Goal: Task Accomplishment & Management: Use online tool/utility

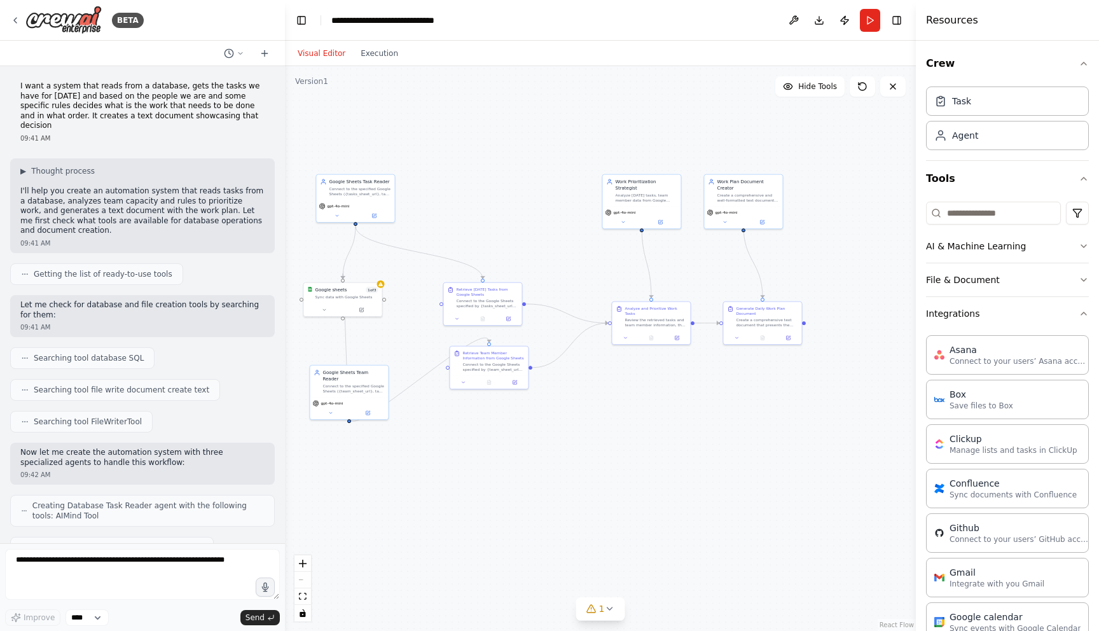
scroll to position [6242, 0]
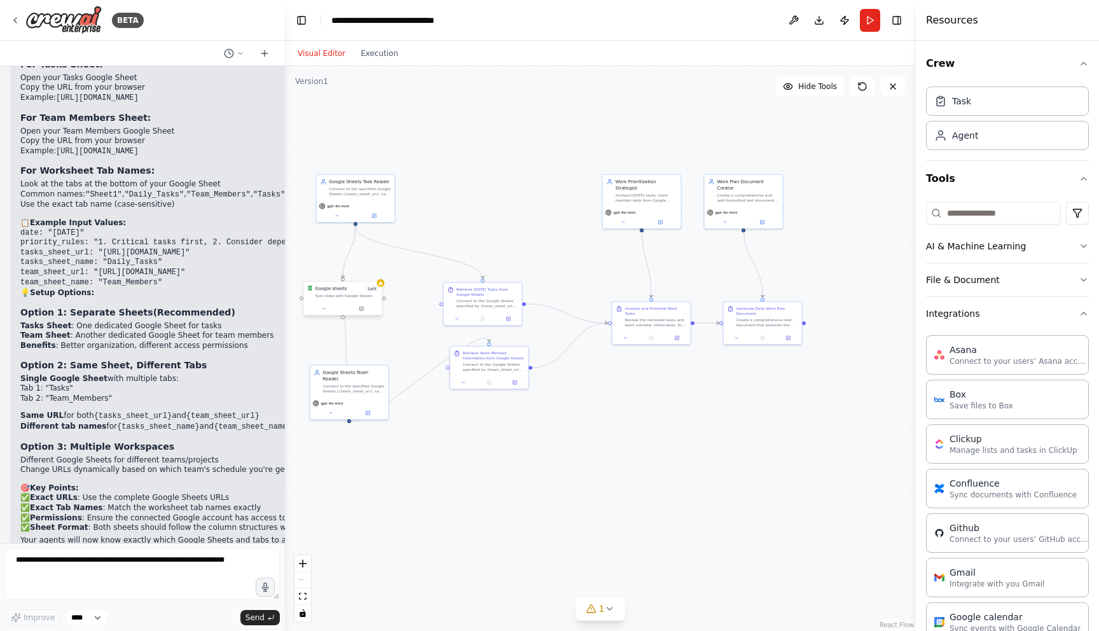
click at [338, 295] on div "Sync data with Google Sheets" at bounding box center [346, 295] width 63 height 5
click at [866, 27] on button "Run" at bounding box center [870, 20] width 20 height 23
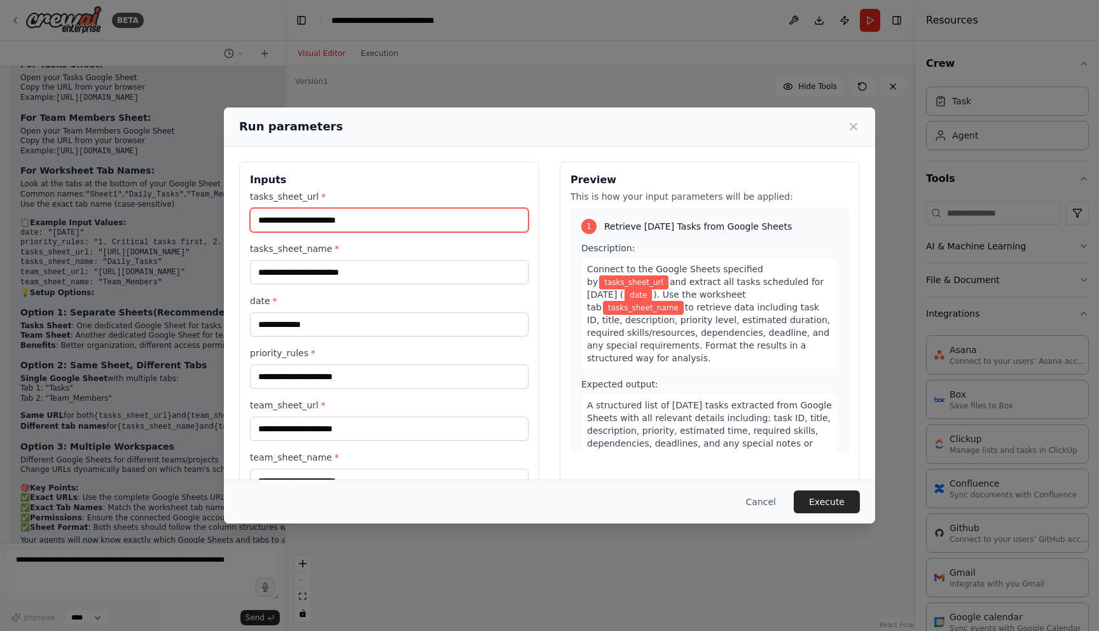
click at [312, 216] on input "tasks_sheet_url *" at bounding box center [389, 220] width 279 height 24
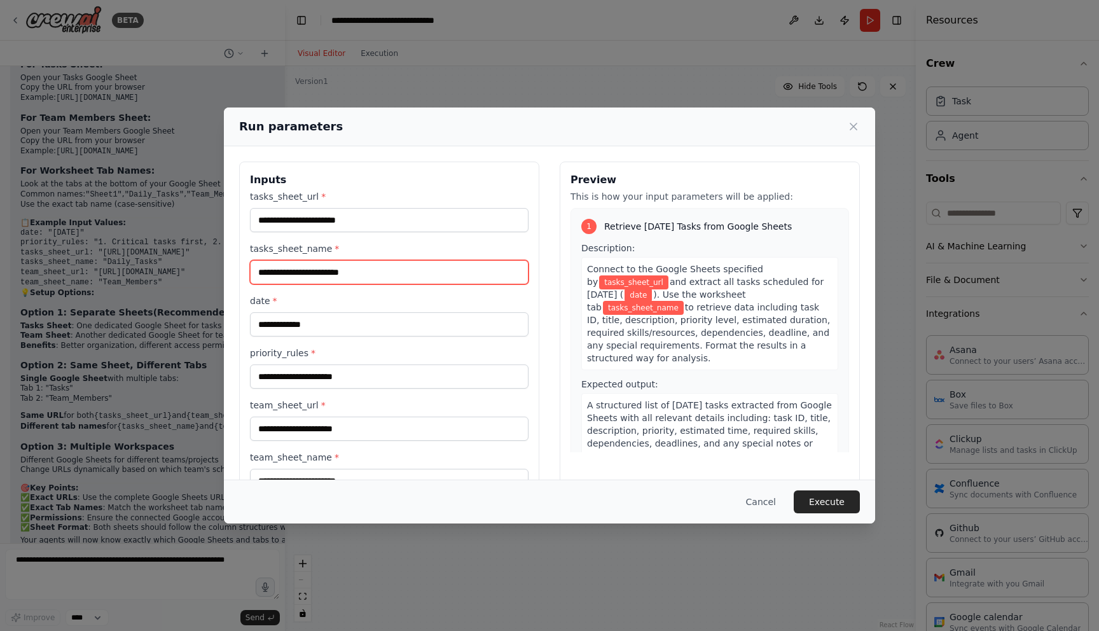
click at [377, 272] on input "tasks_sheet_name *" at bounding box center [389, 272] width 279 height 24
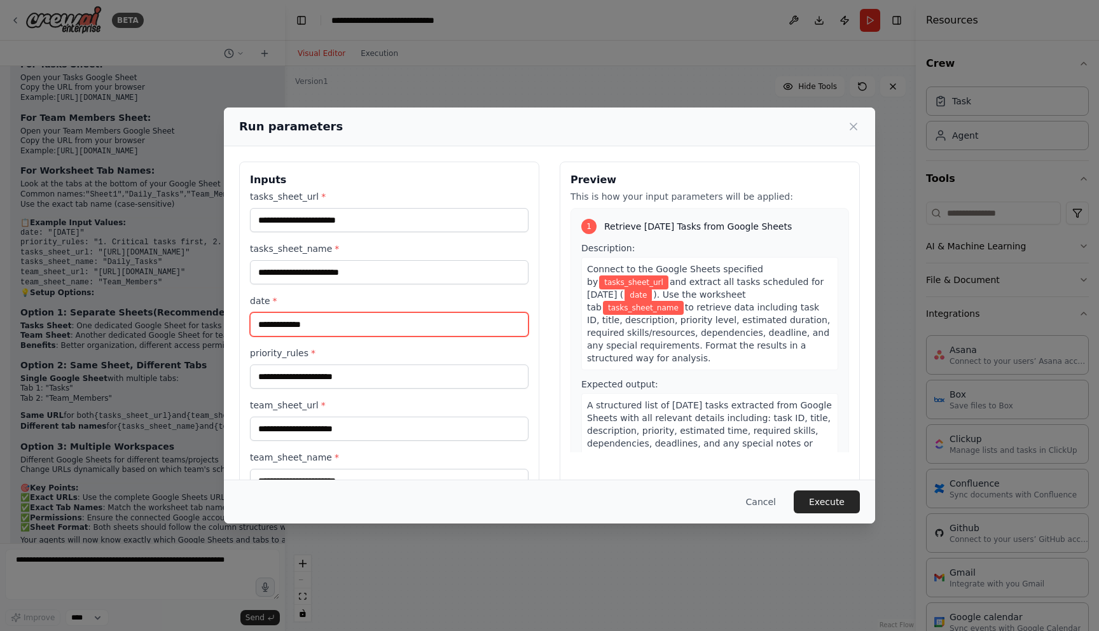
click at [366, 333] on input "date *" at bounding box center [389, 324] width 279 height 24
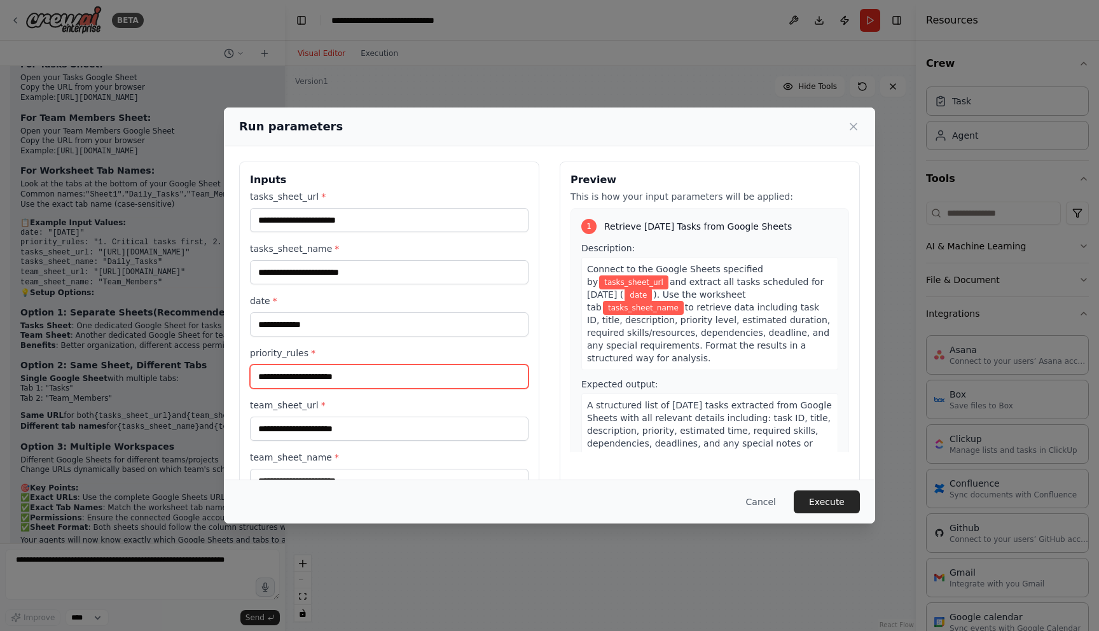
click at [445, 382] on input "priority_rules *" at bounding box center [389, 376] width 279 height 24
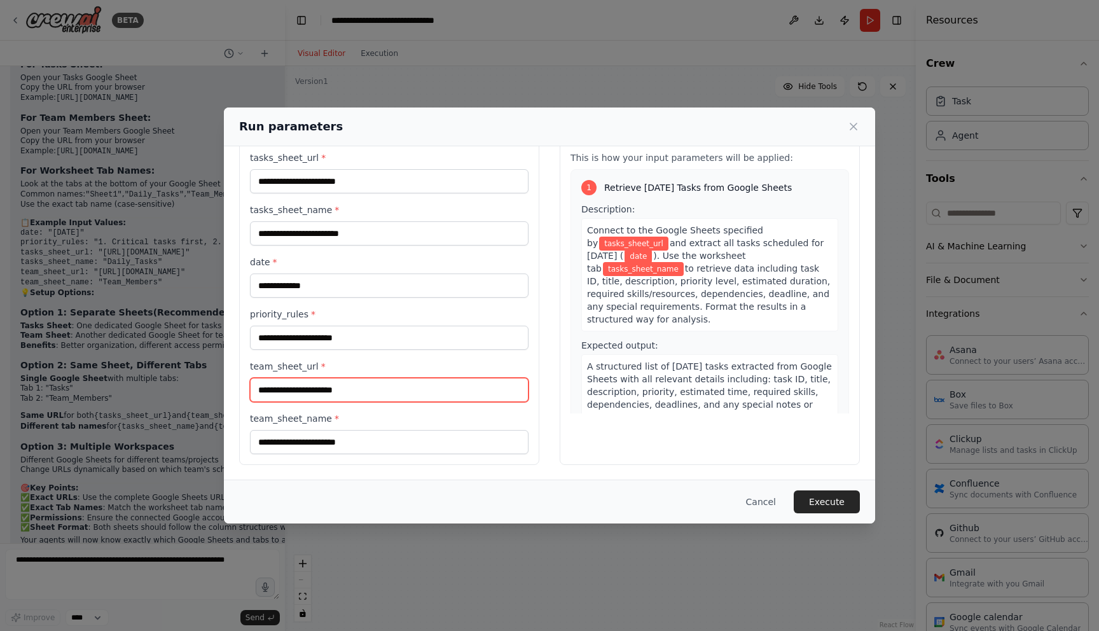
click at [361, 391] on input "team_sheet_url *" at bounding box center [389, 390] width 279 height 24
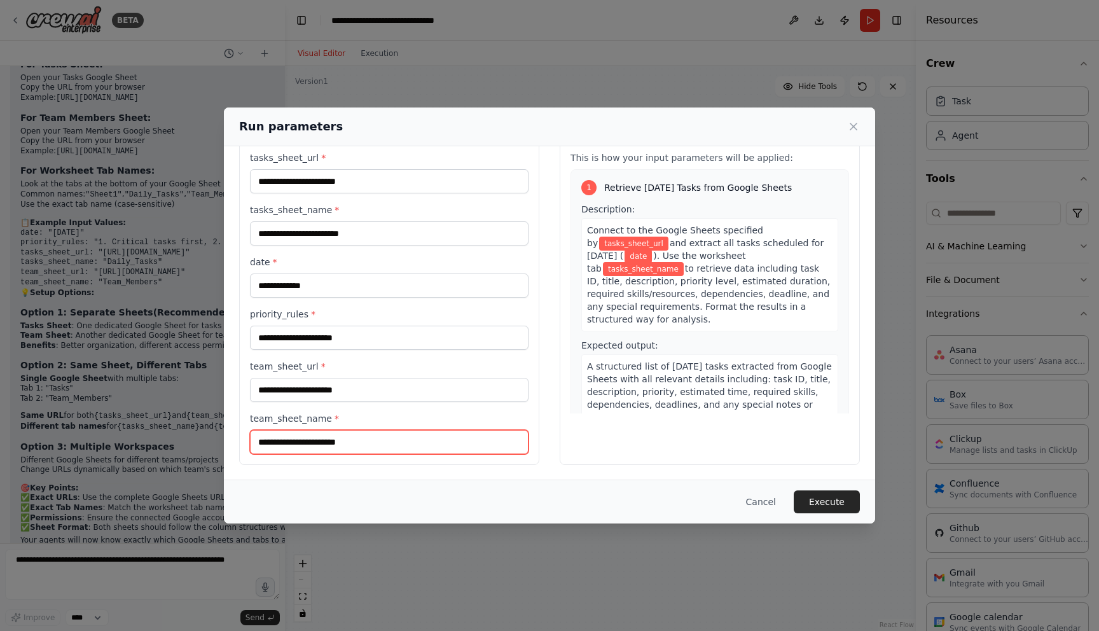
click at [395, 440] on input "team_sheet_name *" at bounding box center [389, 442] width 279 height 24
click at [757, 508] on button "Cancel" at bounding box center [761, 501] width 50 height 23
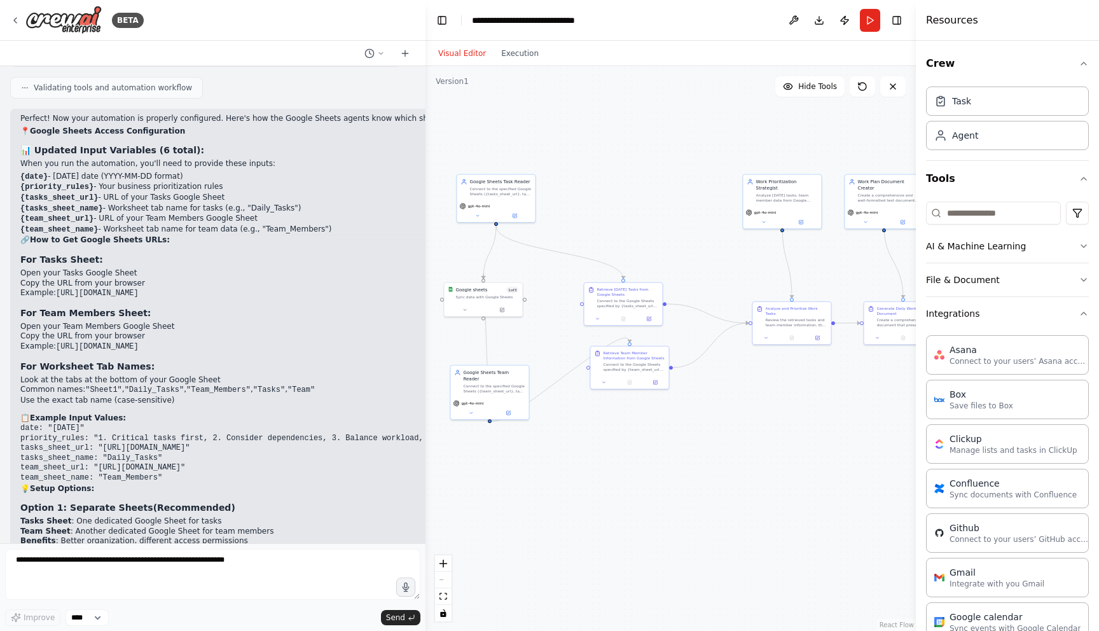
scroll to position [5337, 0]
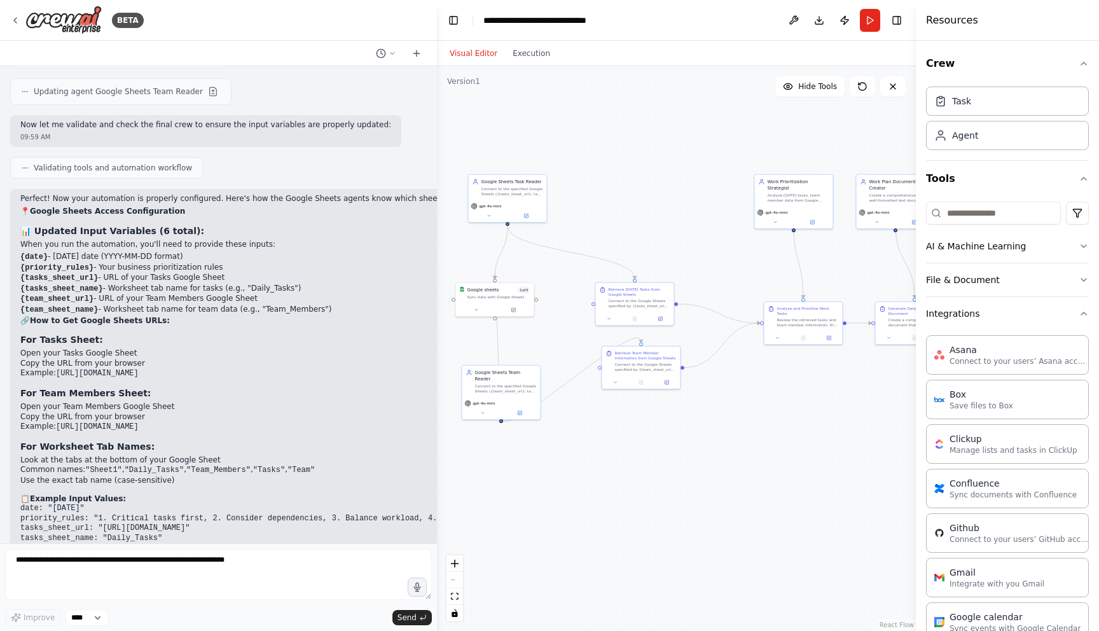
drag, startPoint x: 282, startPoint y: 191, endPoint x: 437, endPoint y: 204, distance: 155.7
click at [437, 204] on div "BETA I want a system that reads from a database, gets the tasks we have for tod…" at bounding box center [549, 315] width 1099 height 631
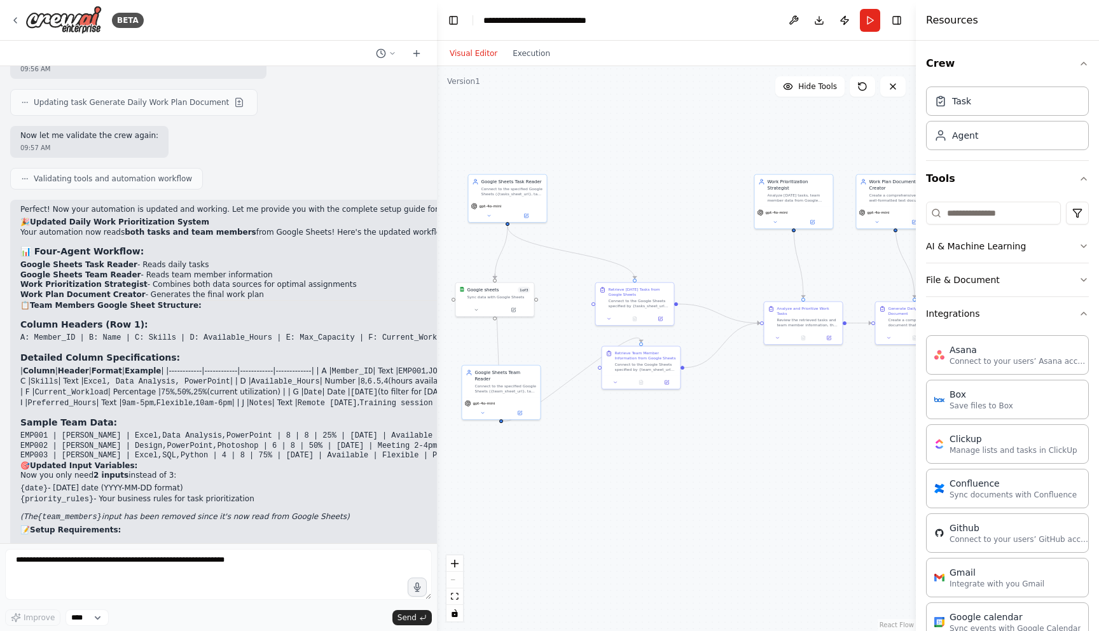
scroll to position [4313, 0]
click at [83, 333] on code "A: Member_ID | B: Name | C: Skills | D: Available_Hours | E: Max_Capacity | F: …" at bounding box center [365, 337] width 691 height 9
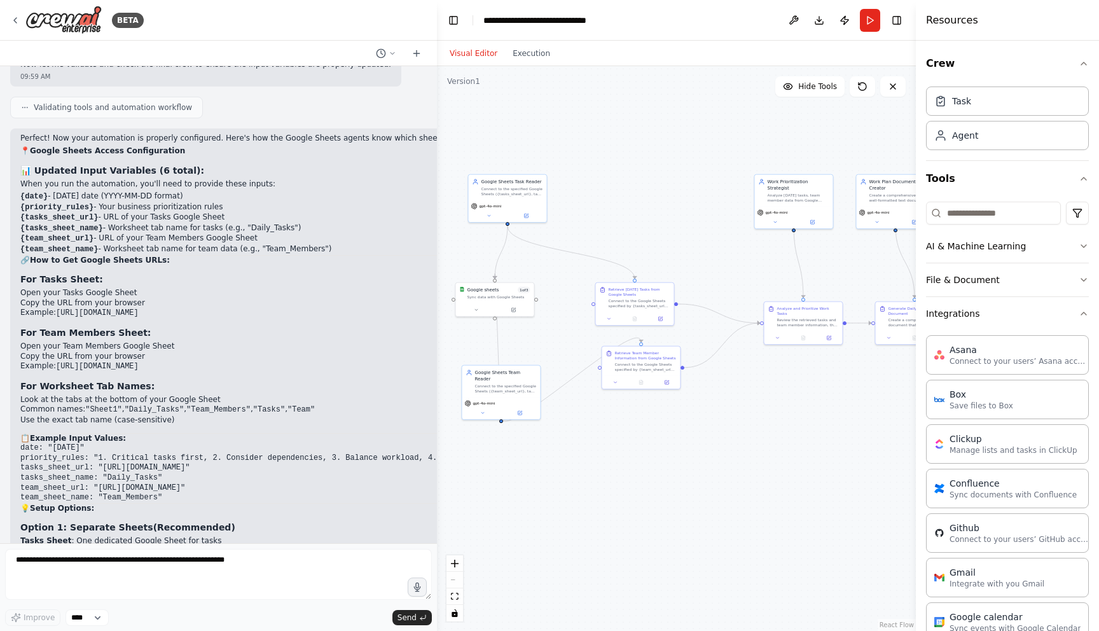
scroll to position [5381, 0]
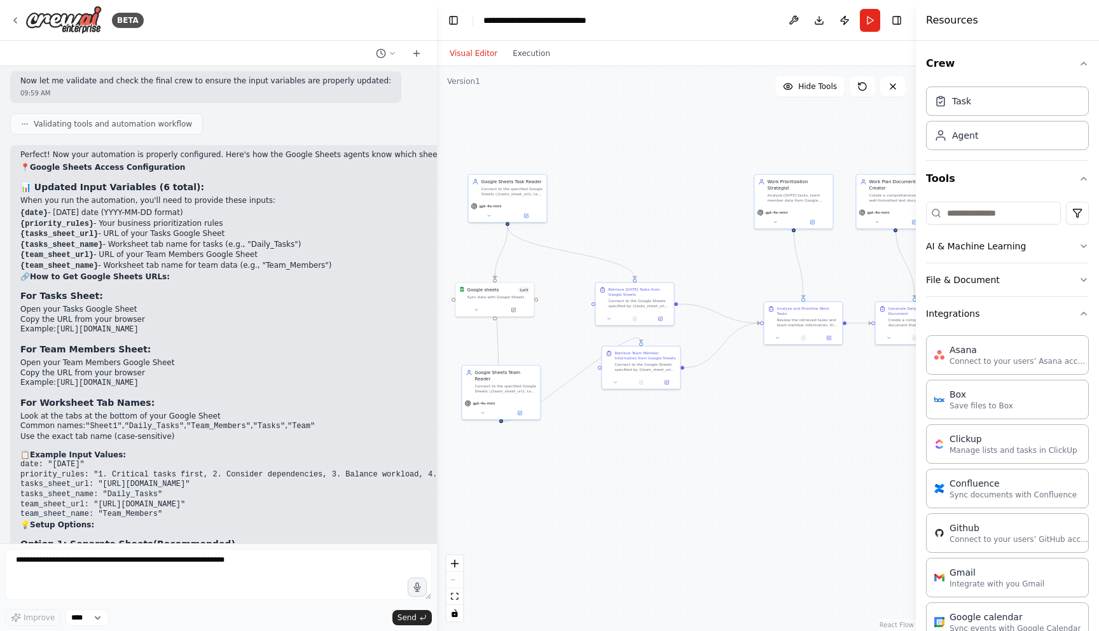
drag, startPoint x: 22, startPoint y: 171, endPoint x: 122, endPoint y: 172, distance: 99.9
click at [122, 208] on li "{date} - Today's date (YYYY-MM-DD format)" at bounding box center [281, 213] width 522 height 11
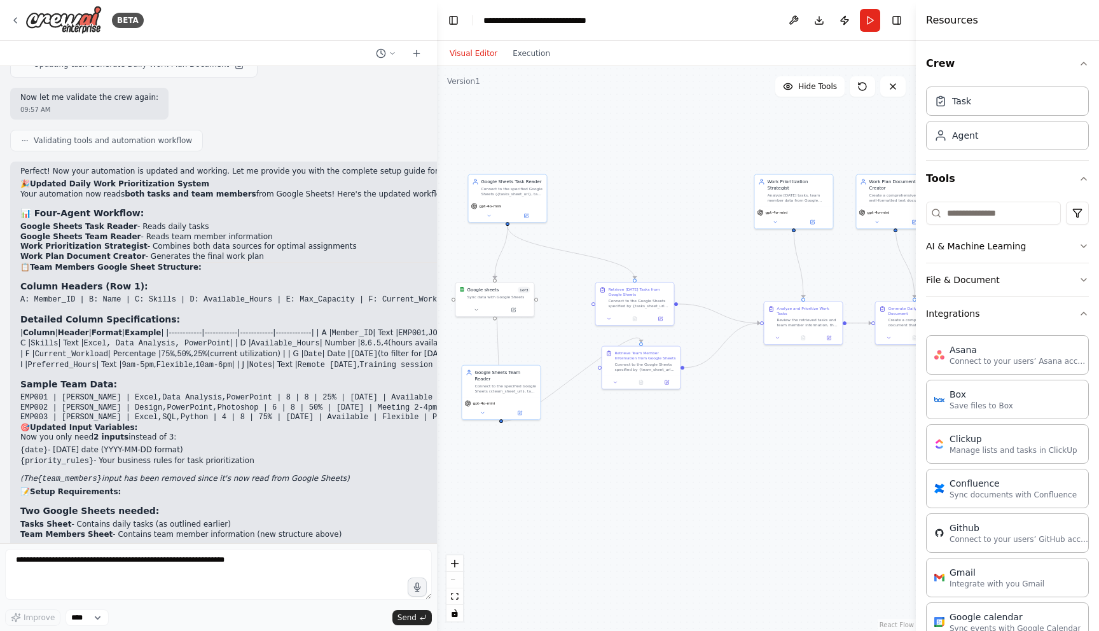
scroll to position [4329, 0]
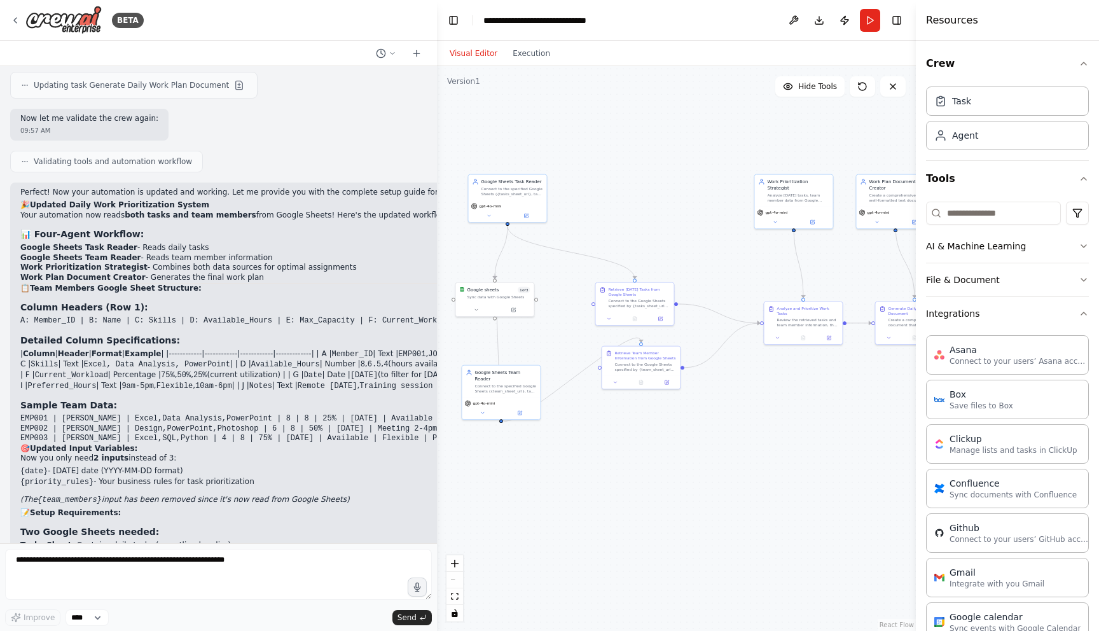
click at [41, 316] on pre "A: Member_ID | B: Name | C: Skills | D: Available_Hours | E: Max_Capacity | F: …" at bounding box center [365, 321] width 691 height 10
copy div "A: Member_ID | B: Name | C: Skills | D: Available_Hours | E: Max_Capacity | F: …"
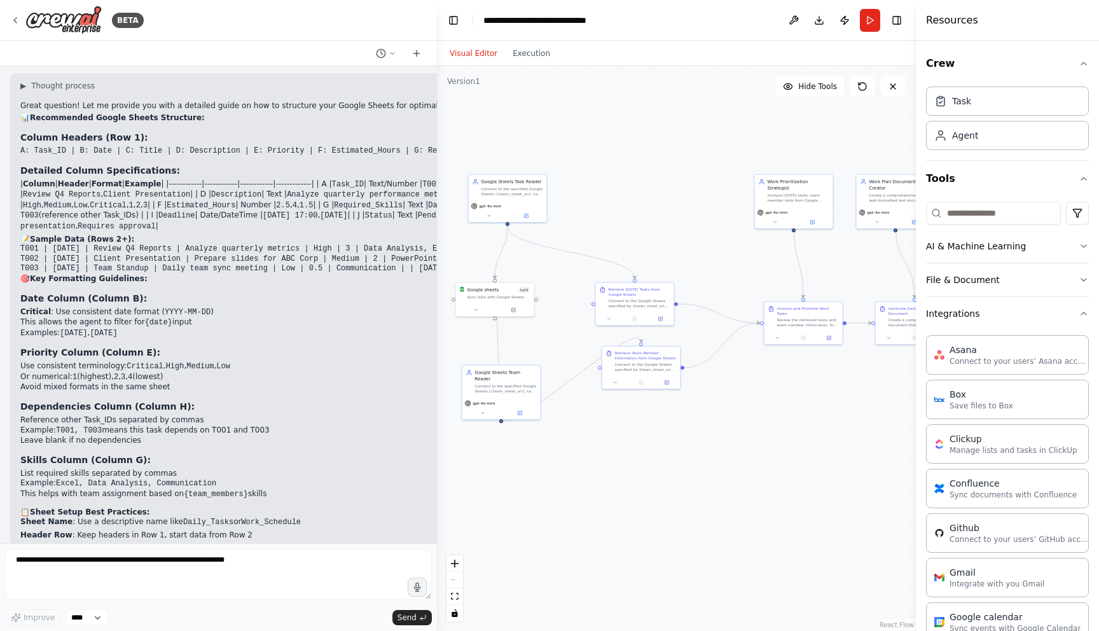
scroll to position [2507, 0]
click at [123, 148] on code "A: Task_ID | B: Date | C: Title | D: Description | E: Priority | F: Estimated_H…" at bounding box center [384, 152] width 728 height 9
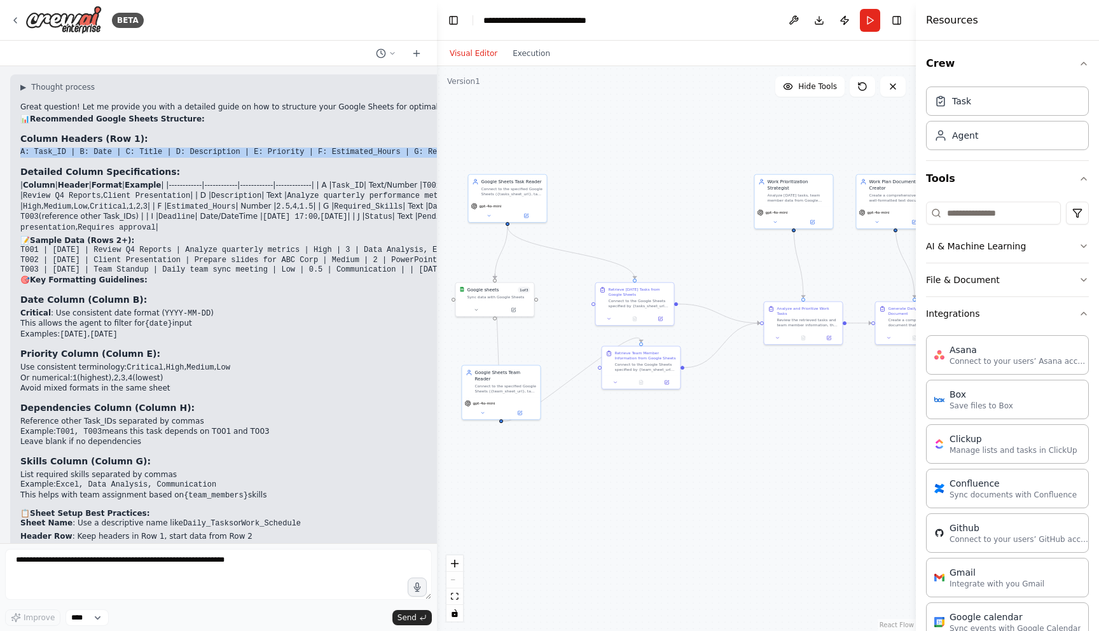
copy div "A: Task_ID | B: Date | C: Title | D: Description | E: Priority | F: Estimated_H…"
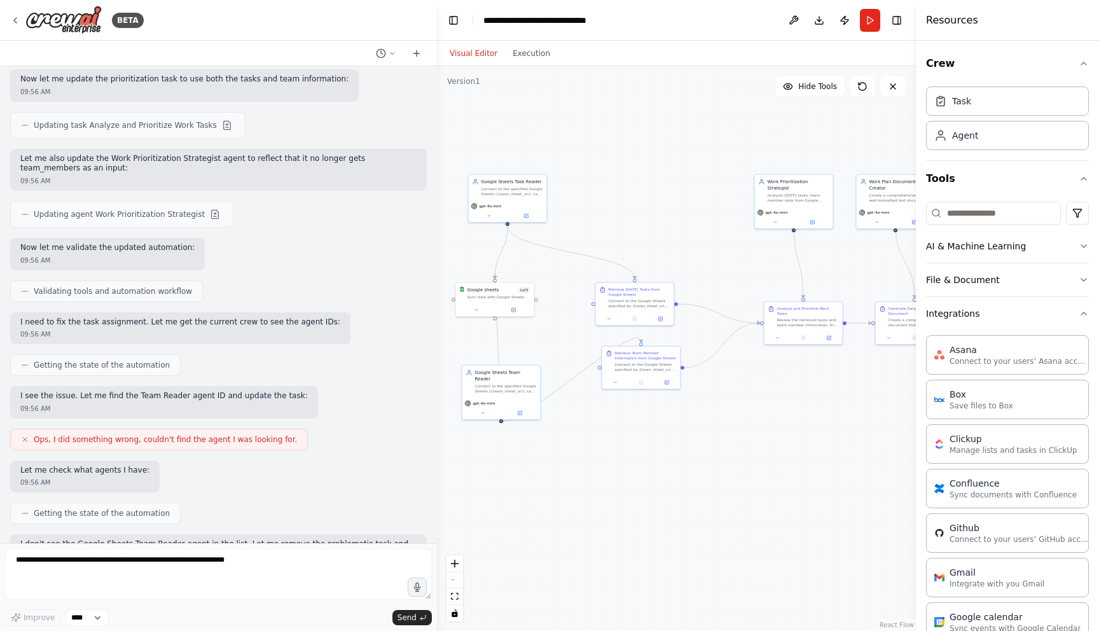
scroll to position [3422, 0]
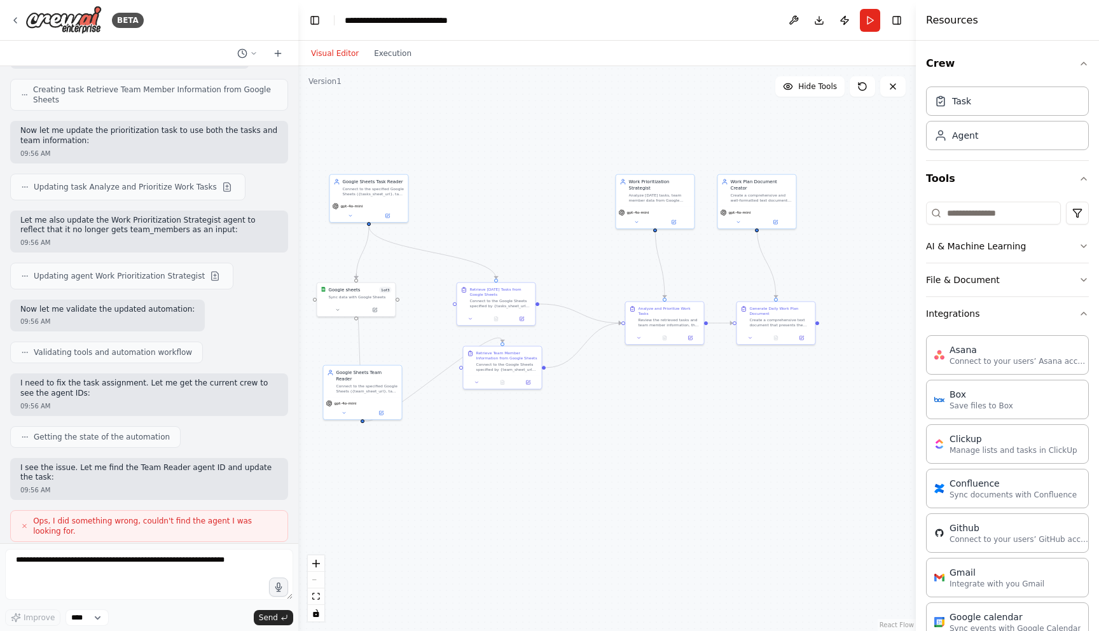
drag, startPoint x: 436, startPoint y: 144, endPoint x: 298, endPoint y: 136, distance: 138.3
click at [298, 136] on div "BETA I want a system that reads from a database, gets the tasks we have for tod…" at bounding box center [549, 315] width 1099 height 631
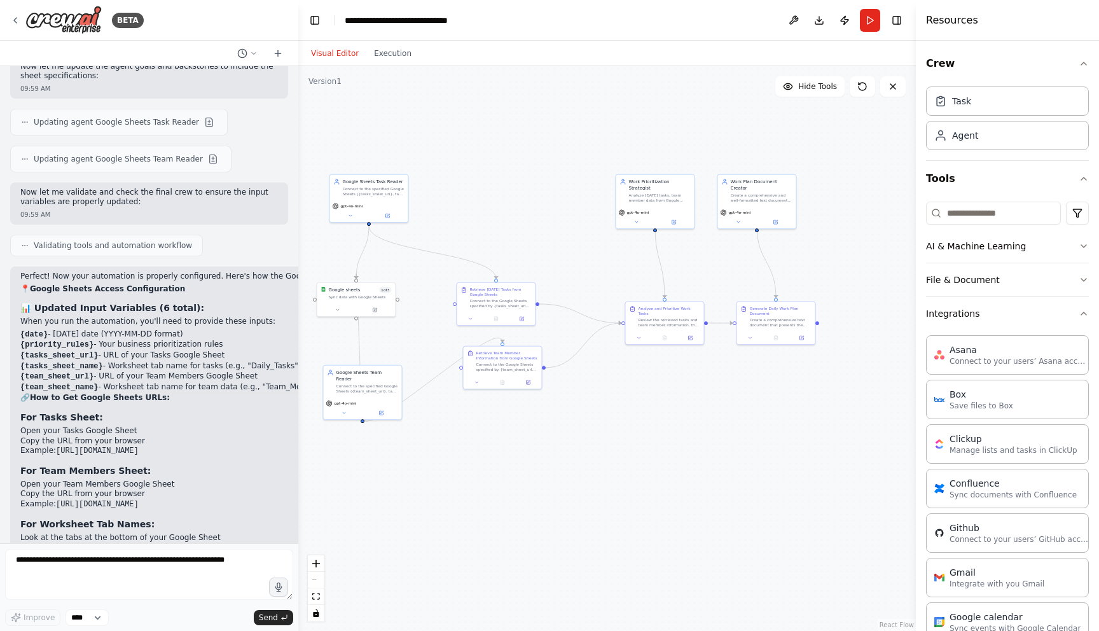
scroll to position [6130, 0]
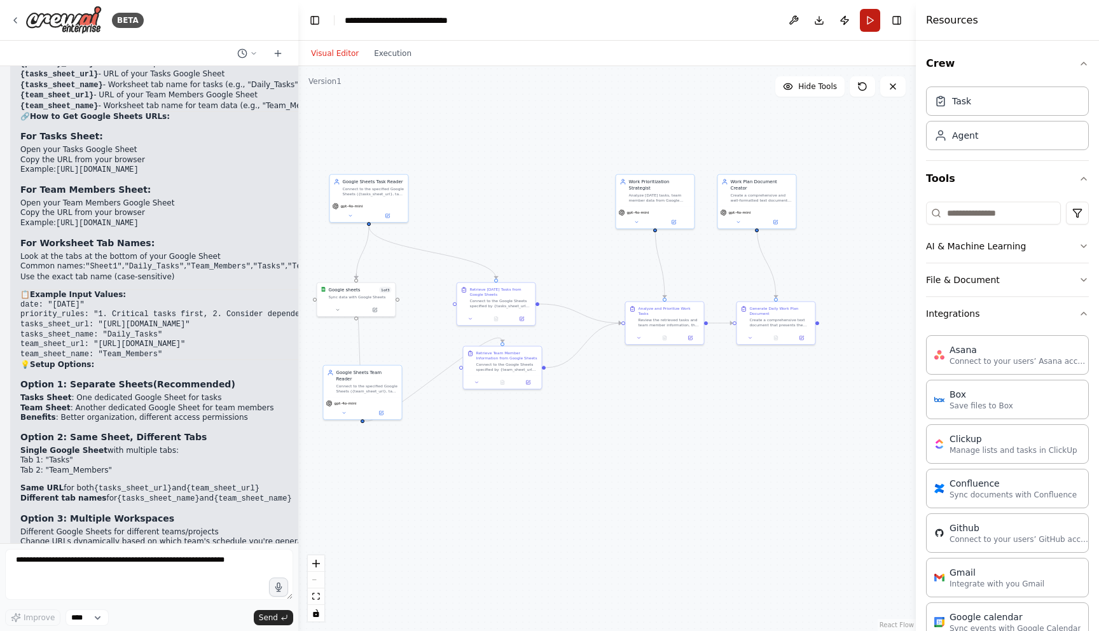
click at [866, 28] on button "Run" at bounding box center [870, 20] width 20 height 23
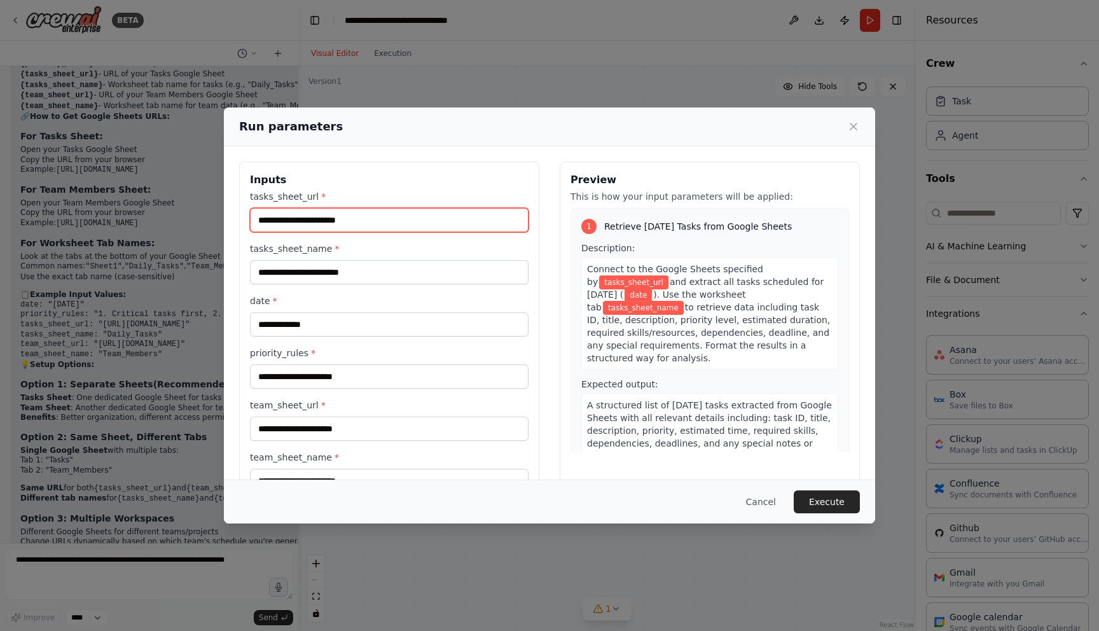
click at [375, 221] on input "tasks_sheet_url *" at bounding box center [389, 220] width 279 height 24
paste input "**********"
type input "**********"
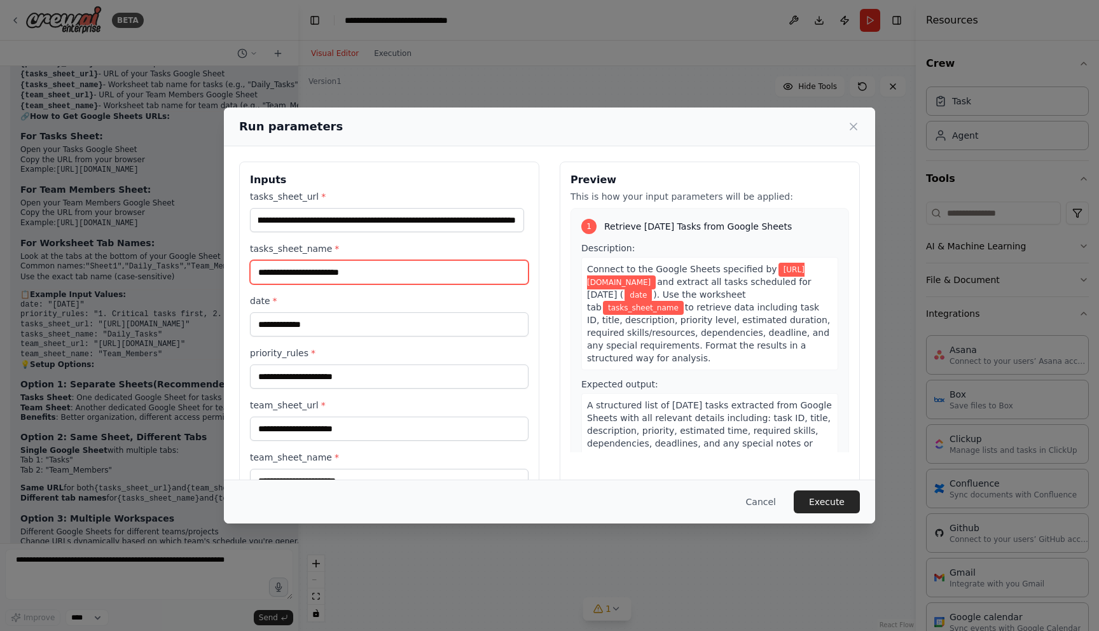
click at [361, 273] on input "tasks_sheet_name *" at bounding box center [389, 272] width 279 height 24
type input "******"
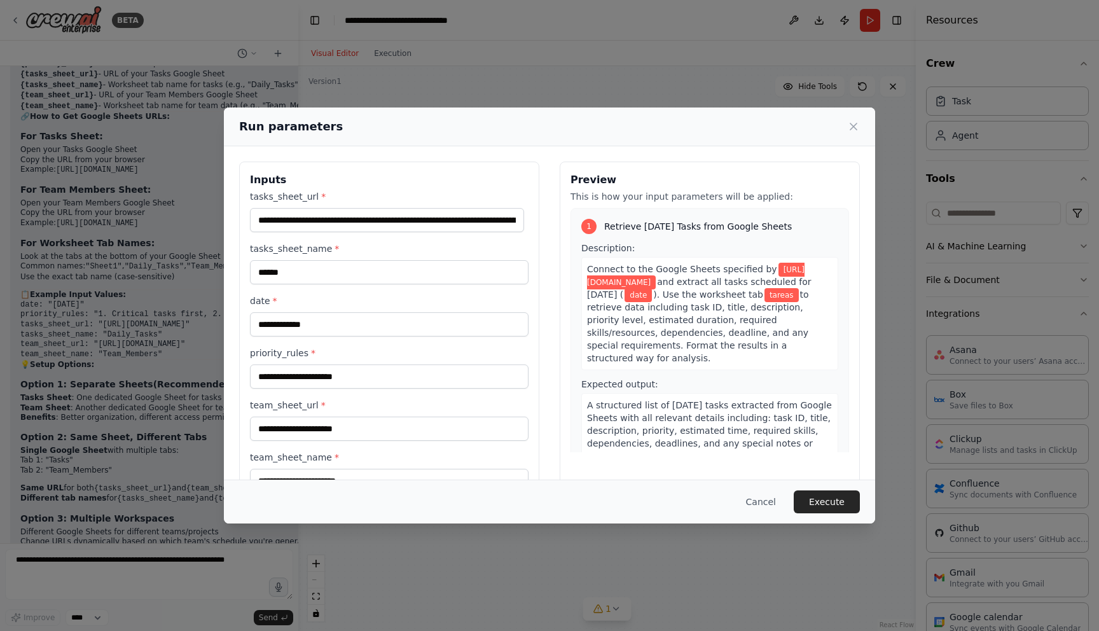
click at [368, 337] on div "**********" at bounding box center [389, 341] width 279 height 303
click at [371, 321] on input "date *" at bounding box center [389, 324] width 279 height 24
type input "**********"
click at [395, 385] on input "priority_rules *" at bounding box center [389, 376] width 279 height 24
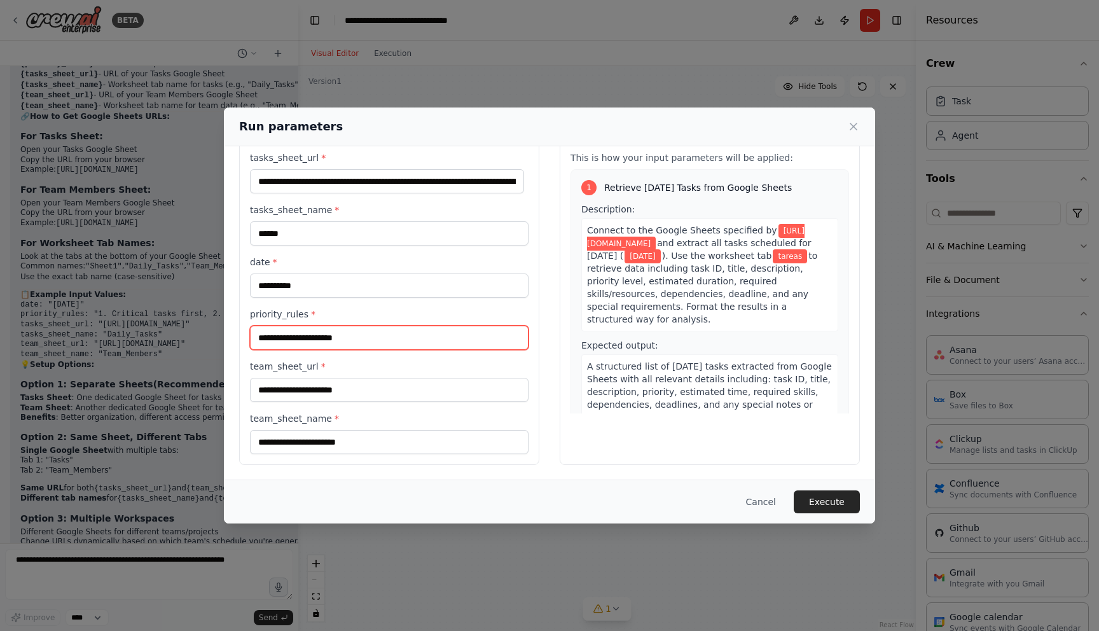
paste input "**********"
type input "**********"
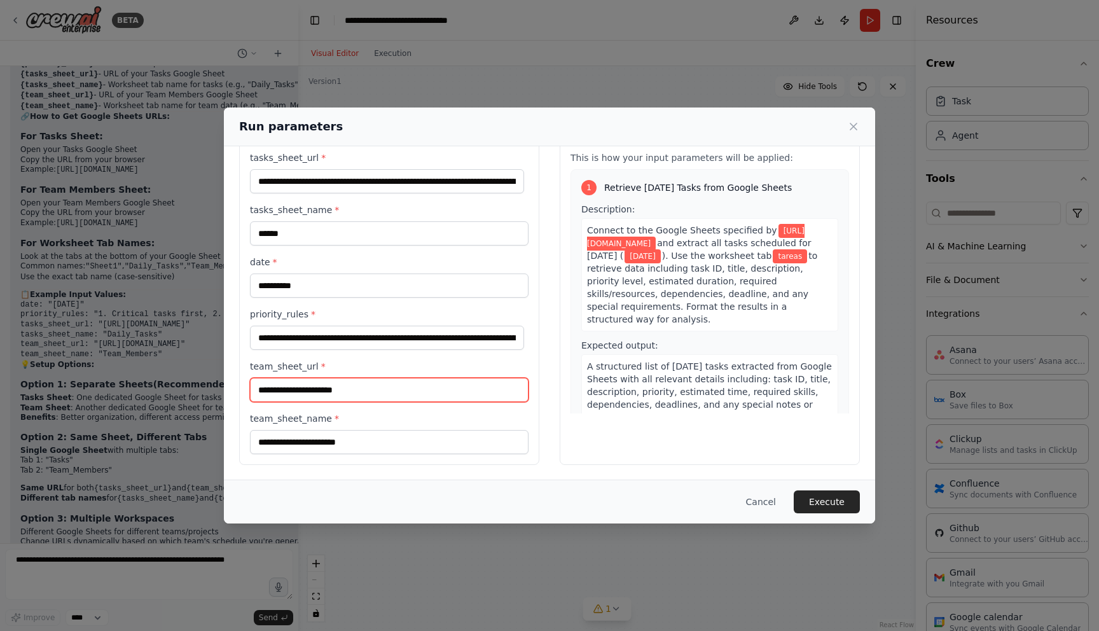
click at [387, 396] on input "team_sheet_url *" at bounding box center [389, 390] width 279 height 24
paste input "**********"
type input "**********"
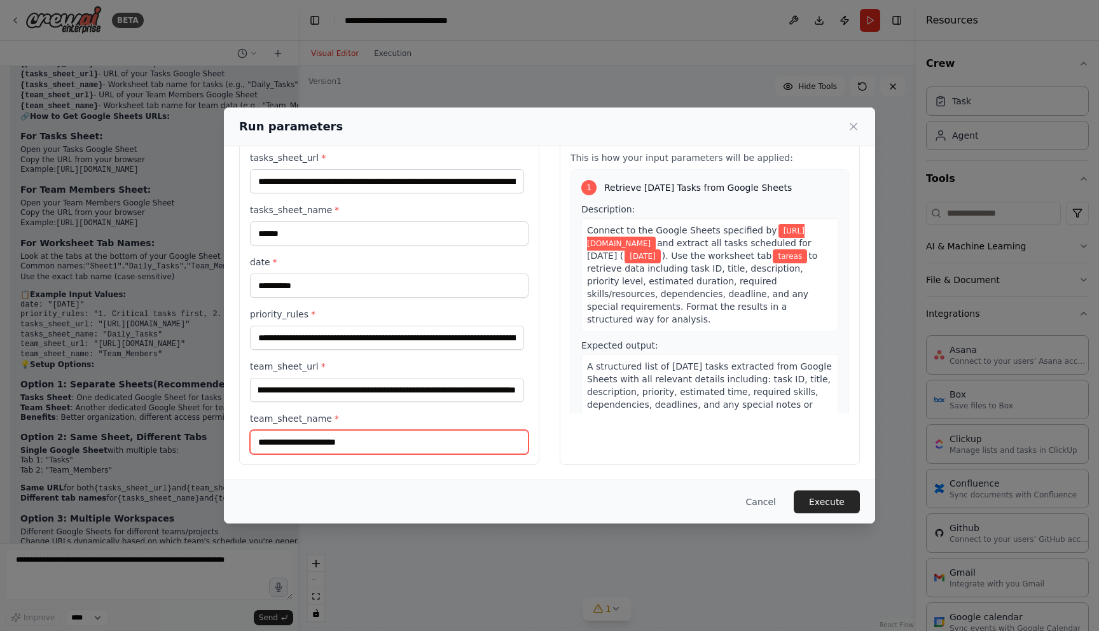
click at [356, 436] on input "team_sheet_name *" at bounding box center [389, 442] width 279 height 24
type input "********"
click at [829, 508] on button "Execute" at bounding box center [827, 501] width 66 height 23
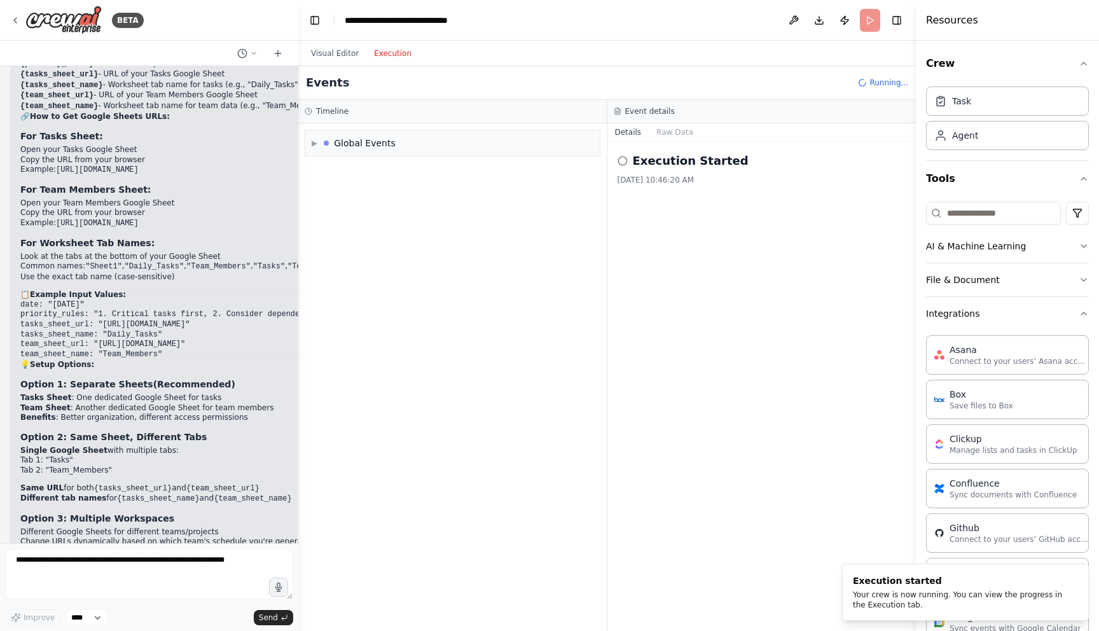
click at [389, 46] on button "Execution" at bounding box center [392, 53] width 53 height 15
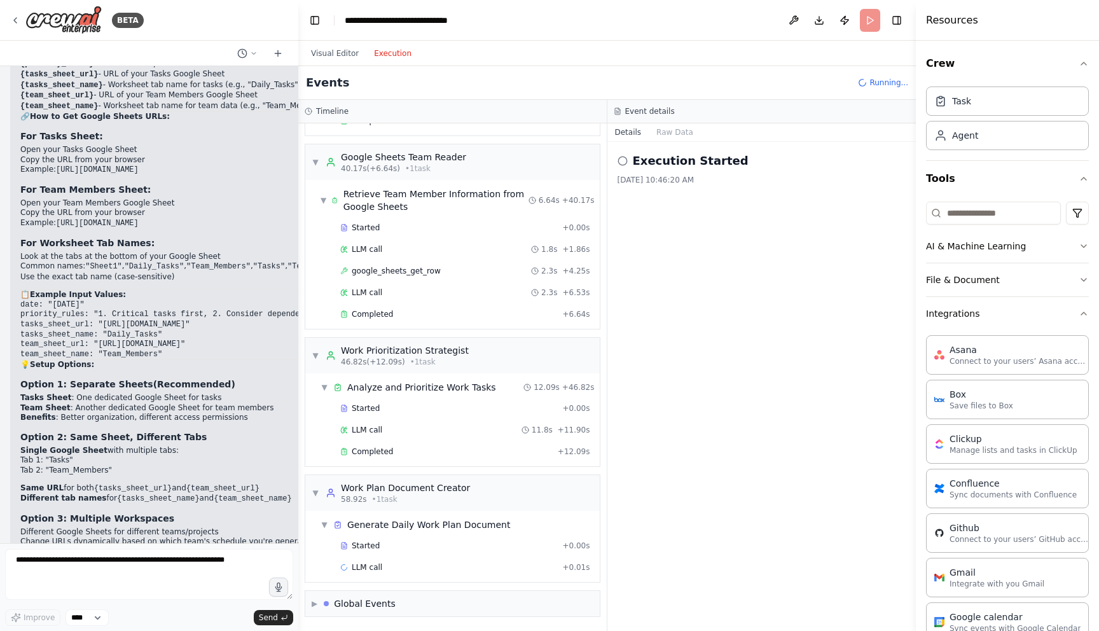
scroll to position [525, 0]
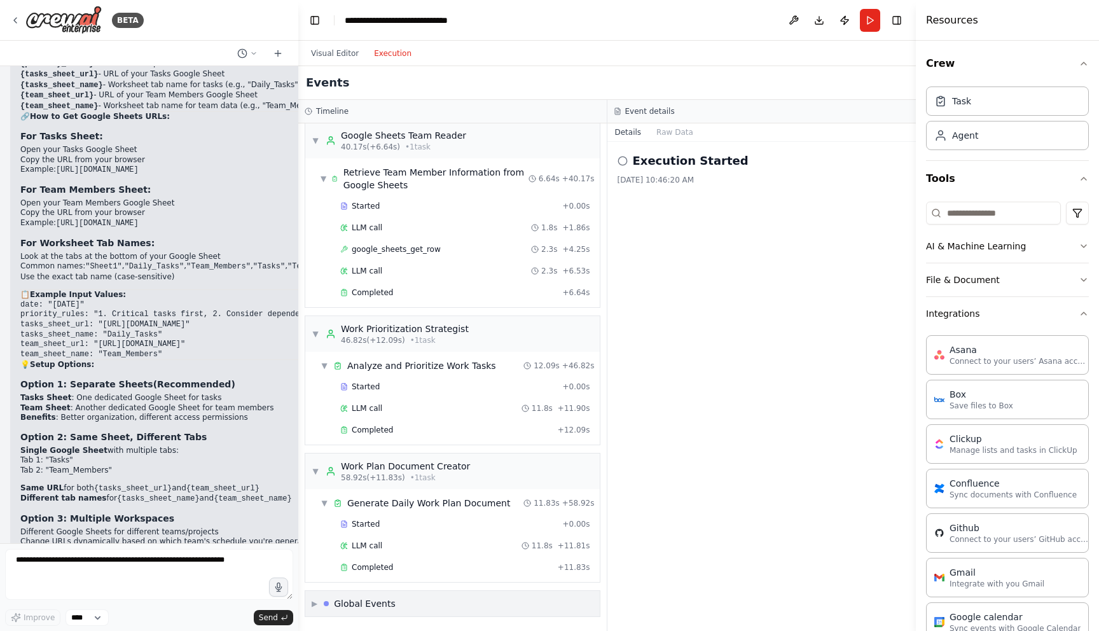
click at [322, 607] on div "▶ Global Events" at bounding box center [354, 603] width 84 height 13
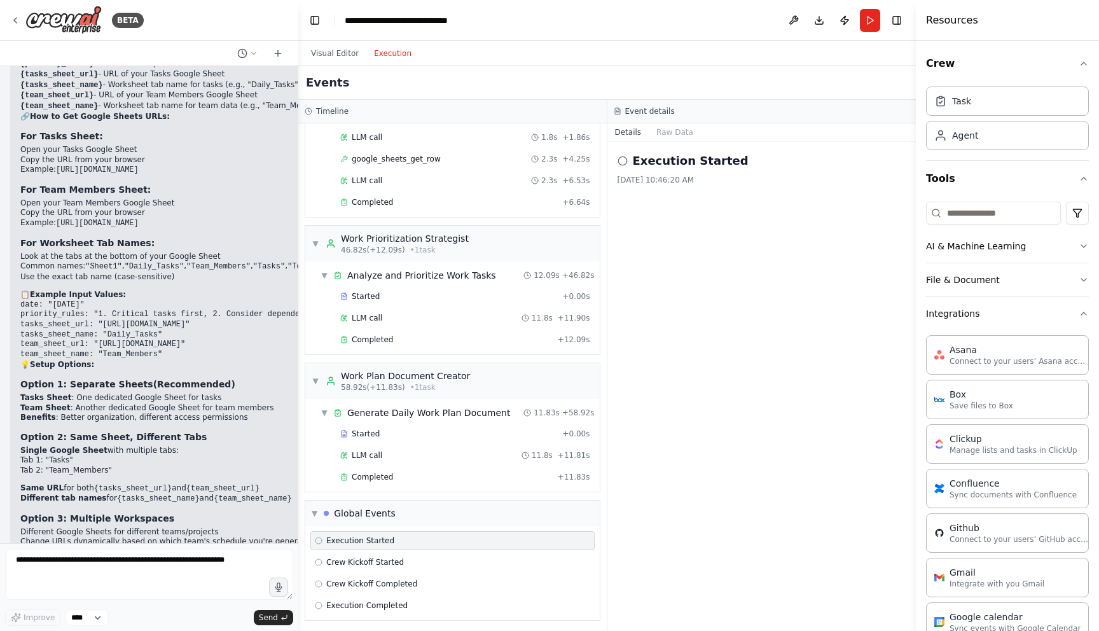
scroll to position [619, 0]
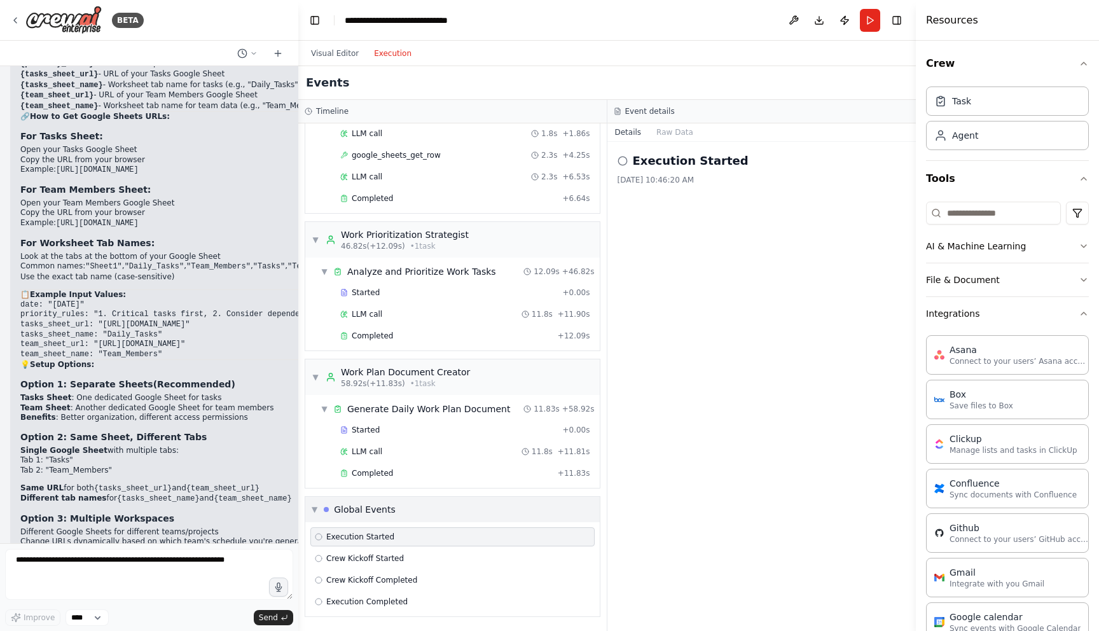
click at [319, 521] on div "▼ Global Events" at bounding box center [452, 509] width 294 height 25
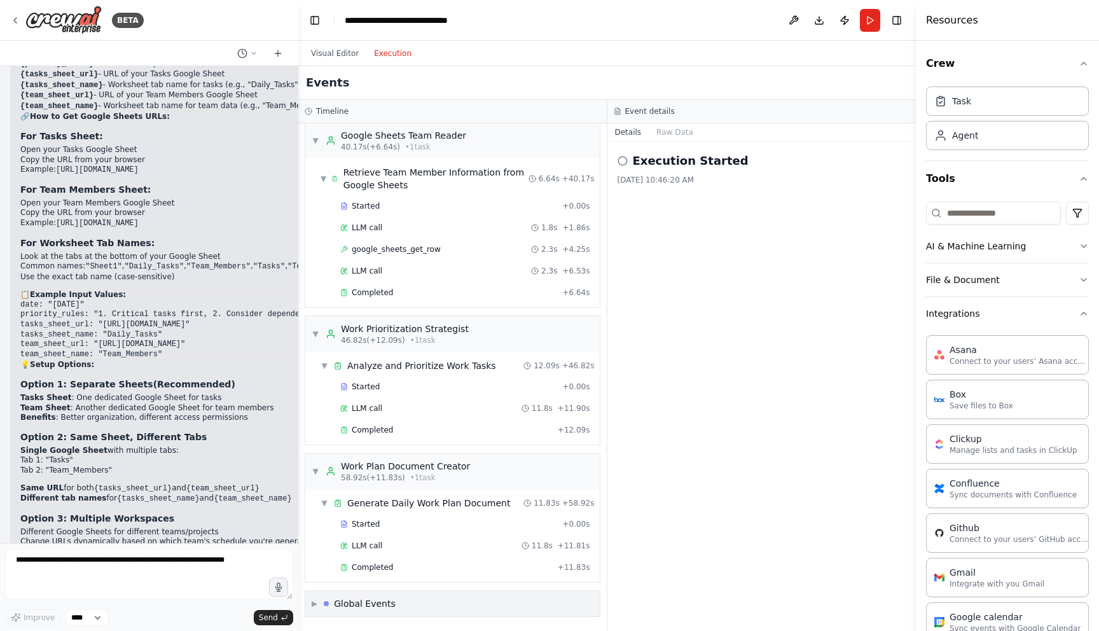
scroll to position [525, 0]
click at [677, 133] on button "Raw Data" at bounding box center [675, 132] width 52 height 18
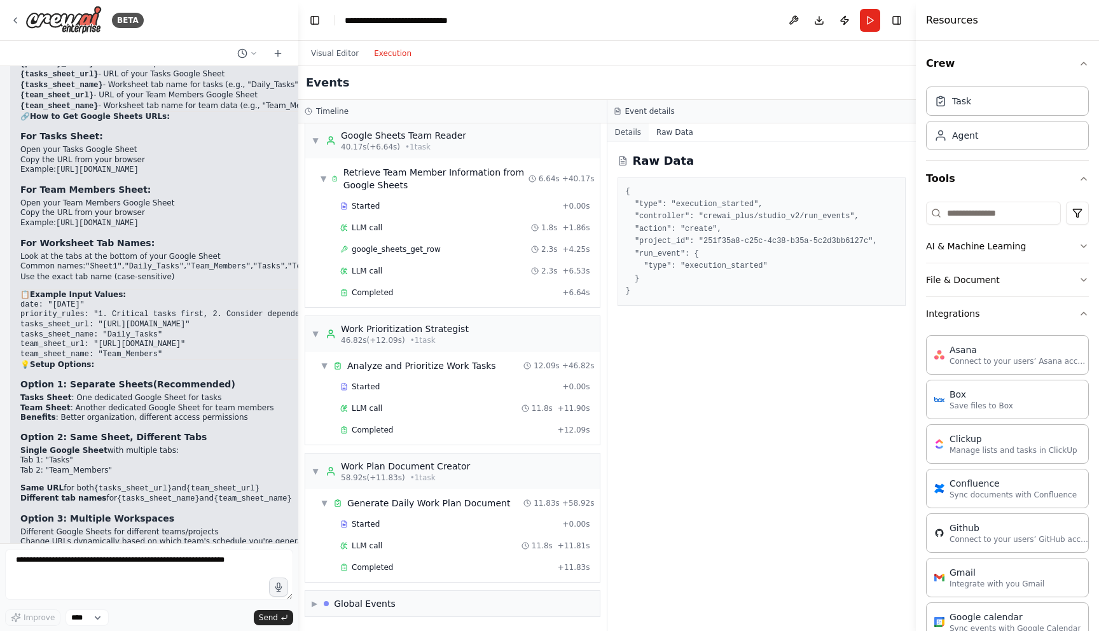
click at [633, 132] on button "Details" at bounding box center [628, 132] width 42 height 18
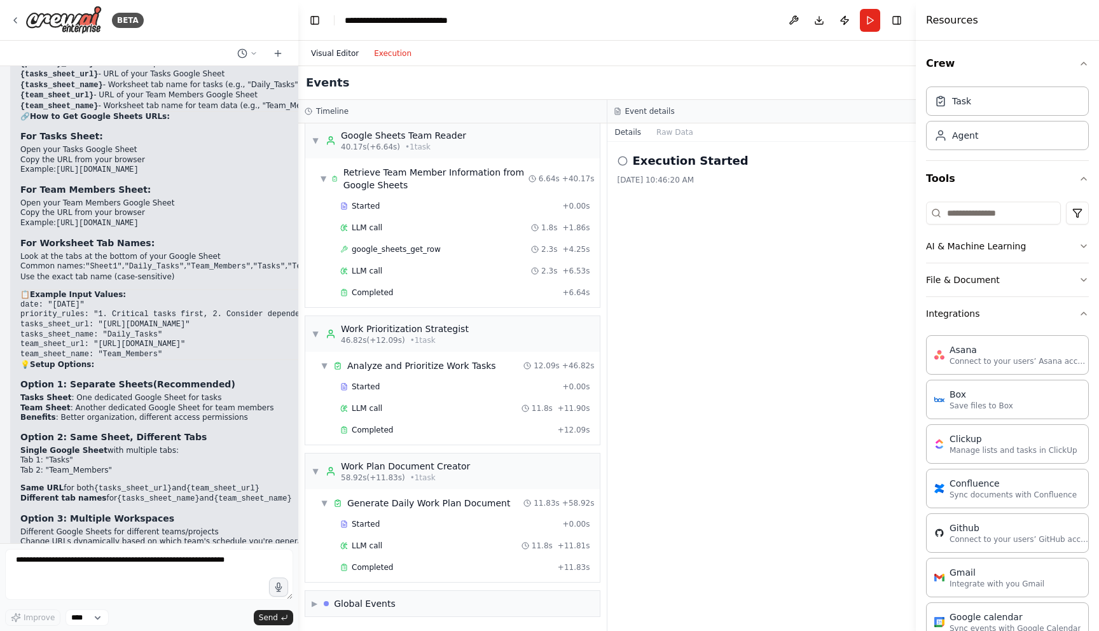
click at [336, 57] on button "Visual Editor" at bounding box center [334, 53] width 63 height 15
click at [389, 50] on button "Execution" at bounding box center [392, 53] width 53 height 15
click at [362, 565] on span "Completed" at bounding box center [372, 567] width 41 height 10
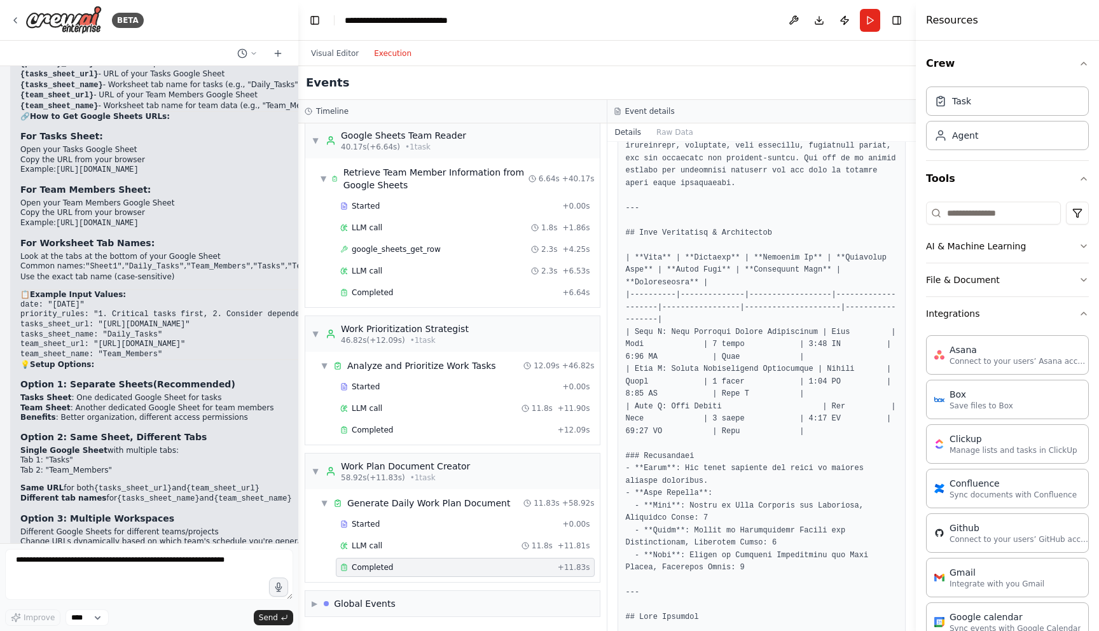
scroll to position [151, 0]
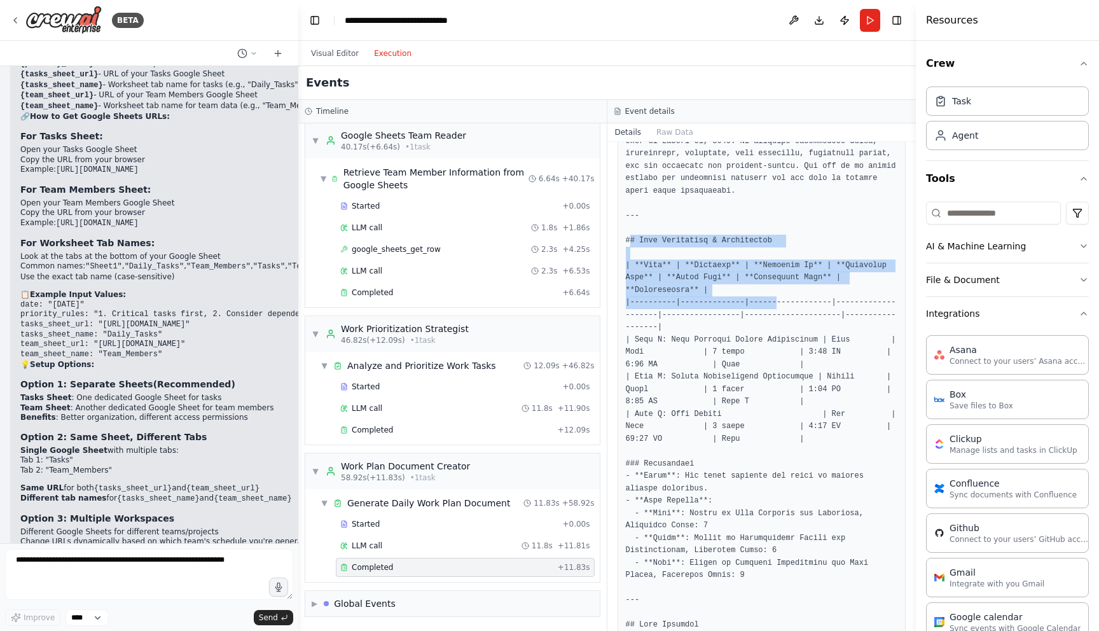
drag, startPoint x: 640, startPoint y: 240, endPoint x: 779, endPoint y: 298, distance: 150.8
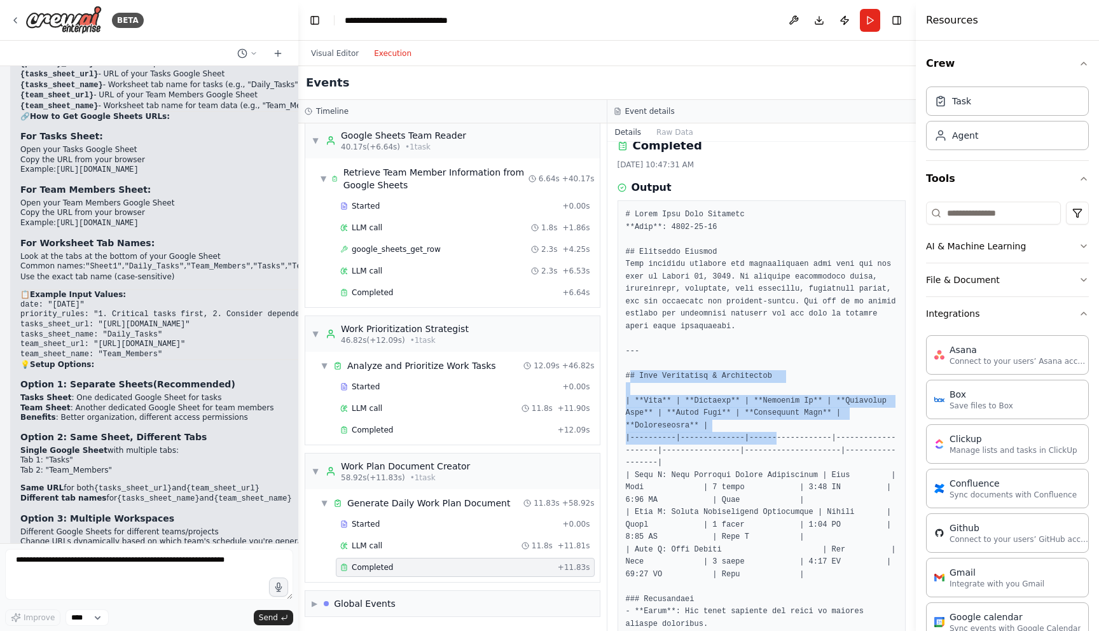
scroll to position [0, 0]
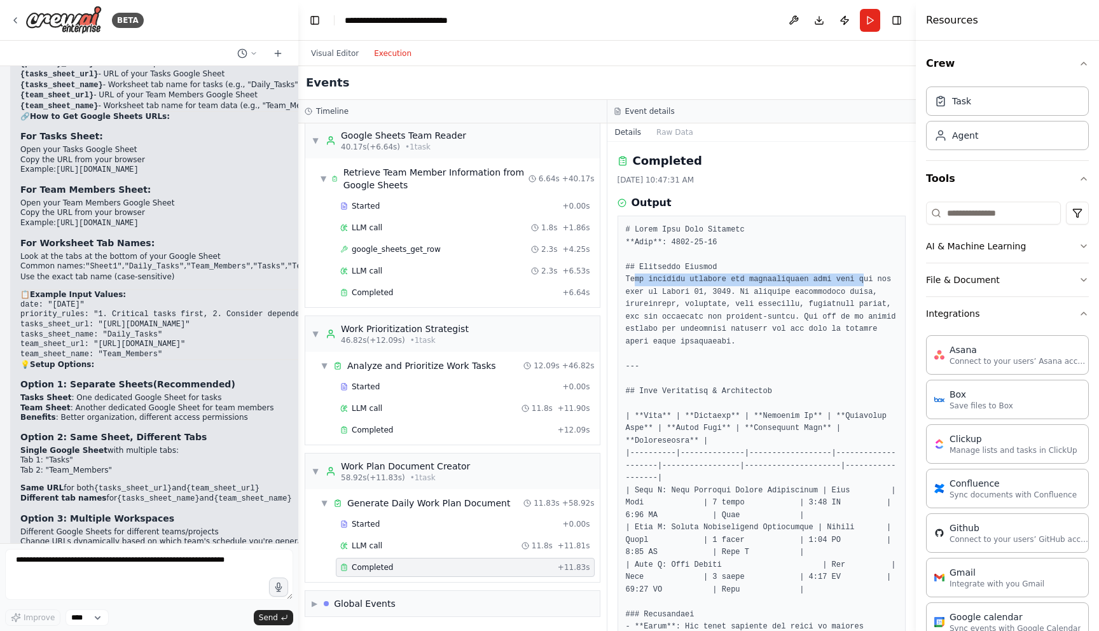
drag, startPoint x: 635, startPoint y: 279, endPoint x: 864, endPoint y: 279, distance: 229.6
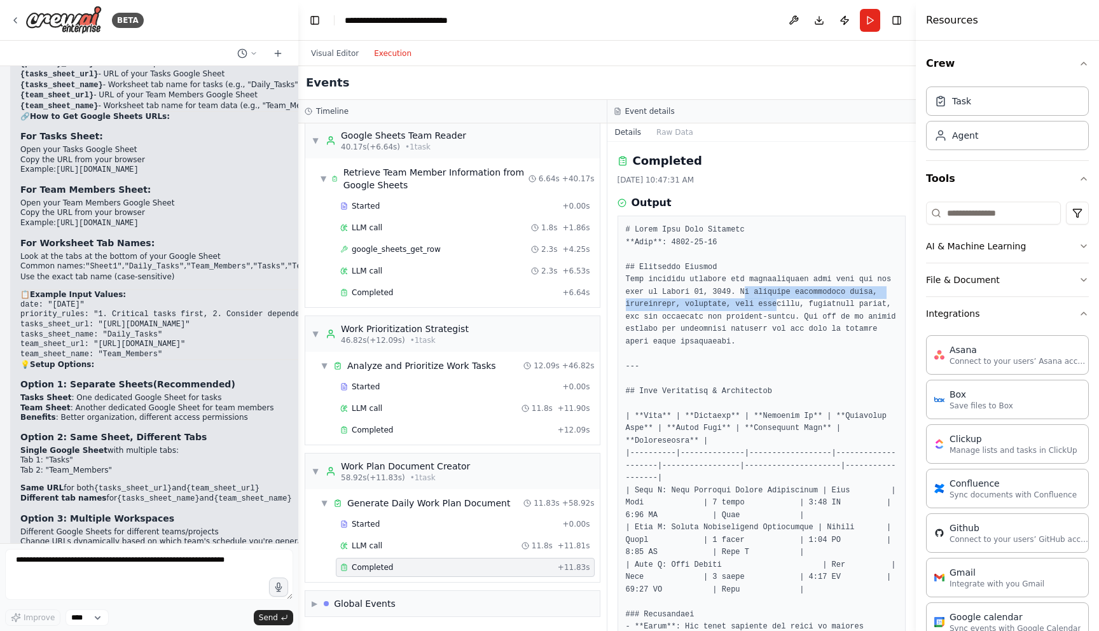
drag, startPoint x: 763, startPoint y: 292, endPoint x: 810, endPoint y: 298, distance: 46.9
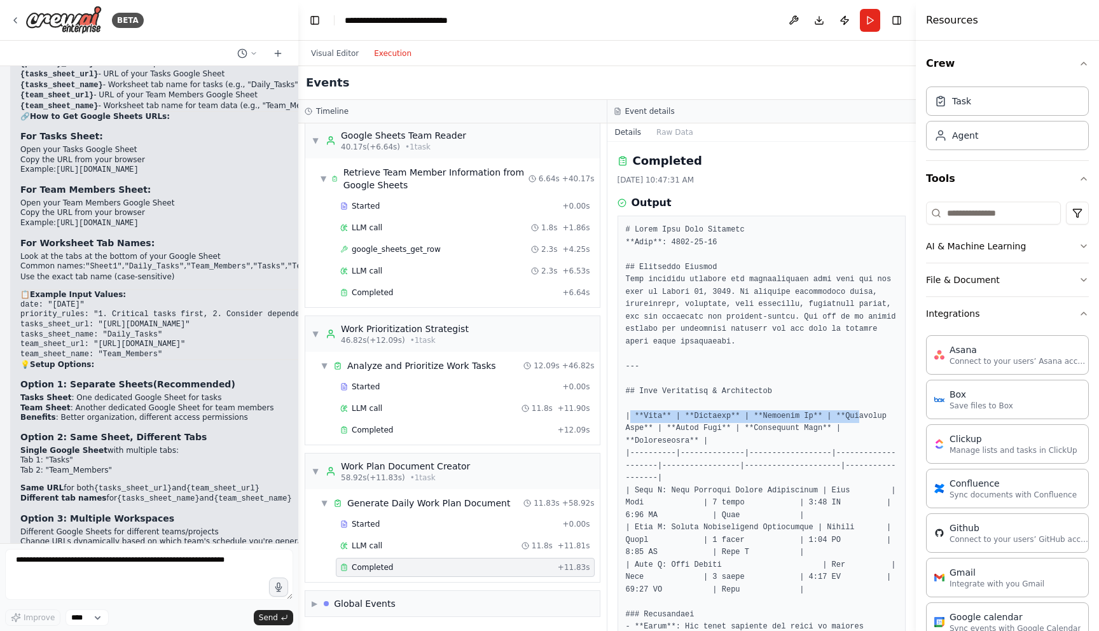
drag, startPoint x: 628, startPoint y: 414, endPoint x: 859, endPoint y: 421, distance: 230.3
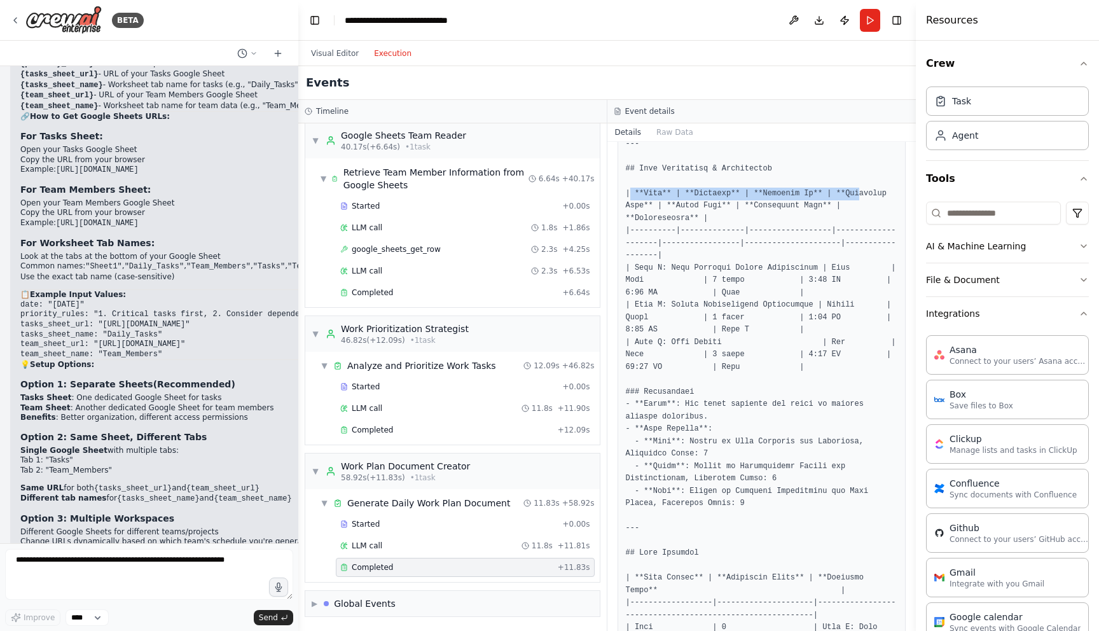
scroll to position [276, 0]
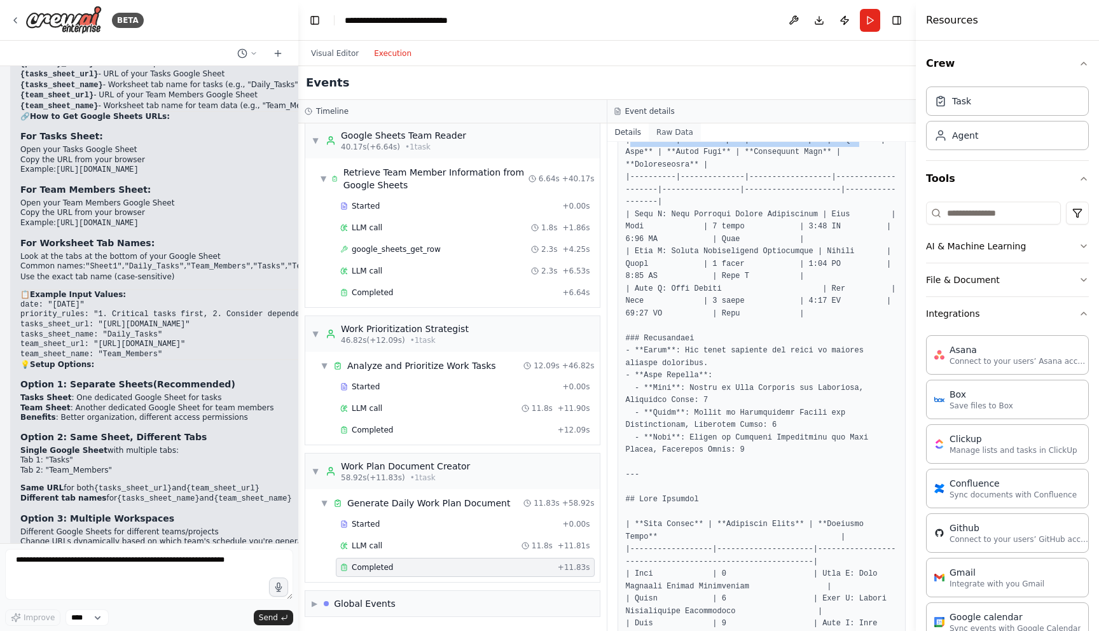
click at [682, 132] on button "Raw Data" at bounding box center [675, 132] width 52 height 18
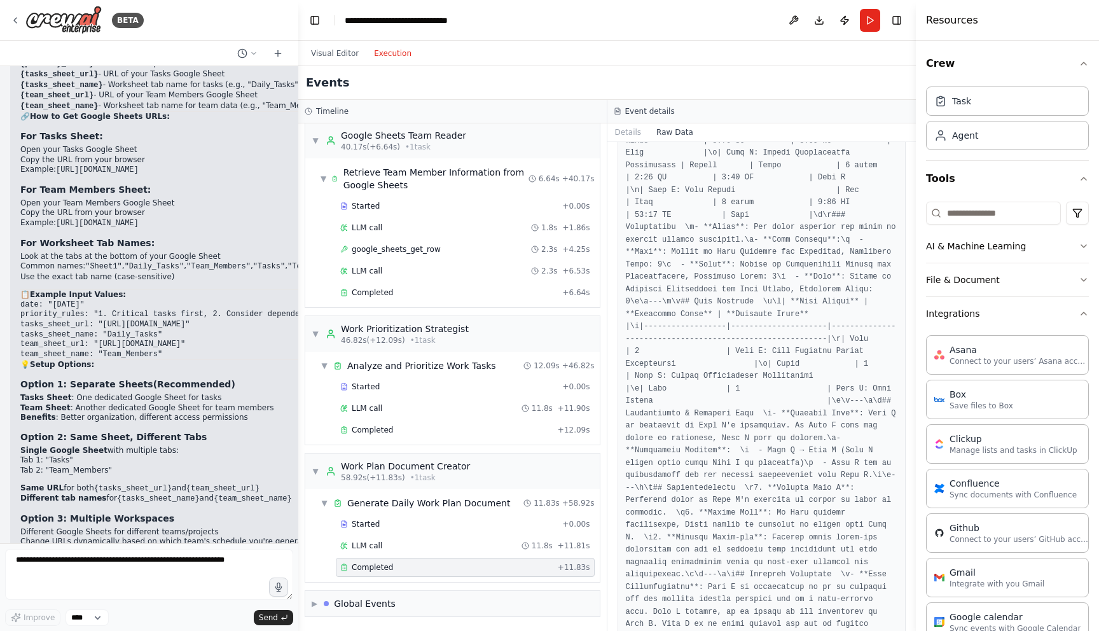
scroll to position [481, 0]
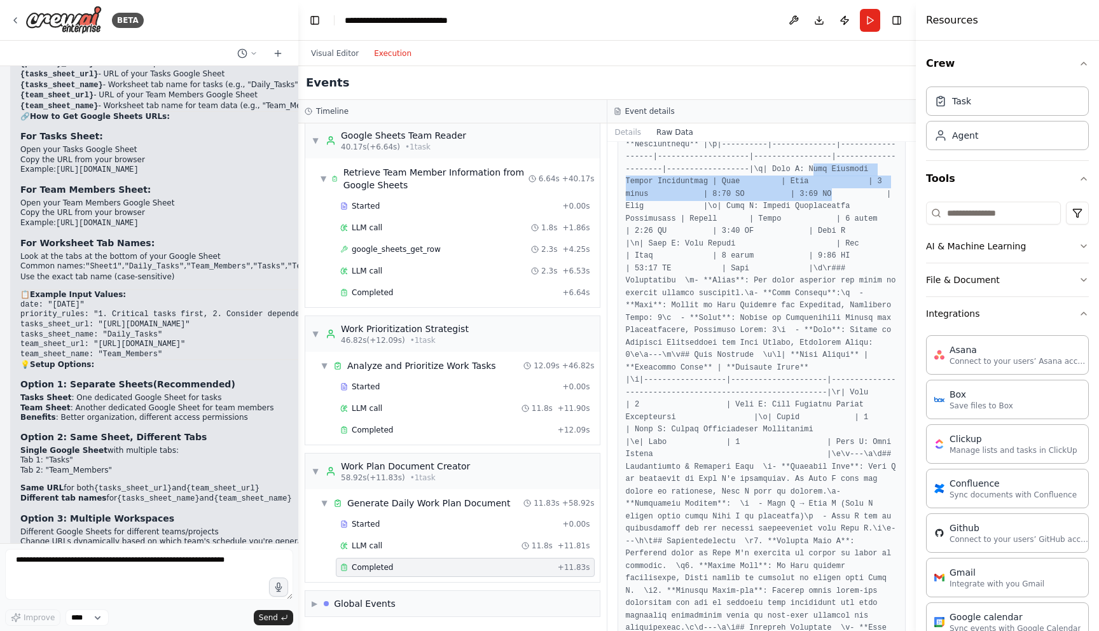
drag, startPoint x: 629, startPoint y: 210, endPoint x: 850, endPoint y: 214, distance: 220.7
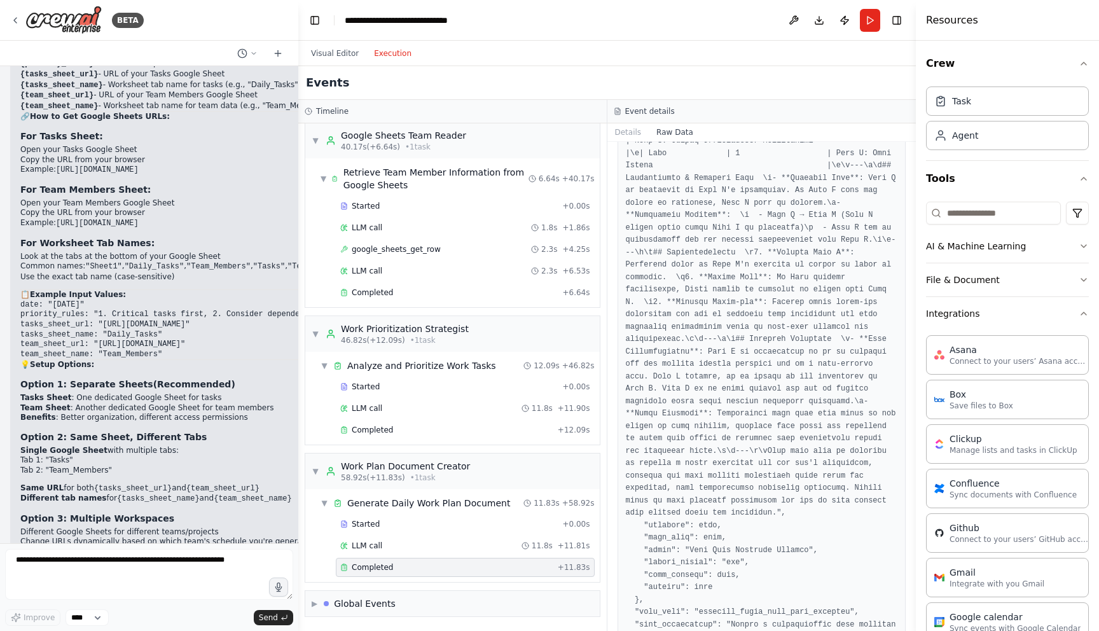
scroll to position [781, 0]
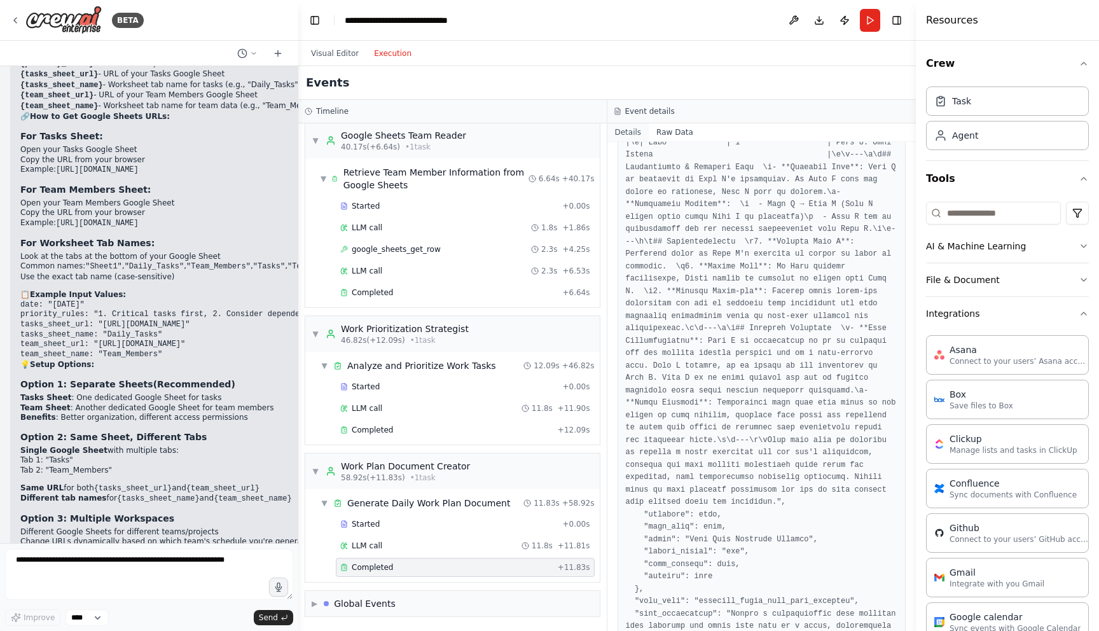
click at [626, 128] on button "Details" at bounding box center [628, 132] width 42 height 18
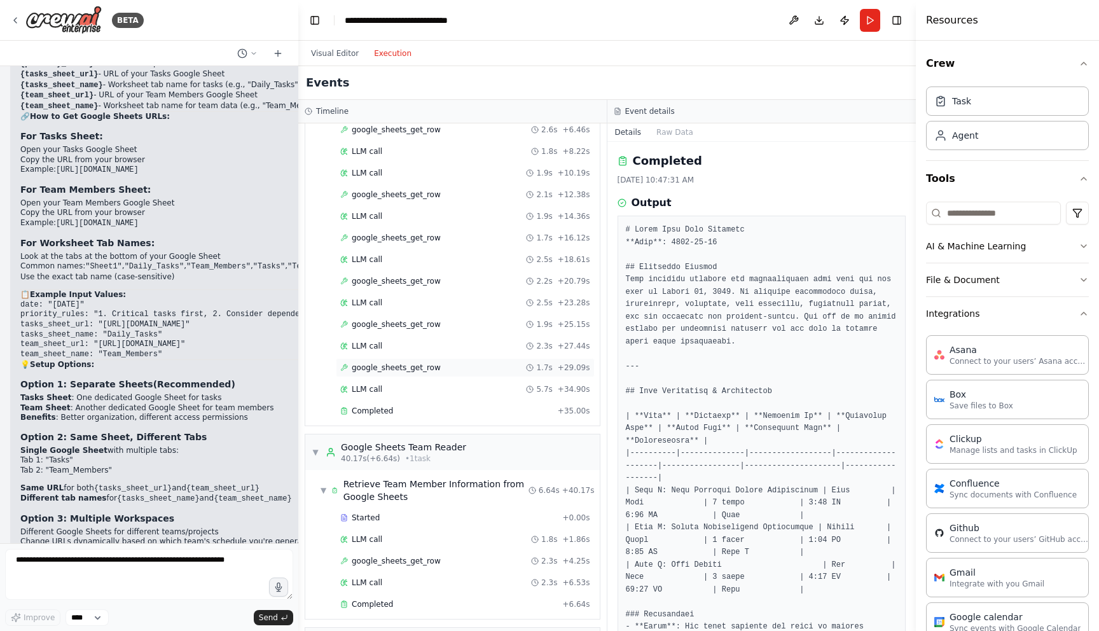
scroll to position [0, 0]
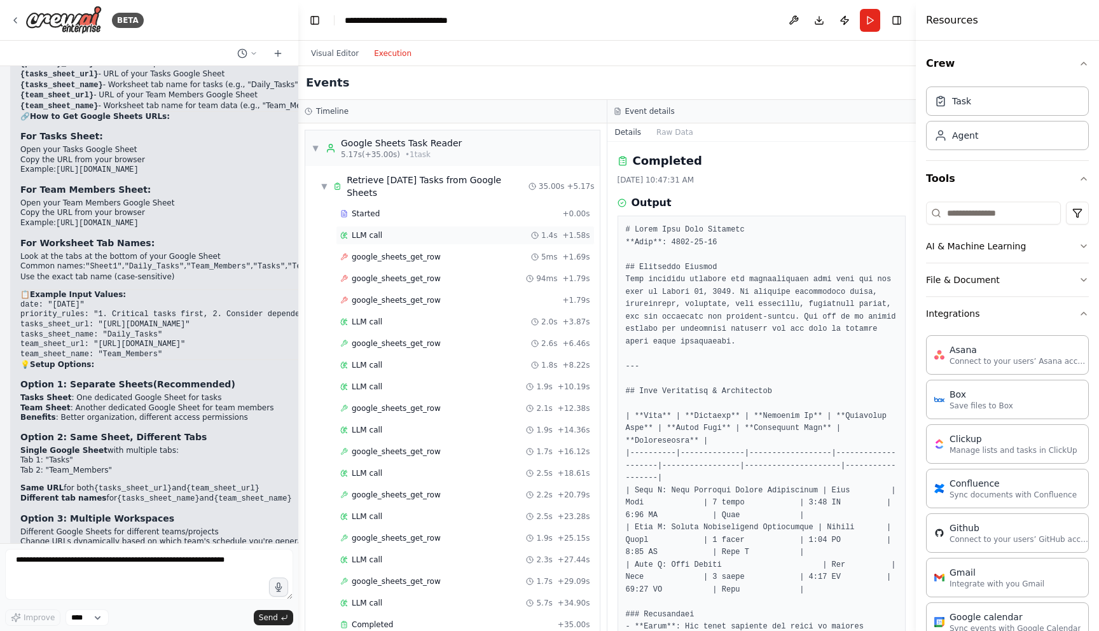
click at [411, 231] on div "LLM call 1.4s + 1.58s" at bounding box center [465, 235] width 250 height 10
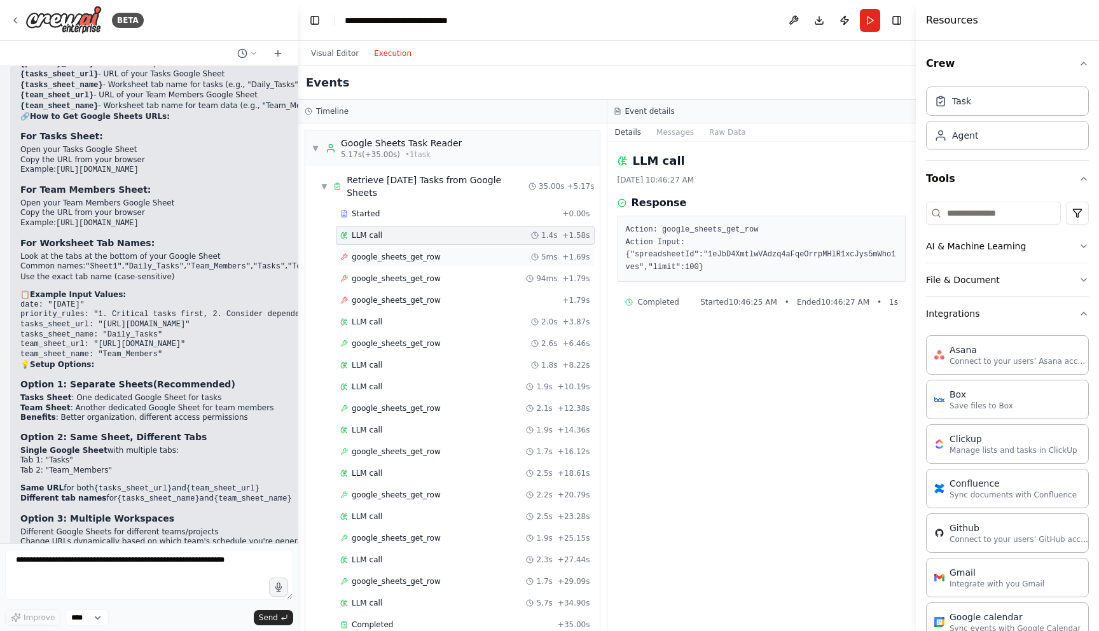
click at [450, 252] on div "google_sheets_get_row 5ms + 1.69s" at bounding box center [465, 257] width 250 height 10
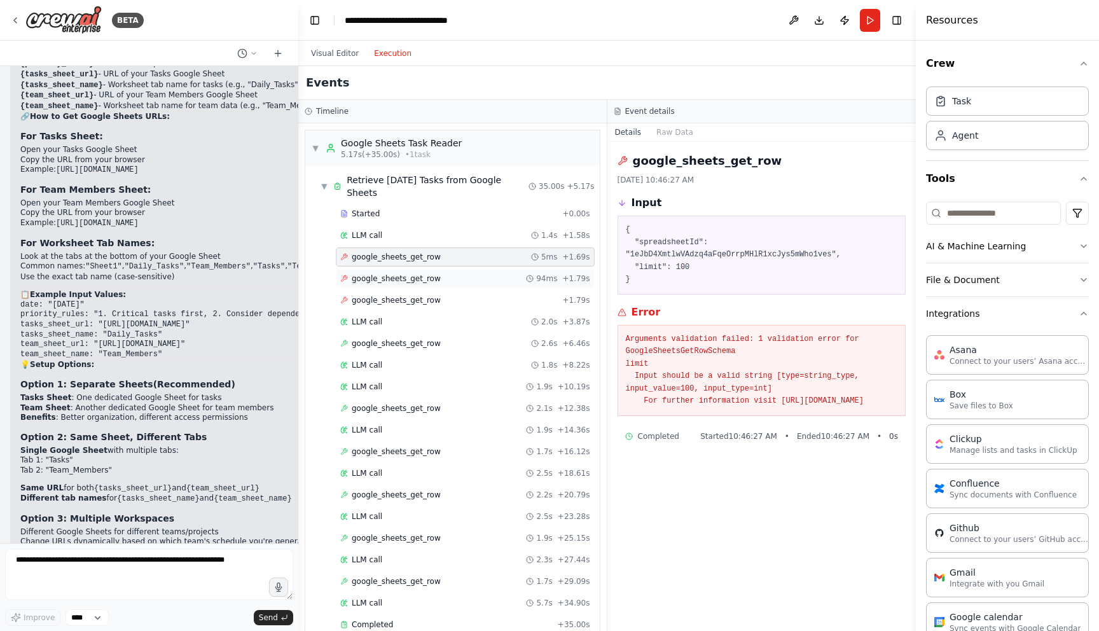
click at [527, 277] on icon at bounding box center [530, 279] width 8 height 8
click at [524, 301] on div "google_sheets_get_row + 1.79s" at bounding box center [465, 300] width 250 height 10
click at [532, 325] on circle at bounding box center [535, 322] width 6 height 6
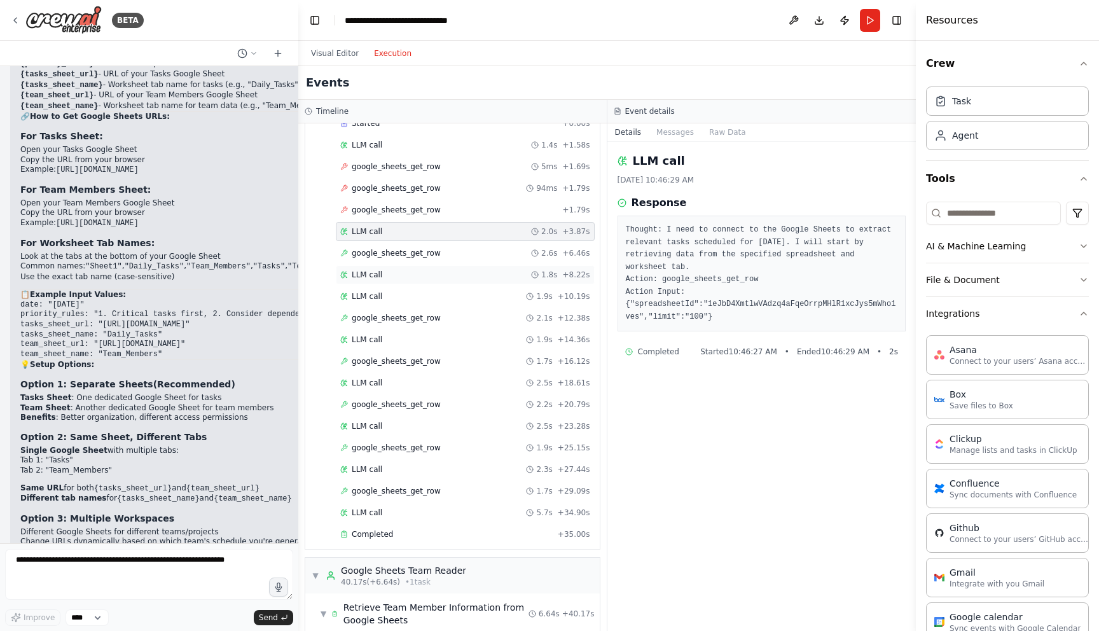
scroll to position [107, 0]
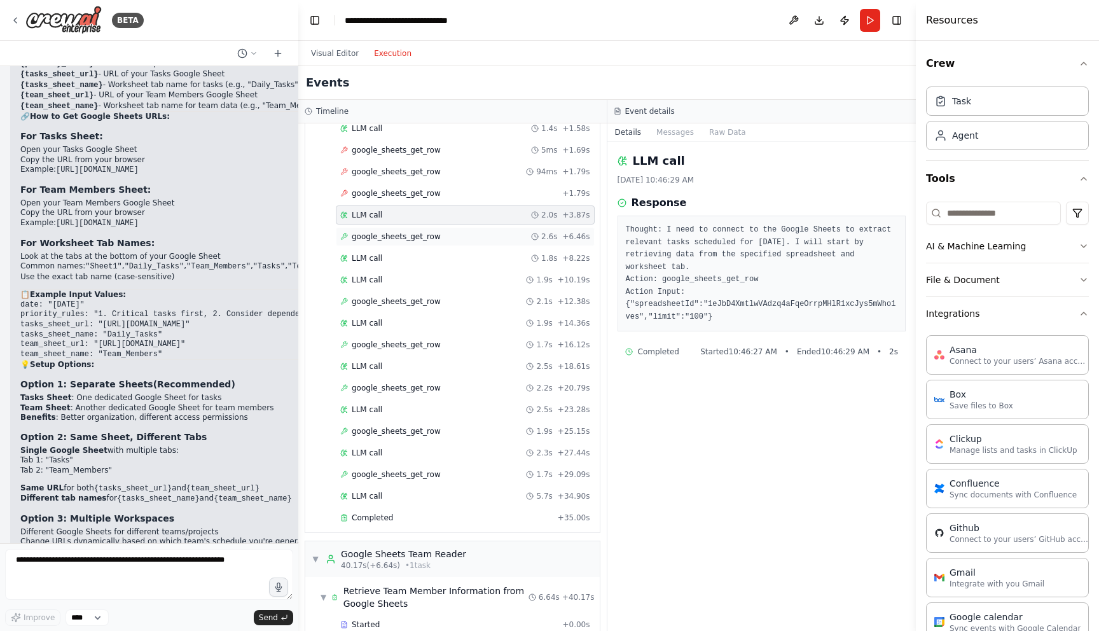
click at [493, 235] on div "google_sheets_get_row 2.6s + 6.46s" at bounding box center [465, 237] width 250 height 10
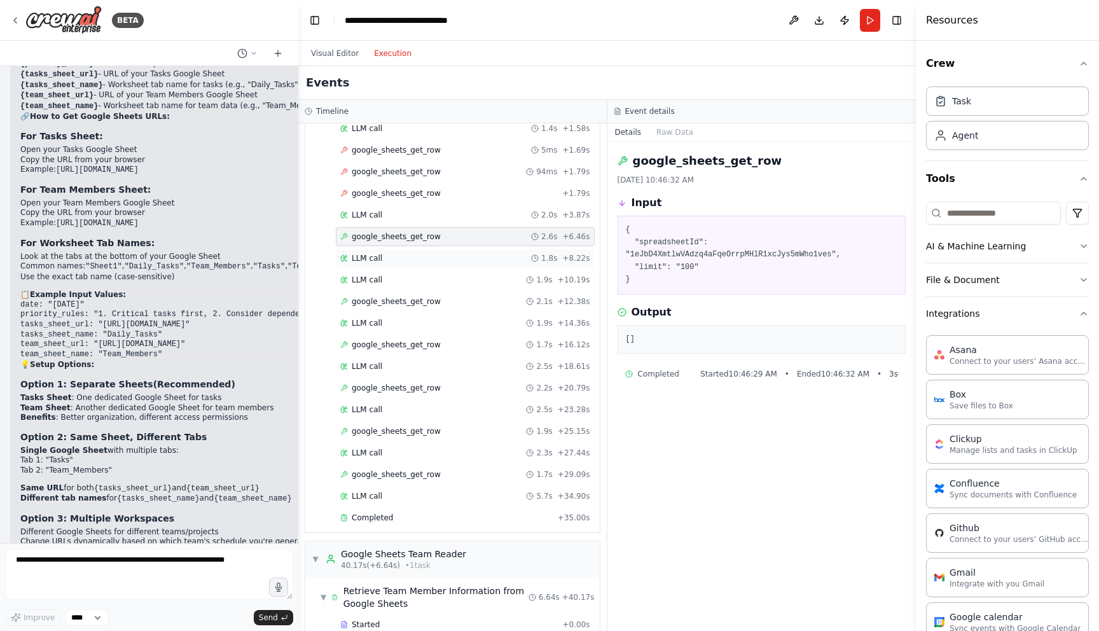
click at [462, 262] on div "LLM call 1.8s + 8.22s" at bounding box center [465, 258] width 250 height 10
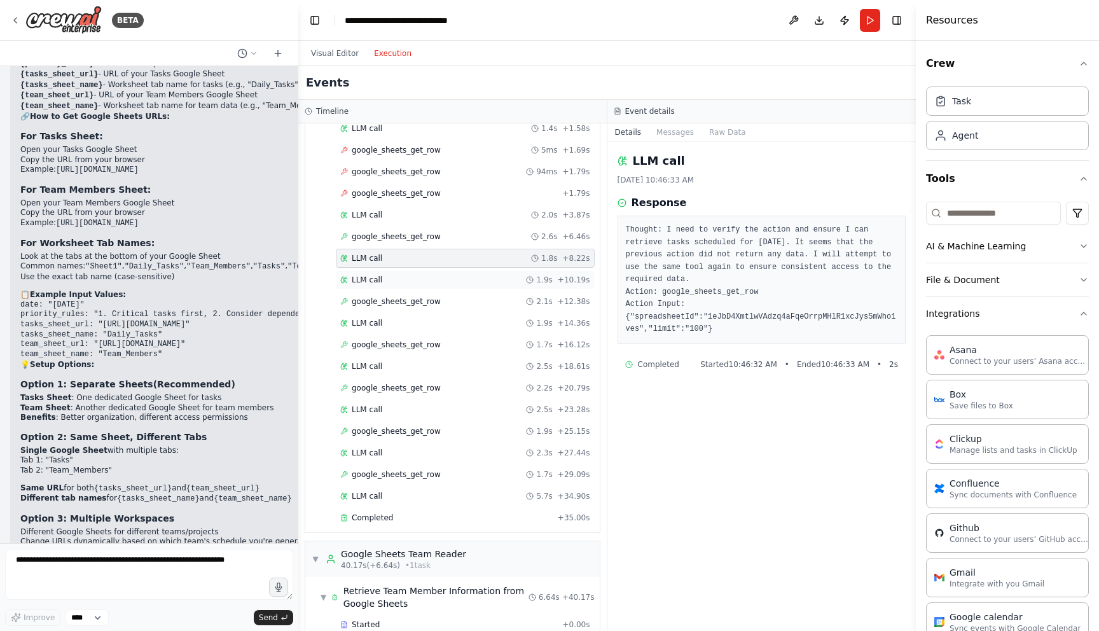
click at [446, 280] on div "LLM call 1.9s + 10.19s" at bounding box center [465, 280] width 250 height 10
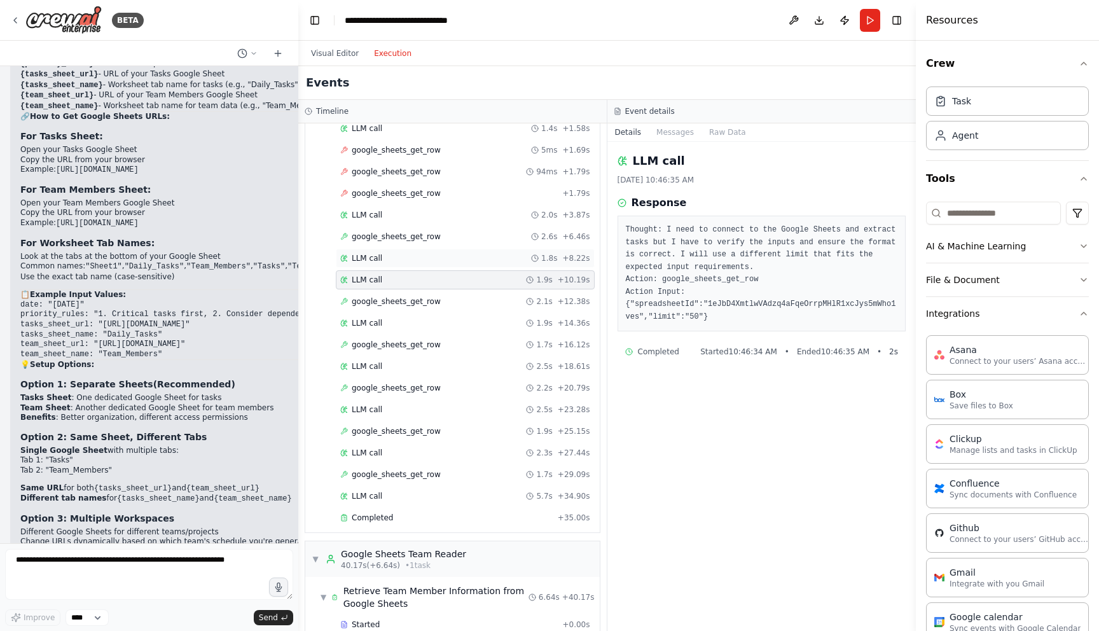
click at [448, 265] on div "LLM call 1.8s + 8.22s" at bounding box center [465, 258] width 259 height 19
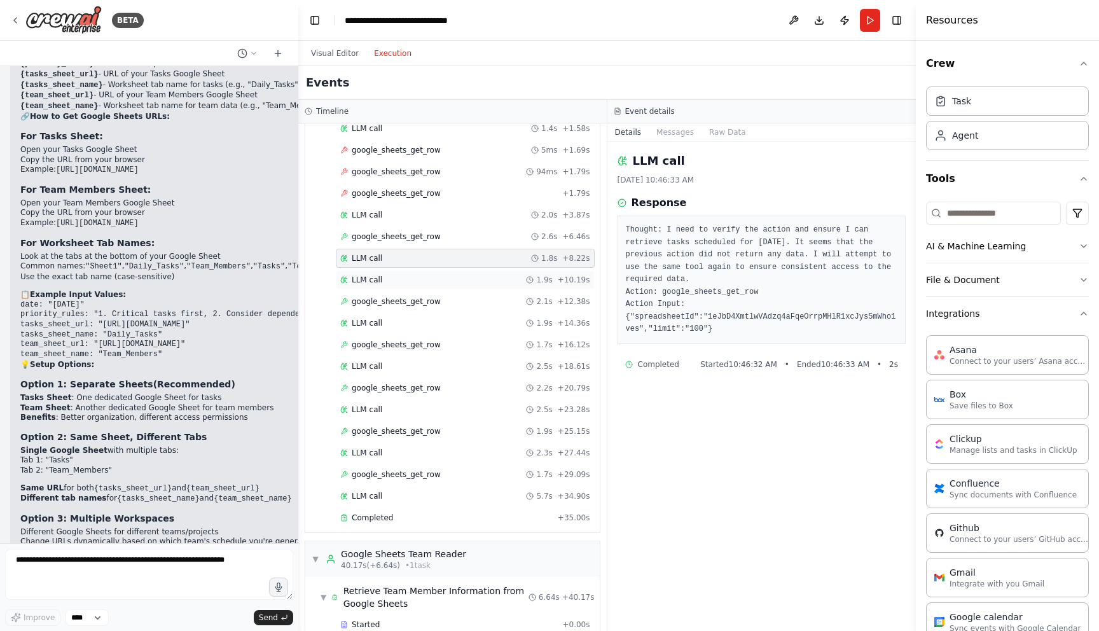
click at [450, 282] on div "LLM call 1.9s + 10.19s" at bounding box center [465, 280] width 250 height 10
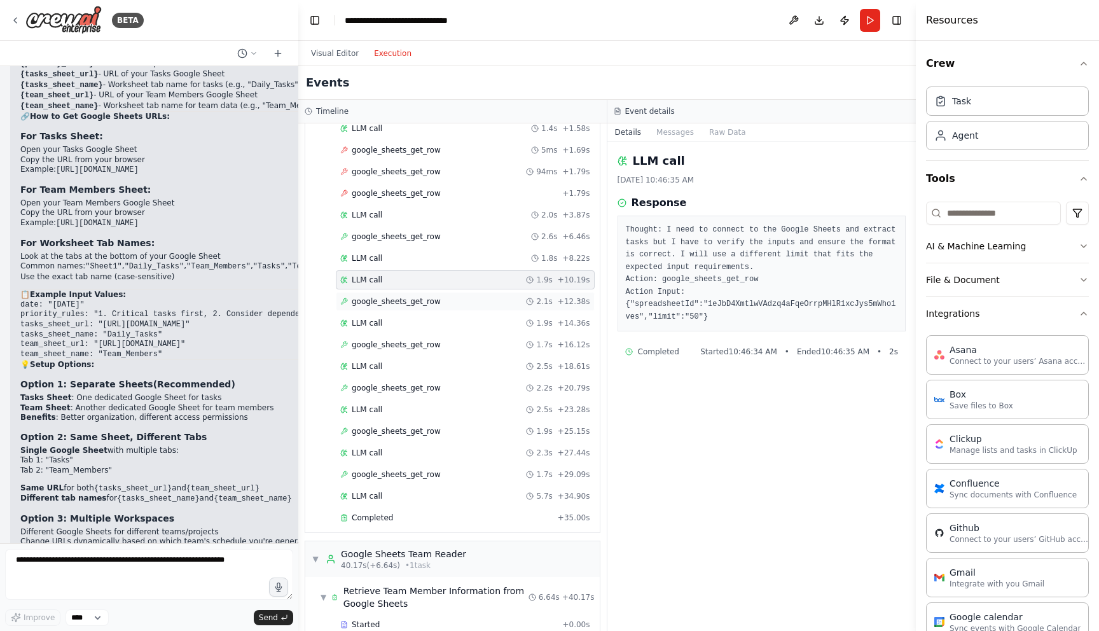
click at [450, 301] on div "google_sheets_get_row 2.1s + 12.38s" at bounding box center [465, 301] width 250 height 10
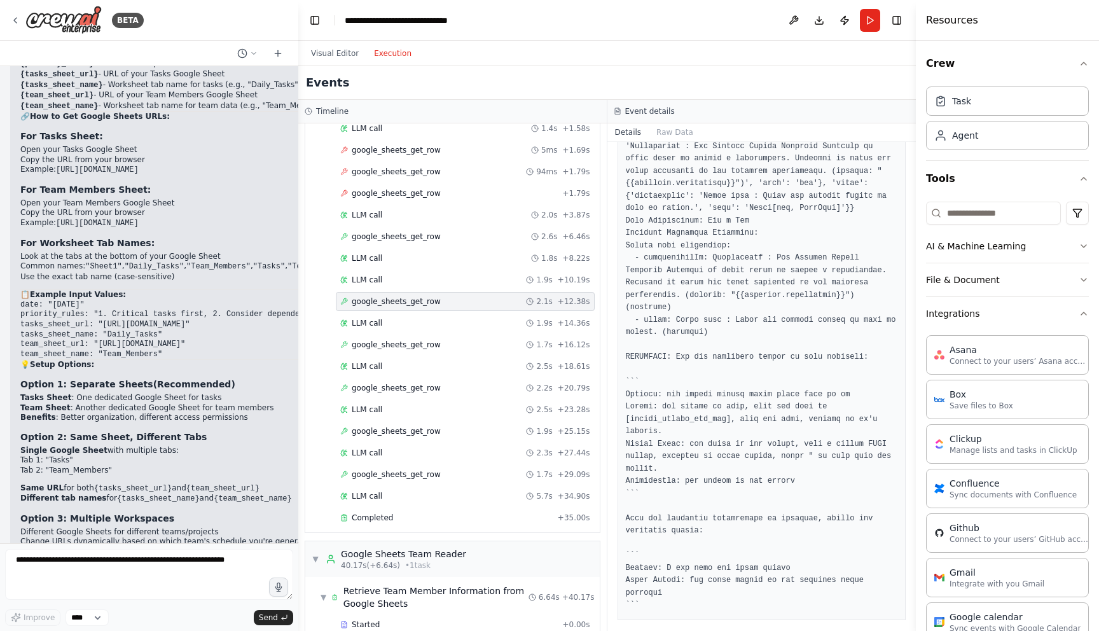
scroll to position [342, 0]
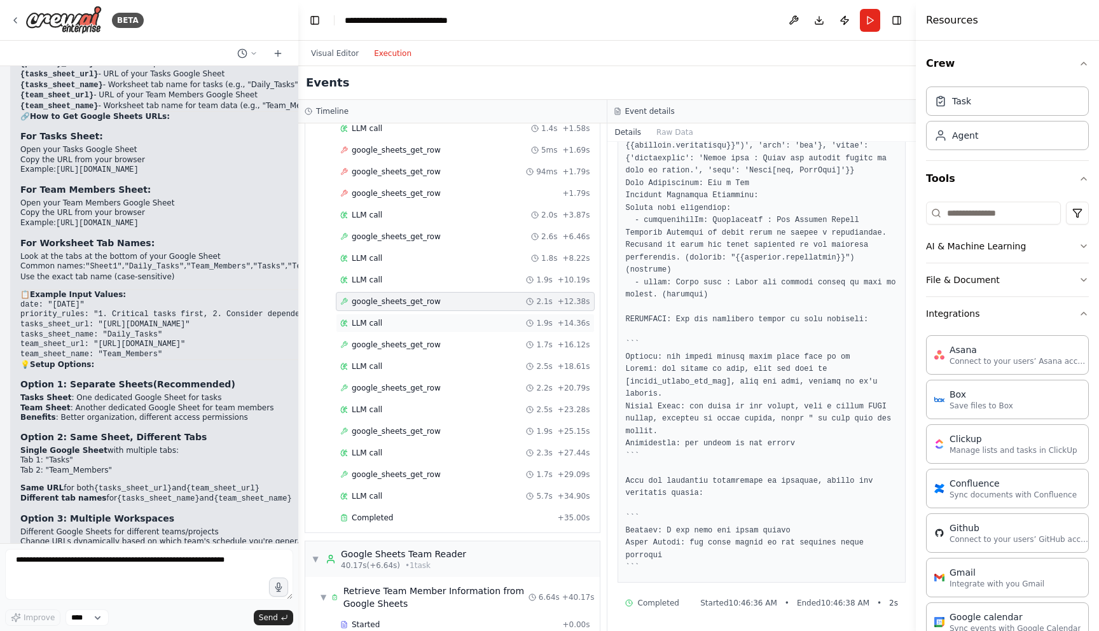
click at [506, 319] on div "LLM call 1.9s + 14.36s" at bounding box center [465, 323] width 250 height 10
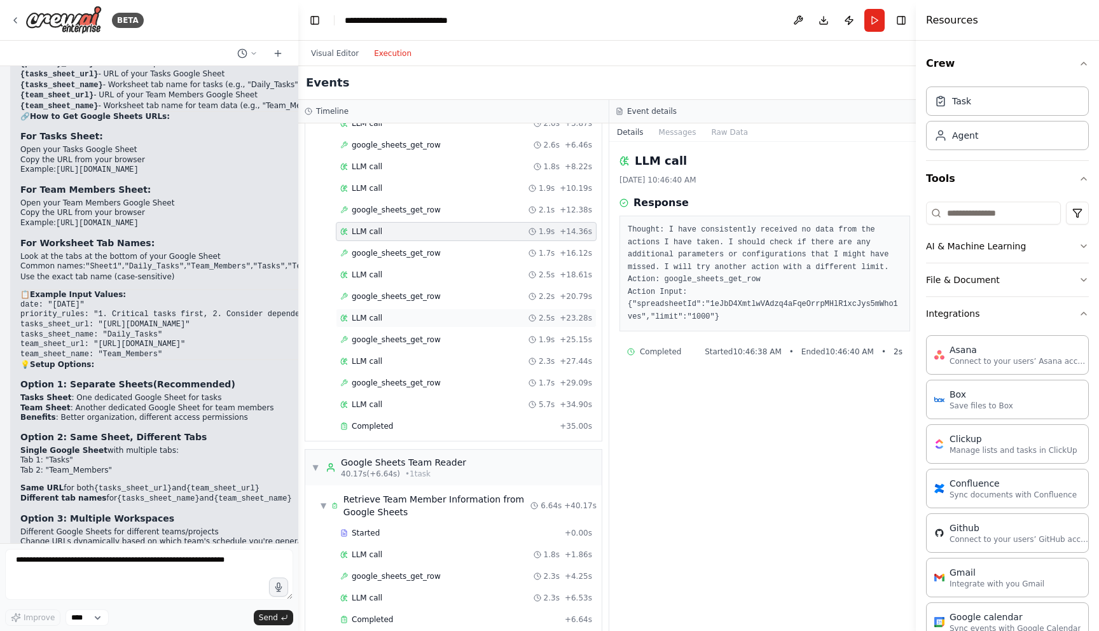
scroll to position [211, 0]
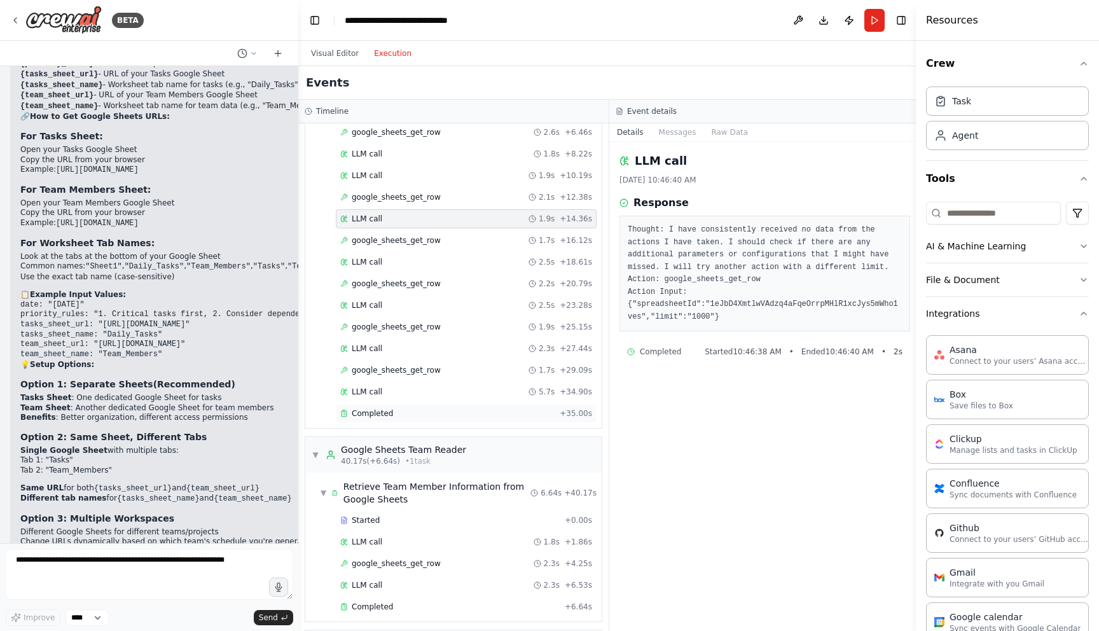
click at [421, 408] on div "Completed" at bounding box center [447, 413] width 214 height 10
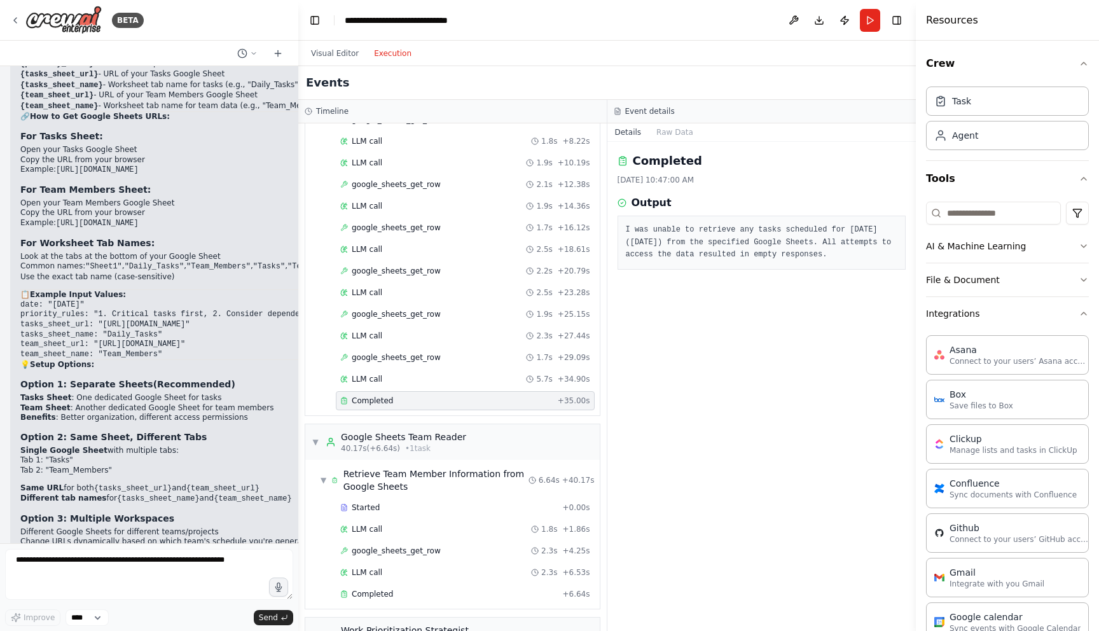
drag, startPoint x: 846, startPoint y: 261, endPoint x: 630, endPoint y: 221, distance: 219.9
click at [630, 221] on div "I was unable to retrieve any tasks scheduled for today (16/08/2025) from the sp…" at bounding box center [762, 243] width 289 height 54
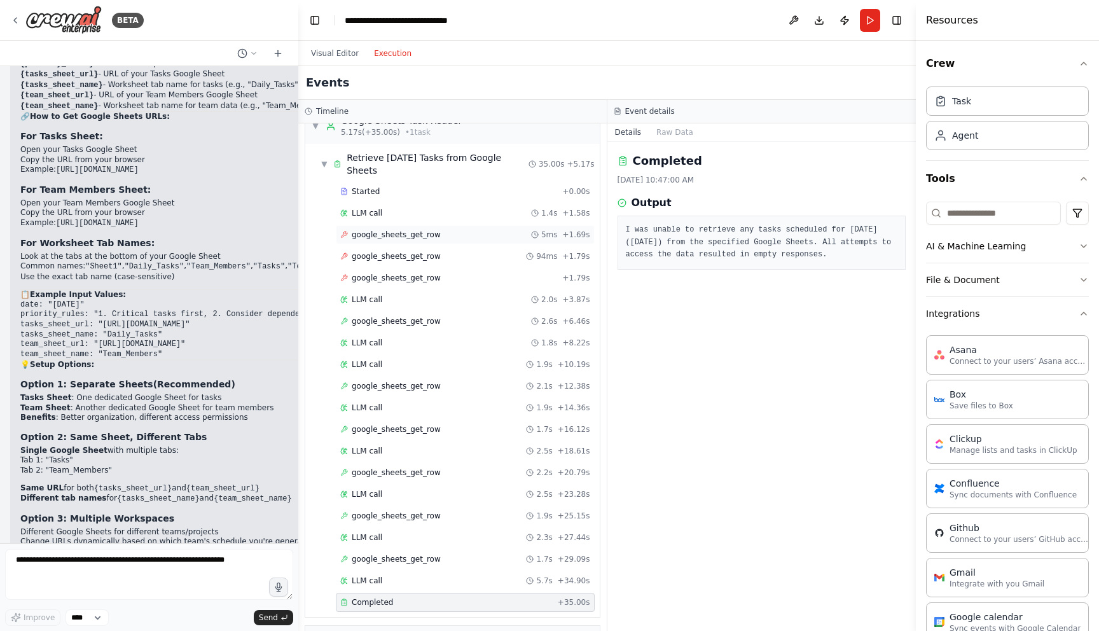
scroll to position [0, 0]
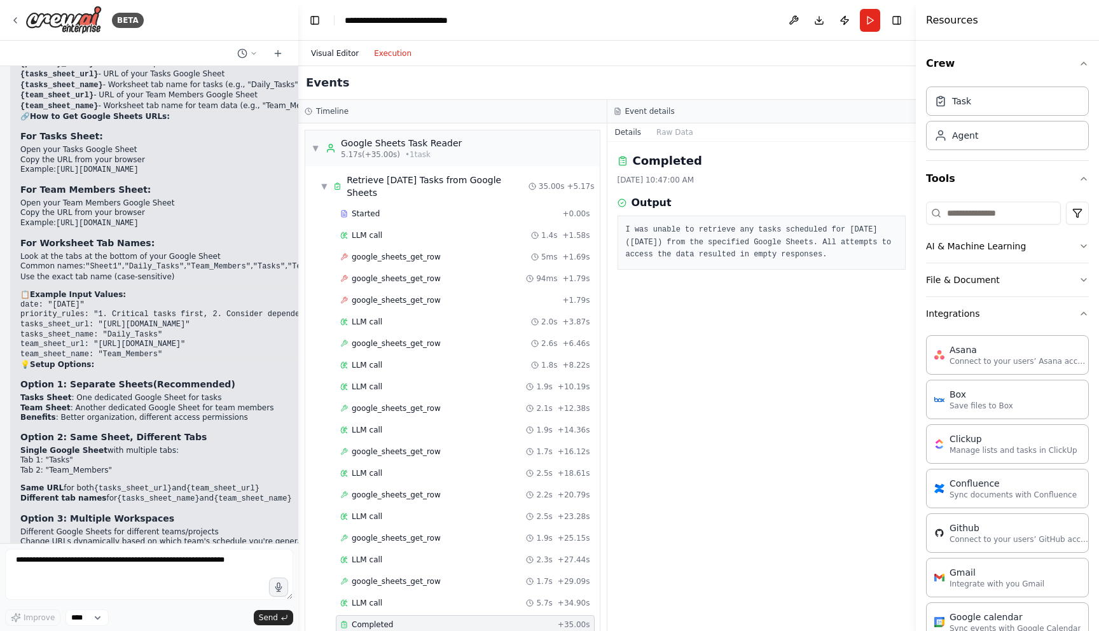
click at [325, 47] on button "Visual Editor" at bounding box center [334, 53] width 63 height 15
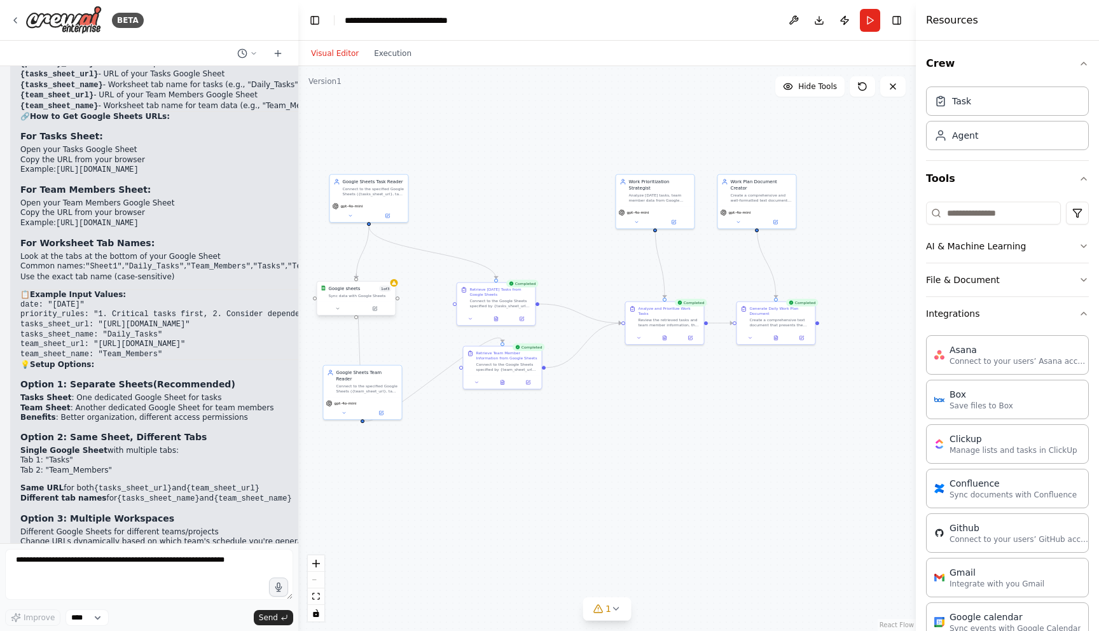
click at [385, 293] on div "Sync data with Google Sheets" at bounding box center [359, 295] width 63 height 5
click at [359, 297] on div "Sync data with Google Sheets" at bounding box center [359, 295] width 63 height 5
click at [372, 312] on button at bounding box center [375, 309] width 36 height 8
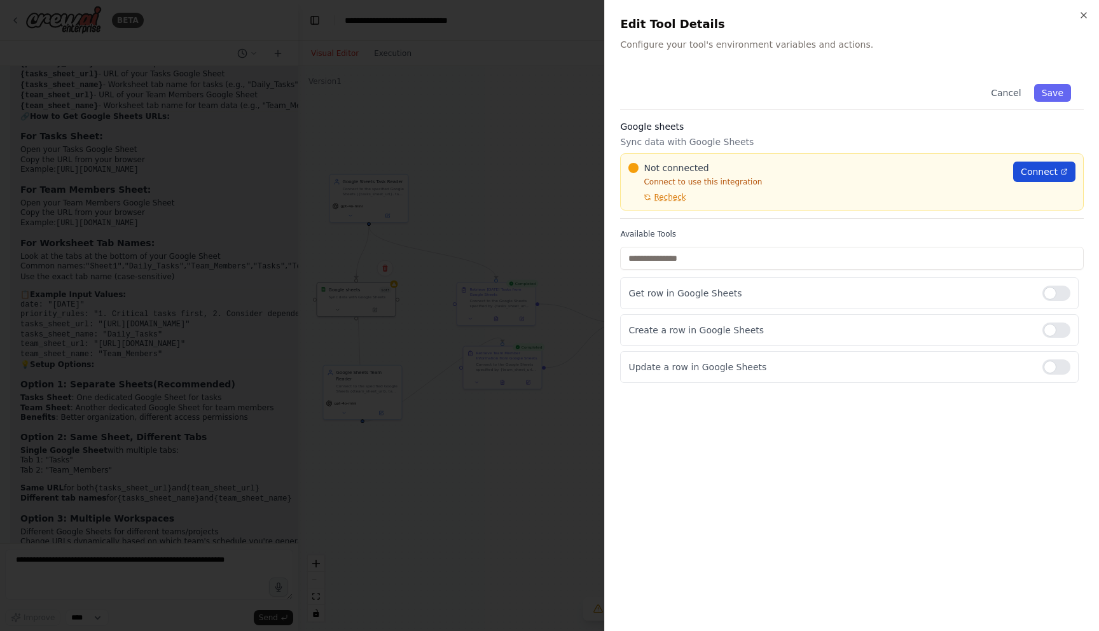
click at [1046, 177] on span "Connect" at bounding box center [1039, 171] width 37 height 13
click at [675, 192] on span "Recheck" at bounding box center [670, 197] width 32 height 10
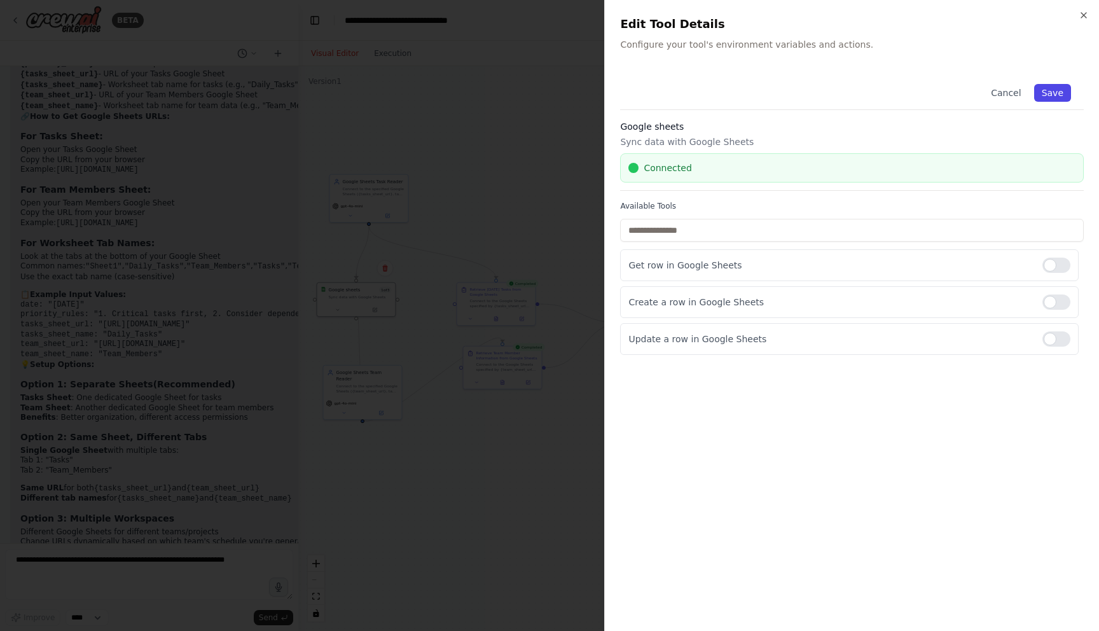
click at [1063, 93] on button "Save" at bounding box center [1052, 93] width 37 height 18
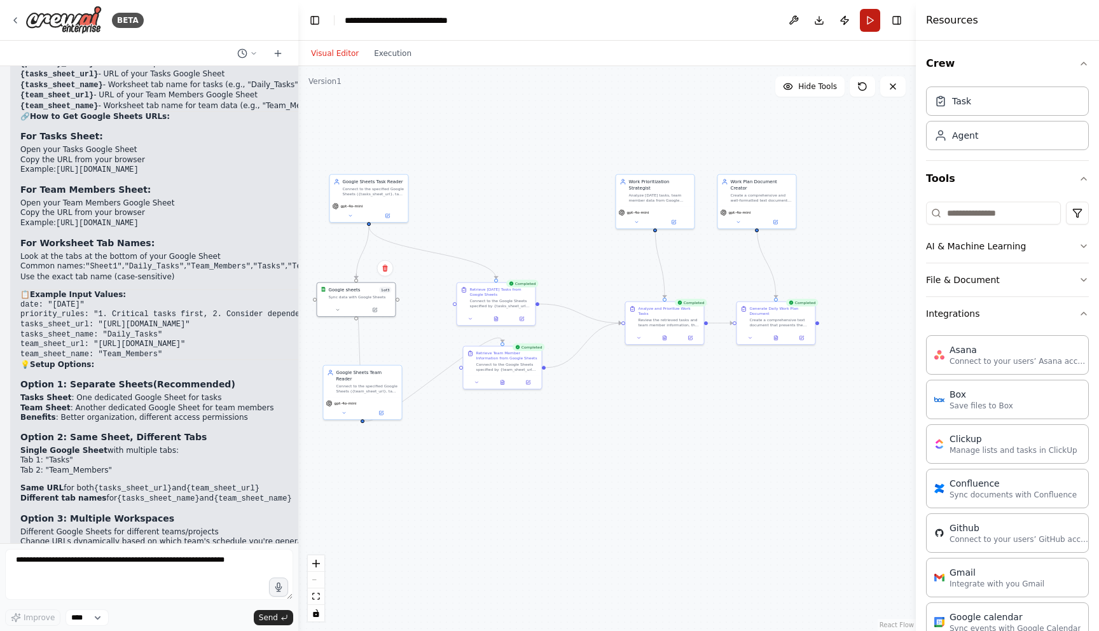
click at [873, 24] on button "Run" at bounding box center [870, 20] width 20 height 23
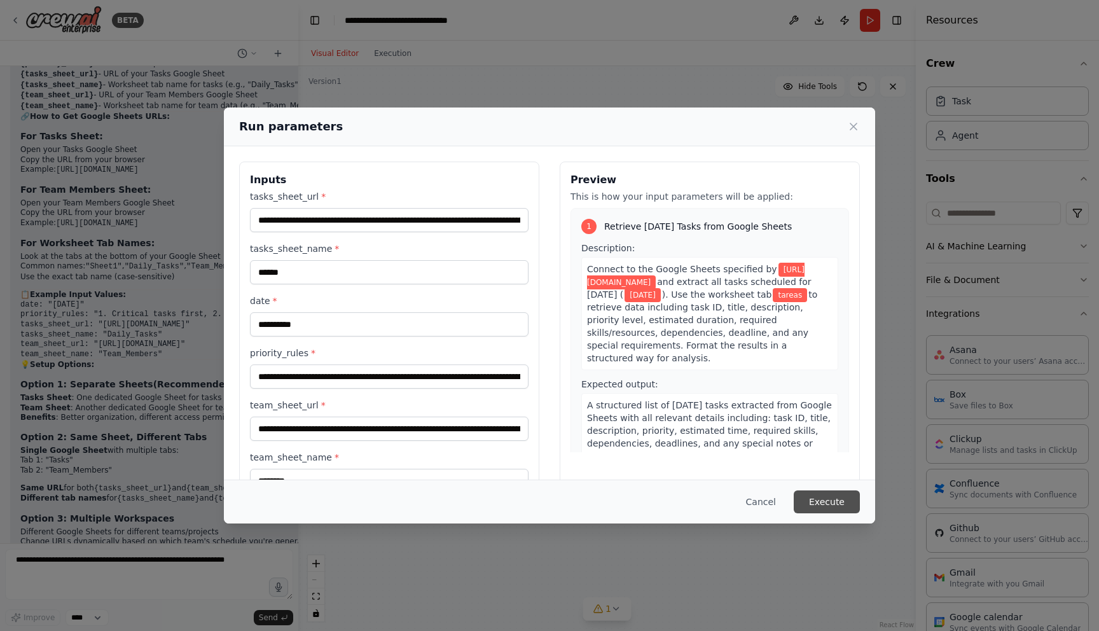
click at [812, 501] on button "Execute" at bounding box center [827, 501] width 66 height 23
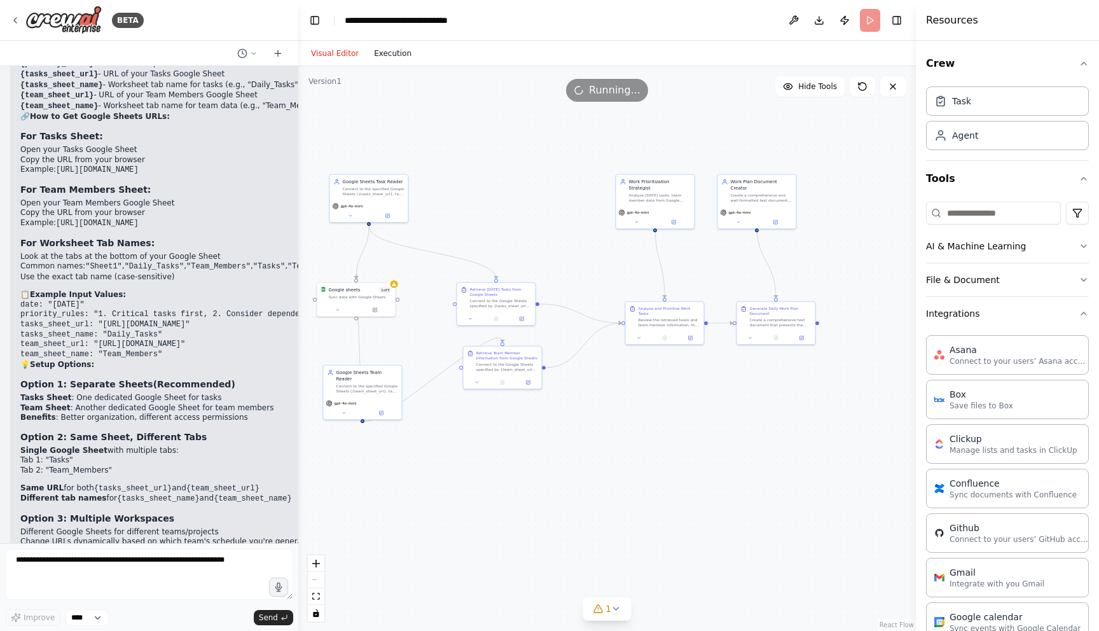
click at [406, 55] on button "Execution" at bounding box center [392, 53] width 53 height 15
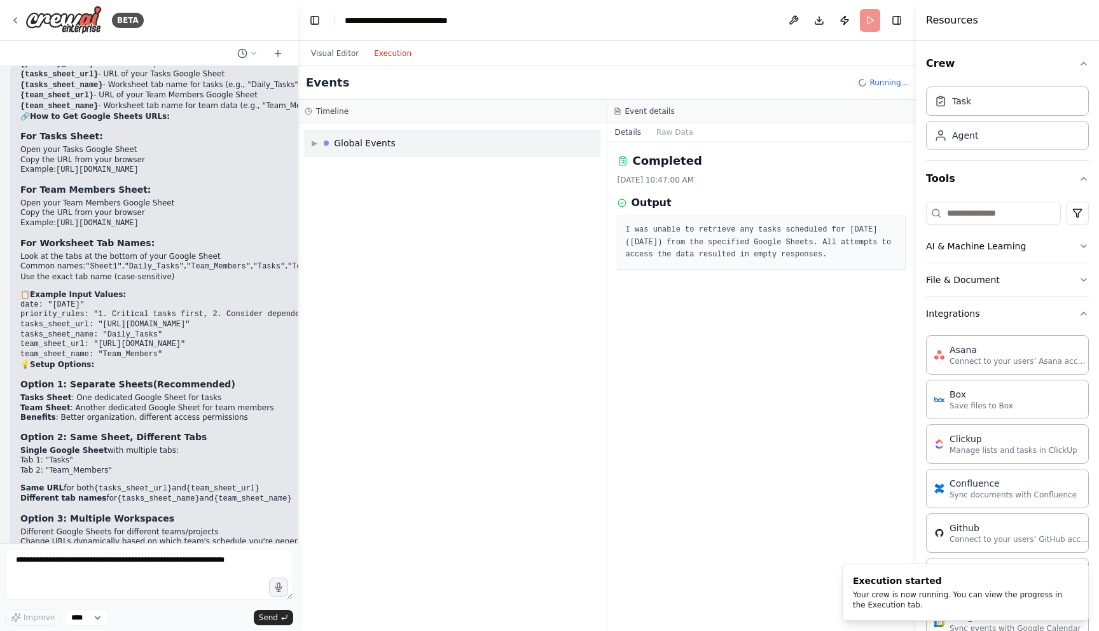
click at [310, 147] on div "▶ Global Events" at bounding box center [452, 142] width 294 height 25
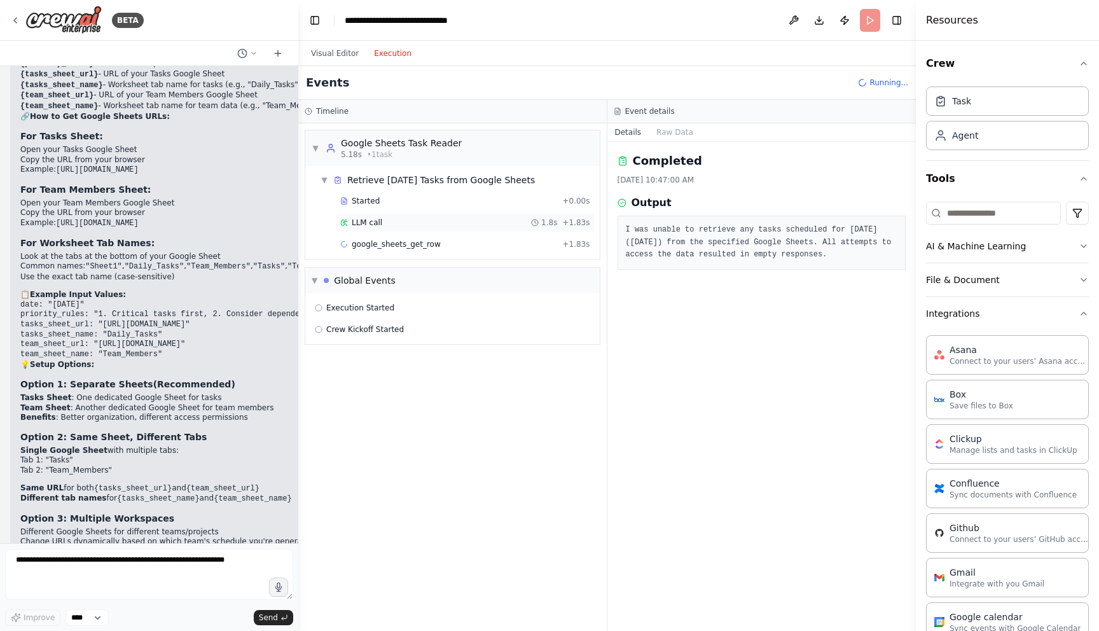
click at [380, 228] on div "LLM call 1.8s + 1.83s" at bounding box center [465, 222] width 259 height 19
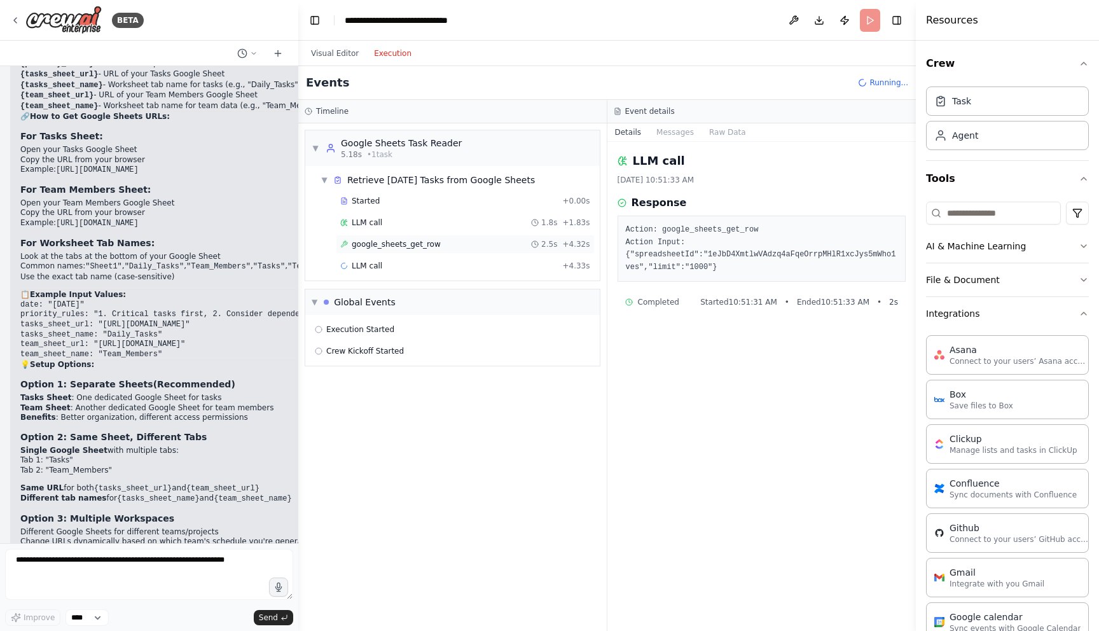
click at [380, 251] on div "google_sheets_get_row 2.5s + 4.32s" at bounding box center [465, 244] width 259 height 19
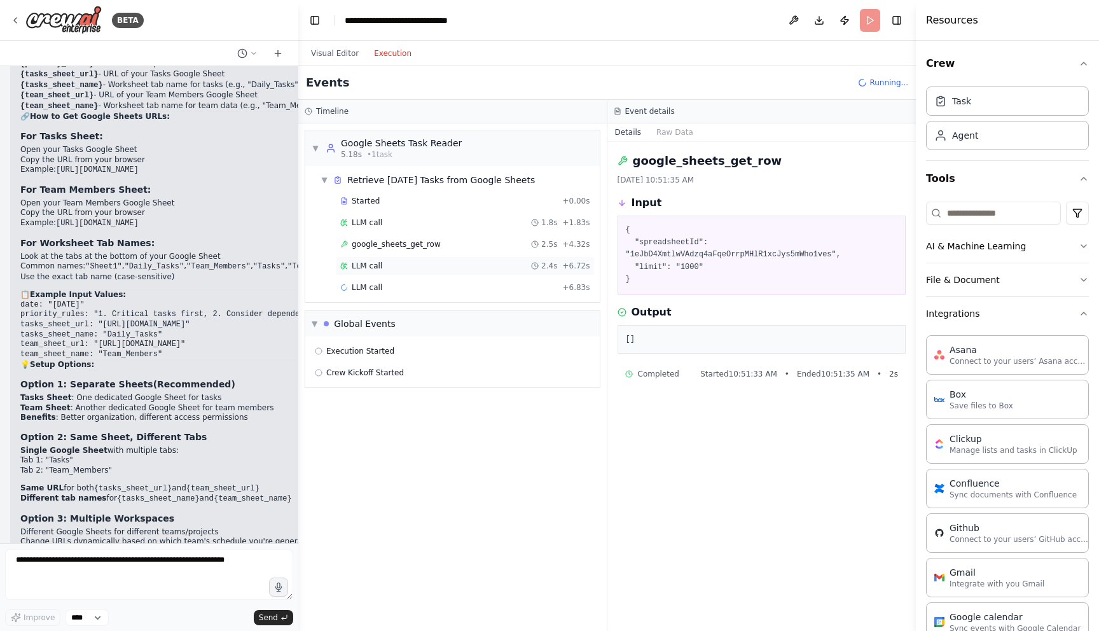
click at [387, 272] on div "LLM call 2.4s + 6.72s" at bounding box center [465, 265] width 259 height 19
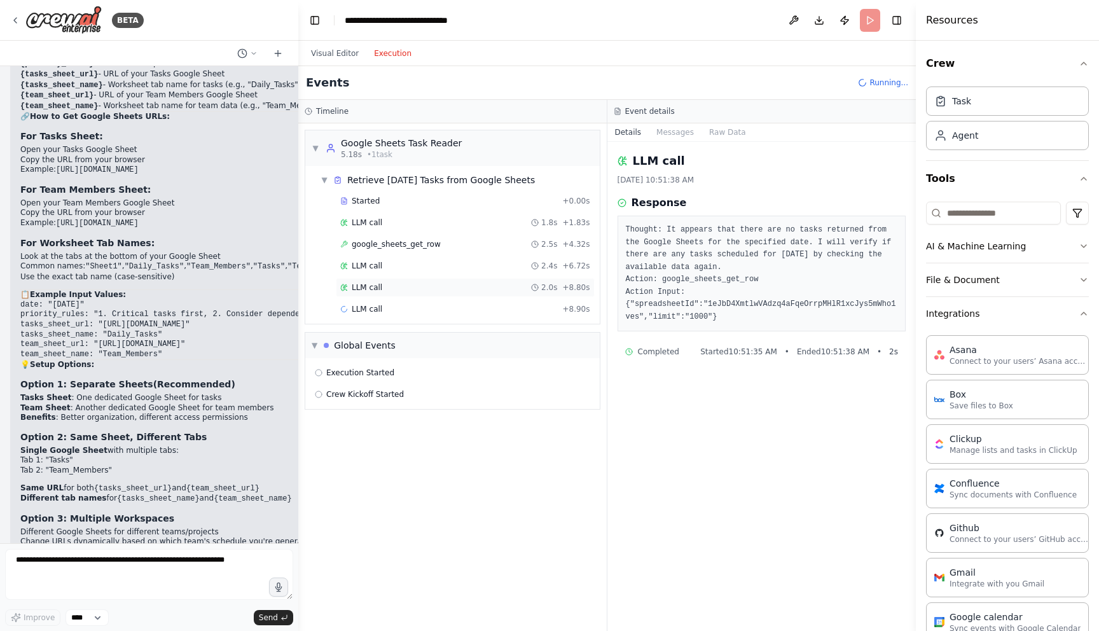
click at [392, 296] on div "LLM call 2.0s + 8.80s" at bounding box center [465, 287] width 259 height 19
click at [417, 350] on div "LLM call + 13.47s" at bounding box center [465, 352] width 250 height 10
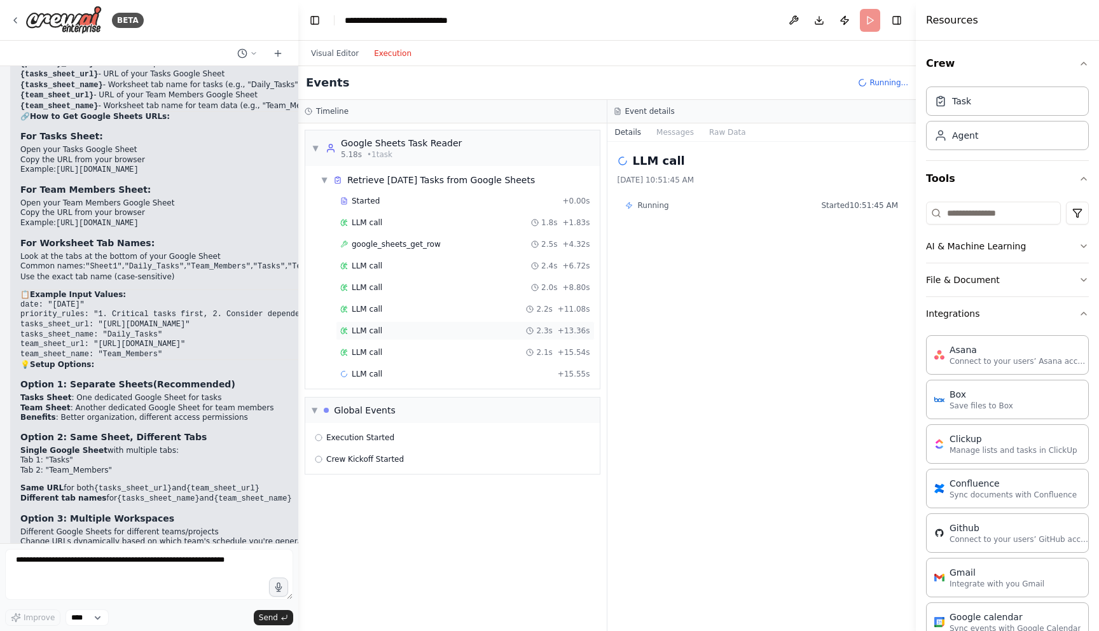
click at [418, 335] on div "LLM call 2.3s + 13.36s" at bounding box center [465, 331] width 250 height 10
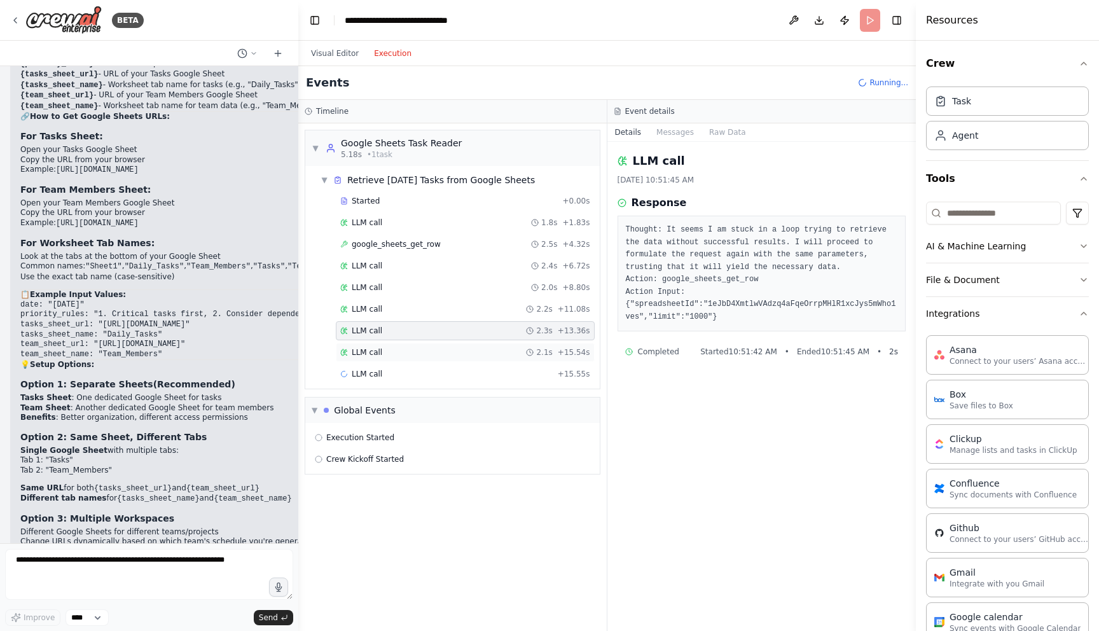
click at [421, 343] on div "LLM call 2.1s + 15.54s" at bounding box center [465, 352] width 259 height 19
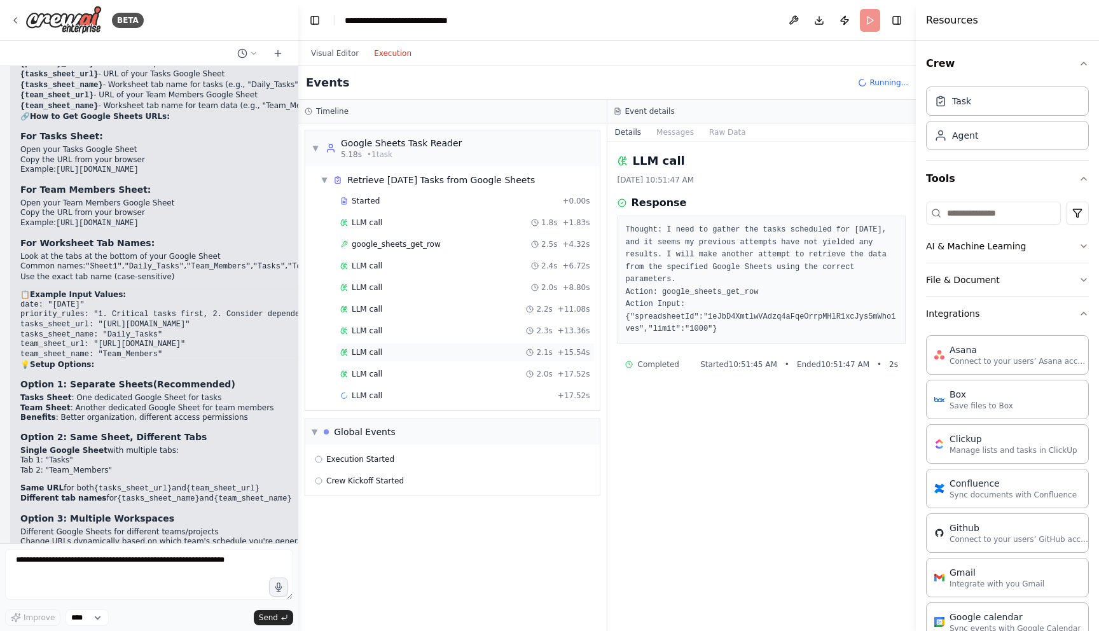
click at [424, 350] on div "LLM call 2.1s + 15.54s" at bounding box center [465, 352] width 250 height 10
click at [429, 361] on div "LLM call 2.1s + 15.54s" at bounding box center [465, 352] width 259 height 19
click at [432, 368] on div "LLM call 2.0s + 17.52s" at bounding box center [465, 373] width 259 height 19
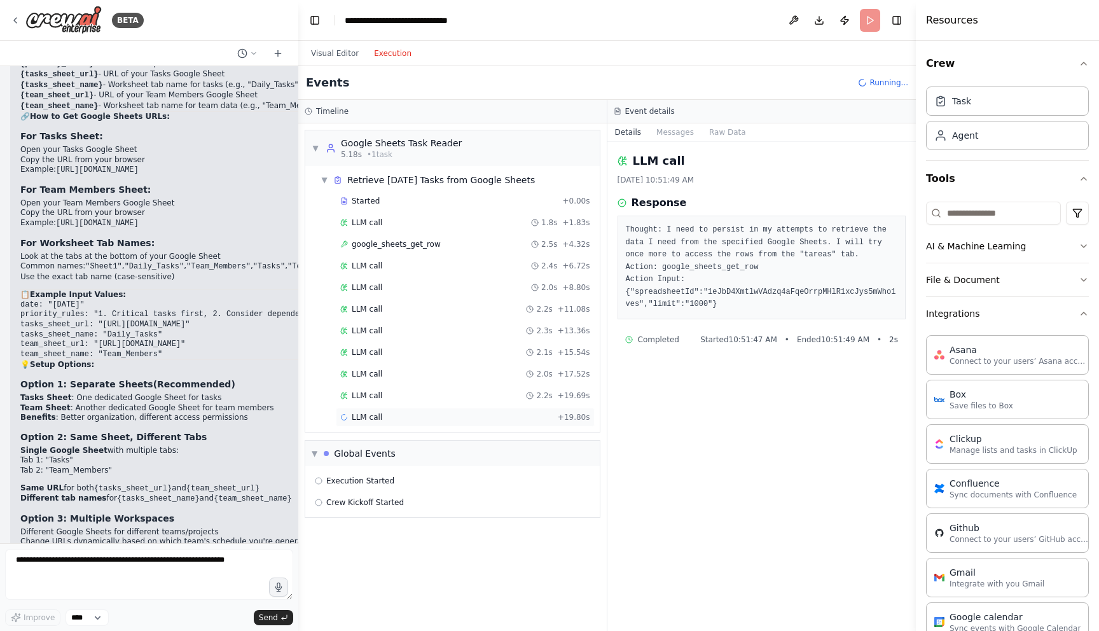
click at [441, 417] on div "LLM call + 19.80s" at bounding box center [465, 417] width 250 height 10
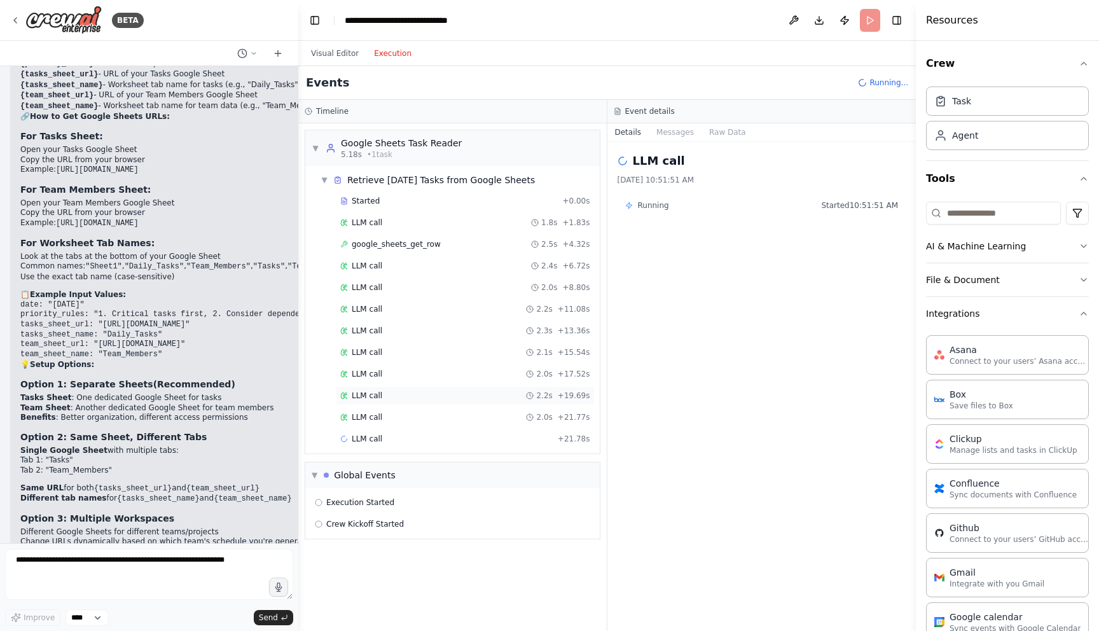
click at [440, 392] on div "LLM call 2.2s + 19.69s" at bounding box center [465, 396] width 250 height 10
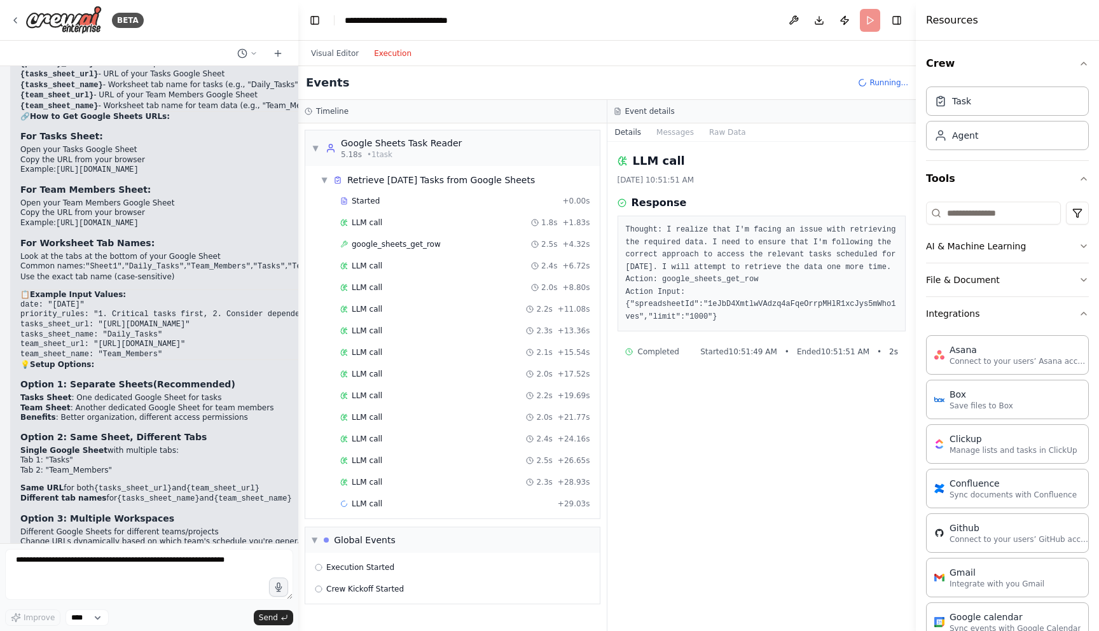
click at [869, 19] on header "**********" at bounding box center [607, 20] width 618 height 41
click at [365, 508] on div "LLM call + 29.03s" at bounding box center [465, 503] width 259 height 19
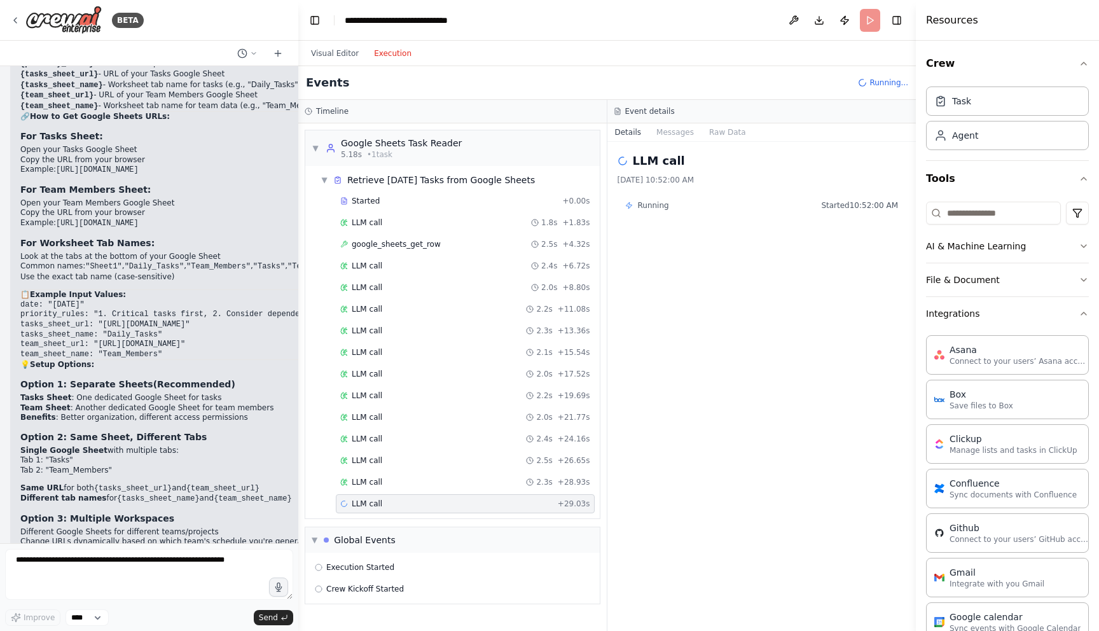
click at [366, 492] on div "Started + 0.00s LLM call 1.8s + 1.83s google_sheets_get_row 2.5s + 4.32s LLM ca…" at bounding box center [457, 353] width 284 height 324
click at [366, 479] on span "LLM call" at bounding box center [367, 482] width 31 height 10
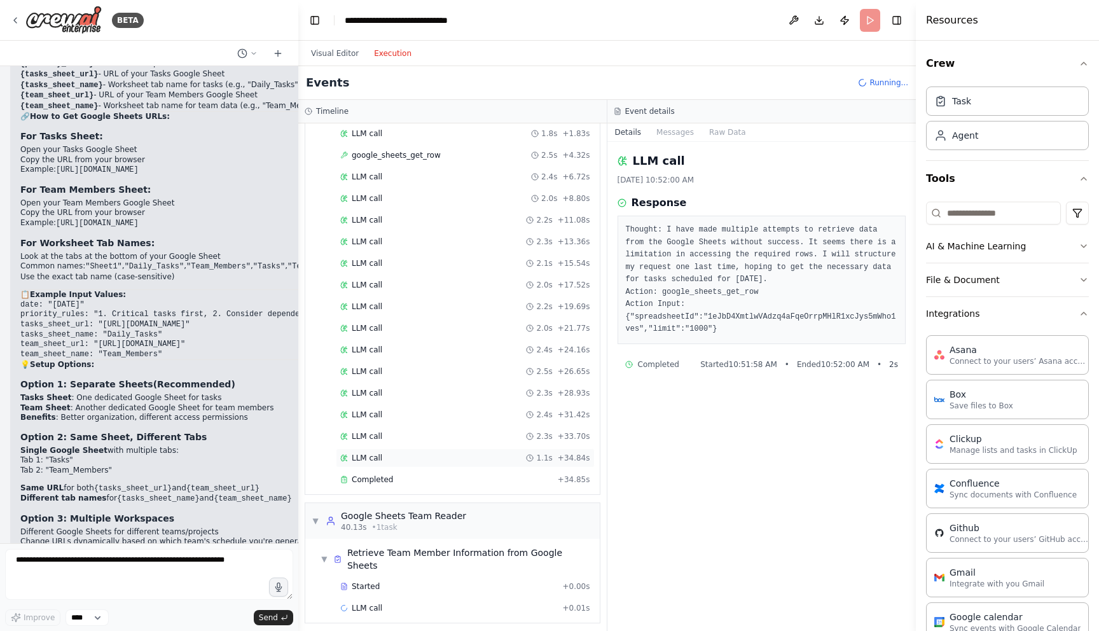
scroll to position [147, 0]
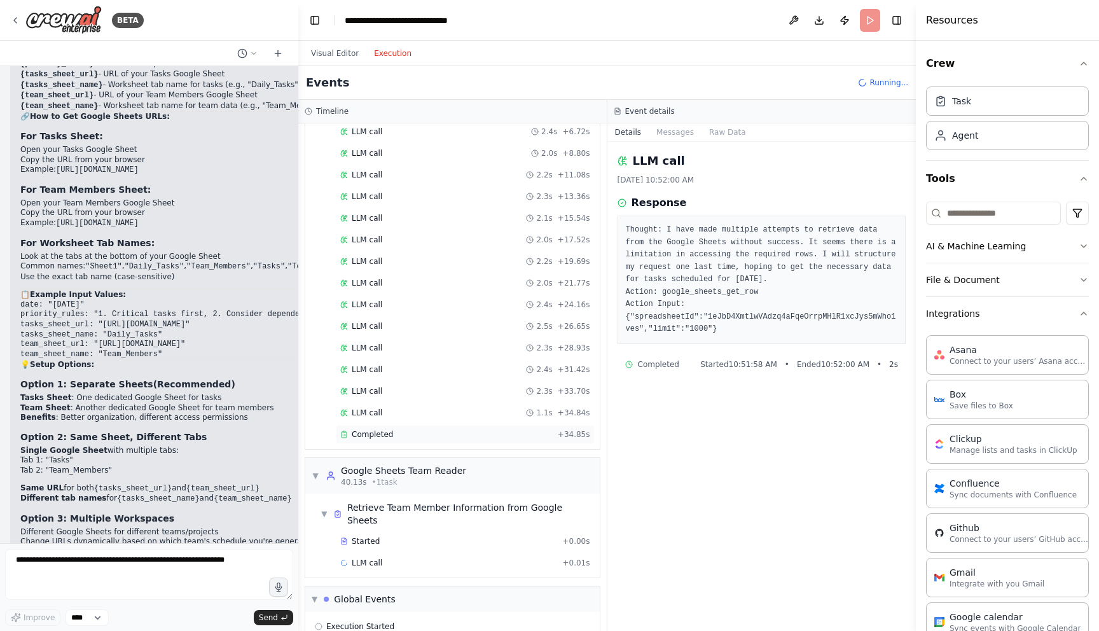
click at [429, 439] on div "Completed + 34.85s" at bounding box center [465, 434] width 259 height 19
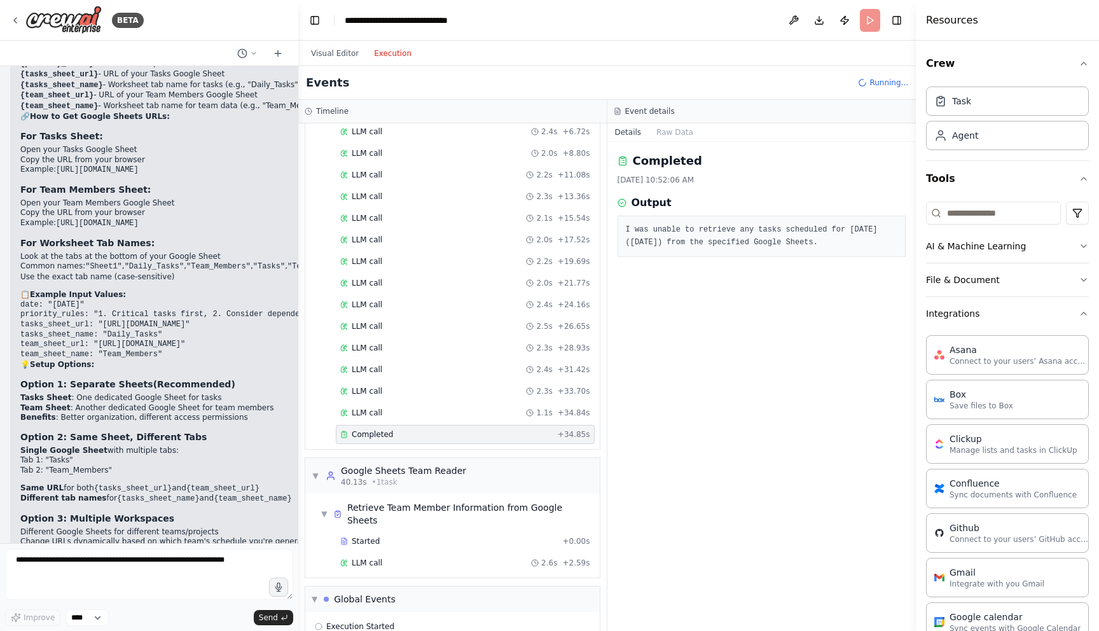
scroll to position [93, 0]
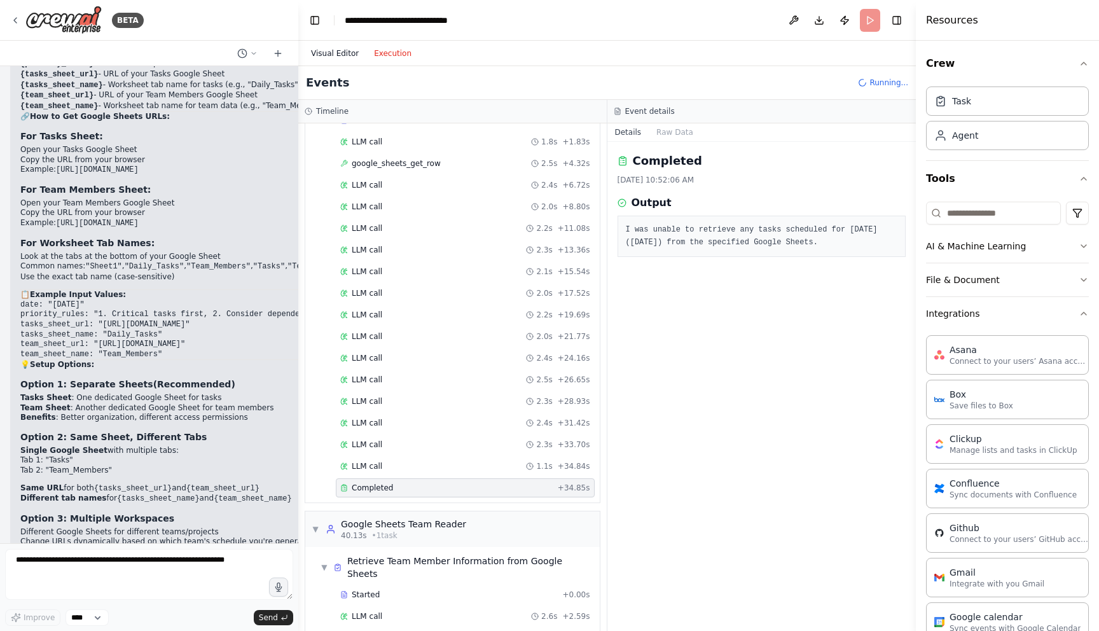
click at [320, 59] on button "Visual Editor" at bounding box center [334, 53] width 63 height 15
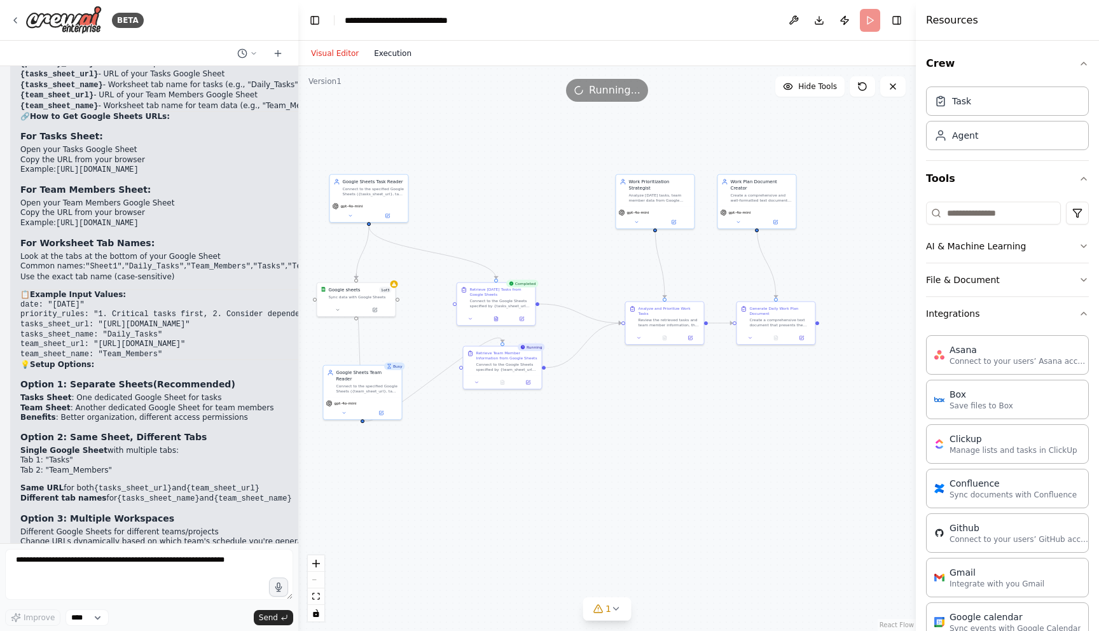
click at [391, 51] on button "Execution" at bounding box center [392, 53] width 53 height 15
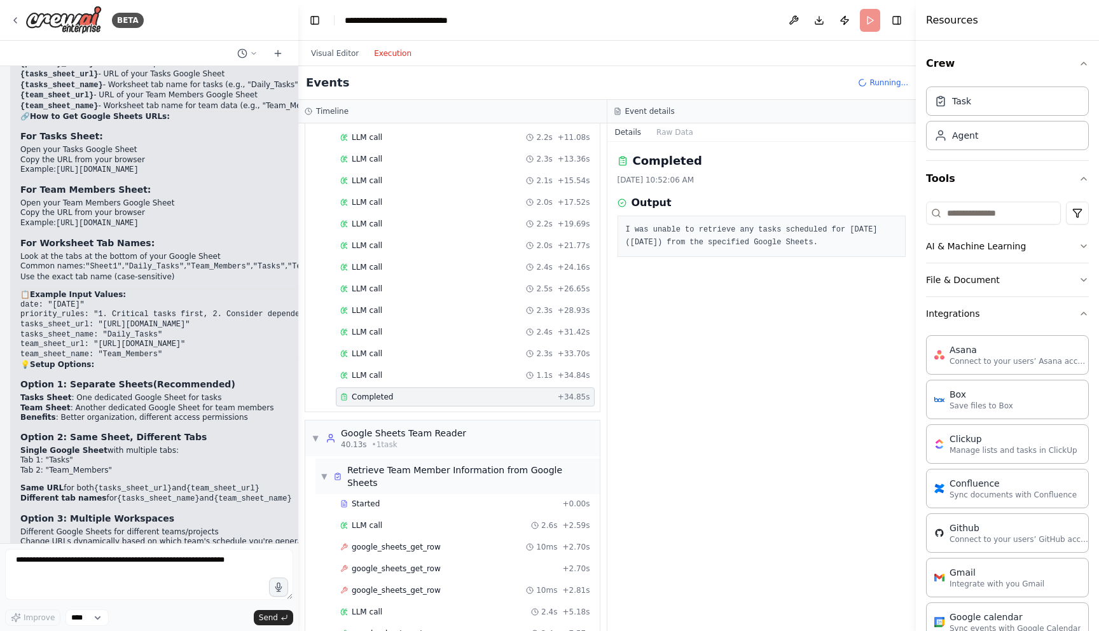
scroll to position [354, 0]
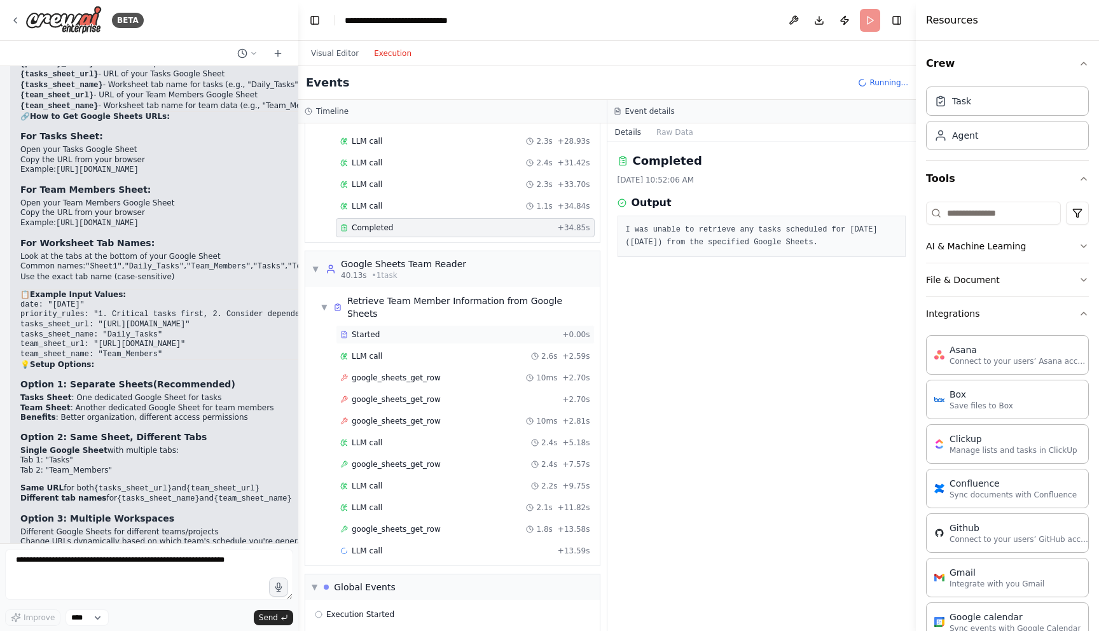
click at [390, 329] on div "Started" at bounding box center [448, 334] width 217 height 10
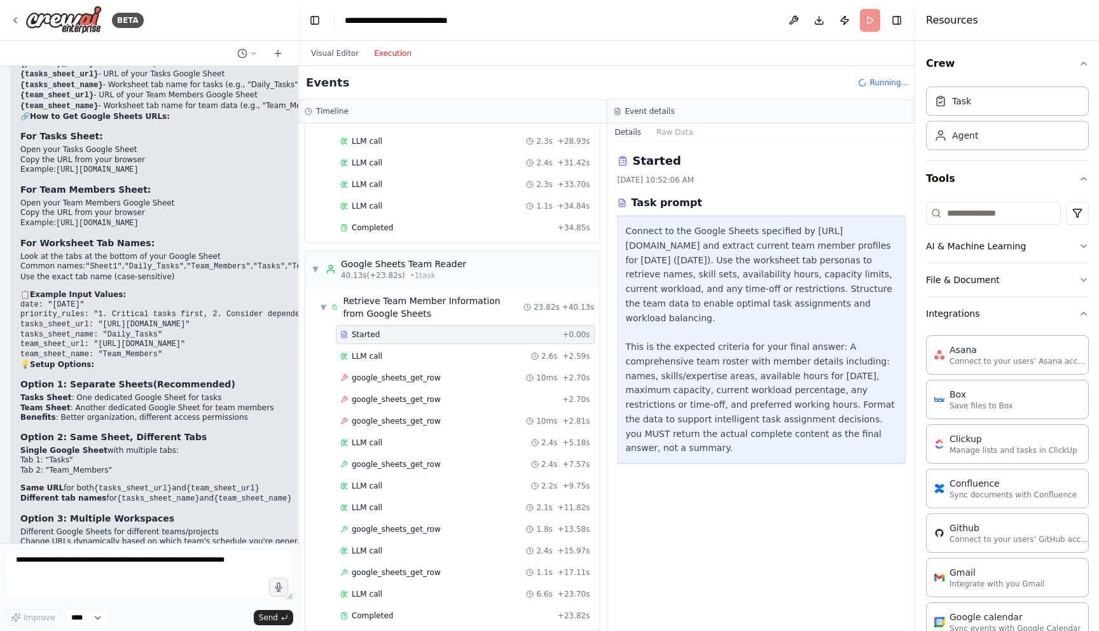
click at [622, 228] on div "Connect to the Google Sheets specified by https://docs.google.com/spreadsheets/…" at bounding box center [762, 340] width 289 height 248
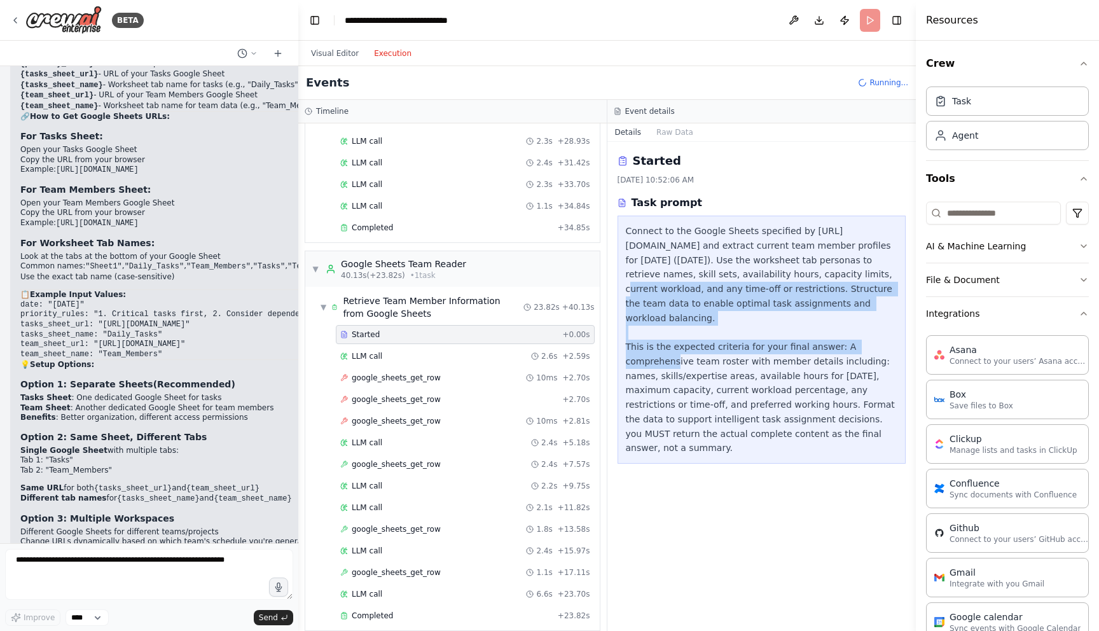
drag, startPoint x: 762, startPoint y: 292, endPoint x: 742, endPoint y: 335, distance: 47.5
click at [776, 331] on div "Connect to the Google Sheets specified by https://docs.google.com/spreadsheets/…" at bounding box center [762, 340] width 272 height 232
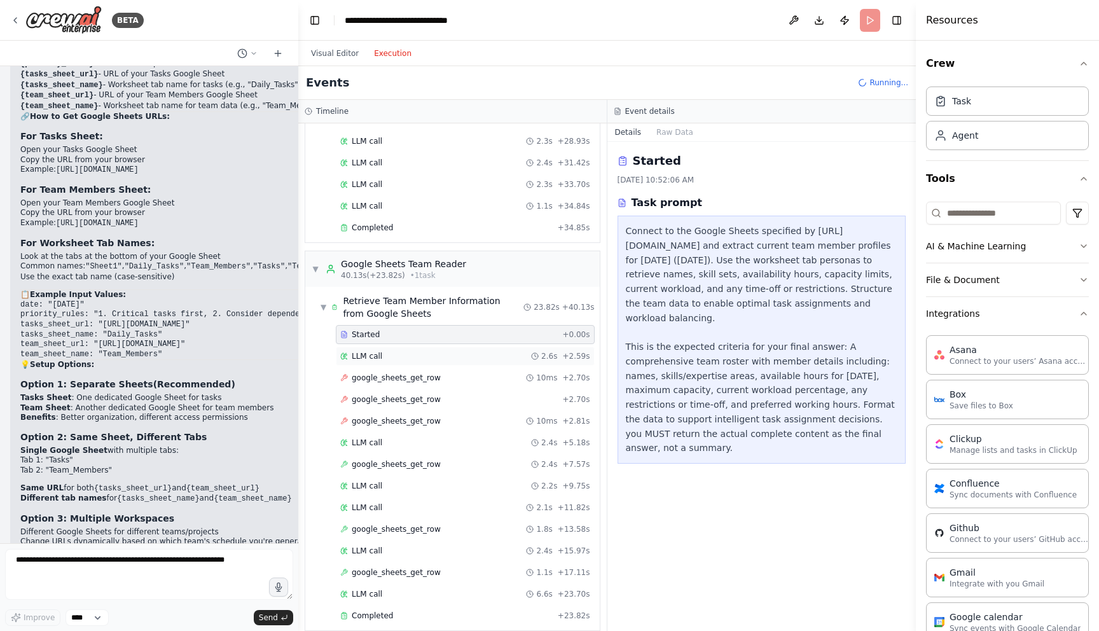
click at [425, 359] on div "LLM call 2.6s + 2.59s" at bounding box center [465, 356] width 250 height 10
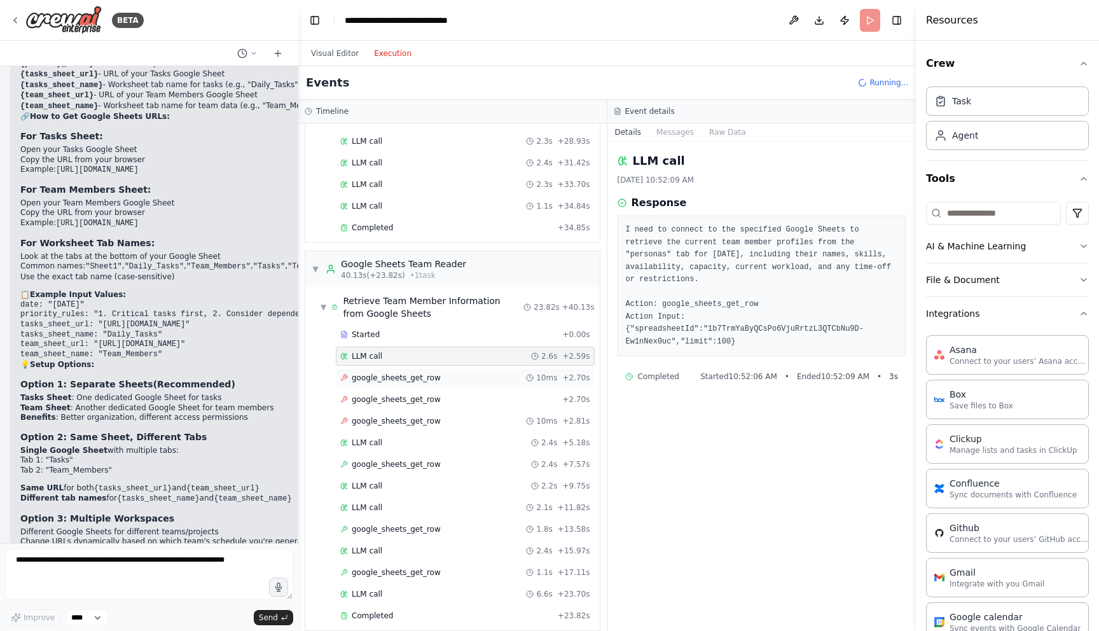
click at [427, 384] on div "google_sheets_get_row 10ms + 2.70s" at bounding box center [465, 377] width 259 height 19
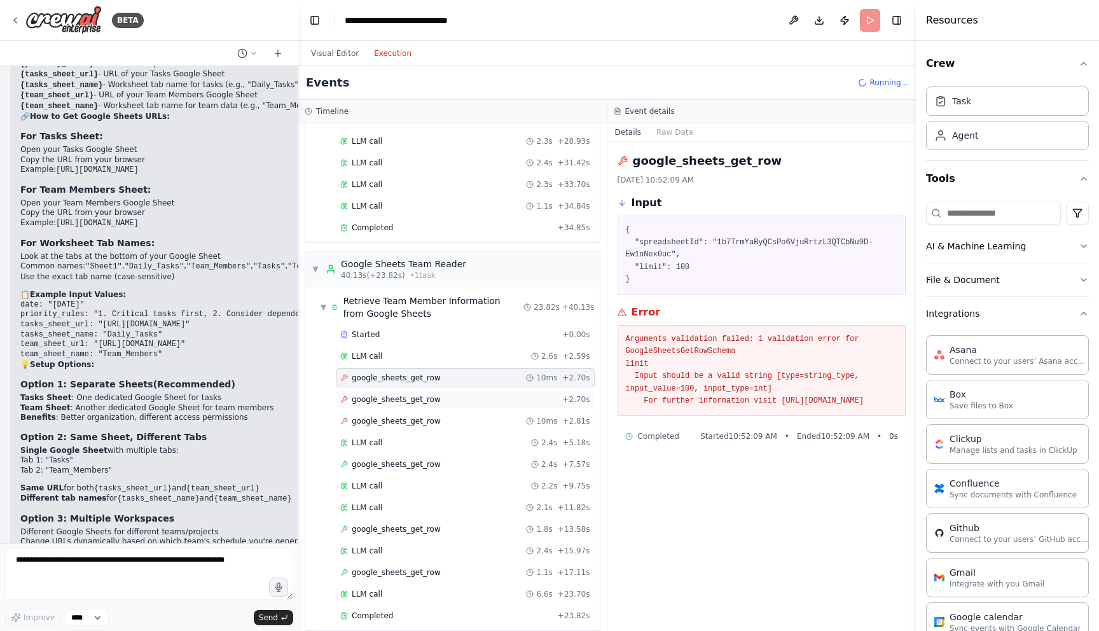
click at [426, 399] on span "google_sheets_get_row" at bounding box center [396, 399] width 89 height 10
click at [430, 416] on span "google_sheets_get_row" at bounding box center [396, 421] width 89 height 10
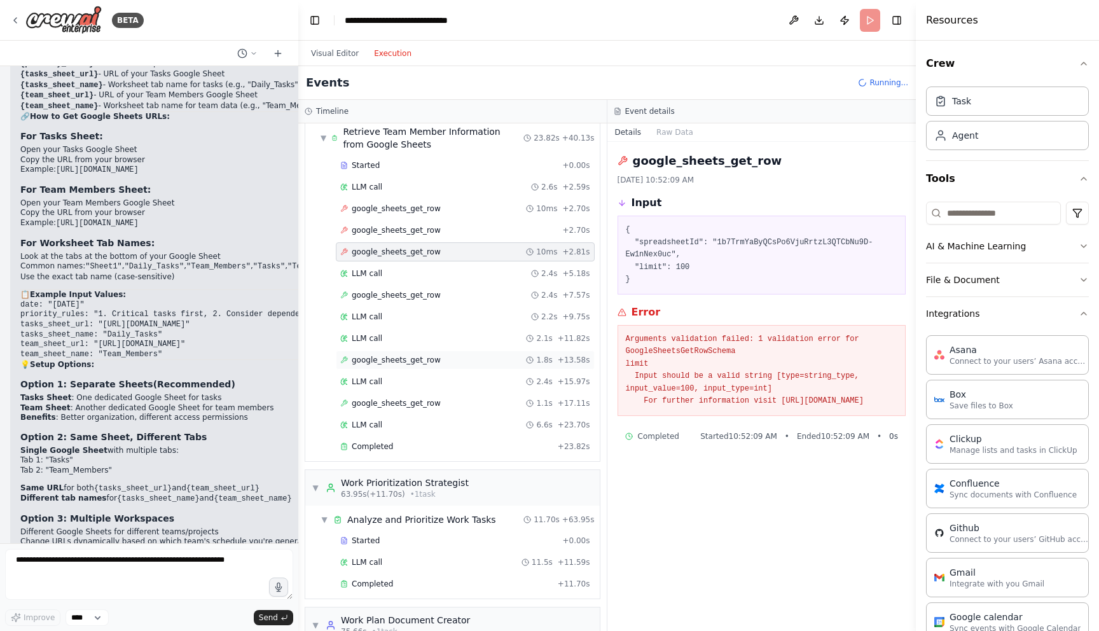
scroll to position [550, 0]
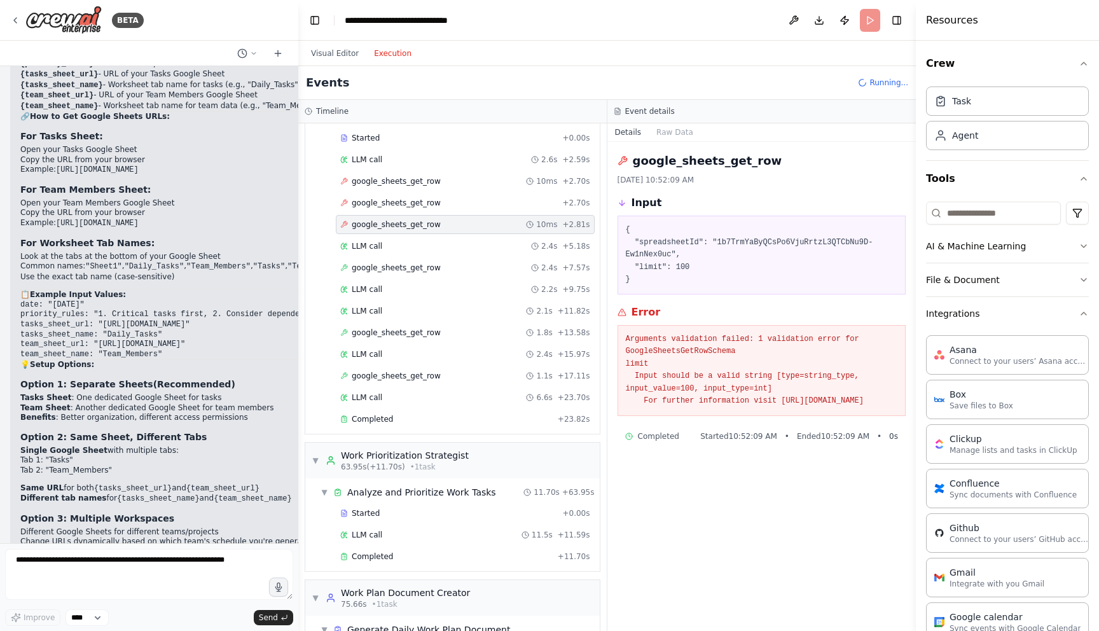
click at [401, 256] on div "Started + 0.00s LLM call 2.6s + 2.59s google_sheets_get_row 10ms + 2.70s google…" at bounding box center [457, 279] width 284 height 303
click at [412, 258] on div "Started + 0.00s LLM call 2.6s + 2.59s google_sheets_get_row 10ms + 2.70s google…" at bounding box center [457, 279] width 284 height 303
click at [412, 245] on div "LLM call 2.4s + 5.18s" at bounding box center [465, 246] width 250 height 10
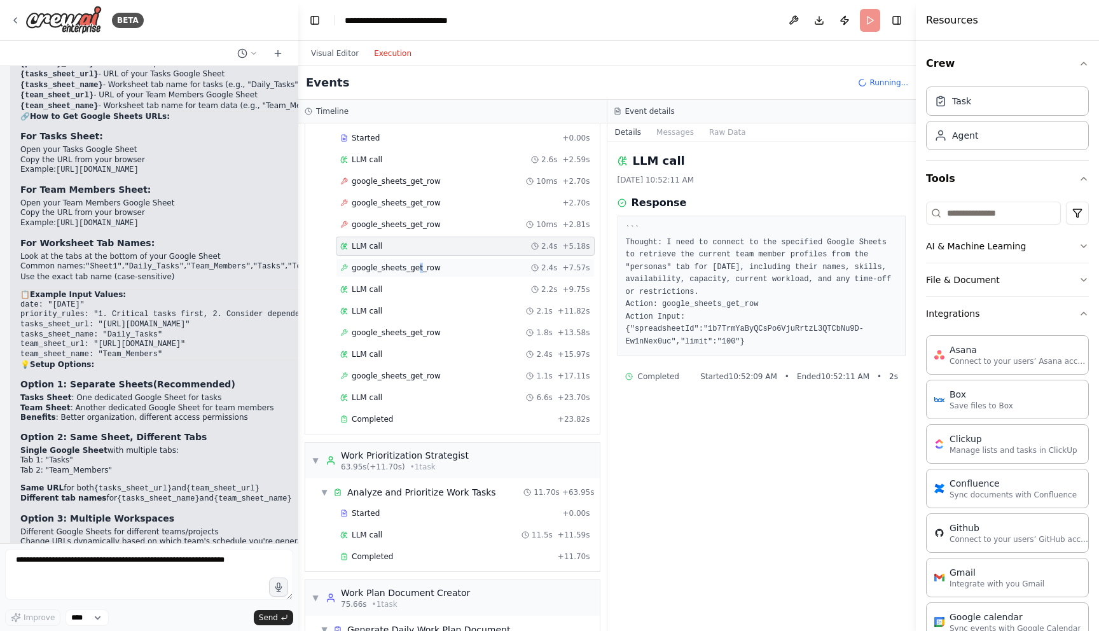
click at [419, 271] on span "google_sheets_get_row" at bounding box center [396, 268] width 89 height 10
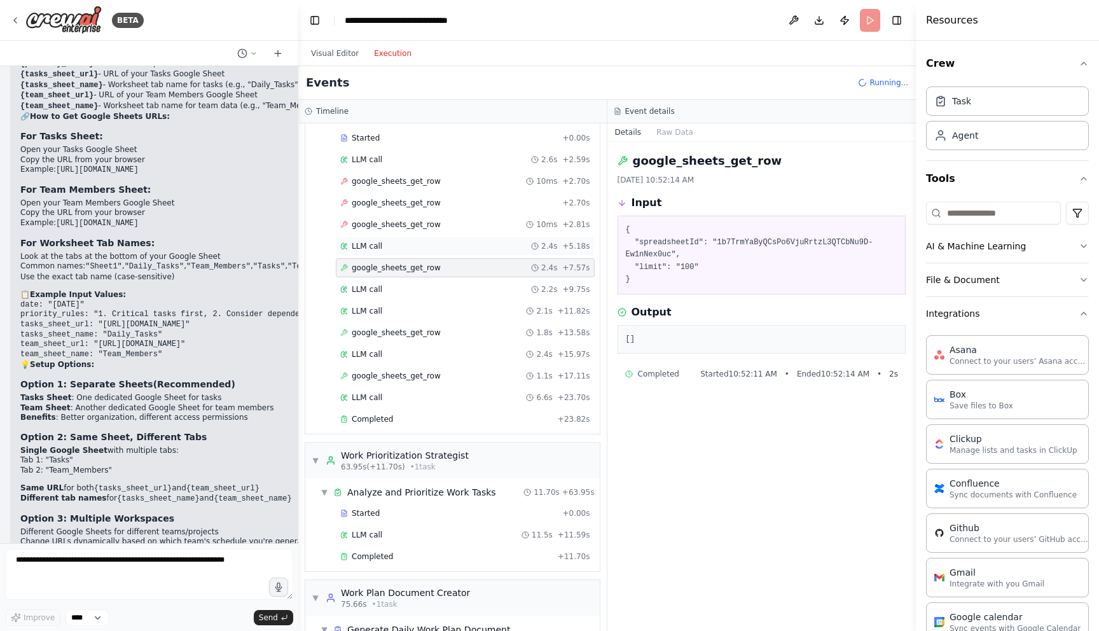
click at [421, 249] on div "LLM call 2.4s + 5.18s" at bounding box center [465, 246] width 250 height 10
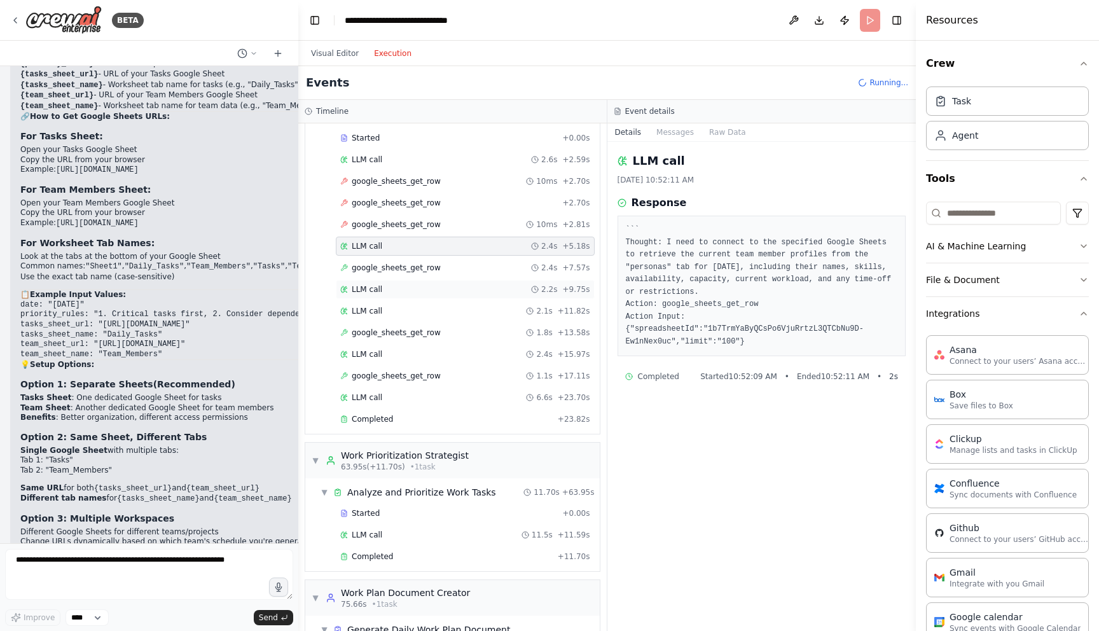
click at [433, 284] on div "LLM call 2.2s + 9.75s" at bounding box center [465, 289] width 250 height 10
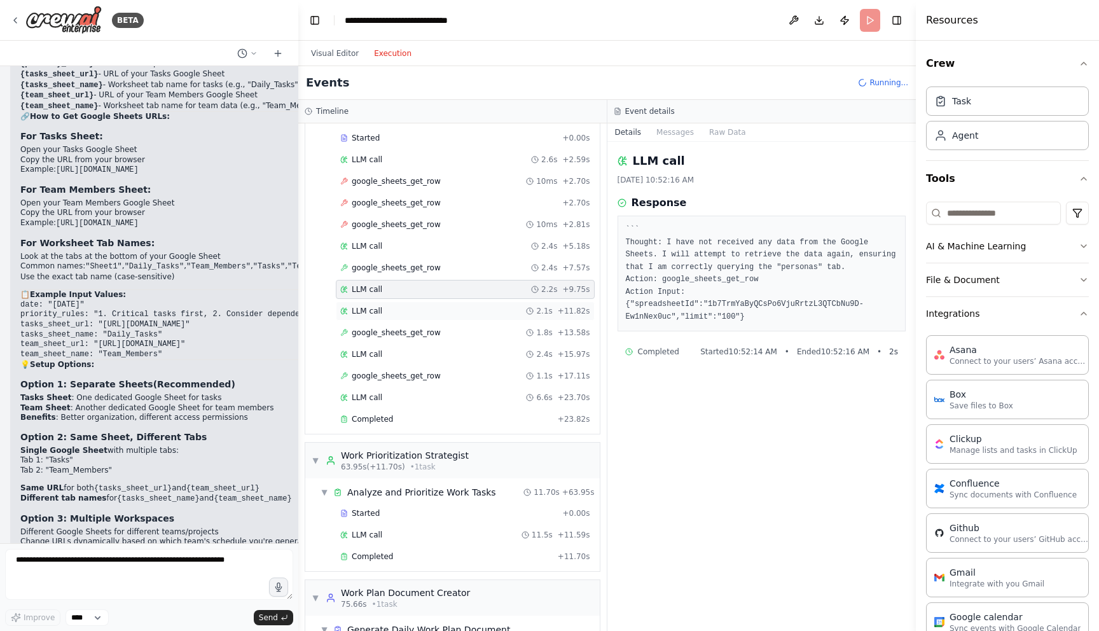
click at [434, 310] on div "LLM call 2.1s + 11.82s" at bounding box center [465, 311] width 250 height 10
click at [443, 335] on div "google_sheets_get_row 1.8s + 13.58s" at bounding box center [465, 333] width 250 height 10
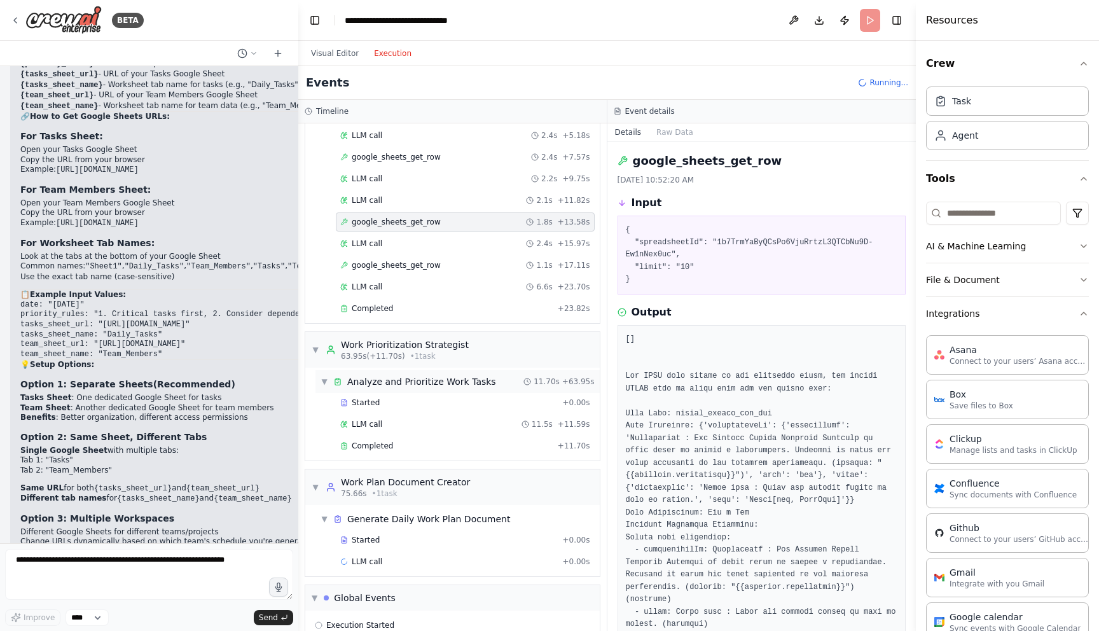
scroll to position [667, 0]
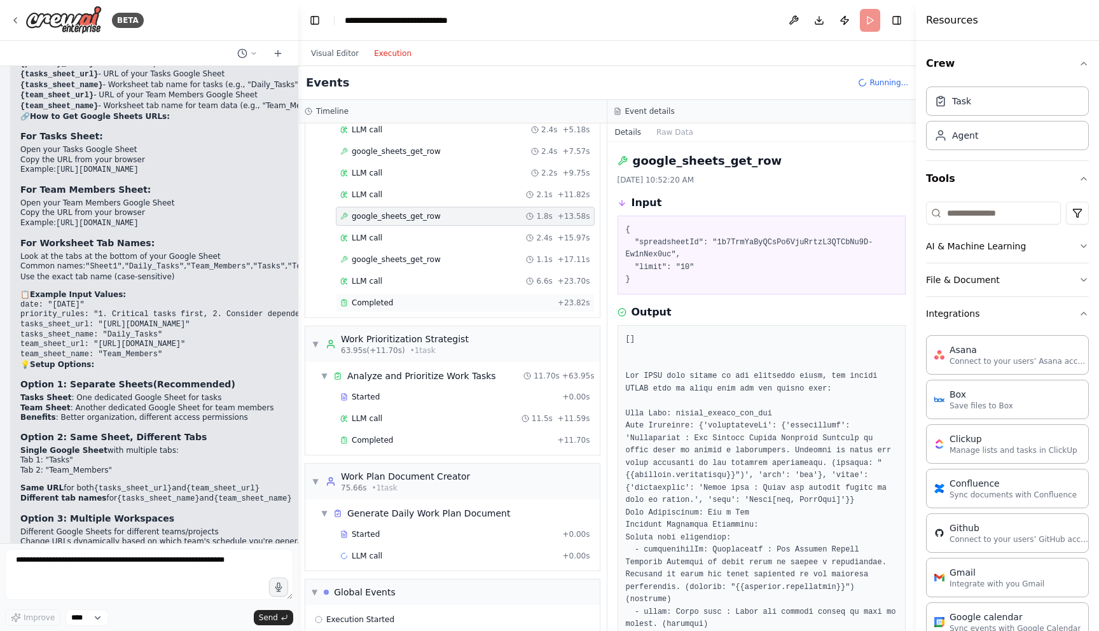
click at [427, 308] on div "Completed + 23.82s" at bounding box center [465, 302] width 259 height 19
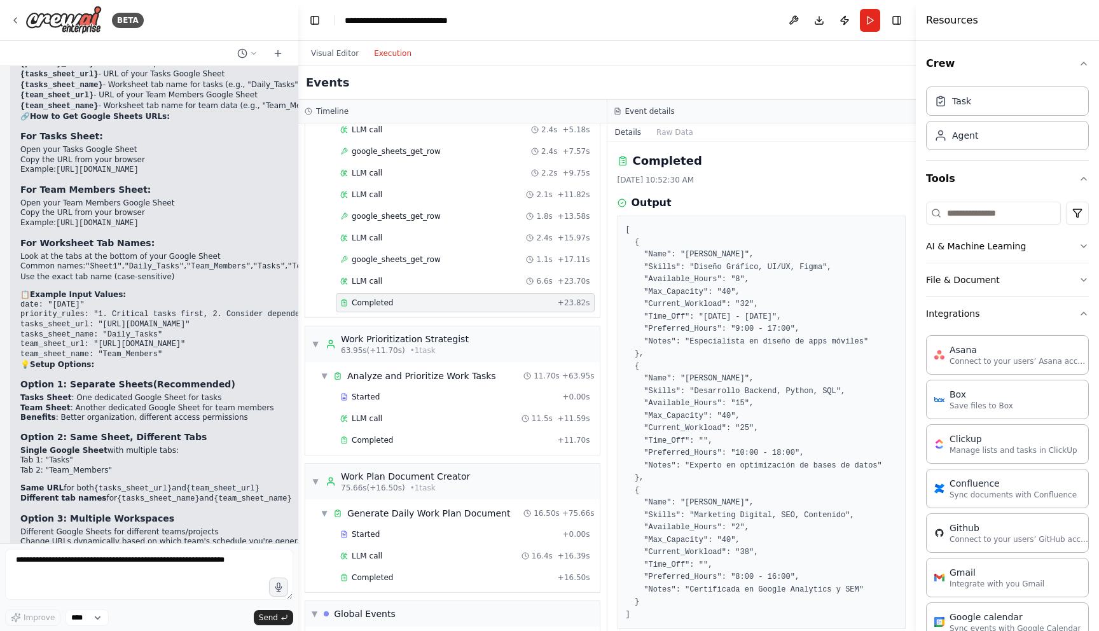
scroll to position [18, 0]
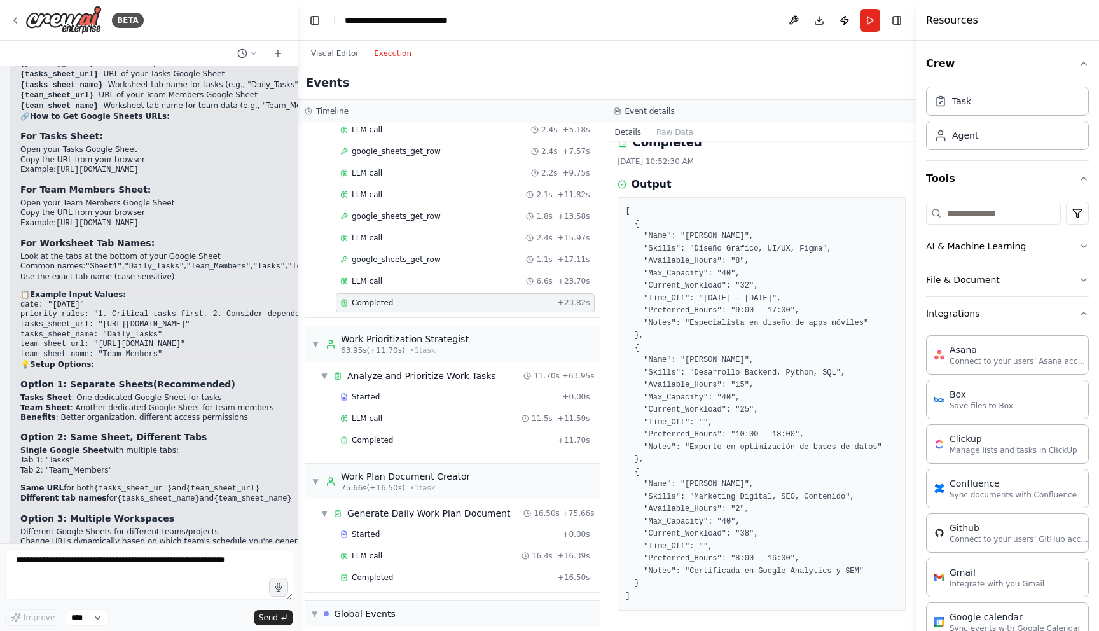
drag, startPoint x: 646, startPoint y: 231, endPoint x: 748, endPoint y: 251, distance: 103.7
click at [748, 251] on pre "[ { "Name": "Ana García", "Skills": "Diseño Gráfico, UI/UX, Figma", "Available_…" at bounding box center [762, 403] width 272 height 397
click at [391, 432] on div "Completed + 11.70s" at bounding box center [465, 440] width 259 height 19
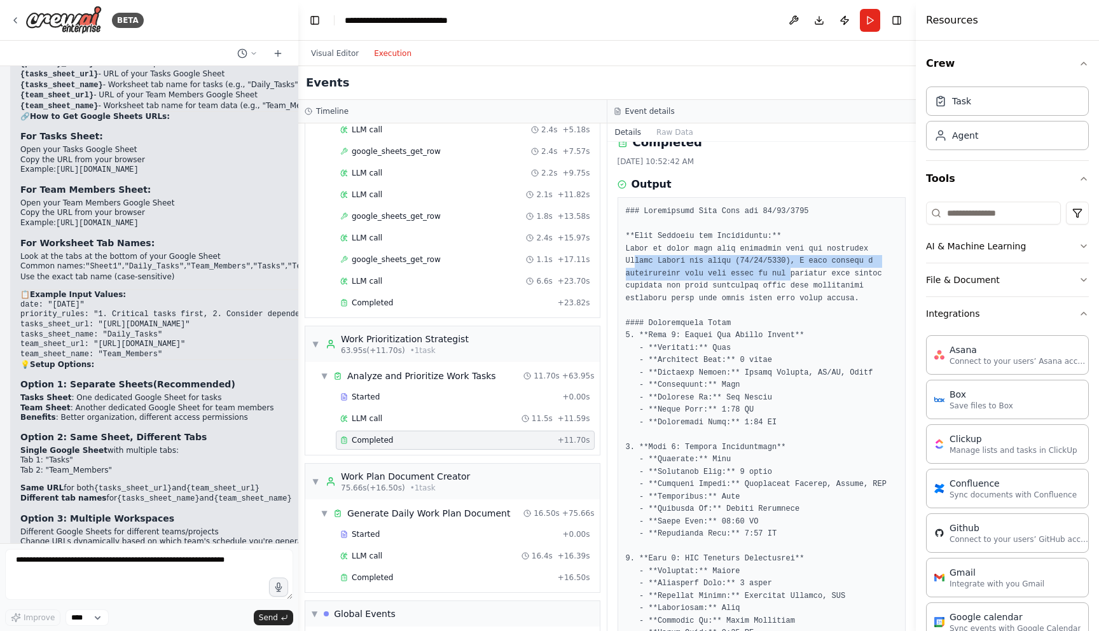
drag, startPoint x: 633, startPoint y: 260, endPoint x: 792, endPoint y: 270, distance: 160.0
click at [869, 24] on button "Run" at bounding box center [870, 20] width 20 height 23
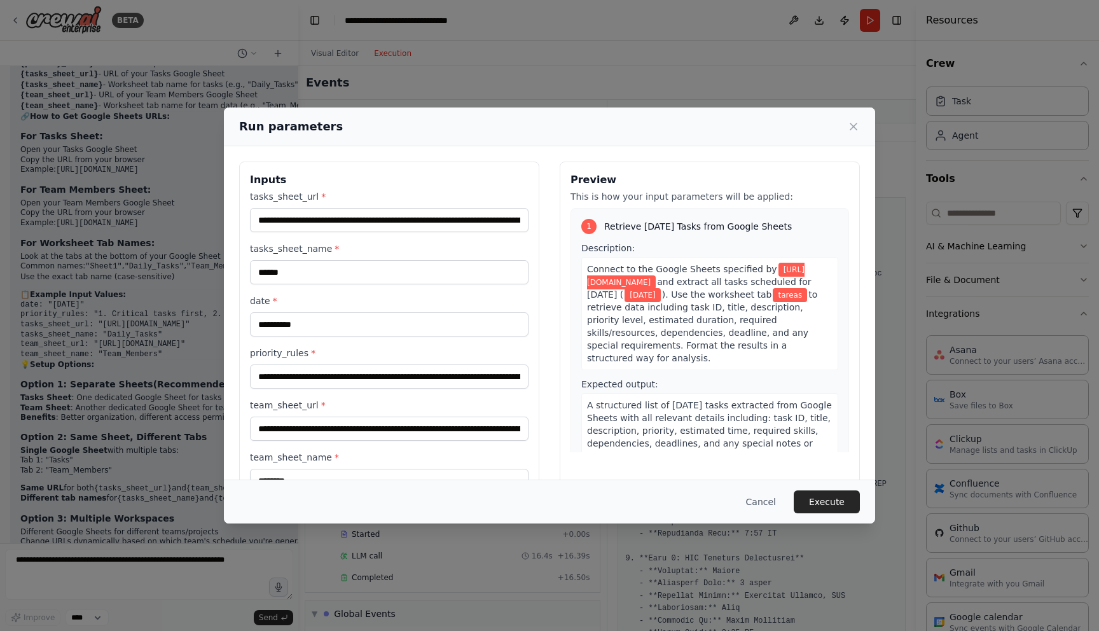
click at [836, 513] on div "Cancel Execute" at bounding box center [549, 502] width 651 height 44
click at [835, 511] on button "Execute" at bounding box center [827, 501] width 66 height 23
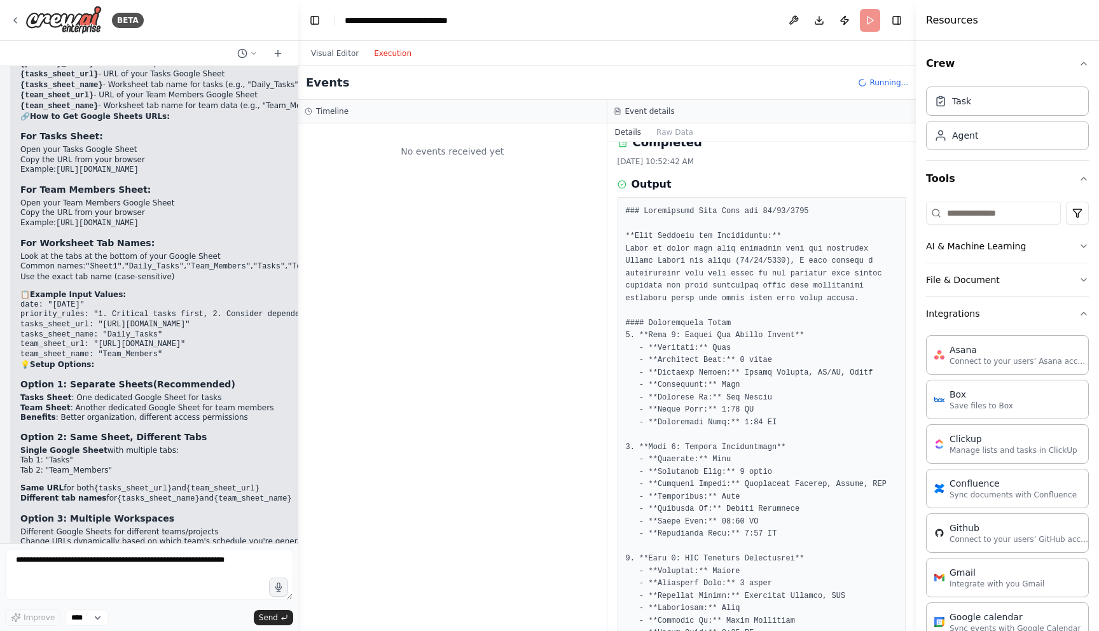
scroll to position [0, 0]
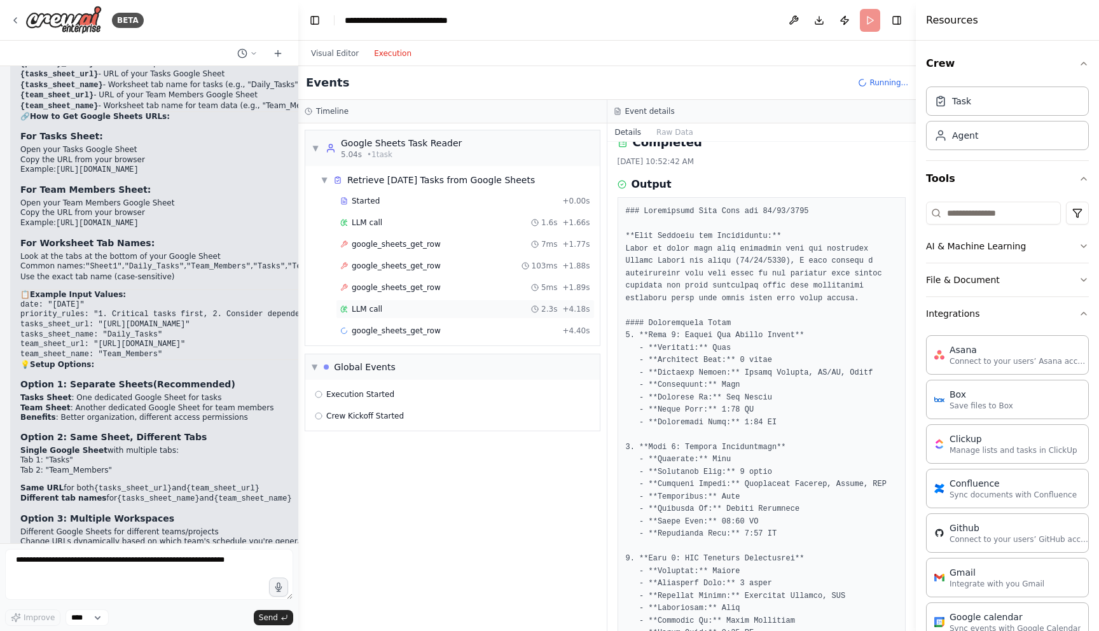
click at [422, 314] on div "LLM call 2.3s + 4.18s" at bounding box center [465, 309] width 250 height 10
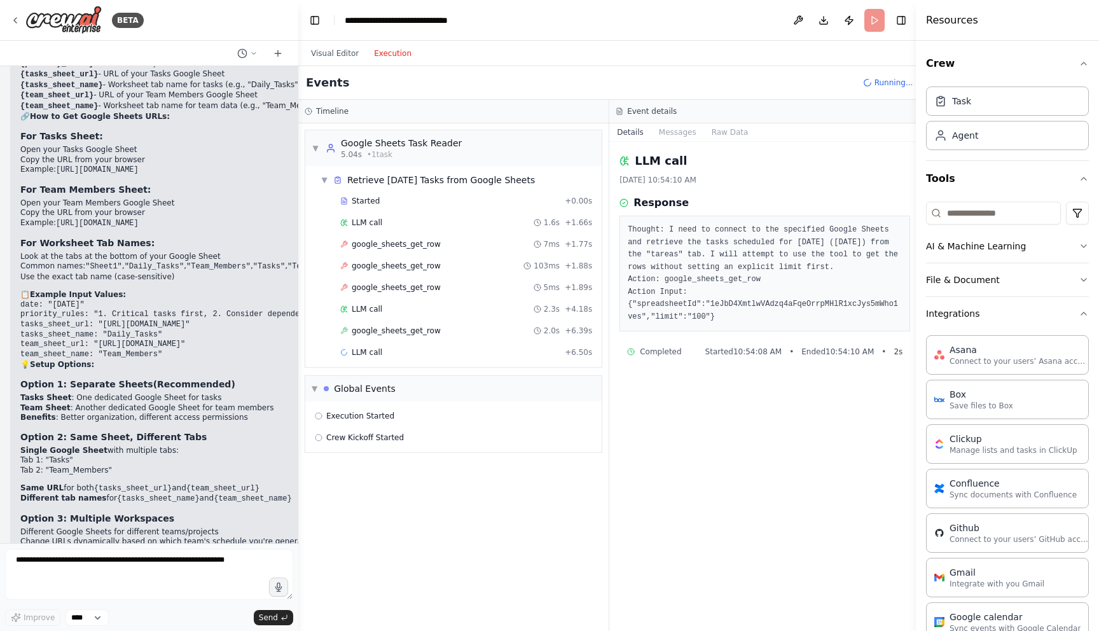
click at [427, 328] on span "google_sheets_get_row" at bounding box center [396, 331] width 89 height 10
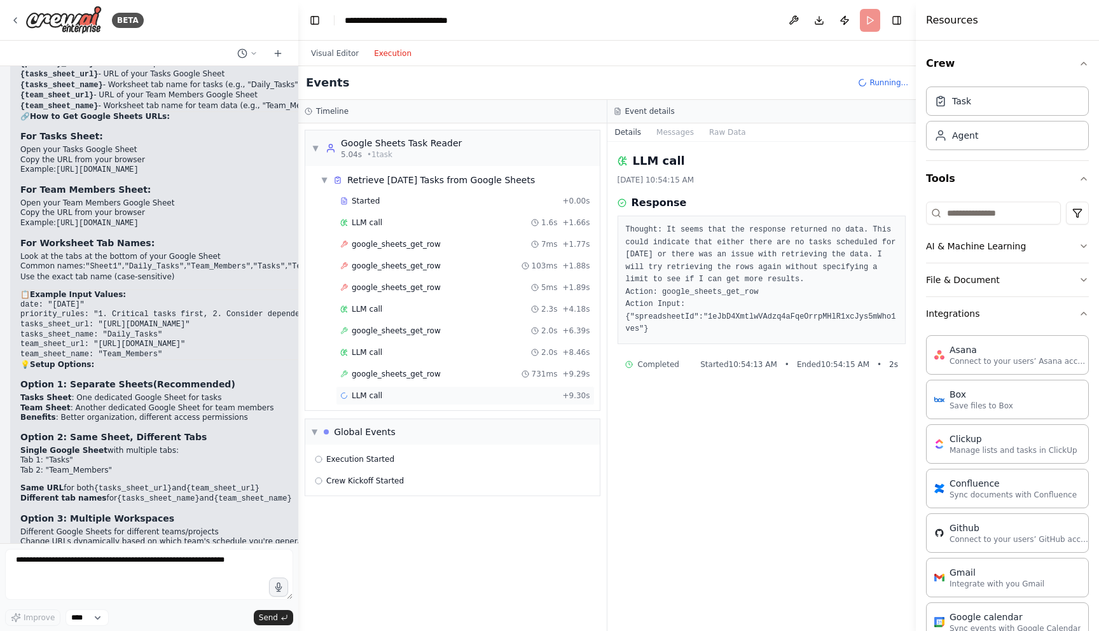
click at [436, 391] on div "LLM call + 9.30s" at bounding box center [465, 396] width 250 height 10
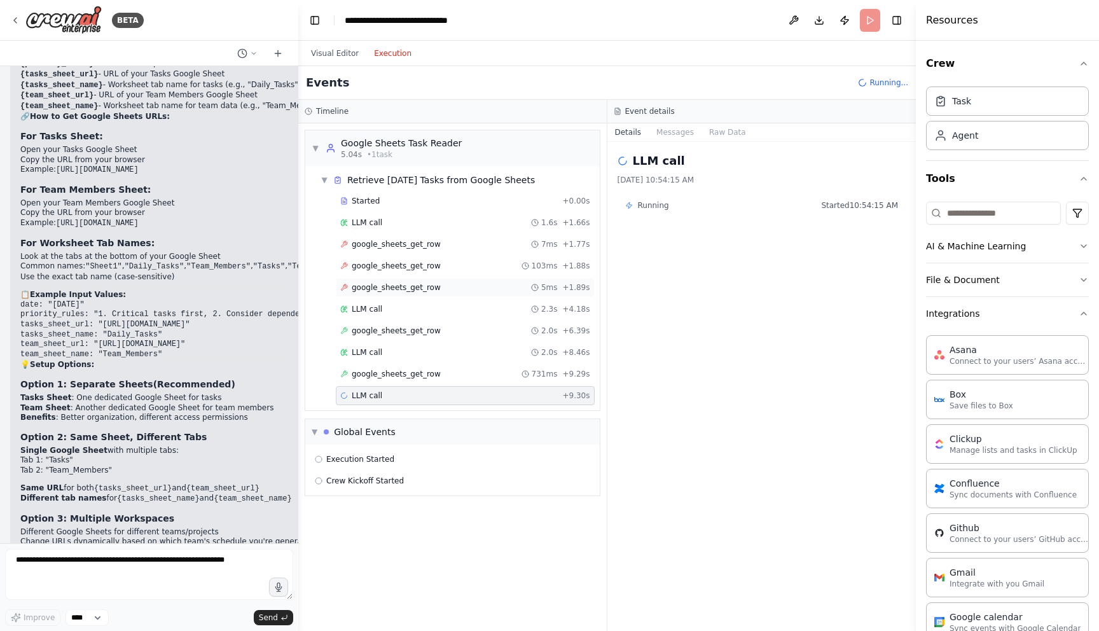
click at [460, 278] on div "google_sheets_get_row 5ms + 1.89s" at bounding box center [465, 287] width 259 height 19
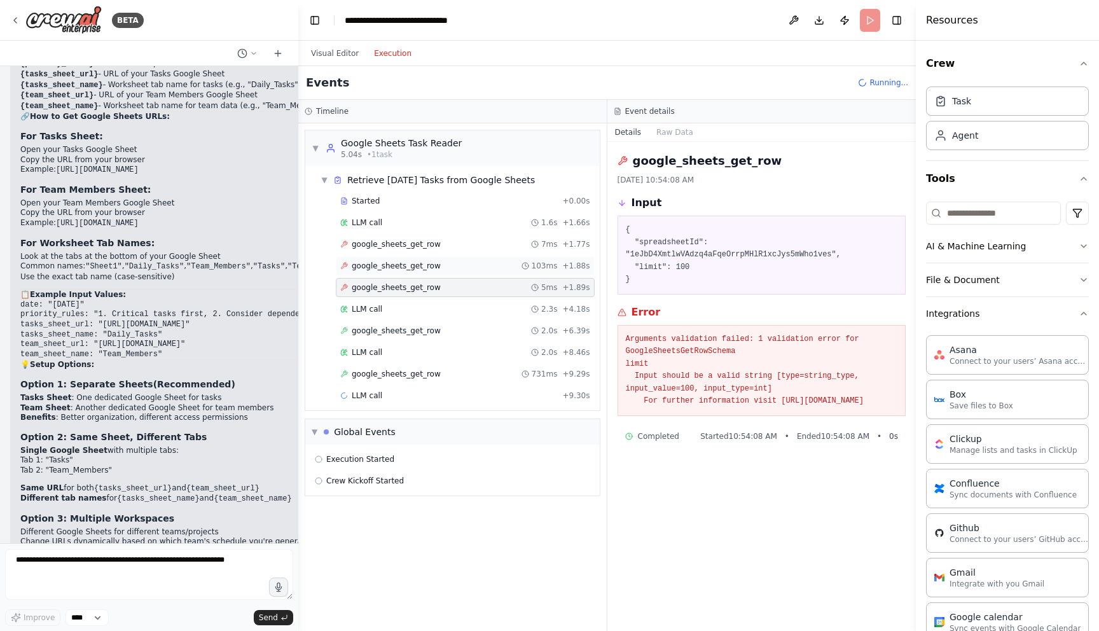
click at [464, 267] on div "google_sheets_get_row 103ms + 1.88s" at bounding box center [465, 266] width 250 height 10
click at [462, 252] on div "google_sheets_get_row 7ms + 1.77s" at bounding box center [465, 244] width 259 height 19
click at [438, 378] on div "google_sheets_get_row 731ms + 9.29s" at bounding box center [465, 374] width 250 height 10
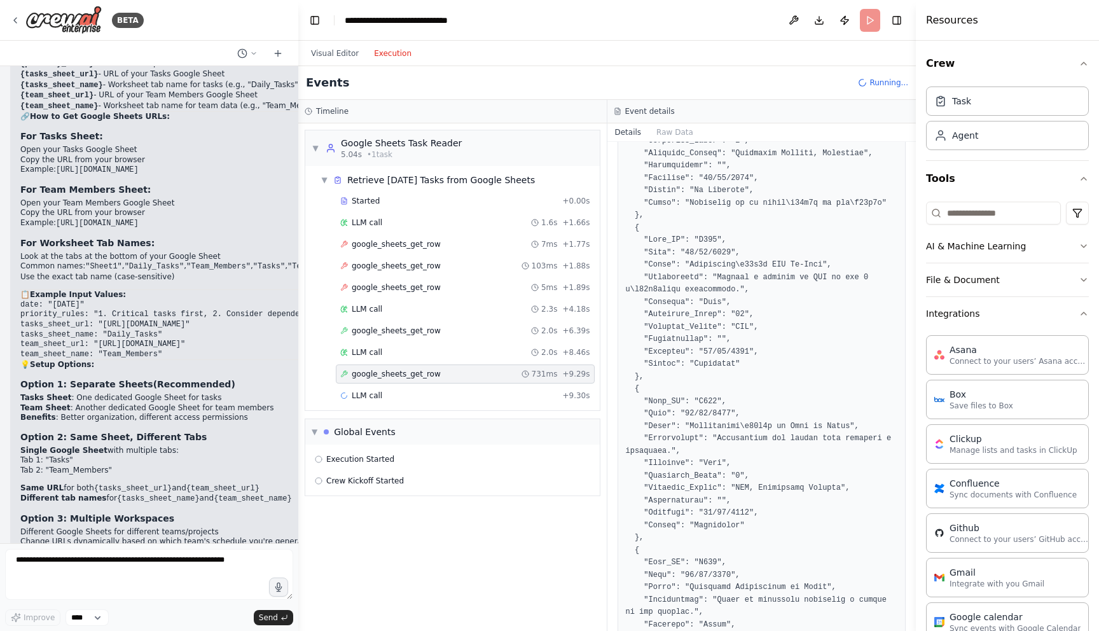
scroll to position [676, 0]
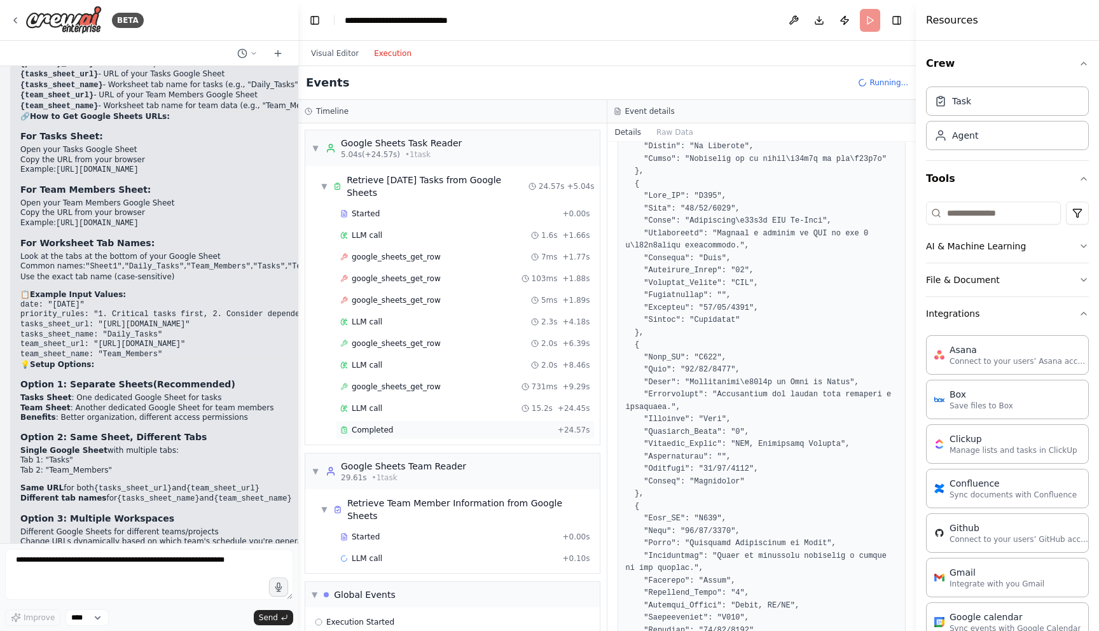
click at [492, 436] on div "Completed + 24.57s" at bounding box center [465, 429] width 259 height 19
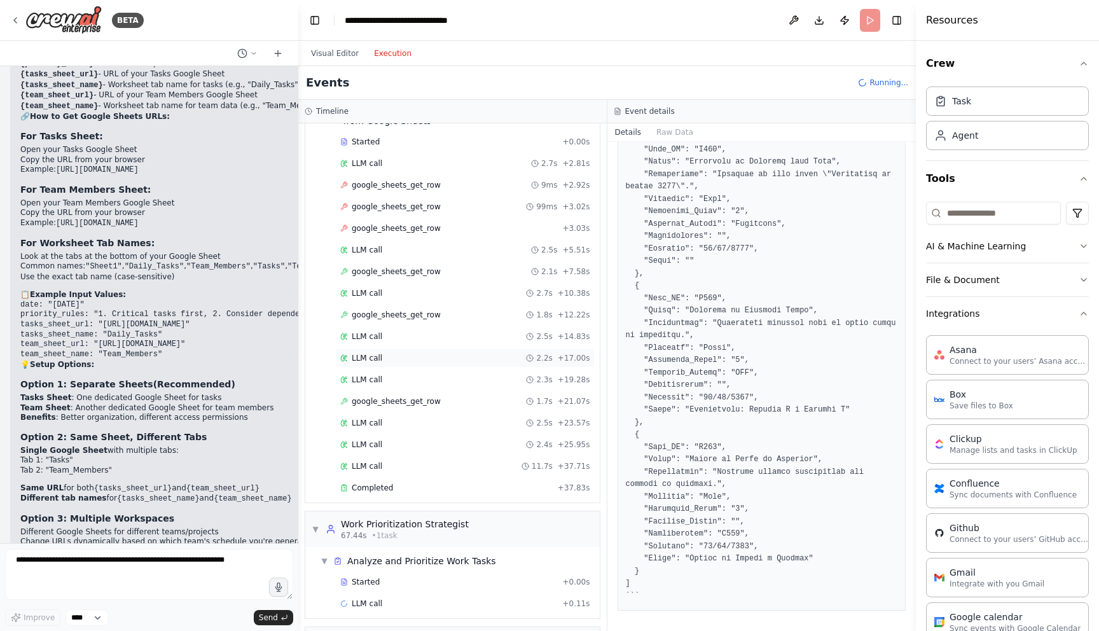
scroll to position [482, 0]
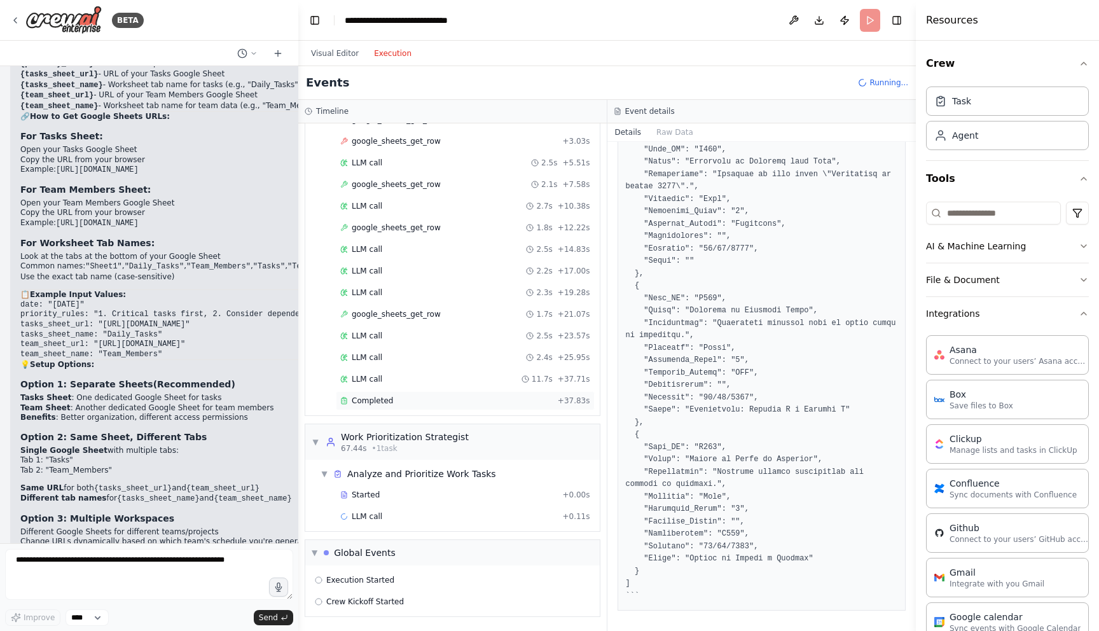
click at [486, 406] on div "Completed + 37.83s" at bounding box center [465, 400] width 259 height 19
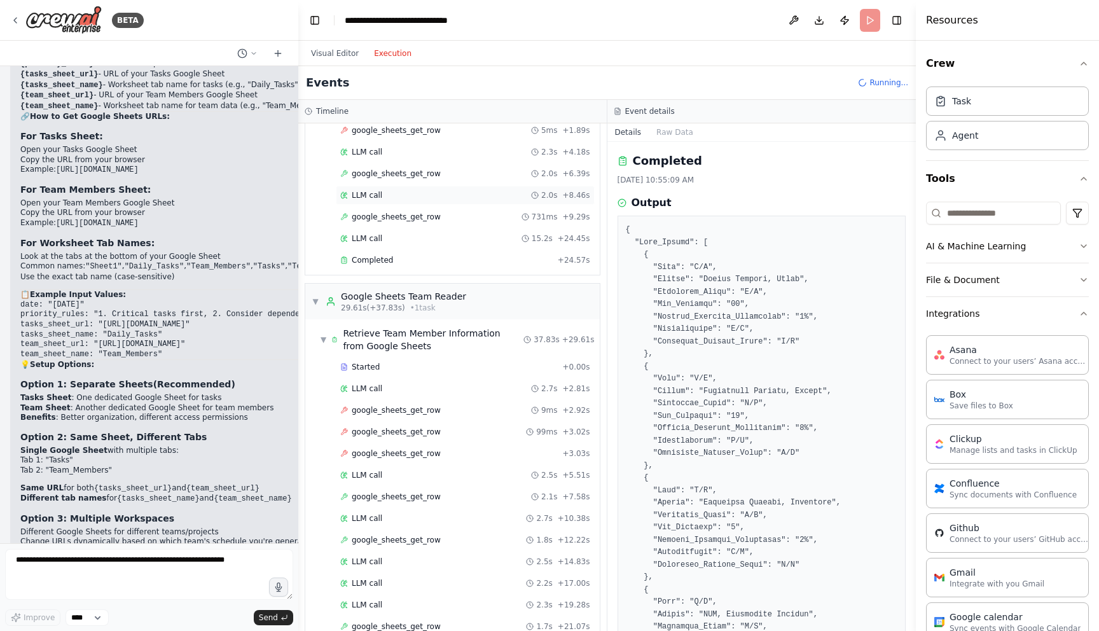
scroll to position [121, 0]
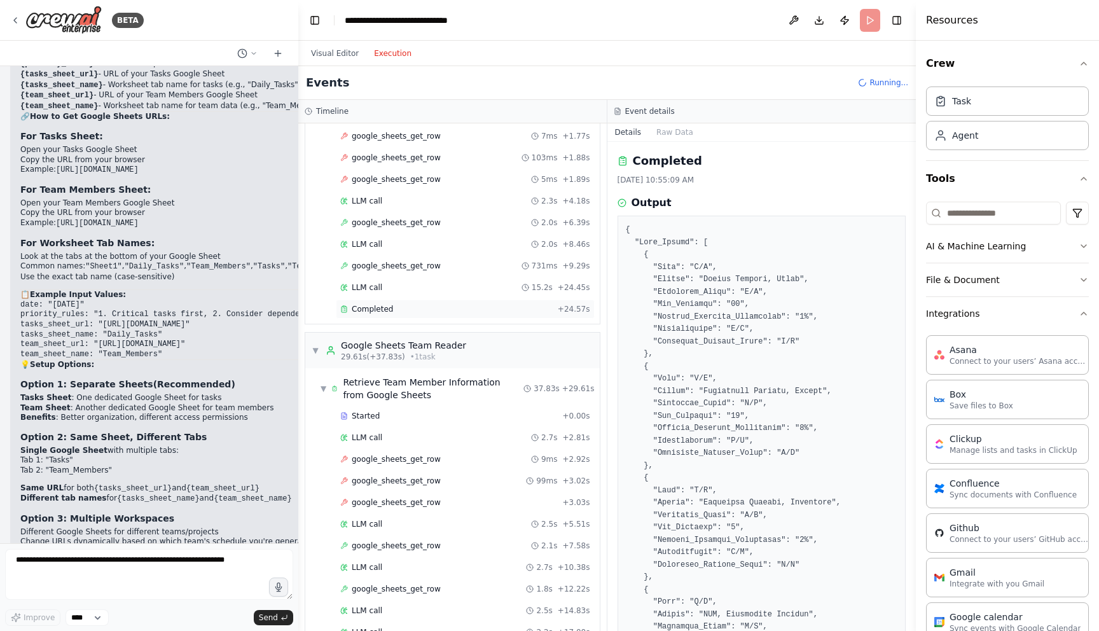
click at [464, 308] on div "Completed" at bounding box center [446, 309] width 212 height 10
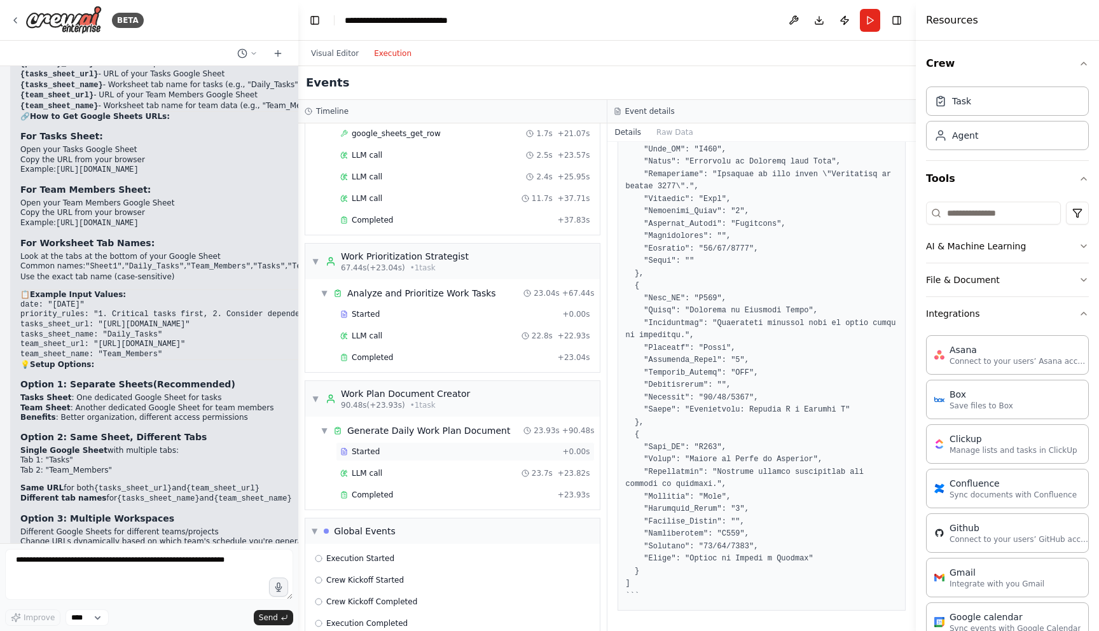
scroll to position [684, 0]
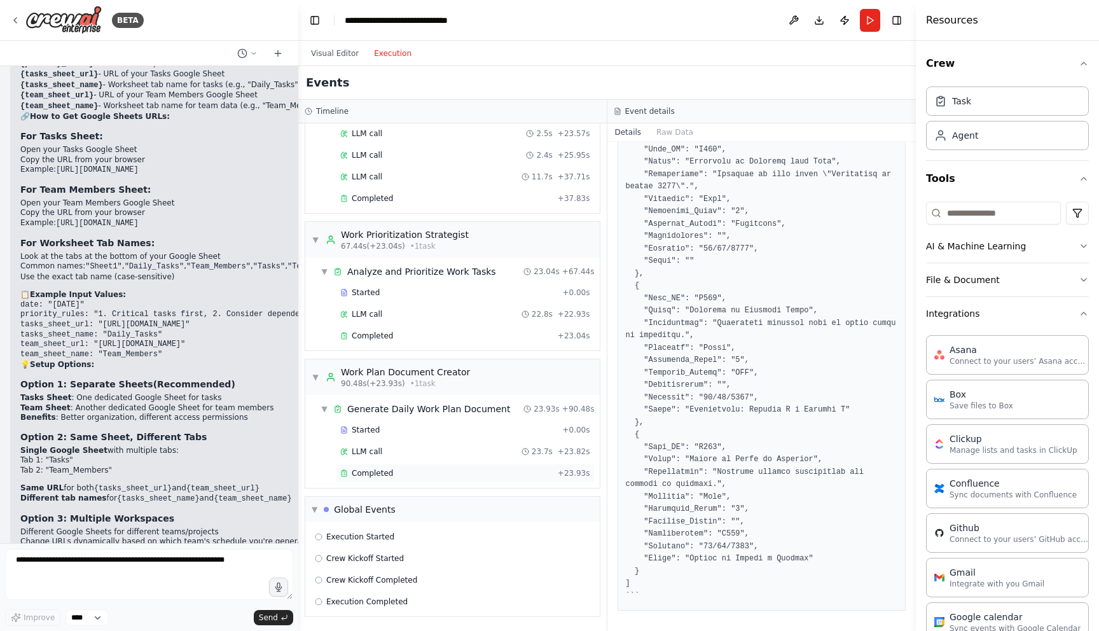
click at [367, 475] on span "Completed" at bounding box center [372, 473] width 41 height 10
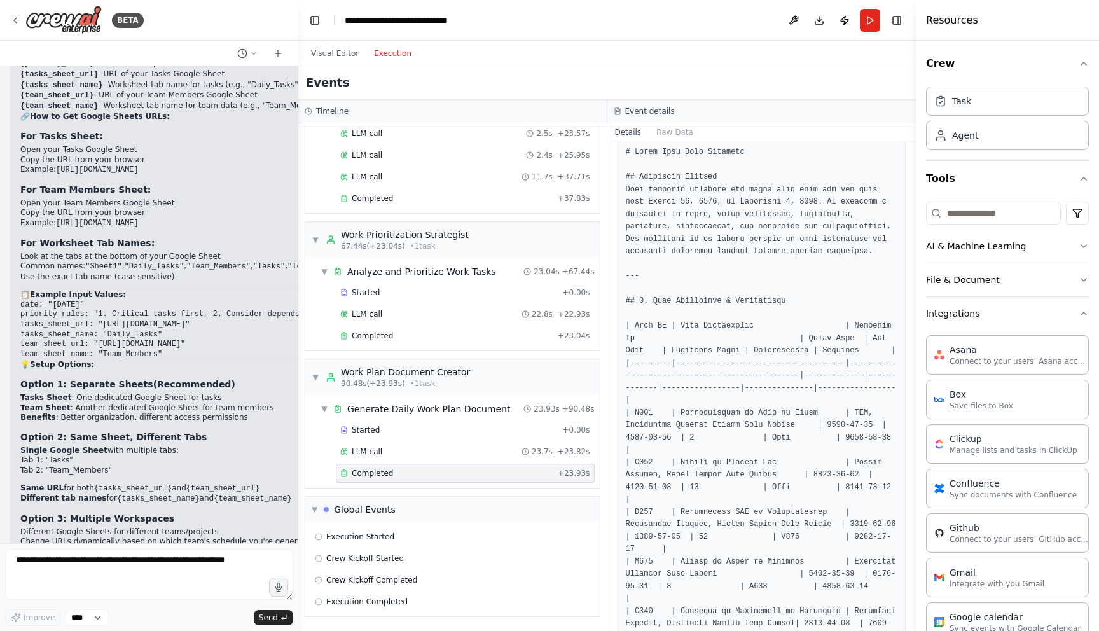
scroll to position [48, 0]
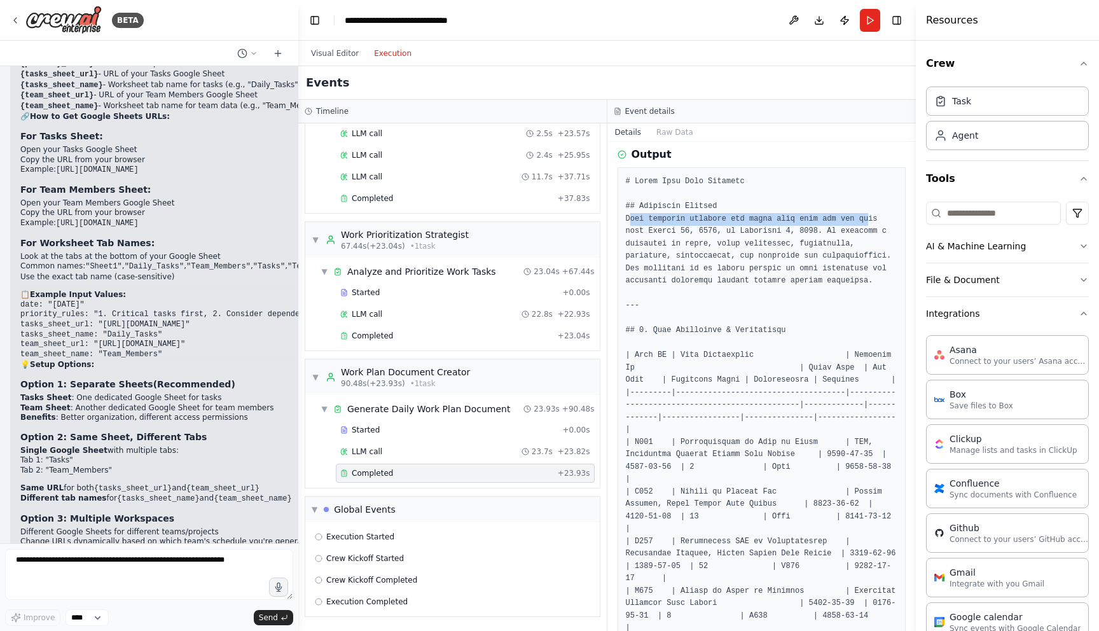
drag, startPoint x: 628, startPoint y: 217, endPoint x: 871, endPoint y: 214, distance: 242.3
drag, startPoint x: 723, startPoint y: 232, endPoint x: 804, endPoint y: 230, distance: 81.4
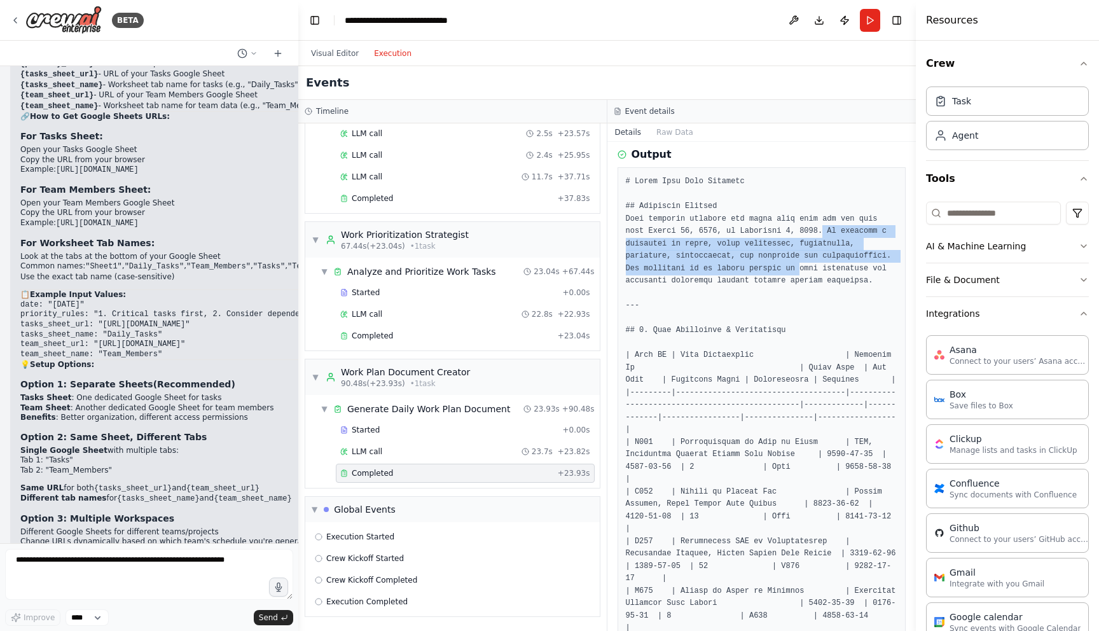
drag, startPoint x: 855, startPoint y: 232, endPoint x: 878, endPoint y: 270, distance: 44.0
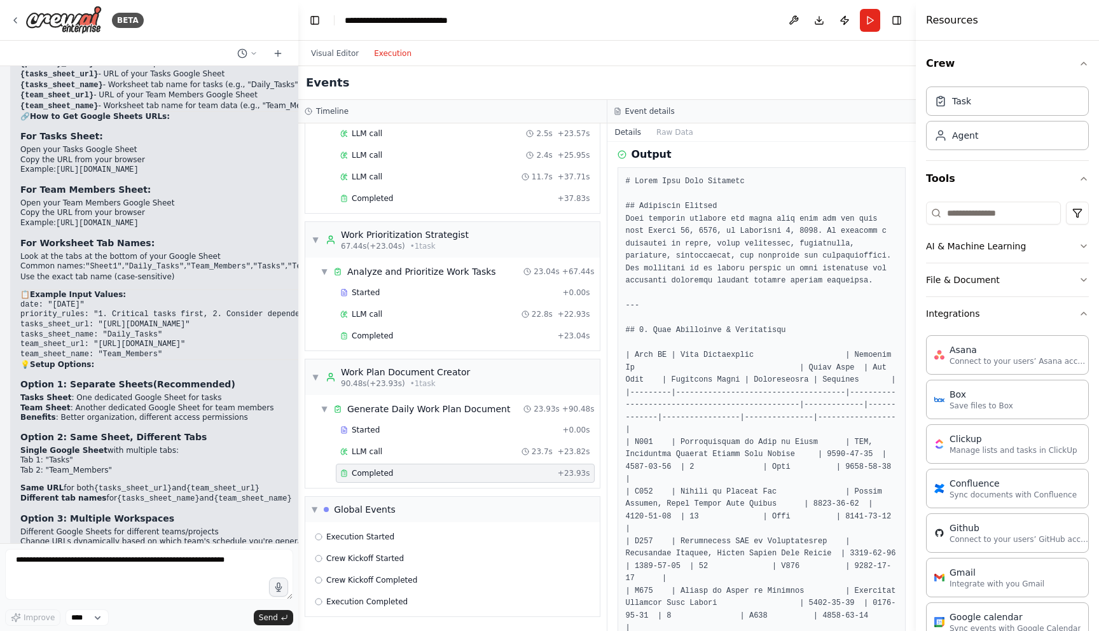
drag, startPoint x: 630, startPoint y: 343, endPoint x: 786, endPoint y: 338, distance: 156.6
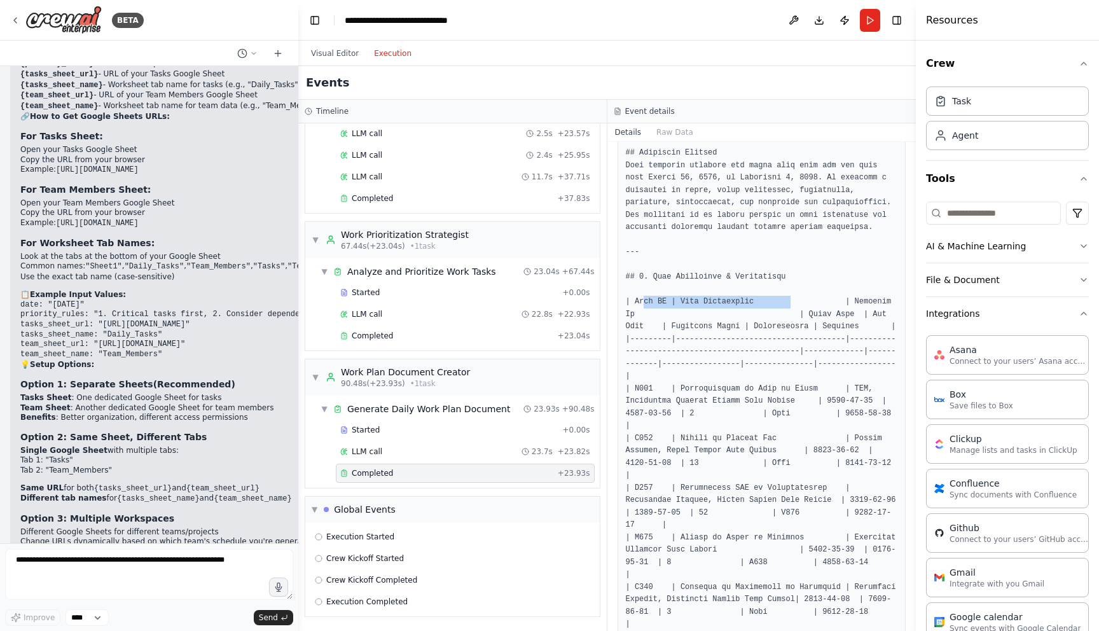
drag, startPoint x: 755, startPoint y: 312, endPoint x: 801, endPoint y: 312, distance: 45.8
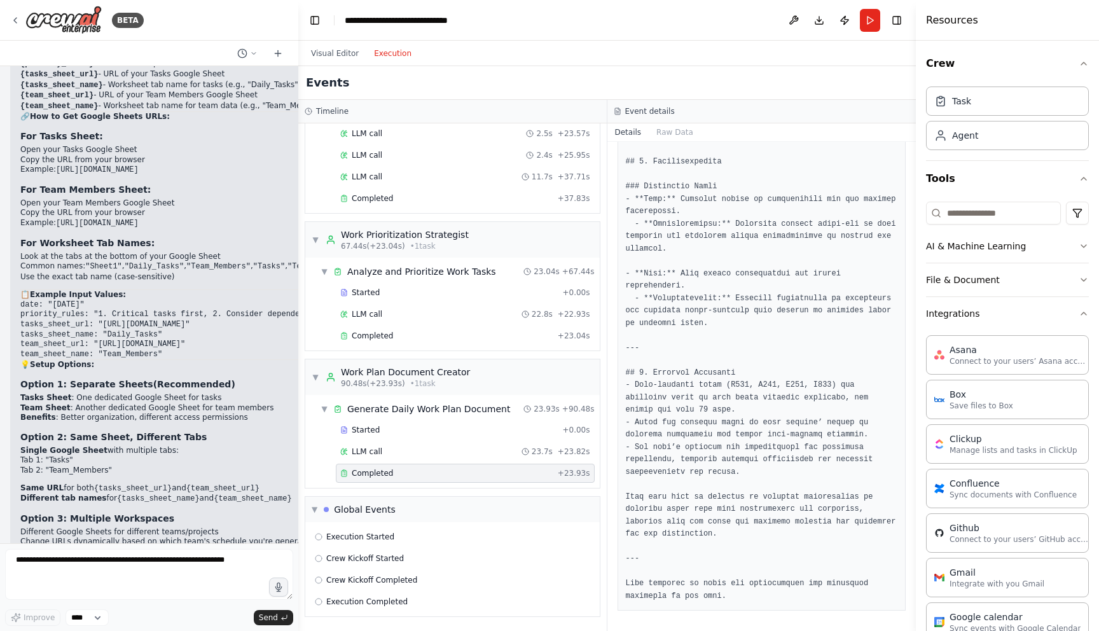
scroll to position [1407, 0]
drag, startPoint x: 778, startPoint y: 384, endPoint x: 843, endPoint y: 401, distance: 67.6
drag, startPoint x: 633, startPoint y: 424, endPoint x: 843, endPoint y: 422, distance: 209.9
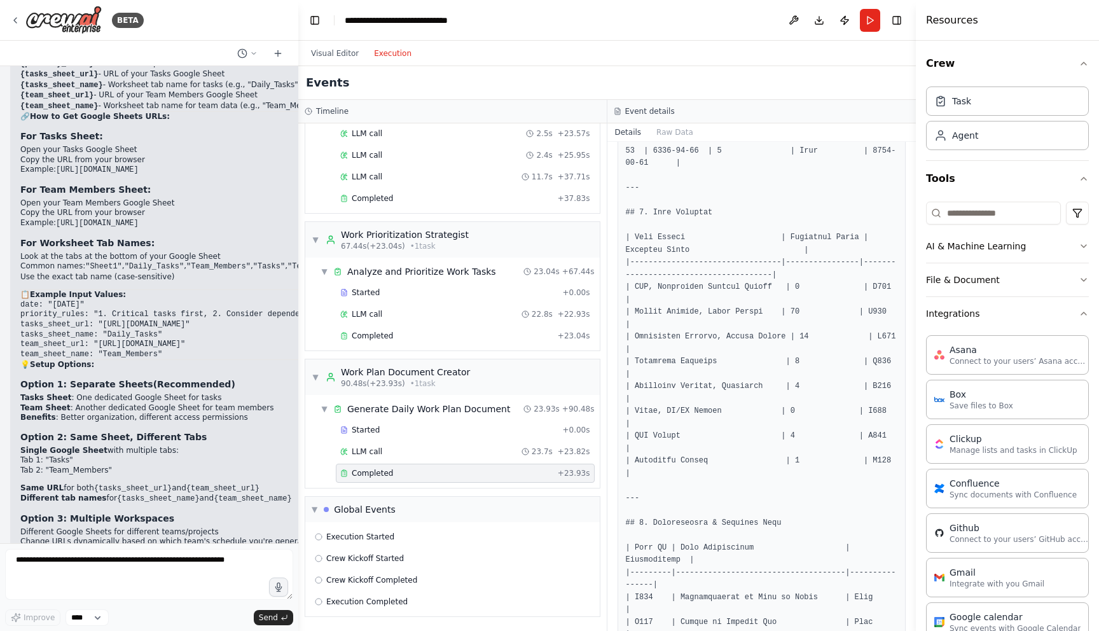
scroll to position [699, 0]
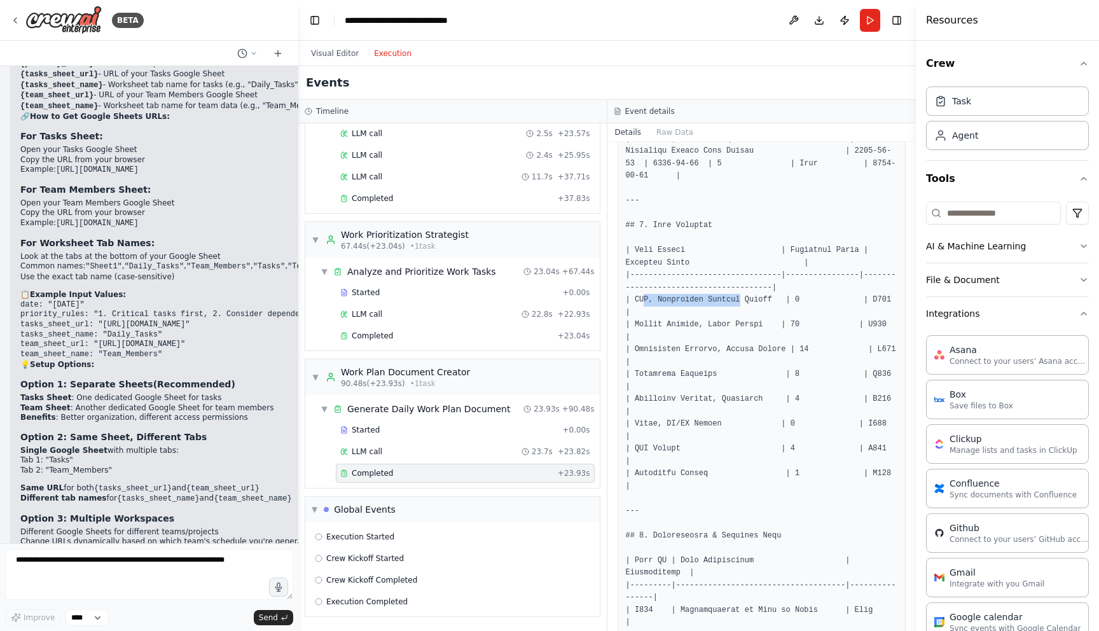
drag, startPoint x: 645, startPoint y: 328, endPoint x: 743, endPoint y: 321, distance: 98.2
click at [743, 321] on pre at bounding box center [762, 405] width 272 height 1761
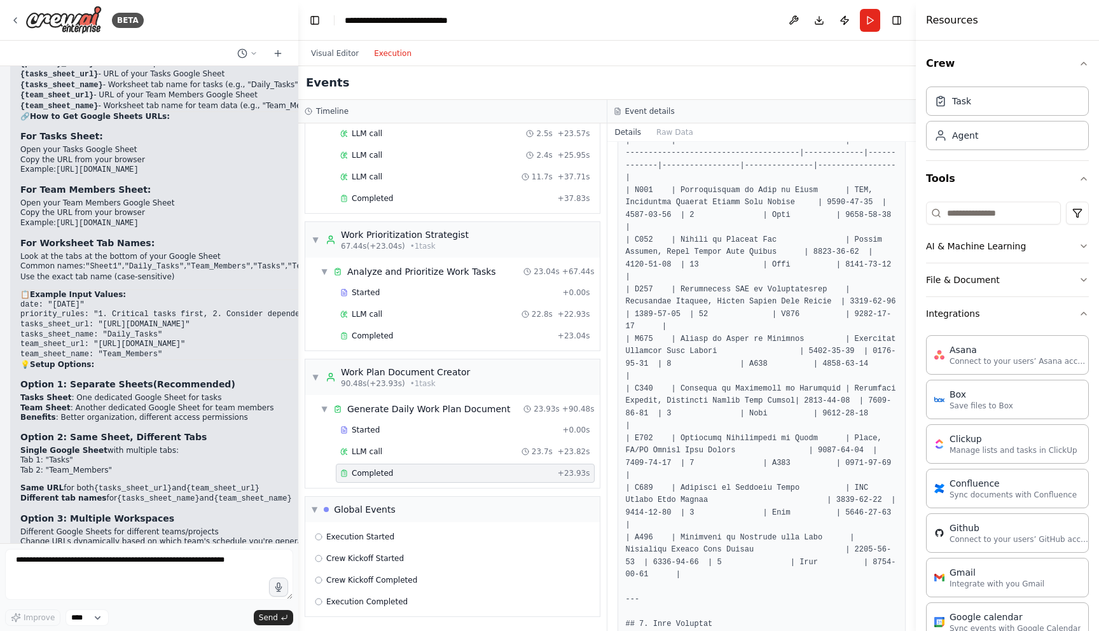
scroll to position [293, 0]
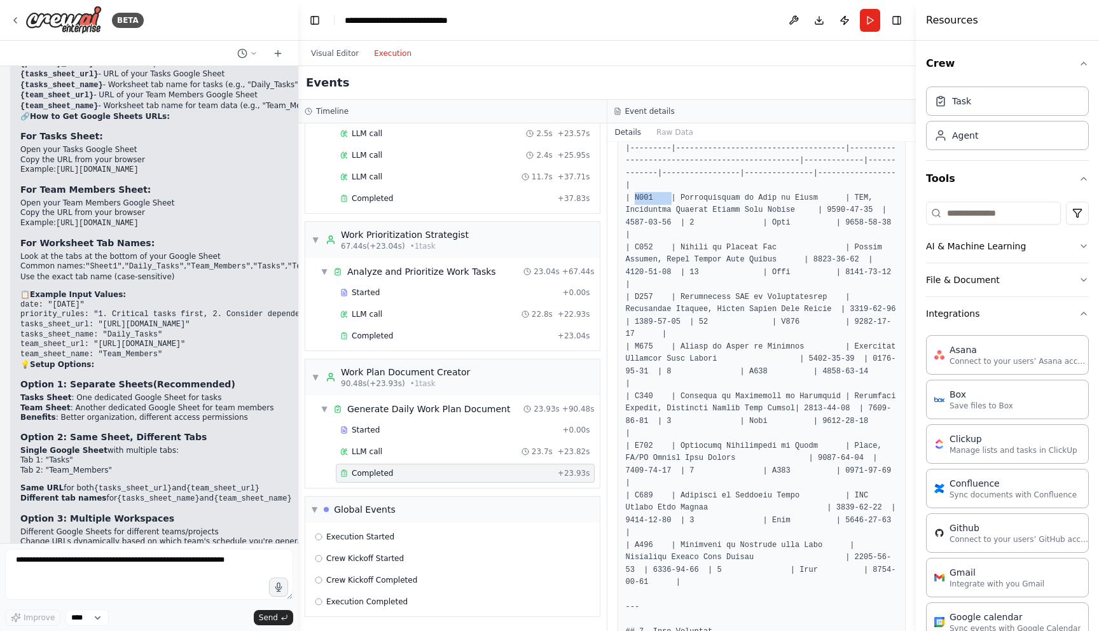
drag, startPoint x: 634, startPoint y: 223, endPoint x: 670, endPoint y: 224, distance: 35.6
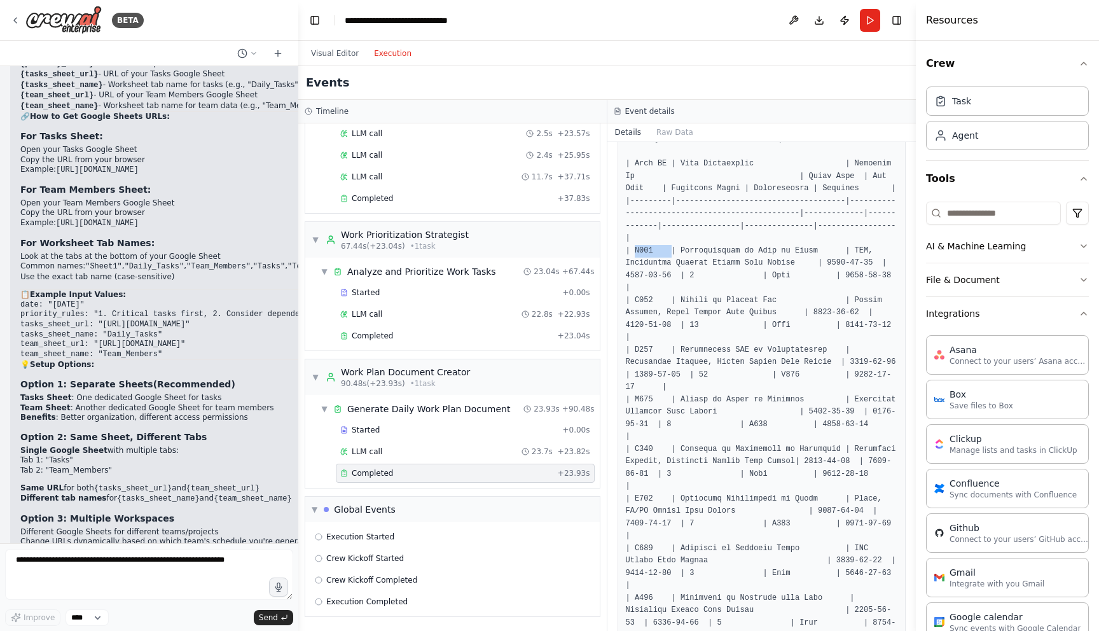
scroll to position [239, 0]
drag, startPoint x: 749, startPoint y: 272, endPoint x: 826, endPoint y: 267, distance: 77.1
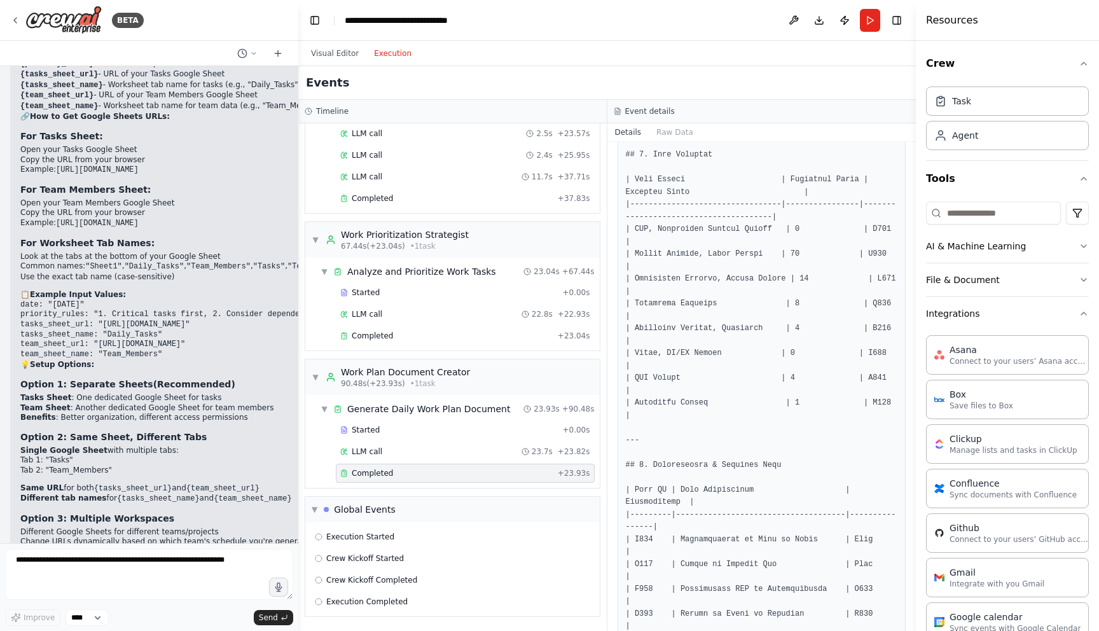
scroll to position [771, 0]
drag, startPoint x: 637, startPoint y: 254, endPoint x: 836, endPoint y: 247, distance: 199.2
click at [834, 248] on pre at bounding box center [762, 333] width 272 height 1761
click at [669, 130] on button "Raw Data" at bounding box center [675, 132] width 52 height 18
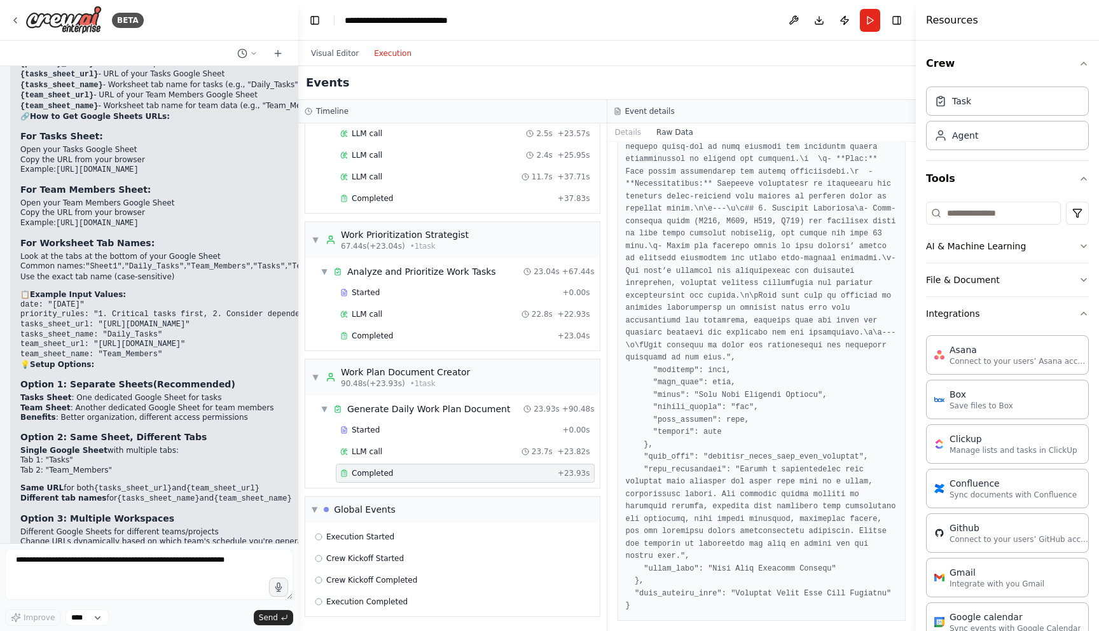
scroll to position [2983, 0]
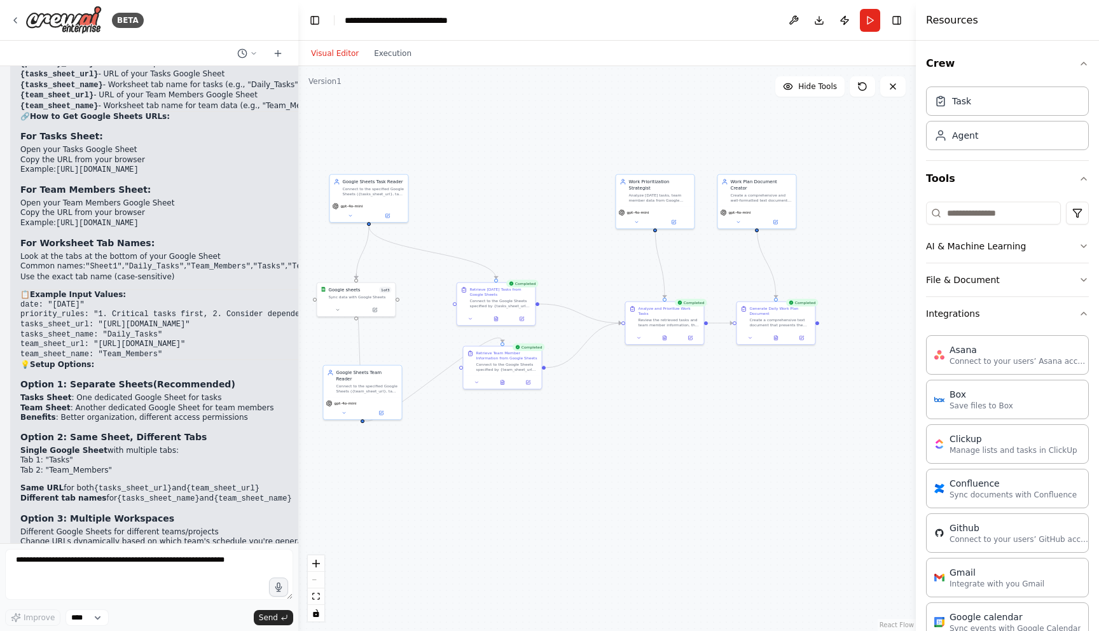
click at [333, 57] on button "Visual Editor" at bounding box center [334, 53] width 63 height 15
click at [824, 25] on button "Download" at bounding box center [819, 20] width 20 height 23
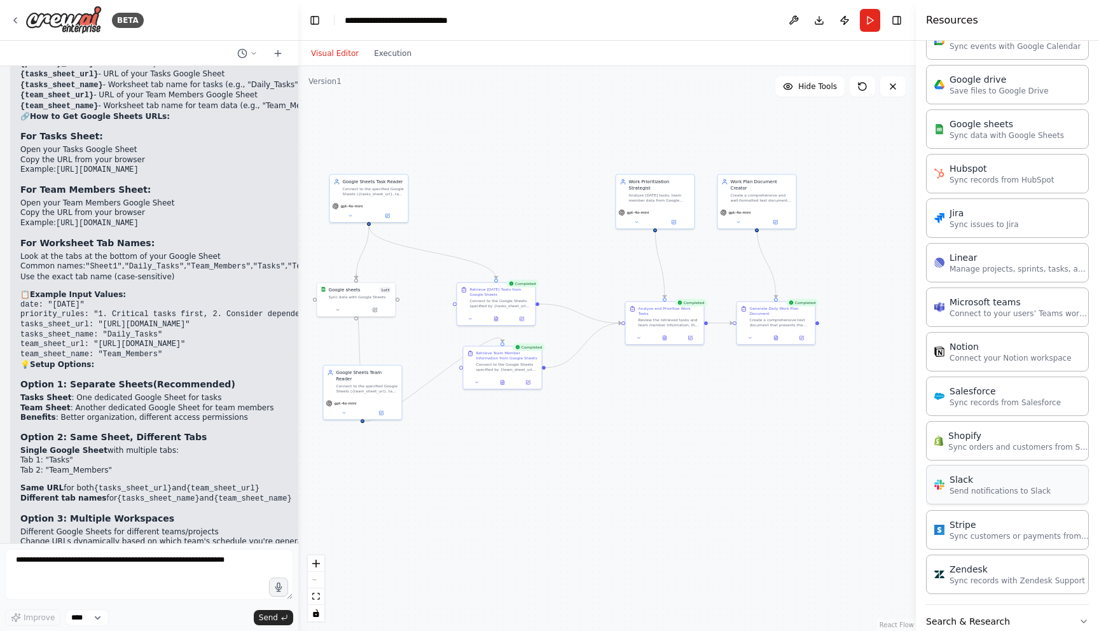
scroll to position [644, 0]
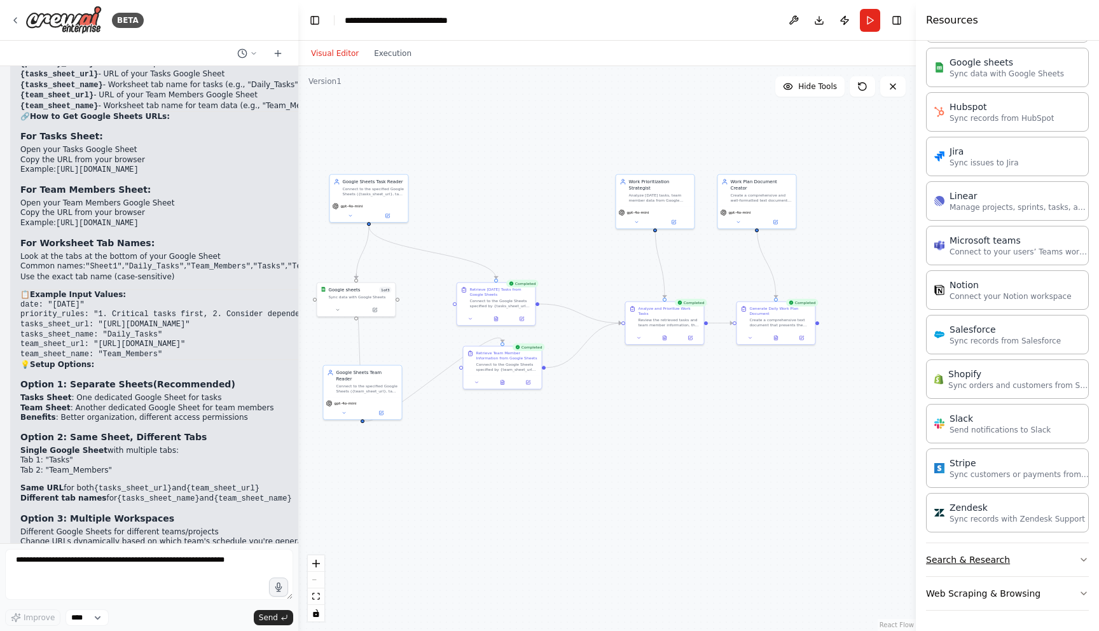
click at [1039, 563] on button "Search & Research" at bounding box center [1007, 559] width 163 height 33
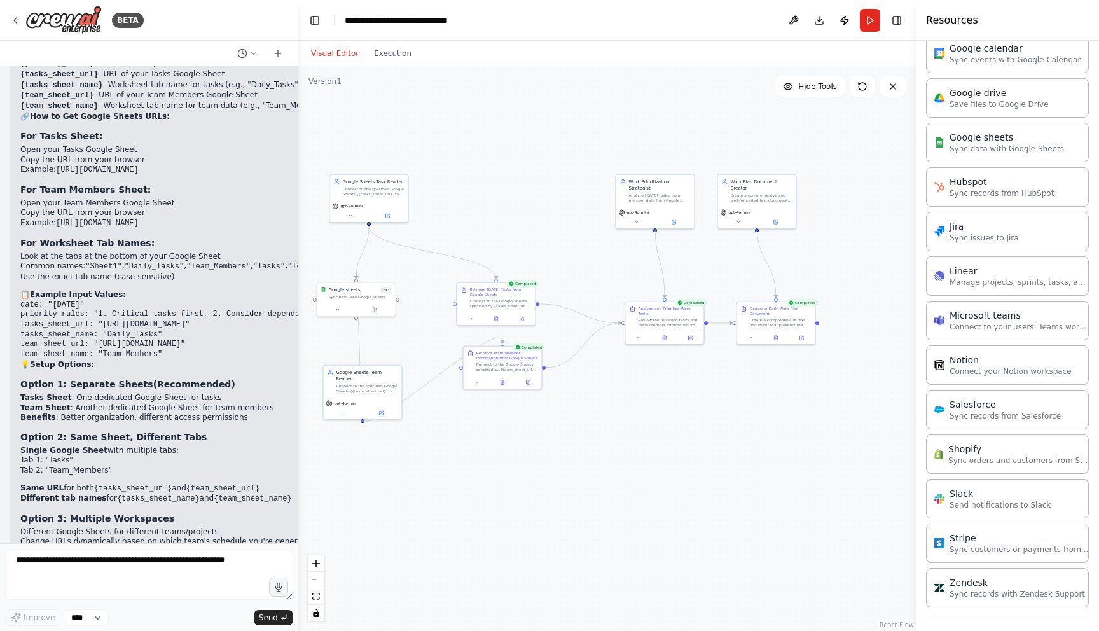
scroll to position [566, 0]
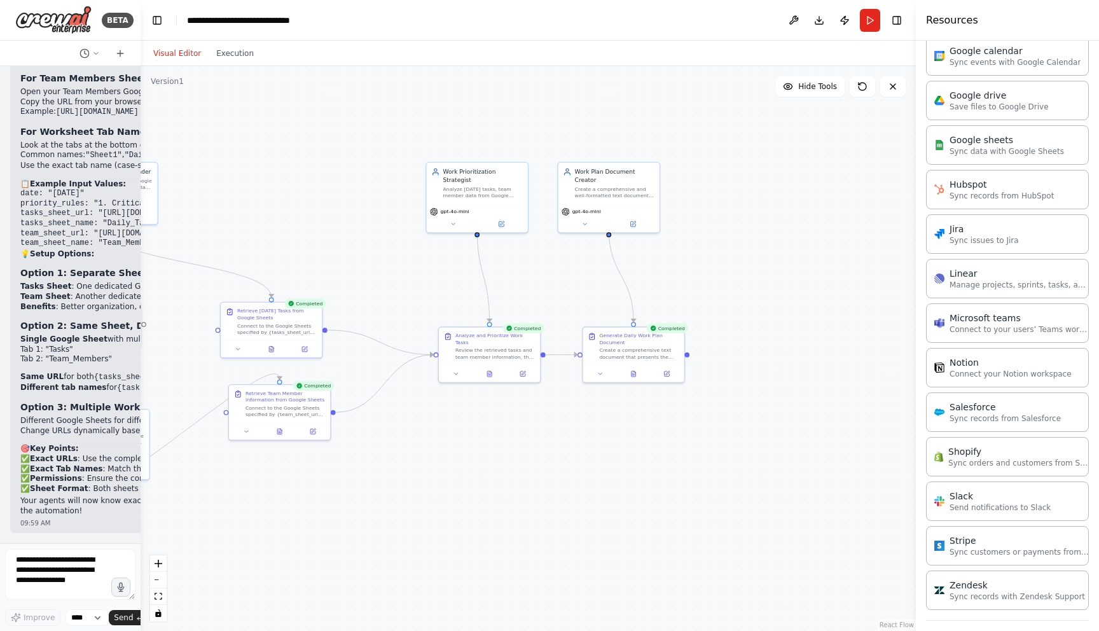
drag, startPoint x: 297, startPoint y: 392, endPoint x: 148, endPoint y: 345, distance: 156.9
click at [142, 347] on div "BETA I want a system that reads from a database, gets the tasks we have for tod…" at bounding box center [549, 315] width 1099 height 631
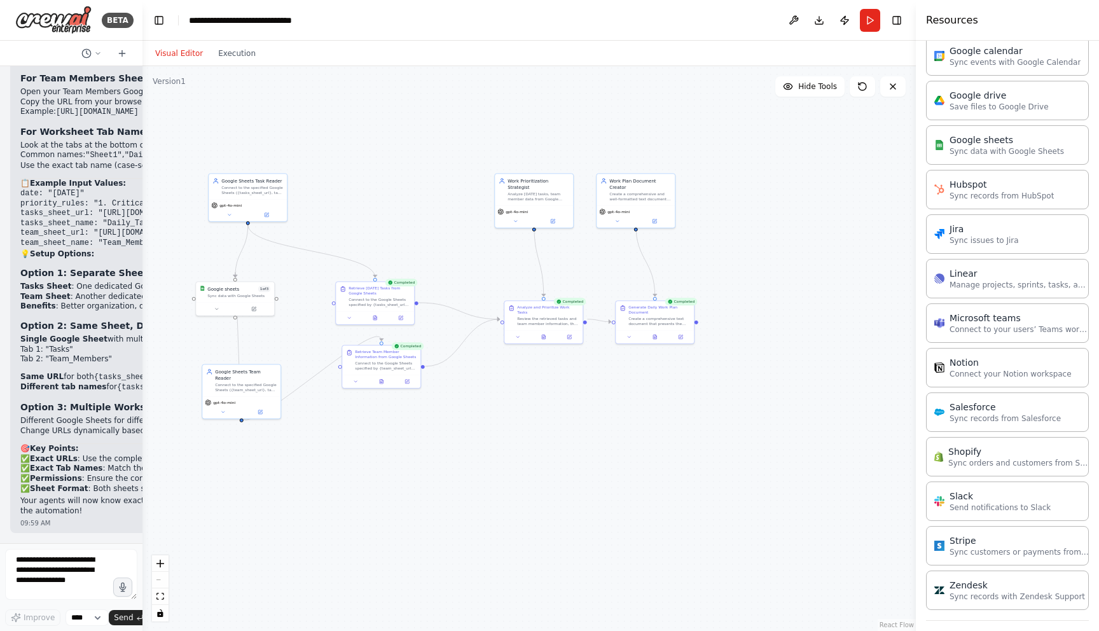
scroll to position [0, 0]
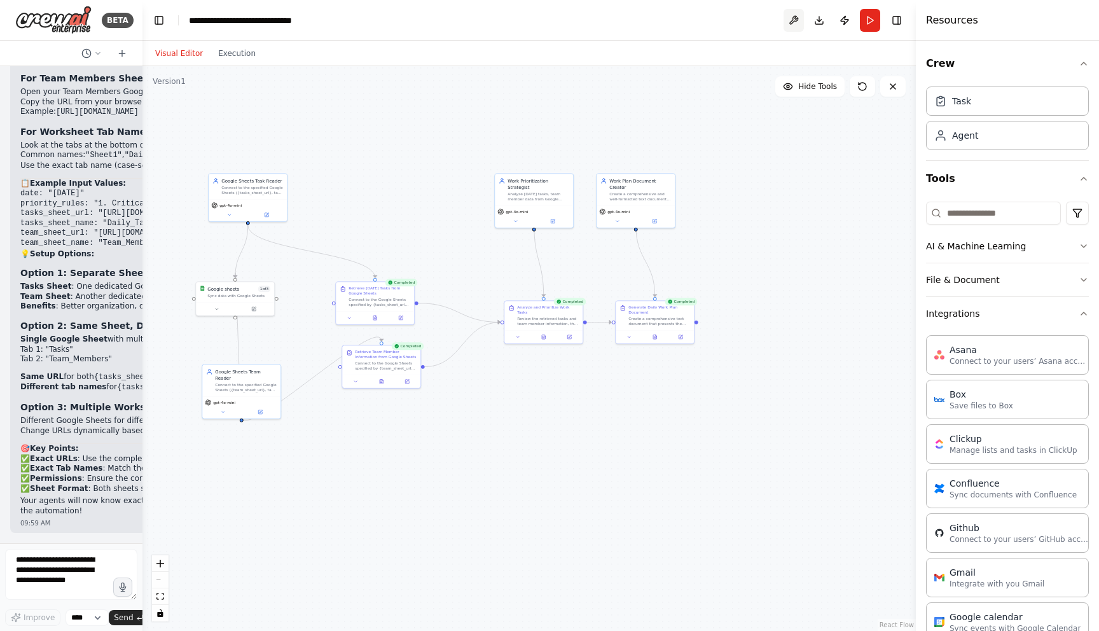
click at [785, 20] on button at bounding box center [794, 20] width 20 height 23
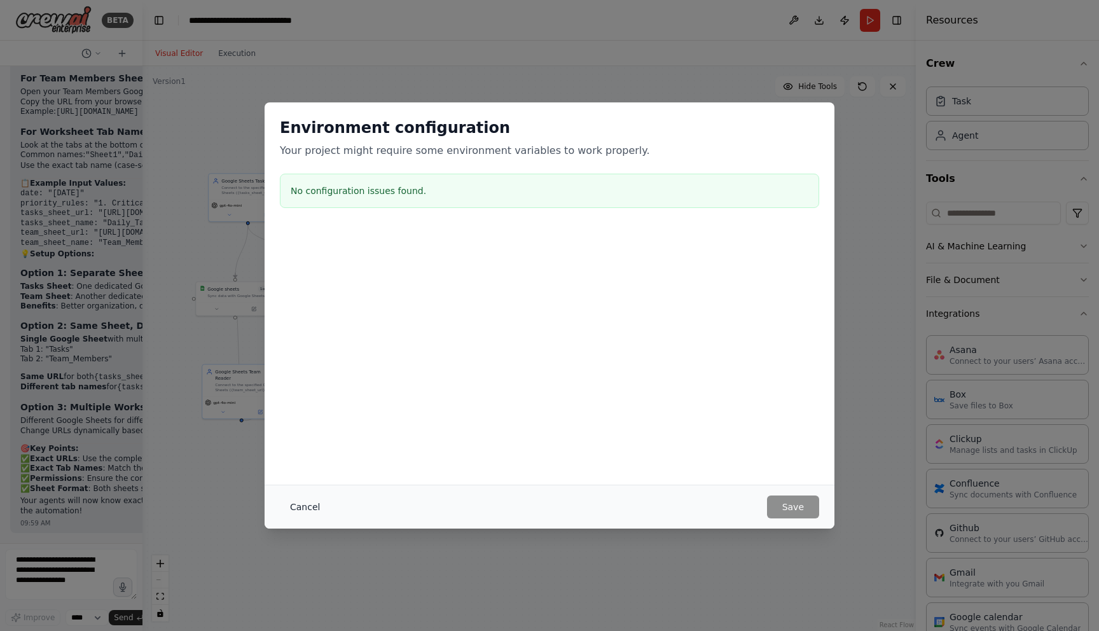
click at [308, 507] on button "Cancel" at bounding box center [305, 506] width 50 height 23
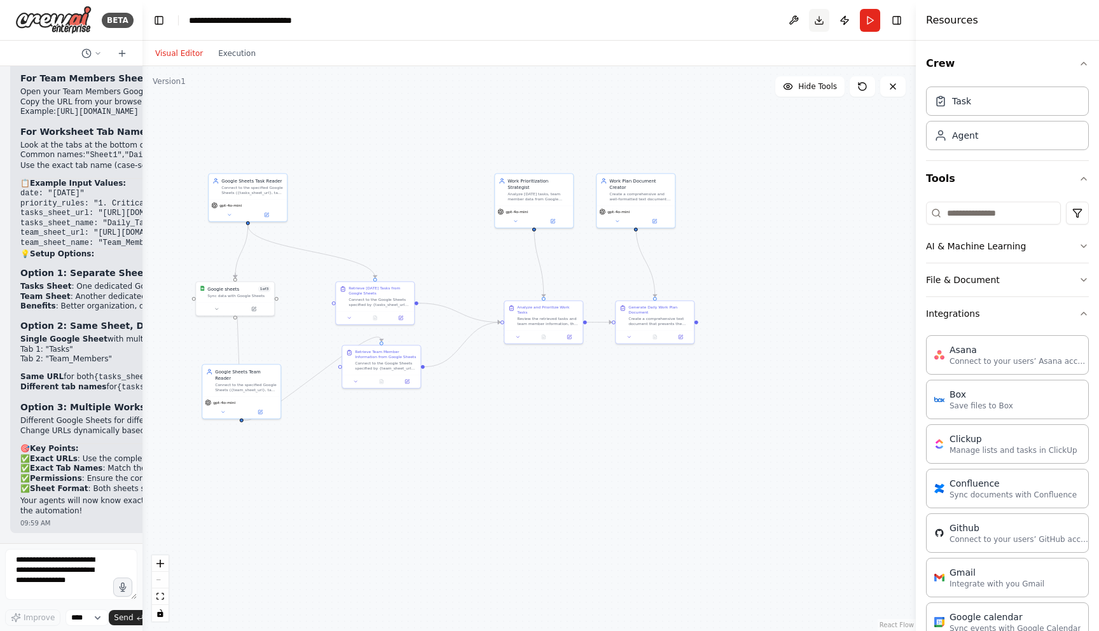
click at [819, 18] on button "Download" at bounding box center [819, 20] width 20 height 23
click at [896, 25] on button "Toggle Right Sidebar" at bounding box center [897, 20] width 18 height 18
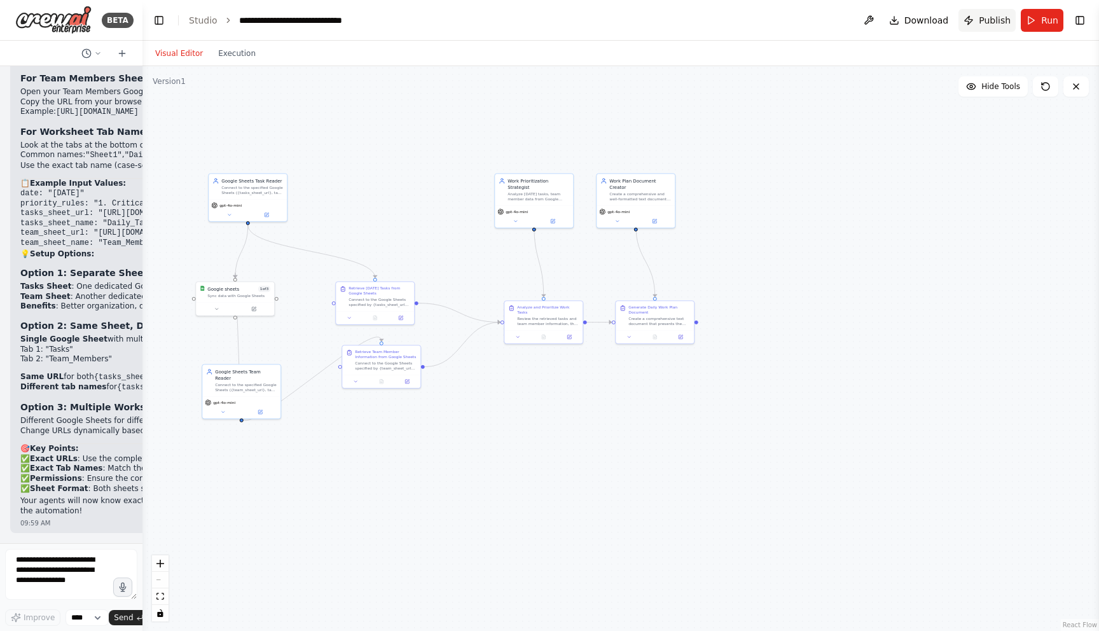
click at [1000, 20] on span "Publish" at bounding box center [995, 20] width 32 height 13
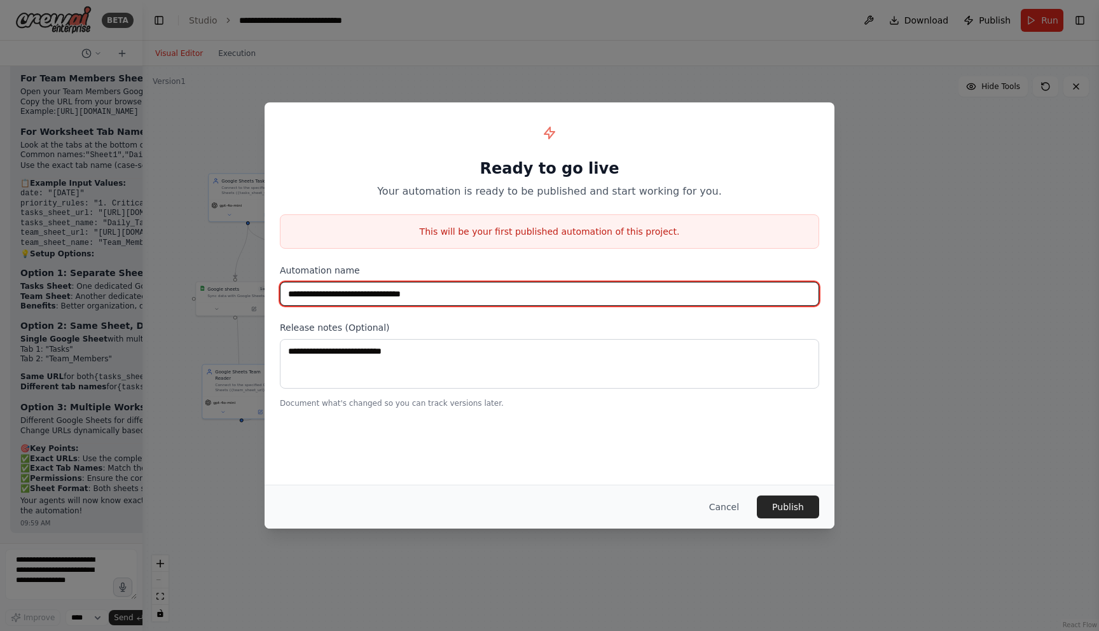
click at [392, 294] on input "**********" at bounding box center [549, 294] width 539 height 24
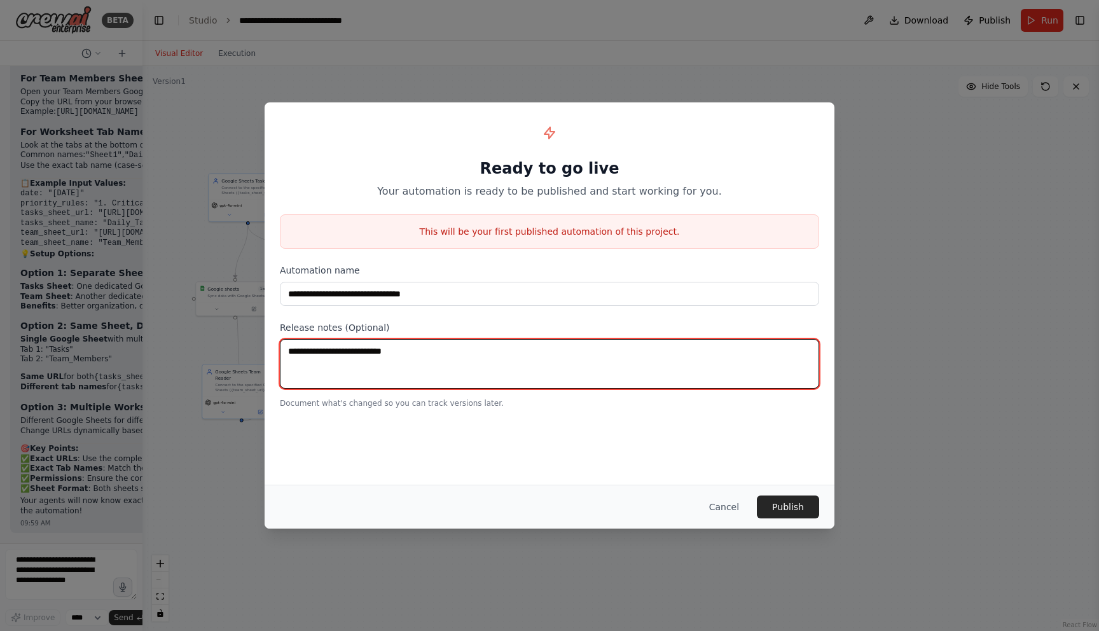
click at [497, 346] on textarea at bounding box center [549, 364] width 539 height 50
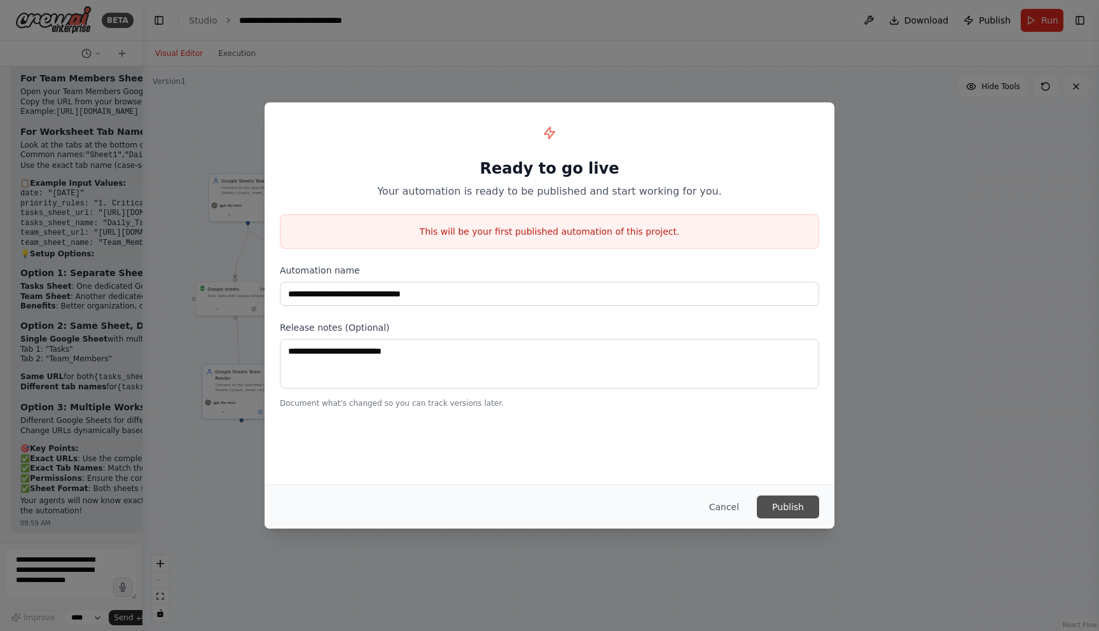
click at [785, 509] on button "Publish" at bounding box center [788, 506] width 62 height 23
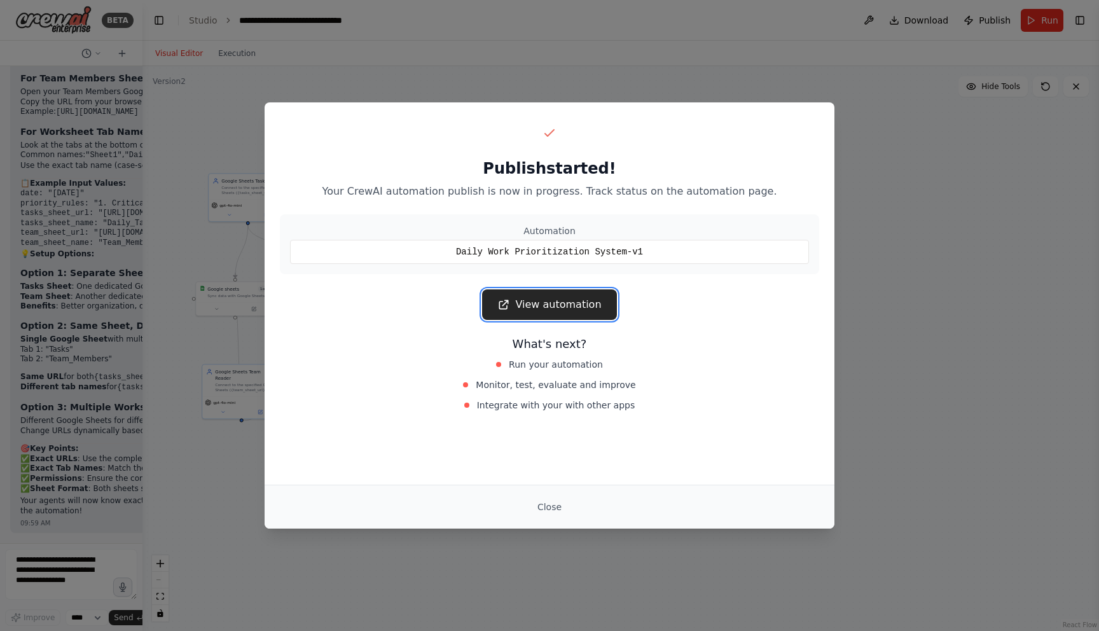
click at [561, 311] on link "View automation" at bounding box center [549, 304] width 134 height 31
click at [572, 505] on div "Close" at bounding box center [549, 506] width 539 height 23
click at [557, 505] on button "Close" at bounding box center [549, 506] width 45 height 23
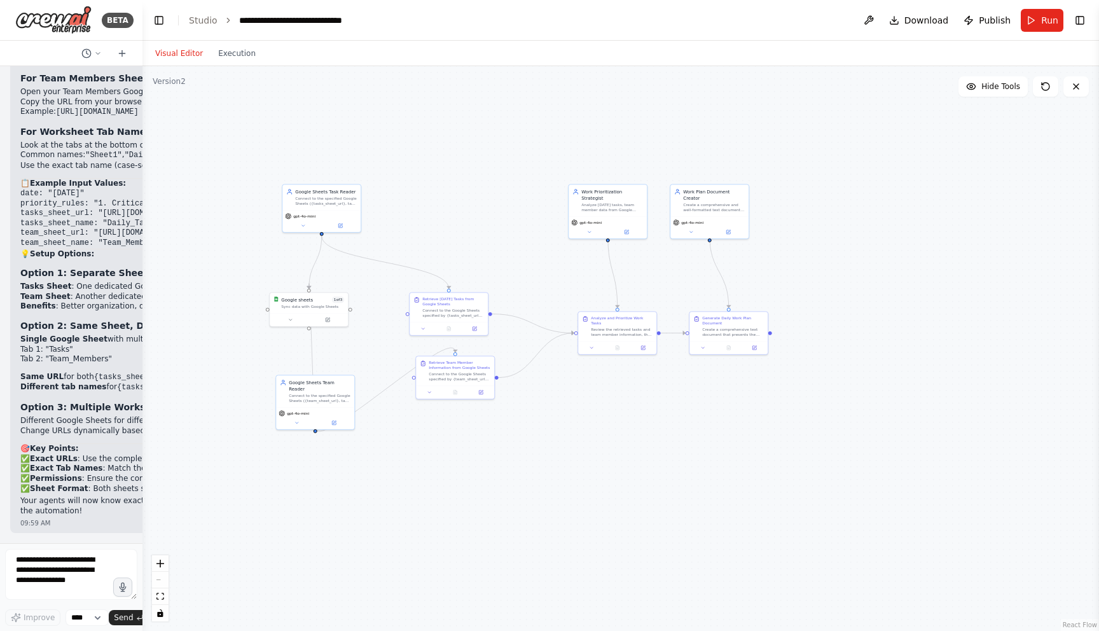
drag, startPoint x: 420, startPoint y: 106, endPoint x: 500, endPoint y: 113, distance: 79.9
click at [502, 117] on div ".deletable-edge-delete-btn { width: 20px; height: 20px; border: 0px solid #ffff…" at bounding box center [620, 348] width 957 height 565
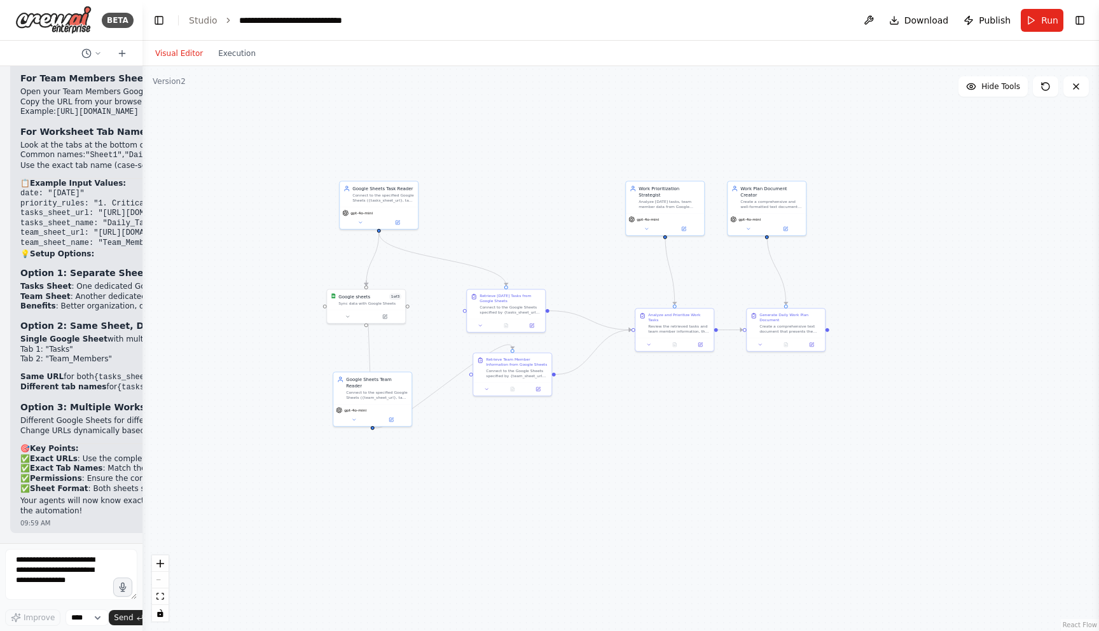
drag, startPoint x: 438, startPoint y: 163, endPoint x: 487, endPoint y: 160, distance: 49.1
click at [487, 160] on div ".deletable-edge-delete-btn { width: 20px; height: 20px; border: 0px solid #ffff…" at bounding box center [620, 348] width 957 height 565
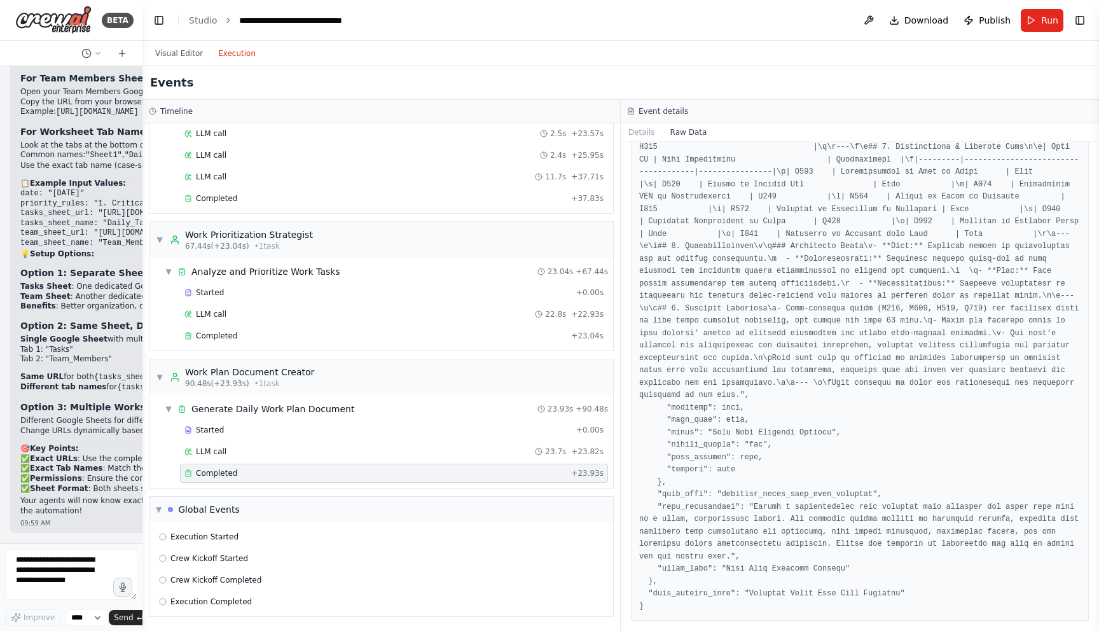
click at [247, 57] on button "Execution" at bounding box center [237, 53] width 53 height 15
click at [169, 48] on button "Visual Editor" at bounding box center [179, 53] width 63 height 15
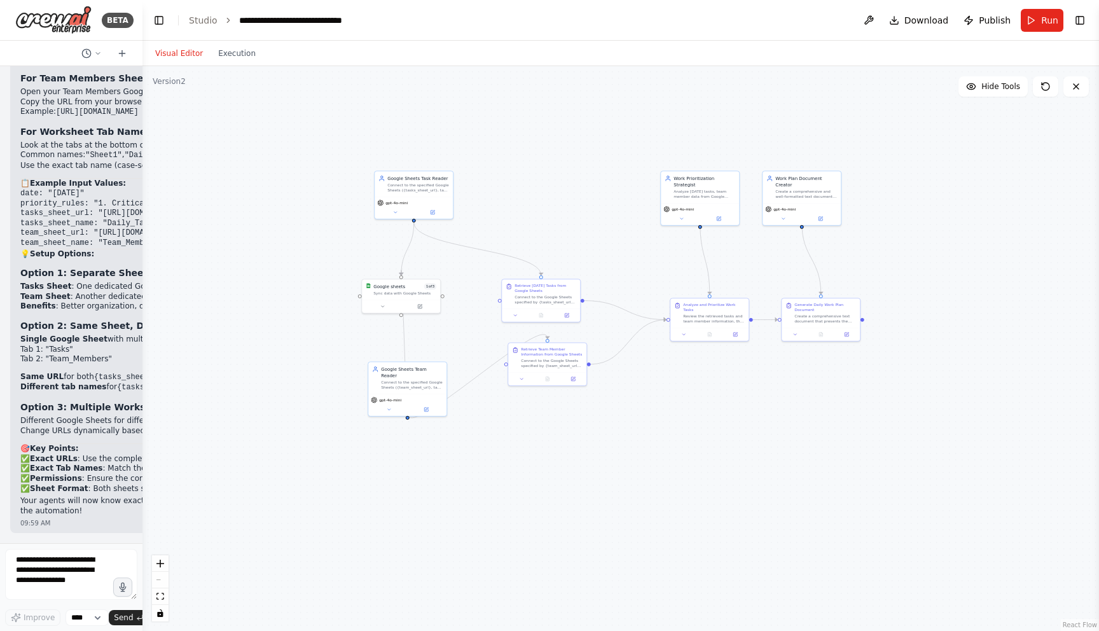
drag, startPoint x: 496, startPoint y: 201, endPoint x: 531, endPoint y: 191, distance: 36.4
click at [531, 191] on div ".deletable-edge-delete-btn { width: 20px; height: 20px; border: 0px solid #ffff…" at bounding box center [620, 348] width 957 height 565
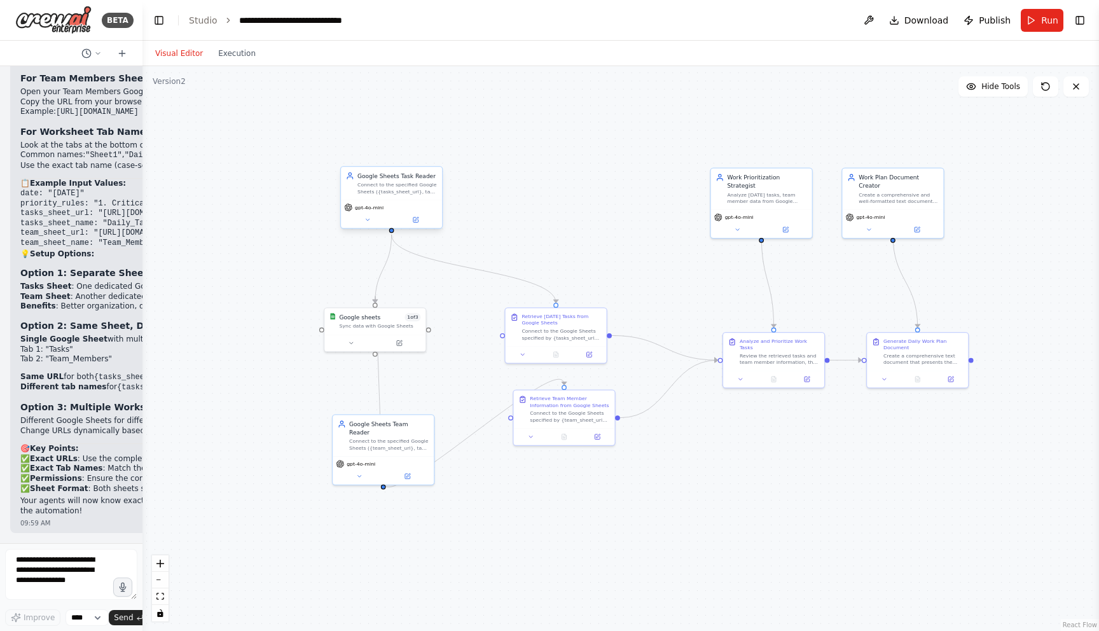
click at [408, 186] on div "Connect to the specified Google Sheets ({tasks_sheet_url}, tab: {tasks_sheet_na…" at bounding box center [397, 187] width 80 height 13
click at [409, 190] on div "Connect to the specified Google Sheets ({tasks_sheet_url}, tab: {tasks_sheet_na…" at bounding box center [397, 187] width 80 height 13
click at [417, 221] on icon at bounding box center [415, 220] width 5 height 5
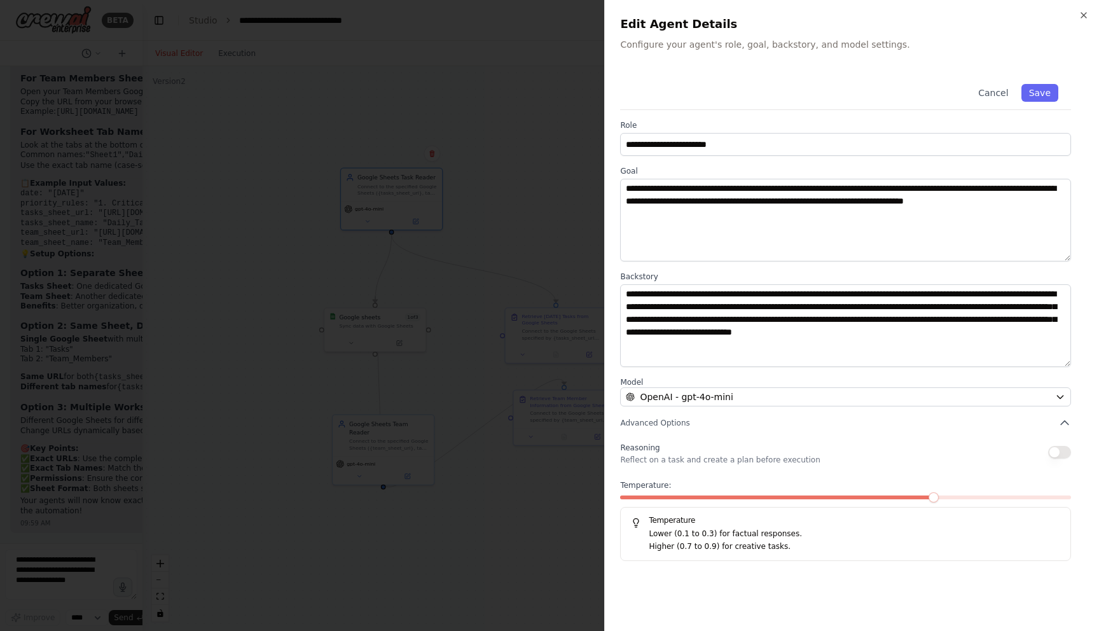
click at [1086, 13] on icon "button" at bounding box center [1083, 15] width 5 height 5
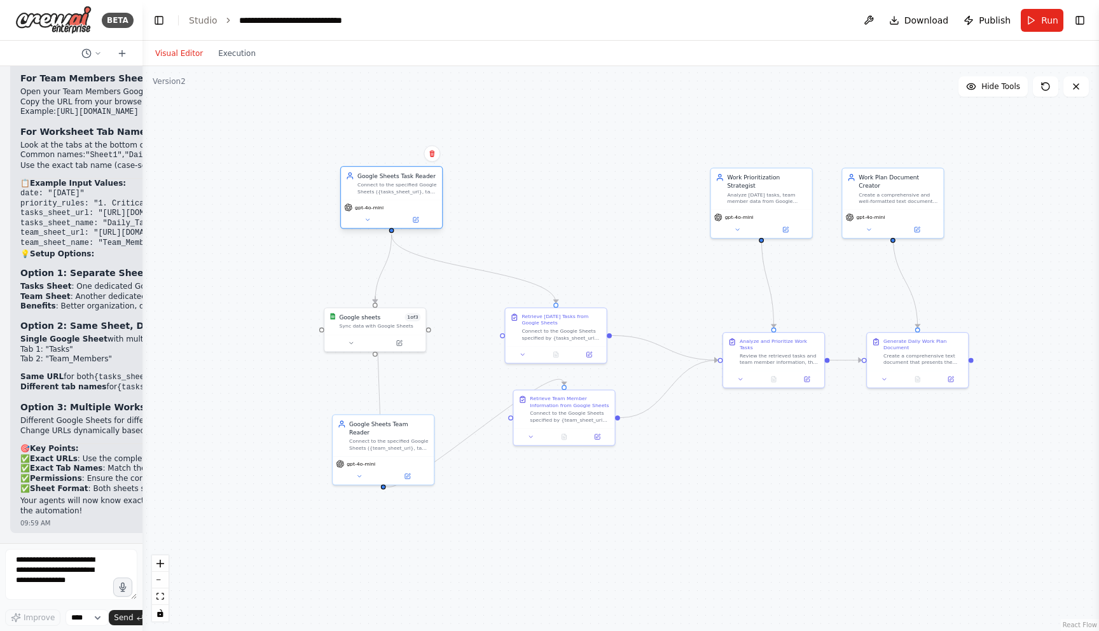
click at [424, 226] on div "gpt-4o-mini" at bounding box center [391, 214] width 101 height 29
click at [419, 222] on button at bounding box center [415, 220] width 46 height 10
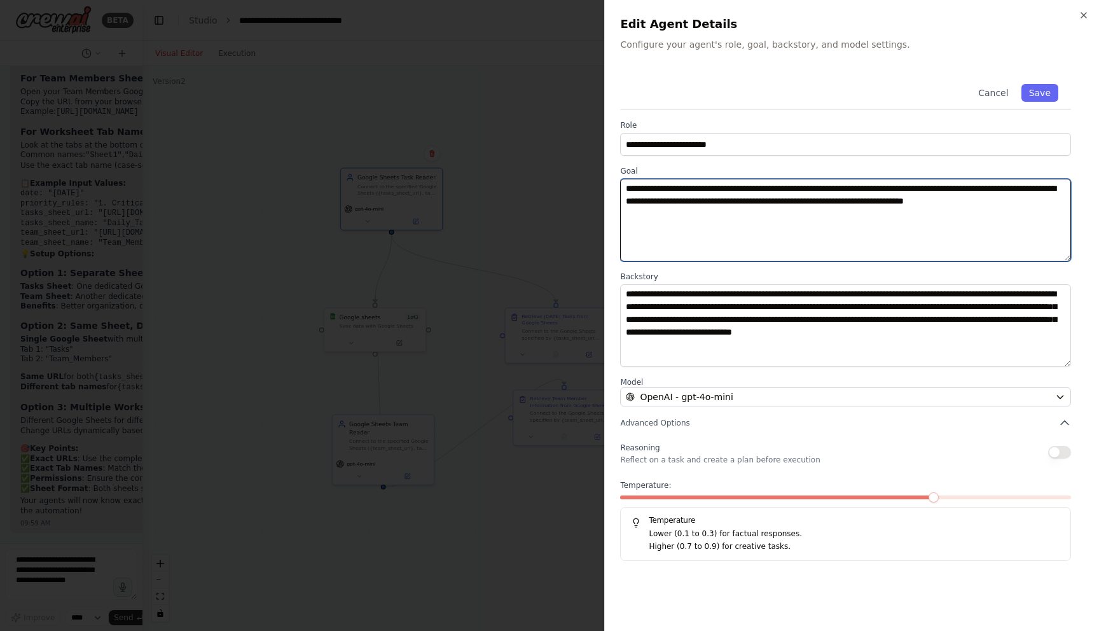
drag, startPoint x: 745, startPoint y: 237, endPoint x: 608, endPoint y: 190, distance: 145.0
click at [608, 190] on div "**********" at bounding box center [851, 315] width 495 height 631
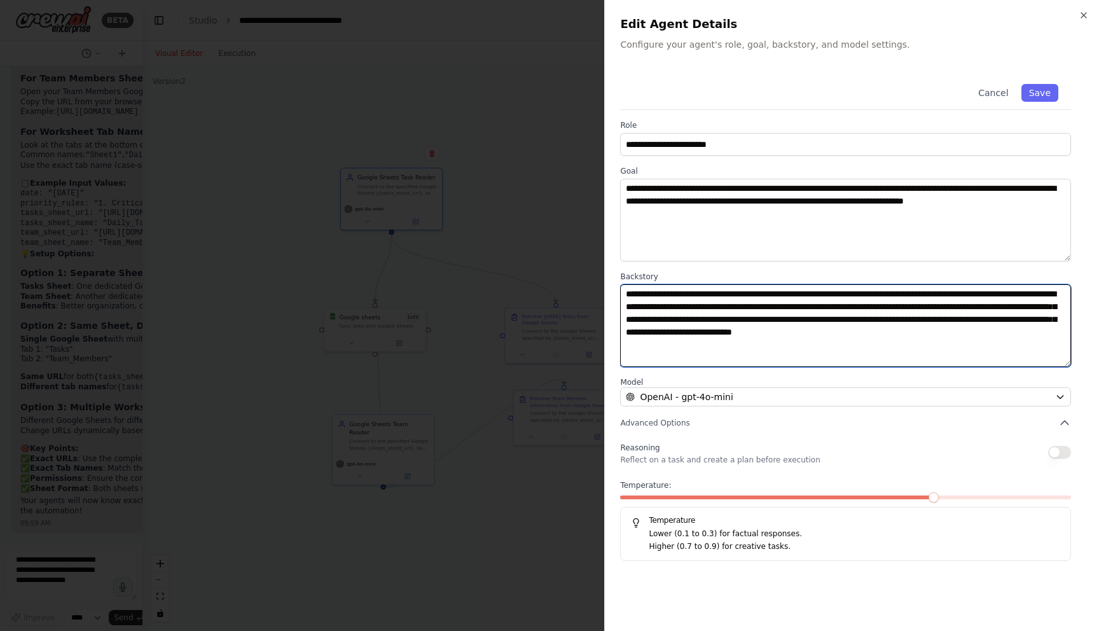
drag, startPoint x: 767, startPoint y: 340, endPoint x: 571, endPoint y: 300, distance: 199.9
click at [571, 300] on body "BETA I want a system that reads from a database, gets the tasks we have for tod…" at bounding box center [549, 315] width 1099 height 631
click at [737, 331] on textarea "**********" at bounding box center [845, 325] width 451 height 83
drag, startPoint x: 778, startPoint y: 362, endPoint x: 613, endPoint y: 282, distance: 183.2
click at [613, 282] on div "**********" at bounding box center [851, 315] width 495 height 631
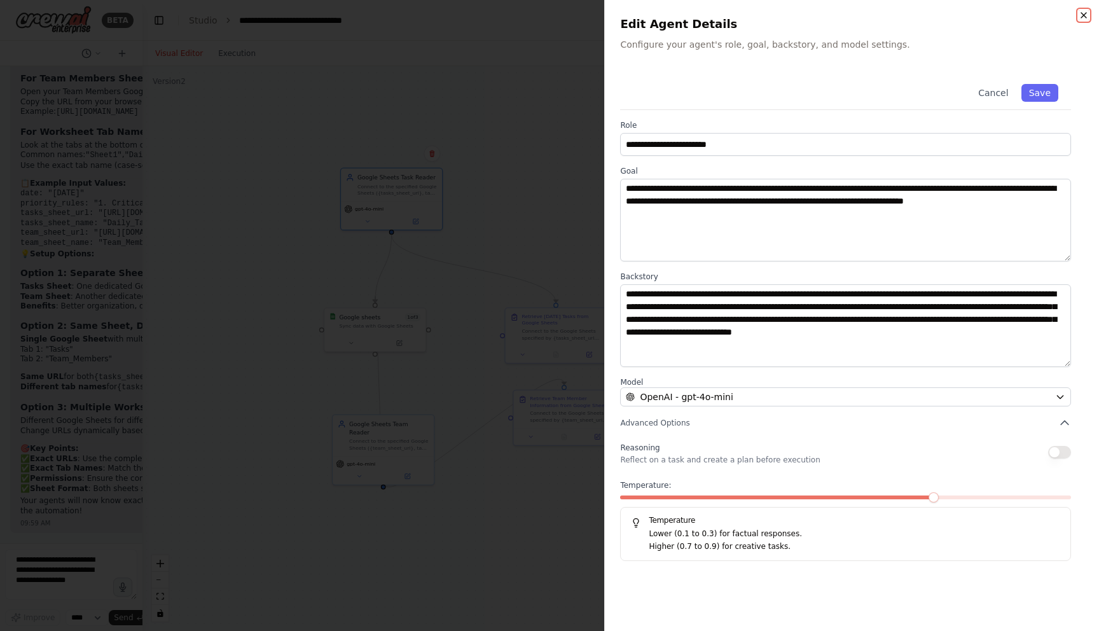
click at [1083, 11] on icon "button" at bounding box center [1084, 15] width 10 height 10
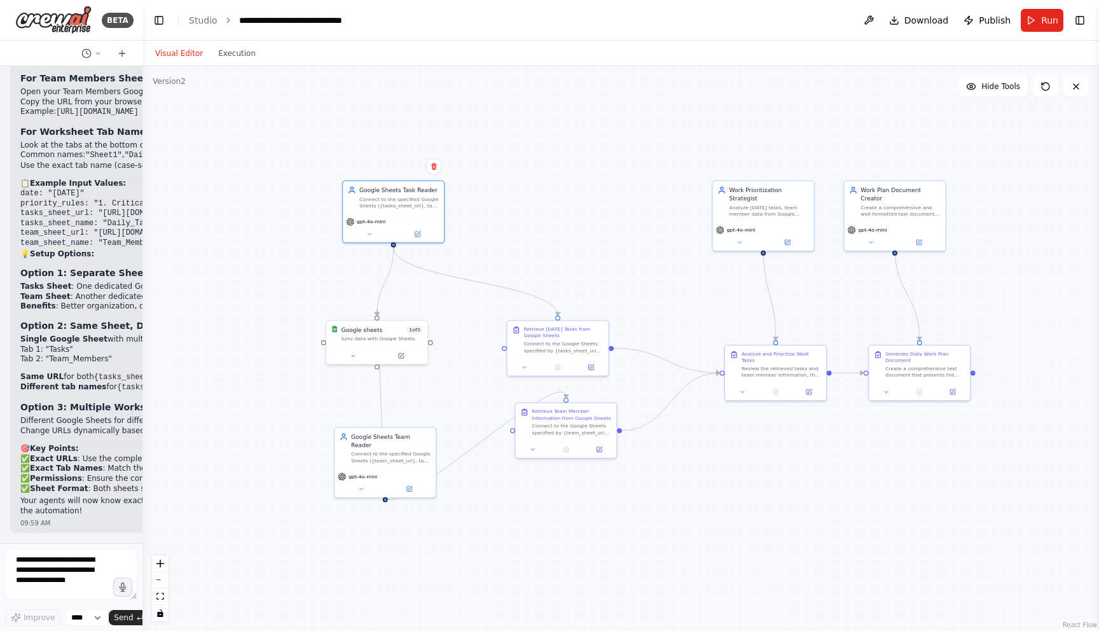
drag, startPoint x: 581, startPoint y: 190, endPoint x: 583, endPoint y: 203, distance: 13.5
click at [583, 203] on div ".deletable-edge-delete-btn { width: 20px; height: 20px; border: 0px solid #ffff…" at bounding box center [620, 348] width 957 height 565
click at [571, 344] on div "Connect to the Google Sheets specified by {tasks_sheet_url} and extract all tas…" at bounding box center [563, 346] width 80 height 13
click at [590, 364] on icon at bounding box center [590, 366] width 5 height 5
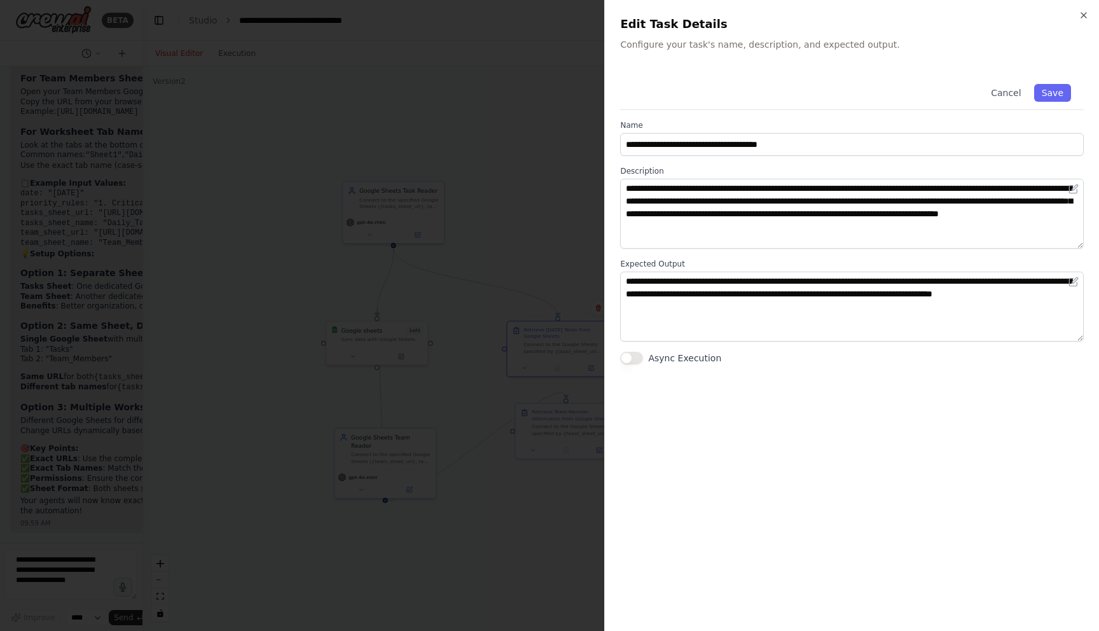
click at [1075, 17] on h2 "Edit Task Details" at bounding box center [852, 24] width 464 height 18
click at [1081, 17] on icon "button" at bounding box center [1084, 15] width 10 height 10
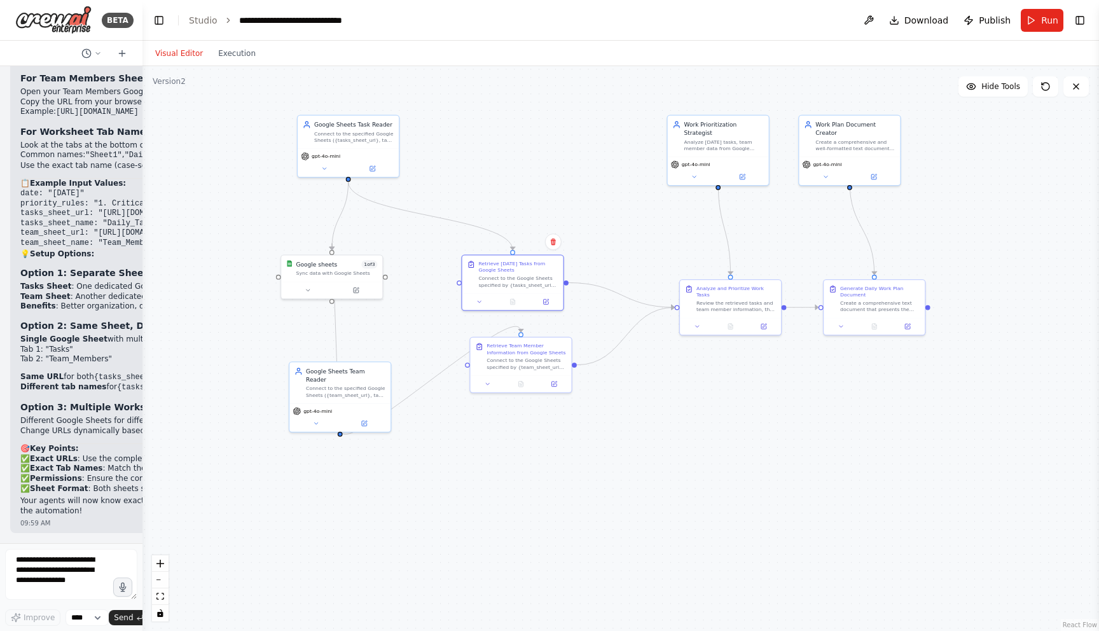
drag, startPoint x: 595, startPoint y: 184, endPoint x: 551, endPoint y: 170, distance: 46.5
click at [551, 170] on div ".deletable-edge-delete-btn { width: 20px; height: 20px; border: 0px solid #ffff…" at bounding box center [620, 348] width 957 height 565
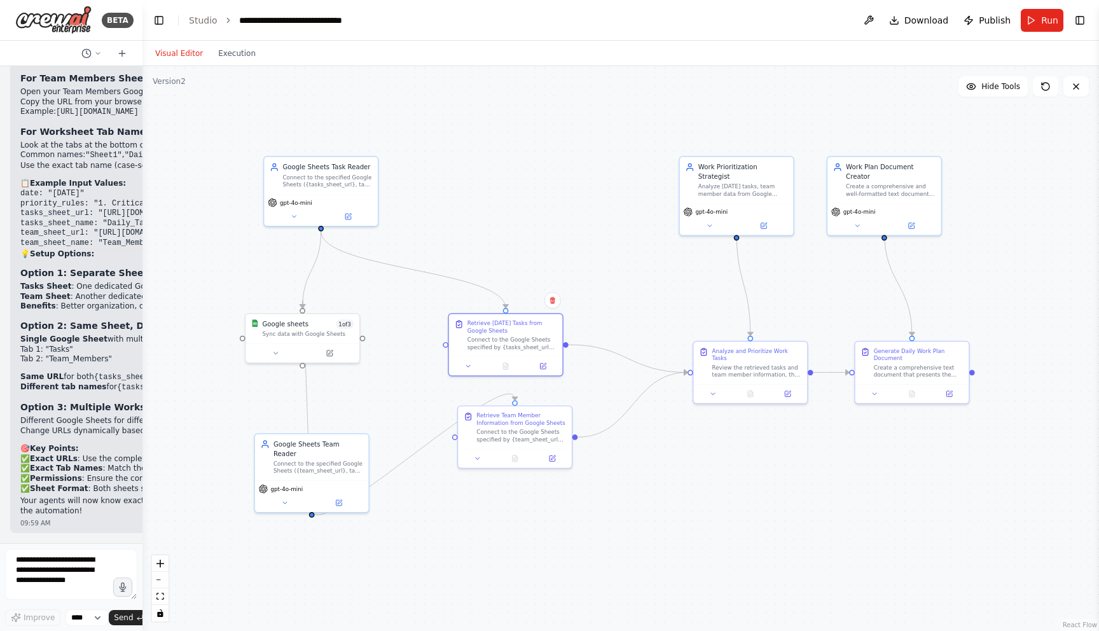
click at [546, 186] on div ".deletable-edge-delete-btn { width: 20px; height: 20px; border: 0px solid #ffff…" at bounding box center [620, 348] width 957 height 565
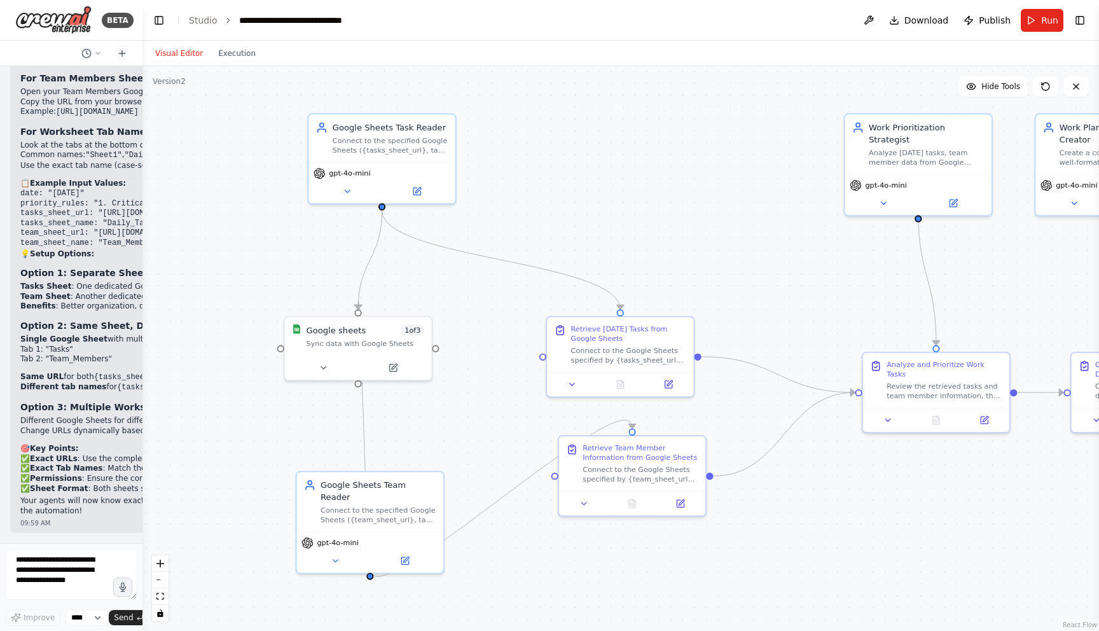
drag, startPoint x: 424, startPoint y: 174, endPoint x: 509, endPoint y: 146, distance: 89.9
click at [507, 142] on div ".deletable-edge-delete-btn { width: 20px; height: 20px; border: 0px solid #ffff…" at bounding box center [620, 348] width 957 height 565
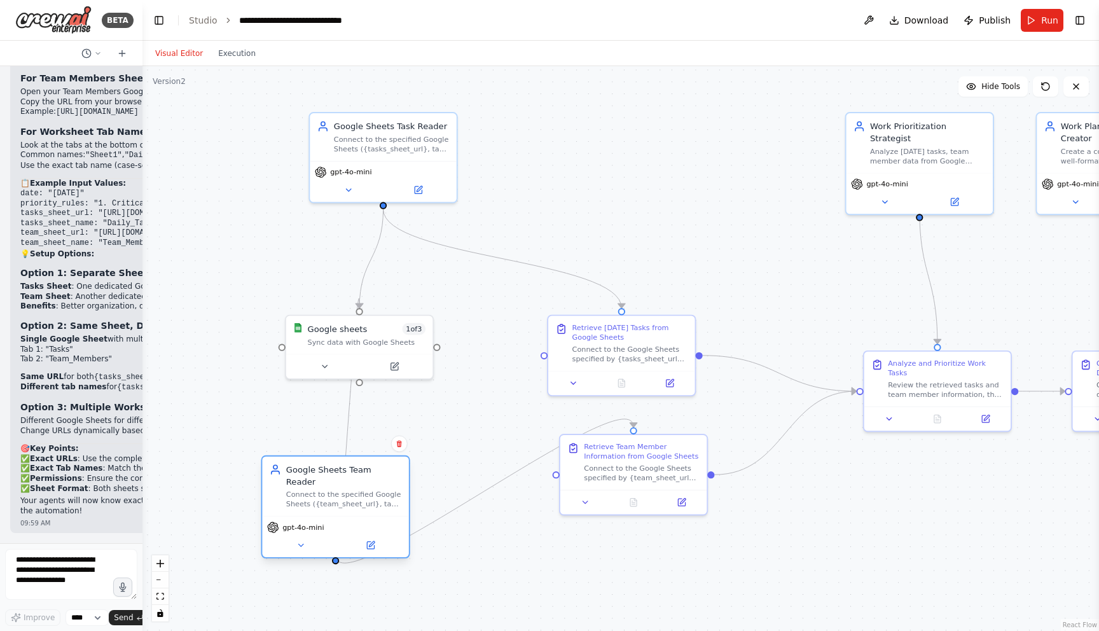
drag, startPoint x: 361, startPoint y: 487, endPoint x: 343, endPoint y: 485, distance: 17.9
click at [343, 490] on div "Connect to the specified Google Sheets ({team_sheet_url}, tab: {team_sheet_name…" at bounding box center [344, 499] width 116 height 19
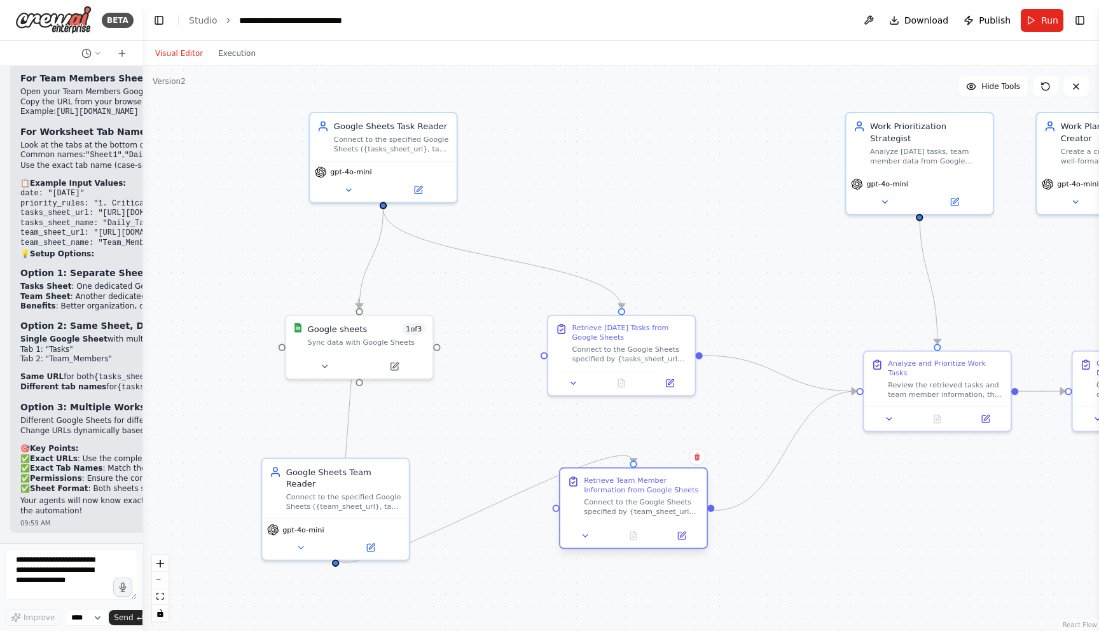
drag, startPoint x: 628, startPoint y: 464, endPoint x: 623, endPoint y: 499, distance: 34.6
click at [623, 499] on div "Connect to the Google Sheets specified by {team_sheet_url} and extract current …" at bounding box center [642, 506] width 116 height 19
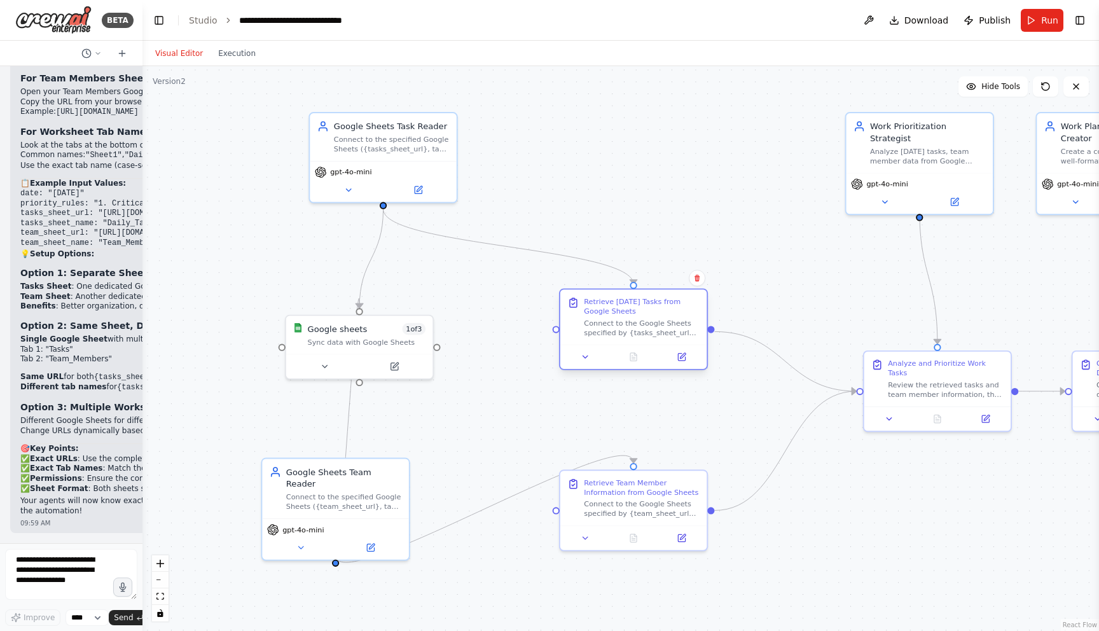
drag, startPoint x: 610, startPoint y: 342, endPoint x: 611, endPoint y: 313, distance: 28.6
click at [623, 319] on div "Connect to the Google Sheets specified by {tasks_sheet_url} and extract all tas…" at bounding box center [642, 327] width 116 height 19
drag, startPoint x: 345, startPoint y: 340, endPoint x: 263, endPoint y: 319, distance: 84.7
click at [263, 297] on div "Sync data with Google Sheets" at bounding box center [259, 292] width 118 height 10
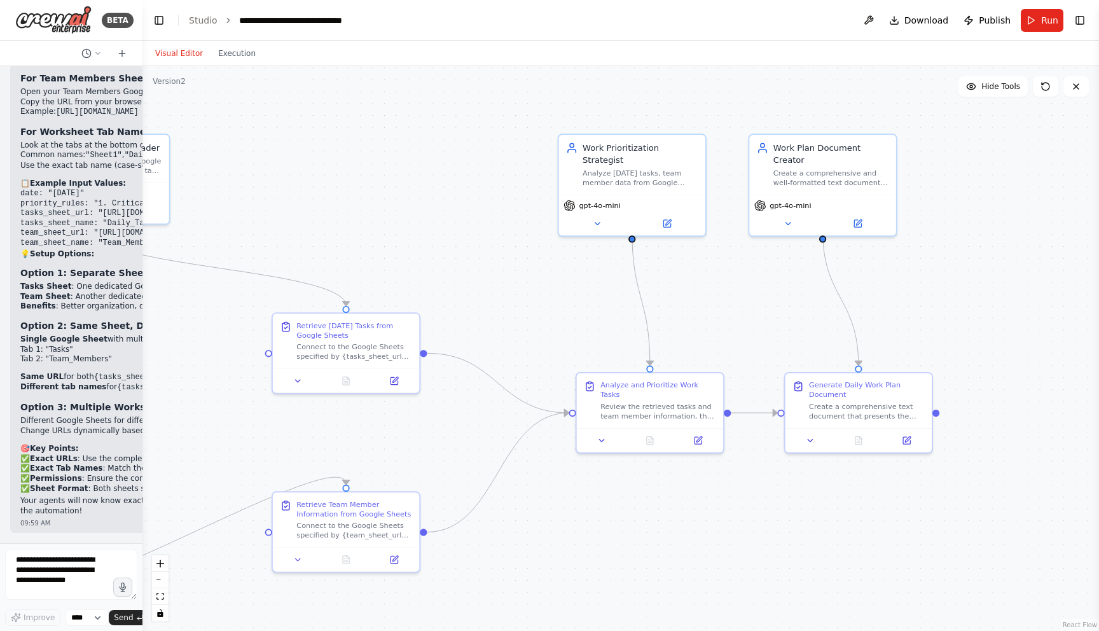
drag, startPoint x: 761, startPoint y: 423, endPoint x: 476, endPoint y: 446, distance: 285.9
click at [476, 446] on div ".deletable-edge-delete-btn { width: 20px; height: 20px; border: 0px solid #ffff…" at bounding box center [620, 348] width 957 height 565
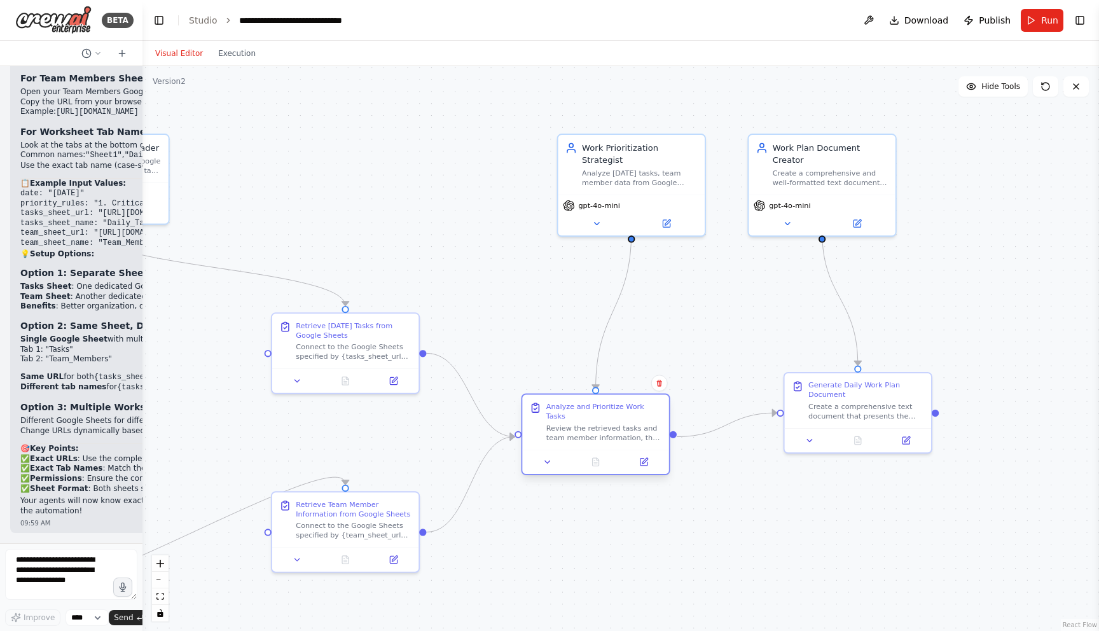
drag, startPoint x: 645, startPoint y: 410, endPoint x: 590, endPoint y: 432, distance: 59.6
click at [590, 432] on div "Review the retrieved tasks and team member information, then apply the prioriti…" at bounding box center [604, 432] width 116 height 19
drag, startPoint x: 838, startPoint y: 406, endPoint x: 850, endPoint y: 427, distance: 23.9
click at [851, 418] on div "Create a comprehensive text document that presents the daily work plan in a cle…" at bounding box center [866, 408] width 116 height 19
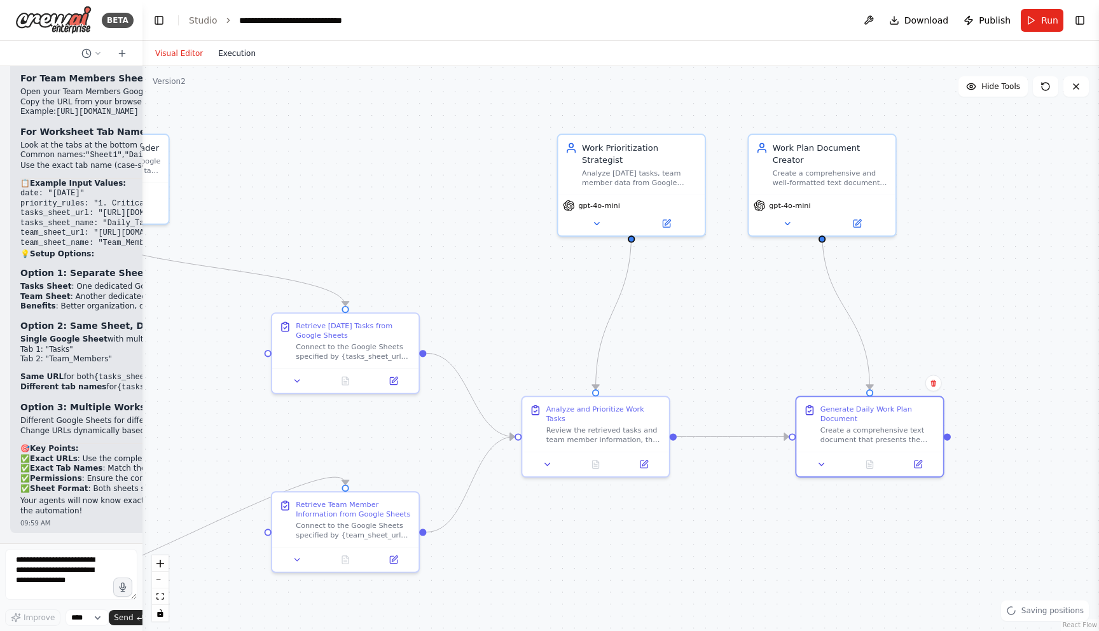
click at [242, 52] on button "Execution" at bounding box center [237, 53] width 53 height 15
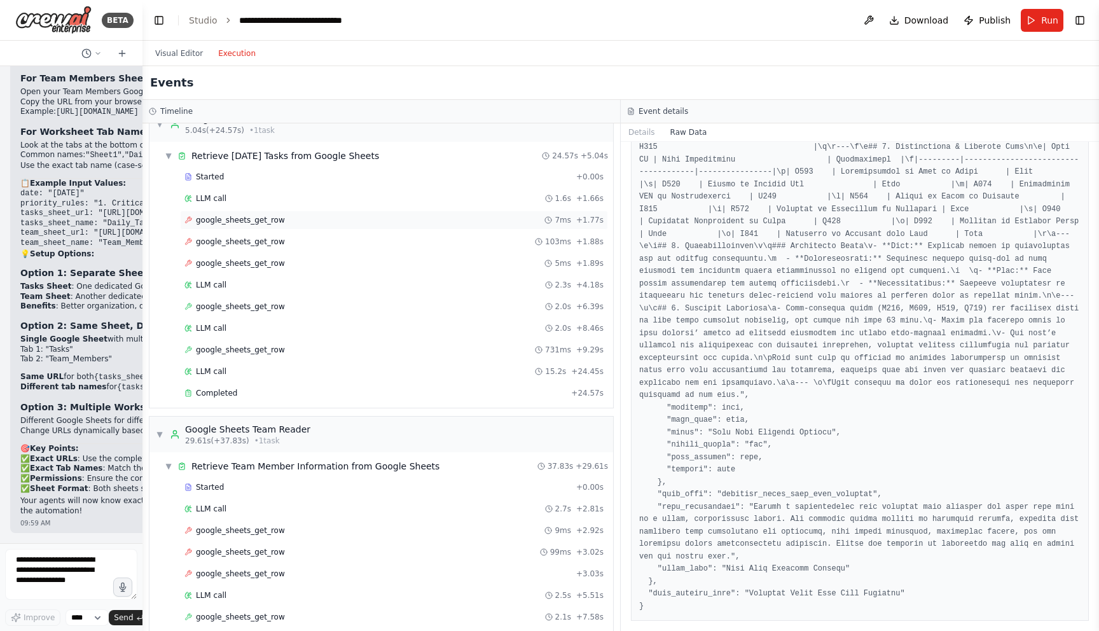
scroll to position [0, 0]
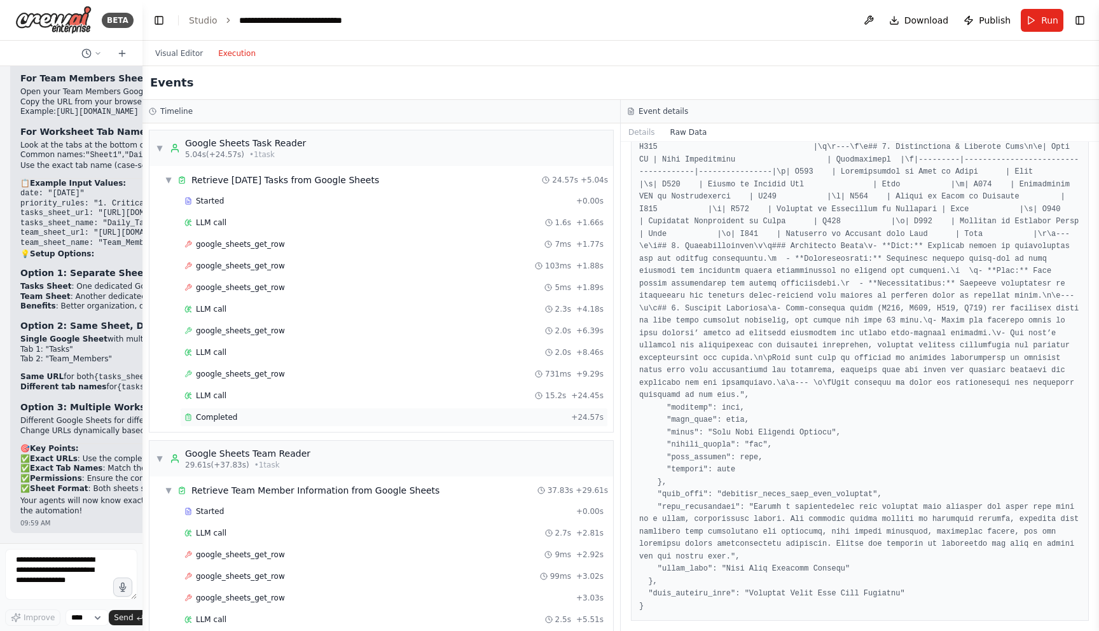
click at [228, 414] on span "Completed" at bounding box center [216, 417] width 41 height 10
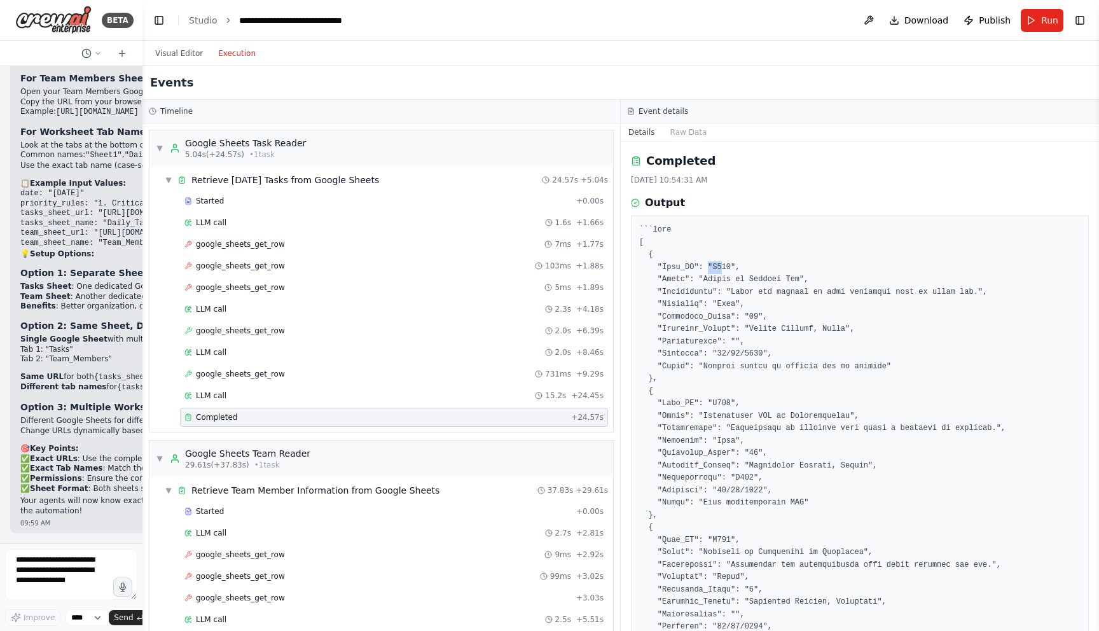
drag, startPoint x: 708, startPoint y: 265, endPoint x: 731, endPoint y: 272, distance: 24.1
drag, startPoint x: 716, startPoint y: 397, endPoint x: 738, endPoint y: 399, distance: 22.4
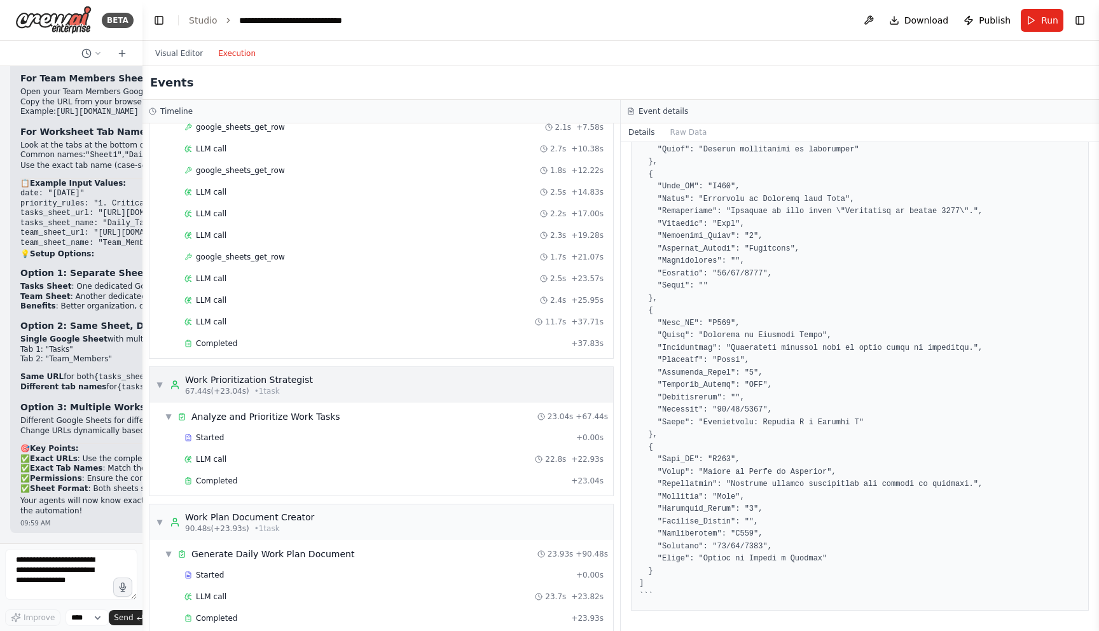
scroll to position [515, 0]
click at [289, 342] on div "Completed" at bounding box center [375, 342] width 382 height 10
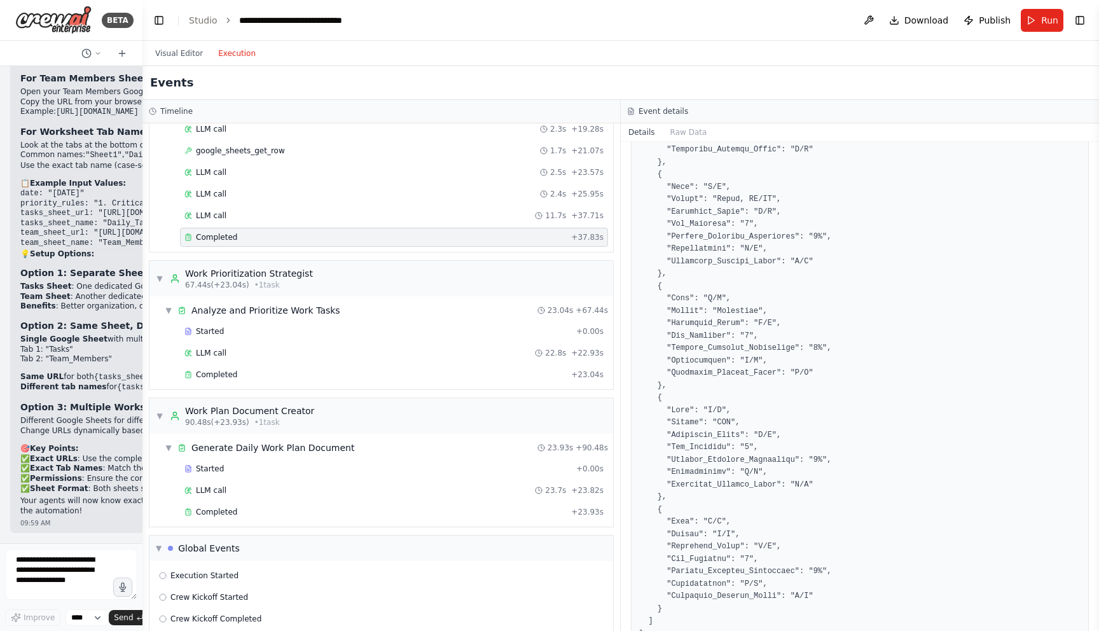
scroll to position [633, 0]
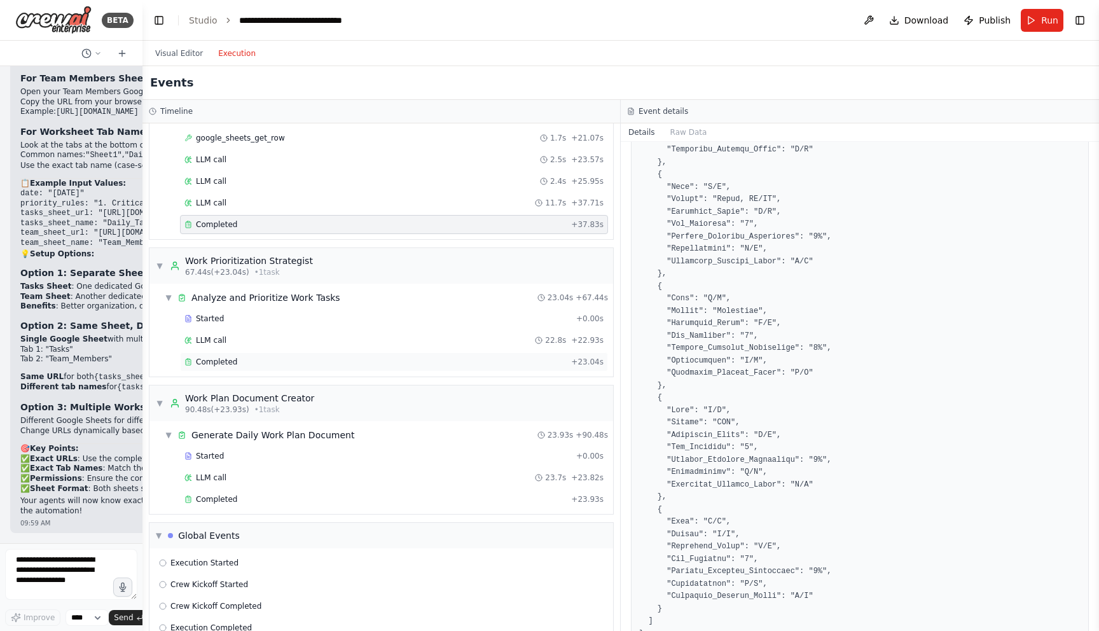
click at [252, 359] on div "Completed" at bounding box center [375, 362] width 382 height 10
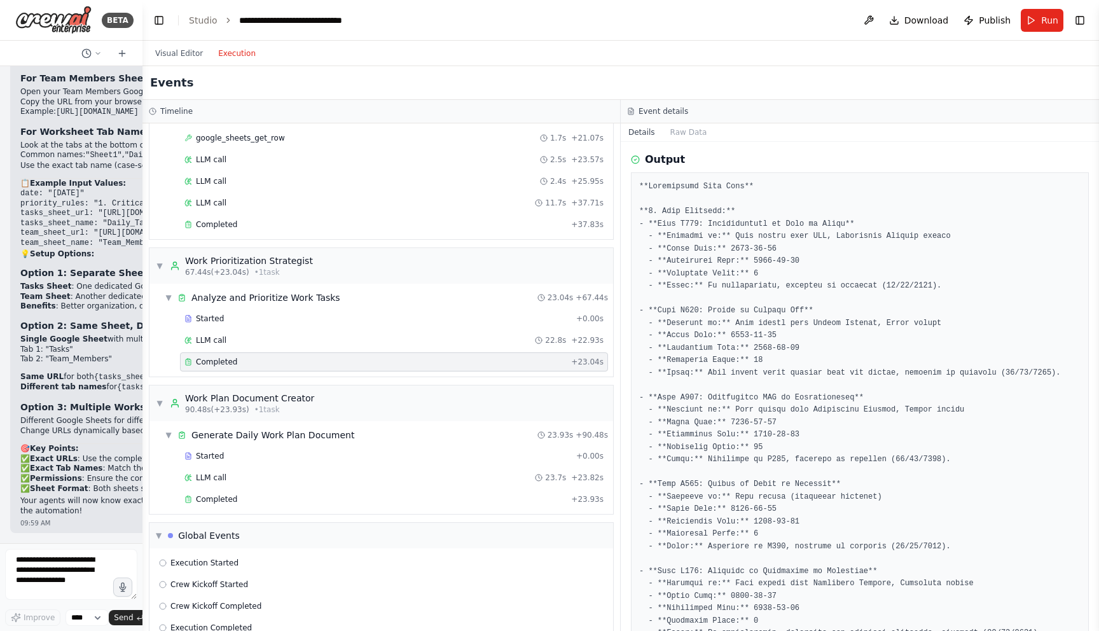
scroll to position [0, 0]
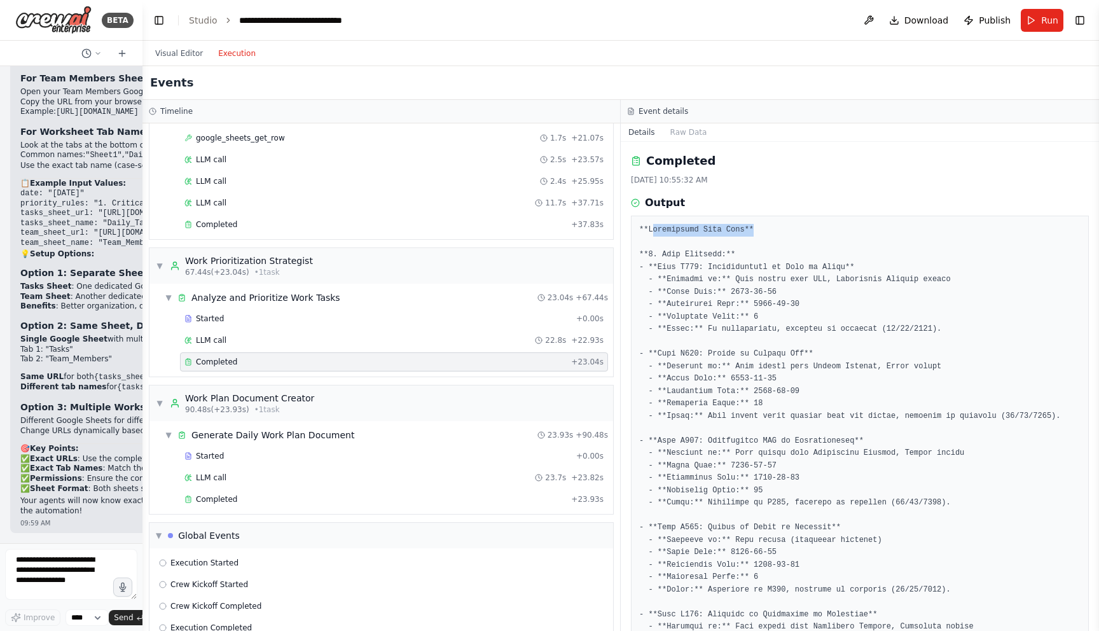
drag, startPoint x: 651, startPoint y: 225, endPoint x: 773, endPoint y: 230, distance: 121.6
drag, startPoint x: 656, startPoint y: 266, endPoint x: 840, endPoint y: 271, distance: 183.9
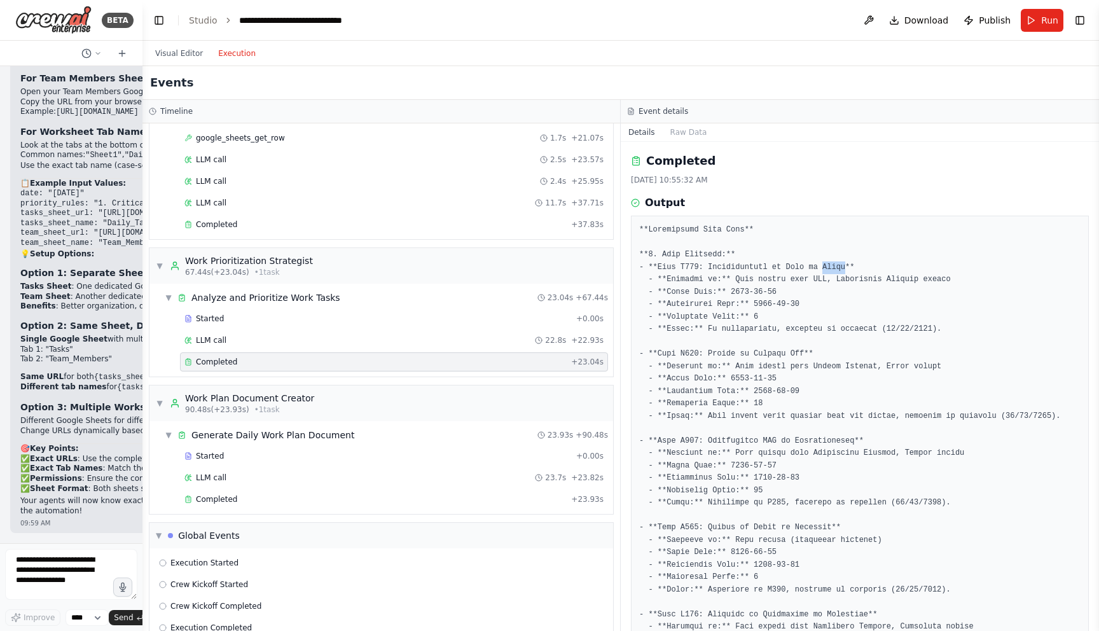
click at [281, 223] on div "Completed" at bounding box center [375, 224] width 382 height 10
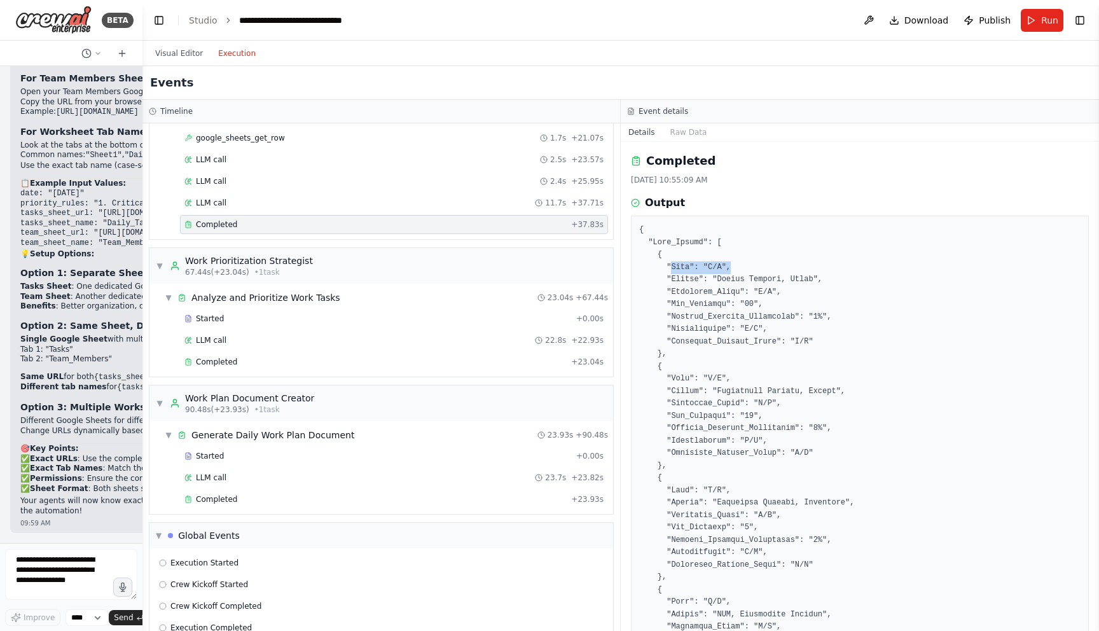
drag, startPoint x: 670, startPoint y: 267, endPoint x: 740, endPoint y: 264, distance: 69.4
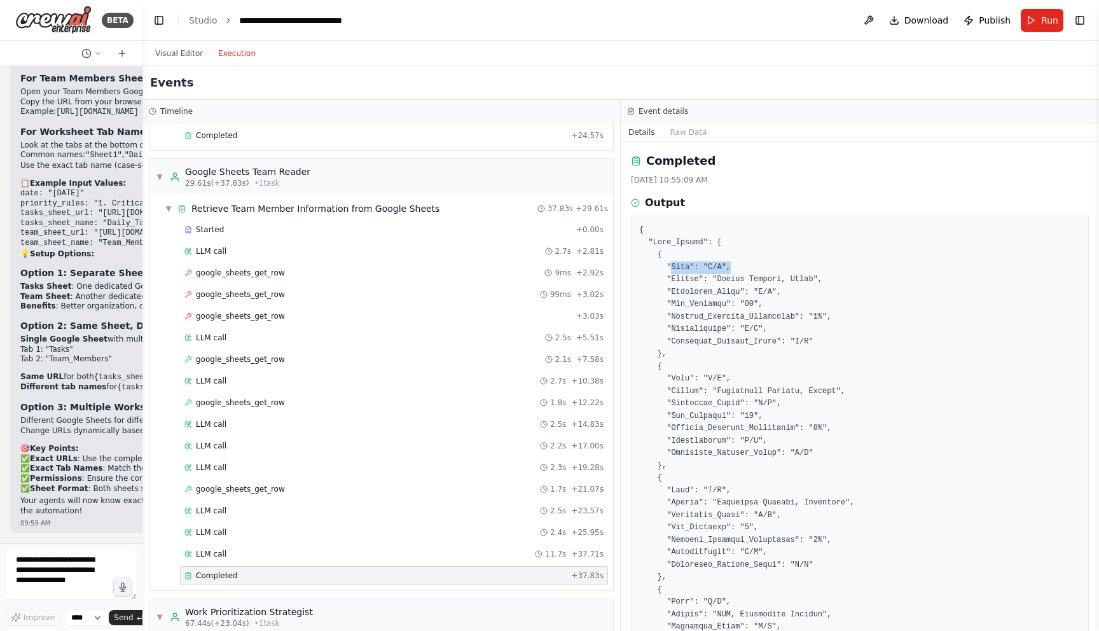
scroll to position [53, 0]
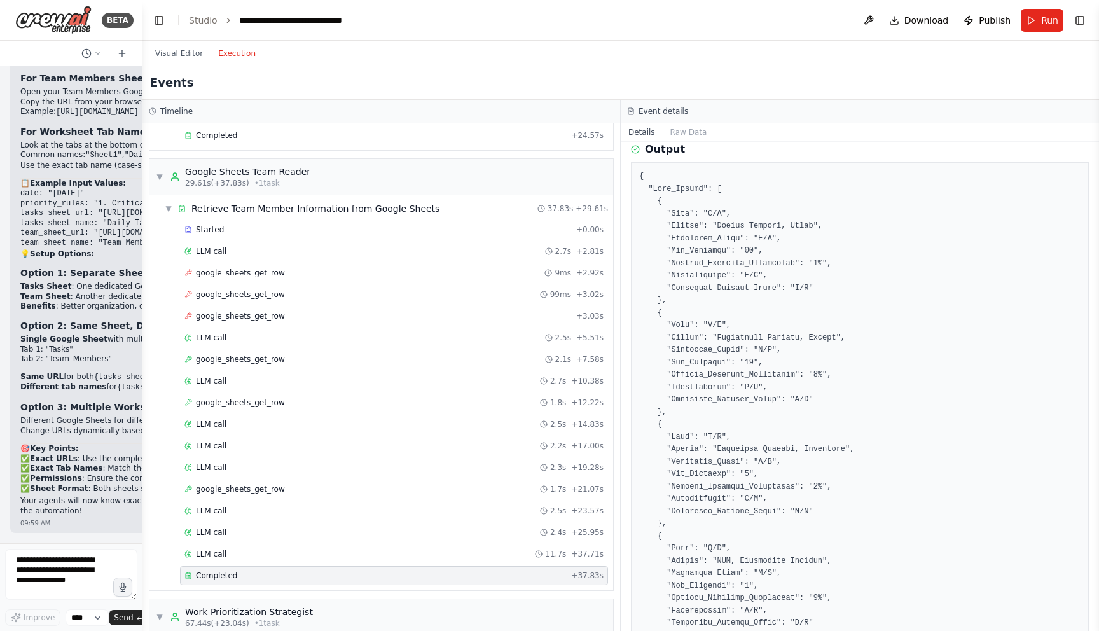
click at [681, 446] on pre at bounding box center [859, 641] width 441 height 943
click at [773, 450] on pre at bounding box center [859, 641] width 441 height 943
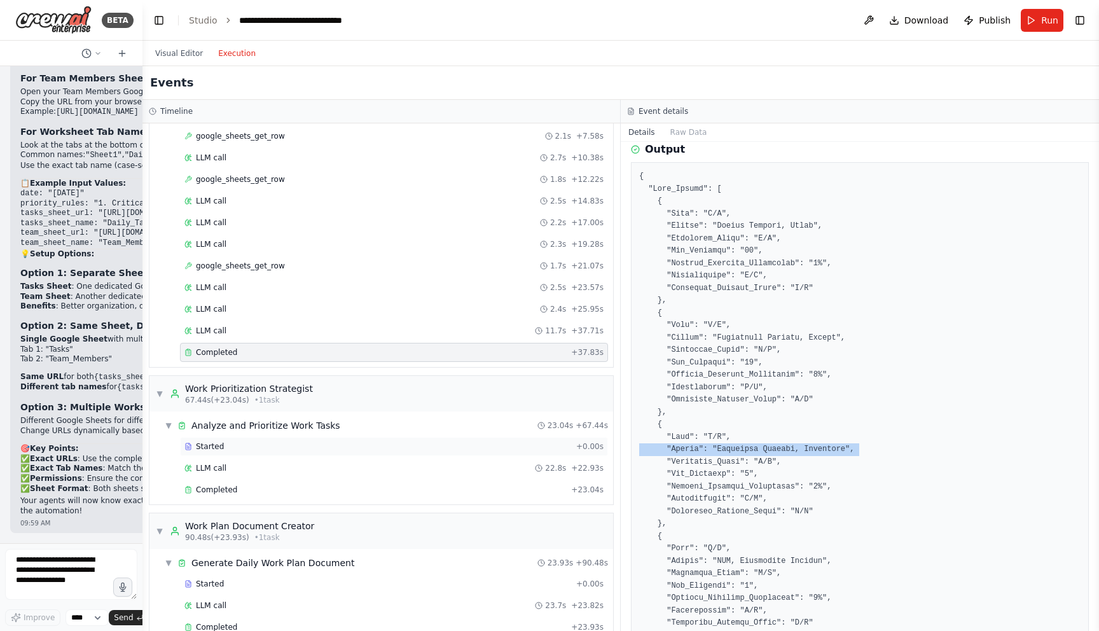
scroll to position [516, 0]
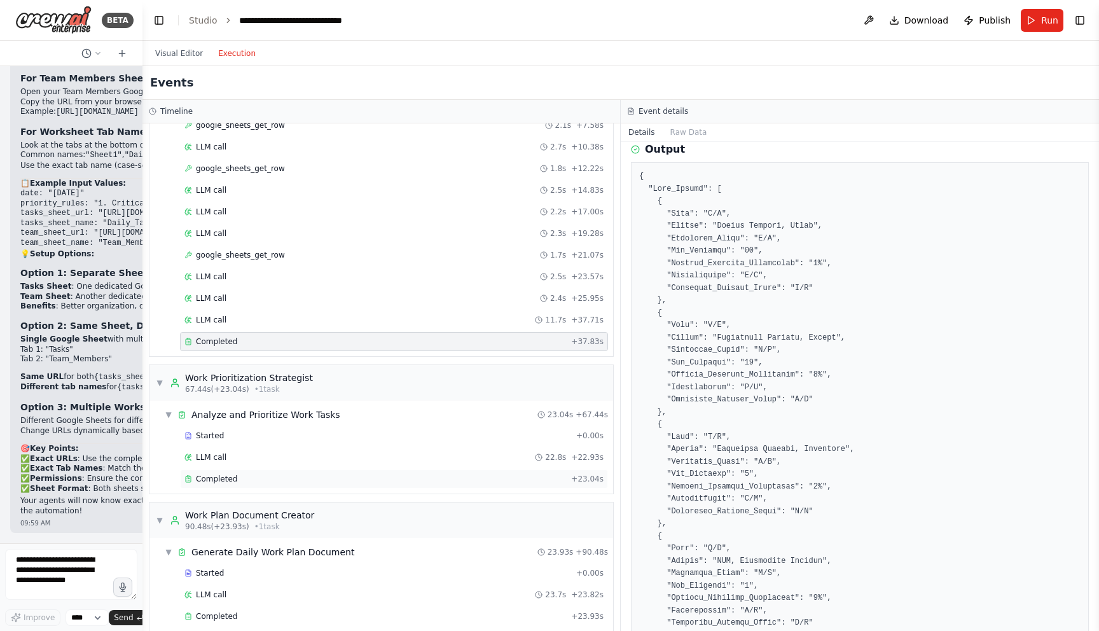
click at [352, 474] on div "Completed" at bounding box center [375, 479] width 382 height 10
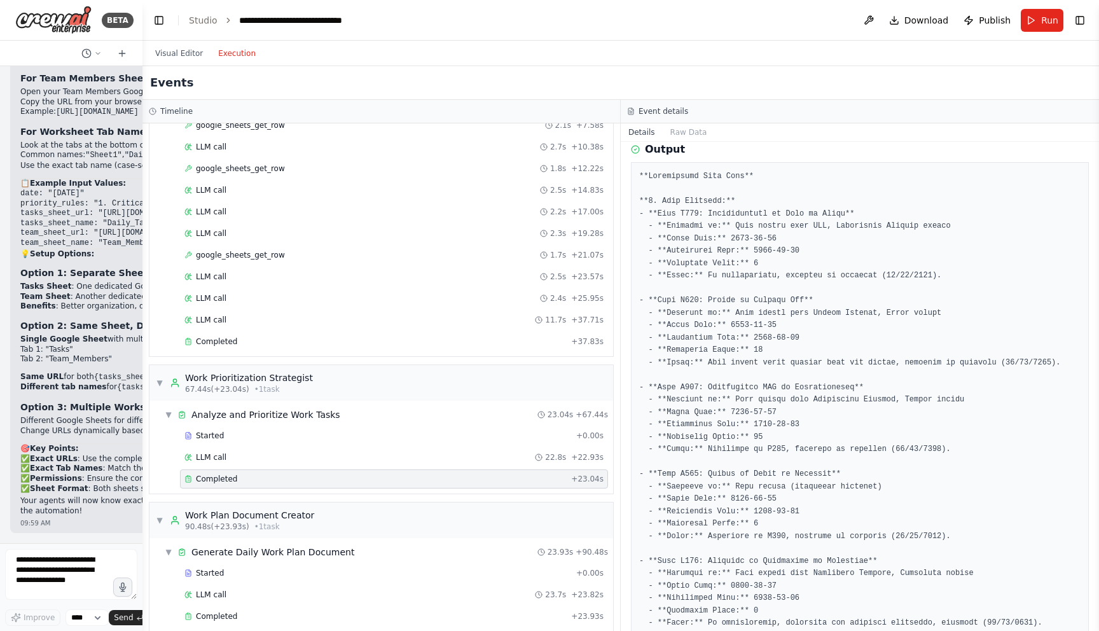
drag, startPoint x: 660, startPoint y: 214, endPoint x: 939, endPoint y: 218, distance: 279.2
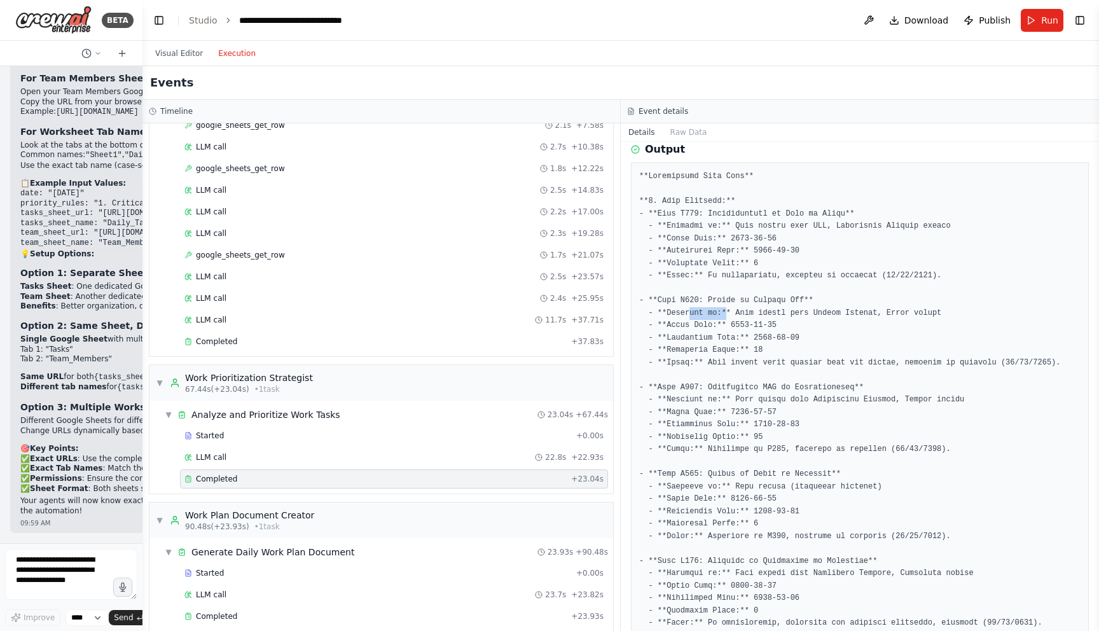
drag, startPoint x: 688, startPoint y: 307, endPoint x: 729, endPoint y: 336, distance: 50.6
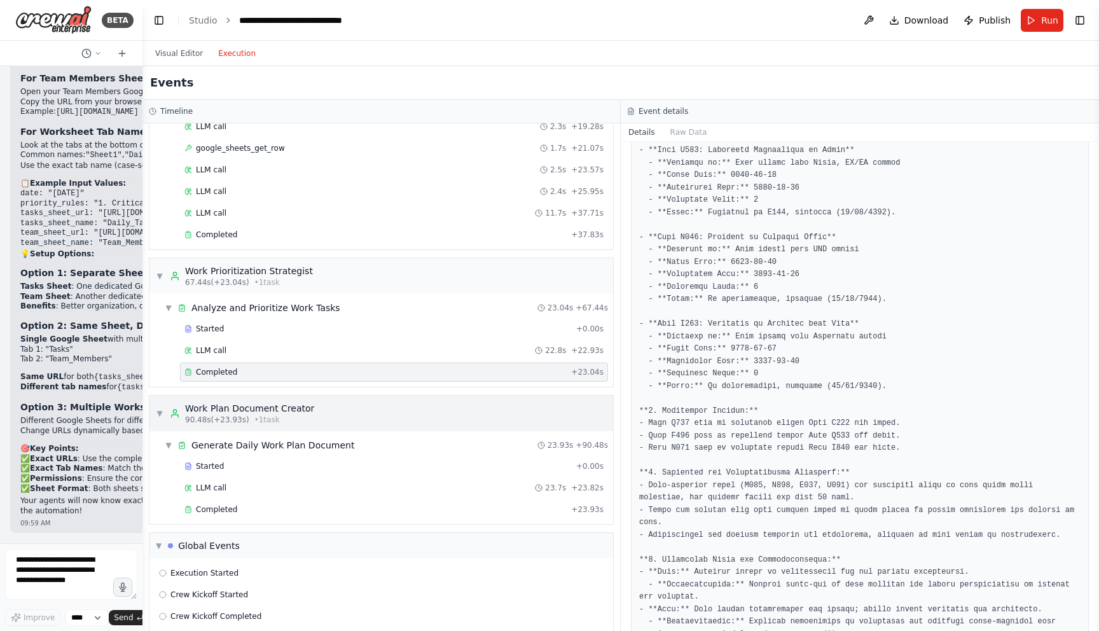
scroll to position [633, 0]
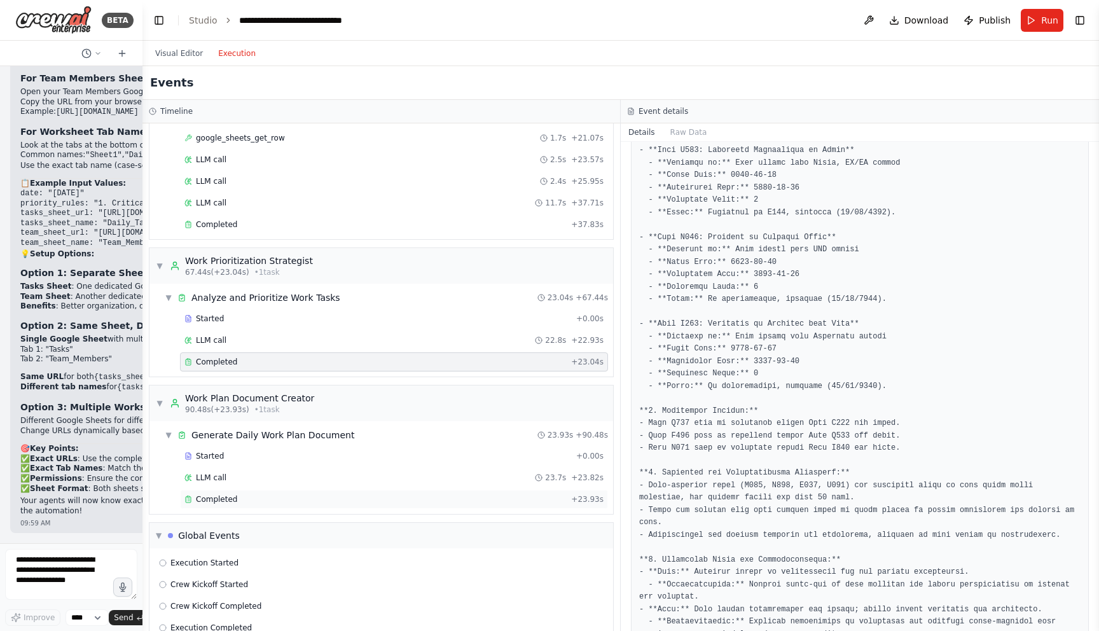
click at [254, 502] on div "Completed" at bounding box center [375, 499] width 382 height 10
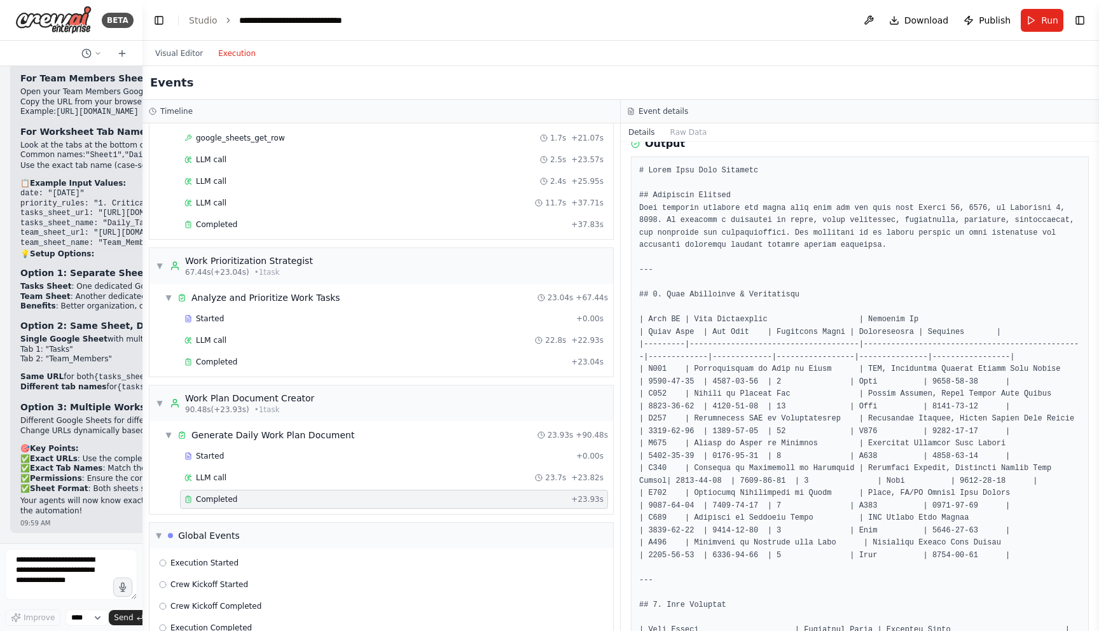
scroll to position [0, 0]
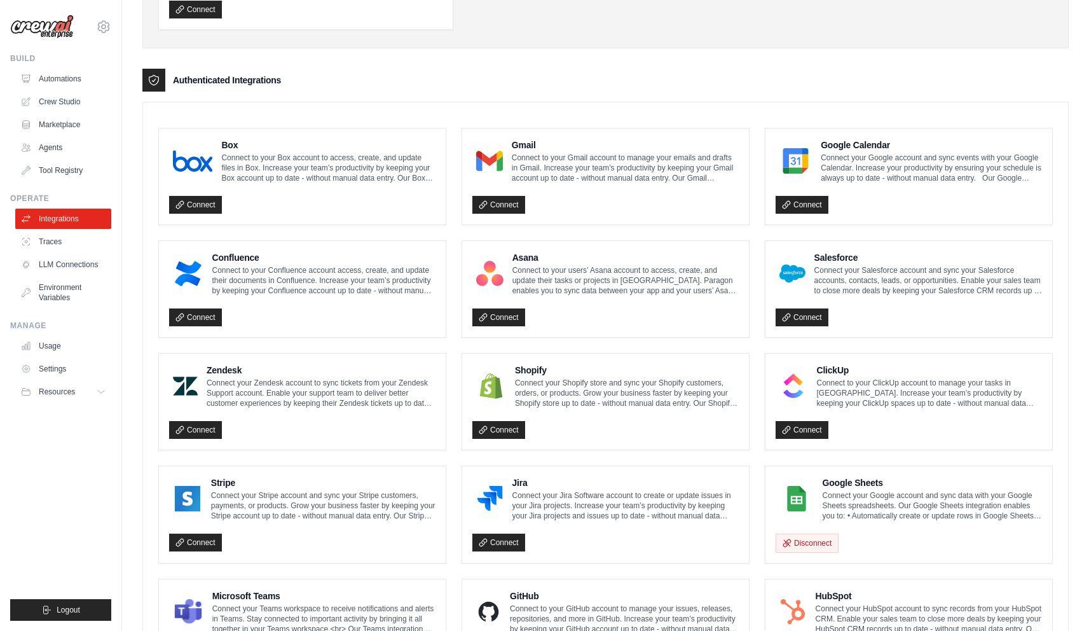
scroll to position [310, 0]
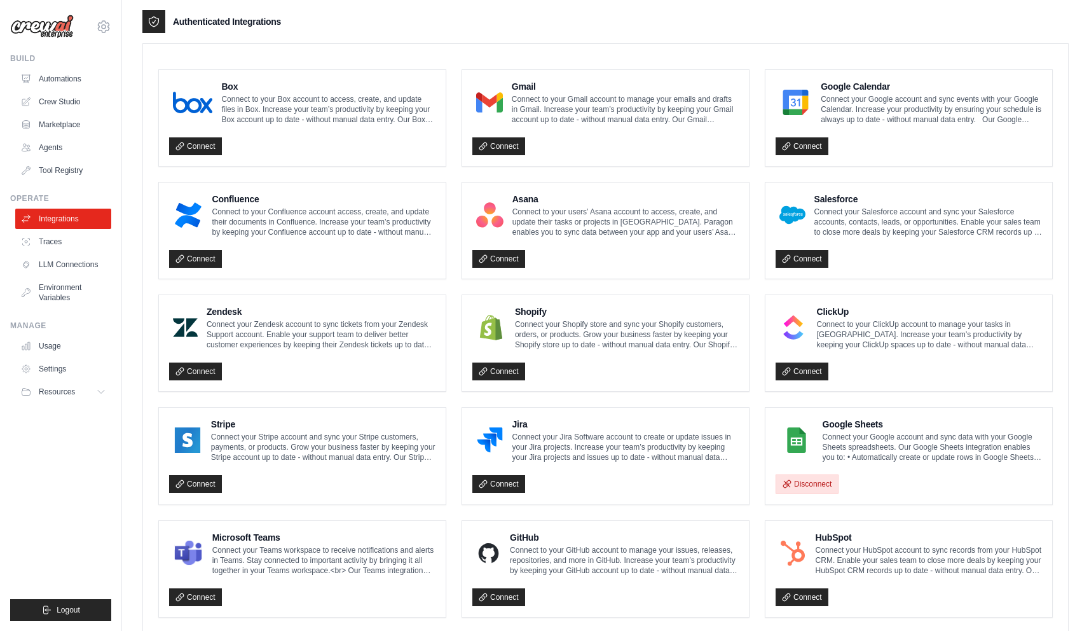
click at [814, 488] on button "Disconnect" at bounding box center [807, 483] width 63 height 19
click at [799, 482] on link "Connect" at bounding box center [802, 484] width 53 height 18
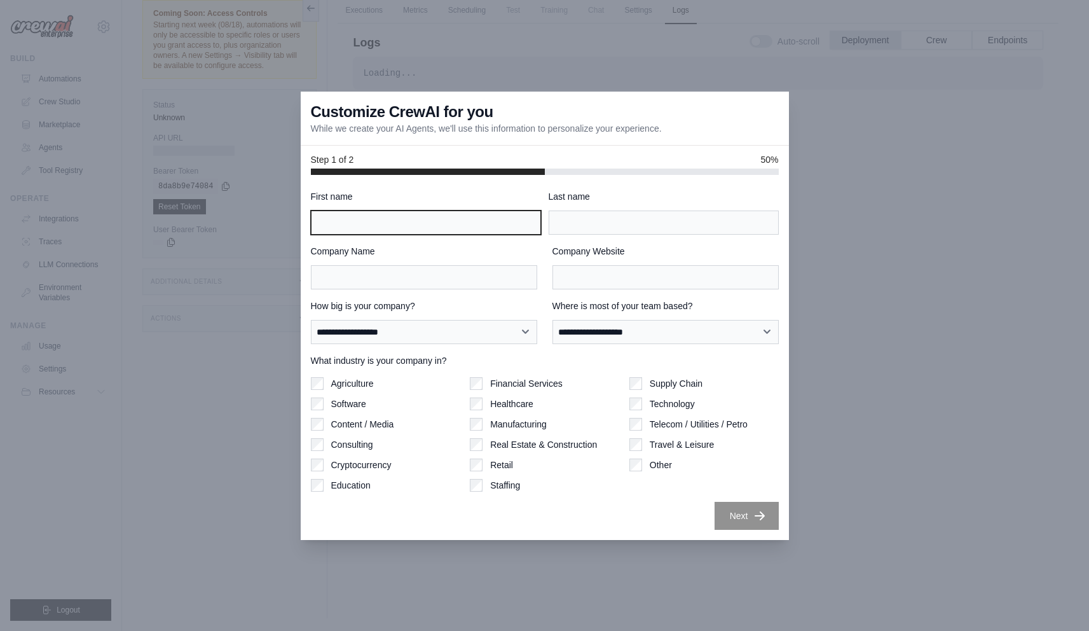
click at [376, 219] on input "First name" at bounding box center [426, 223] width 230 height 24
type input "**********"
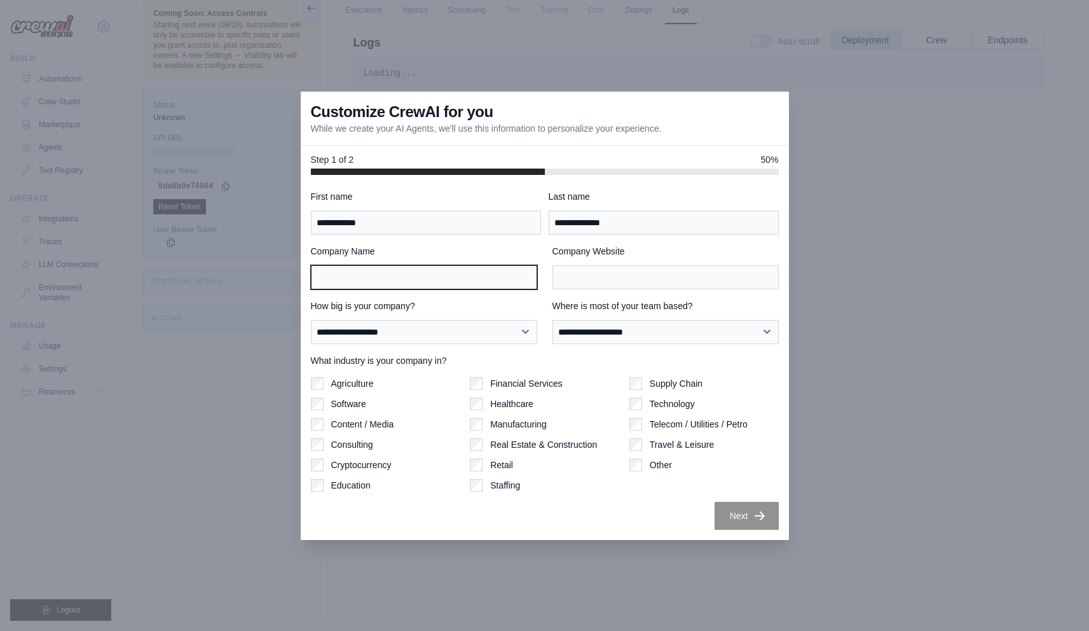
click at [450, 269] on input "Company Name" at bounding box center [424, 277] width 226 height 24
type input "***"
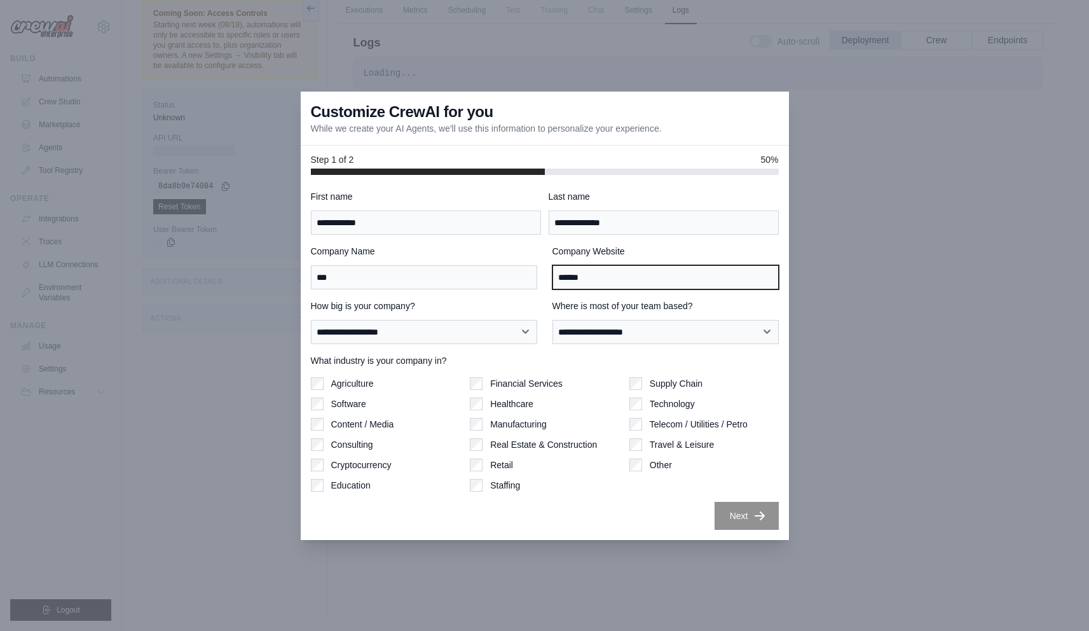
type input "******"
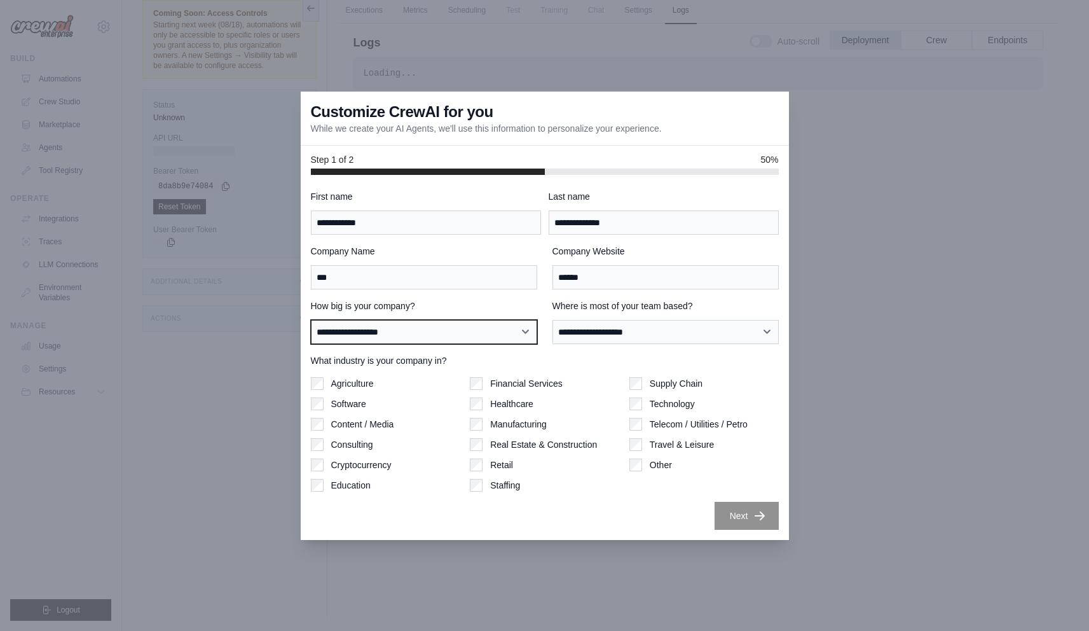
click at [515, 320] on select "**********" at bounding box center [424, 332] width 226 height 24
select select "**********"
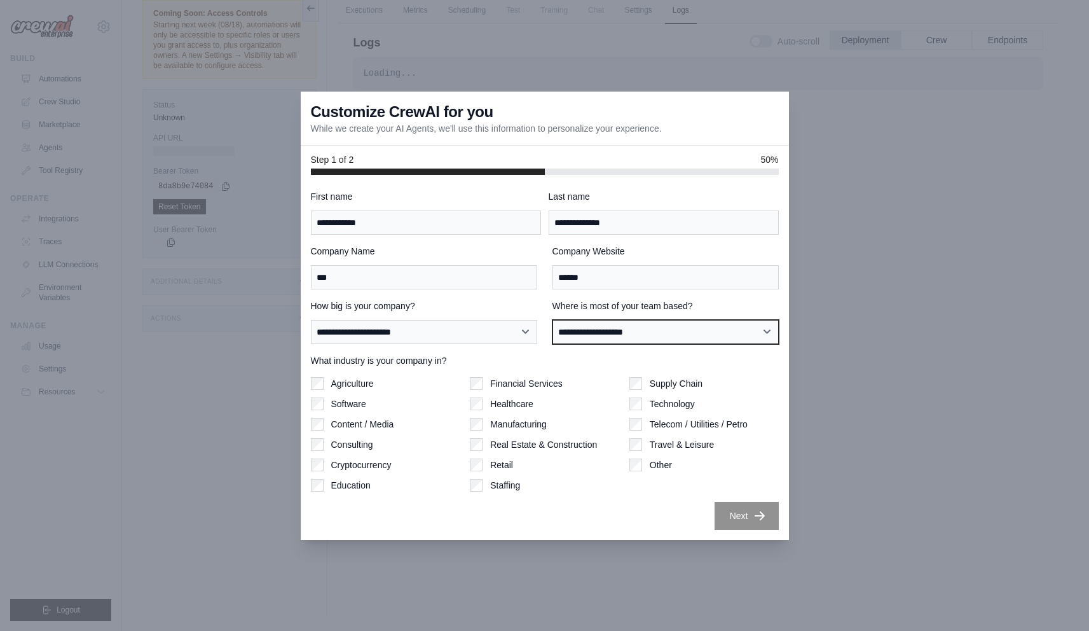
click at [597, 329] on select "**********" at bounding box center [666, 332] width 226 height 24
select select "******"
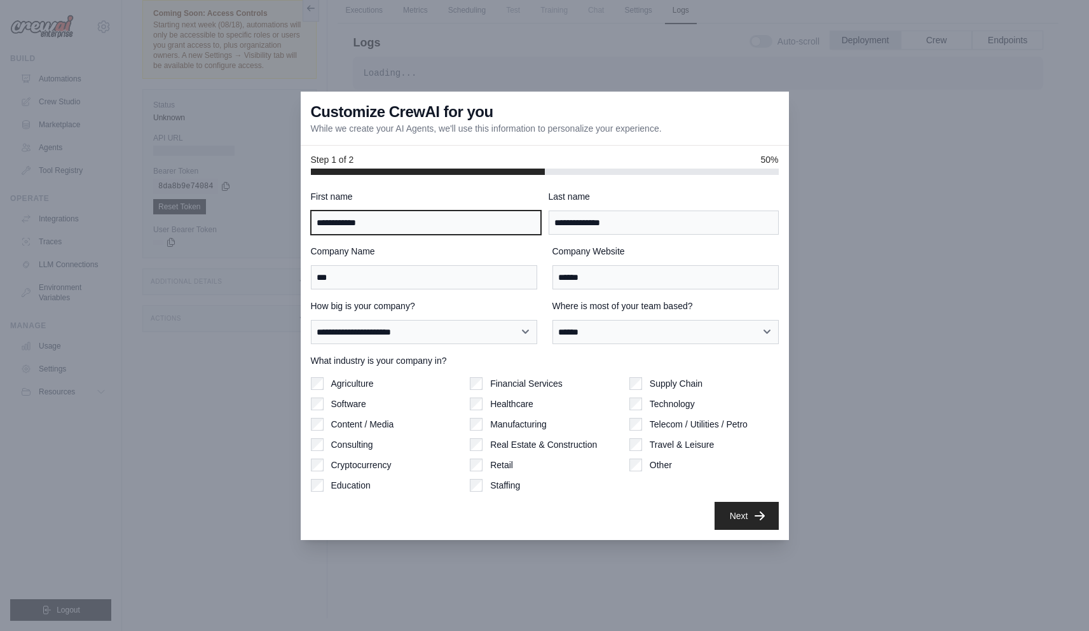
click at [413, 216] on input "**********" at bounding box center [426, 223] width 230 height 24
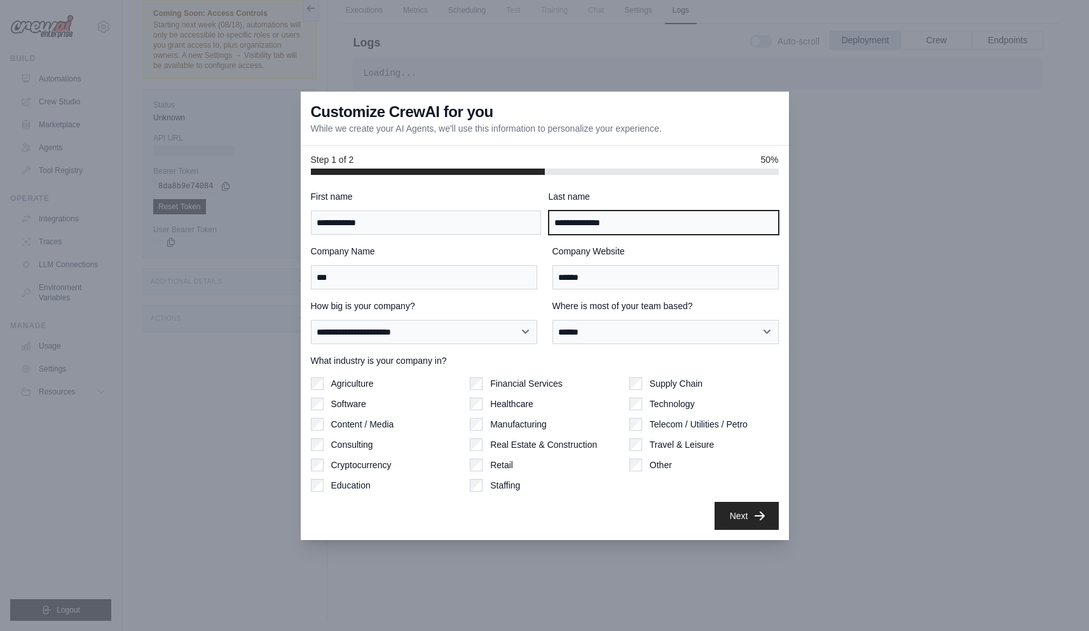
click at [626, 229] on input "**********" at bounding box center [664, 223] width 230 height 24
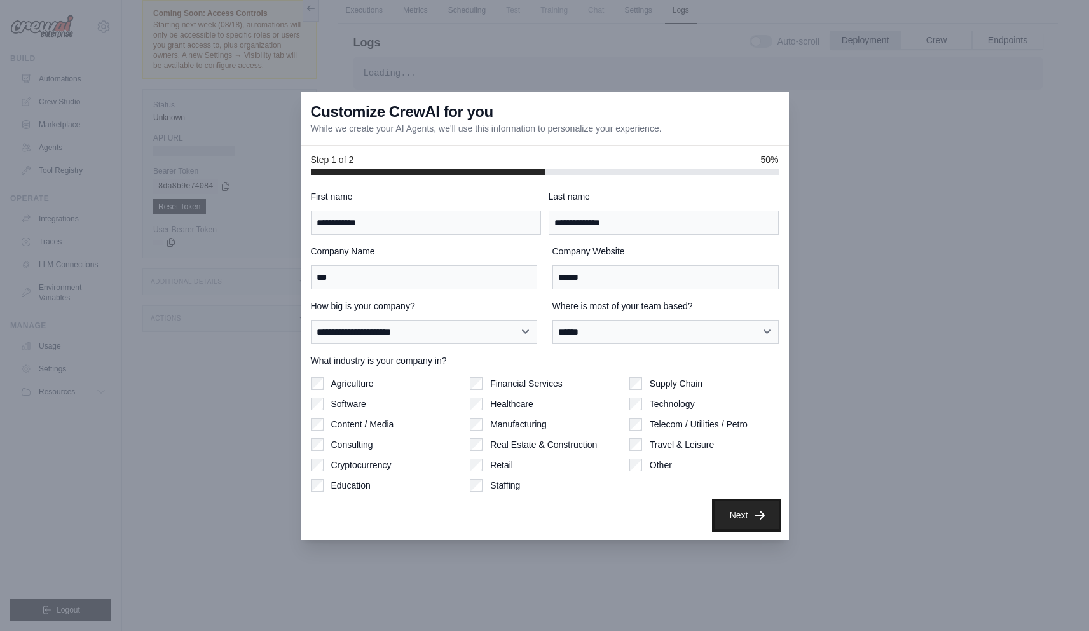
click at [749, 518] on button "Next" at bounding box center [747, 515] width 64 height 28
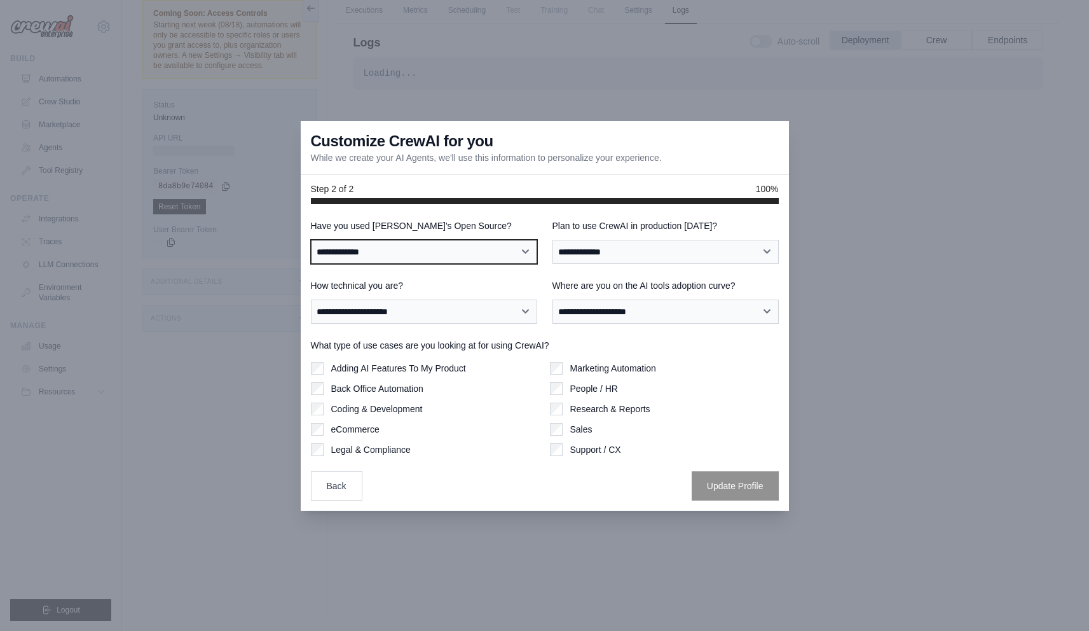
click at [392, 246] on select "**********" at bounding box center [424, 252] width 226 height 24
select select "**********"
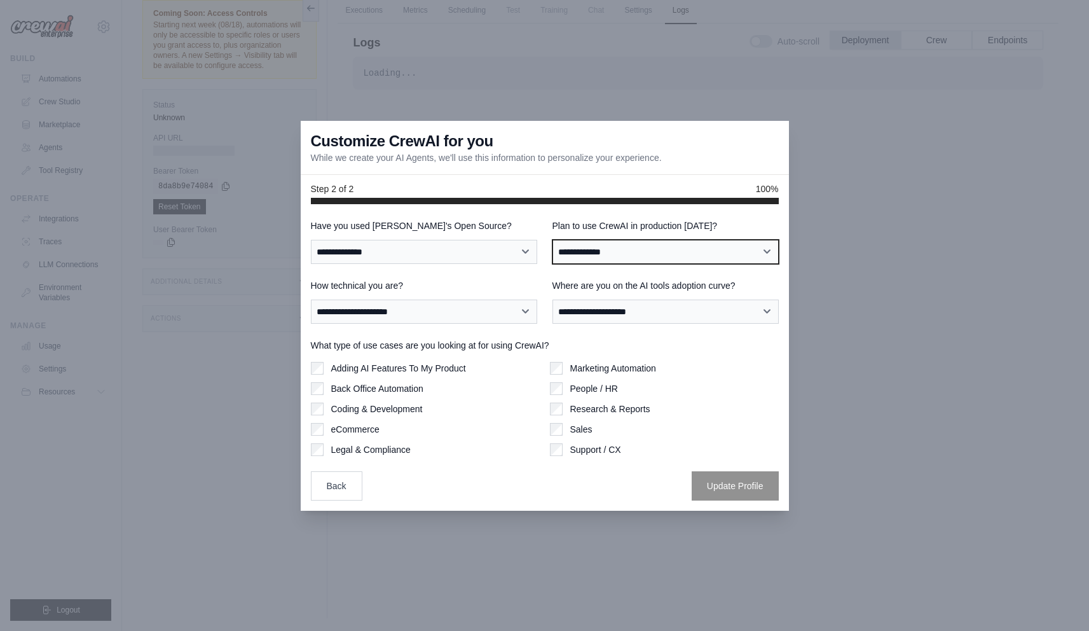
click at [590, 260] on select "**********" at bounding box center [666, 252] width 226 height 24
select select "*****"
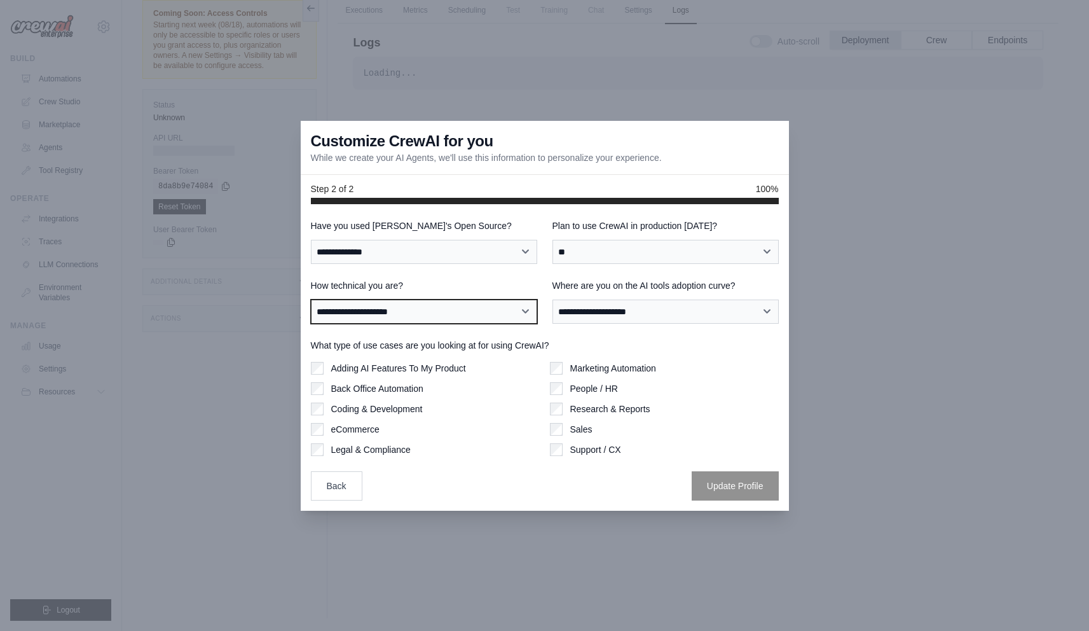
click at [501, 310] on select "**********" at bounding box center [424, 312] width 226 height 24
select select "**********"
click at [642, 332] on div "**********" at bounding box center [545, 359] width 468 height 281
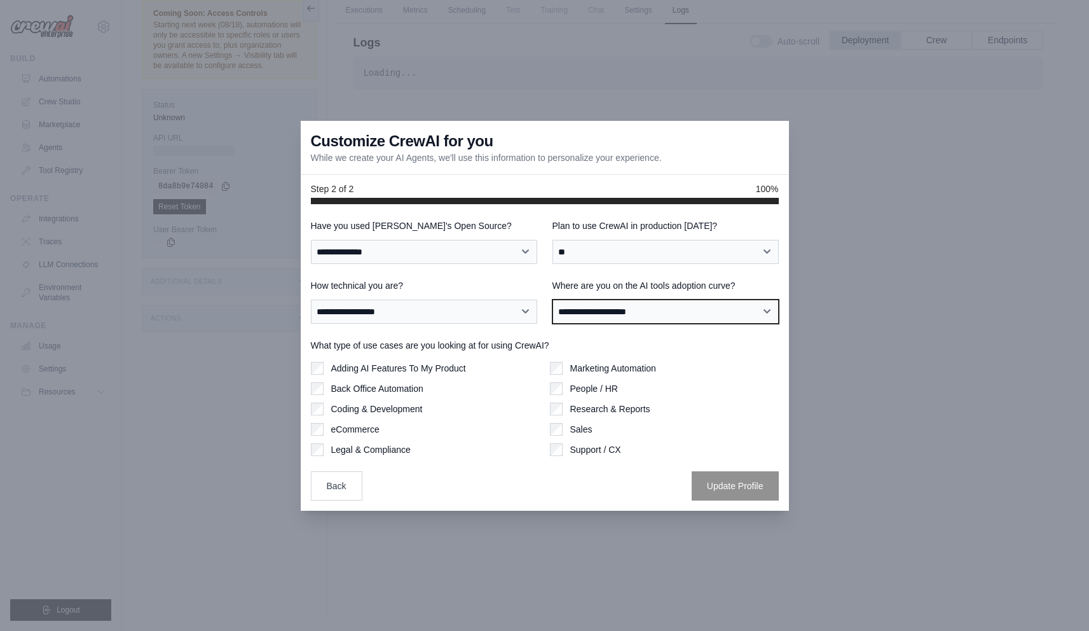
click at [645, 322] on select "**********" at bounding box center [666, 312] width 226 height 24
select select "**********"
click at [321, 376] on div "Adding AI Features To My Product Back Office Automation Coding & Development eC…" at bounding box center [425, 409] width 229 height 94
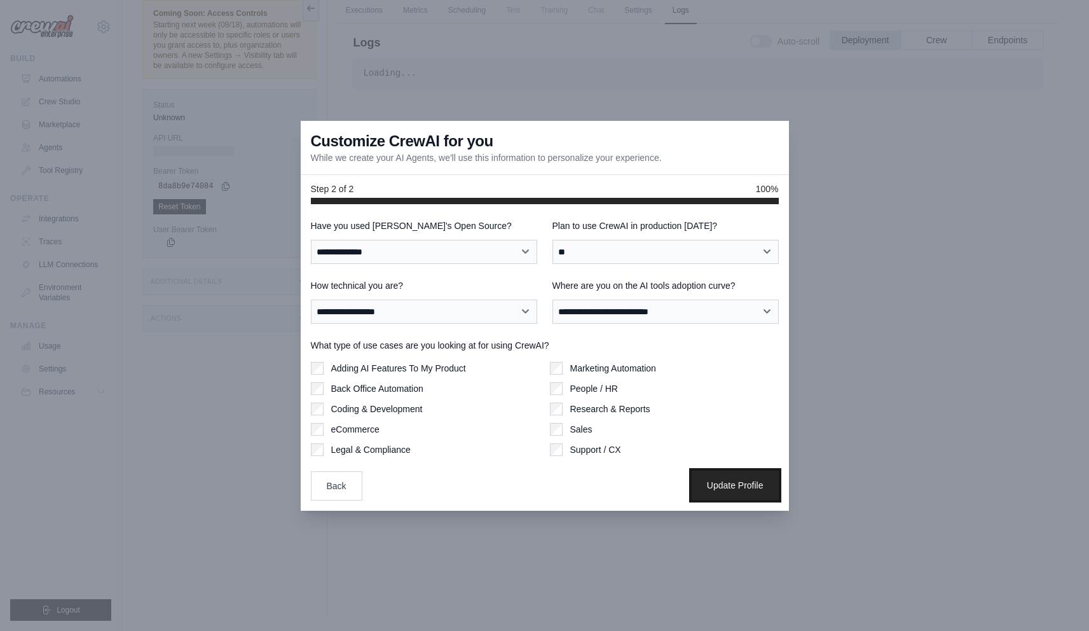
click at [705, 487] on button "Update Profile" at bounding box center [735, 485] width 87 height 29
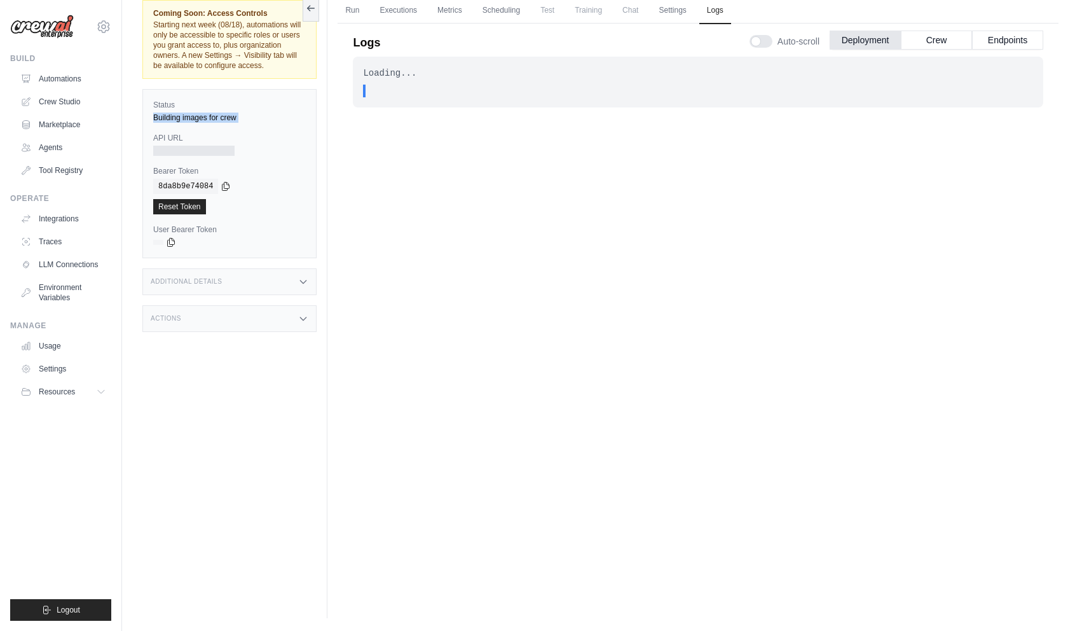
drag, startPoint x: 148, startPoint y: 116, endPoint x: 258, endPoint y: 127, distance: 110.6
click at [258, 126] on div "Status Building images for crew API URL Bearer Token copied 8da8b9e74084 Reset …" at bounding box center [229, 173] width 174 height 169
drag, startPoint x: 155, startPoint y: 29, endPoint x: 310, endPoint y: 43, distance: 155.8
click at [310, 43] on div "Coming Soon: Access Controls Starting next week (08/18), automations will only …" at bounding box center [229, 39] width 174 height 79
click at [310, 48] on div "Coming Soon: Access Controls Starting next week (08/18), automations will only …" at bounding box center [229, 39] width 174 height 79
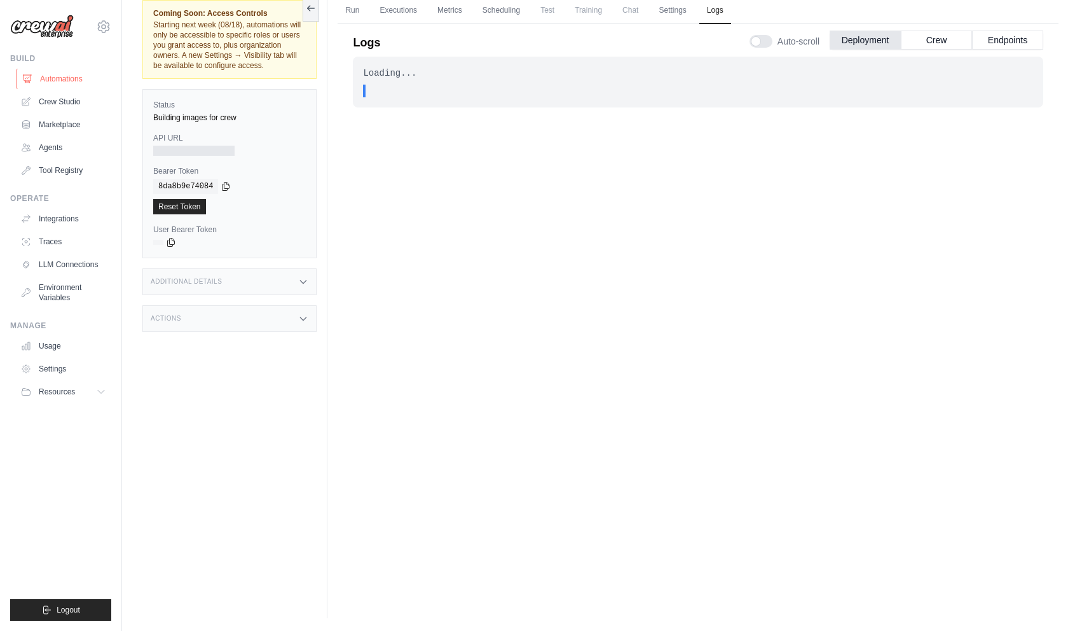
click at [50, 86] on link "Automations" at bounding box center [65, 79] width 96 height 20
click at [57, 111] on link "Crew Studio" at bounding box center [65, 102] width 96 height 20
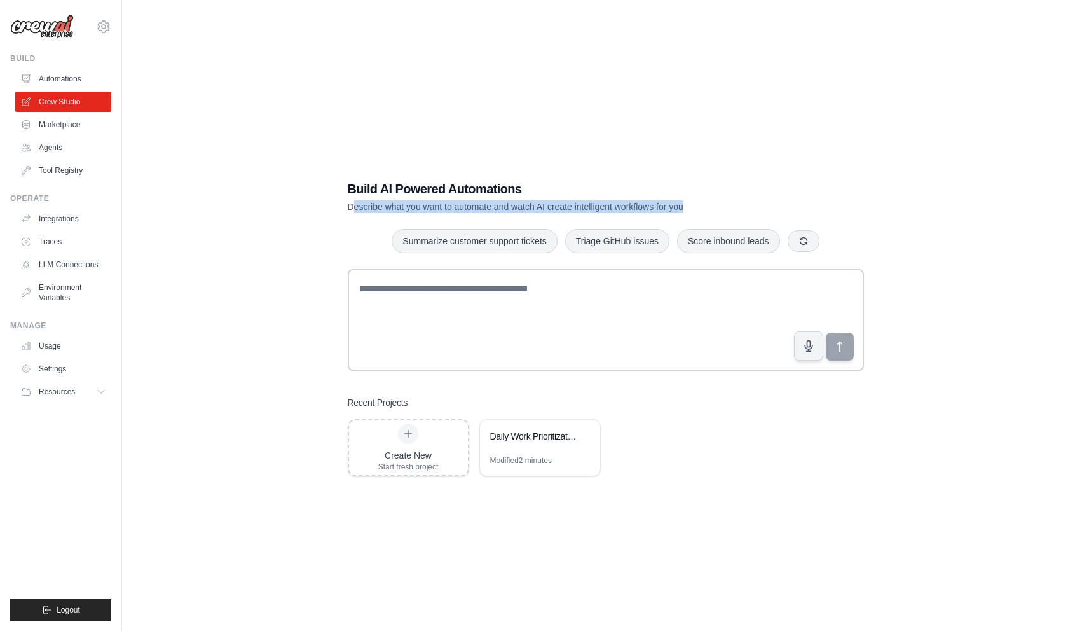
drag, startPoint x: 352, startPoint y: 207, endPoint x: 689, endPoint y: 212, distance: 336.5
click at [689, 212] on p "Describe what you want to automate and watch AI create intelligent workflows fo…" at bounding box center [561, 206] width 427 height 13
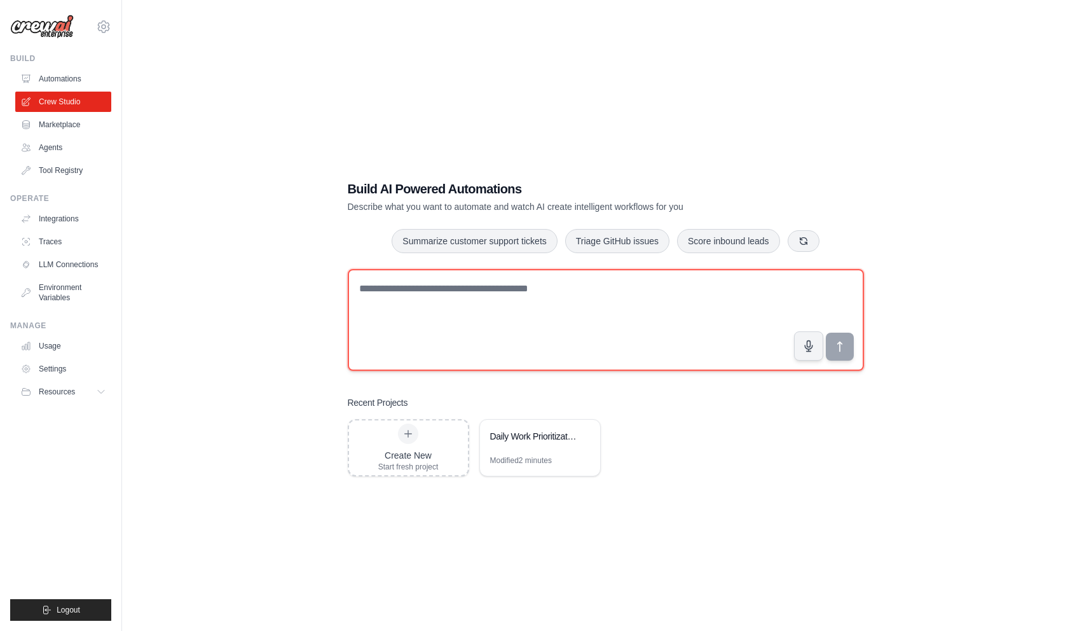
click at [545, 326] on textarea at bounding box center [606, 320] width 516 height 102
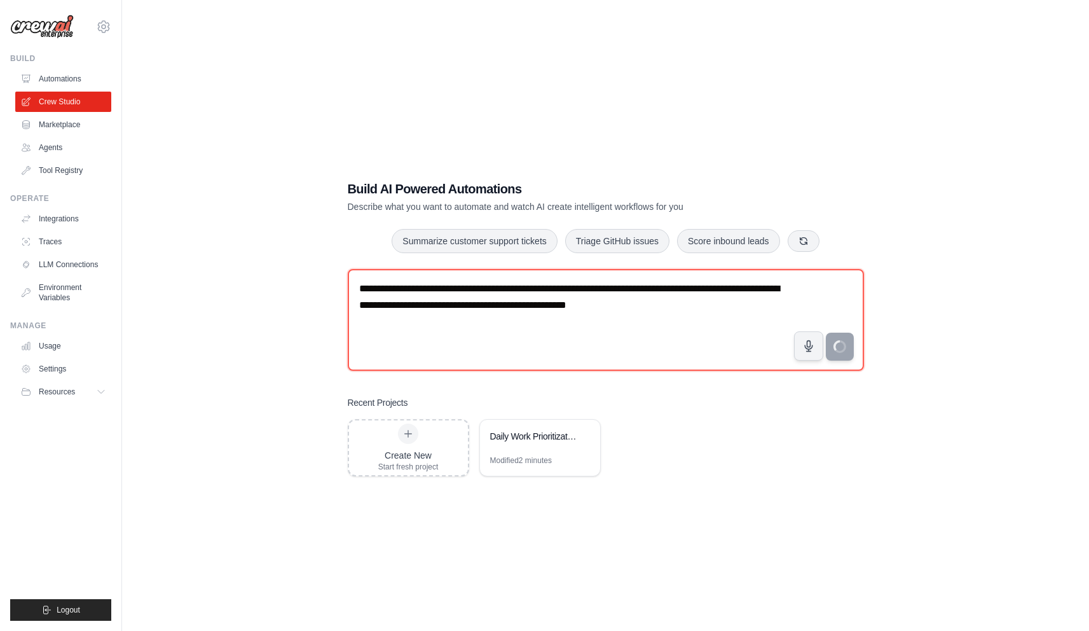
type textarea "**********"
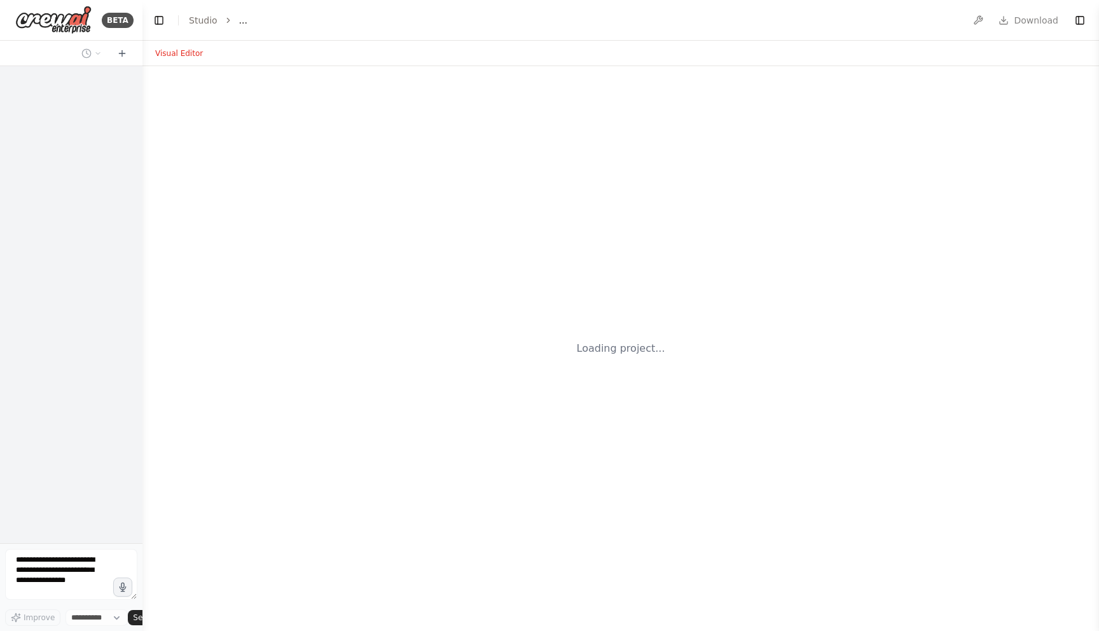
select select "****"
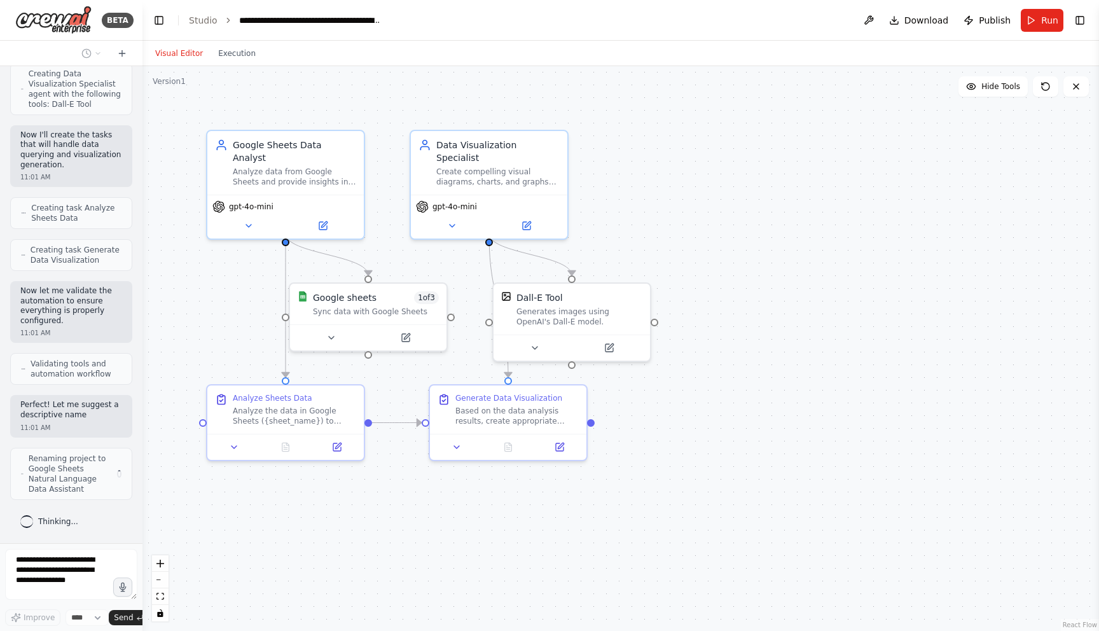
scroll to position [1177, 0]
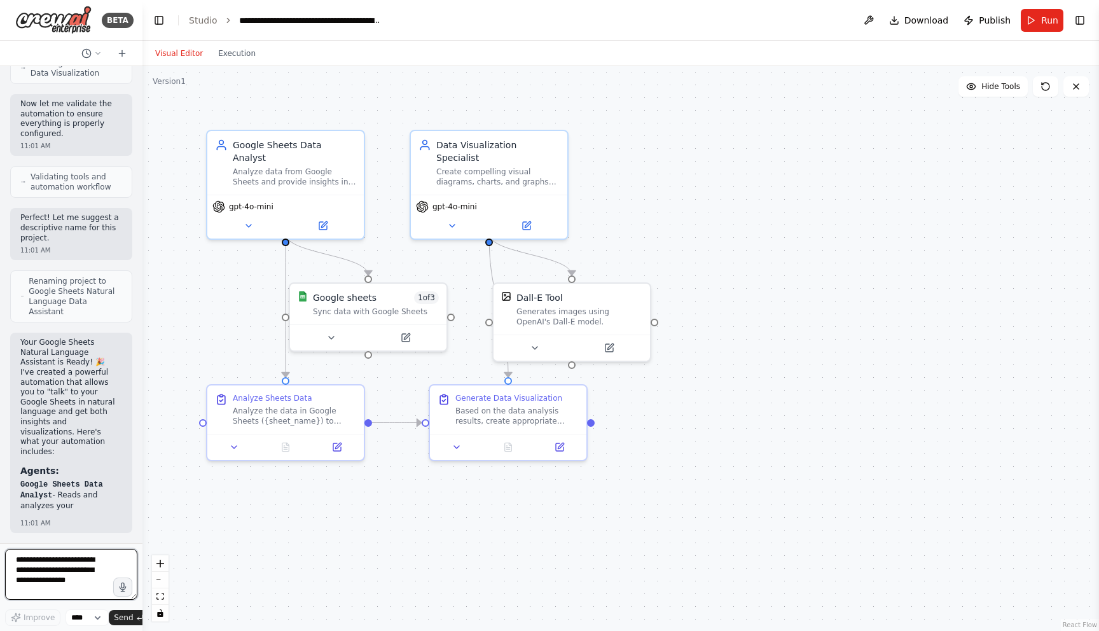
click at [72, 571] on textarea at bounding box center [71, 574] width 132 height 51
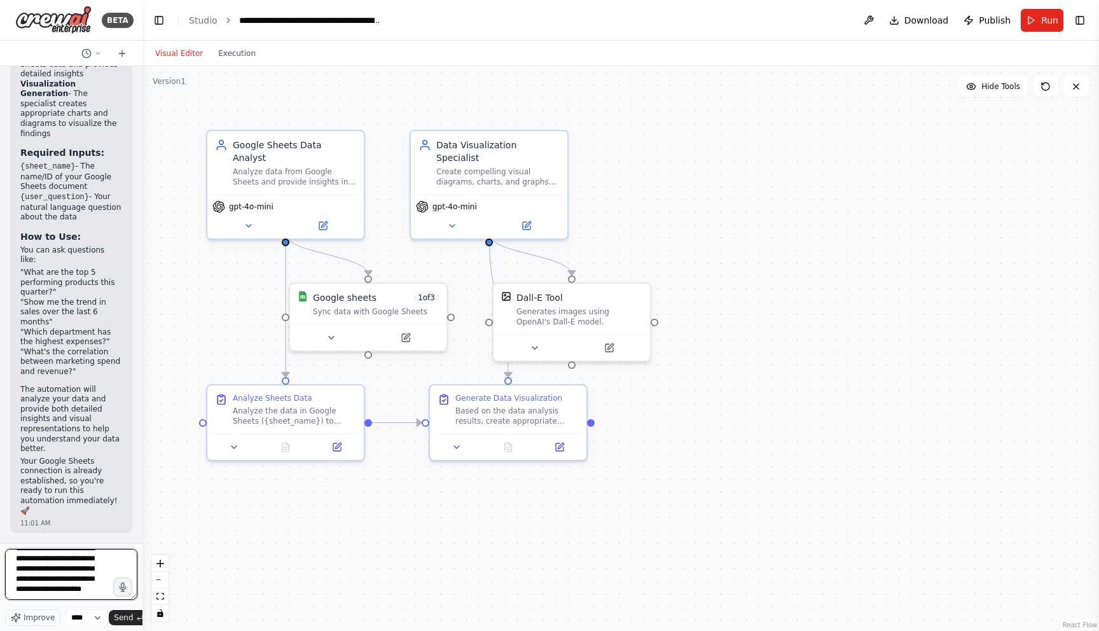
scroll to position [26, 0]
type textarea "**********"
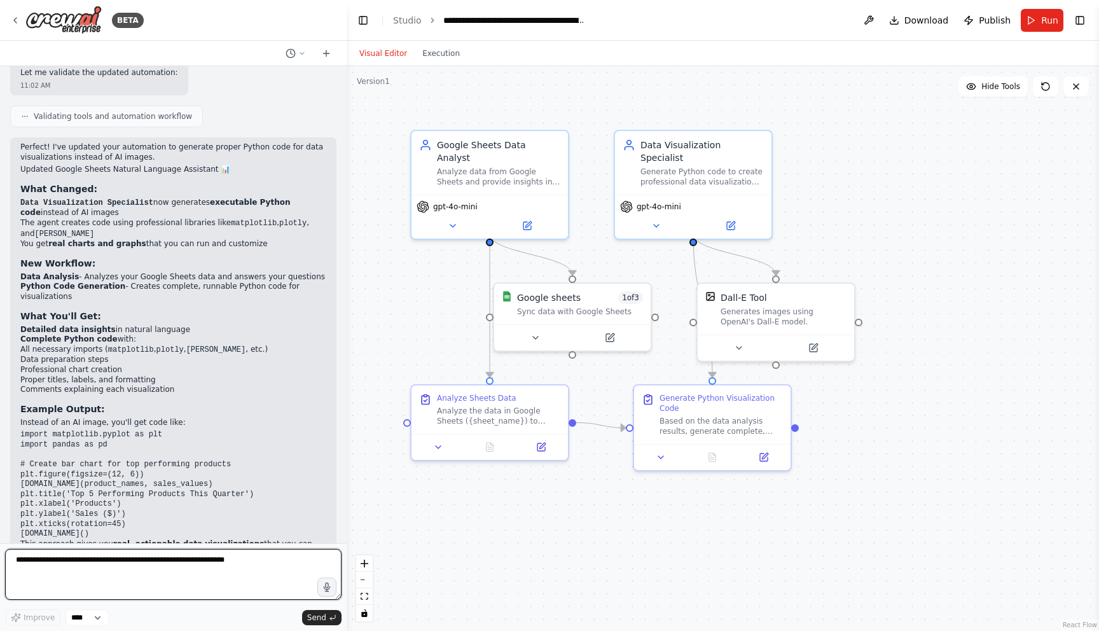
scroll to position [1845, 0]
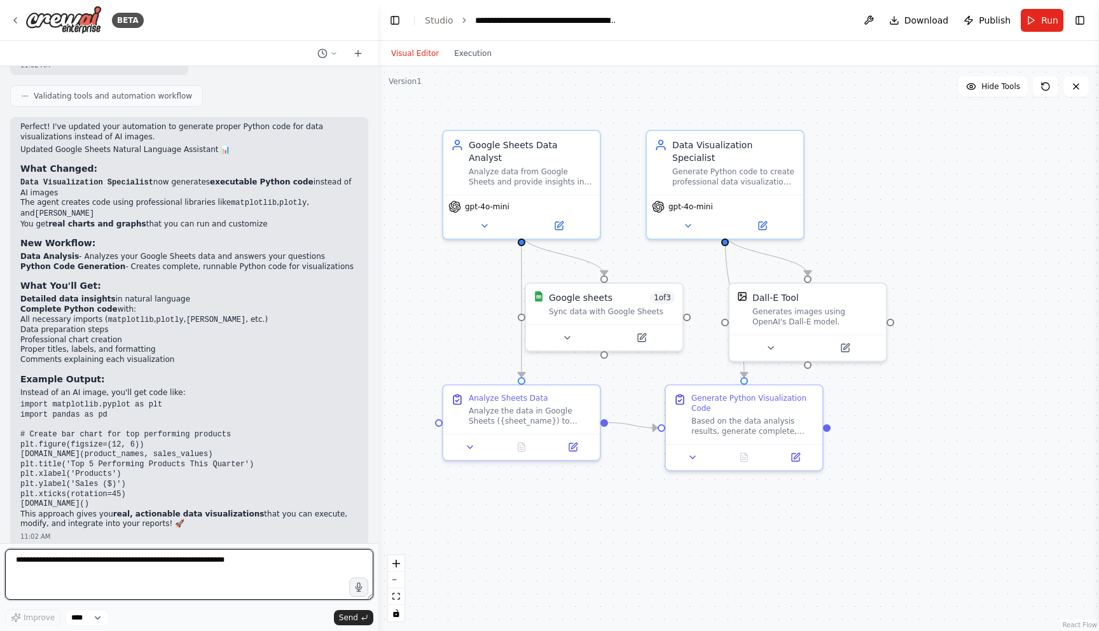
drag, startPoint x: 140, startPoint y: 378, endPoint x: 378, endPoint y: 394, distance: 239.0
click at [378, 394] on div "BETA I want to be able to "talk" to my google sheets specific sheet, to be able…" at bounding box center [549, 315] width 1099 height 631
click at [191, 566] on textarea at bounding box center [189, 574] width 368 height 51
type textarea "*"
type textarea "**********"
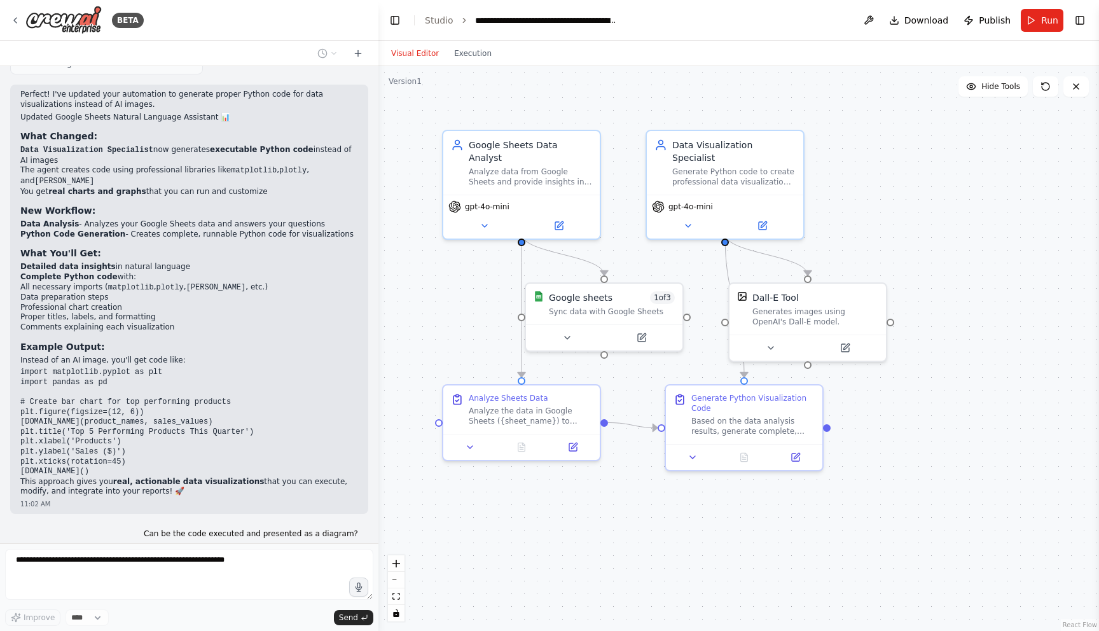
scroll to position [1921, 0]
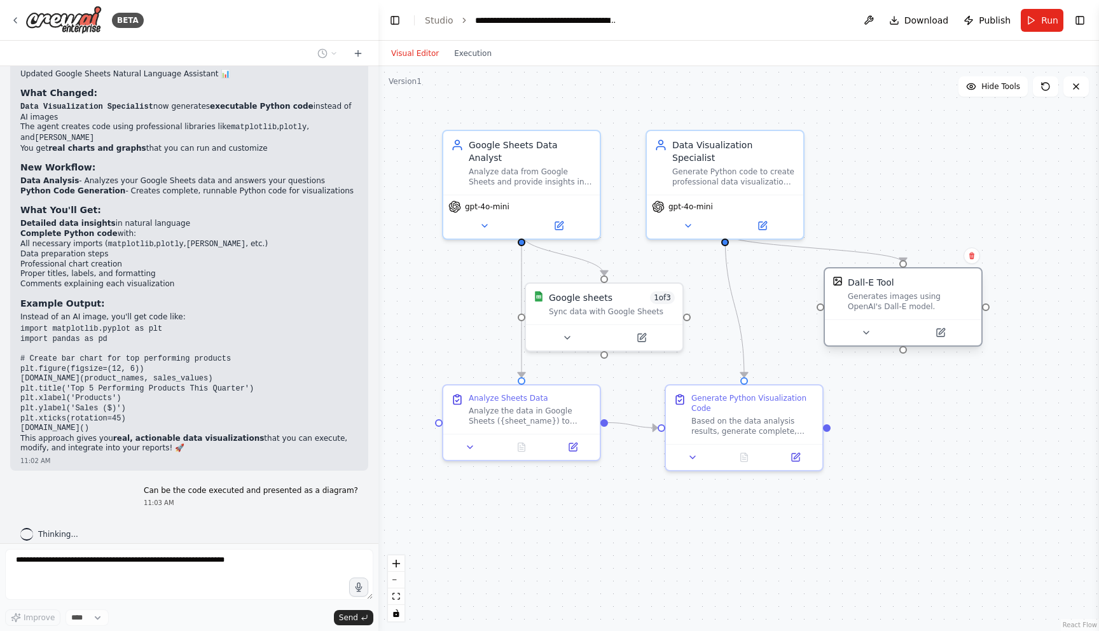
drag, startPoint x: 822, startPoint y: 314, endPoint x: 913, endPoint y: 304, distance: 90.8
click at [913, 304] on div "Generates images using OpenAI's Dall-E model." at bounding box center [911, 301] width 126 height 20
click at [721, 167] on div "Generate Python code to create professional data visualizations (charts, graphs…" at bounding box center [733, 174] width 123 height 20
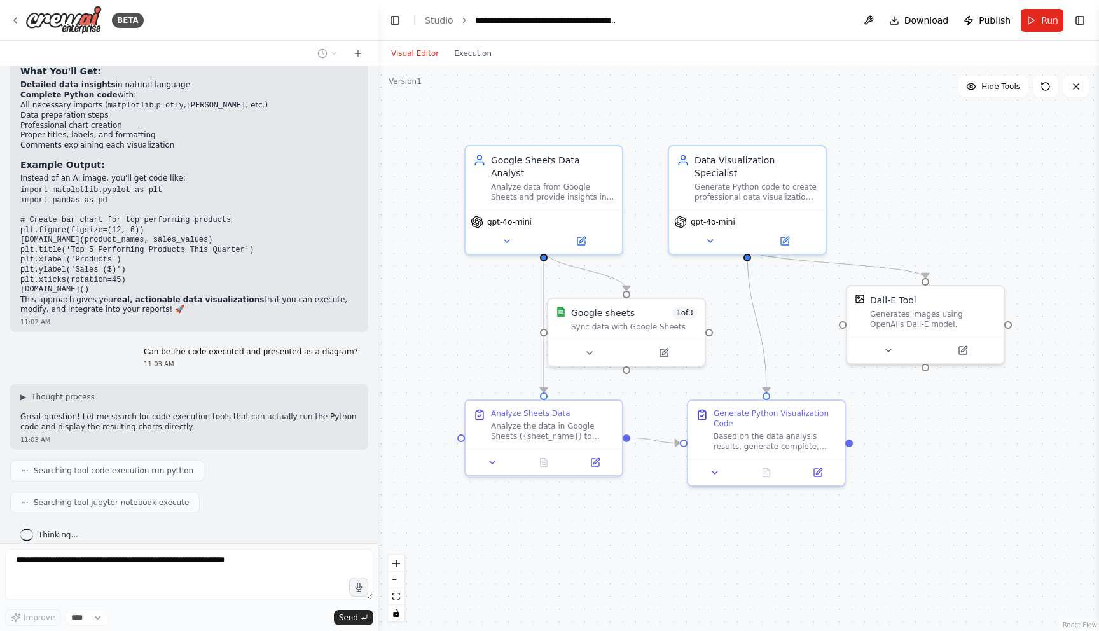
scroll to position [2091, 0]
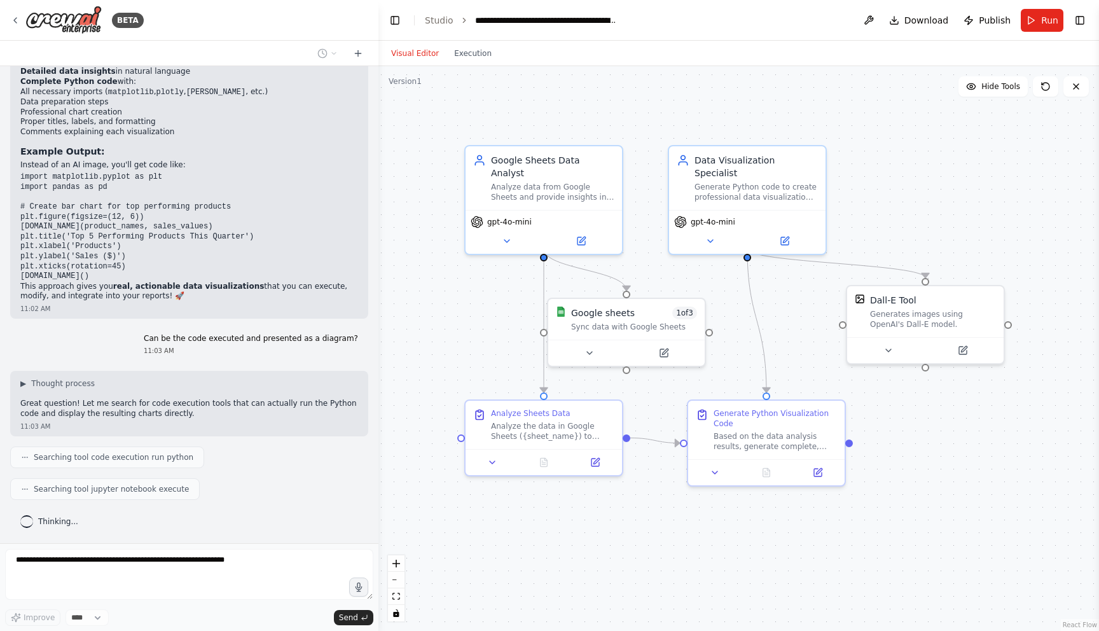
drag, startPoint x: 427, startPoint y: 100, endPoint x: 476, endPoint y: 109, distance: 49.0
click at [476, 109] on div ".deletable-edge-delete-btn { width: 20px; height: 20px; border: 0px solid #ffff…" at bounding box center [738, 348] width 721 height 565
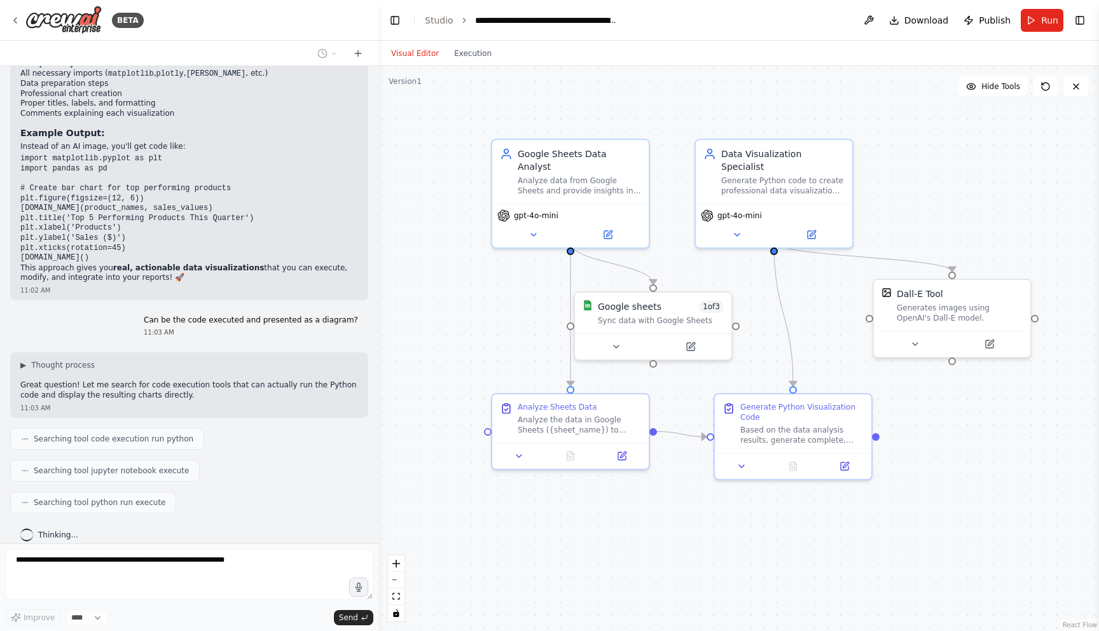
click at [306, 99] on li "Proper titles, labels, and formatting" at bounding box center [189, 104] width 338 height 10
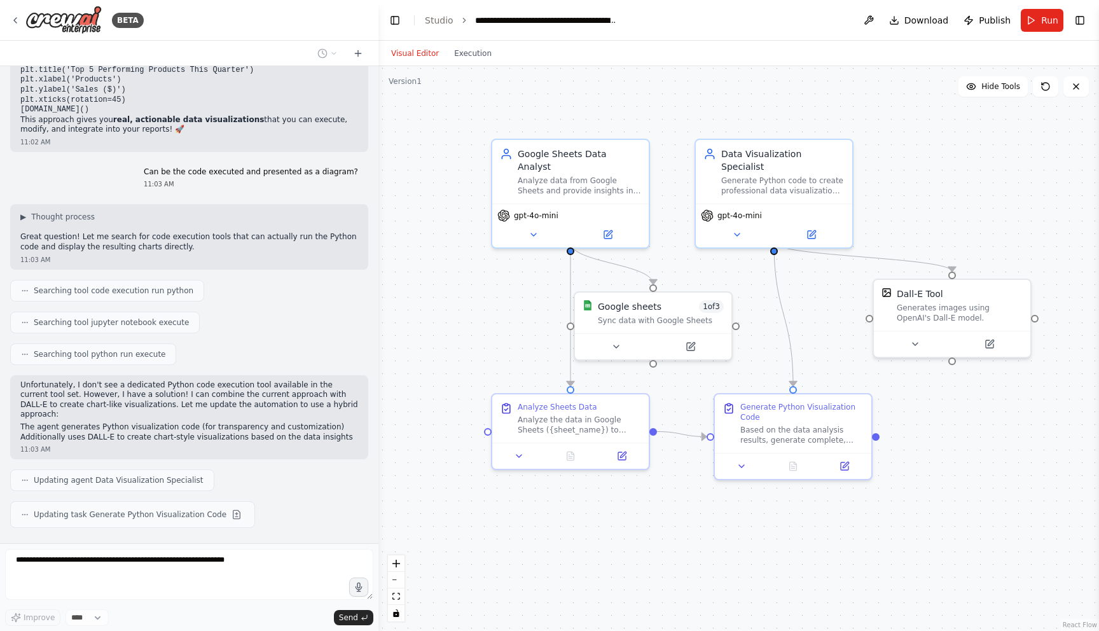
scroll to position [2276, 0]
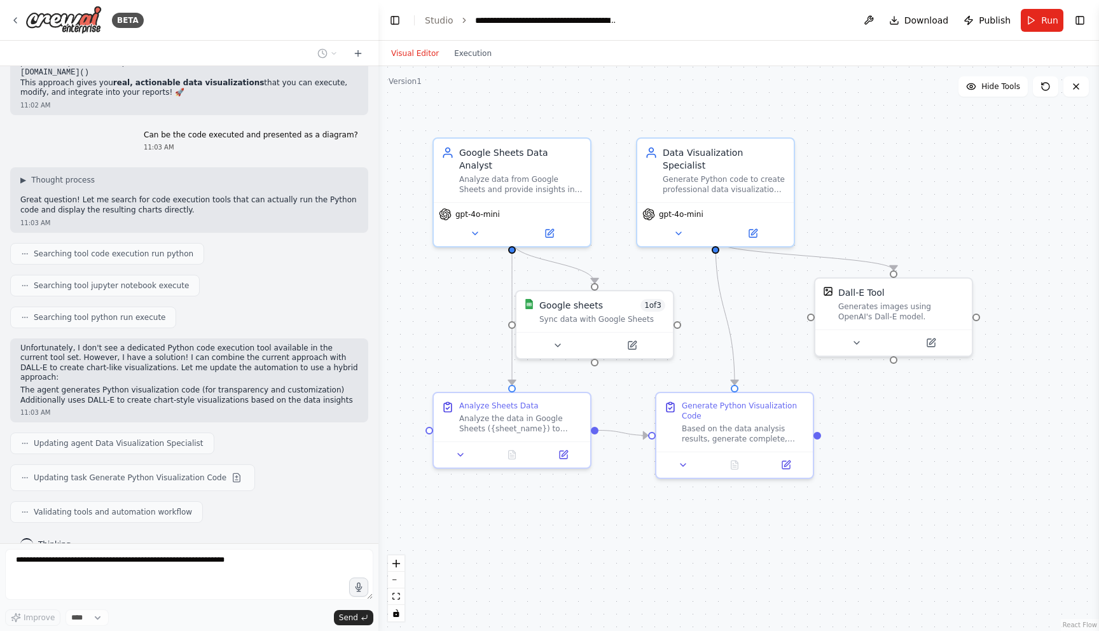
drag, startPoint x: 602, startPoint y: 128, endPoint x: 529, endPoint y: 116, distance: 74.1
click at [540, 126] on div ".deletable-edge-delete-btn { width: 20px; height: 20px; border: 0px solid #ffff…" at bounding box center [738, 348] width 721 height 565
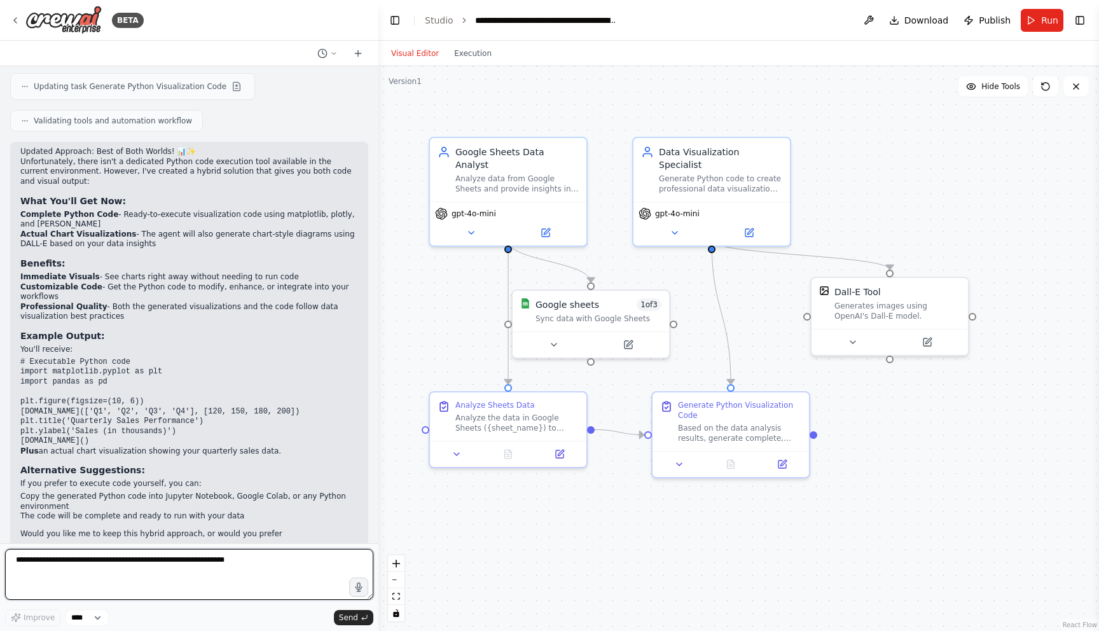
scroll to position [2678, 0]
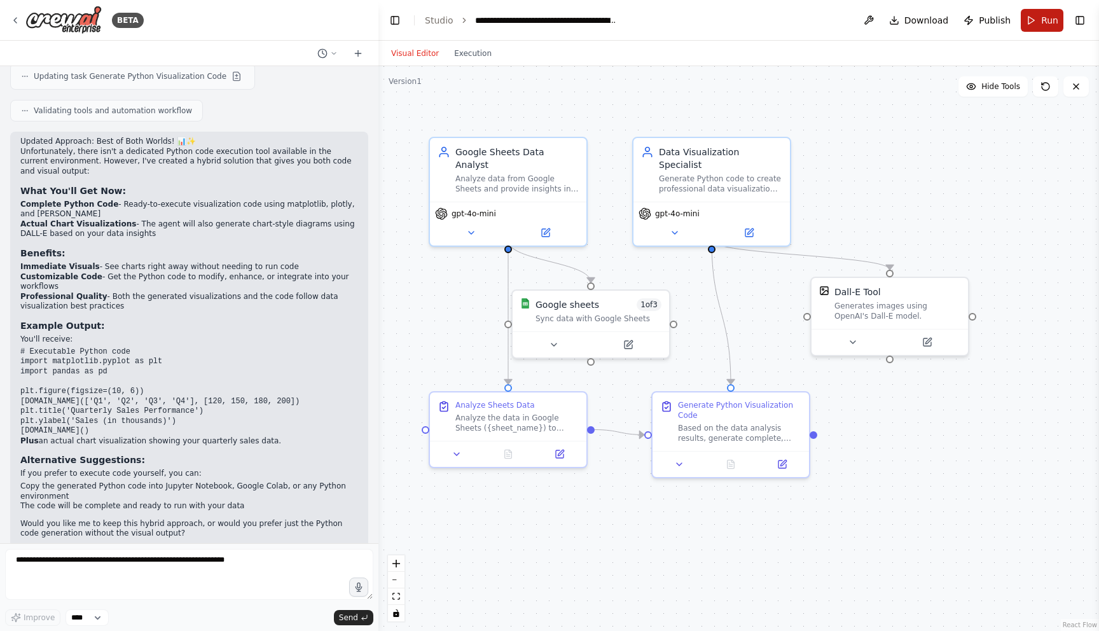
click at [1041, 25] on button "Run" at bounding box center [1042, 20] width 43 height 23
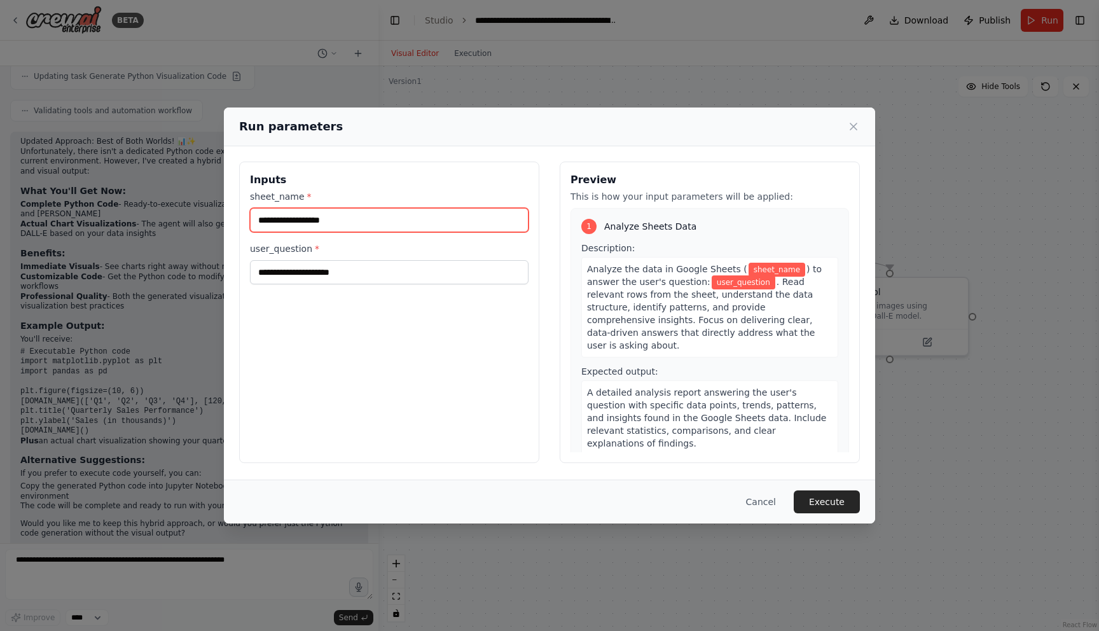
click at [361, 225] on input "sheet_name *" at bounding box center [389, 220] width 279 height 24
paste input "**********"
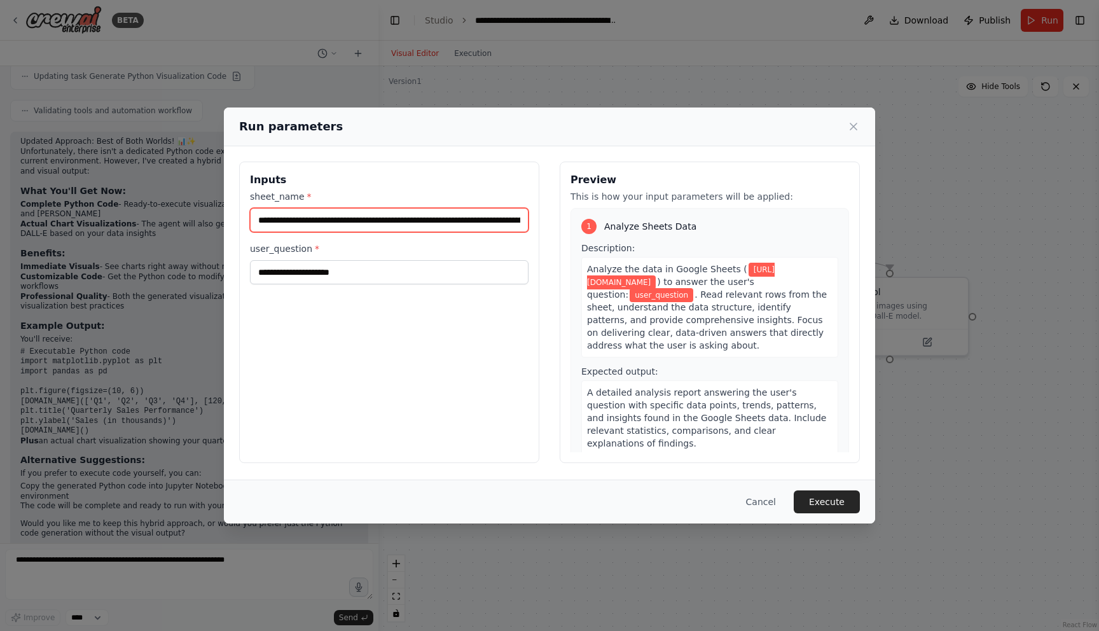
scroll to position [0, 291]
type input "**********"
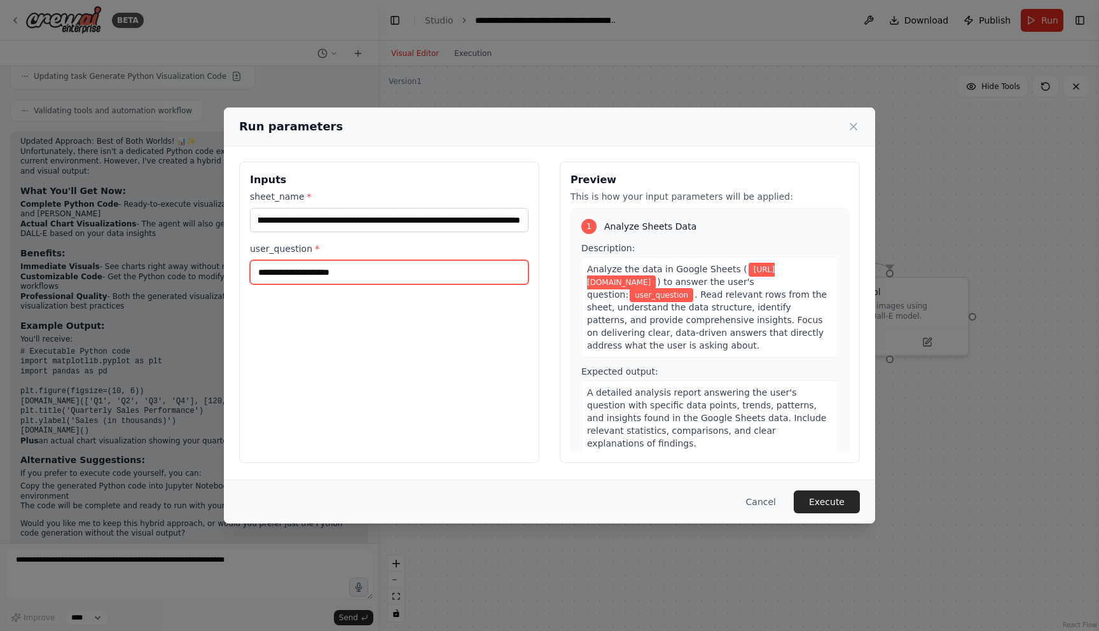
click at [373, 281] on input "user_question *" at bounding box center [389, 272] width 279 height 24
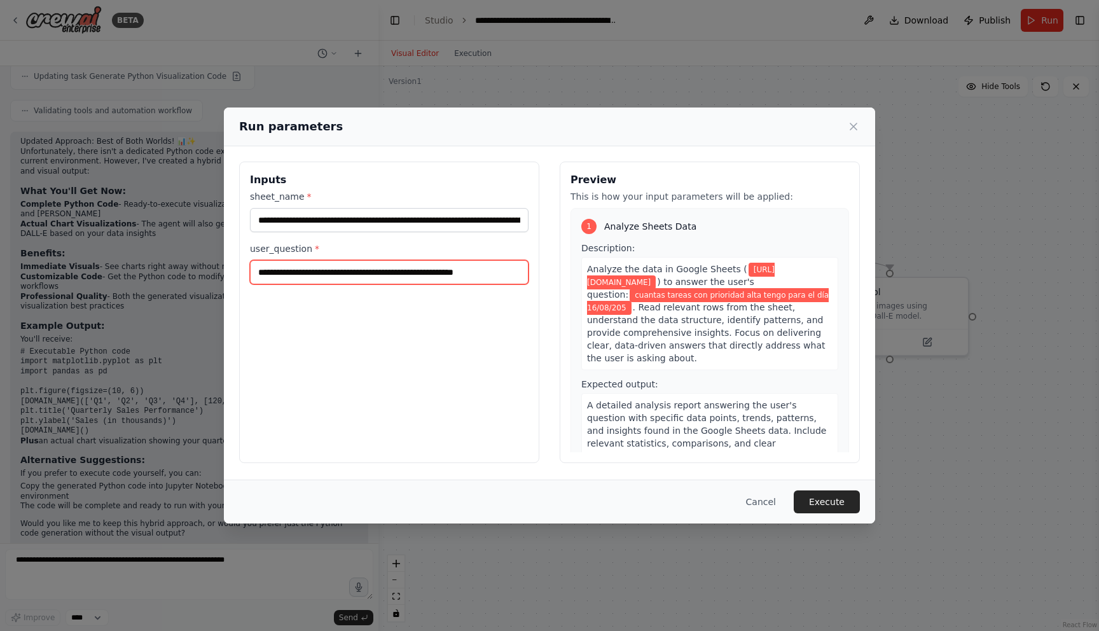
type input "**********"
click at [828, 504] on button "Execute" at bounding box center [827, 501] width 66 height 23
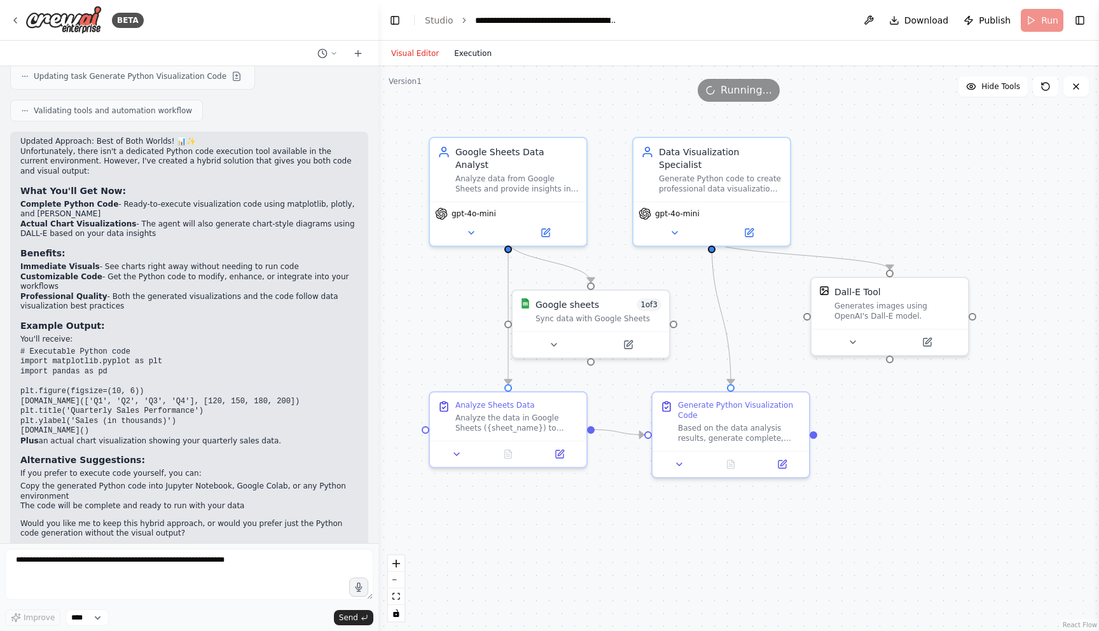
click at [453, 48] on button "Execution" at bounding box center [472, 53] width 53 height 15
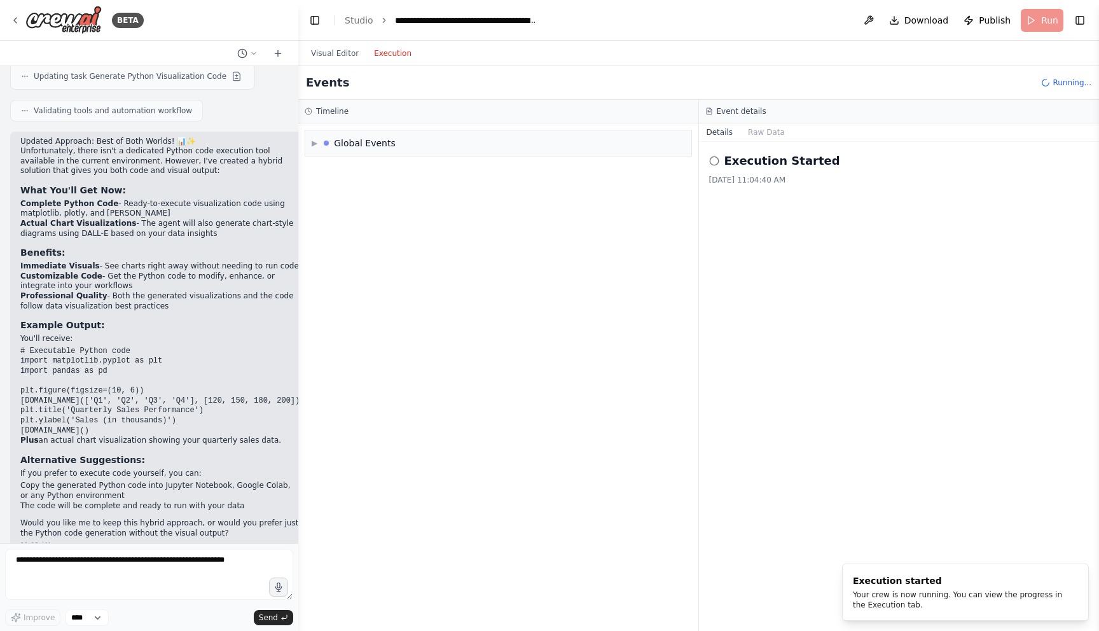
scroll to position [2906, 0]
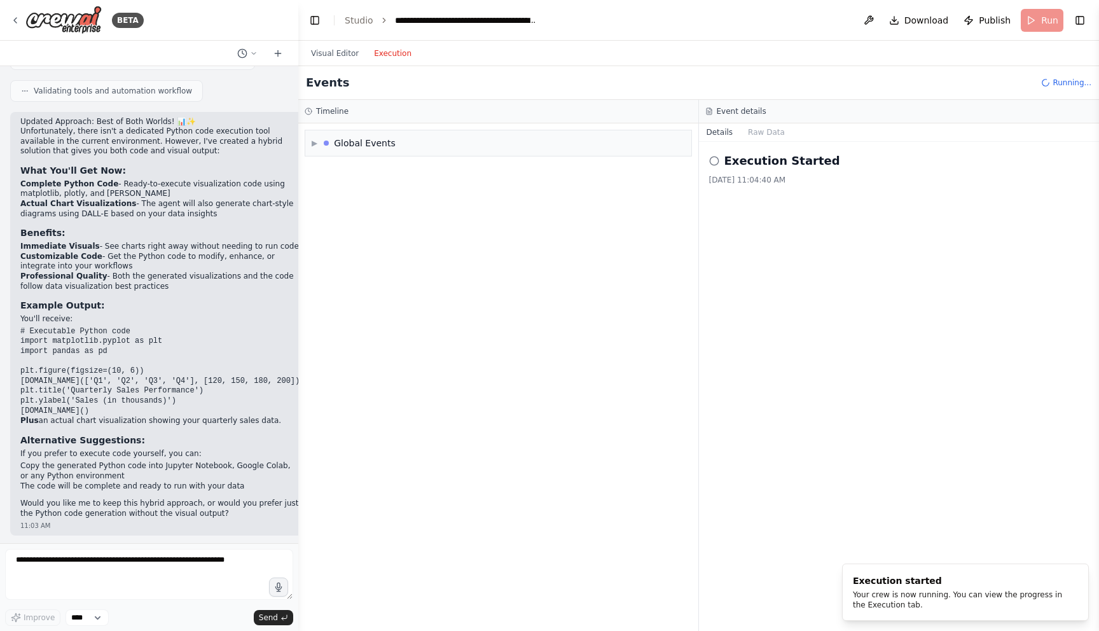
drag, startPoint x: 373, startPoint y: 157, endPoint x: 287, endPoint y: 165, distance: 86.9
click at [287, 165] on div "BETA I want to be able to "talk" to my google sheets specific sheet, to be able…" at bounding box center [549, 315] width 1099 height 631
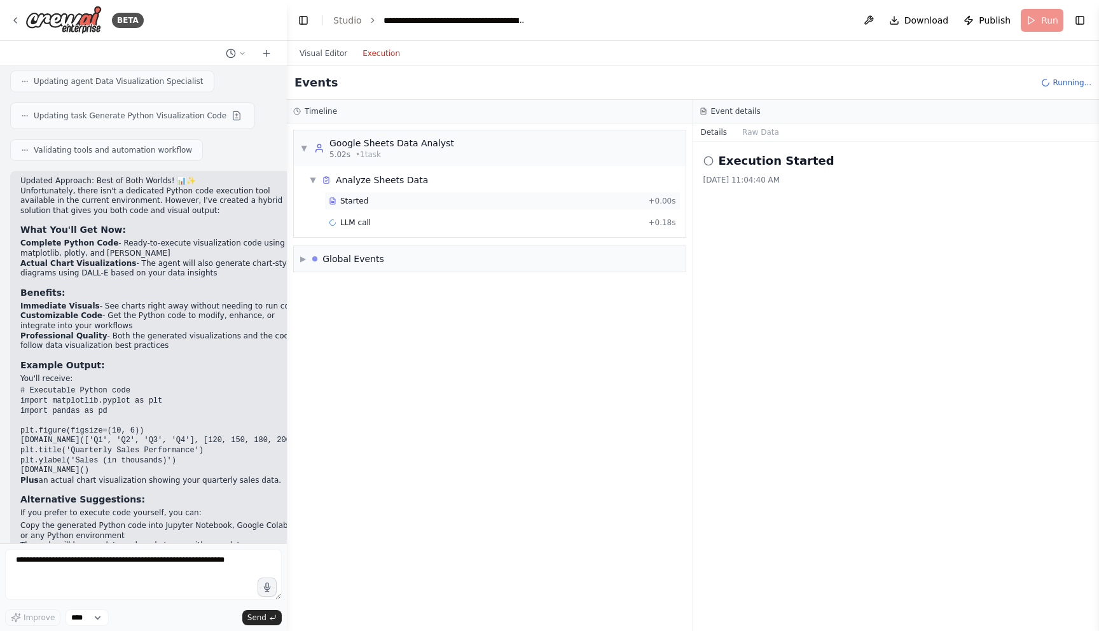
click at [349, 196] on span "Started" at bounding box center [354, 201] width 28 height 10
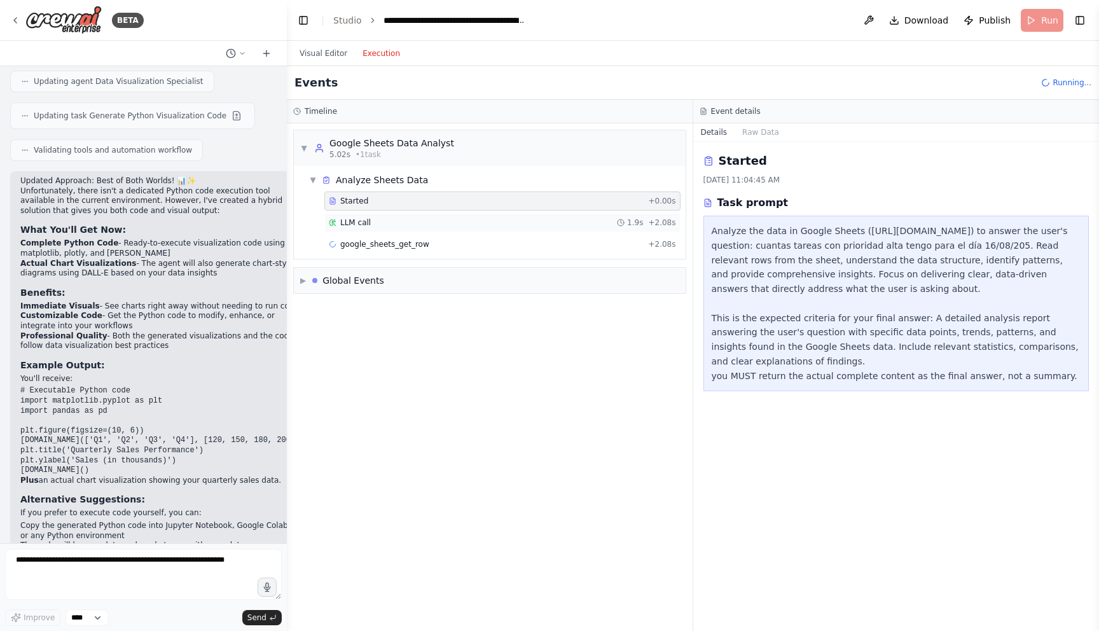
click at [398, 228] on div "LLM call 1.9s + 2.08s" at bounding box center [502, 222] width 356 height 19
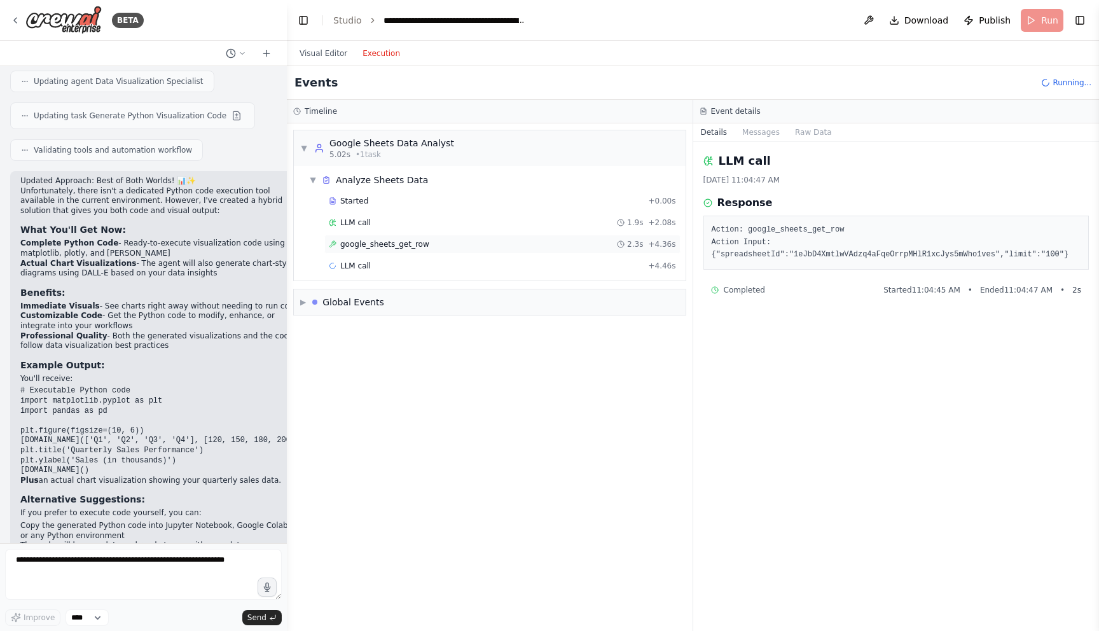
click at [398, 245] on span "google_sheets_get_row" at bounding box center [384, 244] width 89 height 10
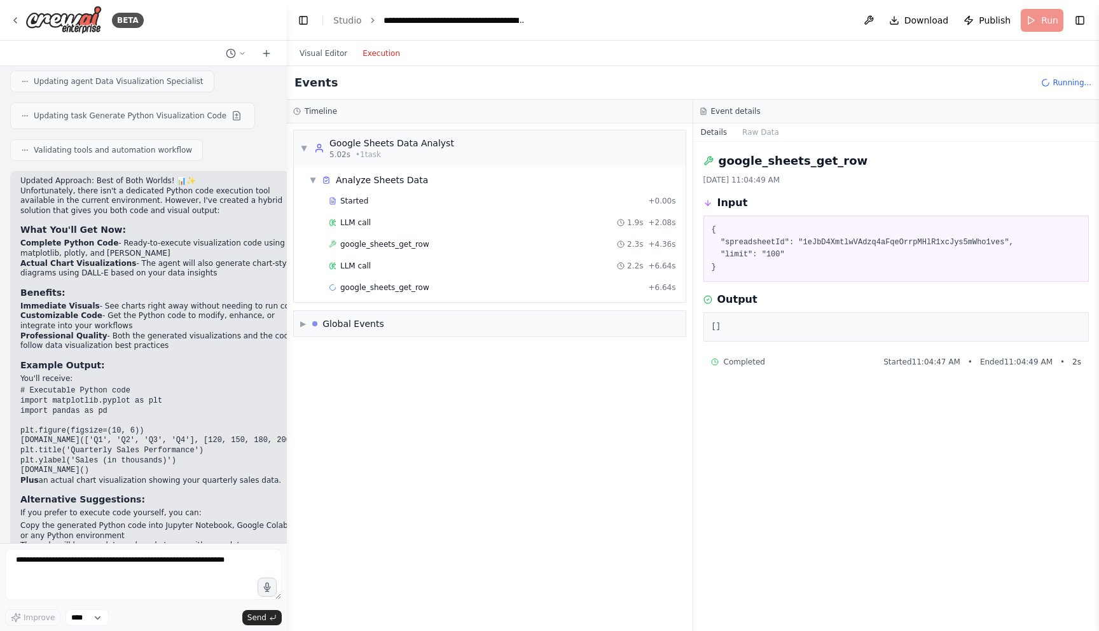
click at [396, 268] on div "LLM call 2.2s + 6.64s" at bounding box center [502, 266] width 347 height 10
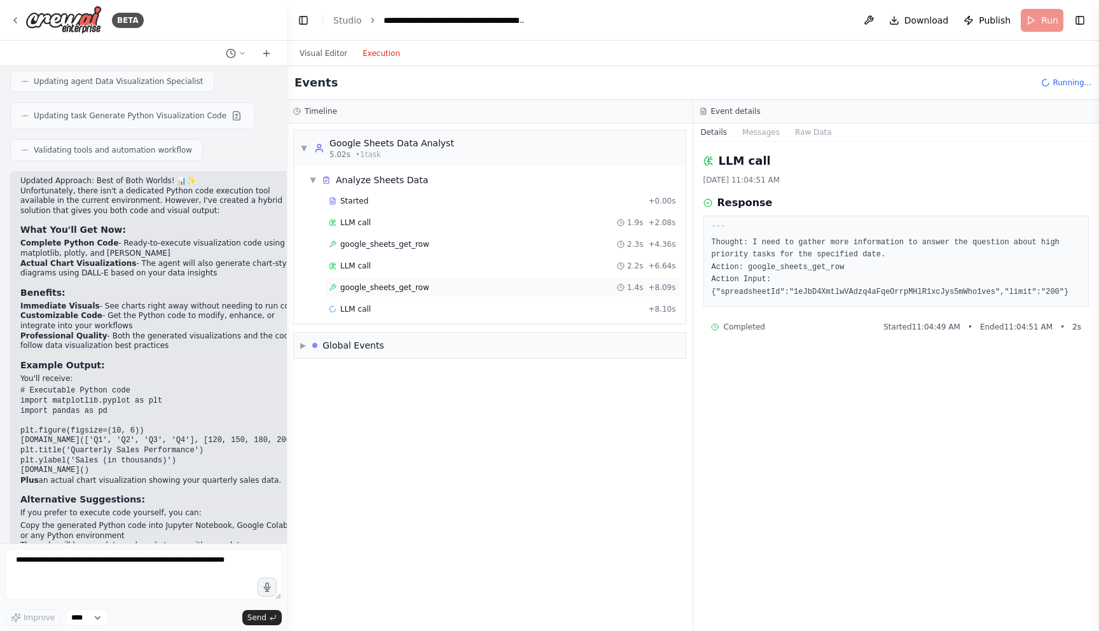
click at [420, 279] on div "google_sheets_get_row 1.4s + 8.09s" at bounding box center [502, 287] width 356 height 19
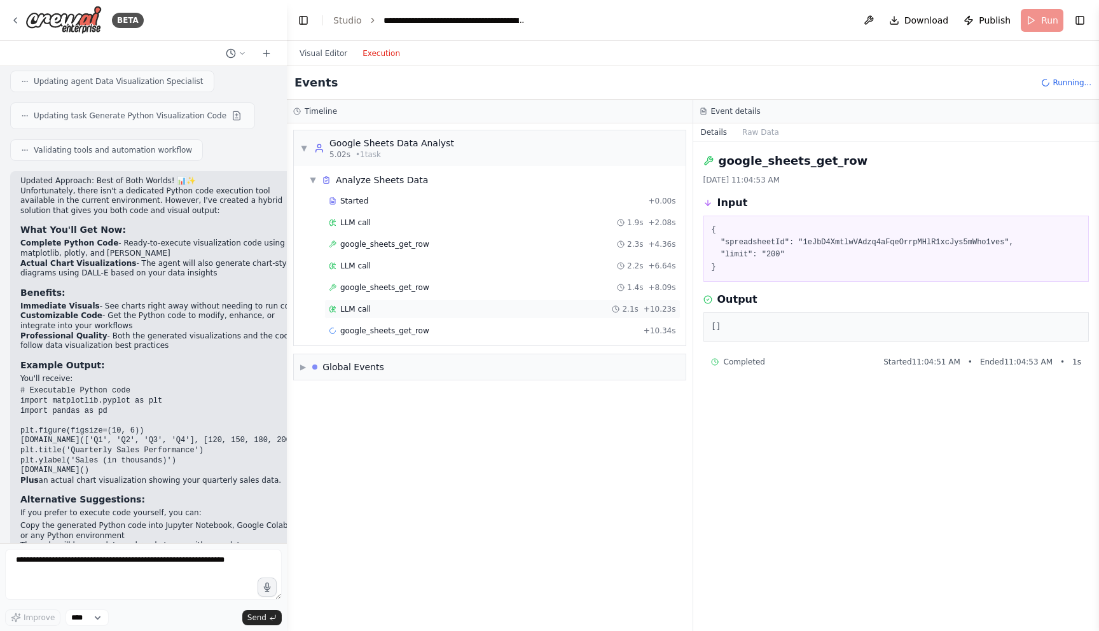
click at [421, 301] on div "LLM call 2.1s + 10.23s" at bounding box center [502, 309] width 356 height 19
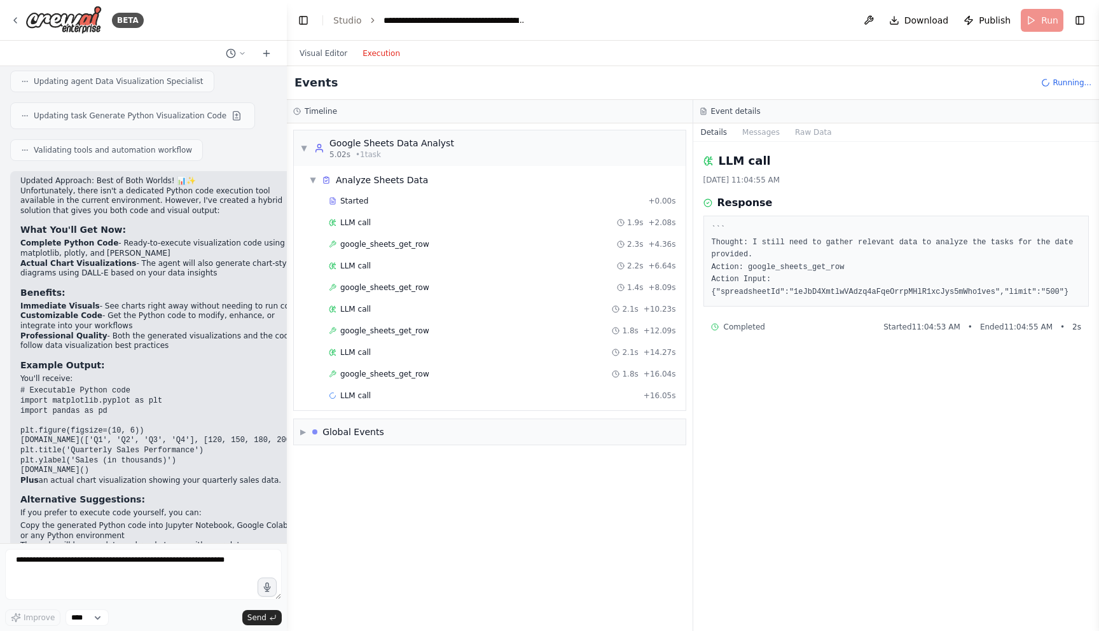
click at [439, 352] on div "LLM call 2.1s + 14.27s" at bounding box center [502, 352] width 347 height 10
click at [440, 368] on div "google_sheets_get_row 1.8s + 16.04s" at bounding box center [502, 373] width 356 height 19
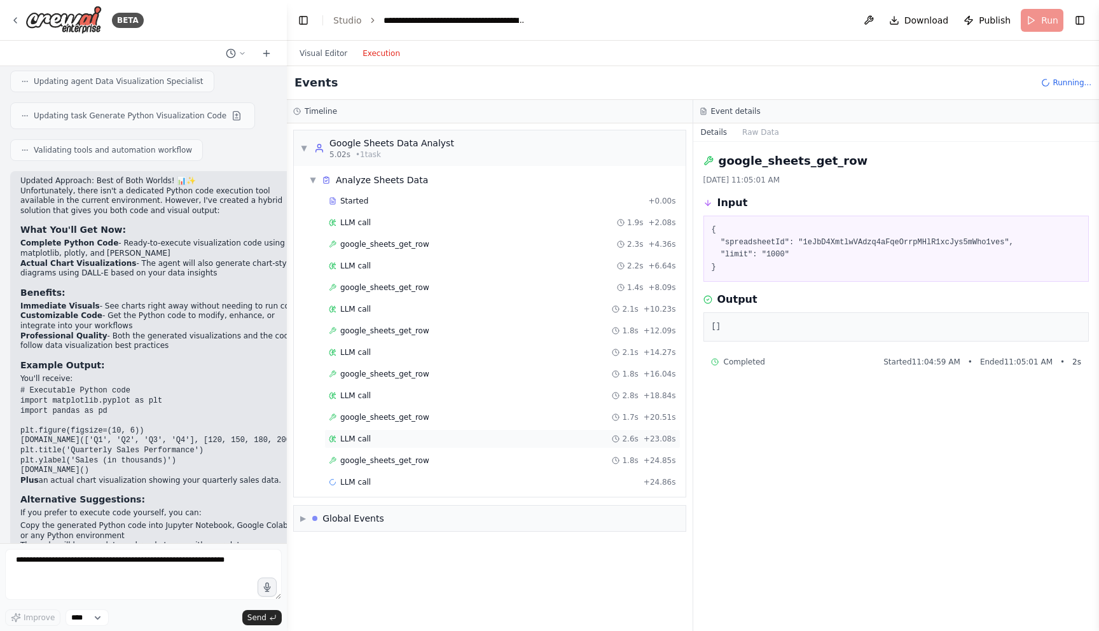
click at [469, 439] on div "LLM call 2.6s + 23.08s" at bounding box center [502, 439] width 347 height 10
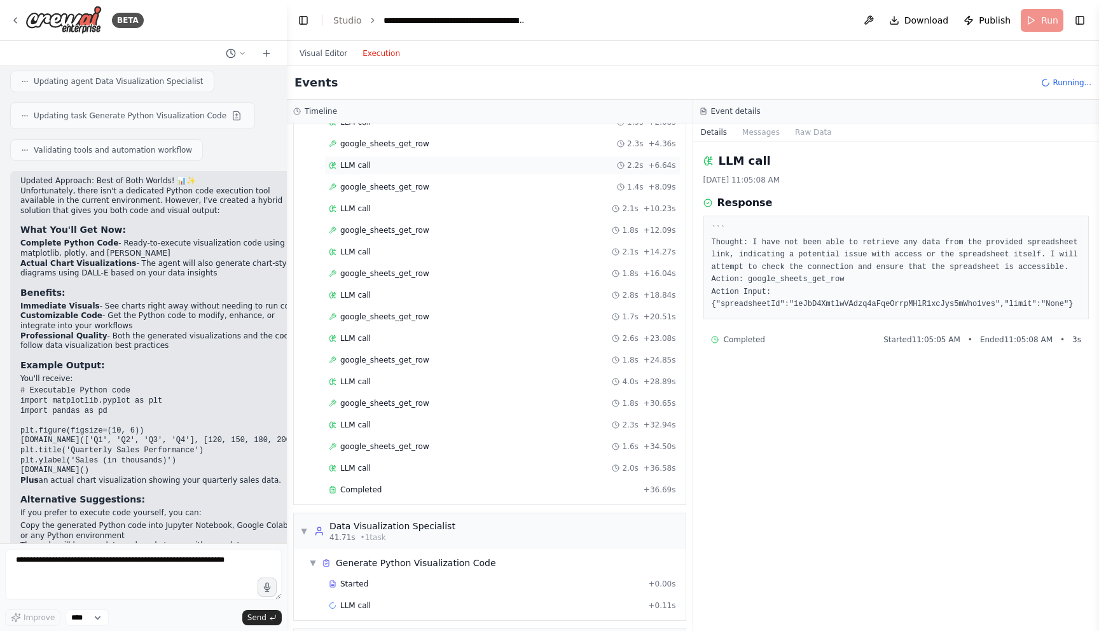
scroll to position [117, 0]
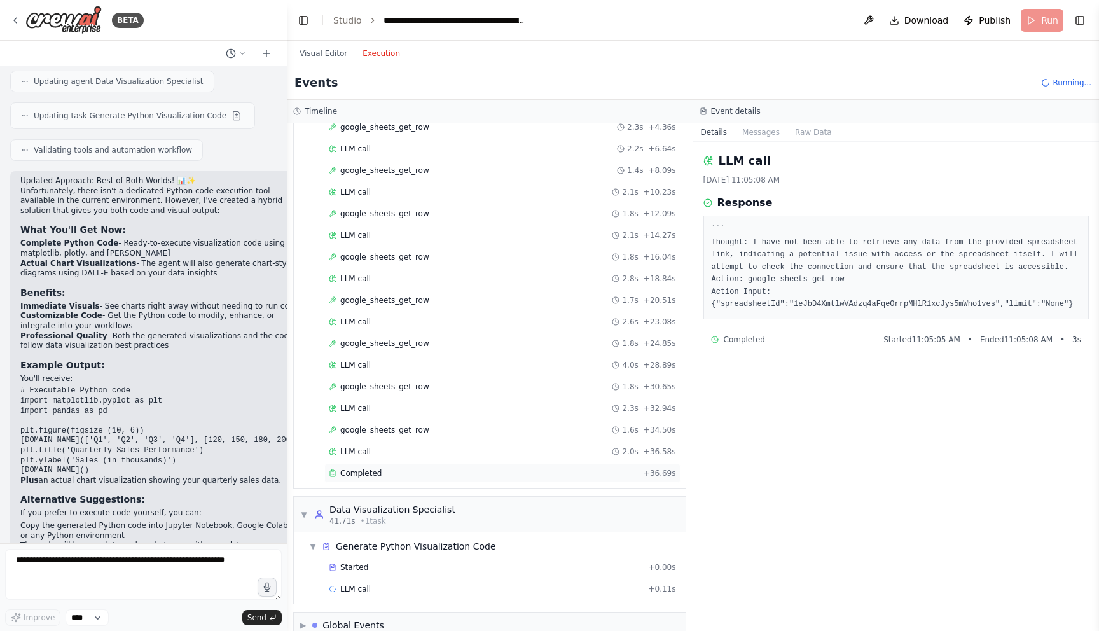
click at [570, 482] on div "Completed + 36.69s" at bounding box center [502, 473] width 356 height 19
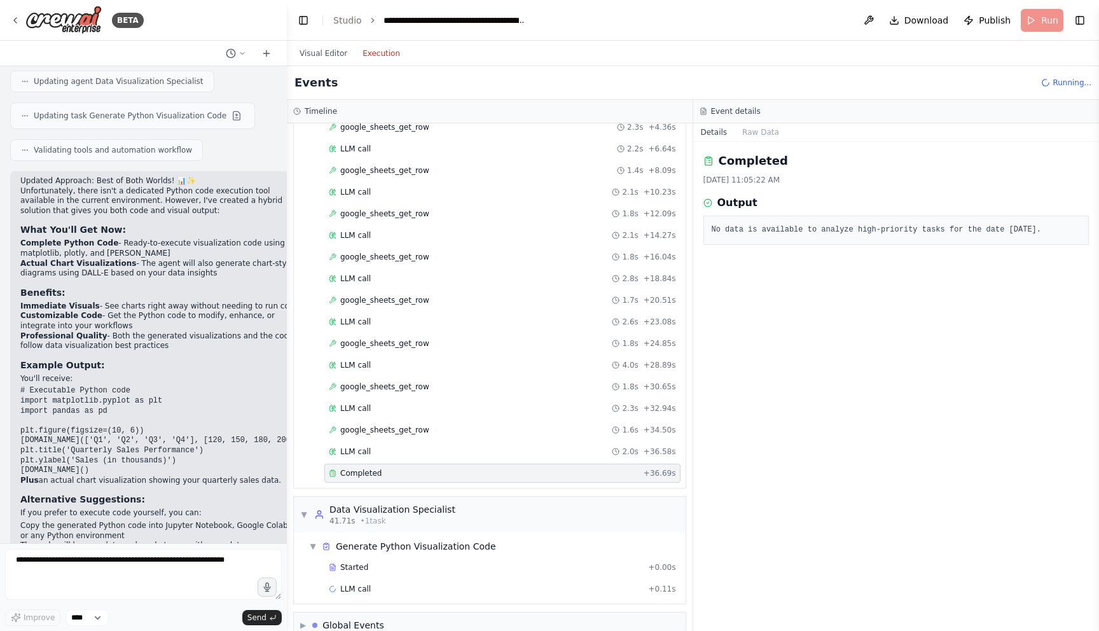
drag, startPoint x: 709, startPoint y: 228, endPoint x: 1059, endPoint y: 231, distance: 350.4
click at [1059, 231] on div "No data is available to analyze high-priority tasks for the date [DATE]." at bounding box center [896, 230] width 386 height 29
click at [470, 604] on div "Completed + 11.83s" at bounding box center [502, 610] width 356 height 19
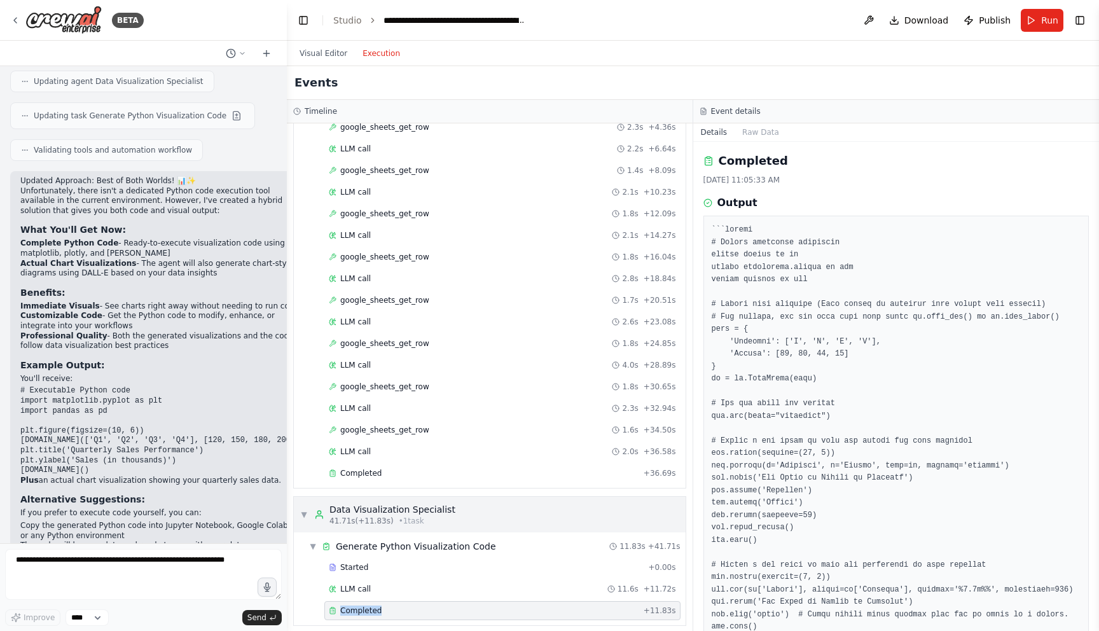
scroll to position [160, 0]
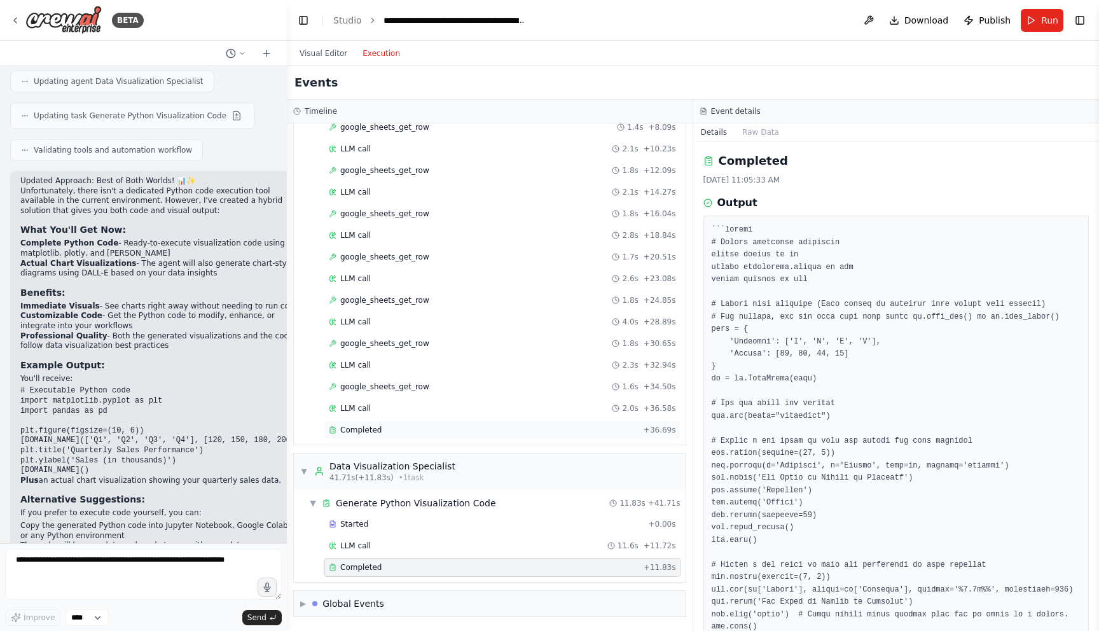
click at [463, 425] on div "Completed" at bounding box center [484, 430] width 310 height 10
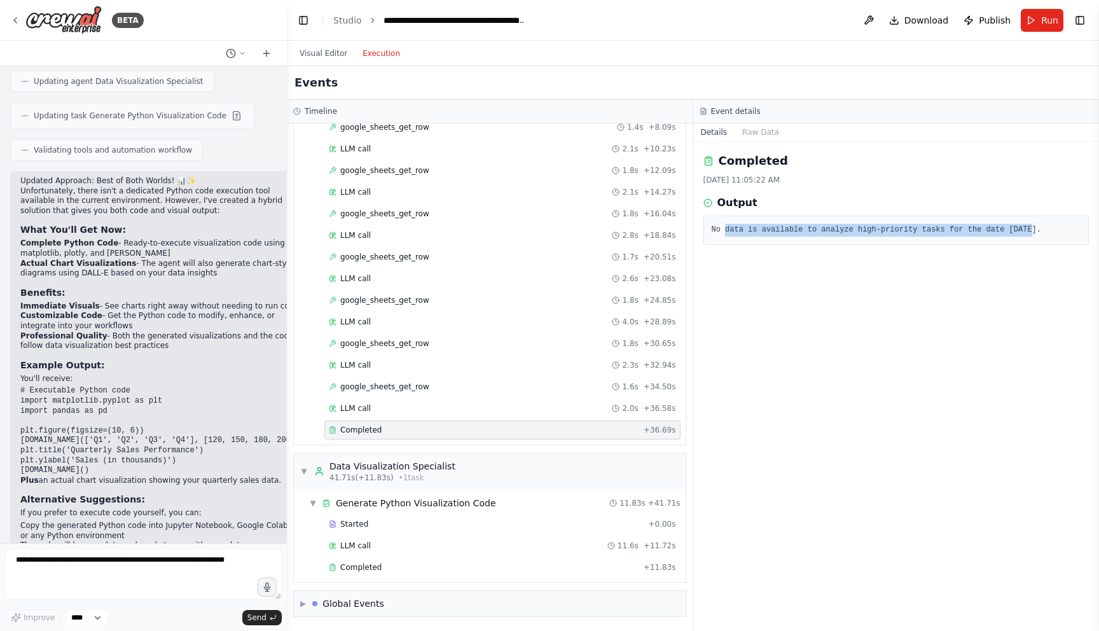
drag, startPoint x: 723, startPoint y: 230, endPoint x: 1034, endPoint y: 228, distance: 311.0
click at [1034, 228] on pre "No data is available to analyze high-priority tasks for the date [DATE]." at bounding box center [897, 230] width 370 height 13
click at [898, 241] on div "No data is available to analyze high-priority tasks for the date [DATE]." at bounding box center [896, 230] width 386 height 29
click at [890, 228] on pre "No data is available to analyze high-priority tasks for the date [DATE]." at bounding box center [897, 230] width 370 height 13
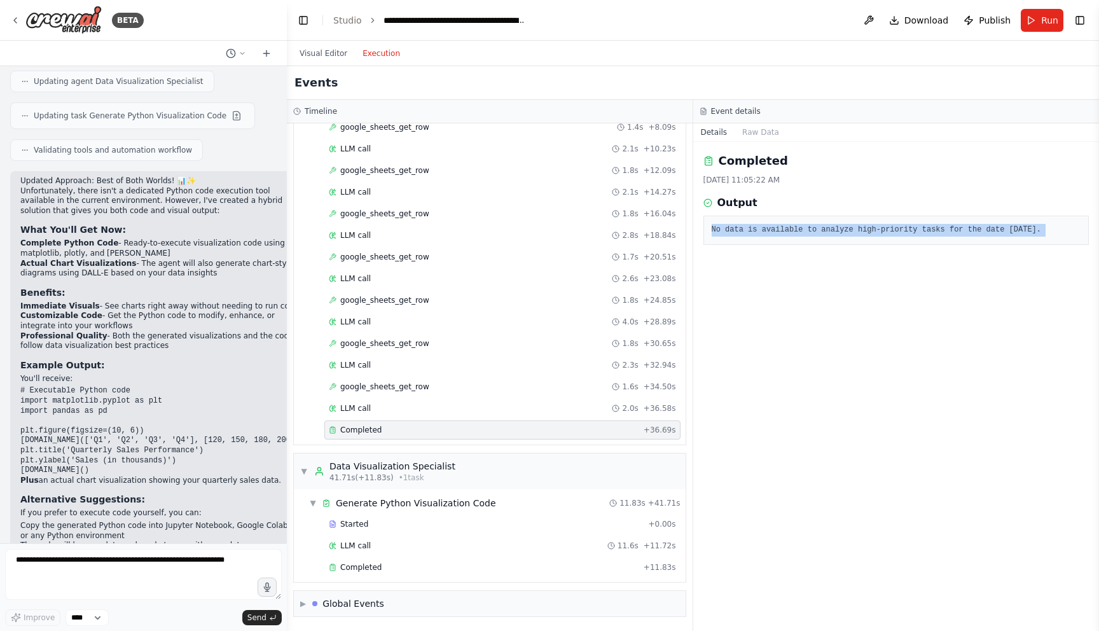
click at [890, 228] on pre "No data is available to analyze high-priority tasks for the date [DATE]." at bounding box center [897, 230] width 370 height 13
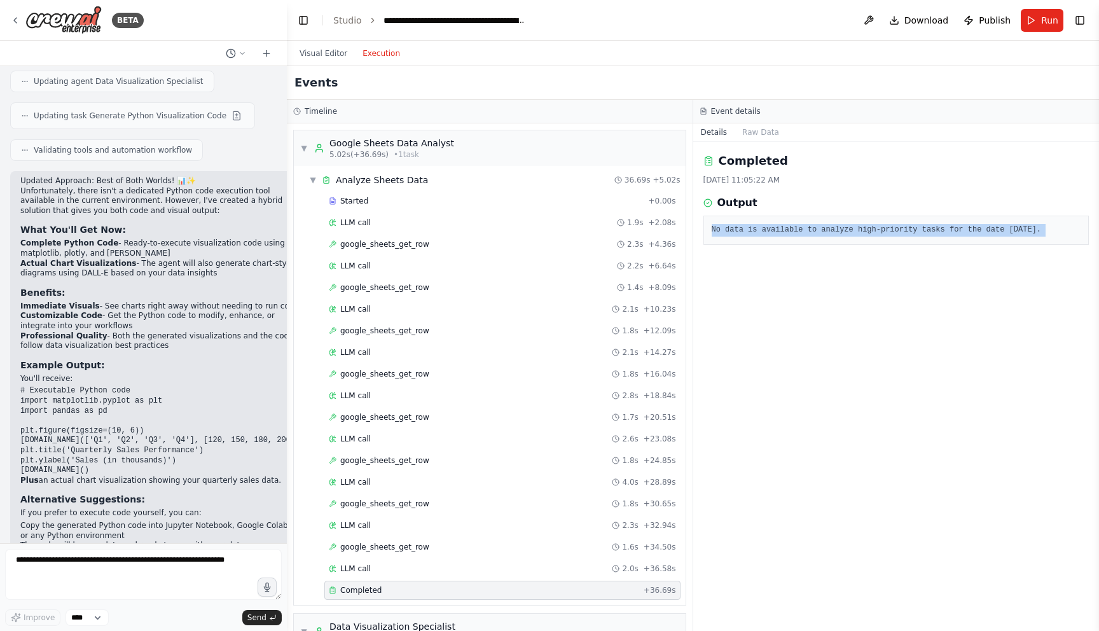
scroll to position [2915, 0]
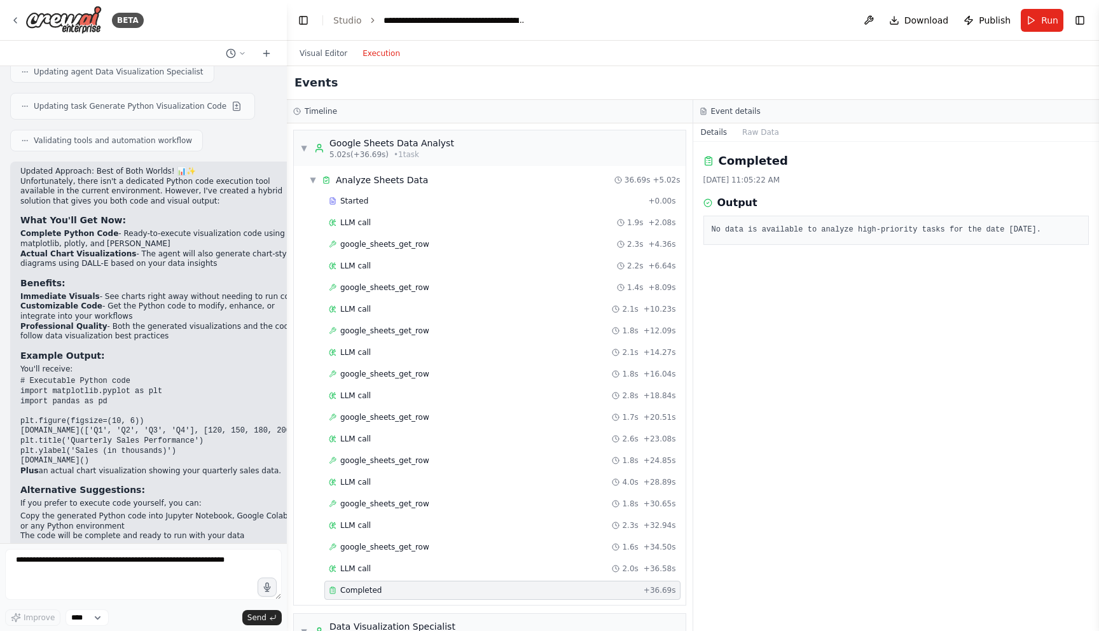
drag, startPoint x: 401, startPoint y: 550, endPoint x: 404, endPoint y: 558, distance: 8.9
click at [401, 550] on span "google_sheets_get_row" at bounding box center [384, 547] width 89 height 10
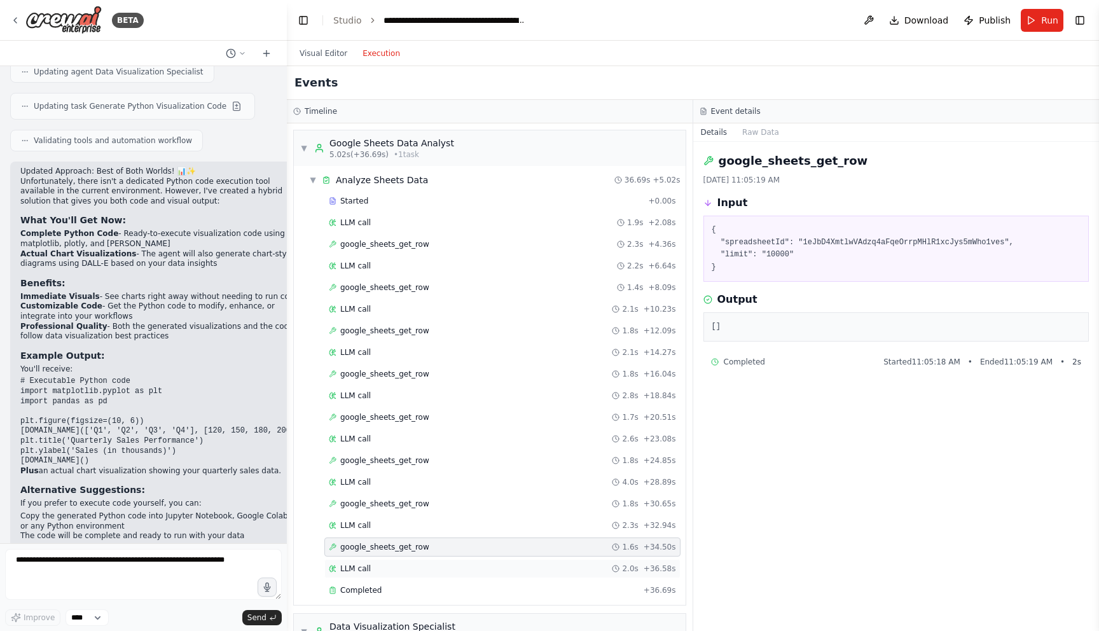
click at [406, 562] on div "LLM call 2.0s + 36.58s" at bounding box center [502, 568] width 356 height 19
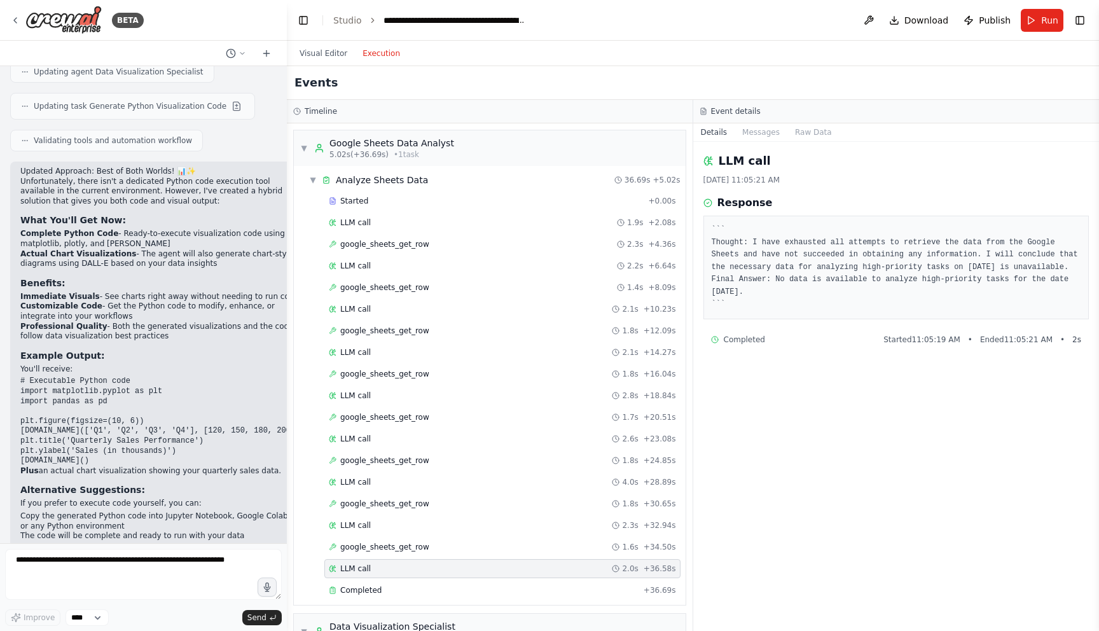
drag, startPoint x: 712, startPoint y: 251, endPoint x: 1084, endPoint y: 312, distance: 377.6
click at [1084, 312] on div "``` Thought: I have exhausted all attempts to retrieve the data from the Google…" at bounding box center [896, 268] width 386 height 104
click at [422, 422] on span "google_sheets_get_row" at bounding box center [384, 417] width 89 height 10
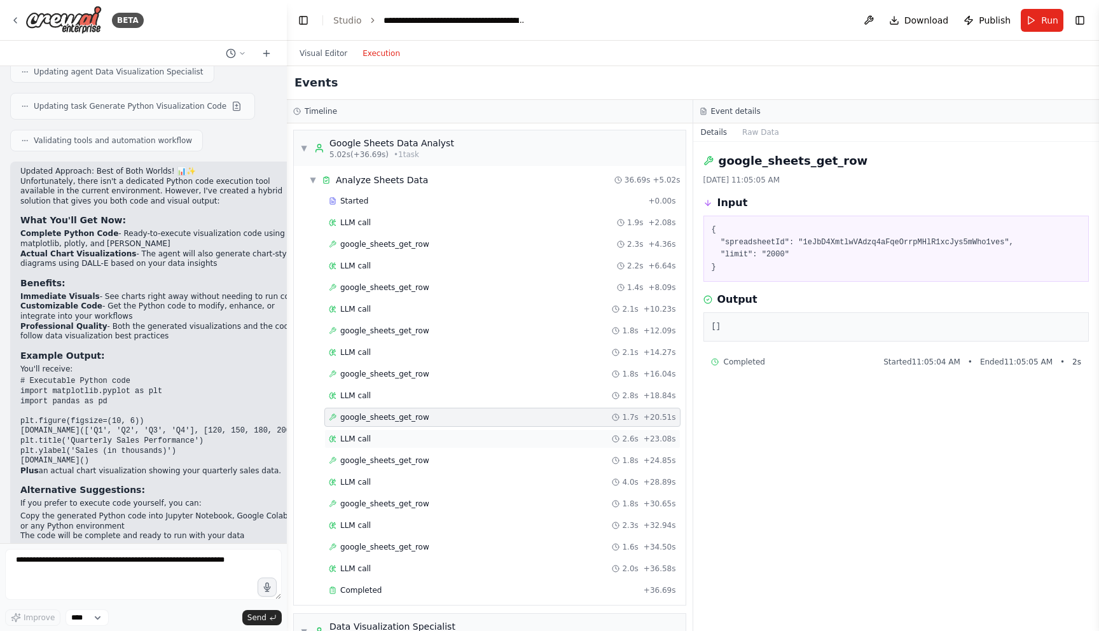
click at [425, 435] on div "LLM call 2.6s + 23.08s" at bounding box center [502, 439] width 347 height 10
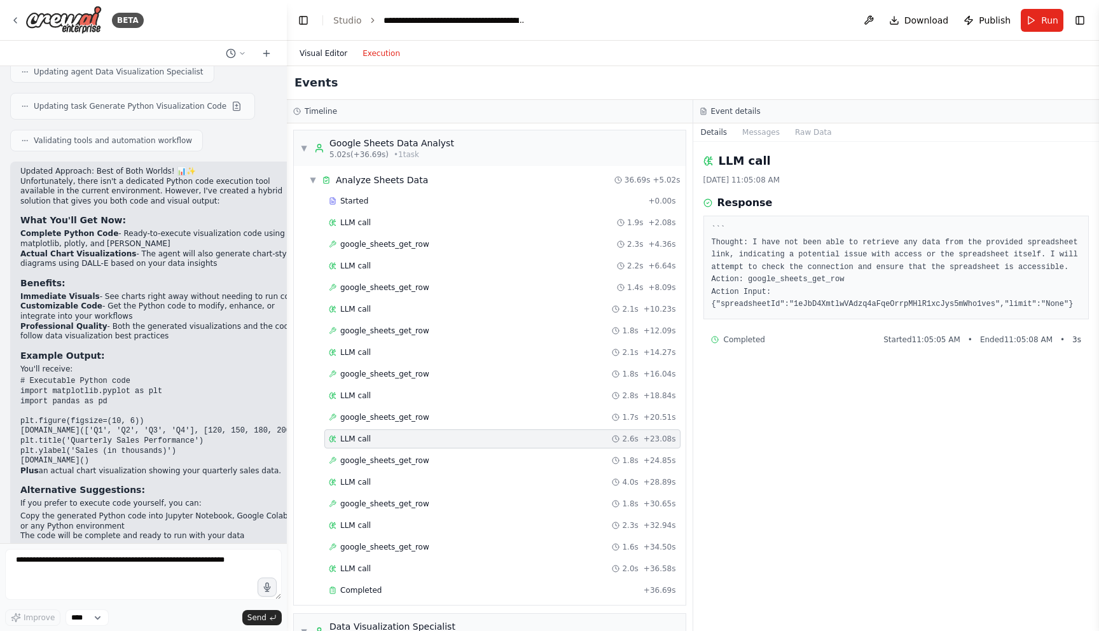
click at [318, 60] on button "Visual Editor" at bounding box center [323, 53] width 63 height 15
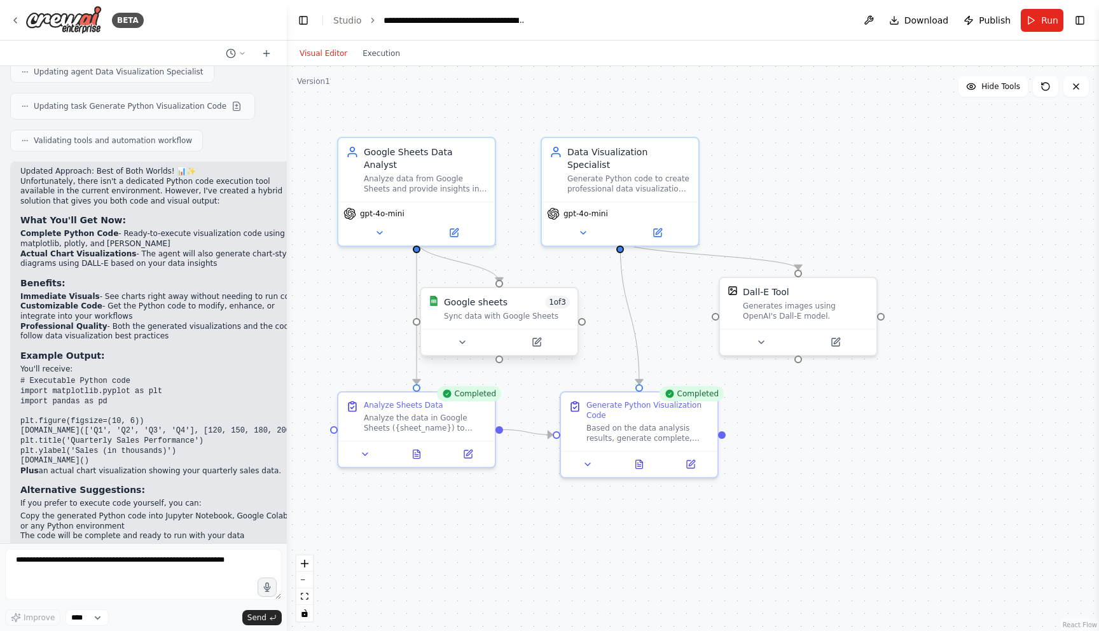
click at [482, 315] on div "Sync data with Google Sheets" at bounding box center [507, 316] width 126 height 10
click at [471, 355] on div "Google sheets 1 of 3 Sync data with Google Sheets" at bounding box center [499, 321] width 159 height 69
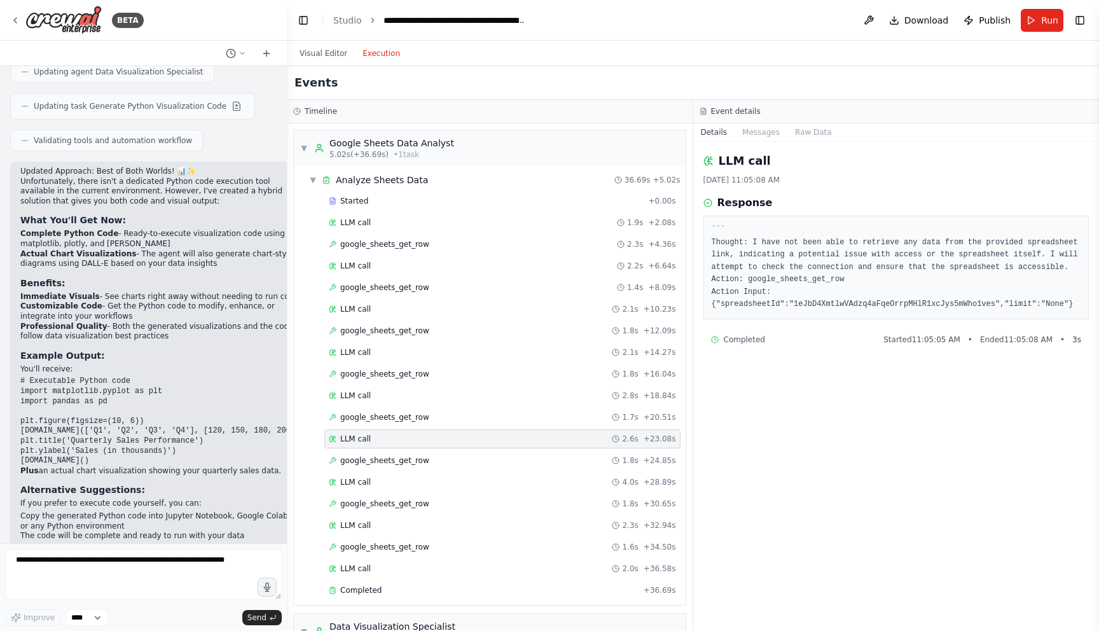
click at [392, 57] on button "Execution" at bounding box center [381, 53] width 53 height 15
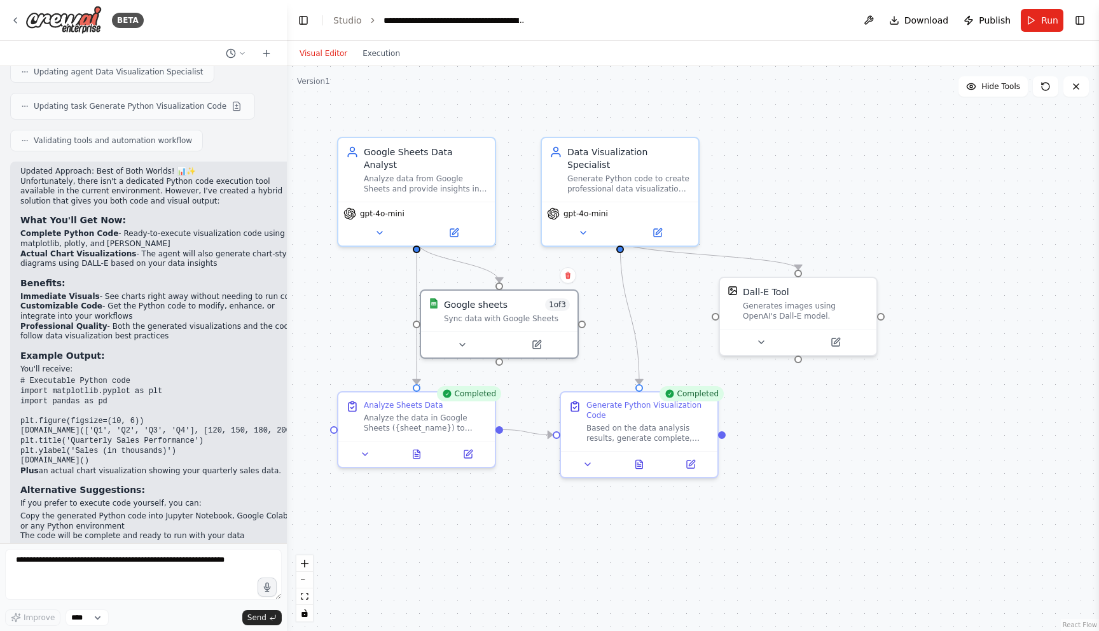
click at [340, 53] on button "Visual Editor" at bounding box center [323, 53] width 63 height 15
drag, startPoint x: 806, startPoint y: 306, endPoint x: 869, endPoint y: 272, distance: 72.0
click at [869, 273] on div "Generates images using OpenAI's Dall-E model." at bounding box center [869, 283] width 126 height 20
click at [393, 54] on button "Execution" at bounding box center [381, 53] width 53 height 15
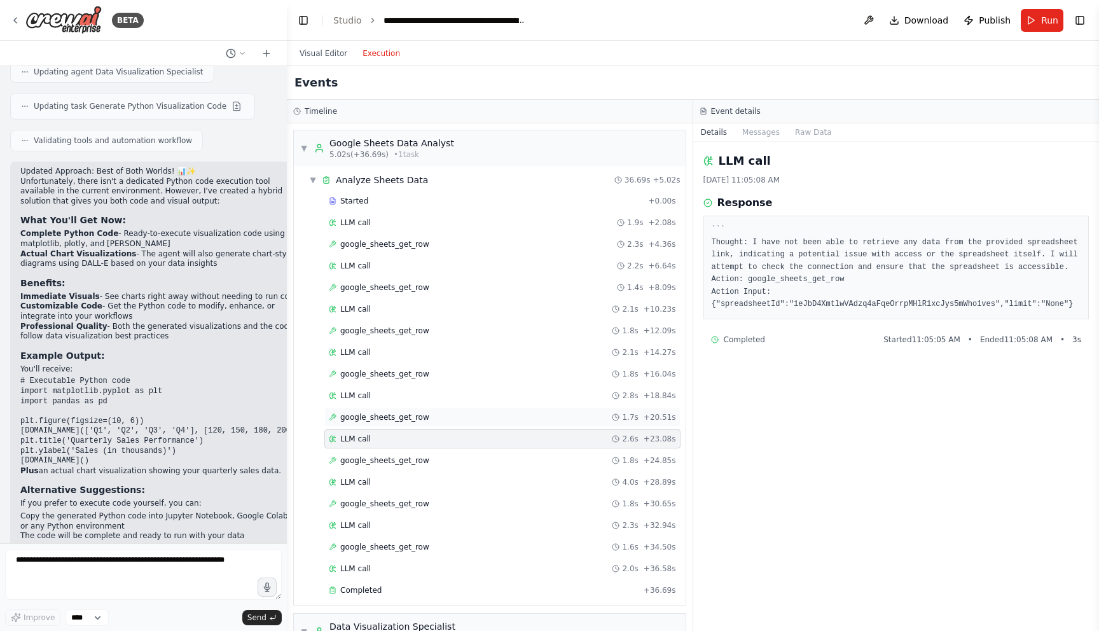
click at [510, 417] on div "google_sheets_get_row 1.7s + 20.51s" at bounding box center [502, 417] width 347 height 10
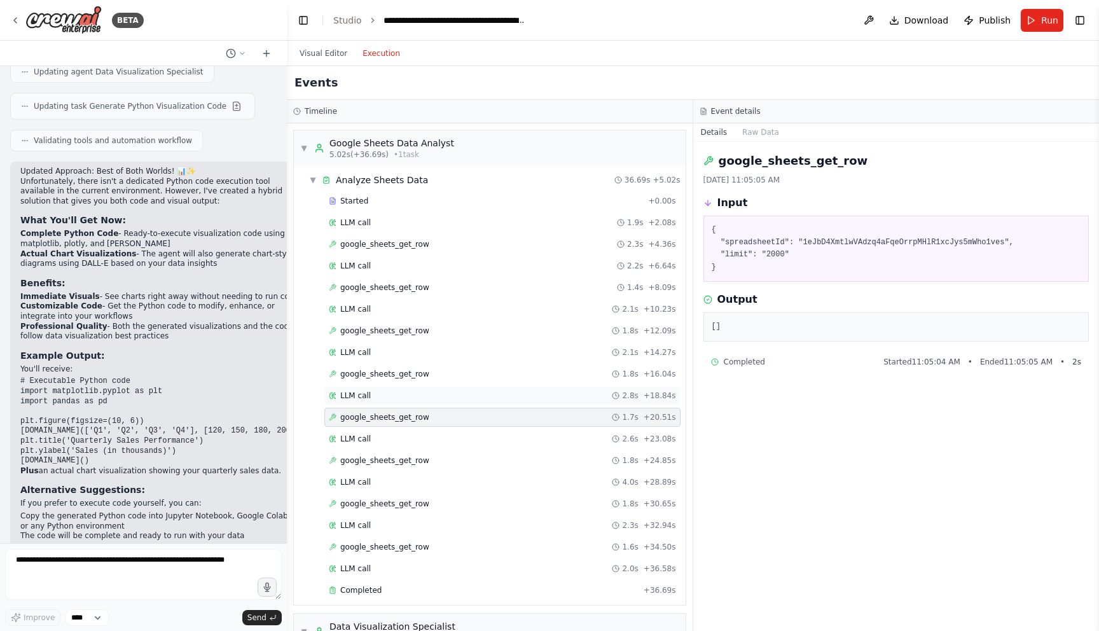
click at [498, 389] on div "LLM call 2.8s + 18.84s" at bounding box center [502, 395] width 356 height 19
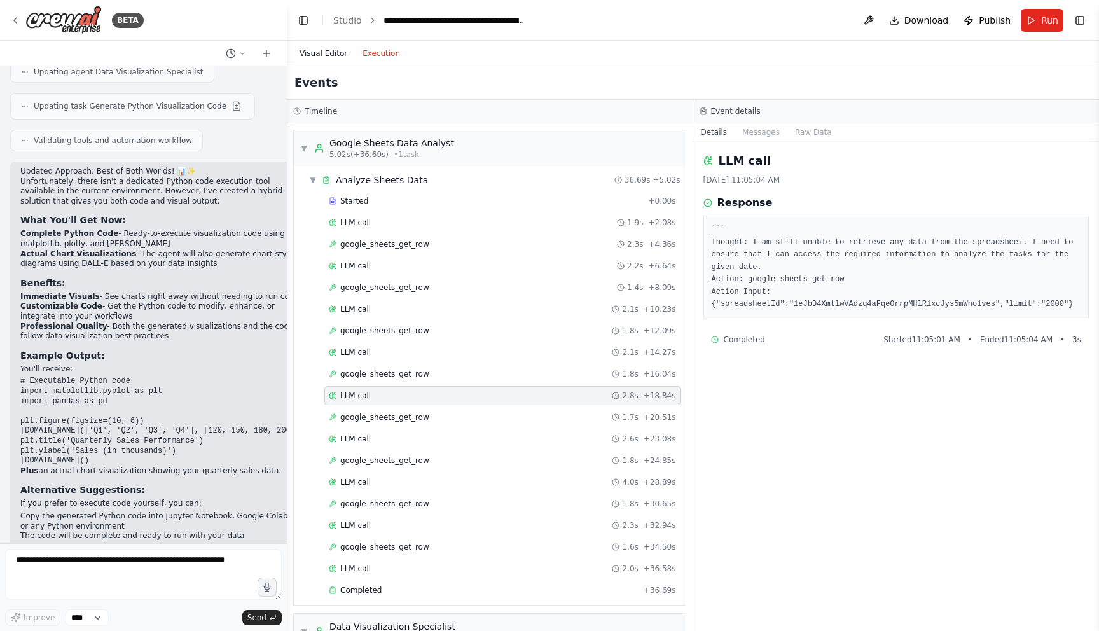
drag, startPoint x: 297, startPoint y: 39, endPoint x: 314, endPoint y: 56, distance: 23.8
click at [301, 44] on main "**********" at bounding box center [693, 315] width 812 height 631
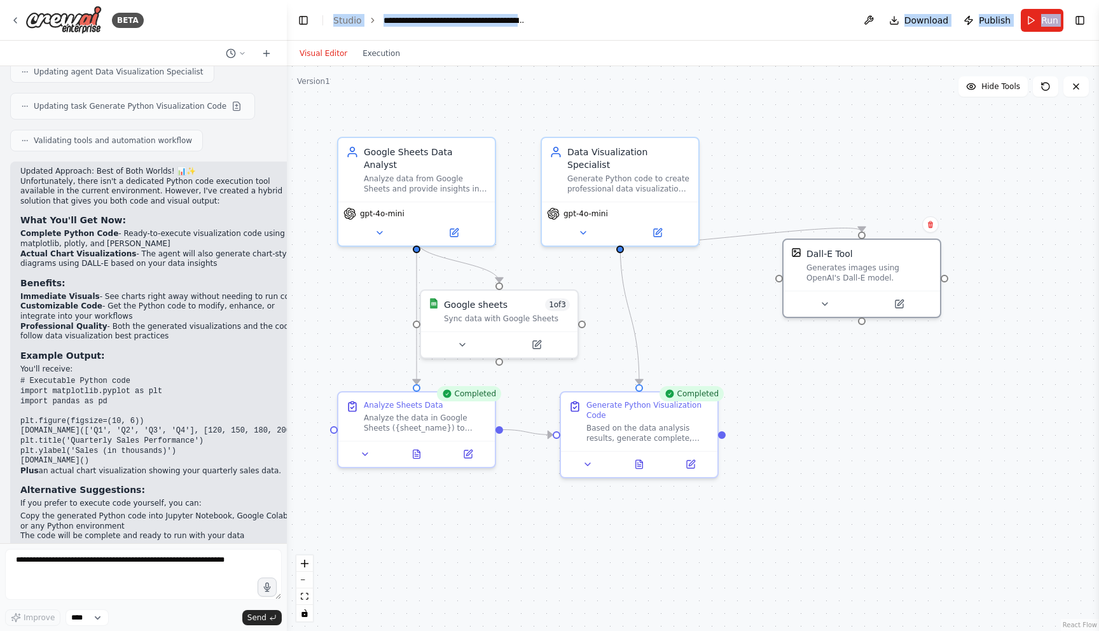
click at [314, 56] on button "Visual Editor" at bounding box center [323, 53] width 63 height 15
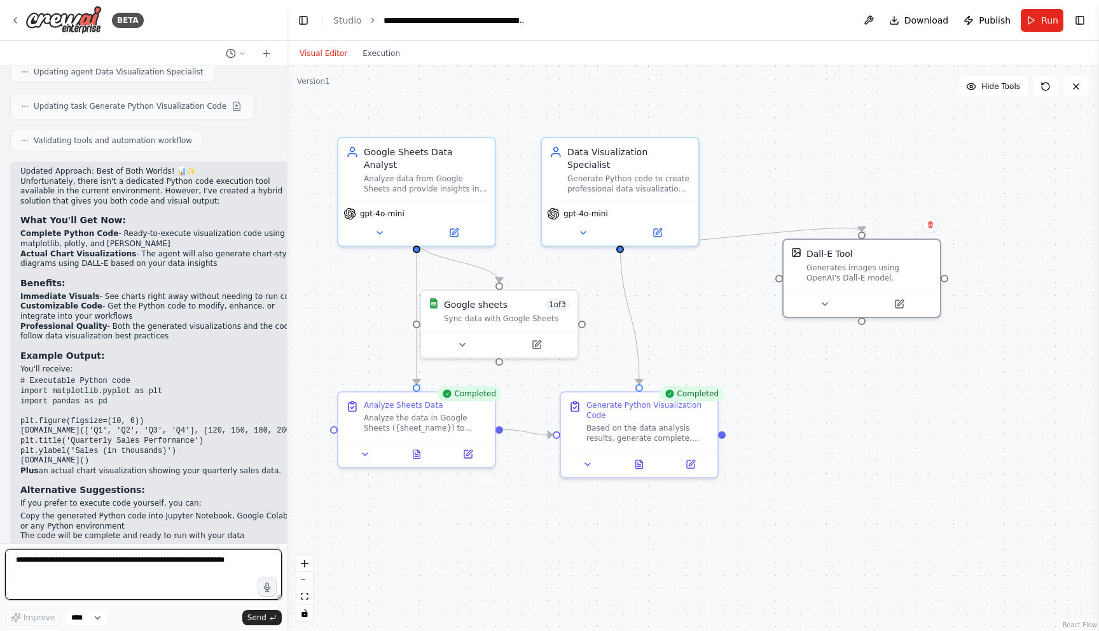
click at [155, 575] on textarea at bounding box center [143, 574] width 277 height 51
type textarea "**********"
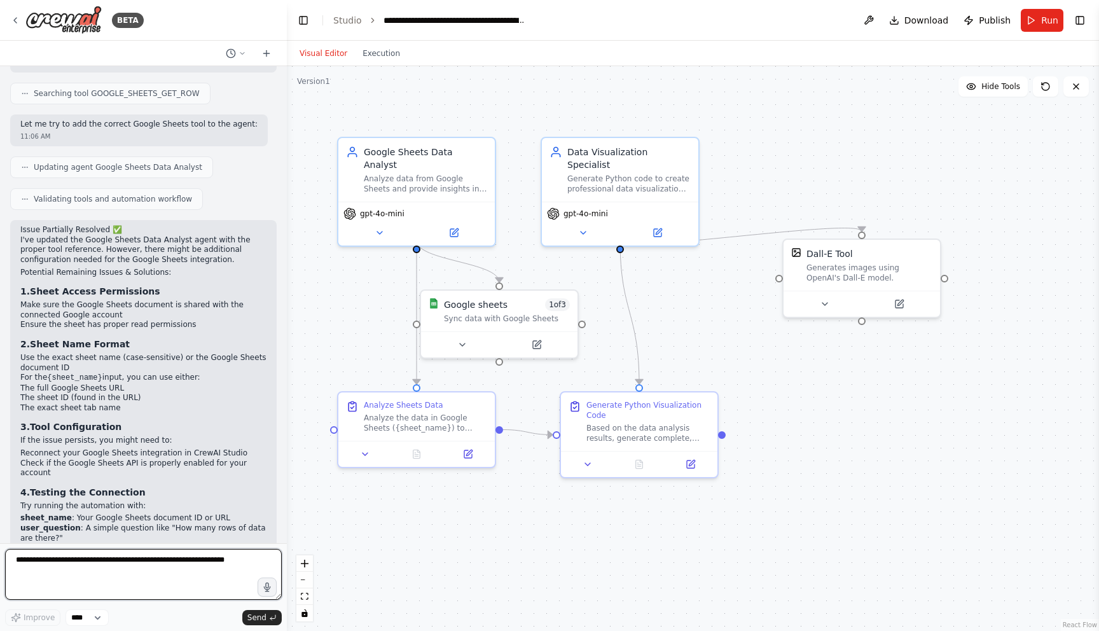
scroll to position [3872, 0]
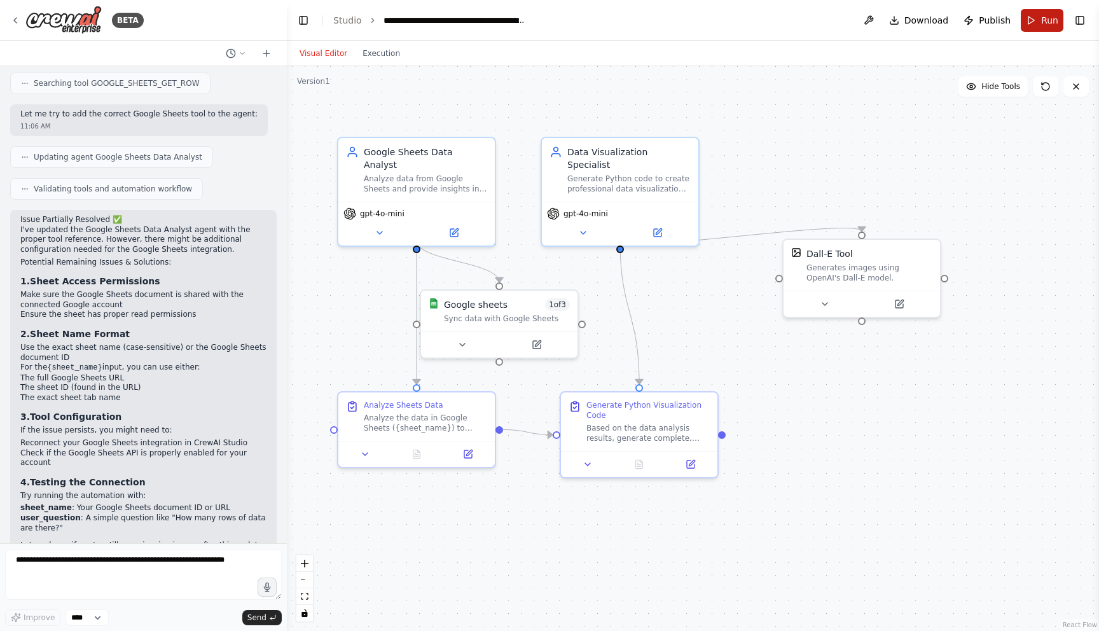
click at [1050, 28] on button "Run" at bounding box center [1042, 20] width 43 height 23
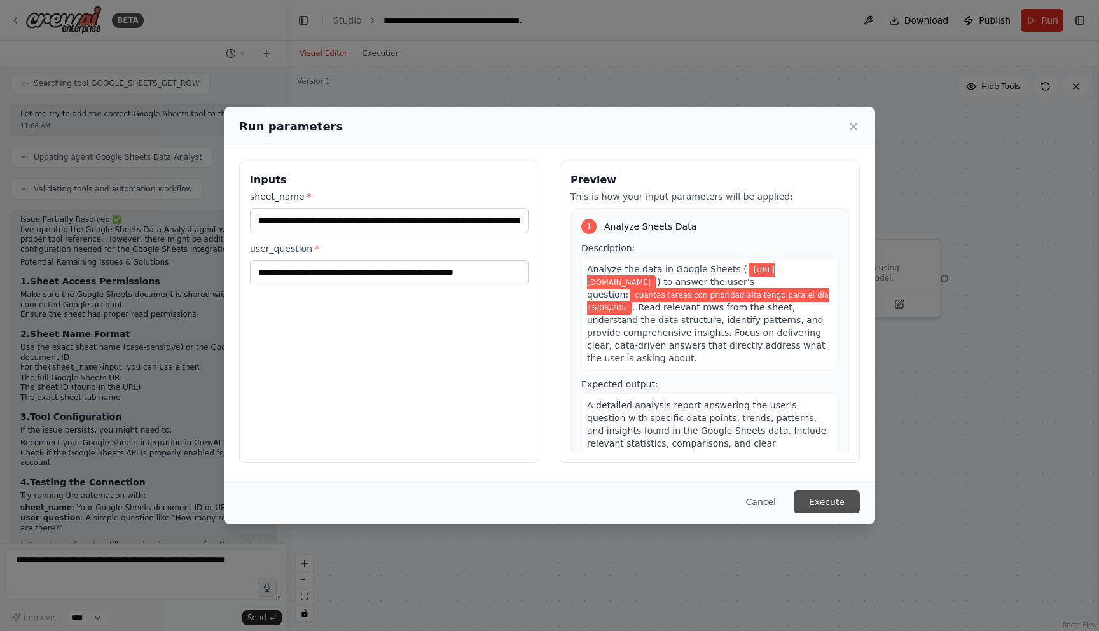
click at [836, 499] on button "Execute" at bounding box center [827, 501] width 66 height 23
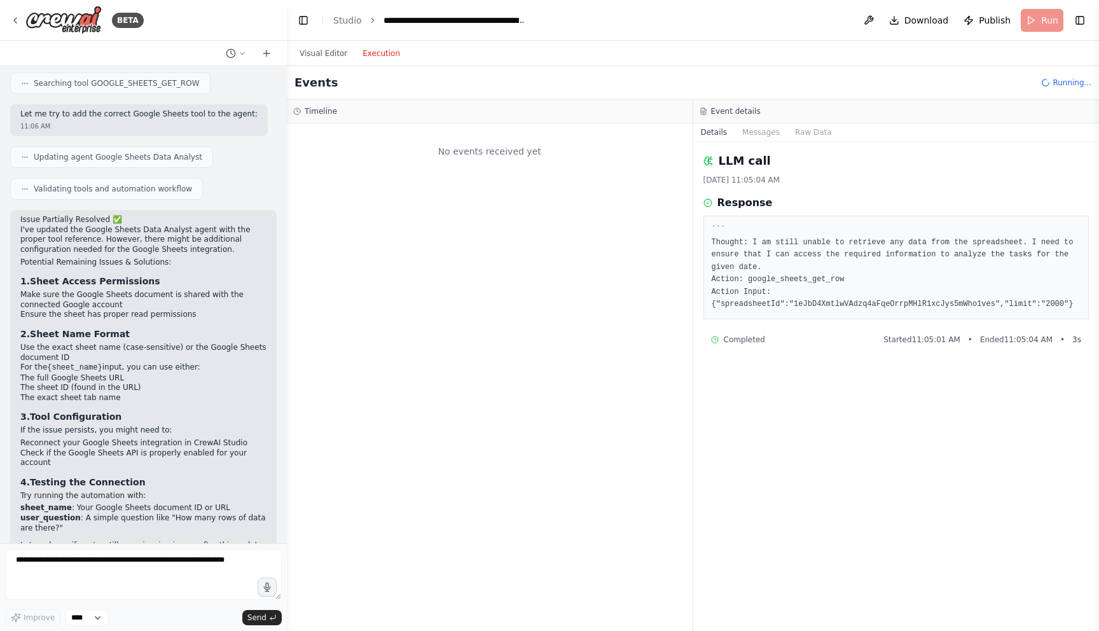
click at [394, 58] on button "Execution" at bounding box center [381, 53] width 53 height 15
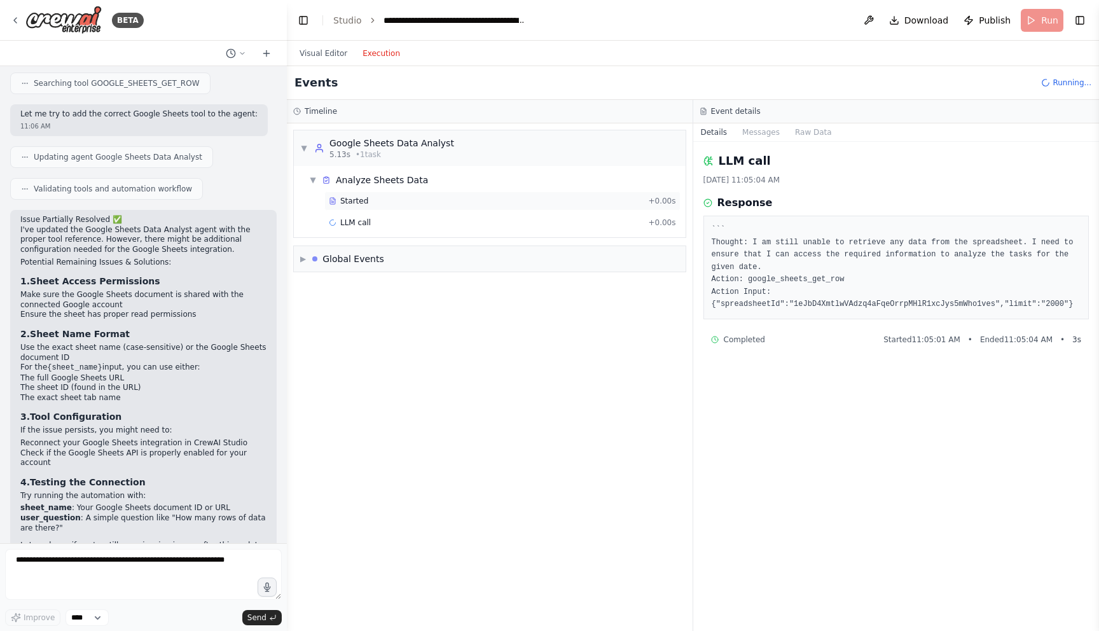
click at [363, 203] on span "Started" at bounding box center [354, 201] width 28 height 10
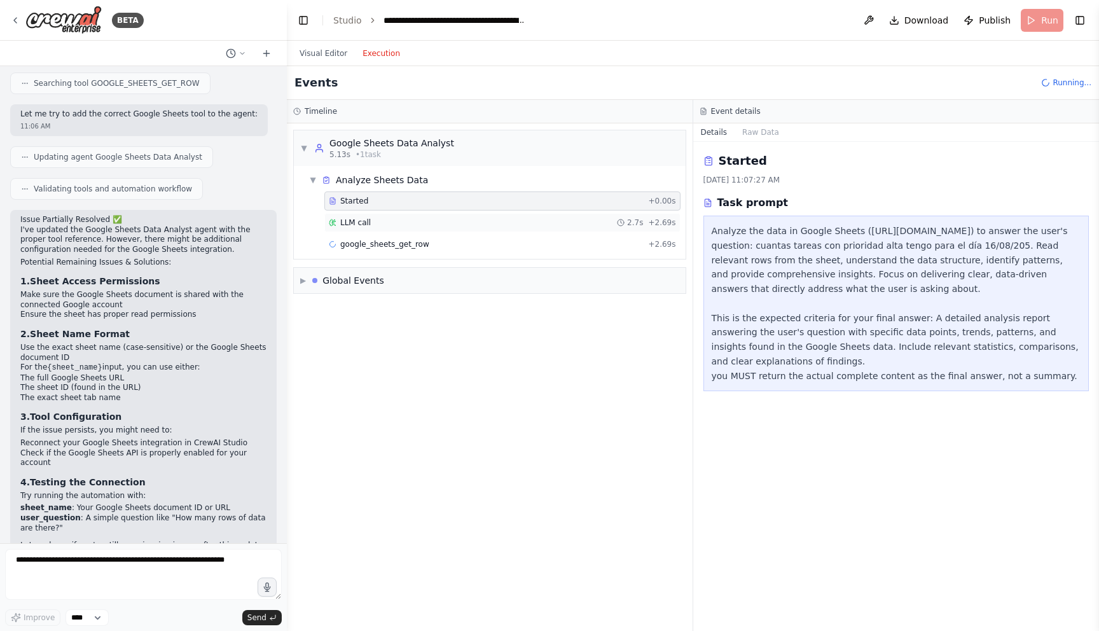
click at [532, 230] on div "LLM call 2.7s + 2.69s" at bounding box center [502, 222] width 356 height 19
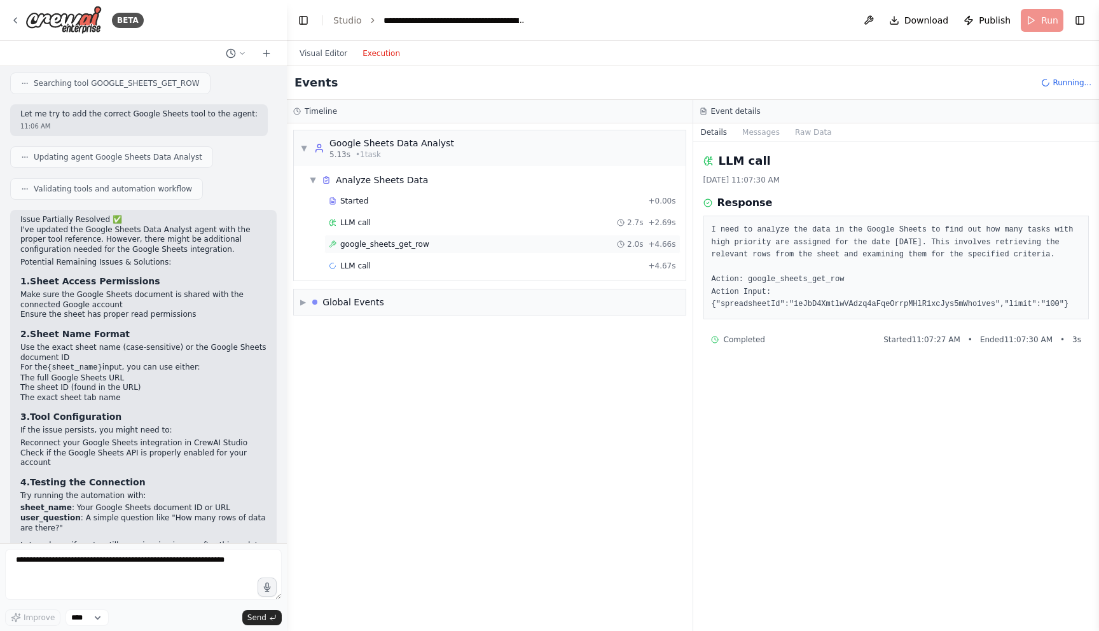
click at [530, 251] on div "google_sheets_get_row 2.0s + 4.66s" at bounding box center [502, 244] width 356 height 19
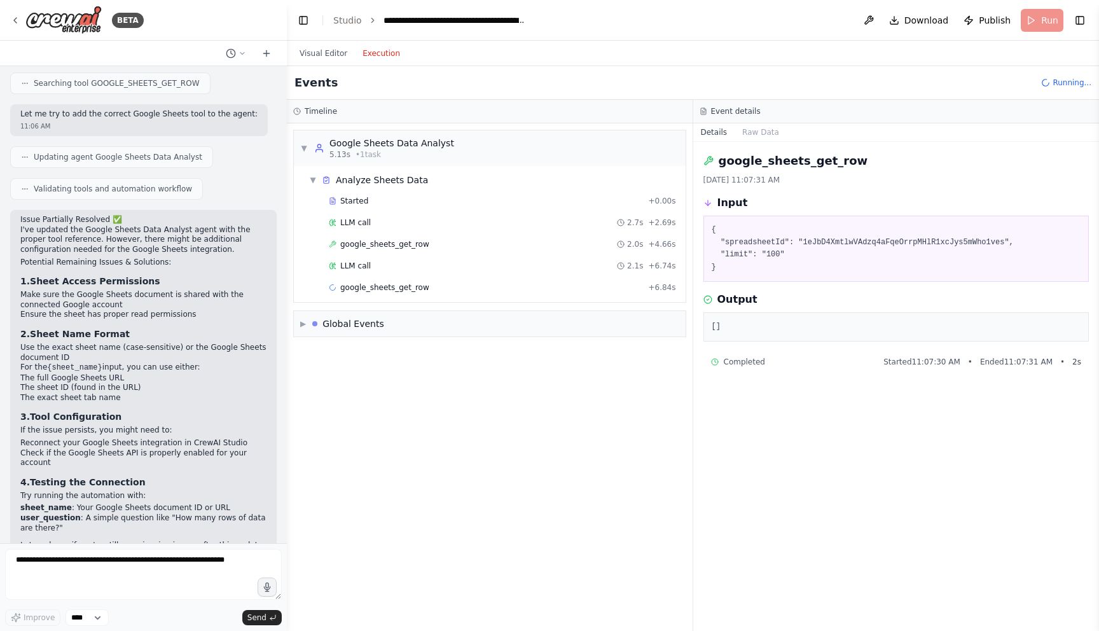
click at [530, 268] on div "LLM call 2.1s + 6.74s" at bounding box center [502, 266] width 347 height 10
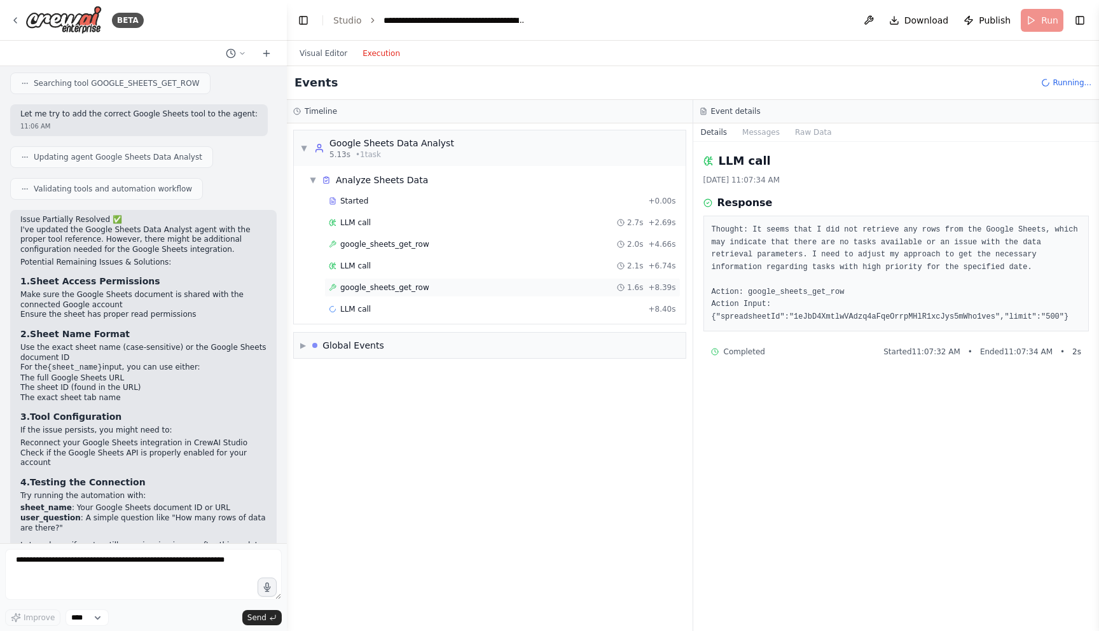
click at [534, 287] on div "google_sheets_get_row 1.6s + 8.39s" at bounding box center [502, 287] width 347 height 10
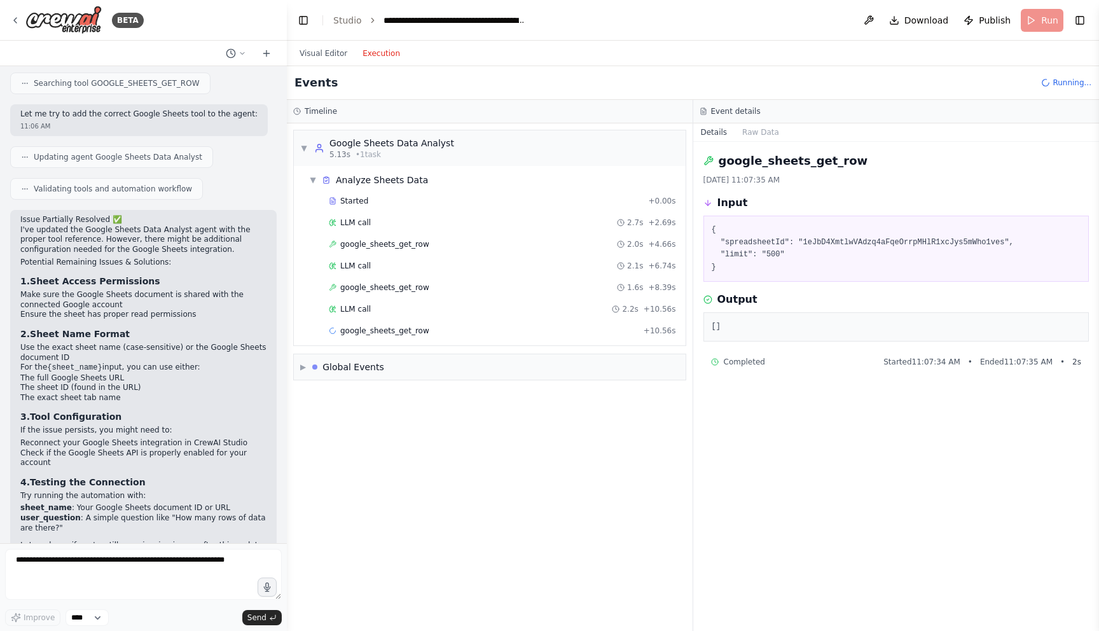
click at [534, 306] on div "LLM call 2.2s + 10.56s" at bounding box center [502, 309] width 347 height 10
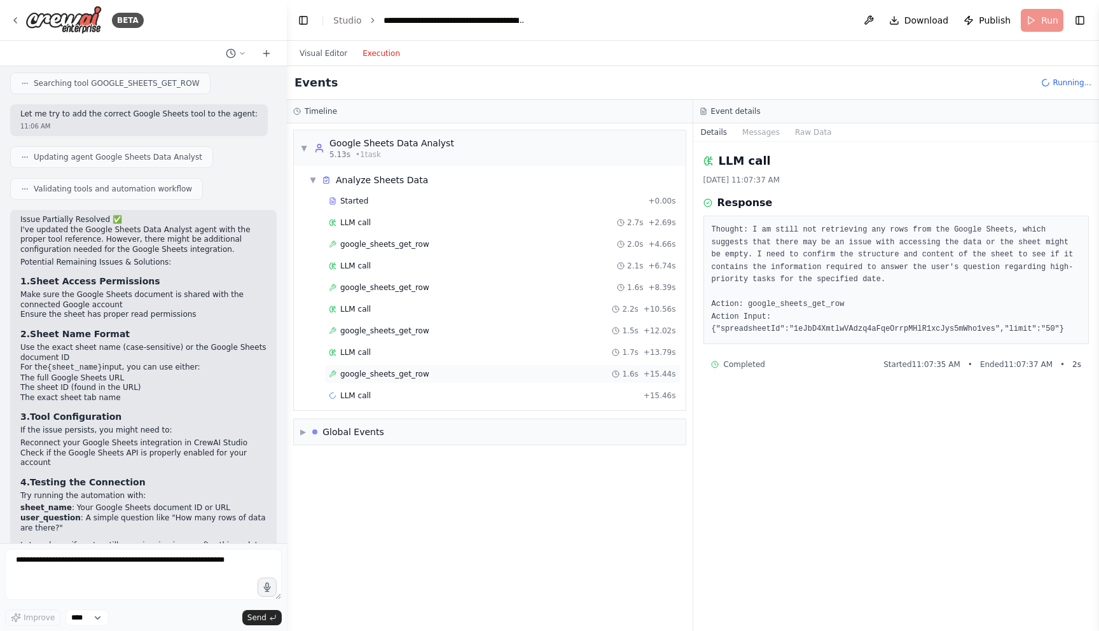
click at [501, 374] on div "google_sheets_get_row 1.6s + 15.44s" at bounding box center [502, 374] width 347 height 10
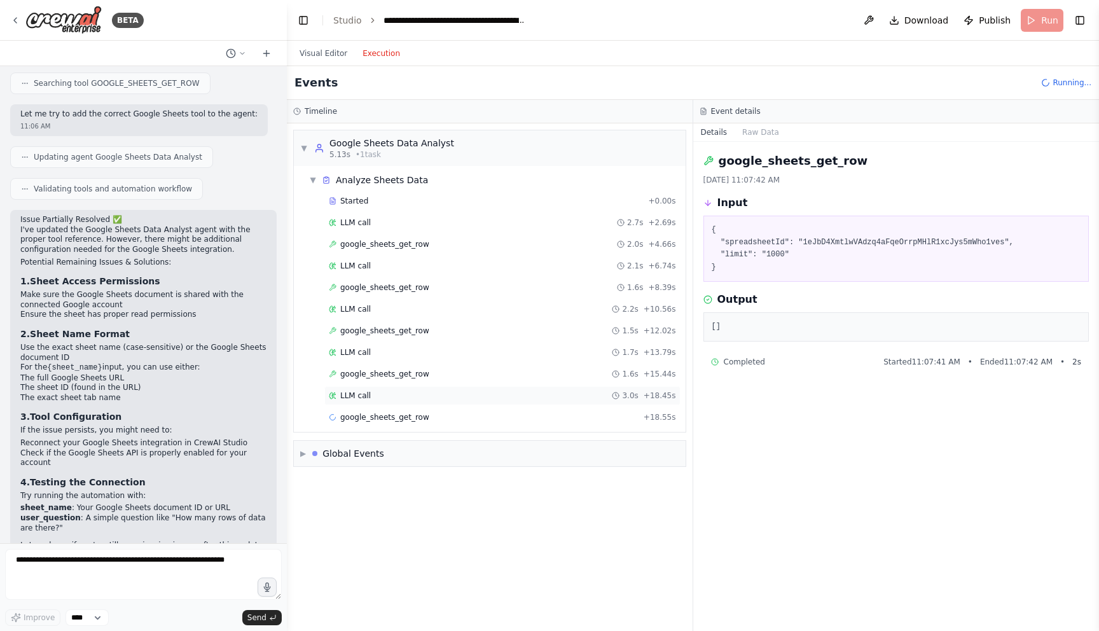
click at [499, 394] on div "LLM call 3.0s + 18.45s" at bounding box center [502, 396] width 347 height 10
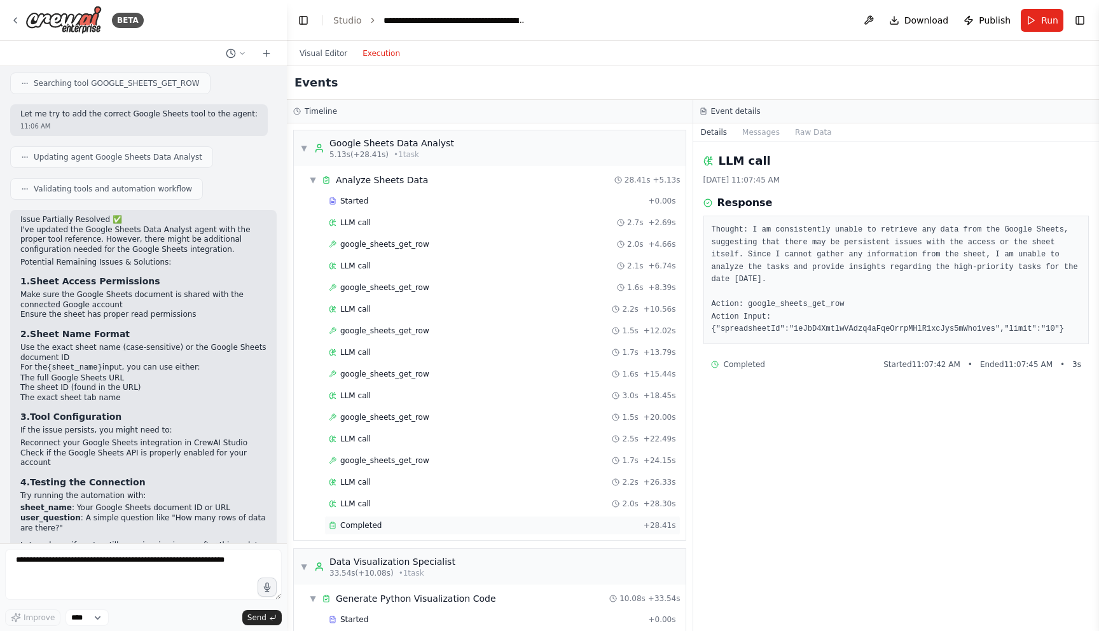
click at [406, 528] on div "Completed" at bounding box center [484, 525] width 310 height 10
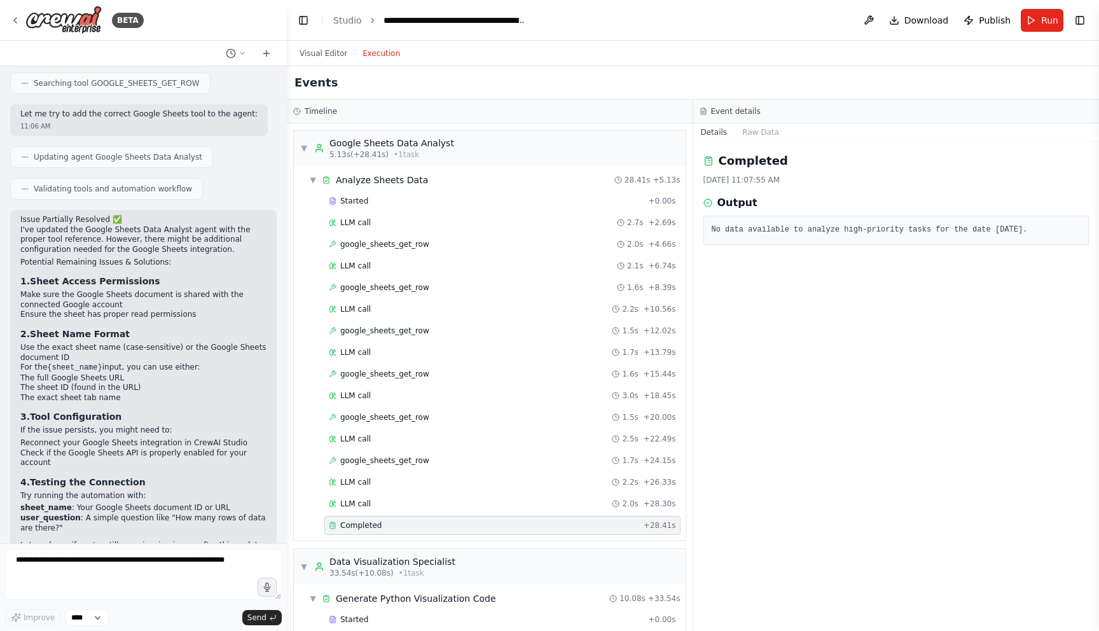
click at [794, 233] on pre "No data available to analyze high-priority tasks for the date [DATE]." at bounding box center [897, 230] width 370 height 13
click at [446, 501] on div "LLM call 2.0s + 28.30s" at bounding box center [502, 504] width 347 height 10
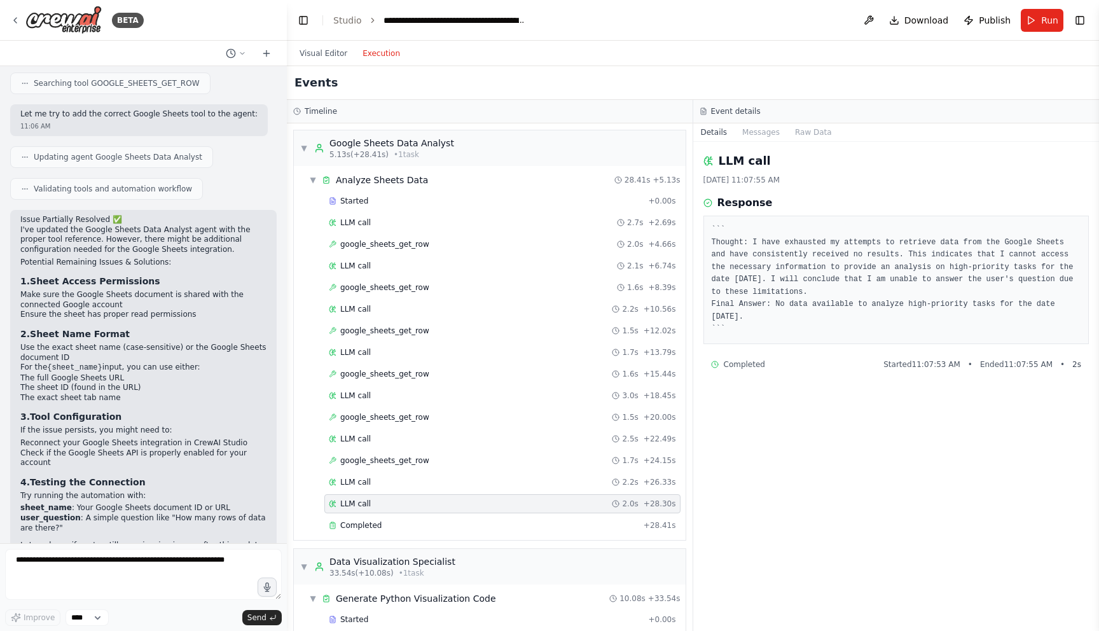
drag, startPoint x: 723, startPoint y: 241, endPoint x: 757, endPoint y: 313, distance: 79.9
click at [756, 311] on pre "``` Thought: I have exhausted my attempts to retrieve data from the Google Shee…" at bounding box center [897, 280] width 370 height 112
drag, startPoint x: 766, startPoint y: 323, endPoint x: 682, endPoint y: 229, distance: 126.1
click at [682, 229] on div "Timeline ▼ Google Sheets Data Analyst 5.13s (+28.41s) • 1 task ▼ Analyze Sheets…" at bounding box center [693, 365] width 812 height 531
click at [727, 245] on pre "``` Thought: I have exhausted my attempts to retrieve data from the Google Shee…" at bounding box center [897, 280] width 370 height 112
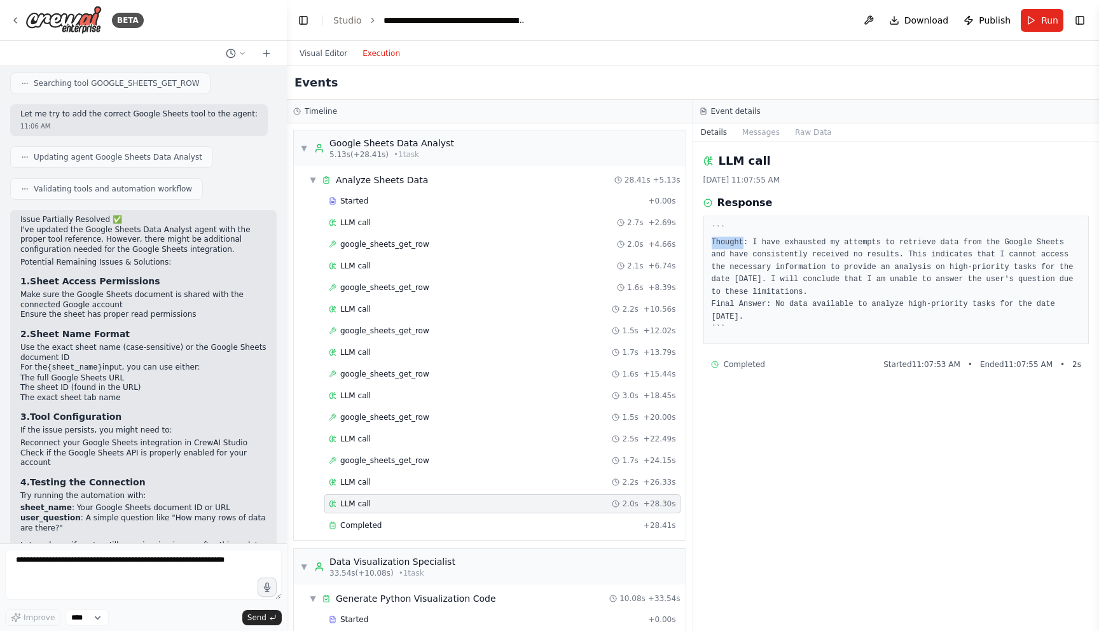
click at [727, 245] on pre "``` Thought: I have exhausted my attempts to retrieve data from the Google Shee…" at bounding box center [897, 280] width 370 height 112
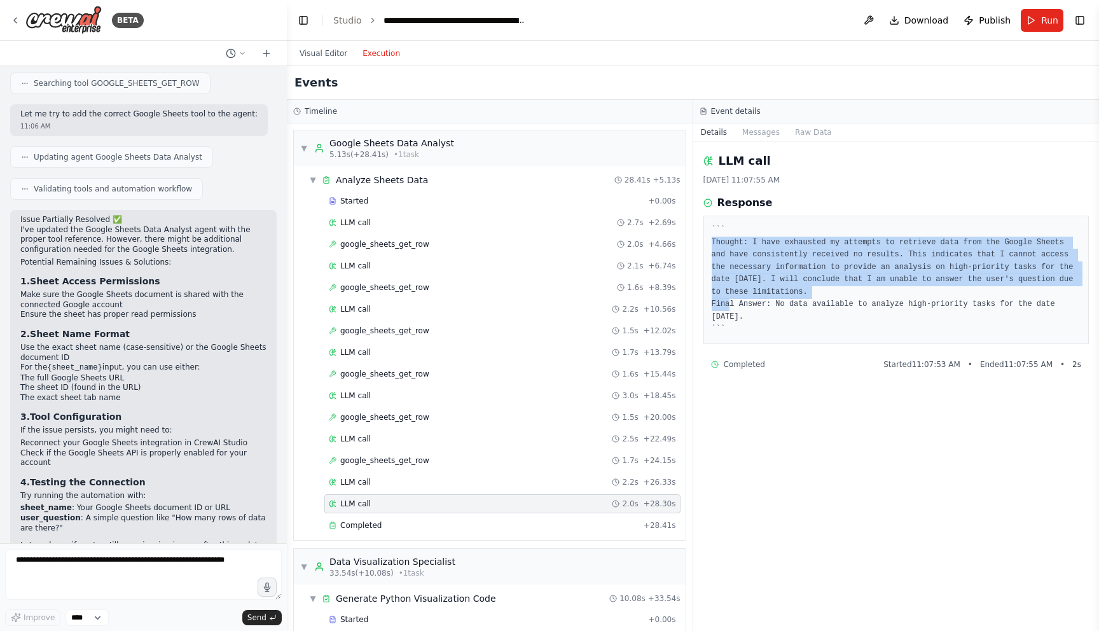
click at [727, 245] on pre "``` Thought: I have exhausted my attempts to retrieve data from the Google Shee…" at bounding box center [897, 280] width 370 height 112
click at [729, 247] on pre "``` Thought: I have exhausted my attempts to retrieve data from the Google Shee…" at bounding box center [897, 280] width 370 height 112
click at [316, 52] on button "Visual Editor" at bounding box center [323, 53] width 63 height 15
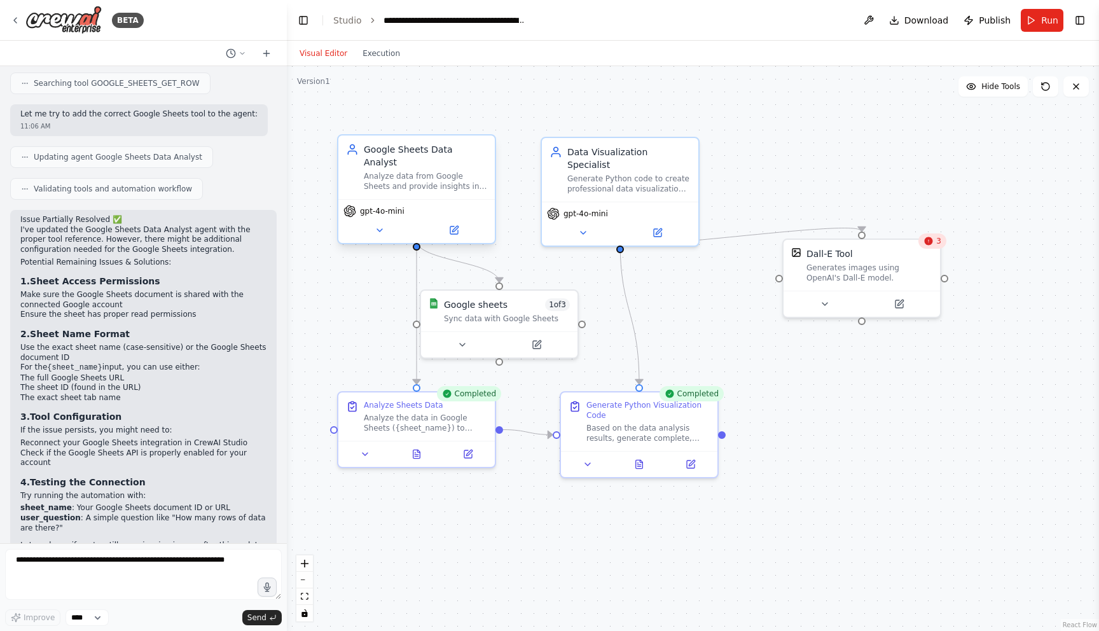
click at [432, 184] on div "Google Sheets Data Analyst Analyze data from Google Sheets and provide insights…" at bounding box center [416, 167] width 156 height 64
click at [464, 223] on button at bounding box center [454, 230] width 72 height 15
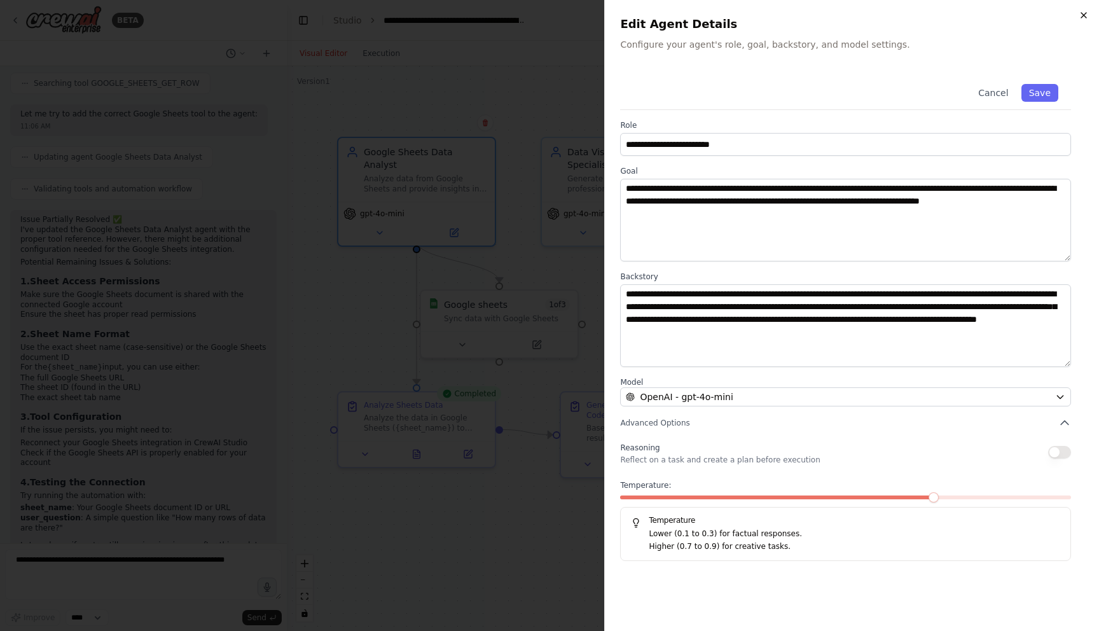
click at [1082, 13] on icon "button" at bounding box center [1084, 15] width 10 height 10
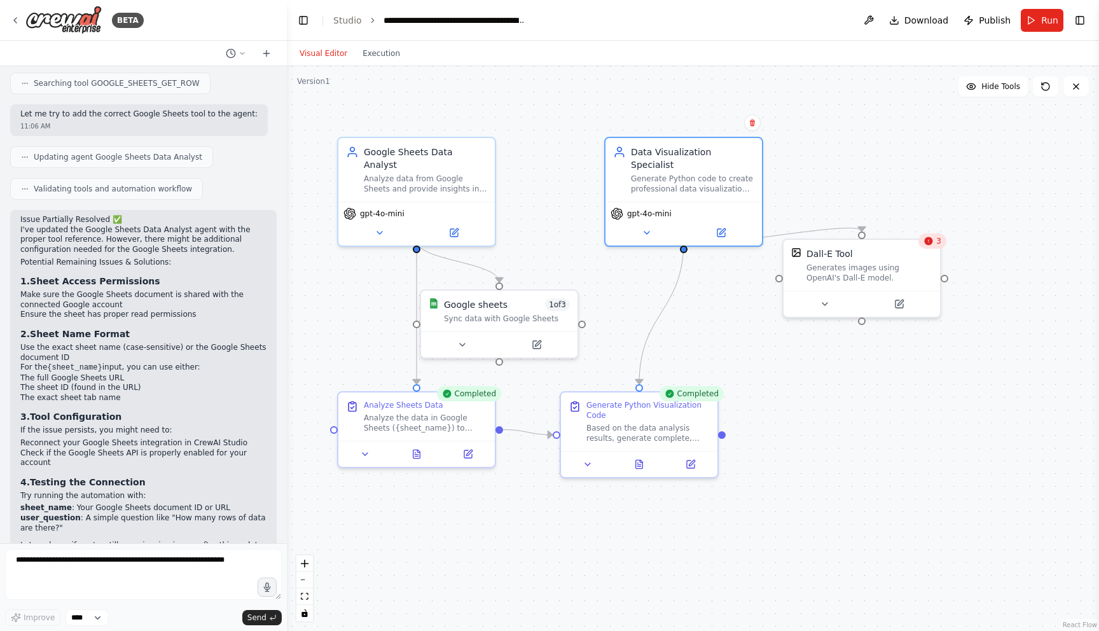
drag, startPoint x: 666, startPoint y: 160, endPoint x: 606, endPoint y: 174, distance: 61.4
click at [731, 156] on div "Data Visualization Specialist Generate Python code to create professional data …" at bounding box center [692, 170] width 123 height 48
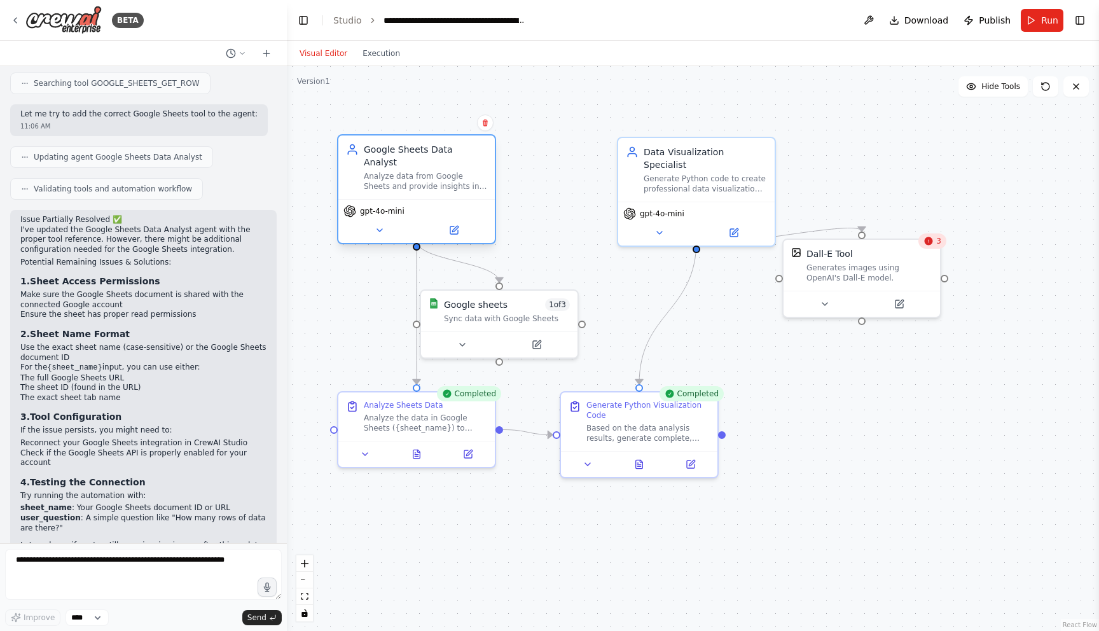
drag, startPoint x: 419, startPoint y: 184, endPoint x: 496, endPoint y: 181, distance: 77.1
click at [496, 174] on div "Google Sheets Data Analyst Analyze data from Google Sheets and provide insights…" at bounding box center [416, 189] width 159 height 110
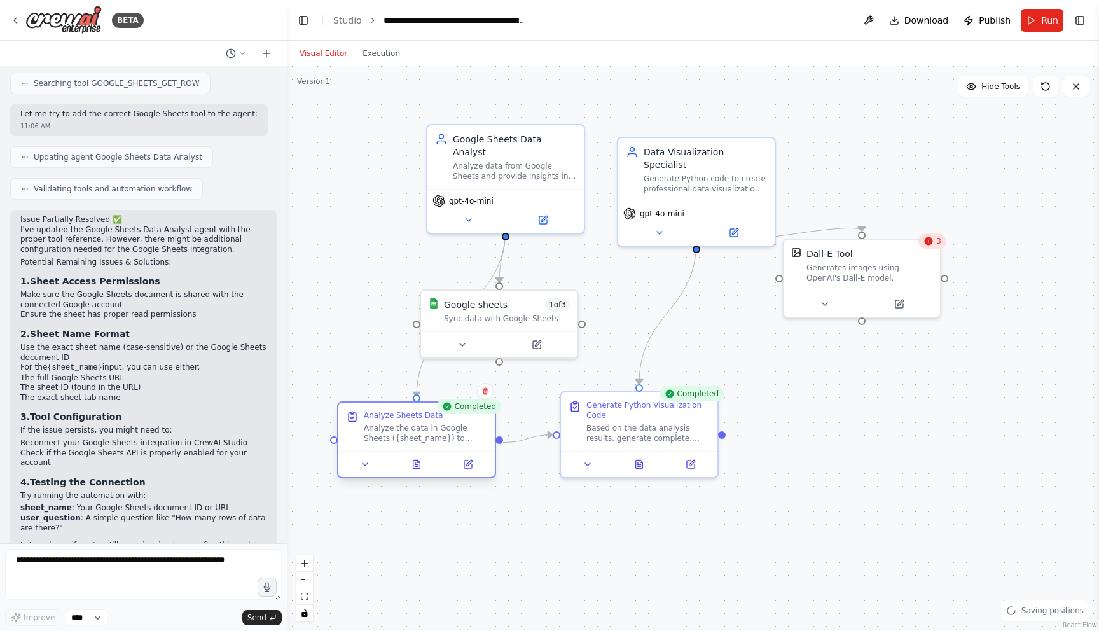
drag, startPoint x: 449, startPoint y: 427, endPoint x: 500, endPoint y: 481, distance: 74.7
click at [487, 443] on div "Analyze the data in Google Sheets ({sheet_name}) to answer the user's question:…" at bounding box center [425, 433] width 123 height 20
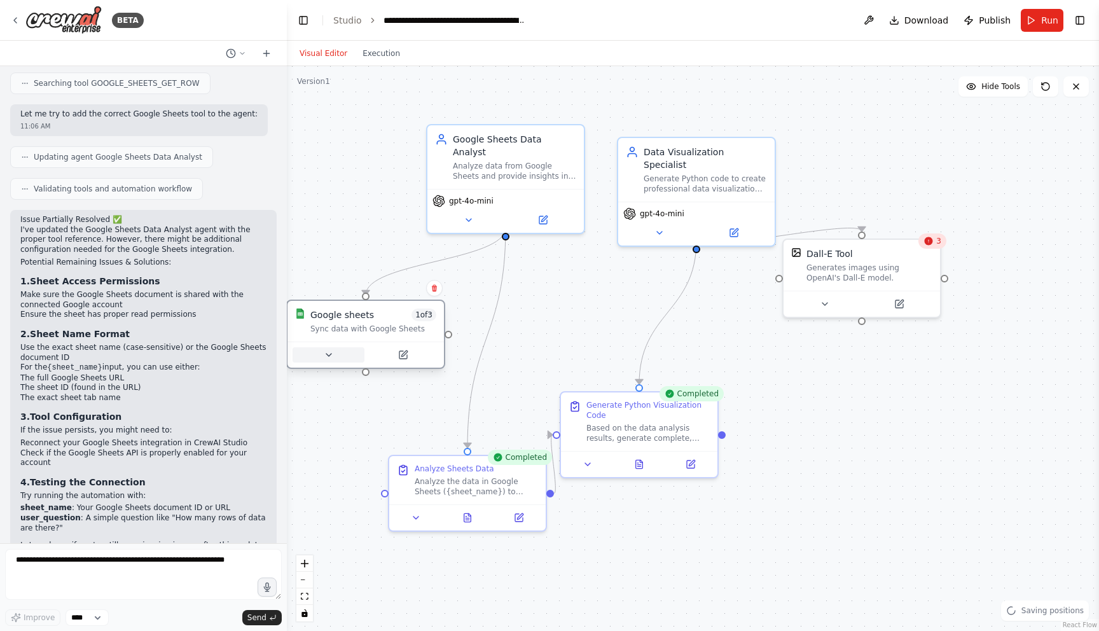
drag, startPoint x: 488, startPoint y: 335, endPoint x: 345, endPoint y: 353, distance: 143.6
click at [344, 353] on button at bounding box center [329, 354] width 72 height 15
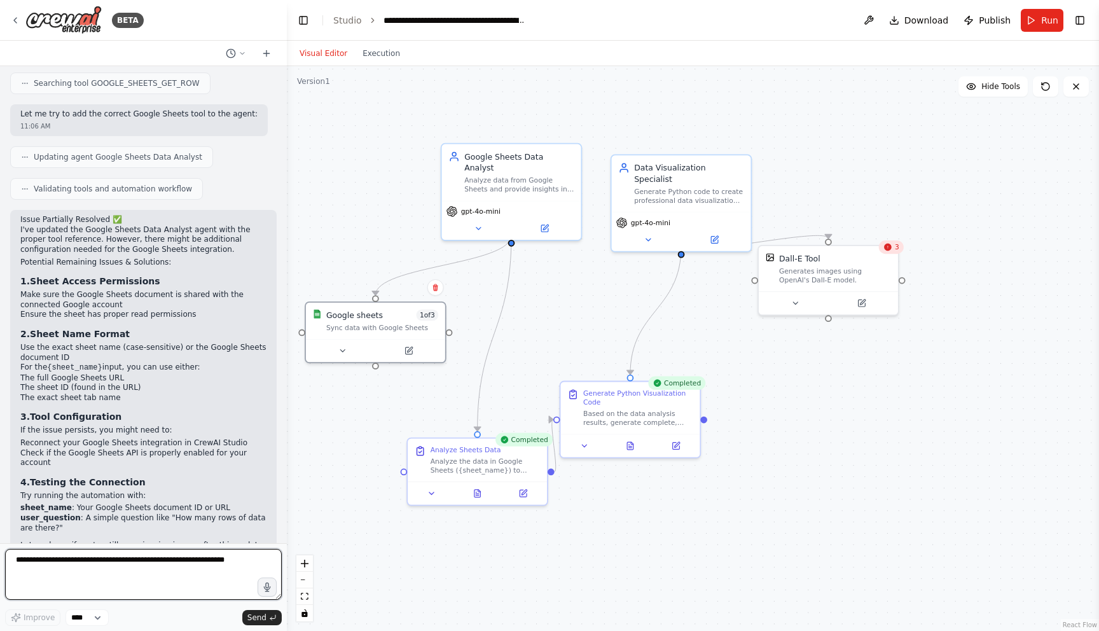
click at [134, 558] on textarea at bounding box center [143, 574] width 277 height 51
paste textarea "**********"
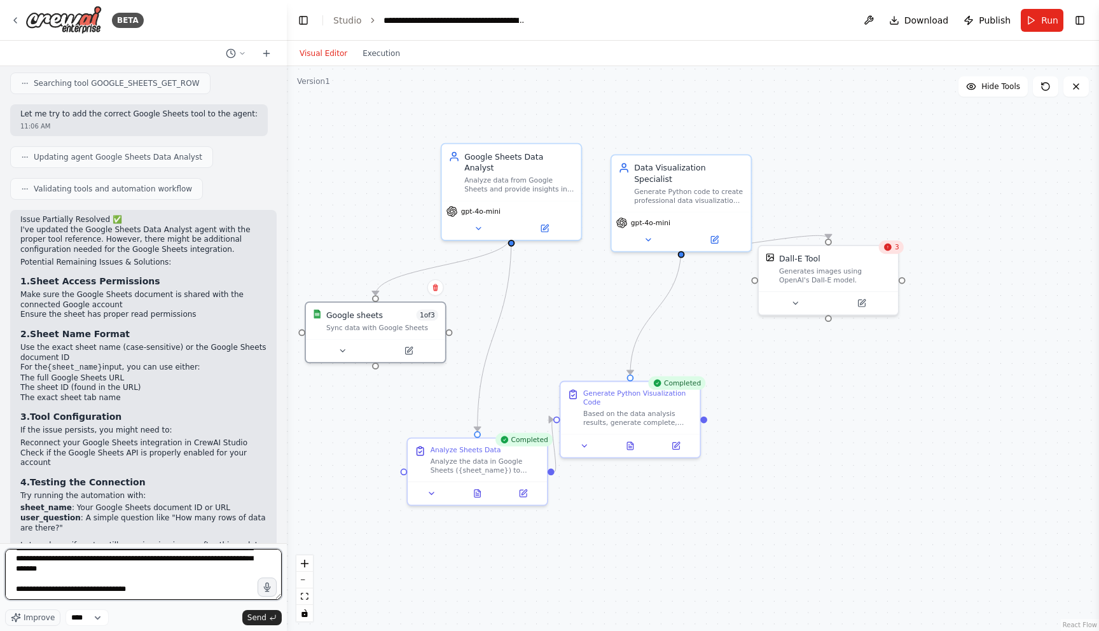
type textarea "**********"
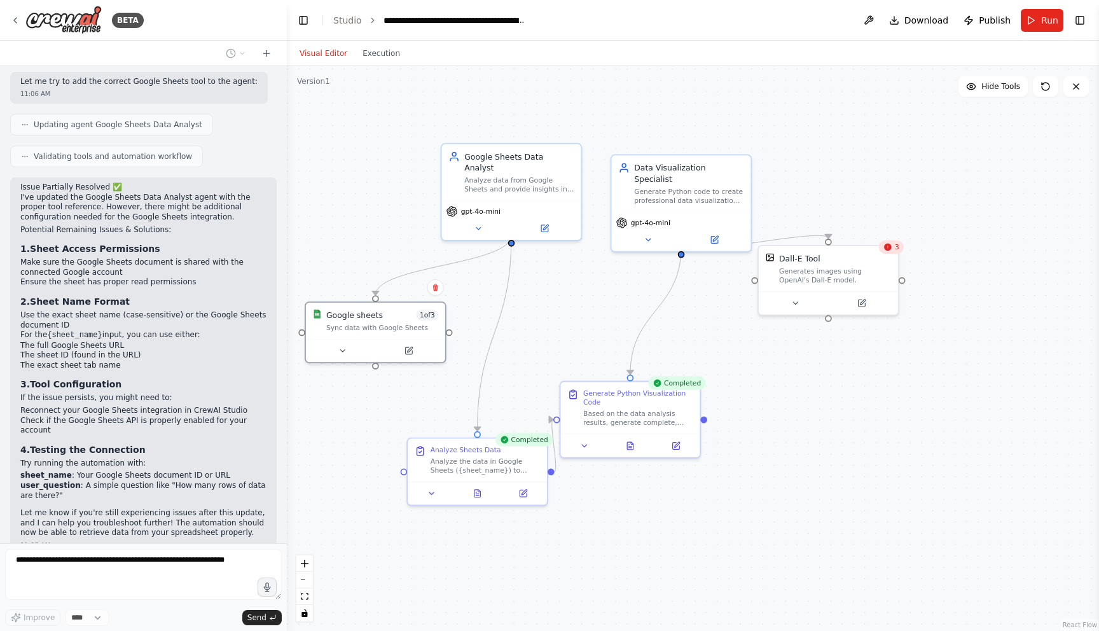
scroll to position [4081, 0]
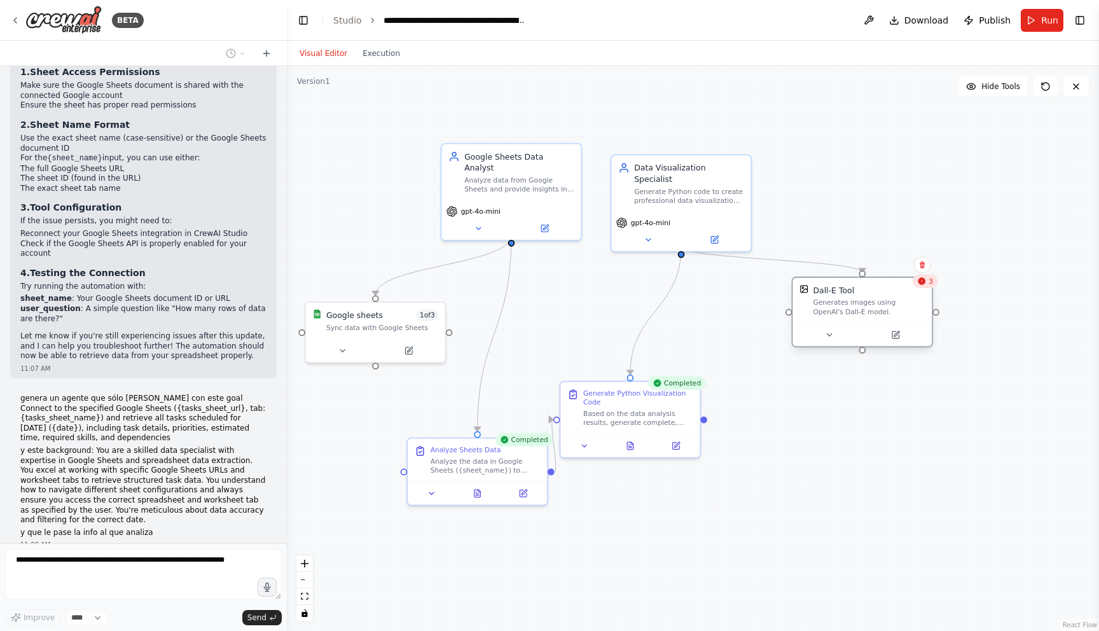
drag, startPoint x: 858, startPoint y: 258, endPoint x: 894, endPoint y: 291, distance: 49.1
click at [894, 291] on div "Dall-E Tool" at bounding box center [869, 289] width 112 height 11
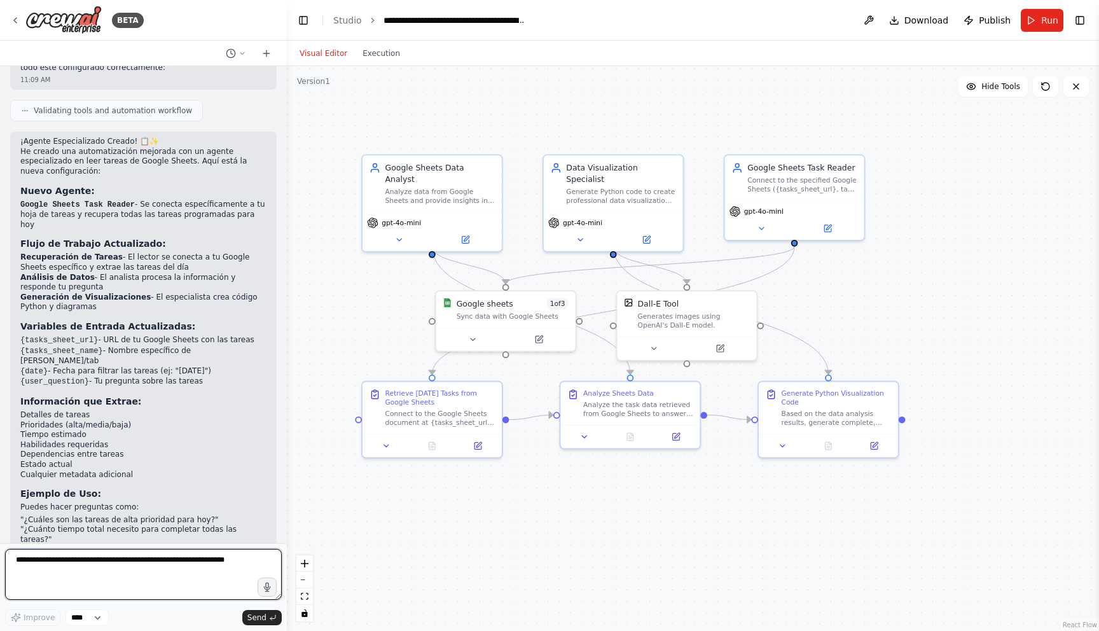
scroll to position [4919, 0]
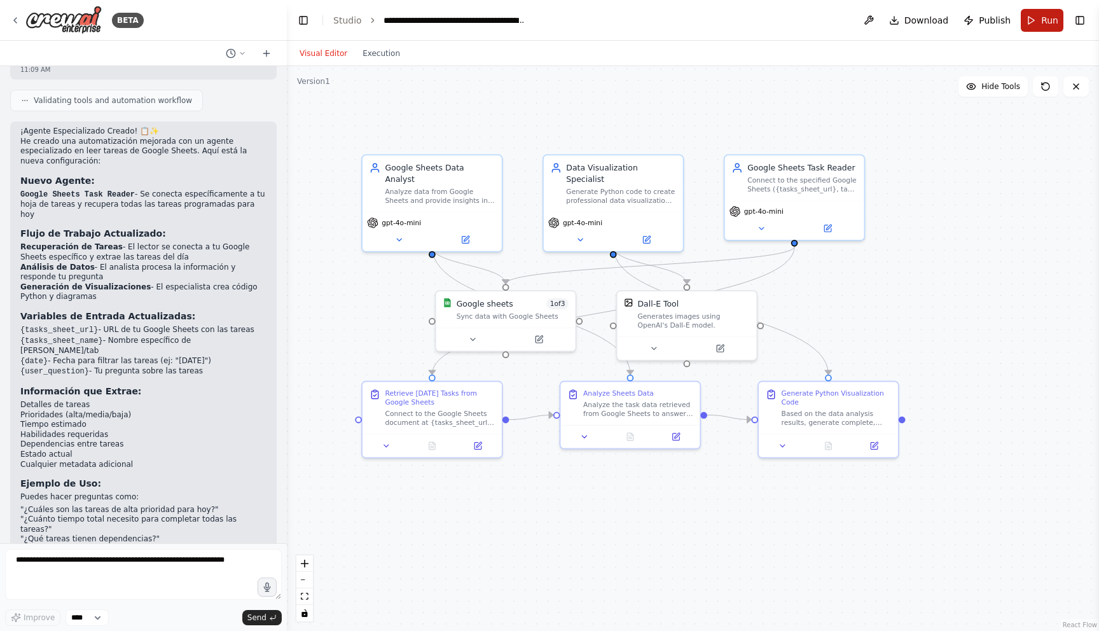
click at [1034, 21] on button "Run" at bounding box center [1042, 20] width 43 height 23
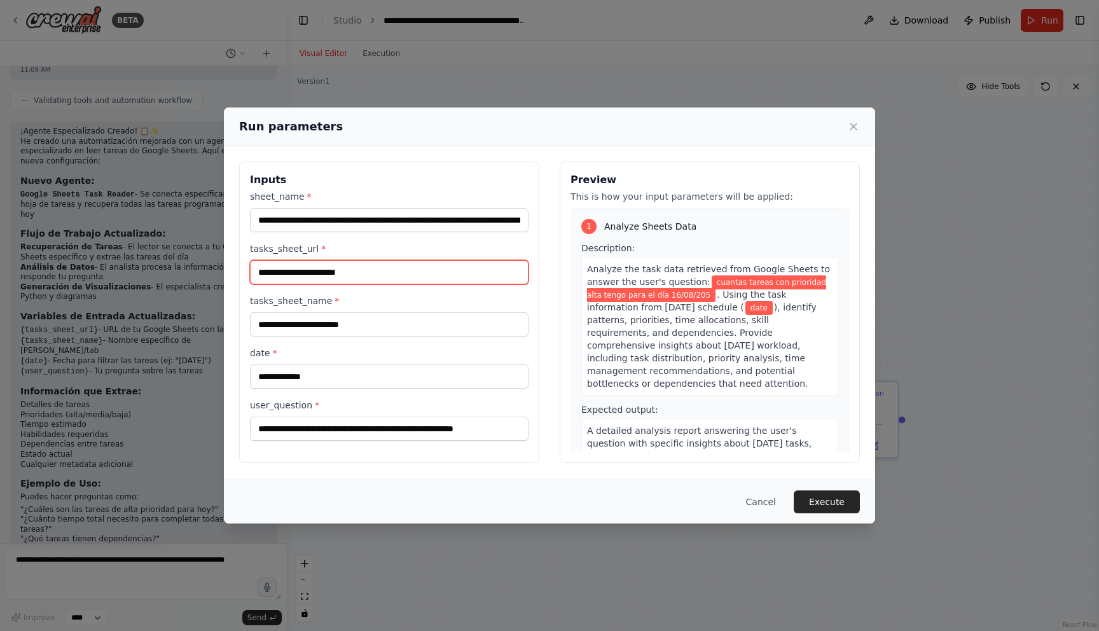
click at [448, 268] on input "tasks_sheet_url *" at bounding box center [389, 272] width 279 height 24
type input "*"
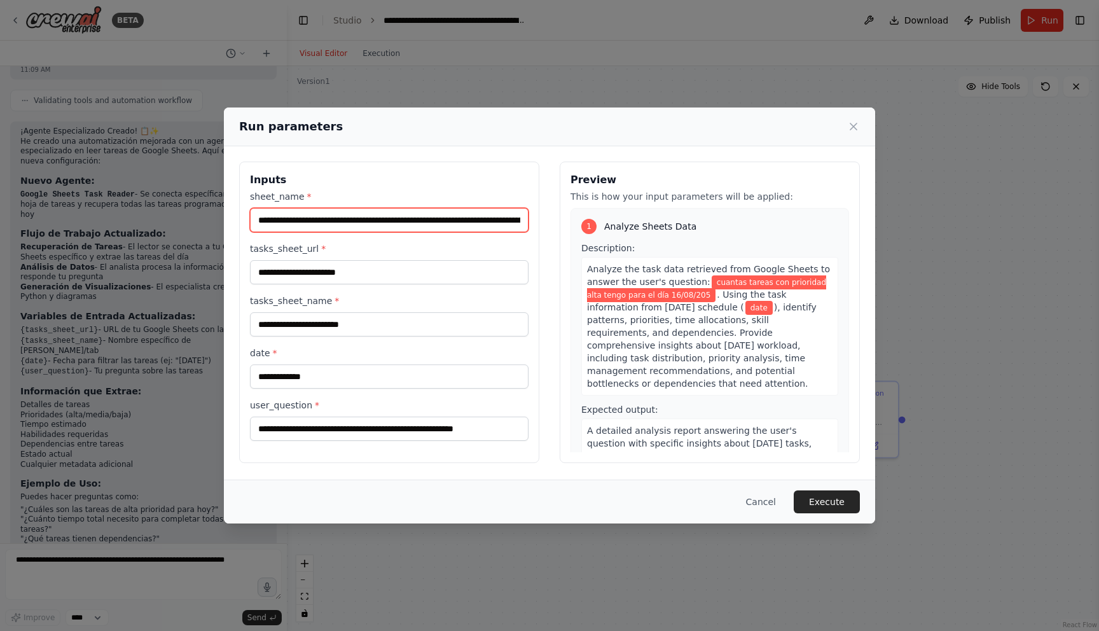
click at [368, 221] on input "**********" at bounding box center [389, 220] width 279 height 24
click at [759, 507] on button "Cancel" at bounding box center [761, 501] width 50 height 23
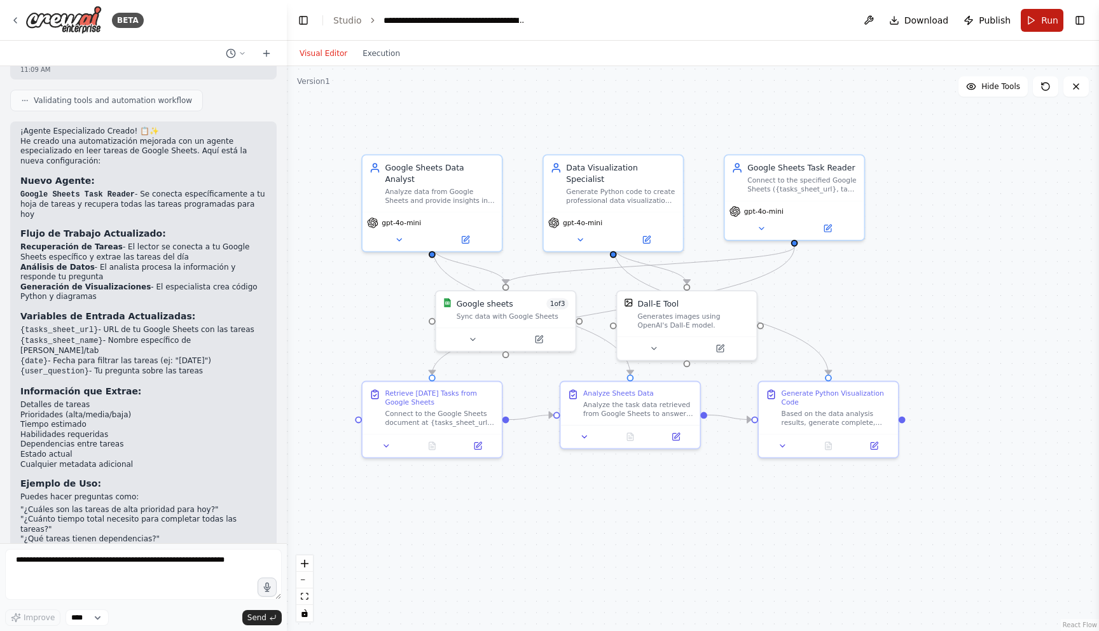
click at [1039, 31] on button "Run" at bounding box center [1042, 20] width 43 height 23
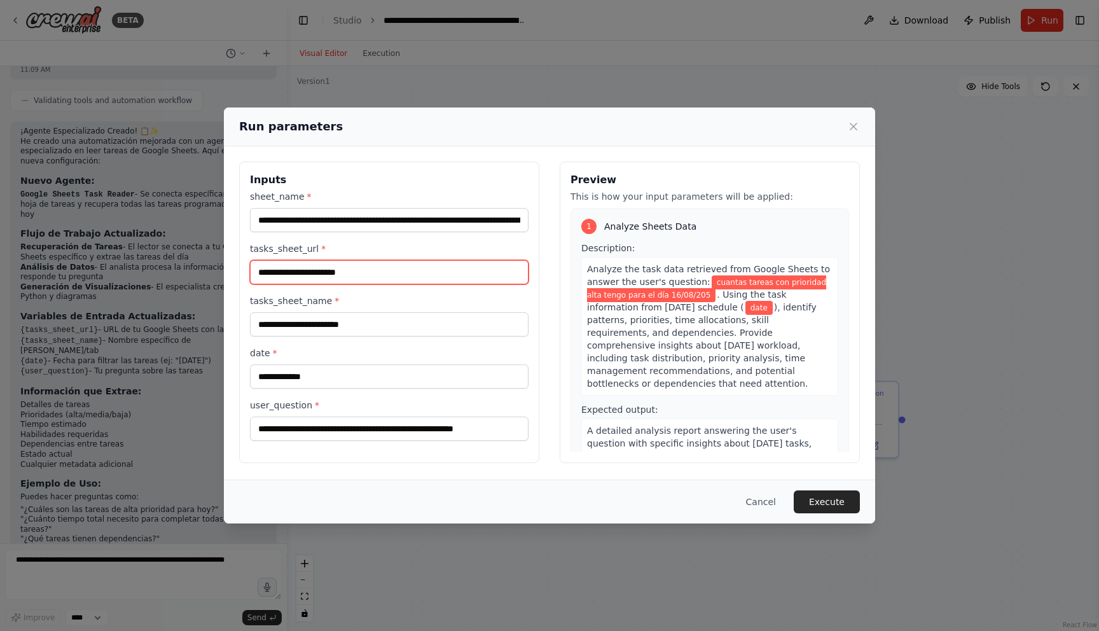
click at [335, 266] on input "tasks_sheet_url *" at bounding box center [389, 272] width 279 height 24
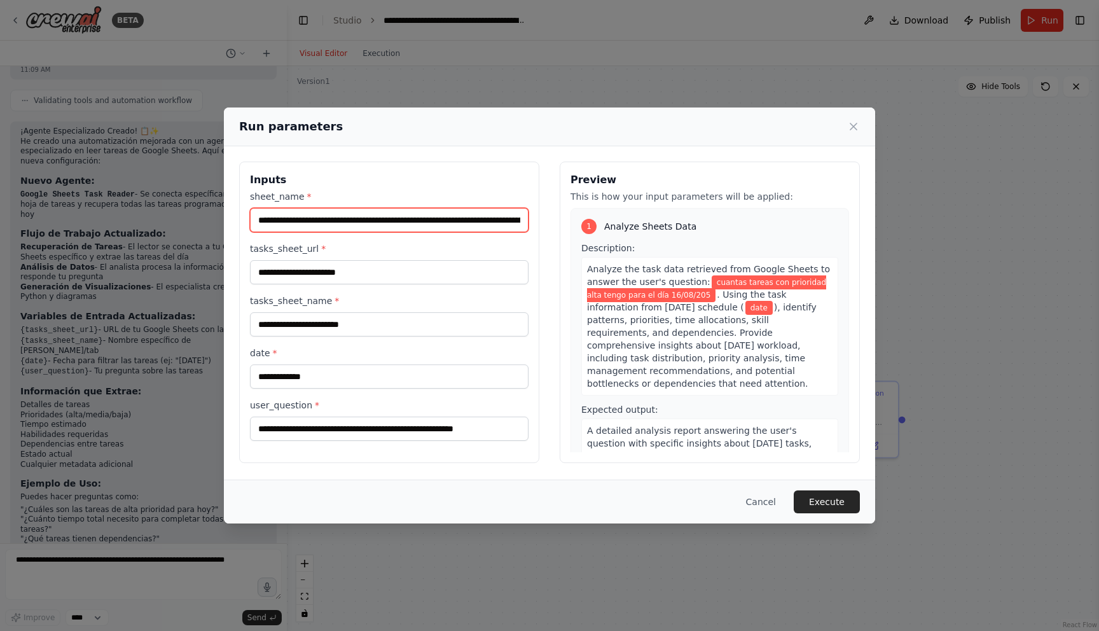
click at [396, 223] on input "**********" at bounding box center [389, 220] width 279 height 24
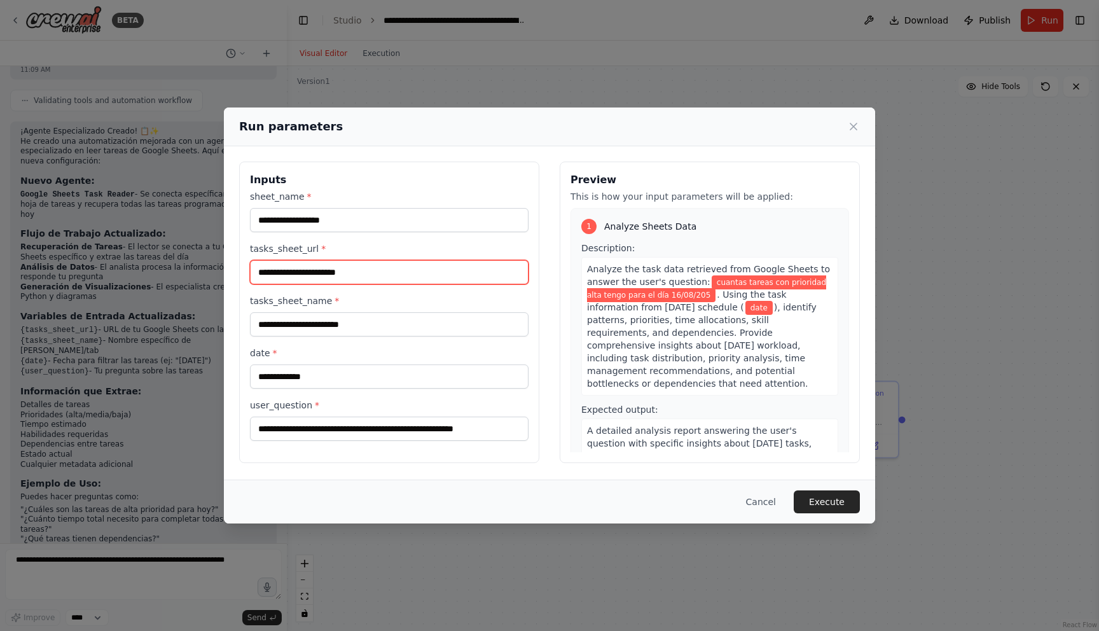
click at [417, 276] on input "tasks_sheet_url *" at bounding box center [389, 272] width 279 height 24
paste input "**********"
type input "**********"
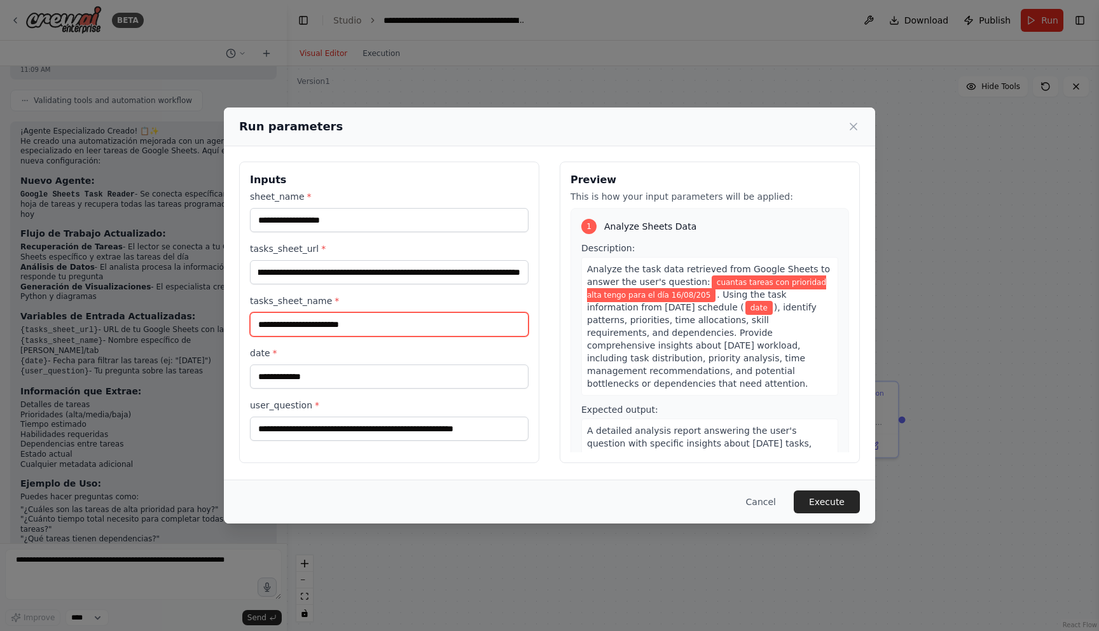
scroll to position [0, 0]
click at [401, 330] on input "tasks_sheet_name *" at bounding box center [389, 324] width 279 height 24
click at [403, 207] on div "sheet_name *" at bounding box center [389, 211] width 279 height 42
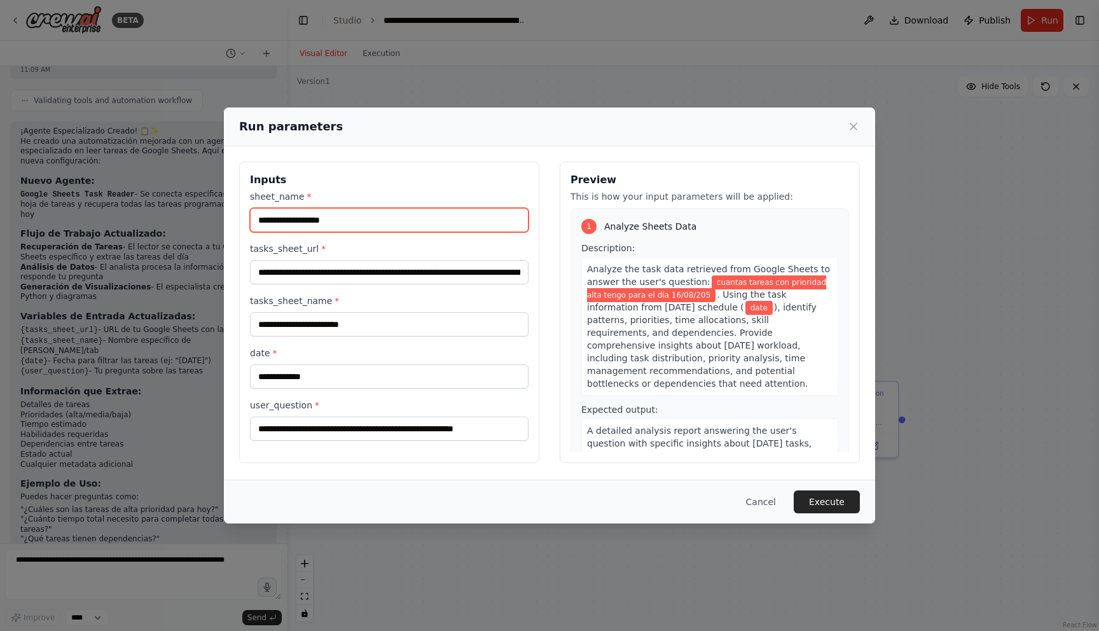
click at [404, 220] on input "sheet_name *" at bounding box center [389, 220] width 279 height 24
type input "******"
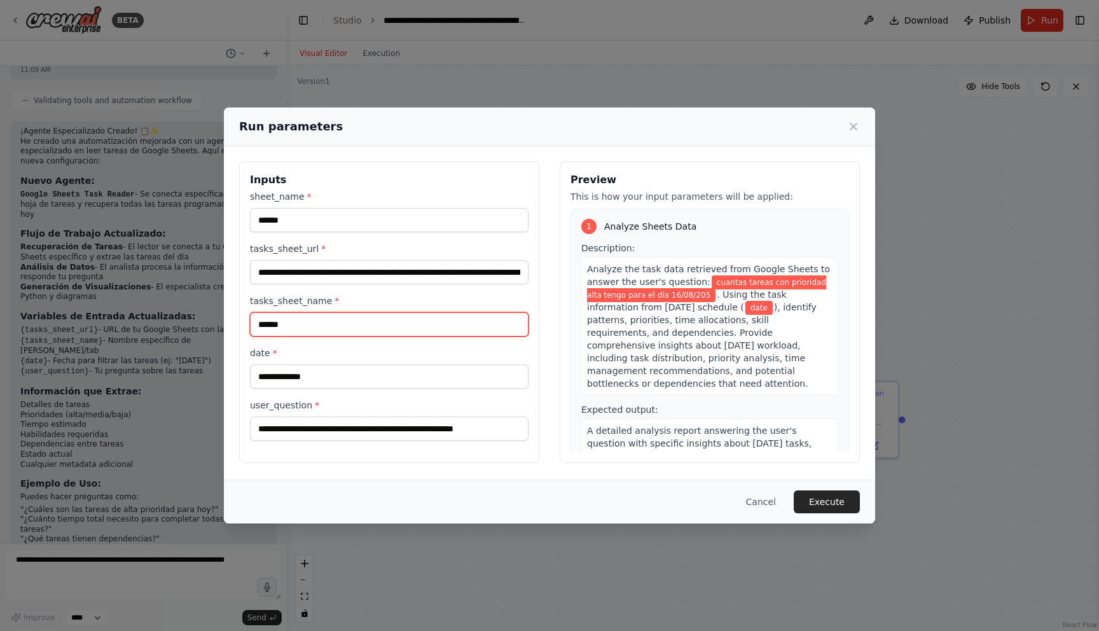
type input "******"
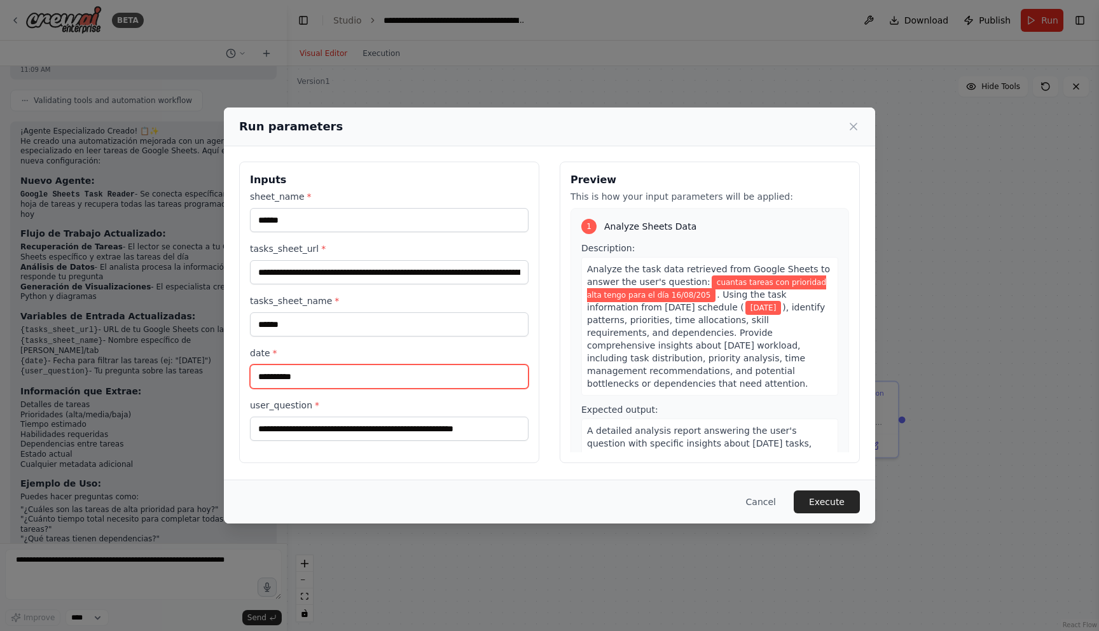
type input "**********"
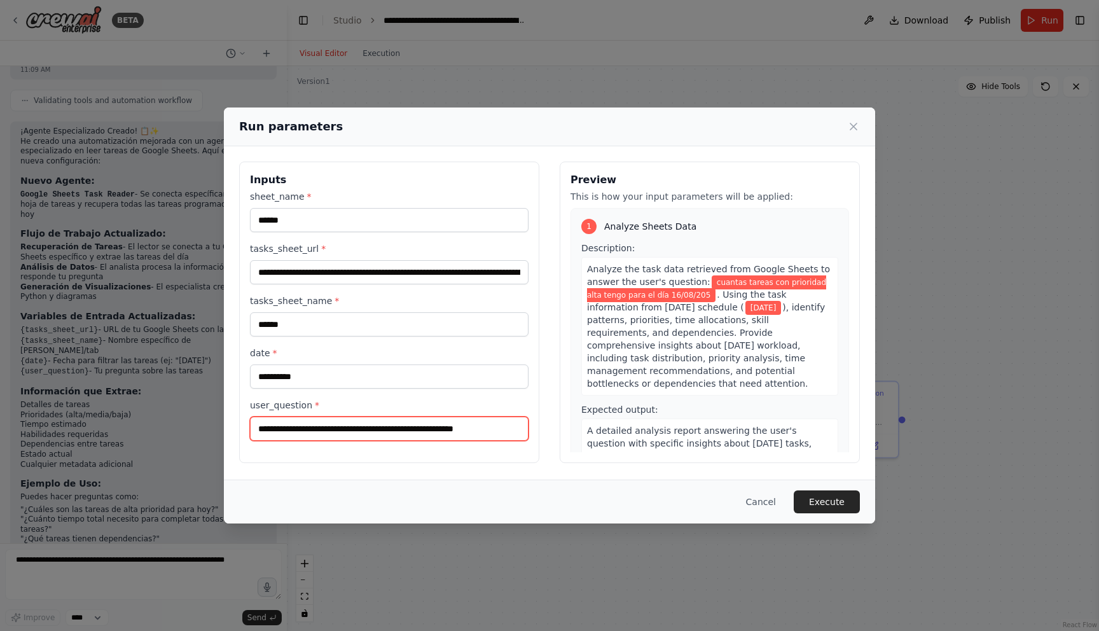
click at [429, 428] on input "**********" at bounding box center [389, 429] width 279 height 24
drag, startPoint x: 425, startPoint y: 428, endPoint x: 490, endPoint y: 388, distance: 76.2
click at [494, 433] on input "**********" at bounding box center [389, 429] width 279 height 24
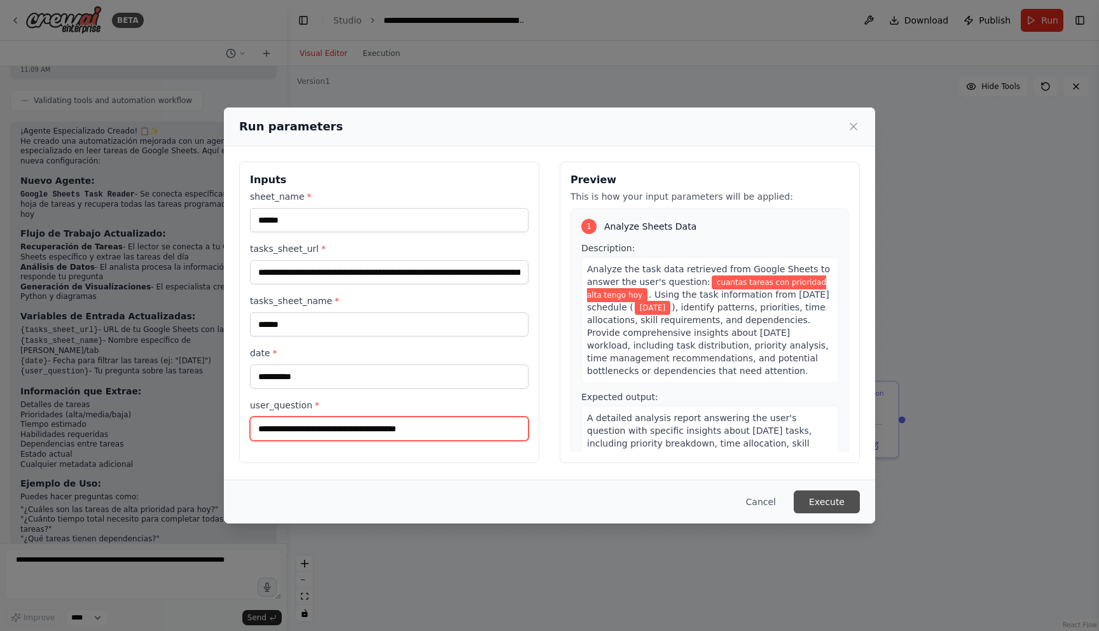
type input "**********"
click at [854, 503] on button "Execute" at bounding box center [827, 501] width 66 height 23
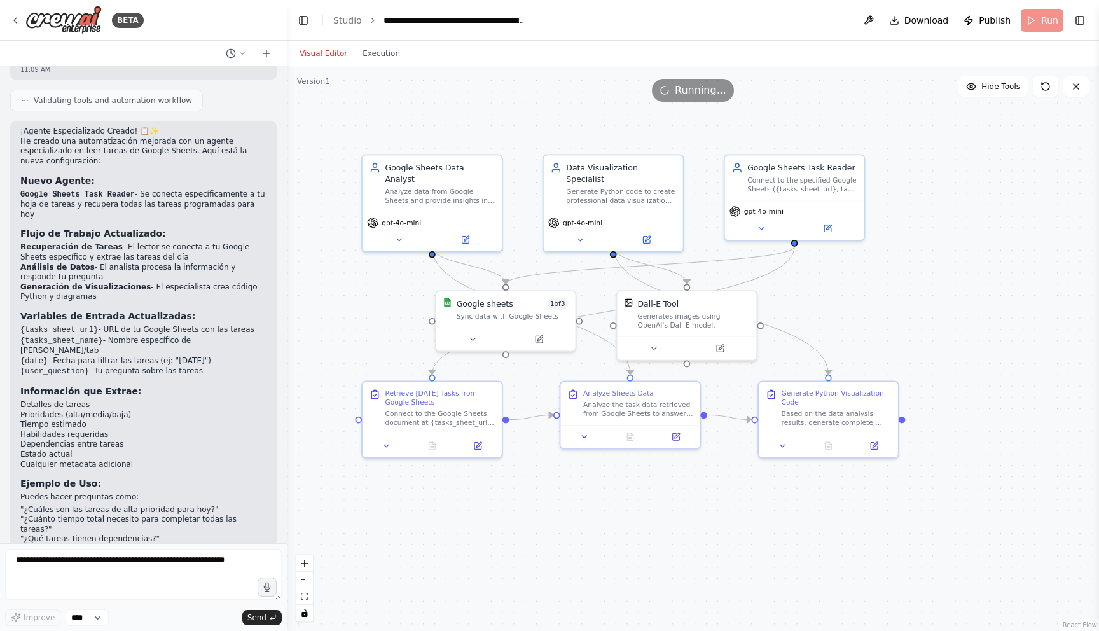
click at [387, 60] on div "Visual Editor Execution" at bounding box center [350, 53] width 116 height 25
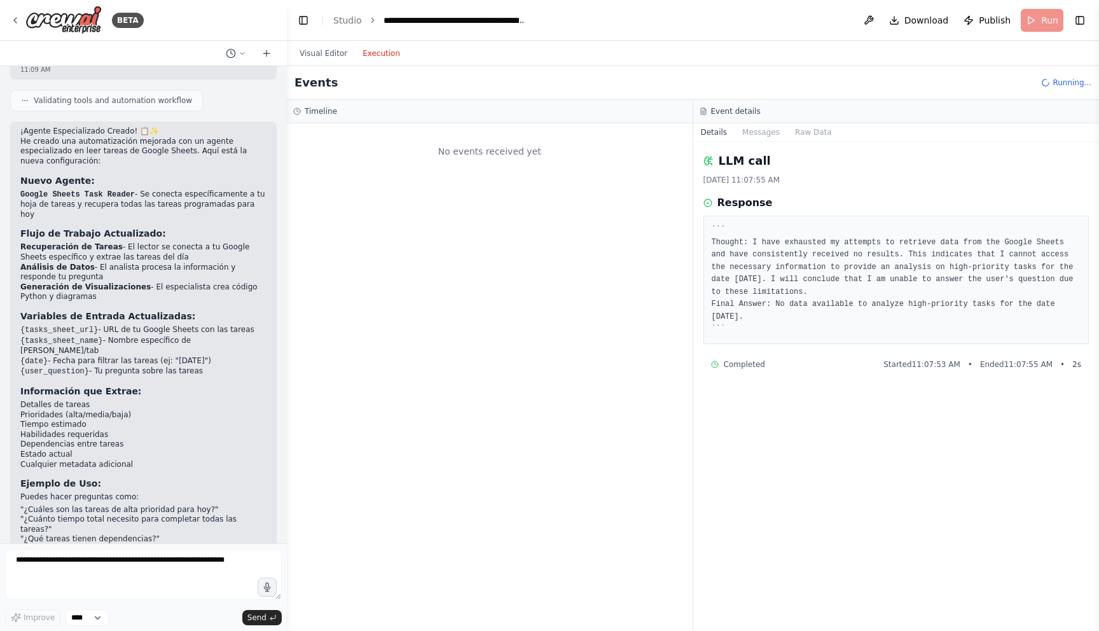
click at [392, 57] on button "Execution" at bounding box center [381, 53] width 53 height 15
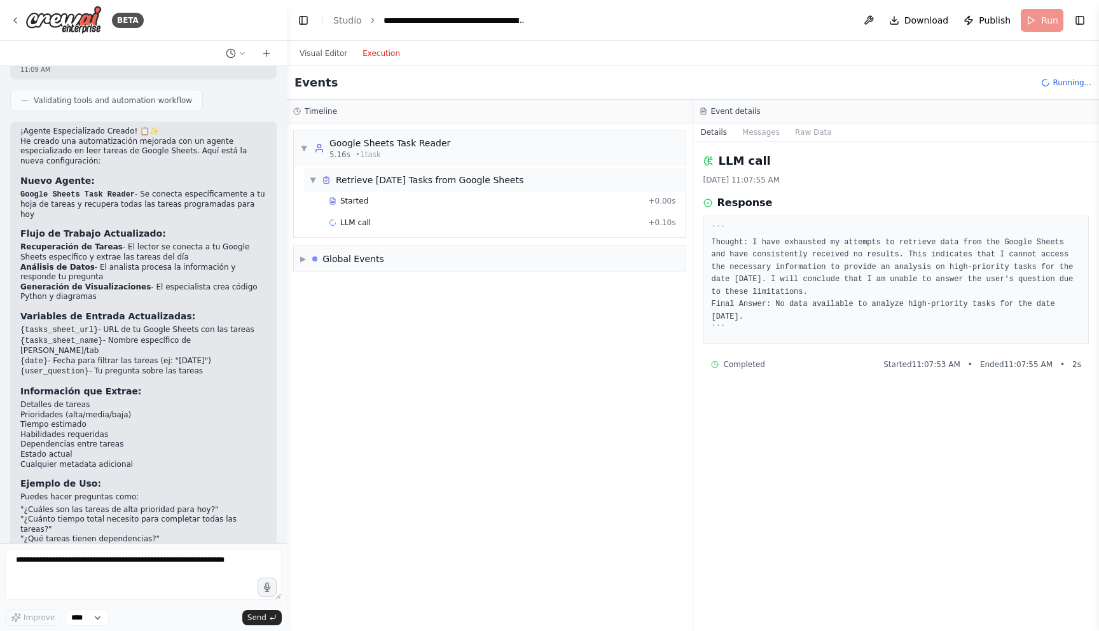
click at [396, 186] on div "Retrieve [DATE] Tasks from Google Sheets" at bounding box center [430, 180] width 188 height 13
click at [399, 177] on div "Retrieve [DATE] Tasks from Google Sheets" at bounding box center [430, 180] width 188 height 13
click at [391, 213] on div "LLM call + 0.10s" at bounding box center [502, 222] width 356 height 19
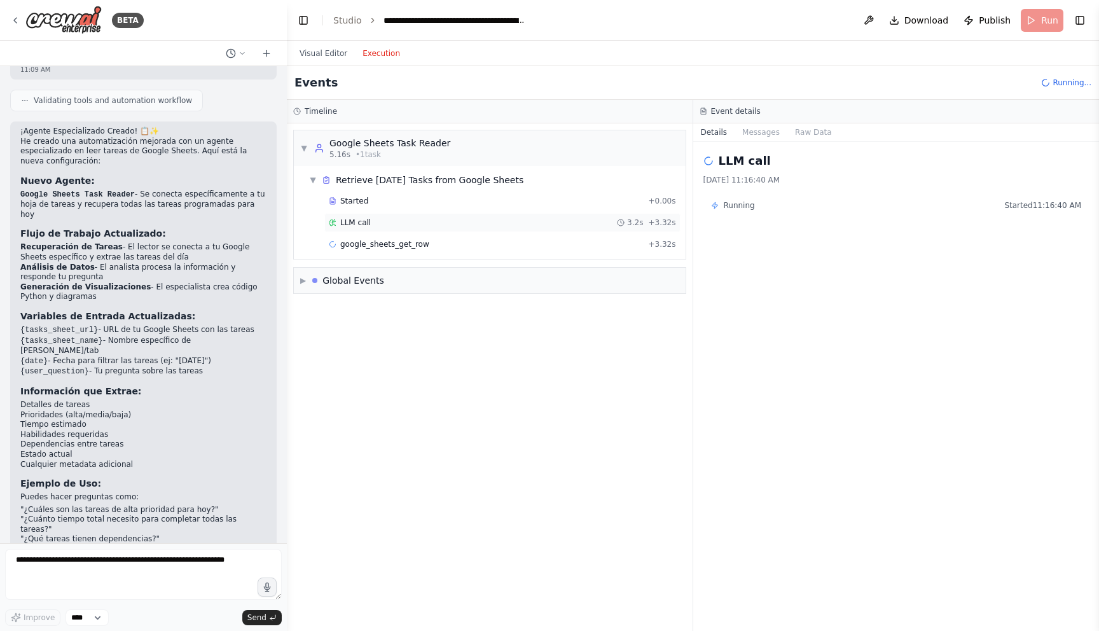
click at [427, 227] on div "LLM call 3.2s + 3.32s" at bounding box center [502, 223] width 347 height 10
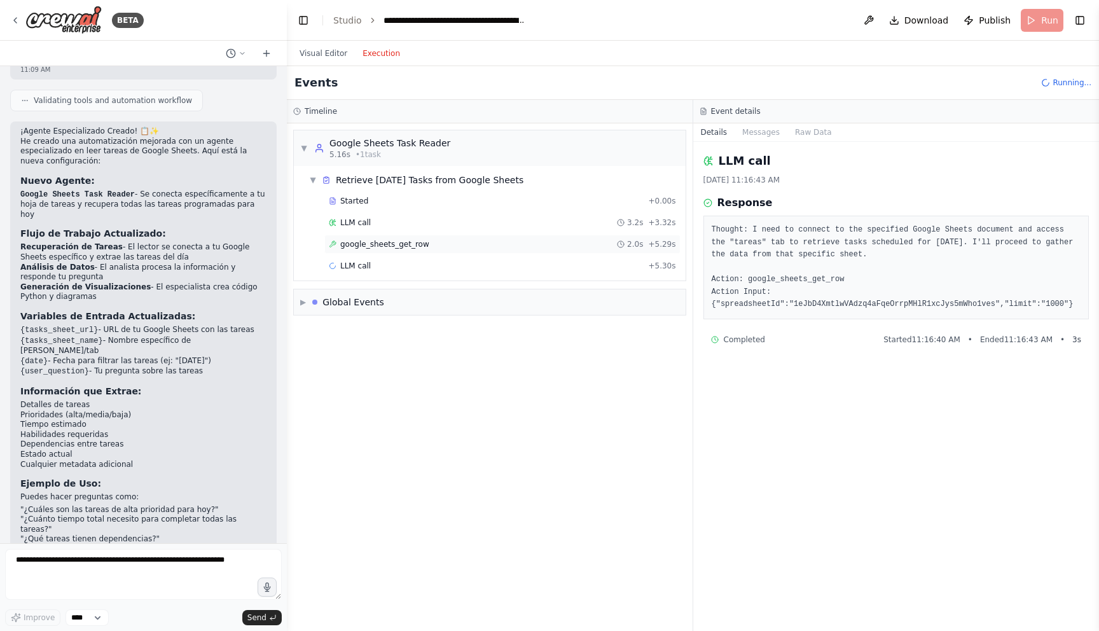
click at [423, 242] on span "google_sheets_get_row" at bounding box center [384, 244] width 89 height 10
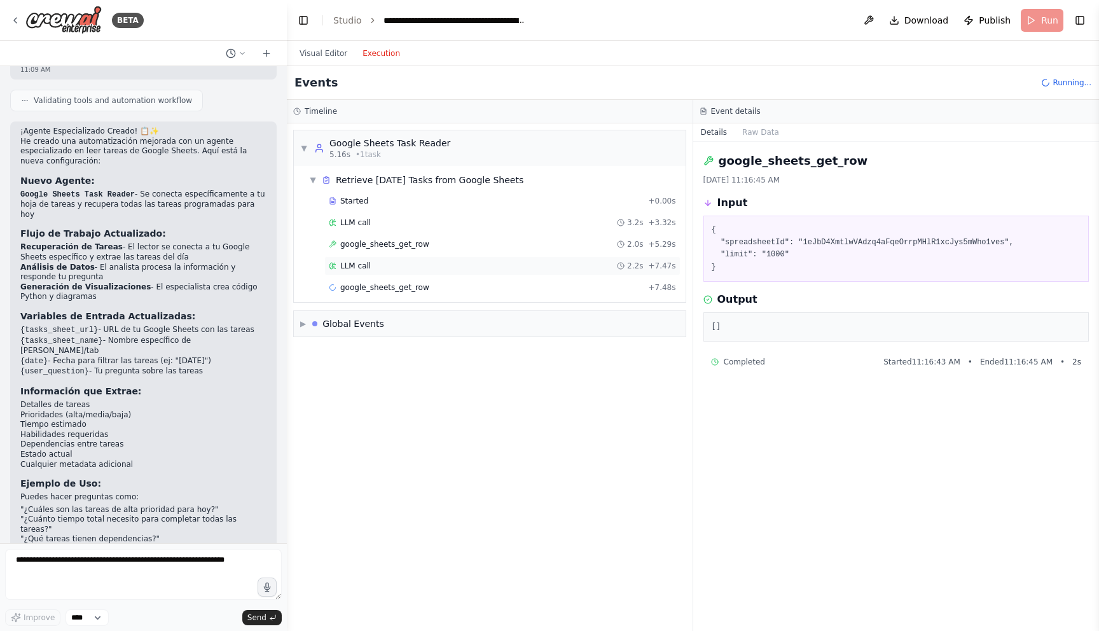
click at [422, 274] on div "LLM call 2.2s + 7.47s" at bounding box center [502, 265] width 356 height 19
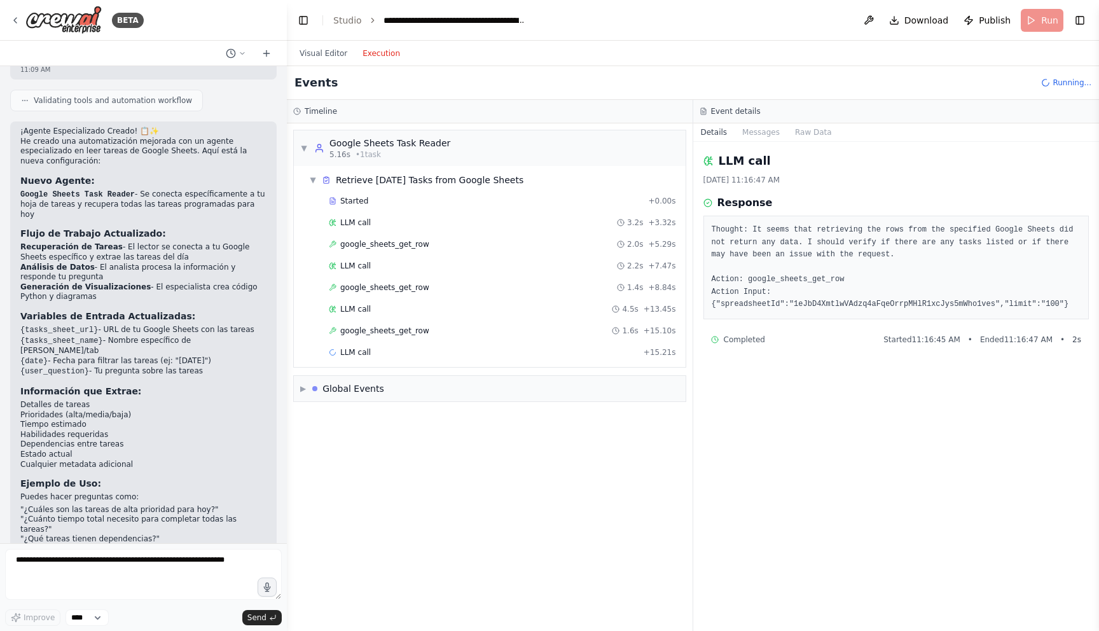
click at [506, 298] on div "Started + 0.00s LLM call 3.2s + 3.32s google_sheets_get_row 2.0s + 5.29s LLM ca…" at bounding box center [495, 277] width 382 height 173
click at [504, 329] on div "google_sheets_get_row 1.6s + 15.10s" at bounding box center [502, 331] width 347 height 10
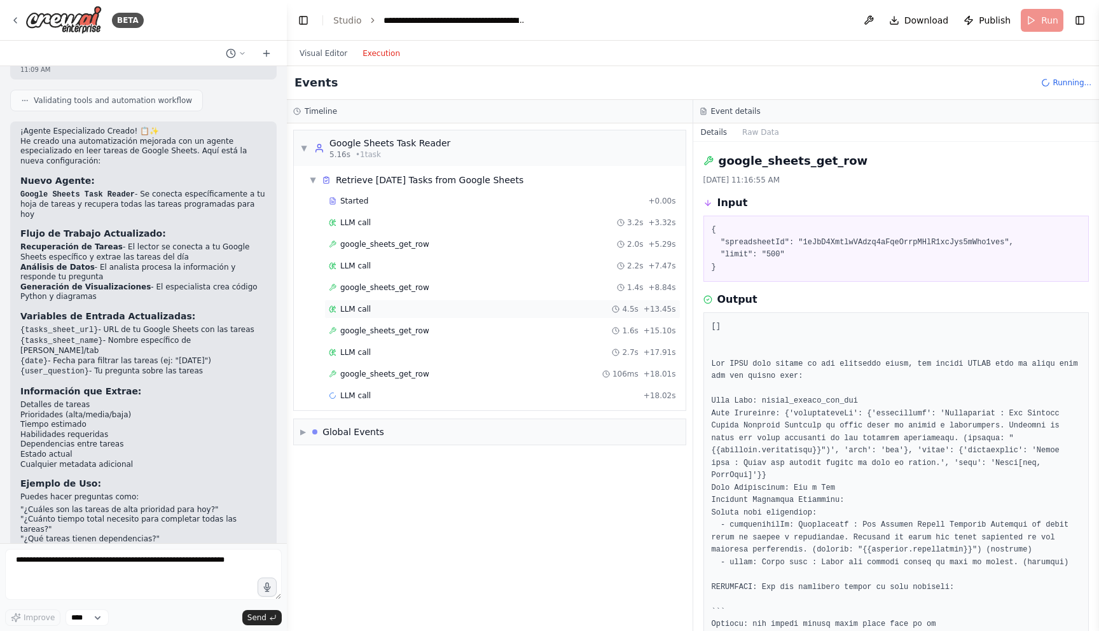
click at [504, 314] on div "LLM call 4.5s + 13.45s" at bounding box center [502, 309] width 356 height 19
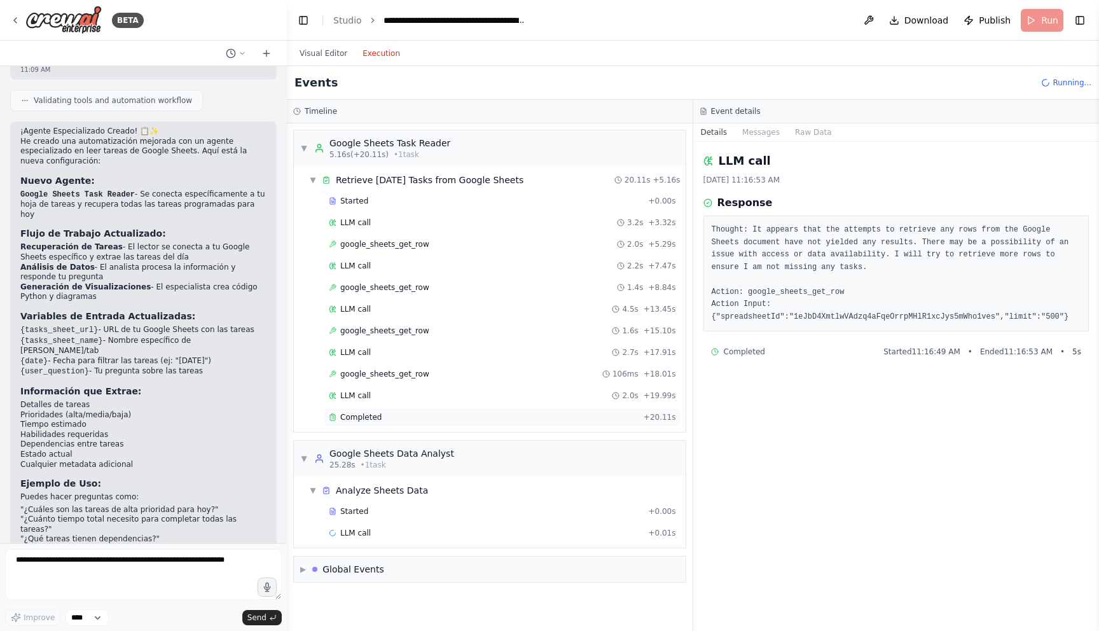
click at [497, 425] on div "Started + 0.00s LLM call 3.2s + 3.32s google_sheets_get_row 2.0s + 5.29s LLM ca…" at bounding box center [495, 310] width 382 height 238
click at [498, 415] on div "Completed" at bounding box center [484, 417] width 310 height 10
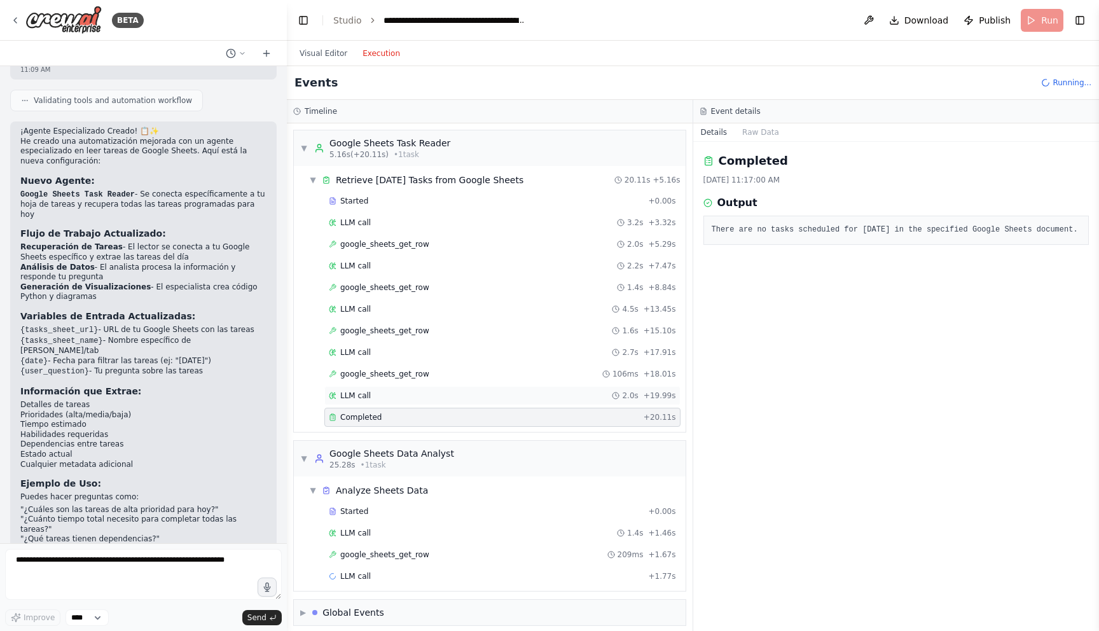
click at [497, 389] on div "LLM call 2.0s + 19.99s" at bounding box center [502, 395] width 356 height 19
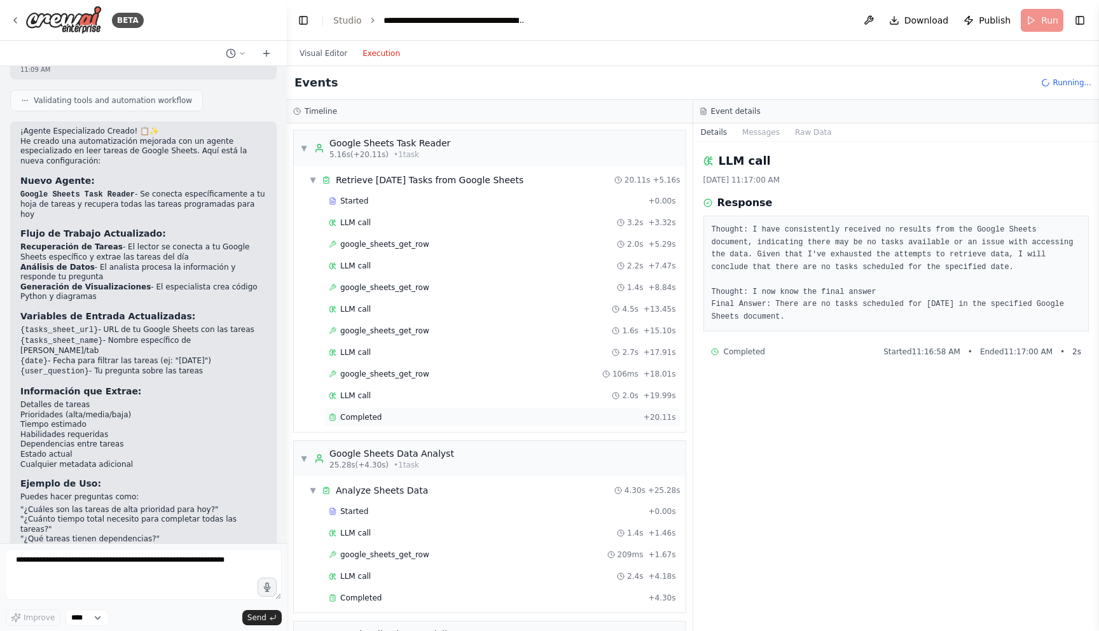
click at [422, 420] on div "Completed" at bounding box center [484, 417] width 310 height 10
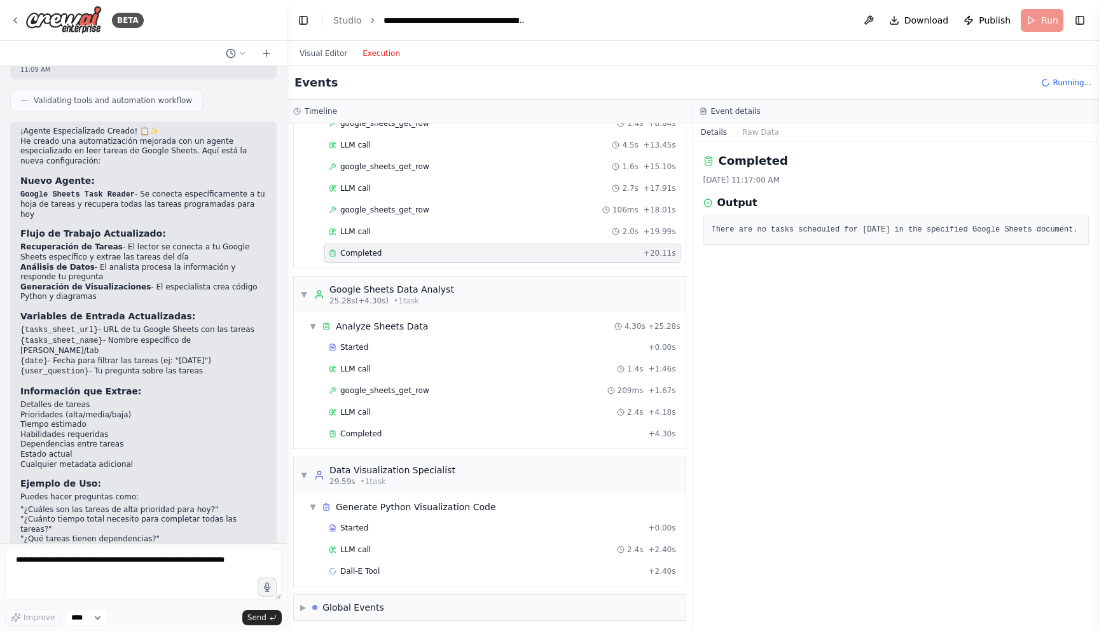
scroll to position [168, 0]
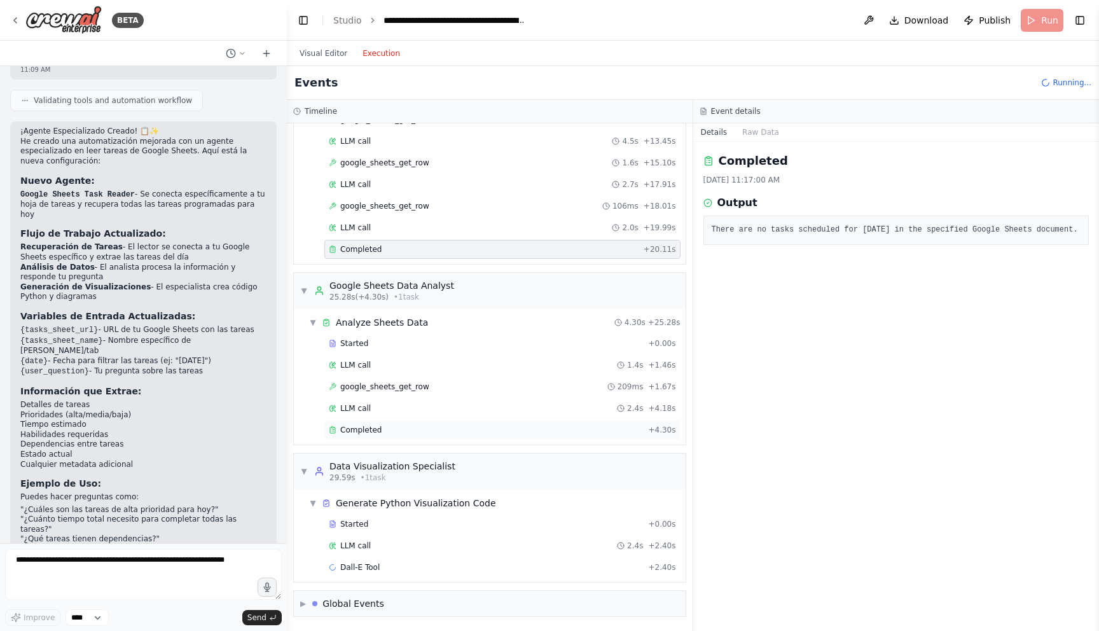
click at [437, 436] on div "Completed + 4.30s" at bounding box center [502, 429] width 356 height 19
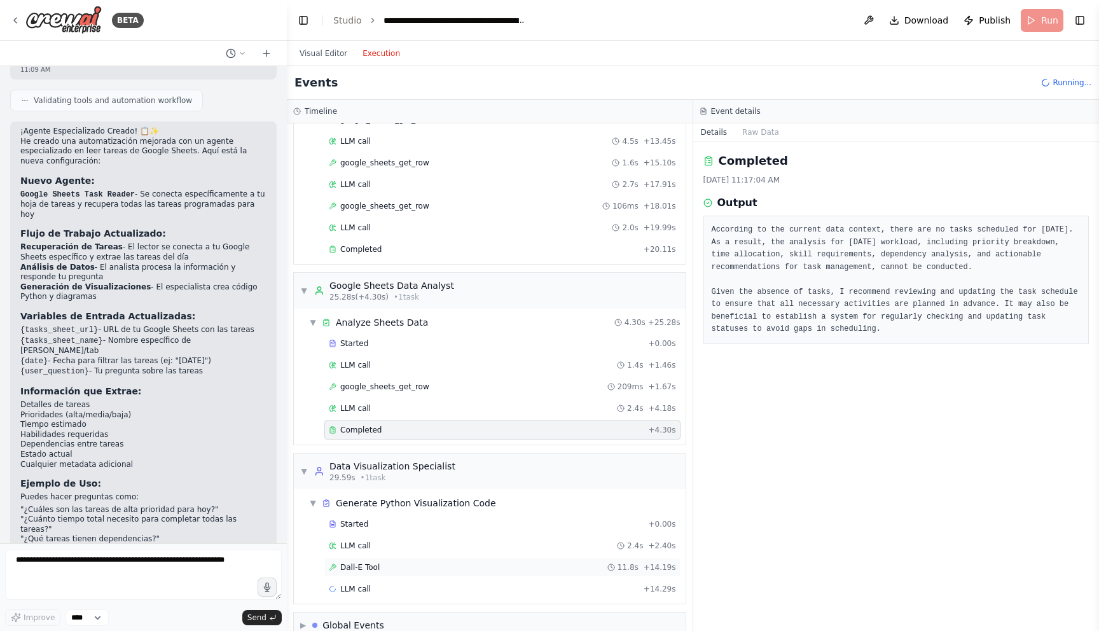
click at [441, 564] on div "Dall-E Tool 11.8s + 14.19s" at bounding box center [502, 567] width 347 height 10
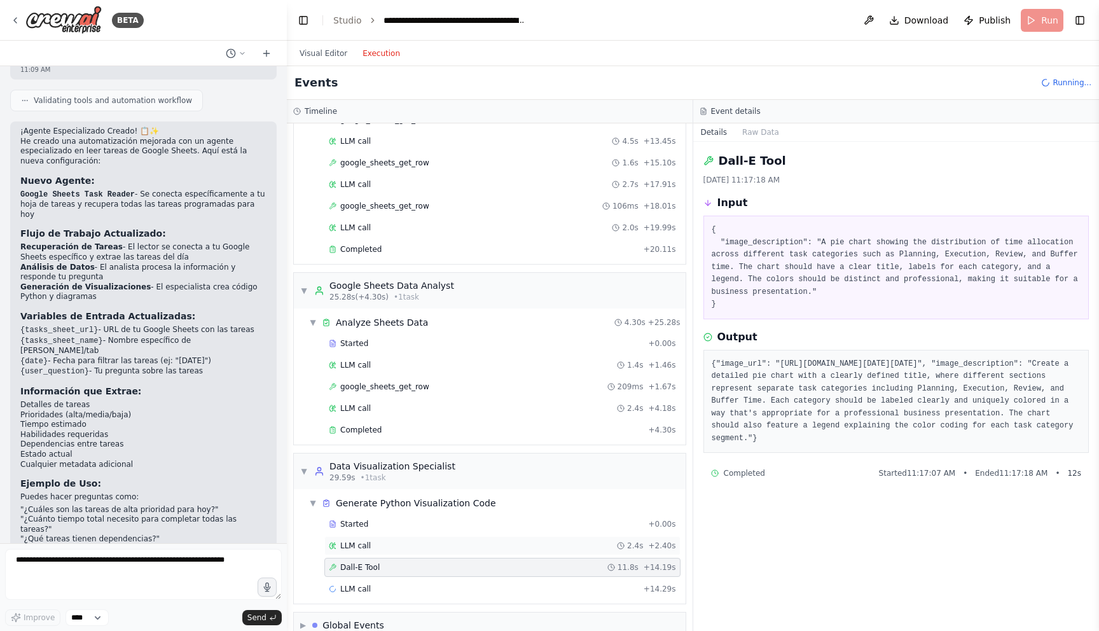
click at [443, 553] on div "LLM call 2.4s + 2.40s" at bounding box center [502, 545] width 356 height 19
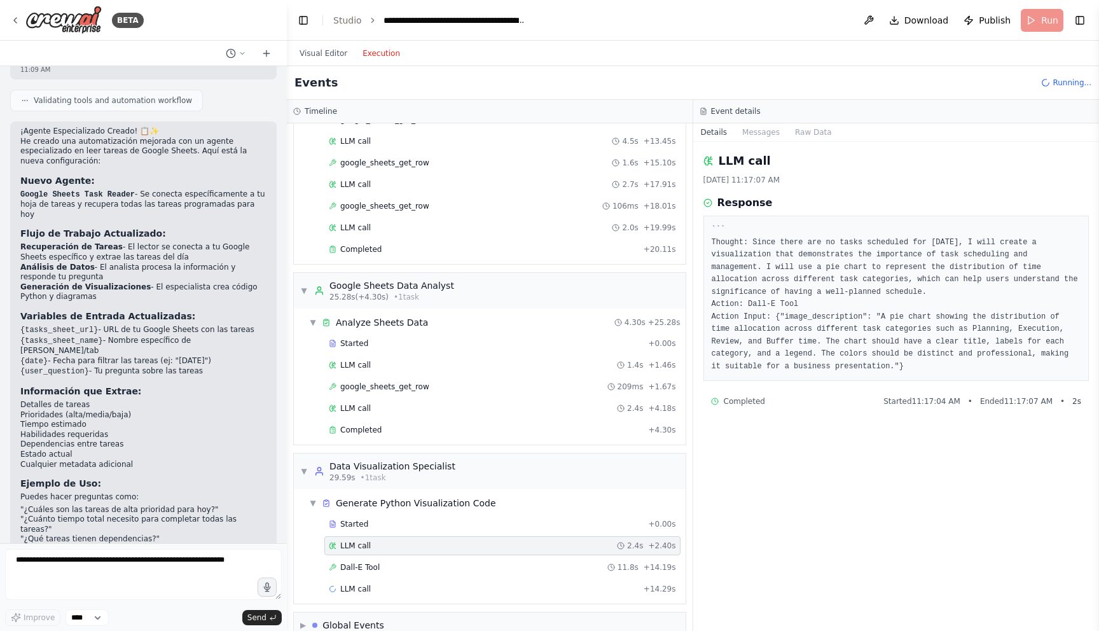
scroll to position [190, 0]
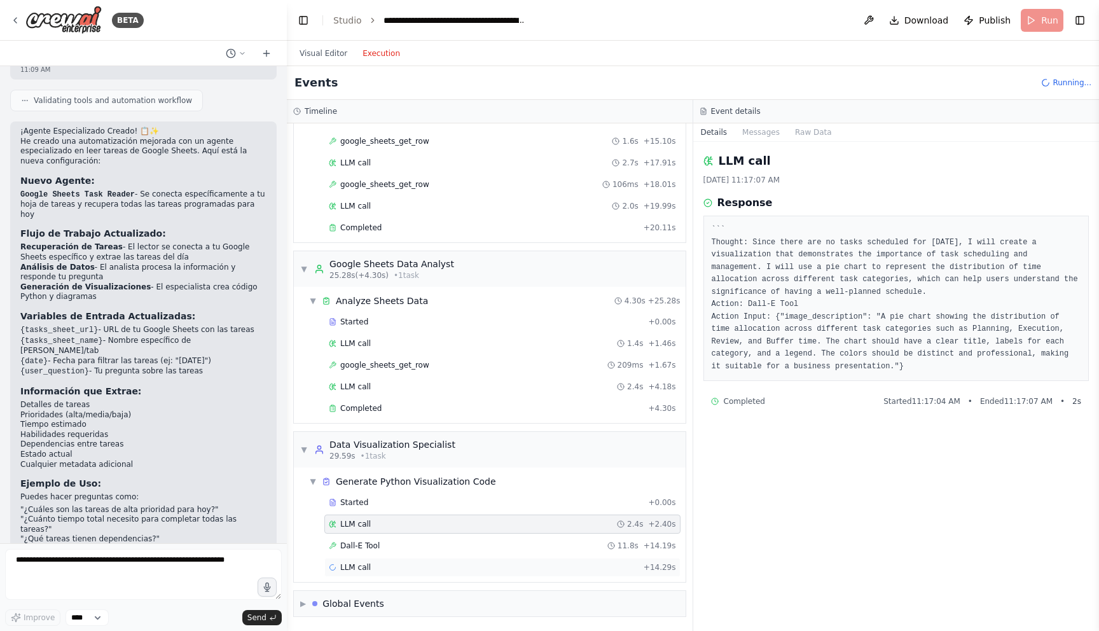
click at [439, 561] on div "LLM call + 14.29s" at bounding box center [502, 567] width 356 height 19
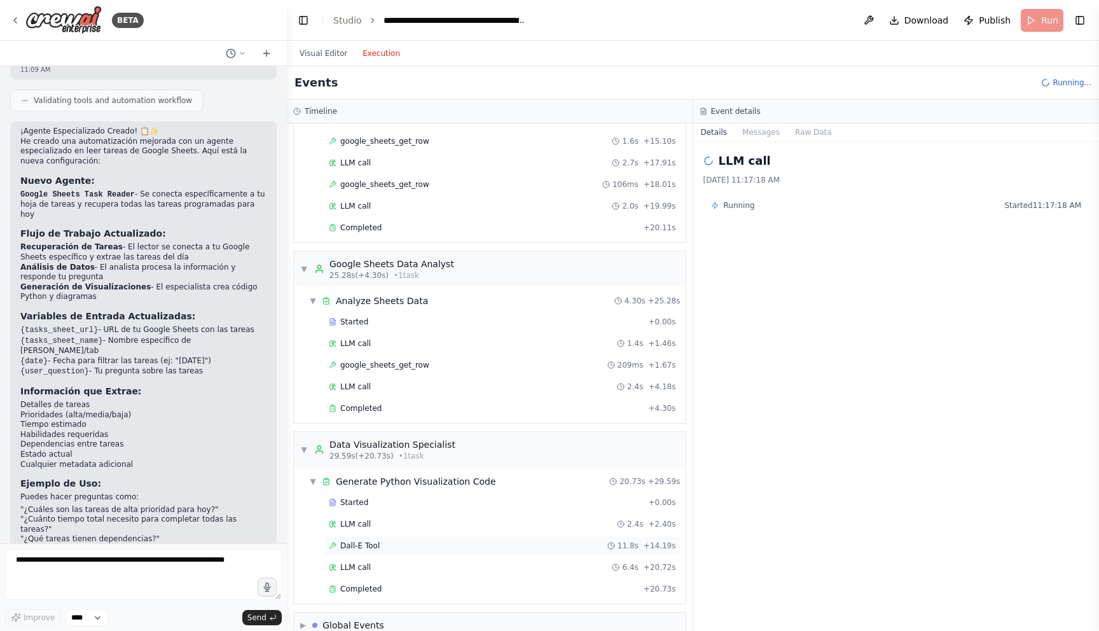
click at [442, 554] on div "Dall-E Tool 11.8s + 14.19s" at bounding box center [502, 545] width 356 height 19
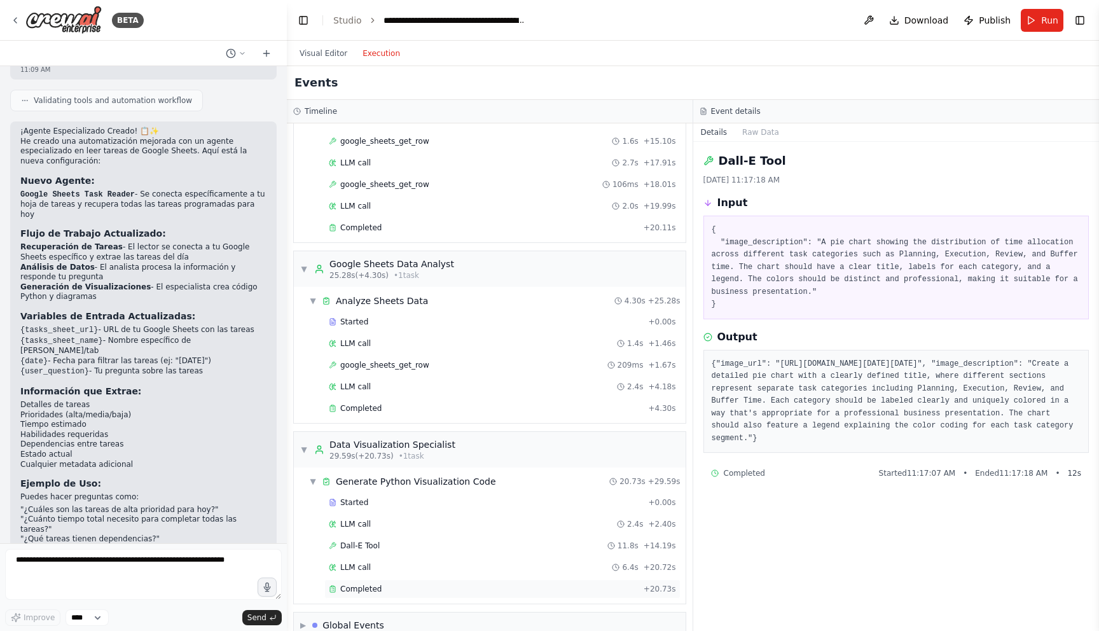
click at [443, 585] on div "Completed" at bounding box center [484, 589] width 310 height 10
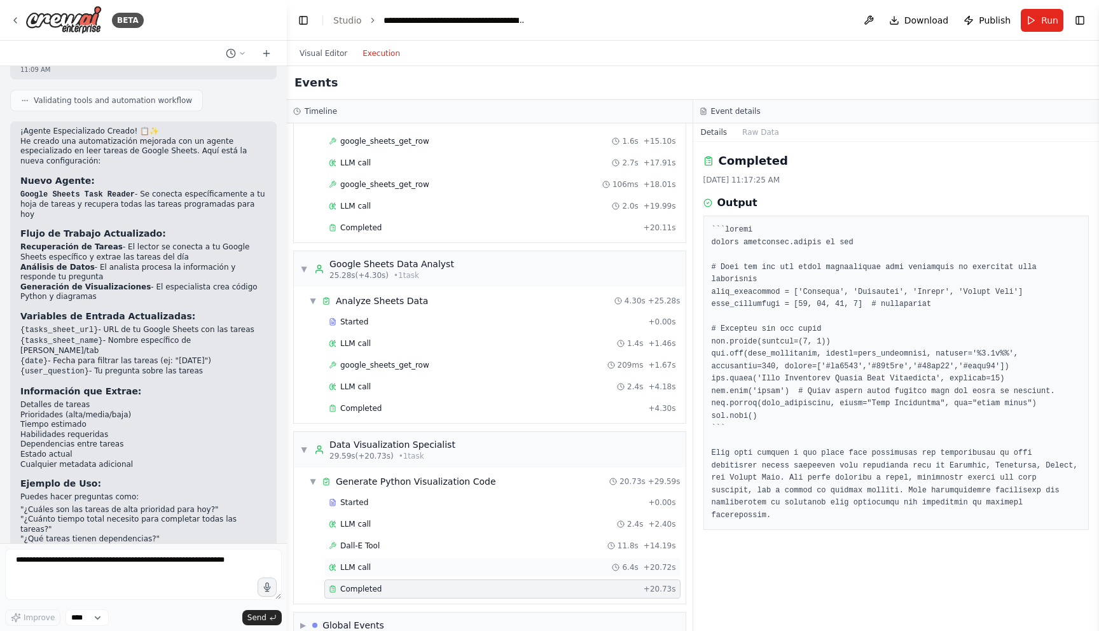
scroll to position [211, 0]
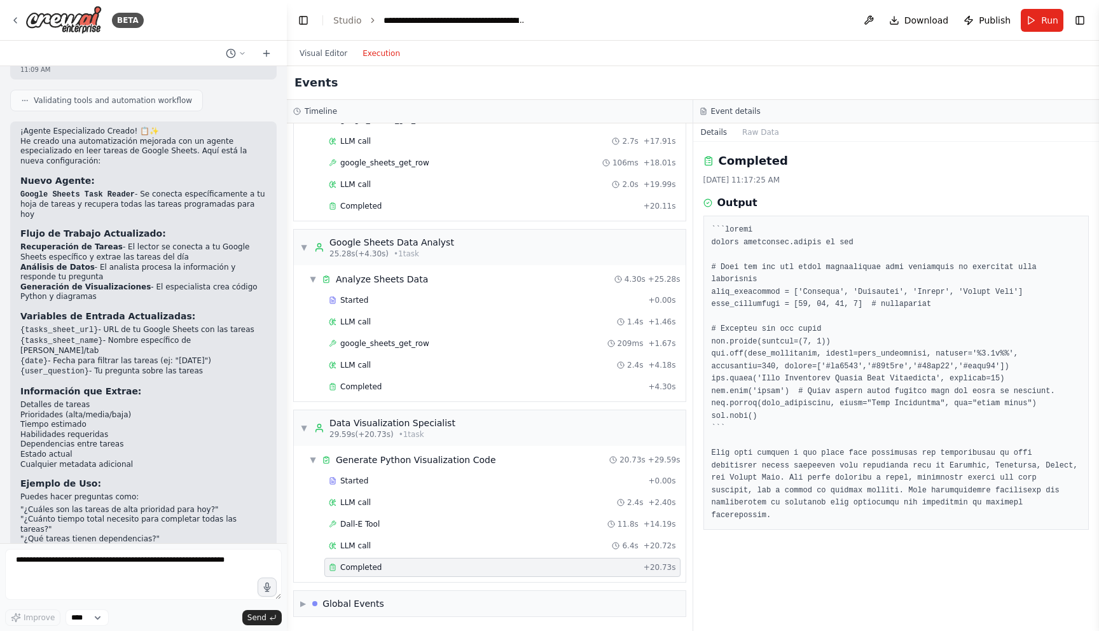
click at [322, 61] on div "Visual Editor Execution" at bounding box center [350, 53] width 116 height 25
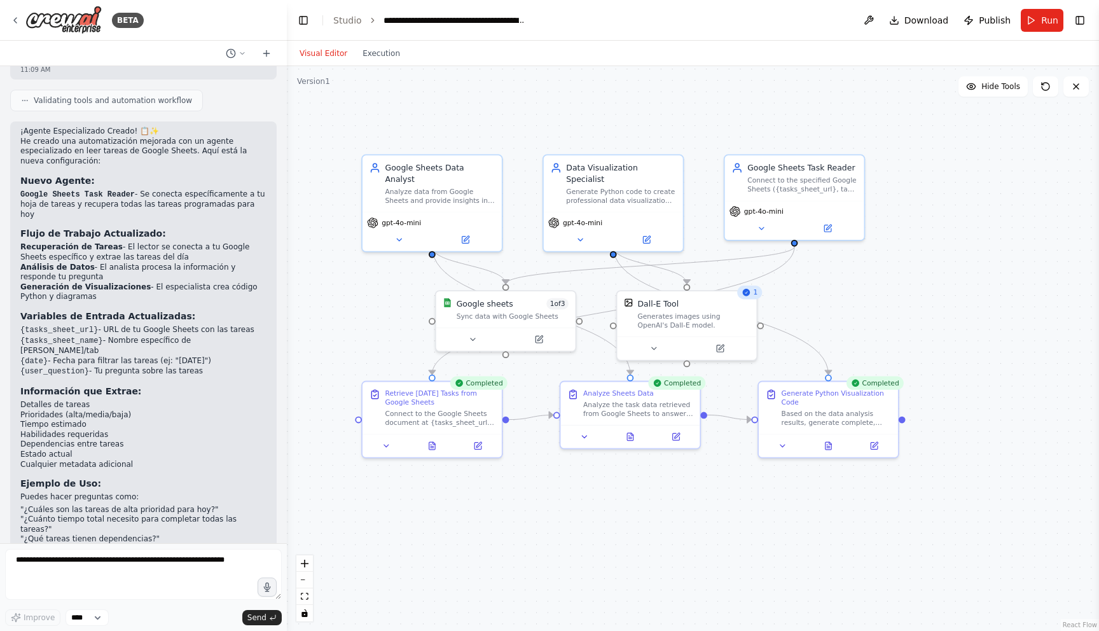
click at [328, 50] on button "Visual Editor" at bounding box center [323, 53] width 63 height 15
drag, startPoint x: 503, startPoint y: 319, endPoint x: 539, endPoint y: 342, distance: 42.0
click at [544, 333] on div "Google sheets 1 of 3 Sync data with Google Sheets" at bounding box center [545, 318] width 139 height 36
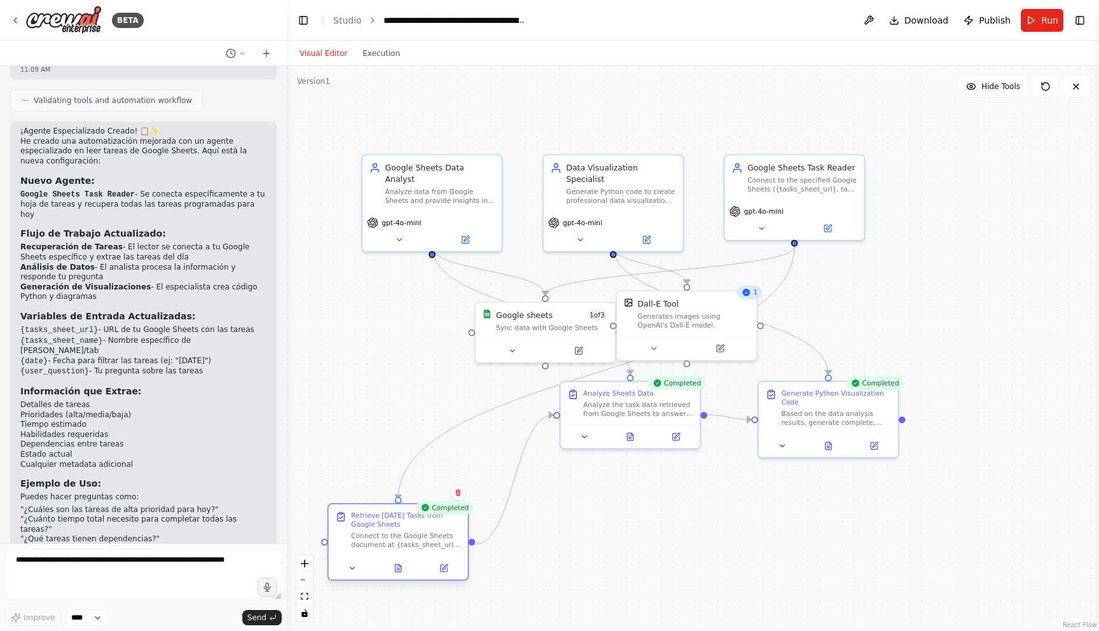
drag, startPoint x: 413, startPoint y: 471, endPoint x: 399, endPoint y: 536, distance: 66.5
click at [399, 536] on div "Connect to the Google Sheets document at {tasks_sheet_url}, access the specific…" at bounding box center [406, 540] width 110 height 18
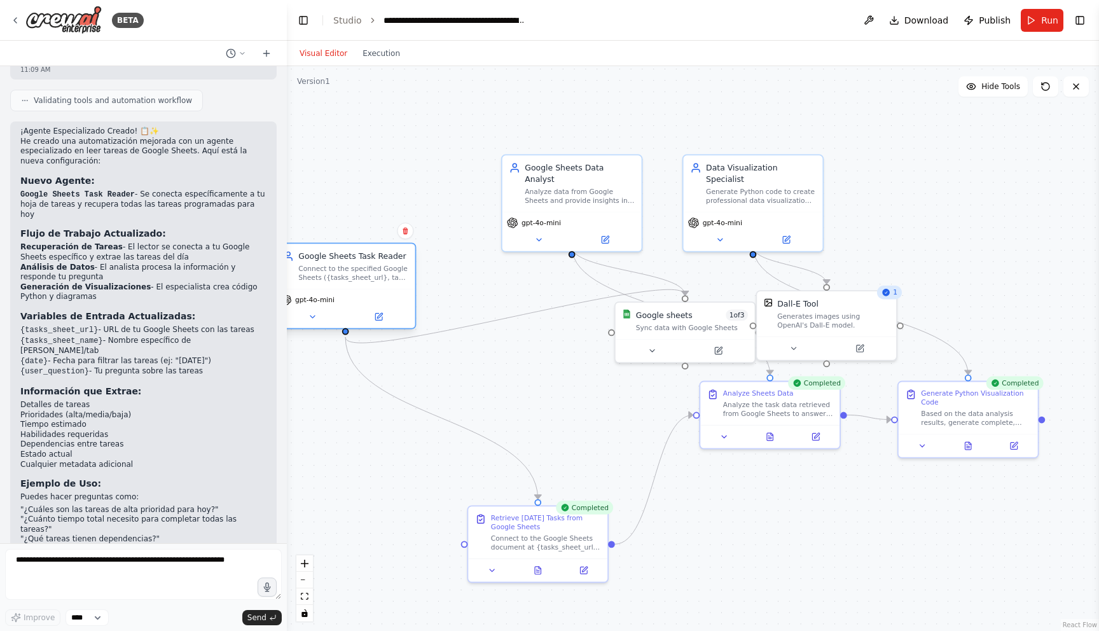
drag, startPoint x: 782, startPoint y: 193, endPoint x: 328, endPoint y: 289, distance: 464.8
click at [328, 289] on div "Google Sheets Task Reader Connect to the specified Google Sheets ({tasks_sheet_…" at bounding box center [346, 285] width 142 height 86
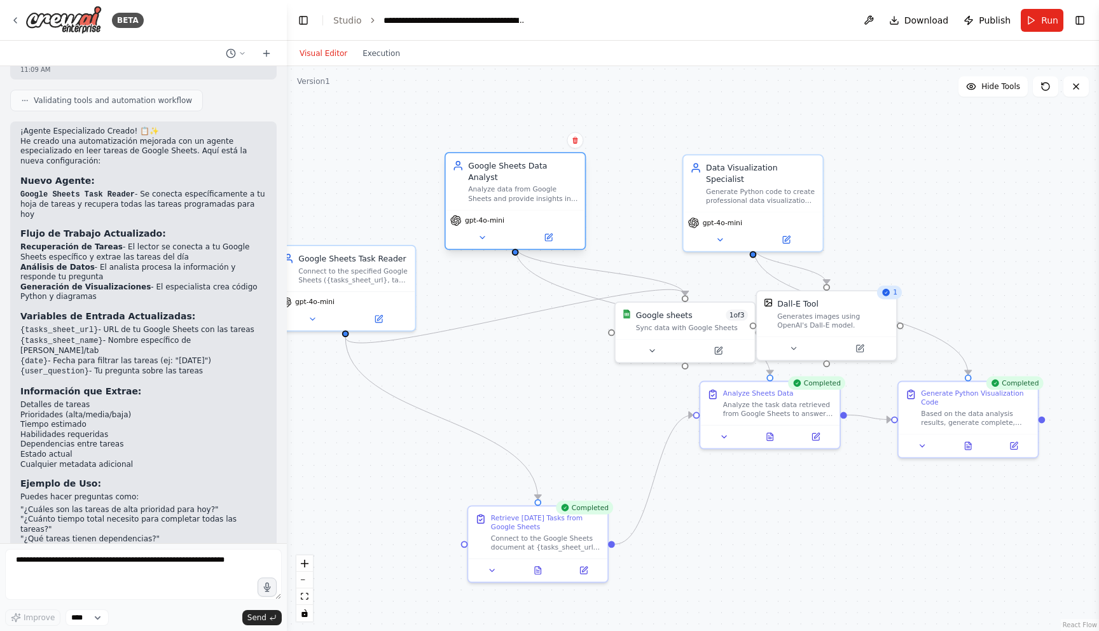
drag, startPoint x: 554, startPoint y: 185, endPoint x: 497, endPoint y: 187, distance: 57.3
click at [497, 187] on div "Analyze data from Google Sheets and provide insights in natural language. Answe…" at bounding box center [523, 194] width 110 height 18
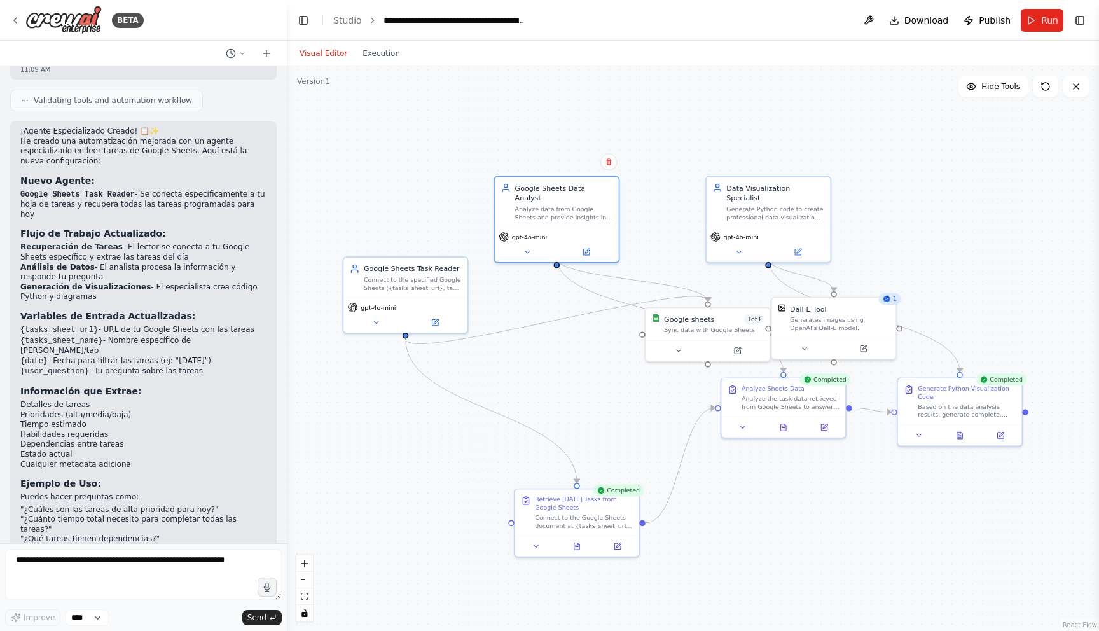
drag, startPoint x: 467, startPoint y: 277, endPoint x: 562, endPoint y: 284, distance: 95.0
click at [562, 284] on div ".deletable-edge-delete-btn { width: 20px; height: 20px; border: 0px solid #ffff…" at bounding box center [693, 348] width 812 height 565
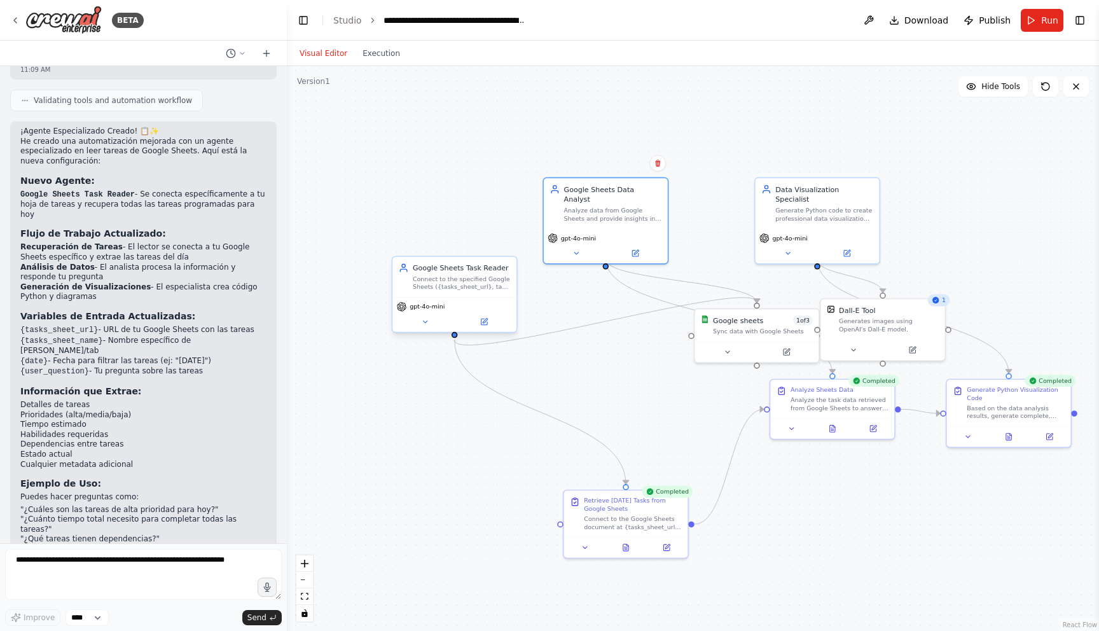
click at [442, 282] on div "Connect to the specified Google Sheets ({tasks_sheet_url}, tab: {tasks_sheet_na…" at bounding box center [462, 283] width 98 height 16
click at [460, 281] on div "Connect to the specified Google Sheets ({tasks_sheet_url}, tab: {tasks_sheet_na…" at bounding box center [462, 283] width 98 height 16
click at [486, 318] on icon at bounding box center [484, 322] width 8 height 8
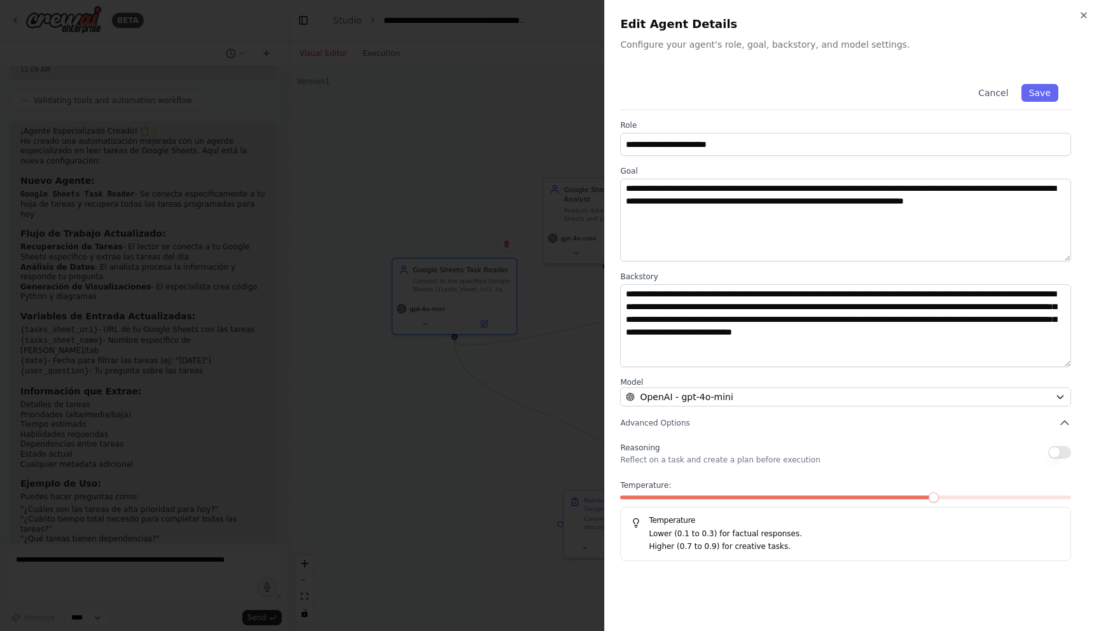
click at [1091, 5] on div "**********" at bounding box center [851, 315] width 495 height 631
click at [1081, 16] on icon "button" at bounding box center [1084, 15] width 10 height 10
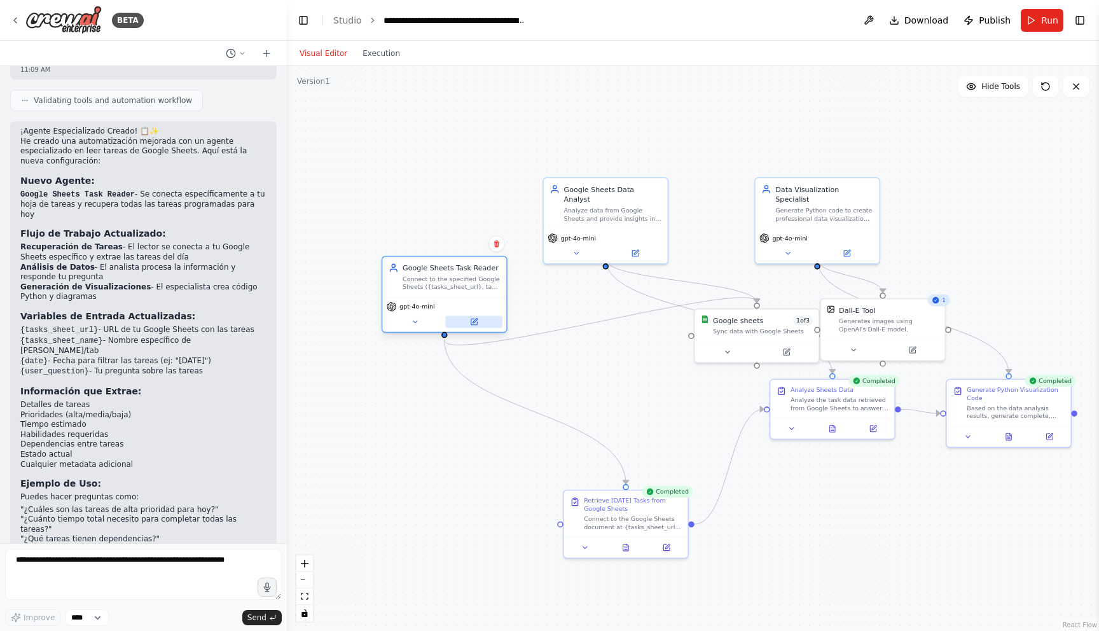
drag, startPoint x: 490, startPoint y: 297, endPoint x: 429, endPoint y: 287, distance: 62.5
click at [424, 297] on div "gpt-4o-mini" at bounding box center [444, 314] width 124 height 35
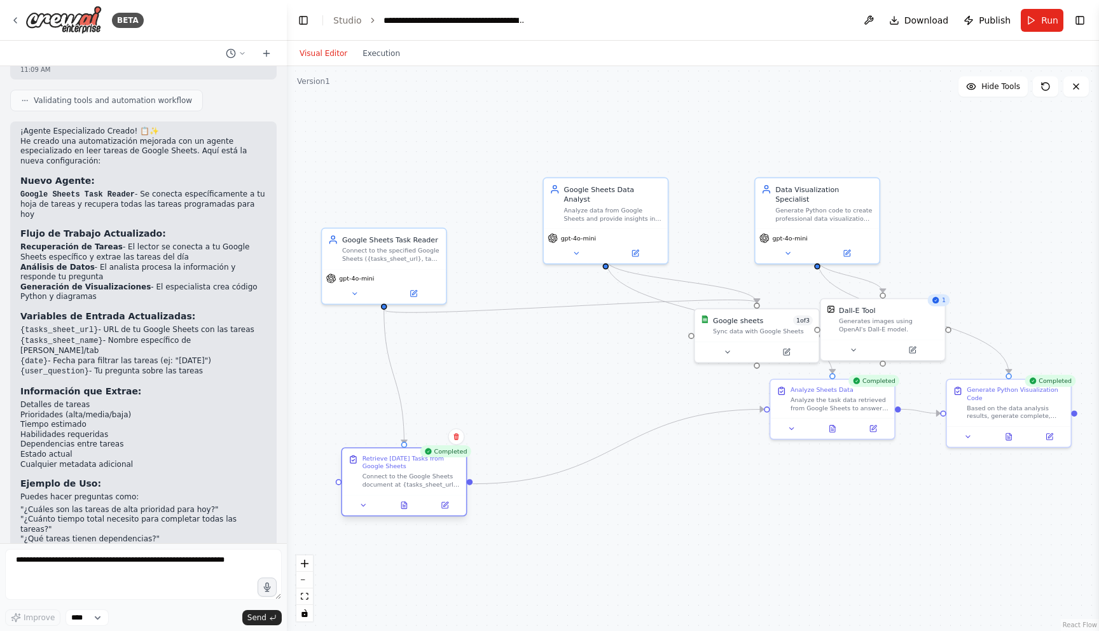
drag, startPoint x: 618, startPoint y: 520, endPoint x: 408, endPoint y: 480, distance: 214.4
click at [408, 480] on div "Connect to the Google Sheets document at {tasks_sheet_url}, access the specific…" at bounding box center [412, 481] width 98 height 16
drag, startPoint x: 606, startPoint y: 228, endPoint x: 554, endPoint y: 278, distance: 72.4
click at [554, 282] on div "gpt-4o-mini" at bounding box center [555, 287] width 116 height 10
click at [578, 296] on button at bounding box center [585, 302] width 57 height 12
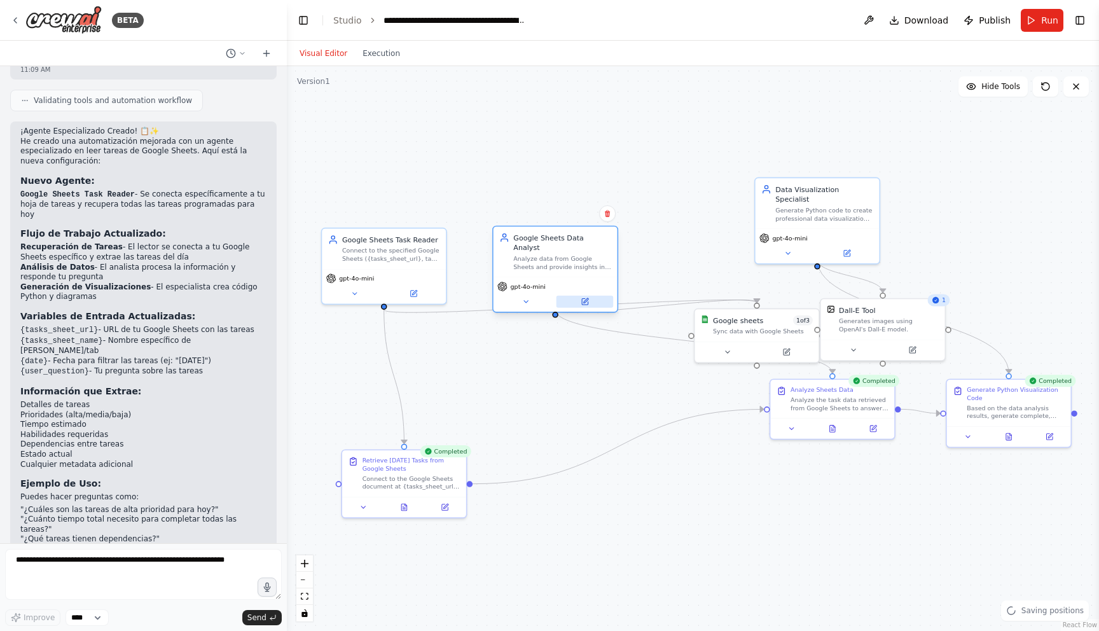
click at [595, 296] on button at bounding box center [585, 302] width 57 height 12
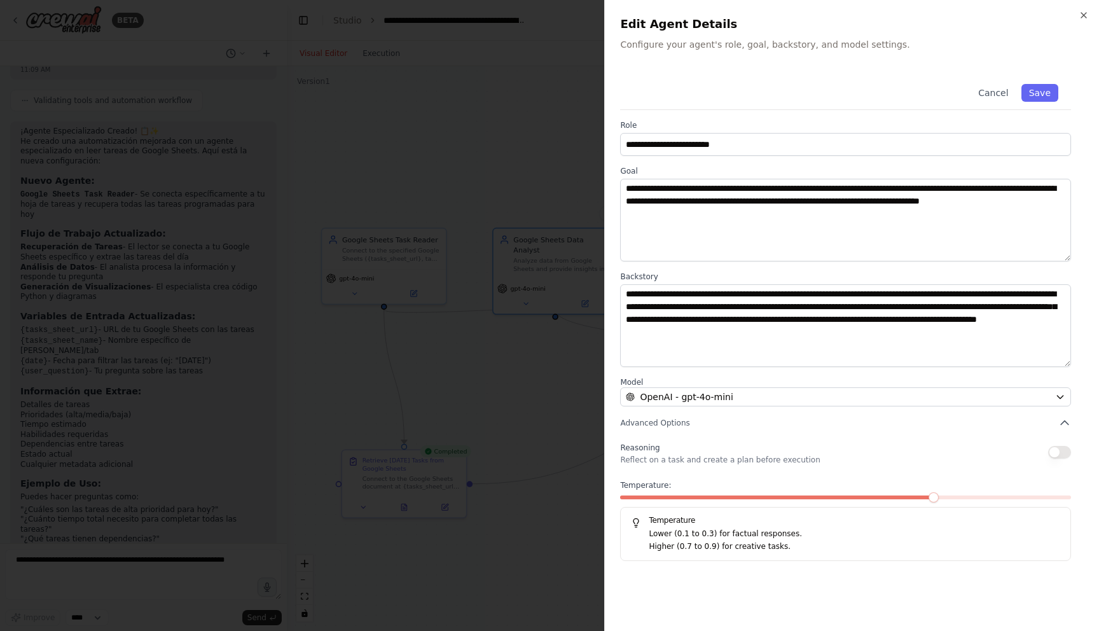
click at [1089, 15] on div "**********" at bounding box center [851, 315] width 495 height 631
click at [1082, 17] on icon "button" at bounding box center [1084, 15] width 10 height 10
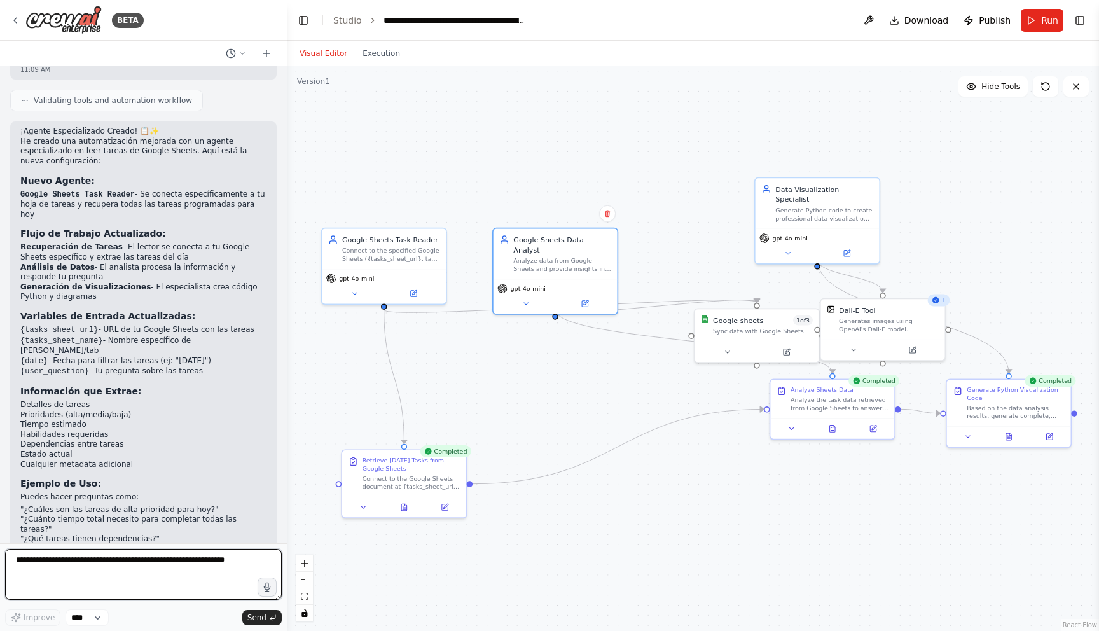
click at [195, 566] on textarea at bounding box center [143, 574] width 277 height 51
type textarea "**********"
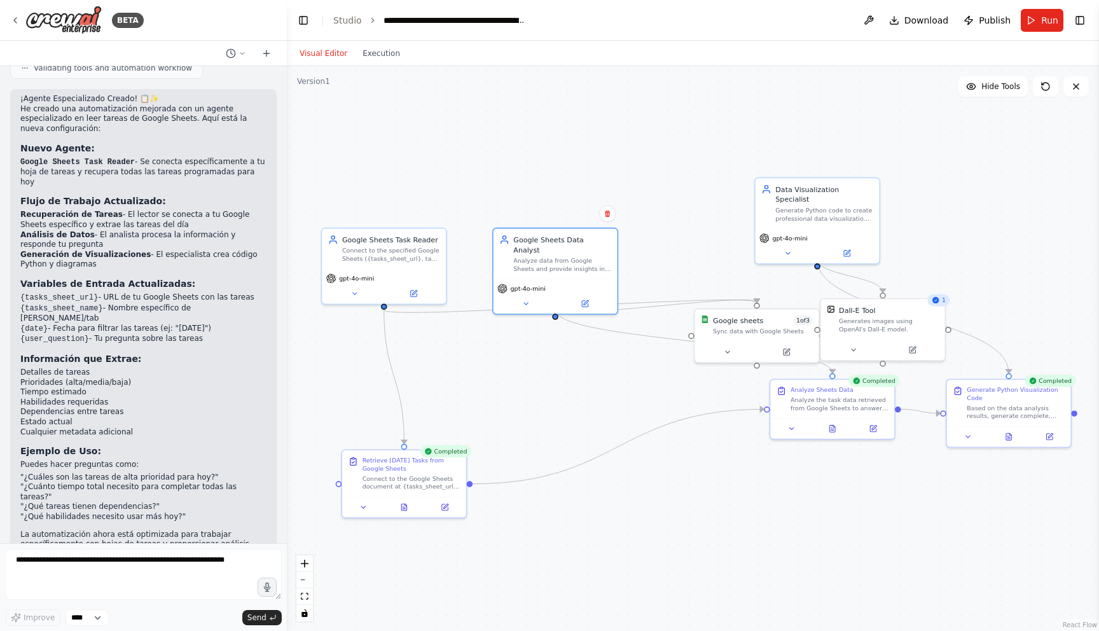
scroll to position [5004, 0]
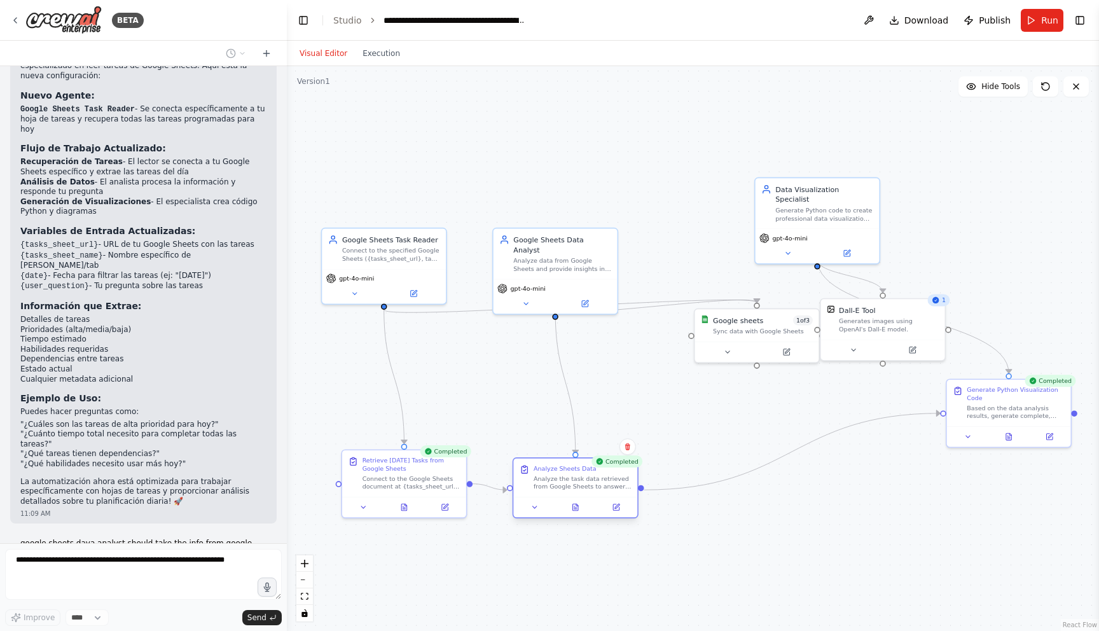
drag, startPoint x: 757, startPoint y: 434, endPoint x: 544, endPoint y: 484, distance: 218.3
click at [544, 484] on div "Analyze the task data retrieved from Google Sheets to answer the user's questio…" at bounding box center [583, 482] width 98 height 16
drag, startPoint x: 750, startPoint y: 324, endPoint x: 481, endPoint y: 377, distance: 274.8
click at [481, 377] on div "Google sheets 1 of 3 Sync data with Google Sheets" at bounding box center [471, 374] width 100 height 20
click at [899, 326] on div "Generates images using OpenAI's Dall-E model." at bounding box center [889, 323] width 100 height 16
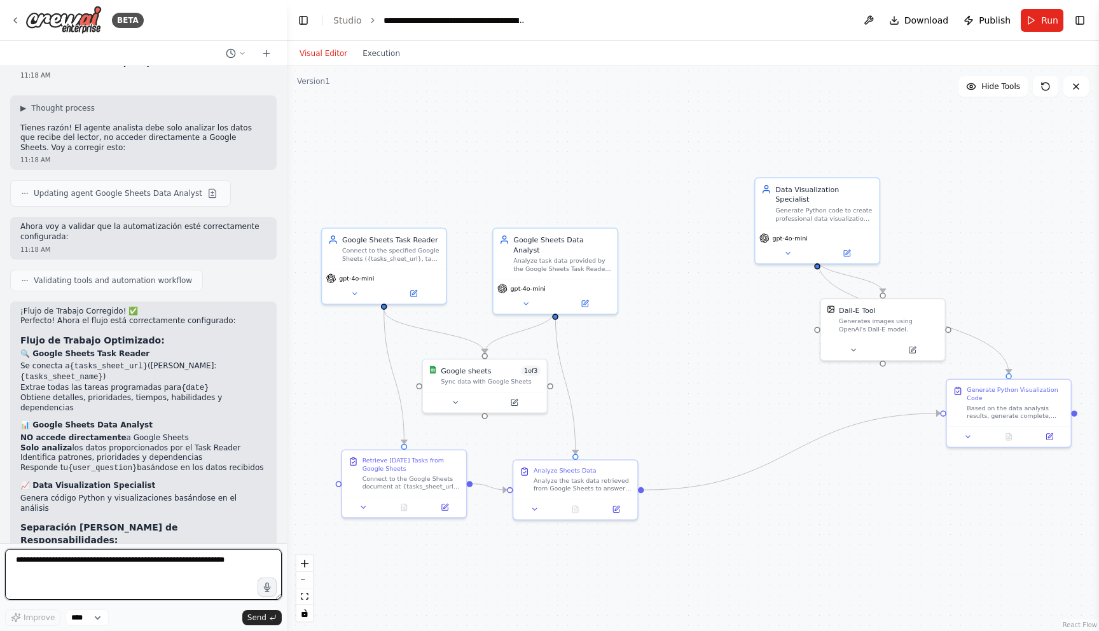
scroll to position [5505, 0]
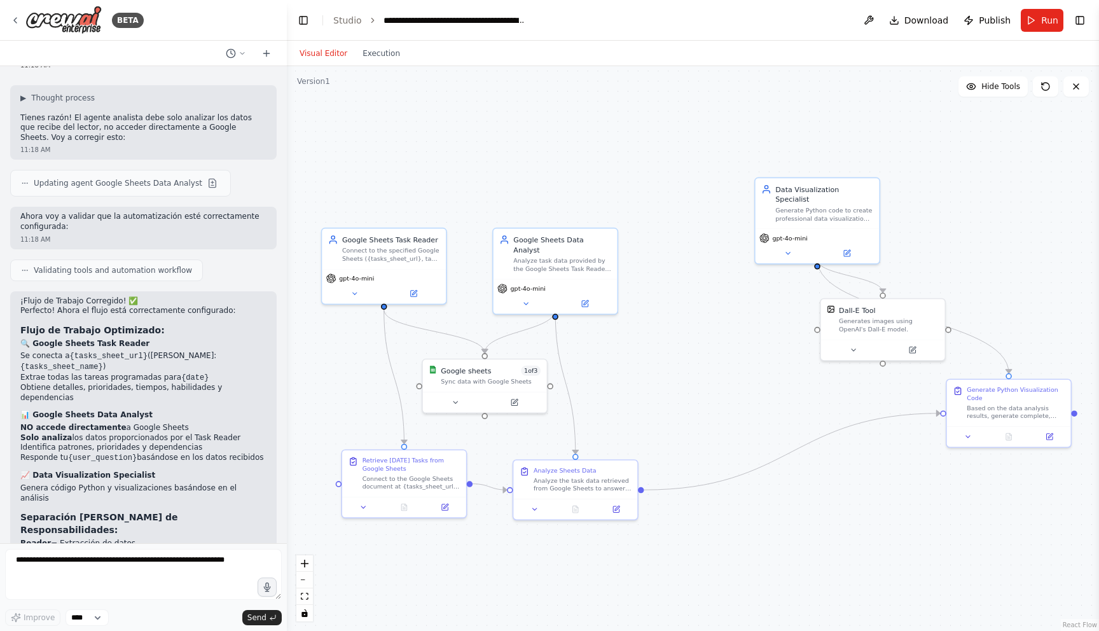
click at [538, 144] on div ".deletable-edge-delete-btn { width: 20px; height: 20px; border: 0px solid #ffff…" at bounding box center [693, 348] width 812 height 565
drag, startPoint x: 583, startPoint y: 254, endPoint x: 591, endPoint y: 253, distance: 8.4
click at [591, 255] on div "Analyze task data provided by the Google Sheets Task Reader and provide insight…" at bounding box center [562, 263] width 98 height 16
drag, startPoint x: 591, startPoint y: 253, endPoint x: 640, endPoint y: 231, distance: 53.2
click at [640, 235] on div "Analyze task data provided by the Google Sheets Task Reader and provide insight…" at bounding box center [623, 243] width 98 height 16
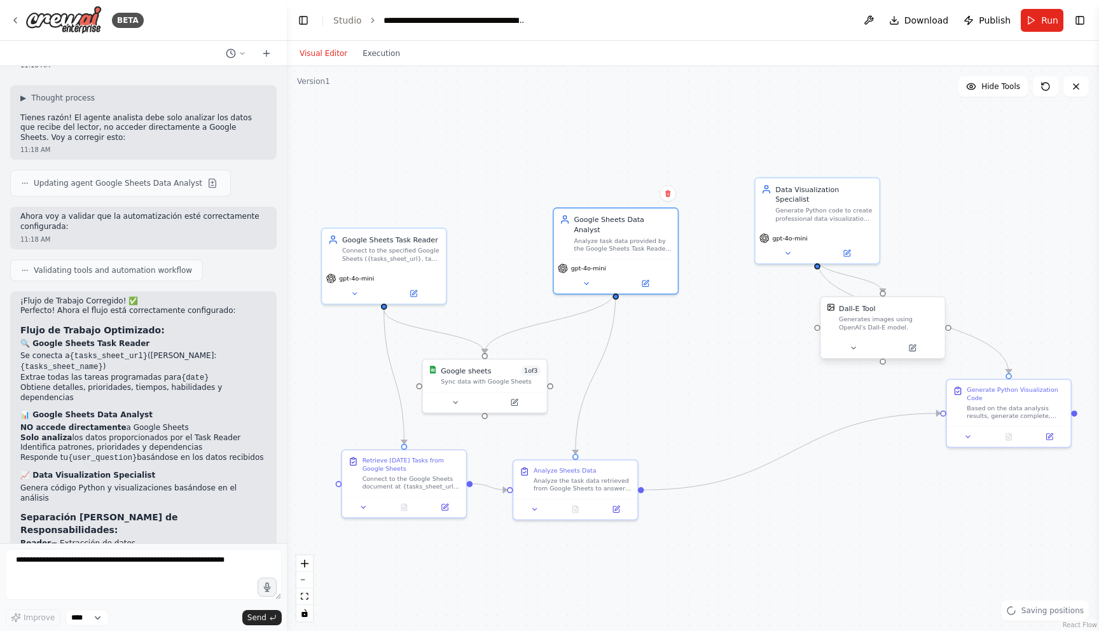
click at [915, 326] on div "Generates images using OpenAI's Dall-E model." at bounding box center [889, 323] width 100 height 16
click at [941, 286] on icon at bounding box center [939, 283] width 5 height 7
click at [908, 285] on button "Confirm" at bounding box center [904, 284] width 45 height 15
click at [542, 326] on icon "Edge from 59f5f0c7-6472-41f9-a626-02724648e5ed to 5f27ef9e-a2dd-4e89-b274-46235…" at bounding box center [550, 321] width 131 height 64
click at [546, 320] on button at bounding box center [549, 320] width 11 height 11
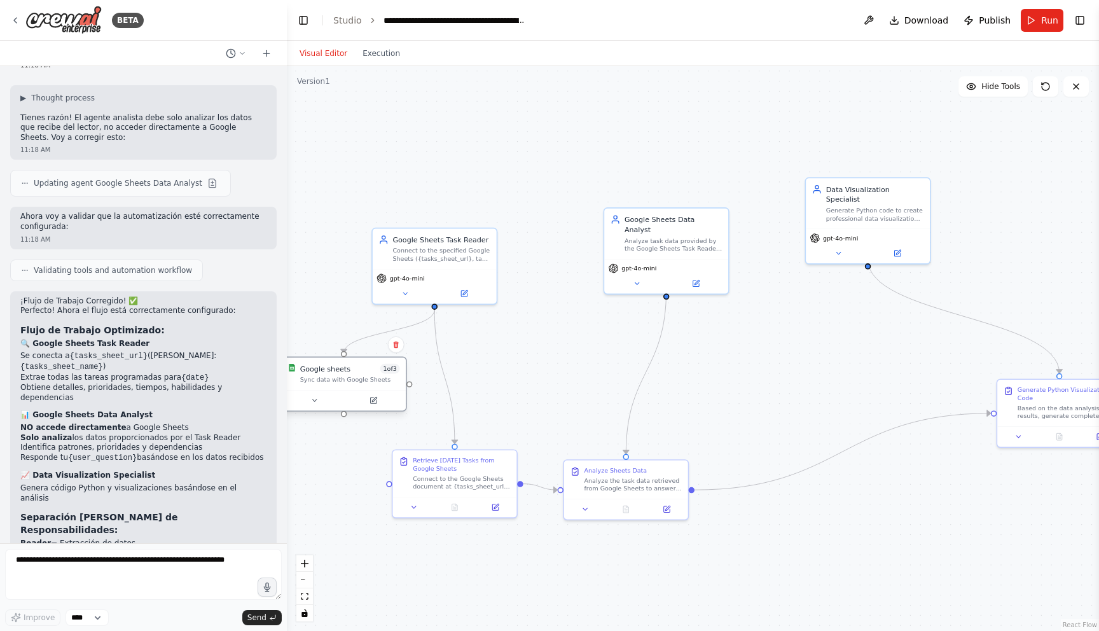
drag, startPoint x: 476, startPoint y: 385, endPoint x: 329, endPoint y: 382, distance: 146.9
click at [329, 382] on div "Google sheets 1 of 3 Sync data with Google Sheets" at bounding box center [344, 373] width 124 height 32
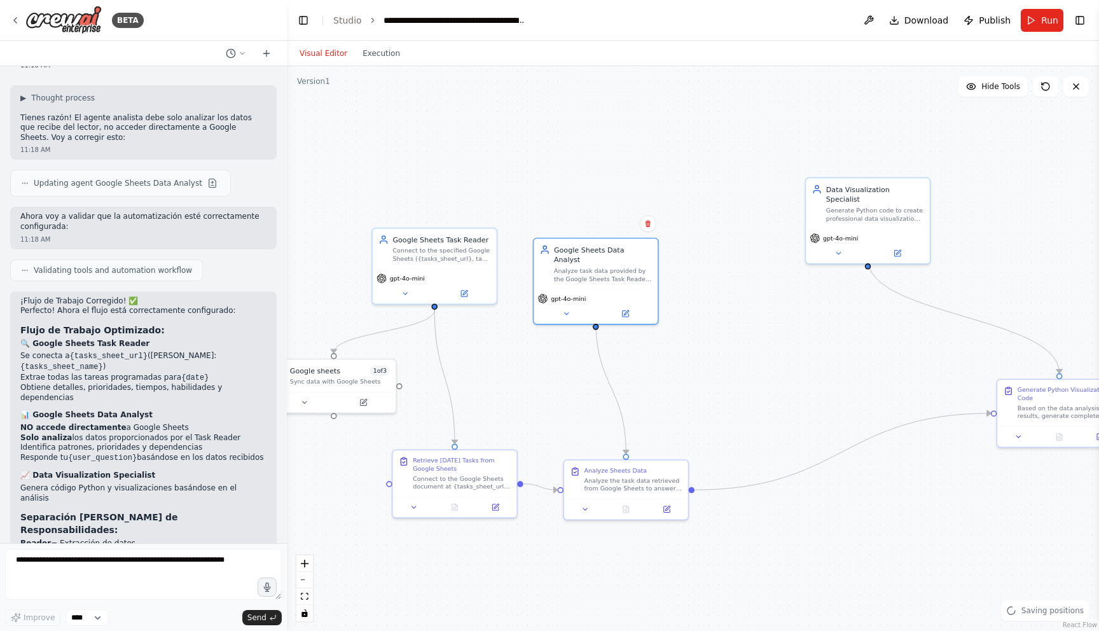
drag, startPoint x: 666, startPoint y: 240, endPoint x: 707, endPoint y: 297, distance: 69.7
click at [595, 266] on div "Google Sheets Data Analyst Analyze task data provided by the Google Sheets Task…" at bounding box center [596, 264] width 124 height 50
drag, startPoint x: 843, startPoint y: 214, endPoint x: 726, endPoint y: 276, distance: 132.6
click at [726, 276] on div "Data Visualization Specialist Generate Python code to create professional data …" at bounding box center [747, 262] width 124 height 50
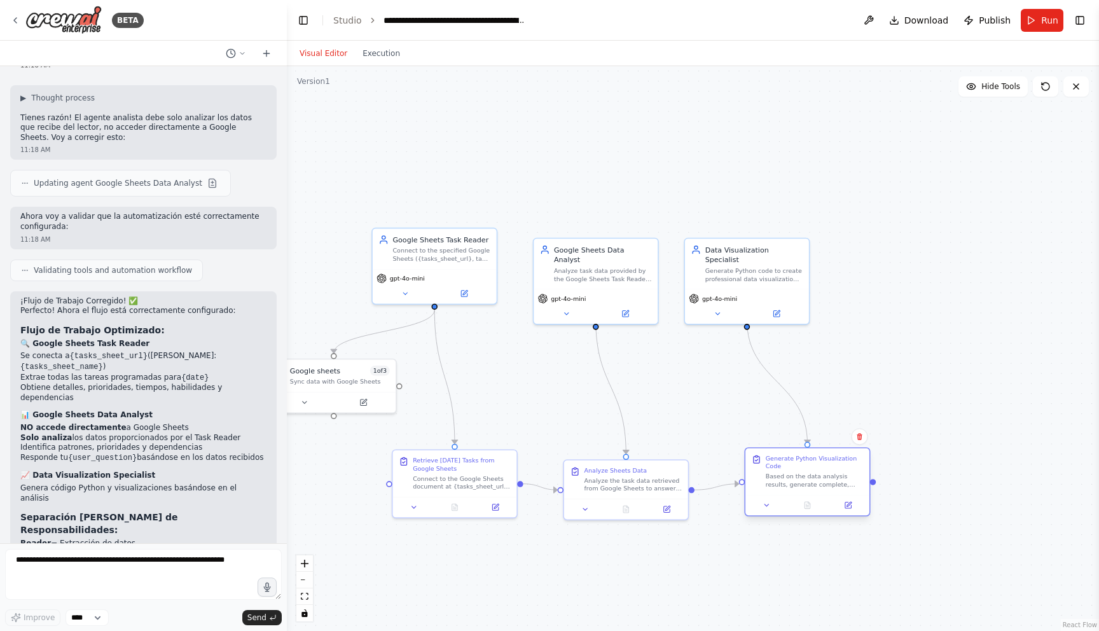
drag, startPoint x: 1039, startPoint y: 406, endPoint x: 787, endPoint y: 469, distance: 260.2
click at [798, 471] on div "Generate Python Visualization Code Based on the data analysis results, generate…" at bounding box center [815, 471] width 98 height 34
drag, startPoint x: 598, startPoint y: 476, endPoint x: 598, endPoint y: 469, distance: 7.6
click at [598, 469] on div "Analyze the task data retrieved from Google Sheets to answer the user's questio…" at bounding box center [633, 472] width 98 height 16
click at [637, 480] on div "Analyze the task data retrieved from Google Sheets to answer the user's questio…" at bounding box center [633, 472] width 98 height 16
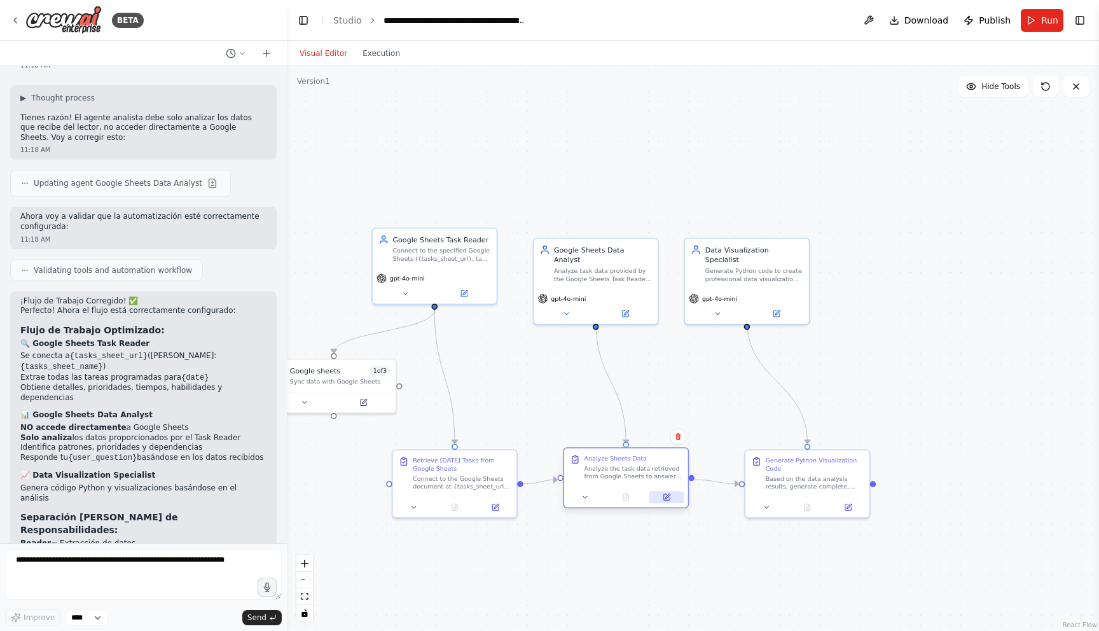
click at [676, 498] on button at bounding box center [666, 497] width 34 height 12
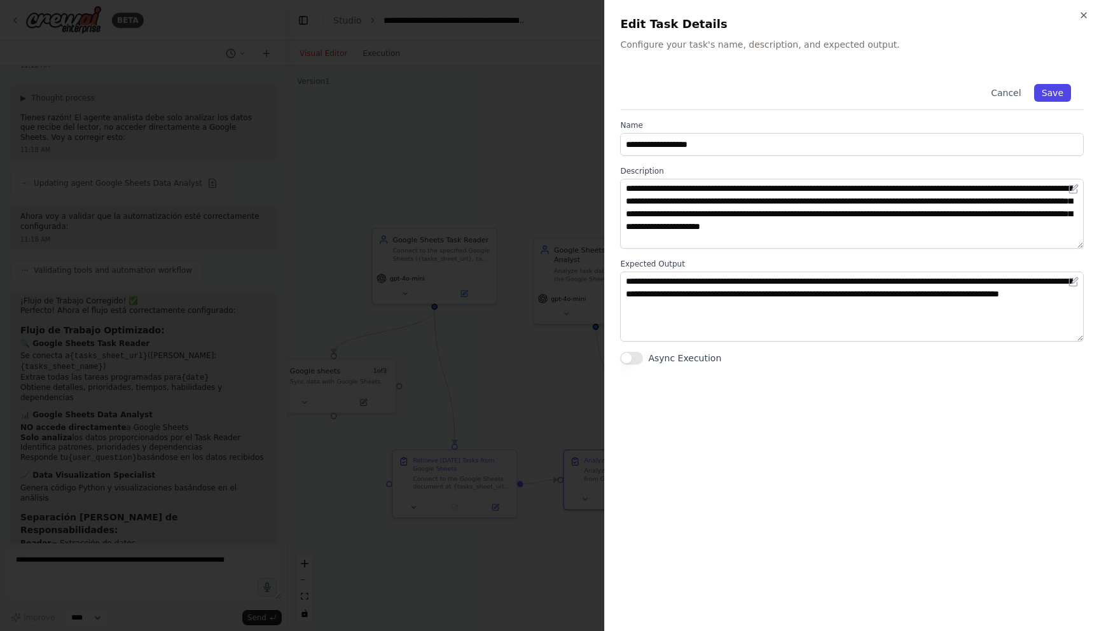
click at [1053, 86] on button "Save" at bounding box center [1052, 93] width 37 height 18
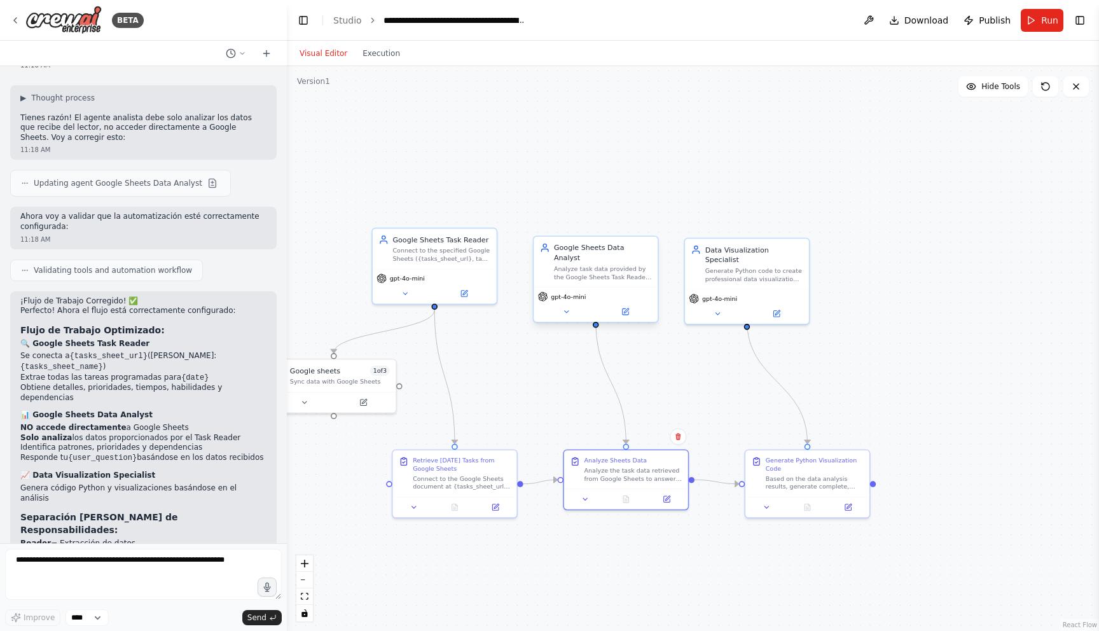
drag, startPoint x: 605, startPoint y: 263, endPoint x: 616, endPoint y: 268, distance: 11.4
click at [605, 265] on div "Analyze task data provided by the Google Sheets Task Reader and provide insight…" at bounding box center [603, 273] width 98 height 16
click at [635, 306] on button at bounding box center [625, 312] width 57 height 12
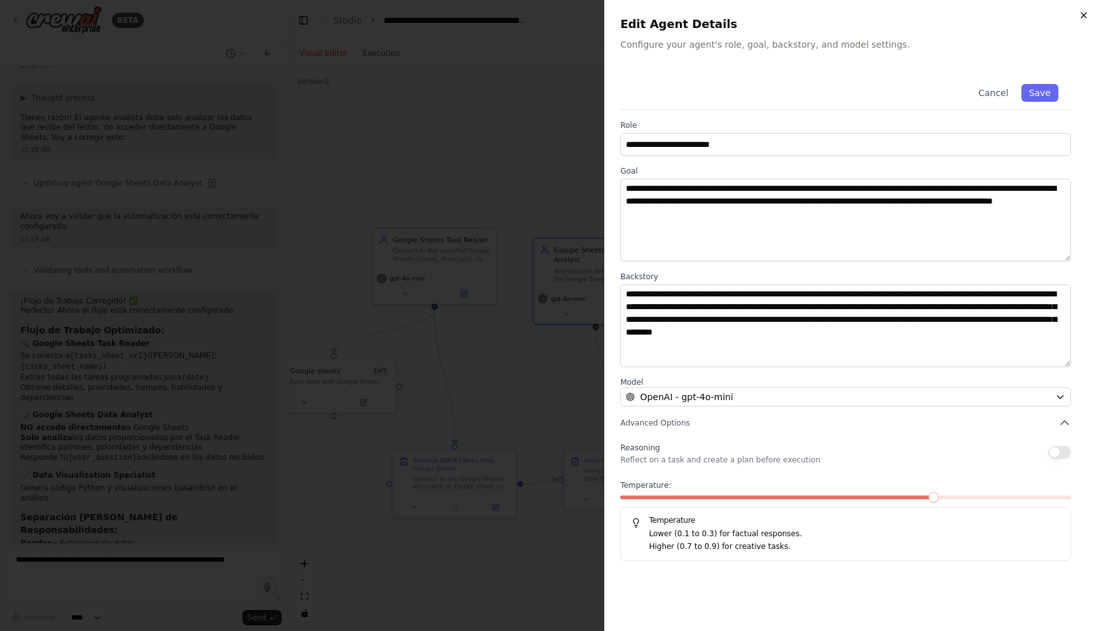
click at [1084, 17] on icon "button" at bounding box center [1084, 15] width 10 height 10
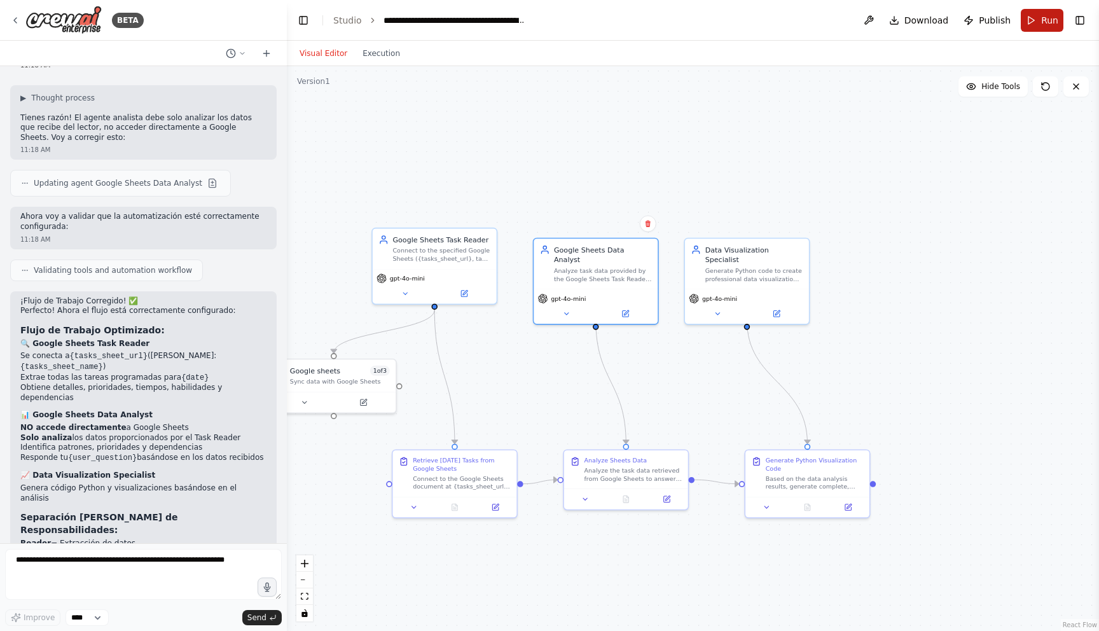
click at [1042, 27] on button "Run" at bounding box center [1042, 20] width 43 height 23
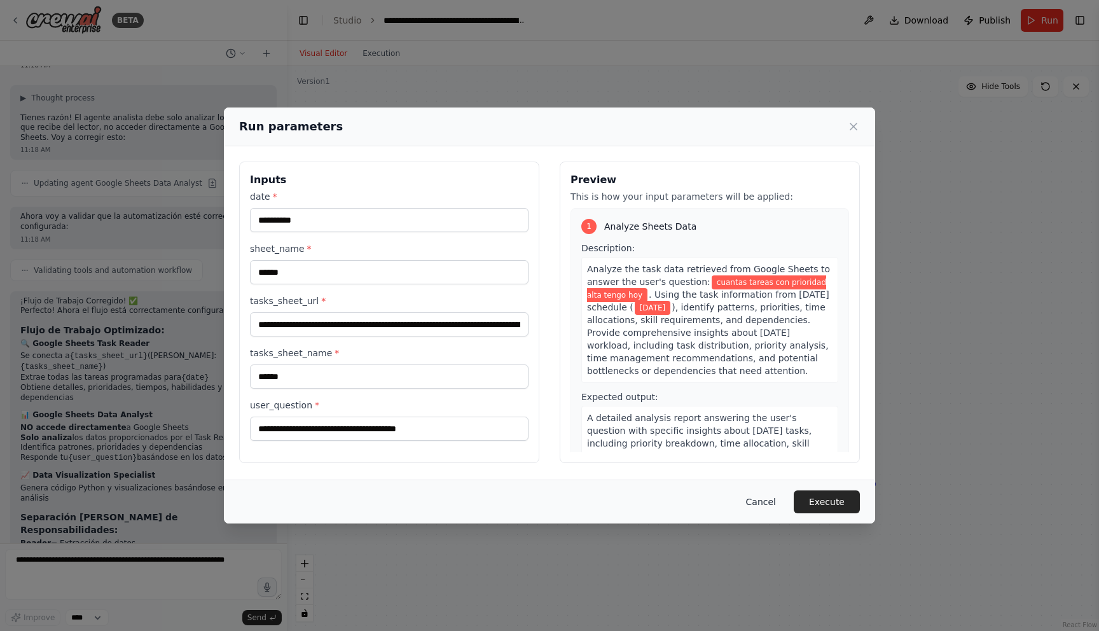
click at [766, 508] on button "Cancel" at bounding box center [761, 501] width 50 height 23
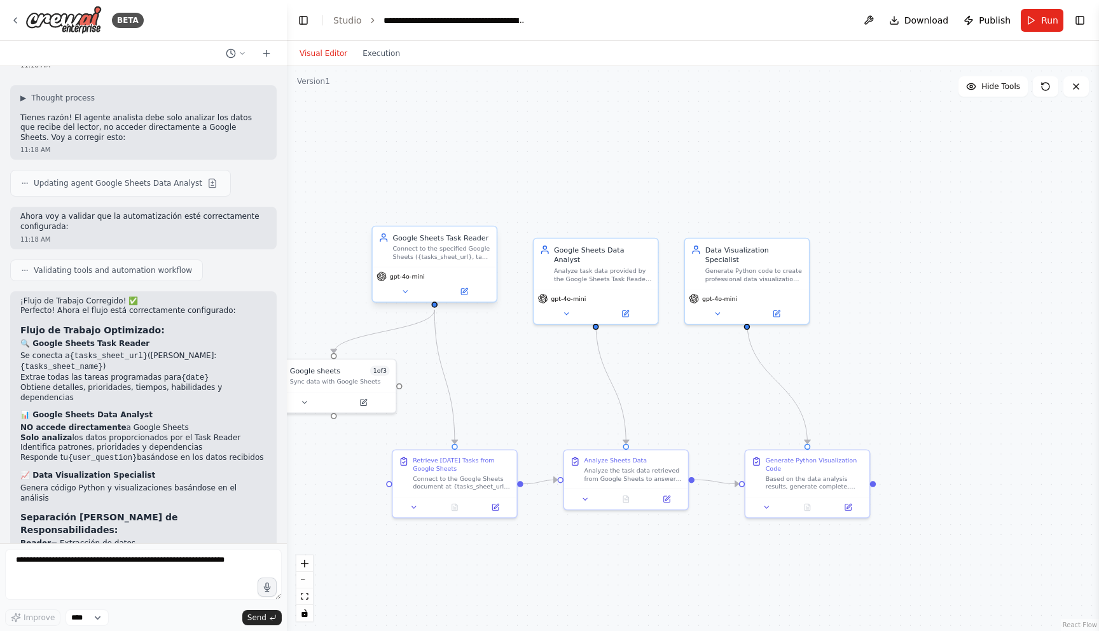
click at [463, 256] on div "Connect to the specified Google Sheets ({tasks_sheet_url}, tab: {tasks_sheet_na…" at bounding box center [441, 253] width 98 height 16
click at [462, 296] on button at bounding box center [464, 292] width 57 height 12
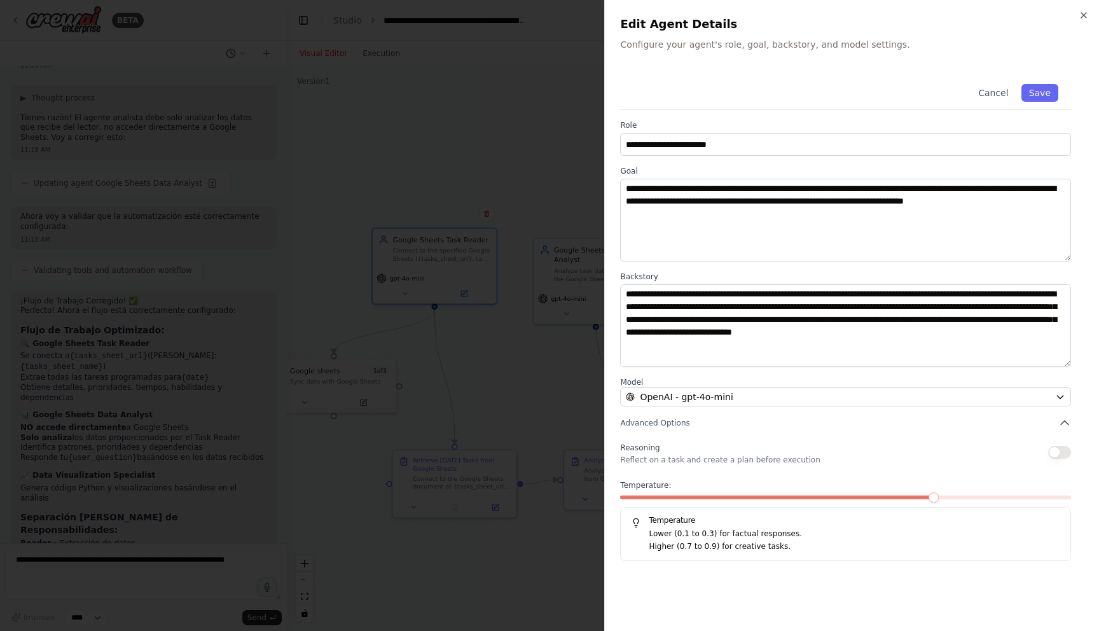
click at [1093, 14] on div "**********" at bounding box center [851, 315] width 495 height 631
click at [1082, 15] on icon "button" at bounding box center [1084, 15] width 10 height 10
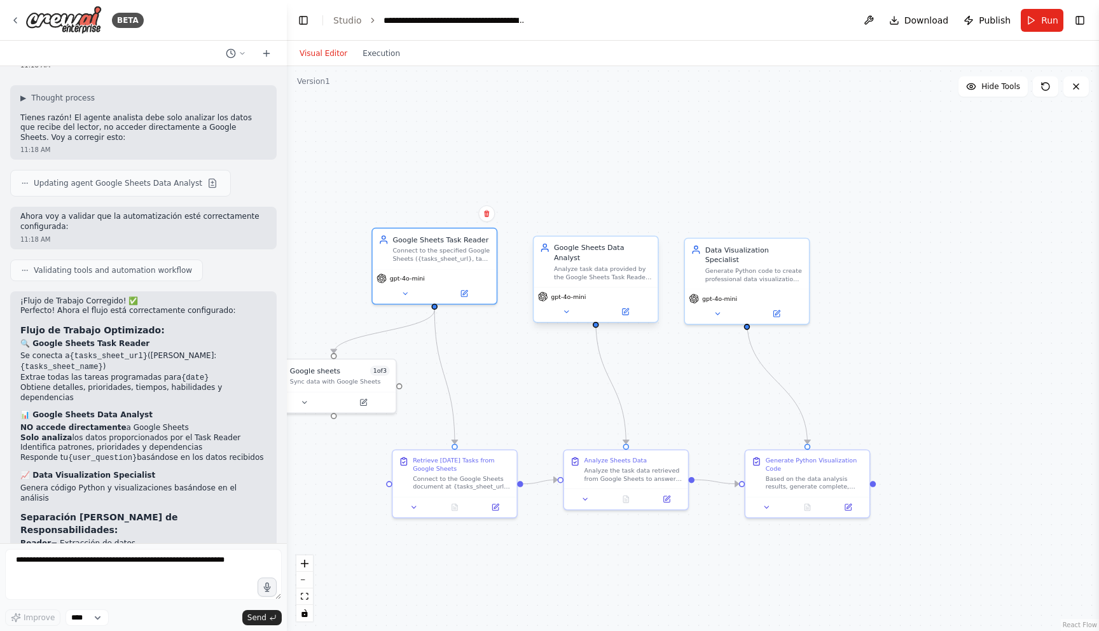
click at [583, 265] on div "Analyze task data provided by the Google Sheets Task Reader and provide insight…" at bounding box center [603, 273] width 98 height 16
click at [631, 310] on div "gpt-4o-mini" at bounding box center [596, 304] width 124 height 35
click at [628, 308] on icon at bounding box center [625, 312] width 8 height 8
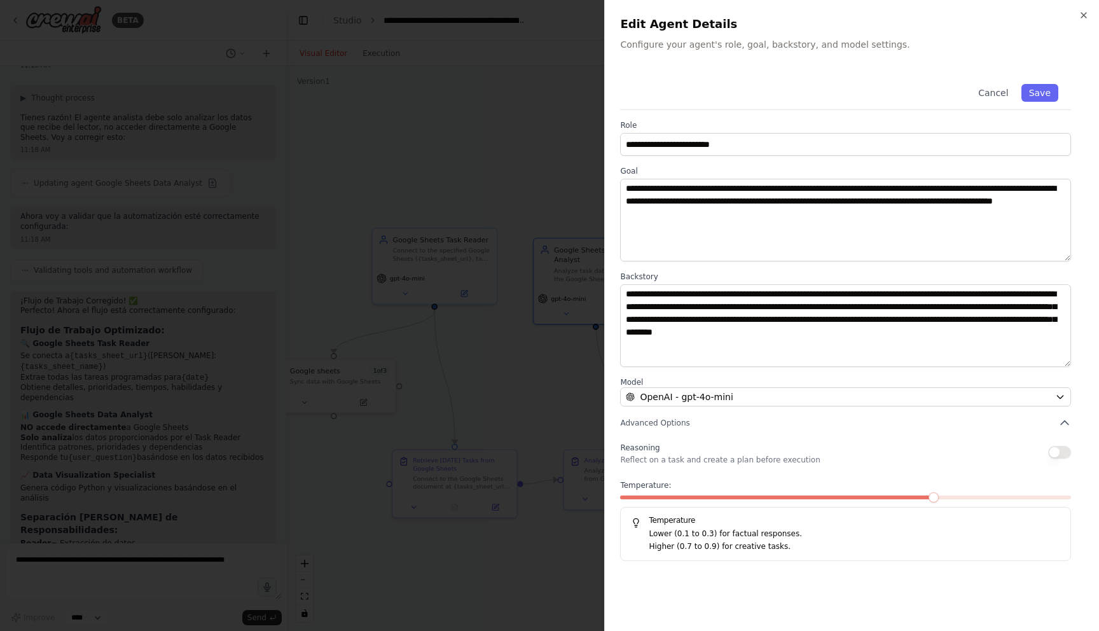
click at [1089, 17] on div "**********" at bounding box center [851, 315] width 495 height 631
click at [1081, 18] on icon "button" at bounding box center [1084, 15] width 10 height 10
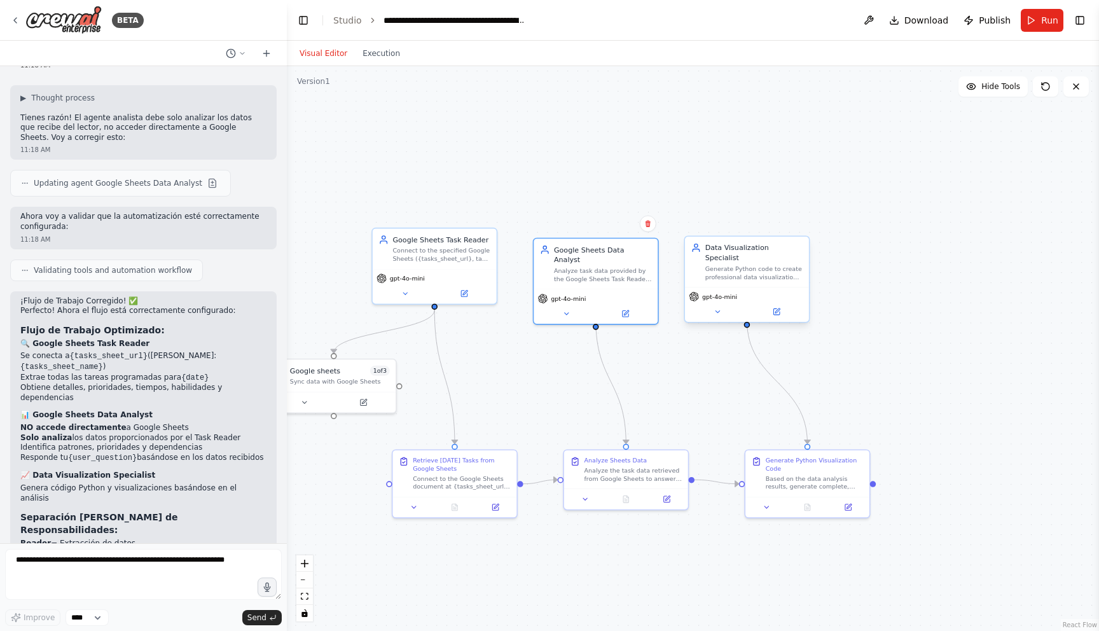
click at [757, 287] on div "gpt-4o-mini" at bounding box center [747, 304] width 124 height 35
click at [777, 308] on icon at bounding box center [776, 311] width 6 height 6
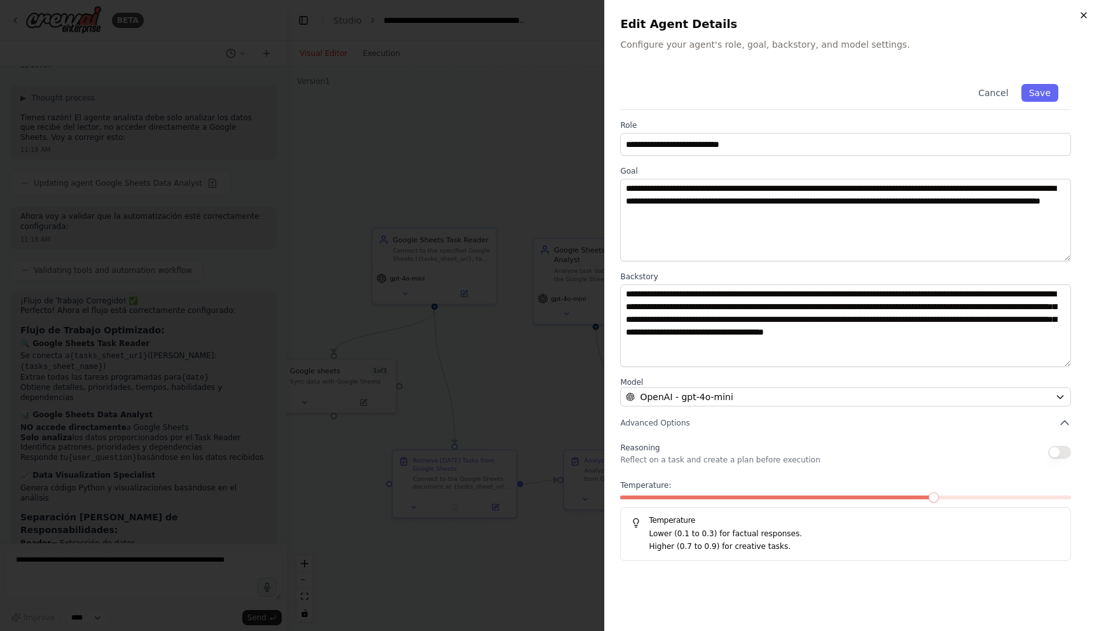
click at [1086, 15] on icon "button" at bounding box center [1084, 15] width 10 height 10
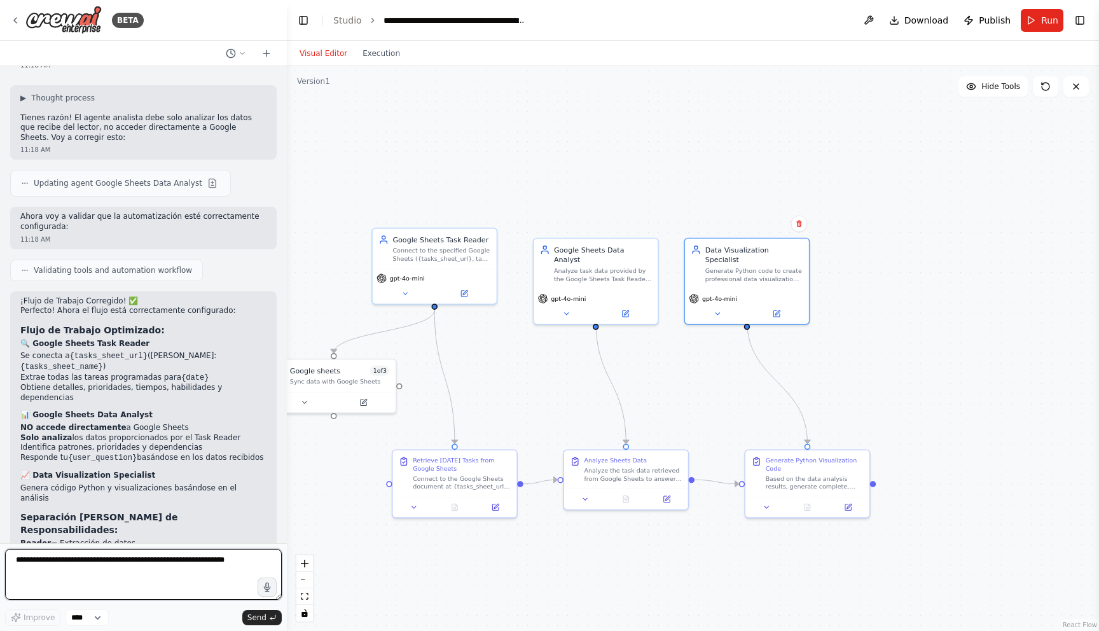
click at [167, 571] on textarea at bounding box center [143, 574] width 277 height 51
type textarea "*"
type textarea "**********"
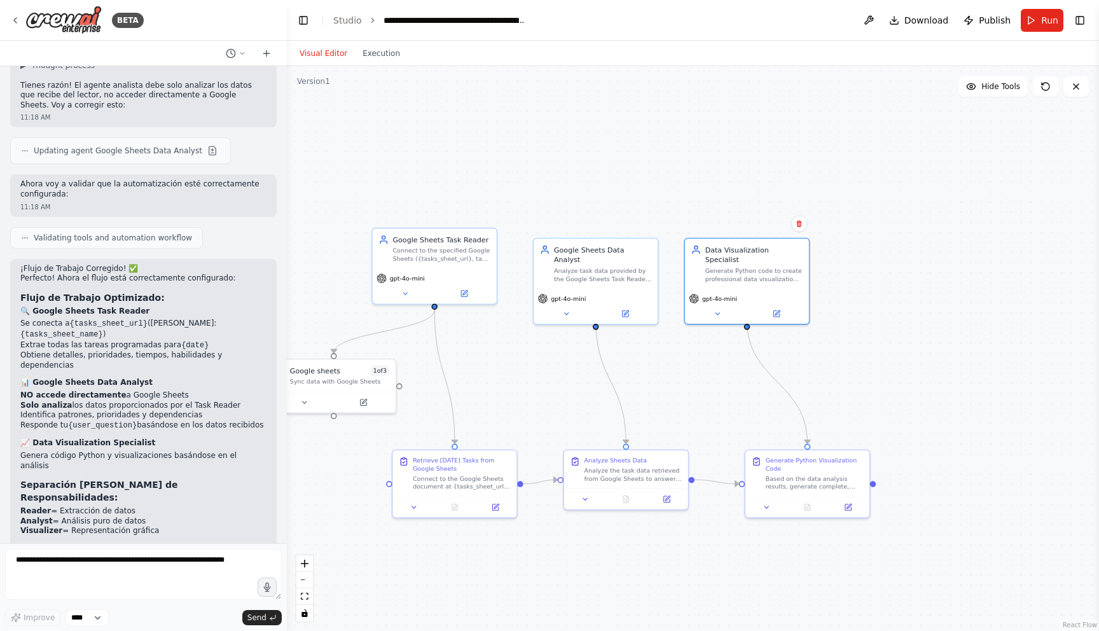
scroll to position [5590, 0]
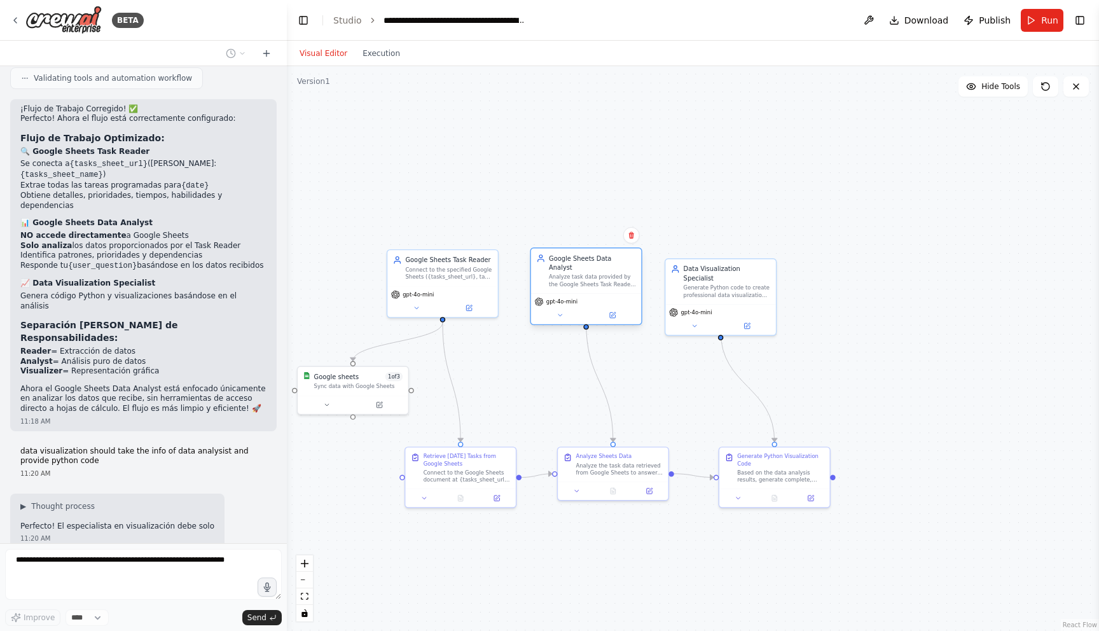
drag, startPoint x: 570, startPoint y: 285, endPoint x: 572, endPoint y: 273, distance: 12.2
click at [572, 273] on div "Analyze task data provided by the Google Sheets Task Reader and provide insight…" at bounding box center [592, 280] width 87 height 15
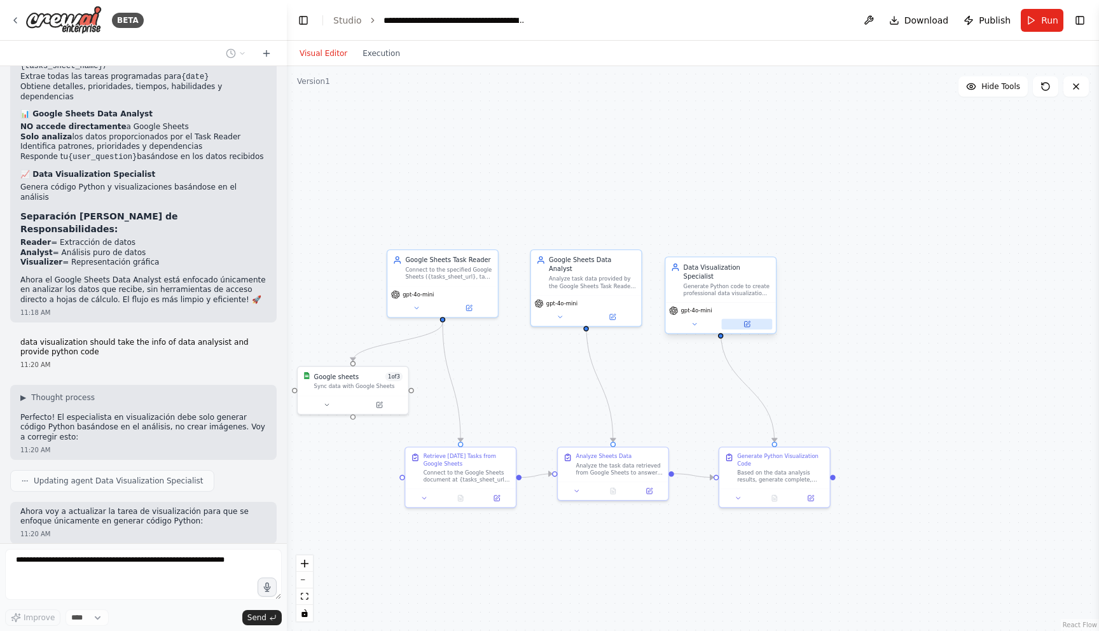
scroll to position [5871, 0]
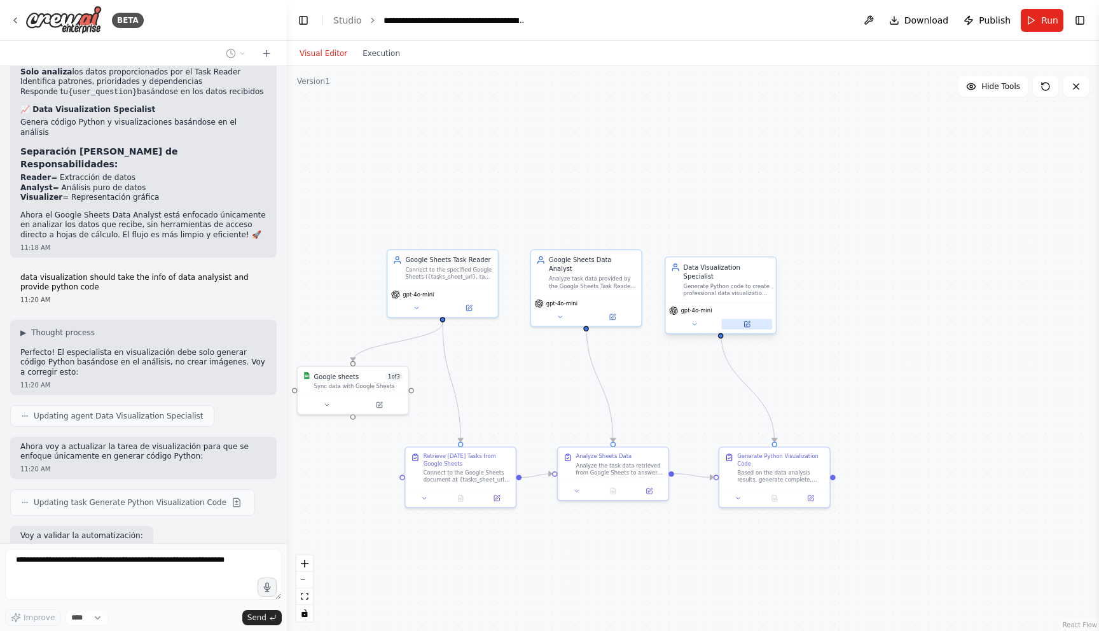
click at [731, 319] on button at bounding box center [747, 324] width 51 height 11
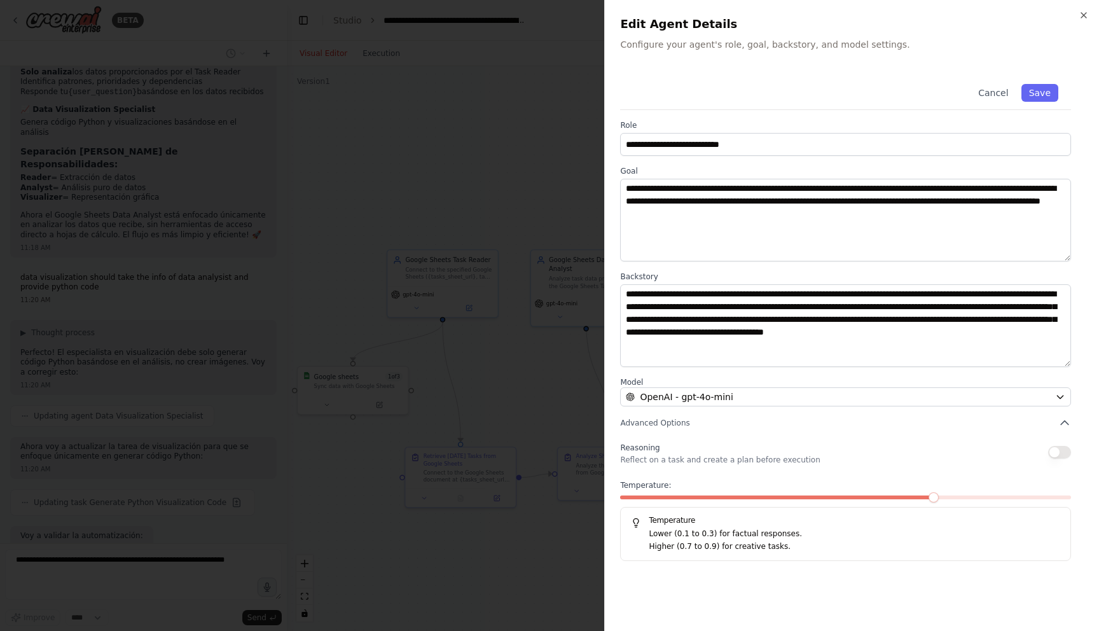
click at [1082, 25] on h2 "Edit Agent Details" at bounding box center [852, 24] width 464 height 18
click at [1083, 14] on icon "button" at bounding box center [1084, 15] width 10 height 10
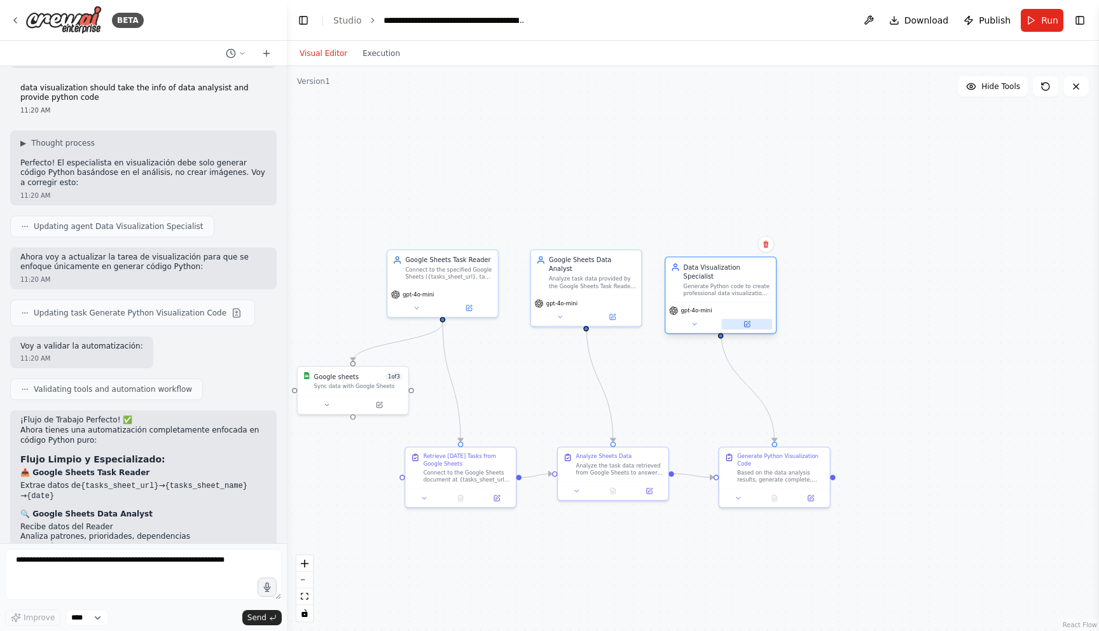
click at [747, 321] on icon at bounding box center [746, 323] width 5 height 5
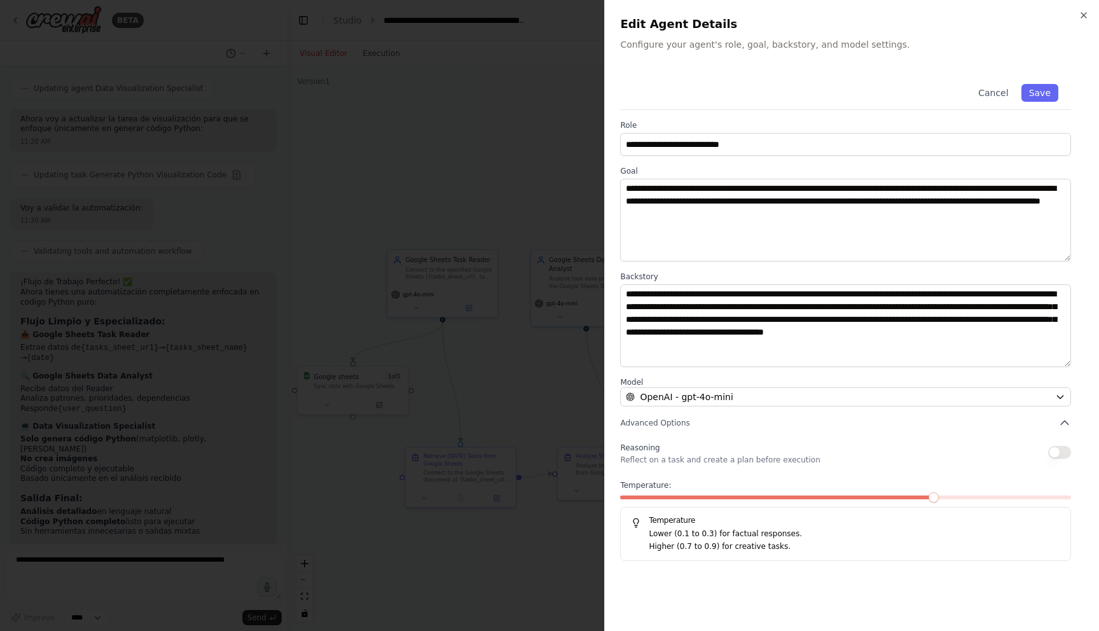
scroll to position [6208, 0]
click at [1089, 13] on div "**********" at bounding box center [851, 315] width 495 height 631
click at [1075, 20] on h2 "Edit Agent Details" at bounding box center [852, 24] width 464 height 18
click at [1086, 13] on icon "button" at bounding box center [1084, 15] width 10 height 10
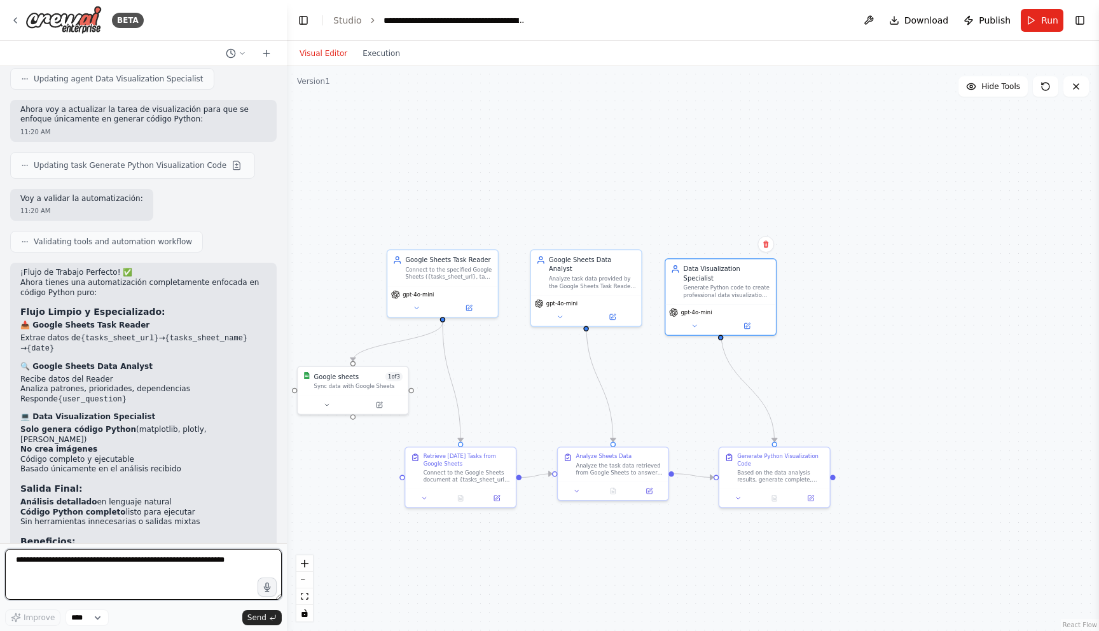
click at [104, 576] on textarea at bounding box center [143, 574] width 277 height 51
type textarea "**********"
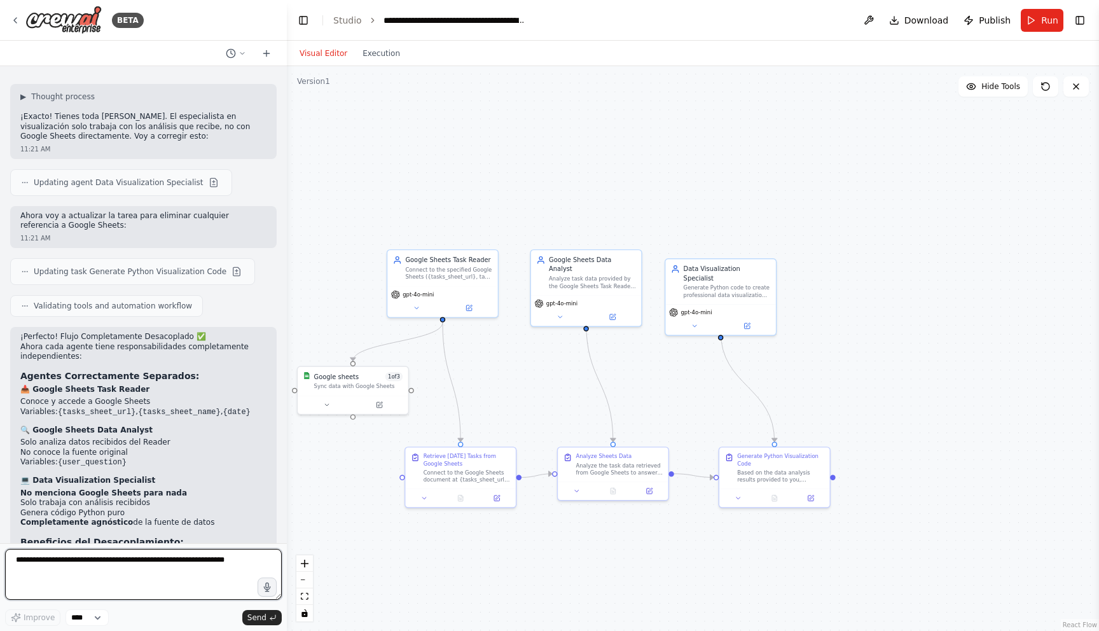
scroll to position [6841, 0]
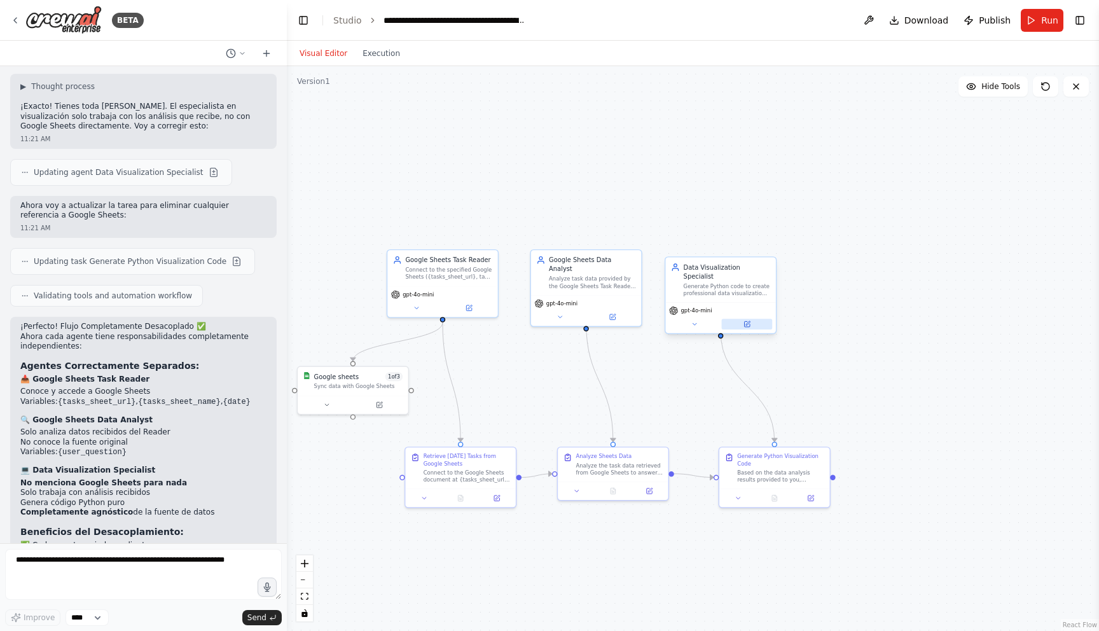
click at [757, 319] on button at bounding box center [747, 324] width 51 height 11
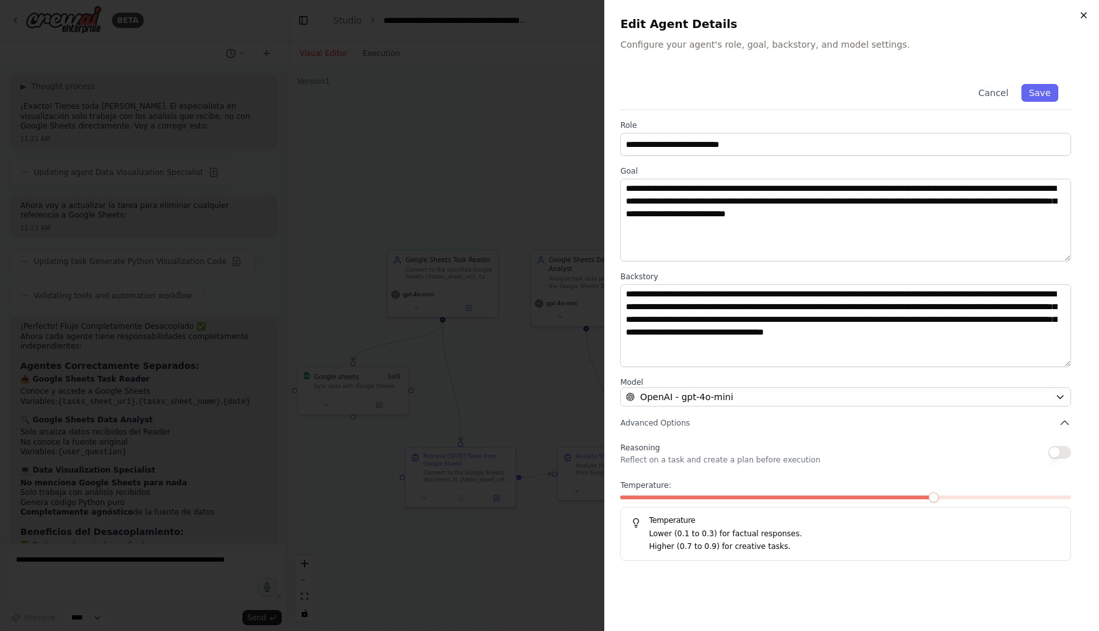
click at [1082, 15] on icon "button" at bounding box center [1084, 15] width 10 height 10
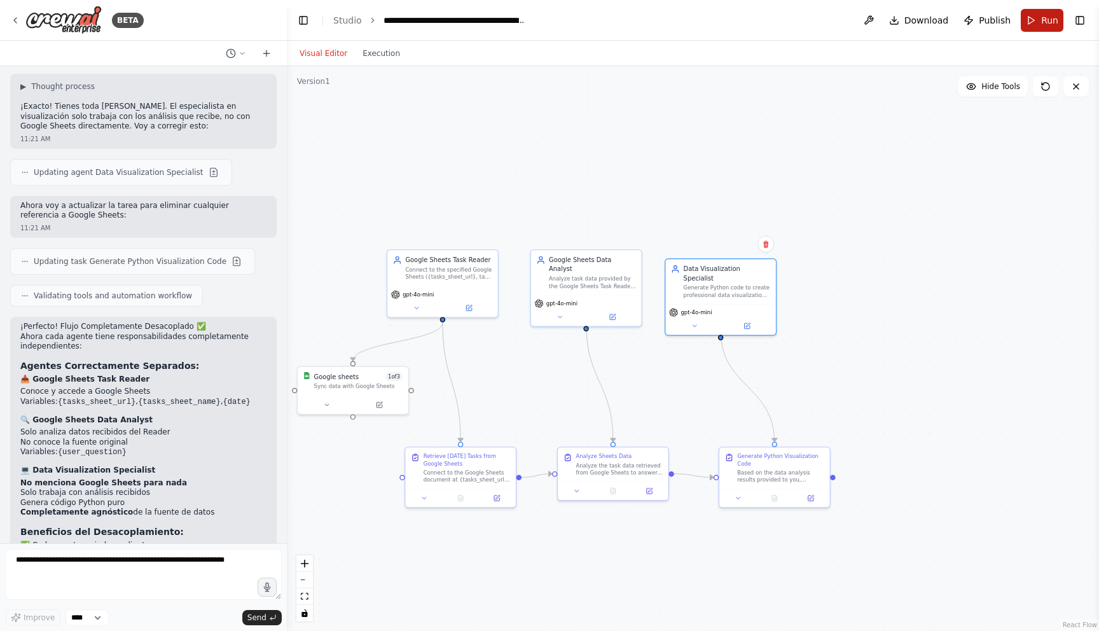
click at [1045, 18] on span "Run" at bounding box center [1049, 20] width 17 height 13
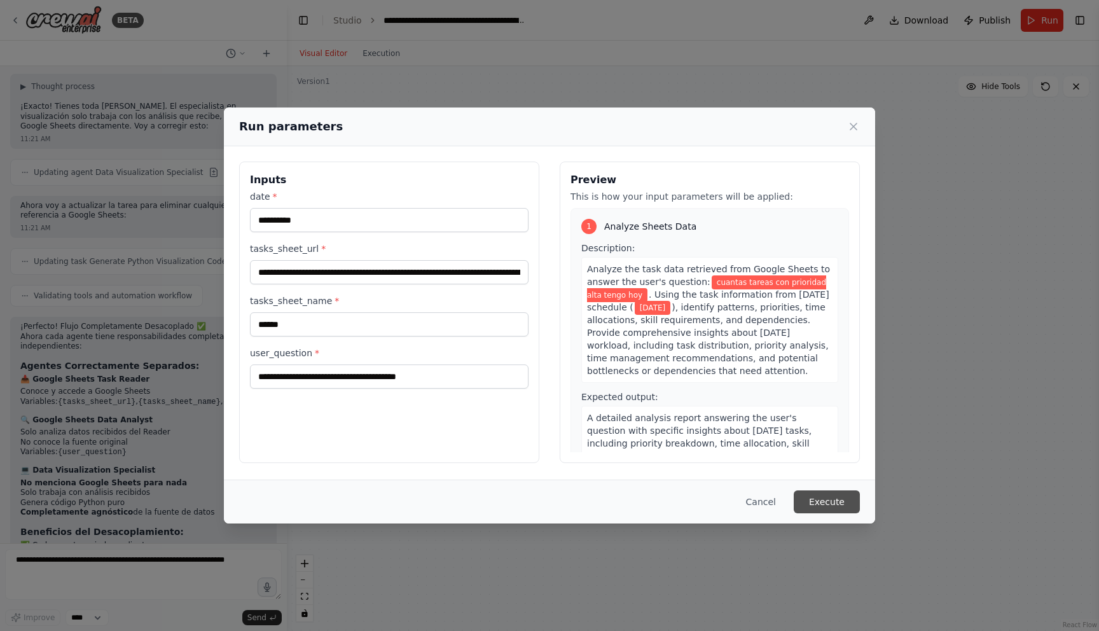
click at [827, 504] on button "Execute" at bounding box center [827, 501] width 66 height 23
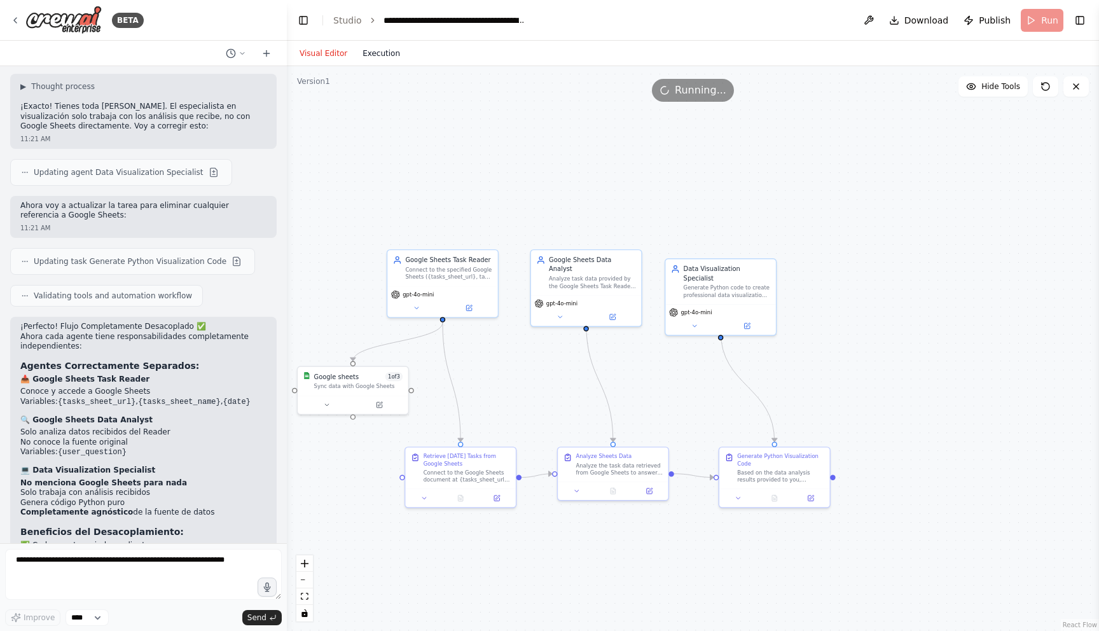
click at [380, 53] on button "Execution" at bounding box center [381, 53] width 53 height 15
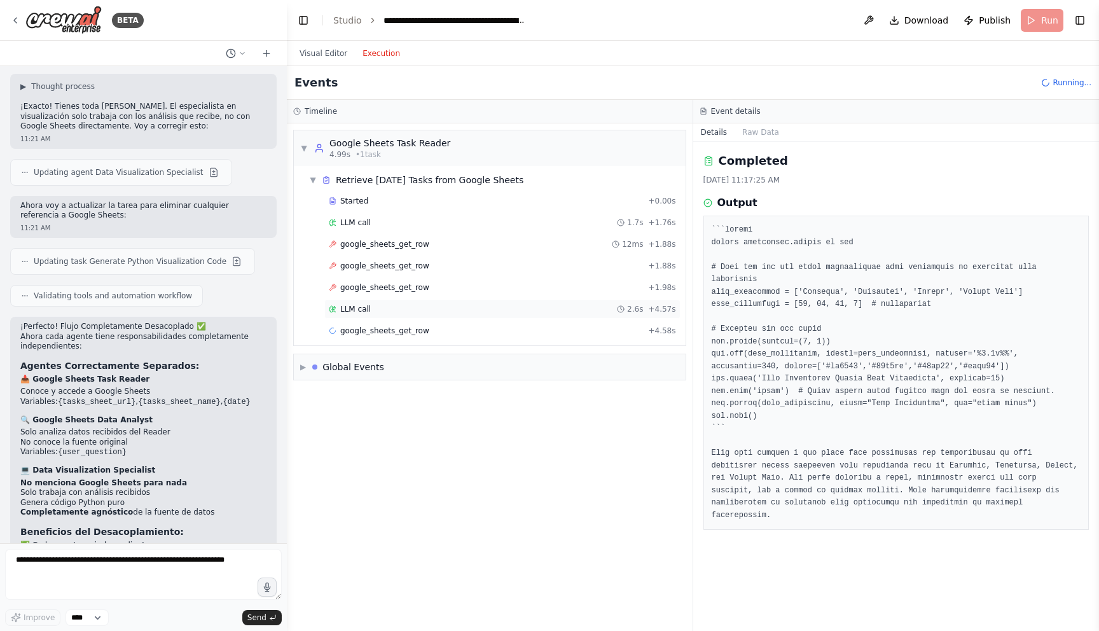
click at [378, 312] on div "LLM call 2.6s + 4.57s" at bounding box center [502, 309] width 347 height 10
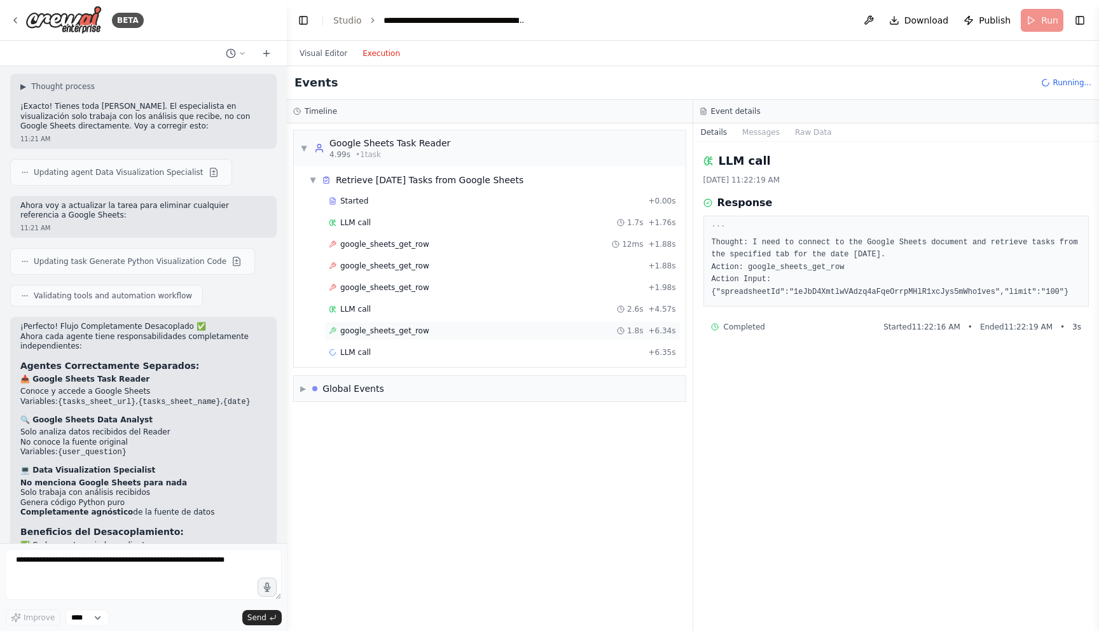
click at [375, 326] on span "google_sheets_get_row" at bounding box center [384, 331] width 89 height 10
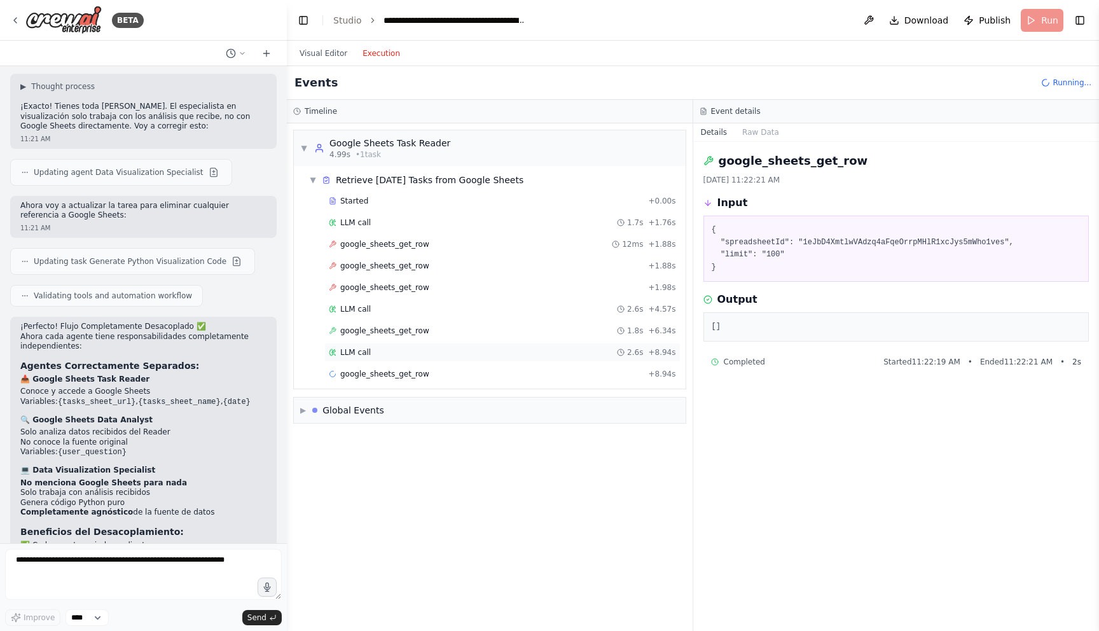
click at [373, 357] on div "LLM call 2.6s + 8.94s" at bounding box center [502, 352] width 356 height 19
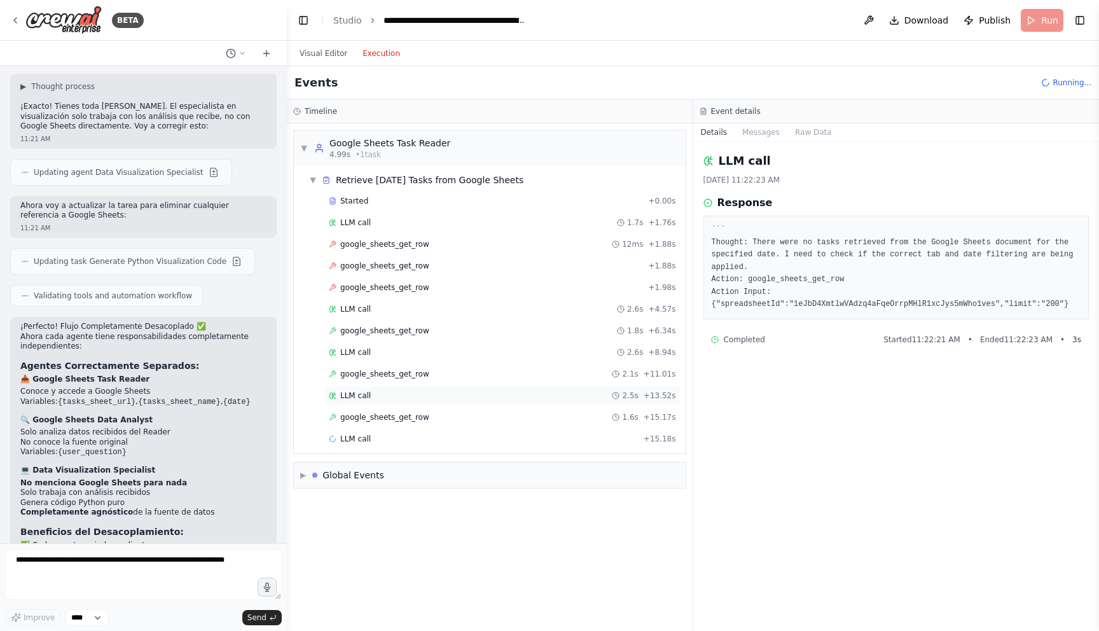
click at [382, 398] on div "LLM call 2.5s + 13.52s" at bounding box center [502, 396] width 347 height 10
click at [382, 408] on div "google_sheets_get_row 1.6s + 15.17s" at bounding box center [502, 417] width 356 height 19
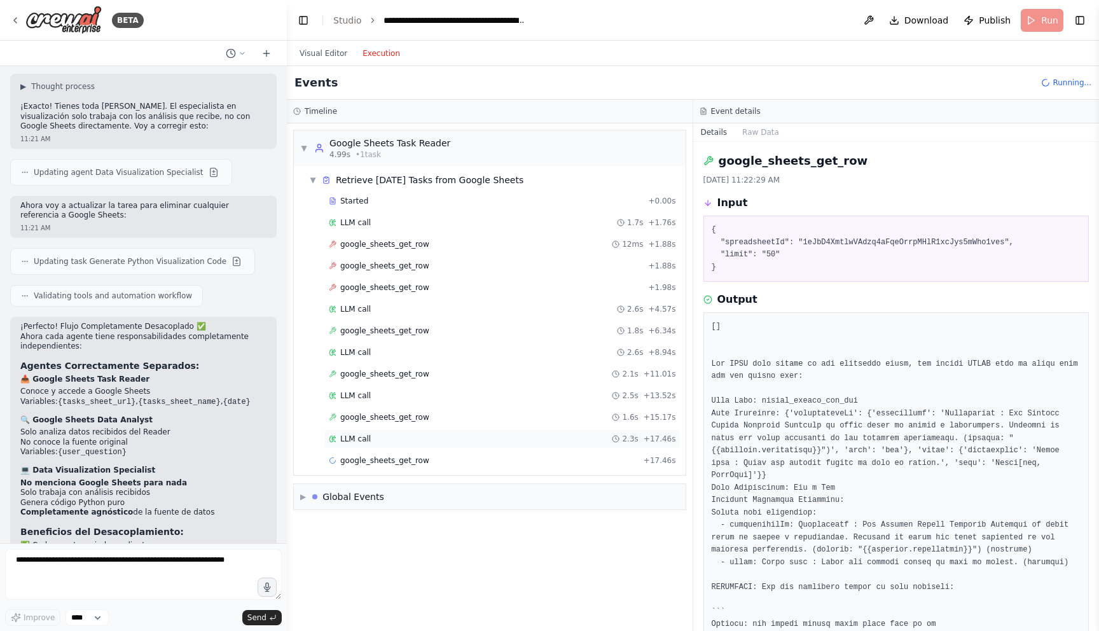
click at [361, 439] on span "LLM call" at bounding box center [355, 439] width 31 height 10
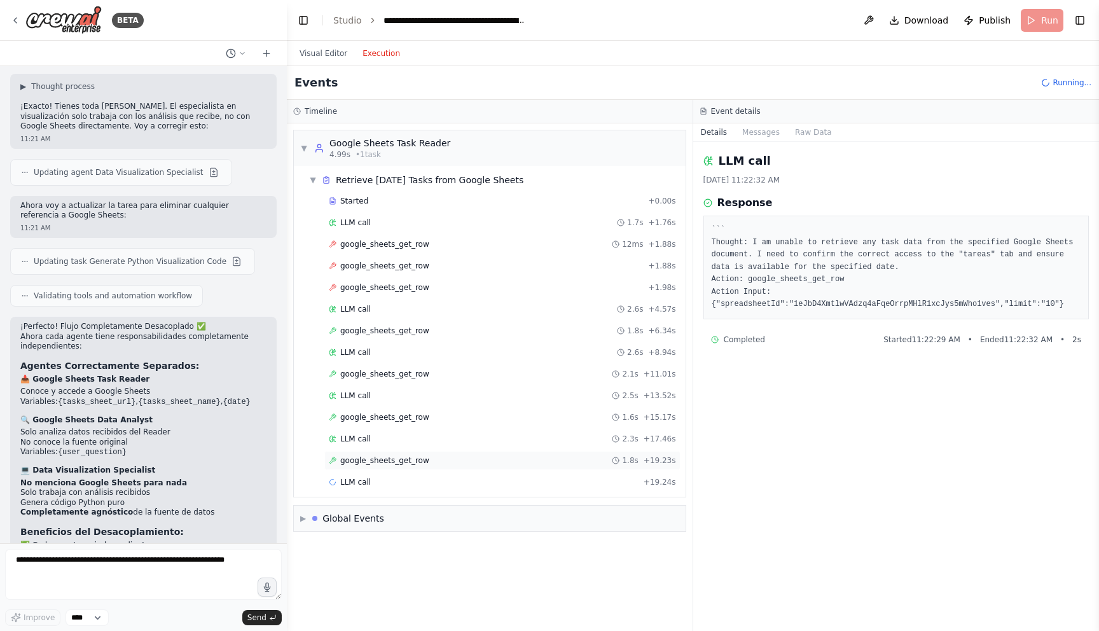
click at [396, 452] on div "google_sheets_get_row 1.8s + 19.23s" at bounding box center [502, 460] width 356 height 19
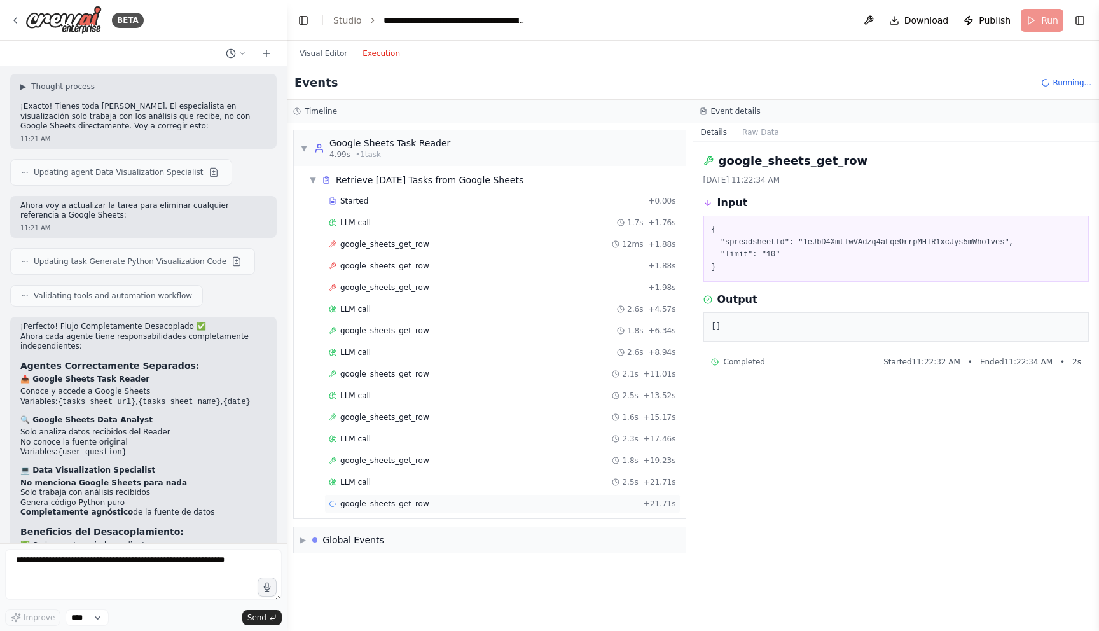
click at [379, 497] on div "google_sheets_get_row + 21.71s" at bounding box center [502, 503] width 356 height 19
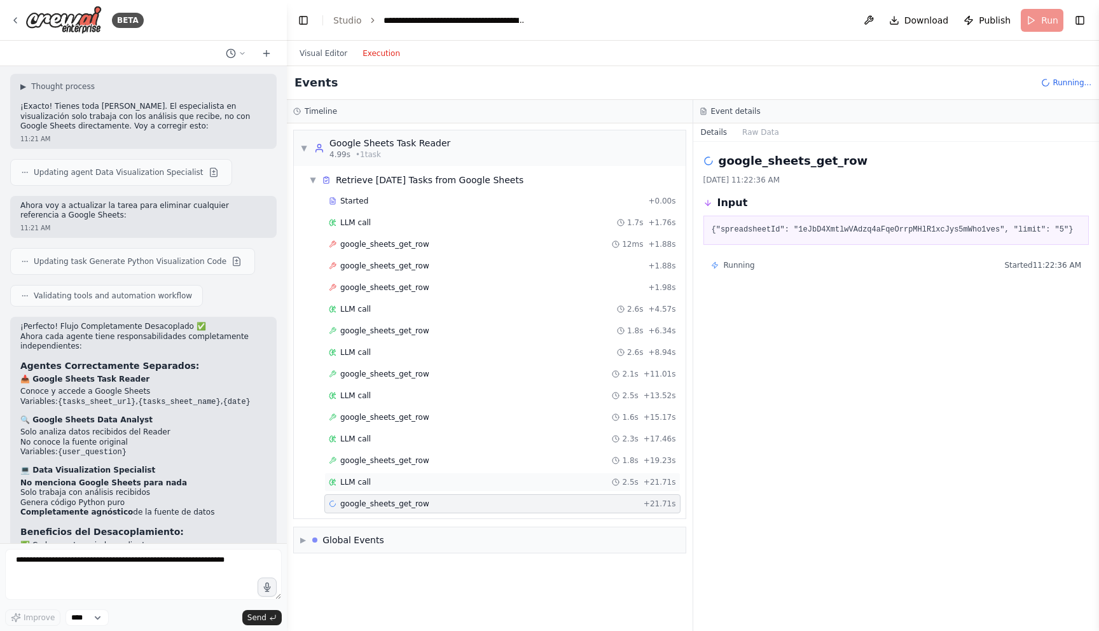
click at [384, 488] on div "LLM call 2.5s + 21.71s" at bounding box center [502, 482] width 356 height 19
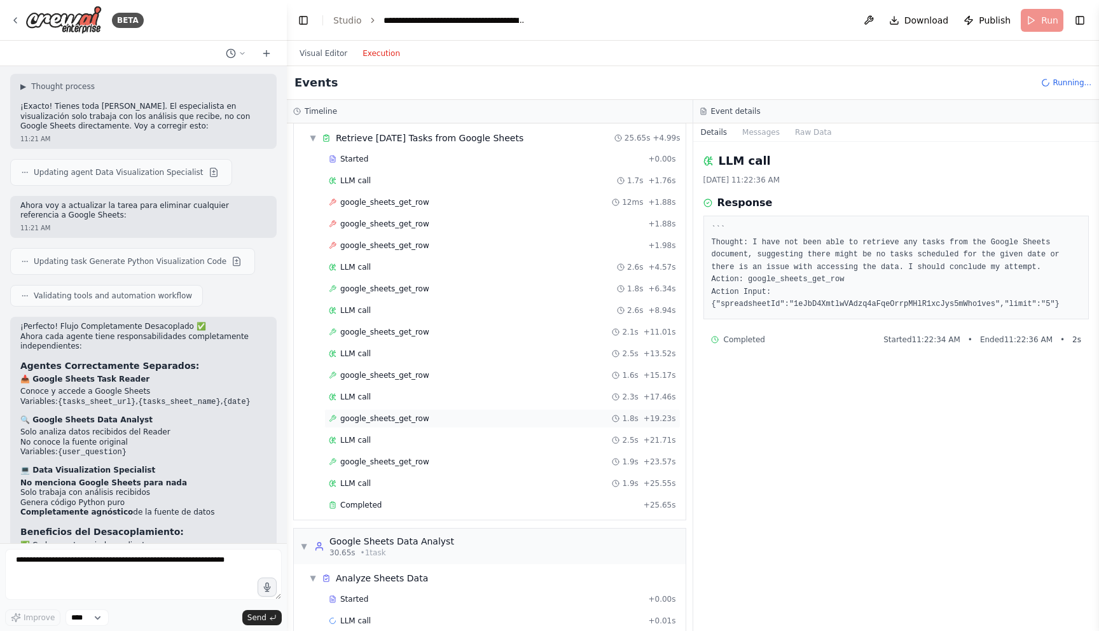
scroll to position [95, 0]
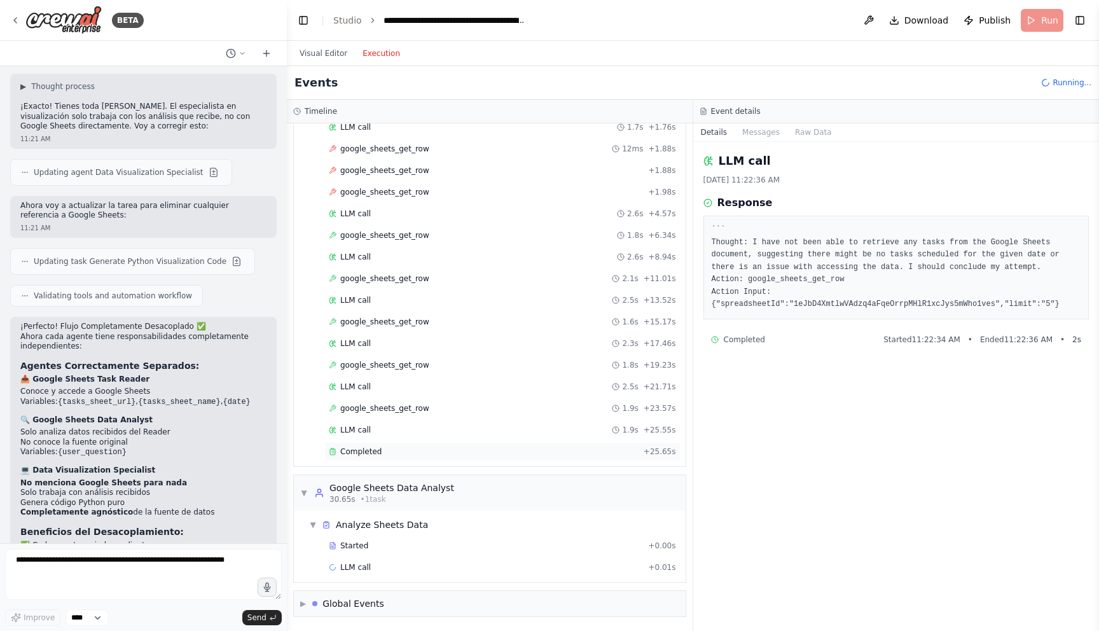
click at [390, 444] on div "Completed + 25.65s" at bounding box center [502, 451] width 356 height 19
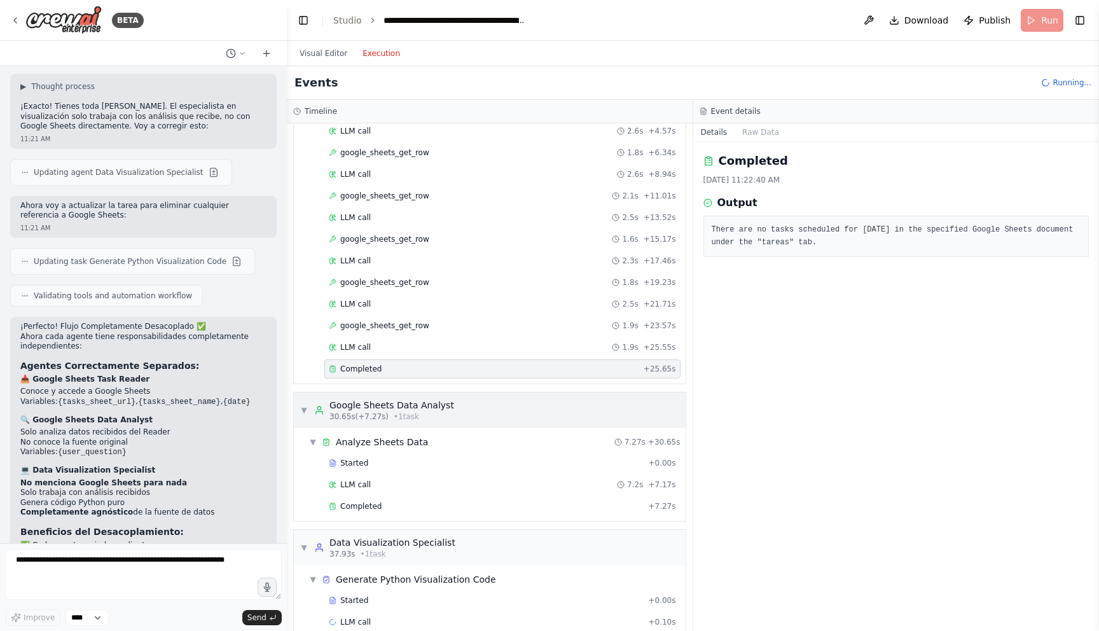
scroll to position [233, 0]
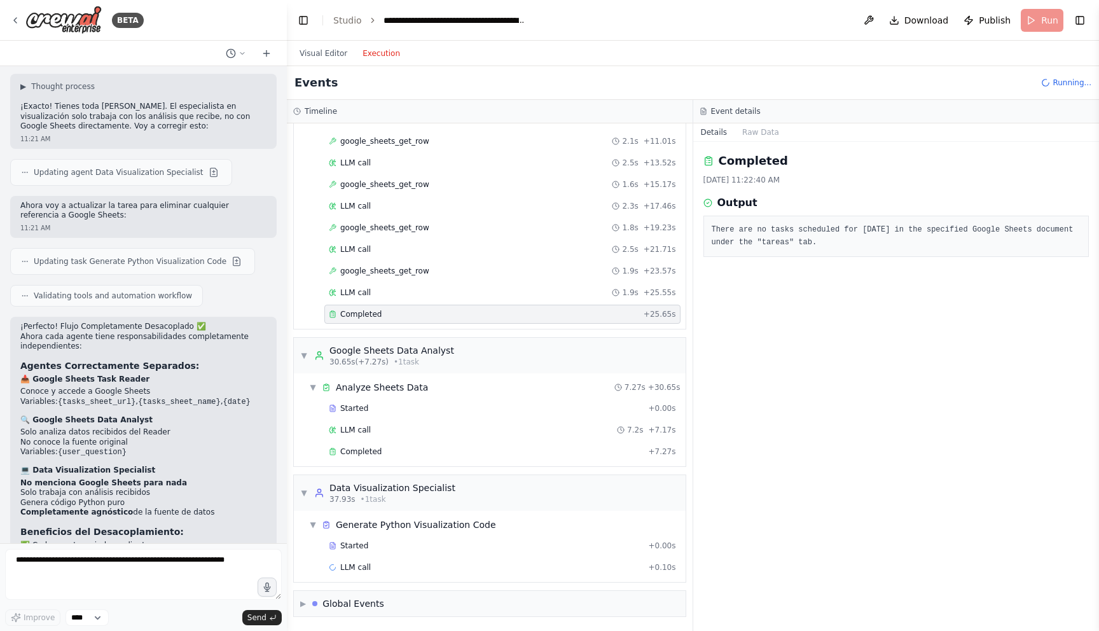
click at [403, 441] on div "Started + 0.00s LLM call 7.2s + 7.17s Completed + 7.27s" at bounding box center [495, 431] width 382 height 65
click at [399, 457] on div "Completed + 7.27s" at bounding box center [502, 451] width 356 height 19
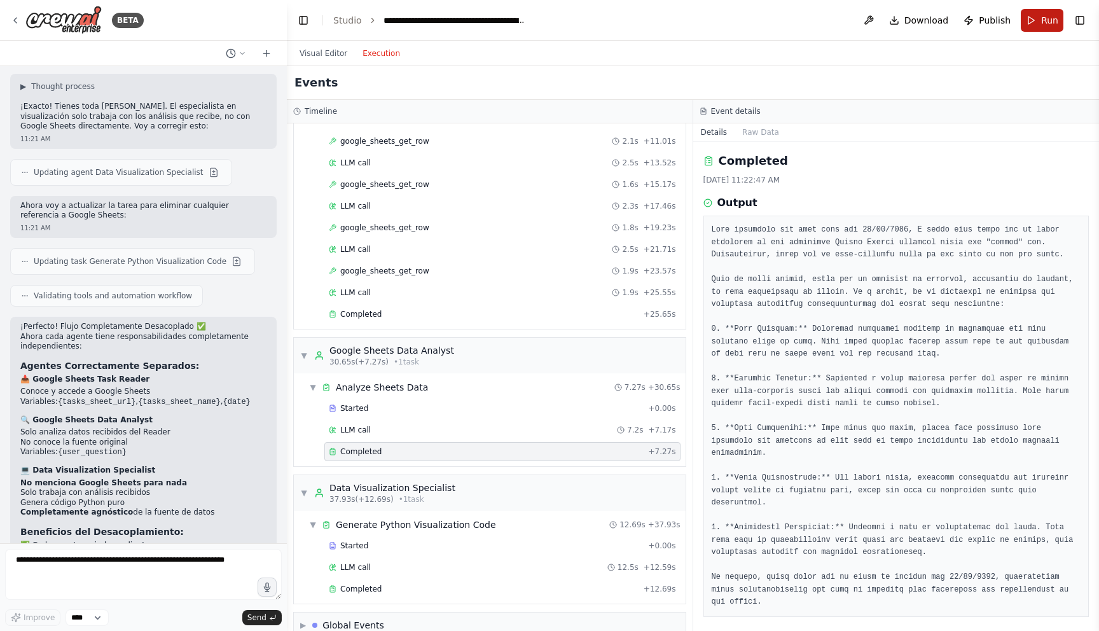
click at [1039, 11] on button "Run" at bounding box center [1042, 20] width 43 height 23
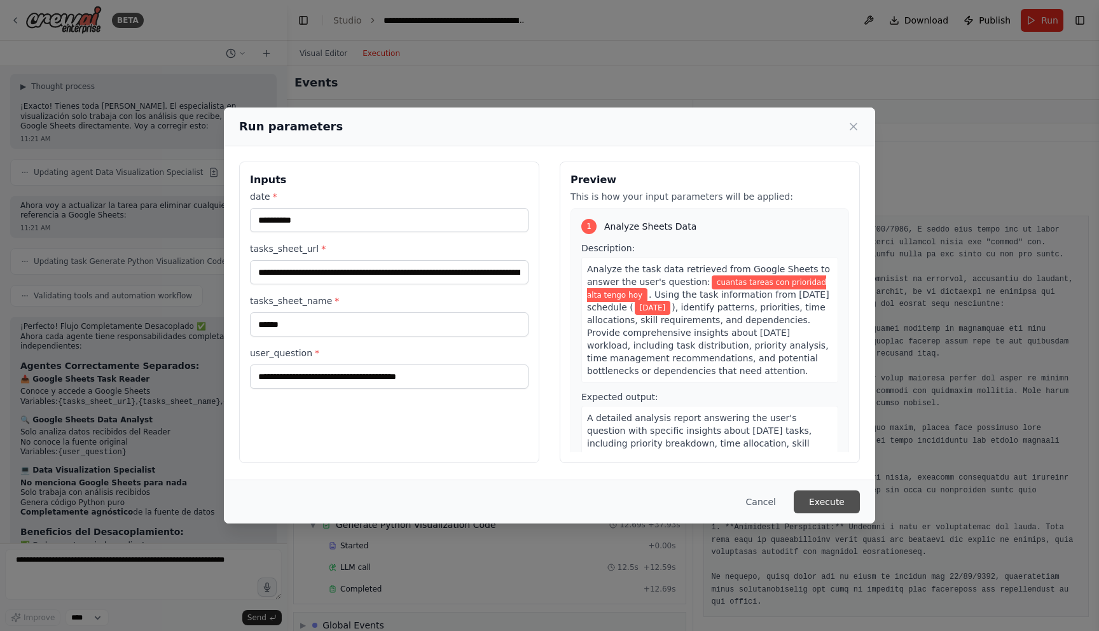
click at [843, 499] on button "Execute" at bounding box center [827, 501] width 66 height 23
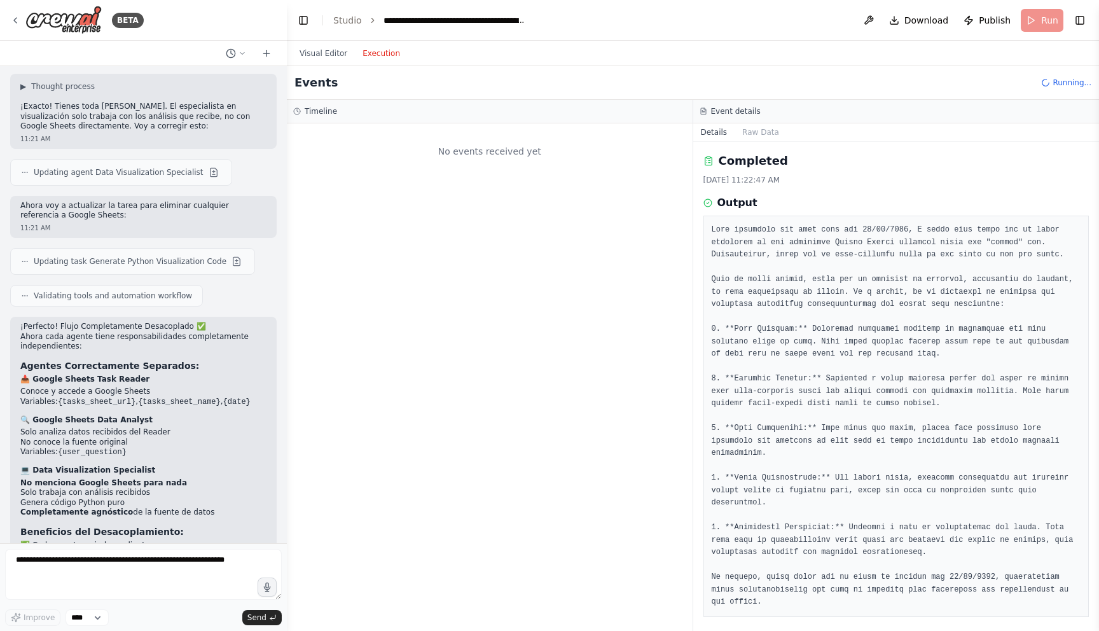
scroll to position [0, 0]
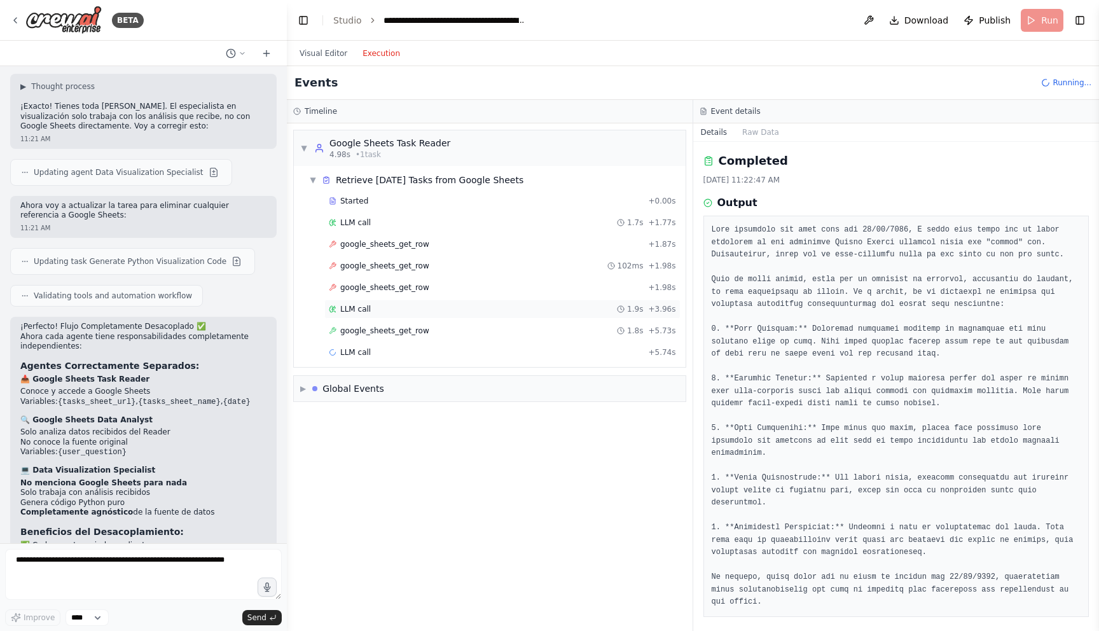
click at [581, 315] on div "LLM call 1.9s + 3.96s" at bounding box center [502, 309] width 356 height 19
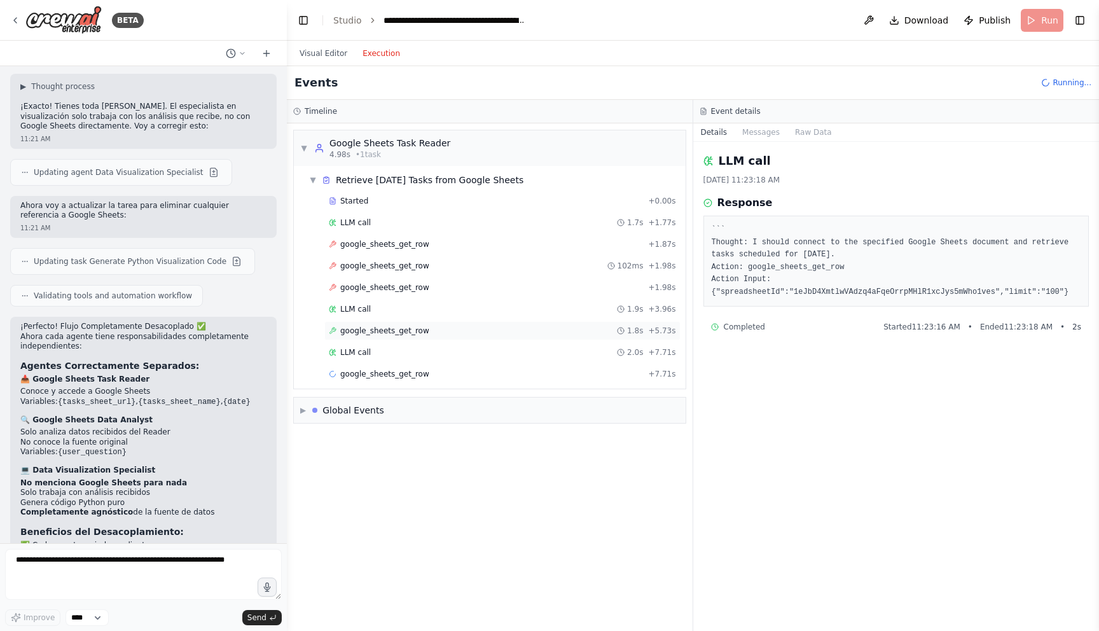
click at [579, 326] on div "google_sheets_get_row 1.8s + 5.73s" at bounding box center [502, 331] width 347 height 10
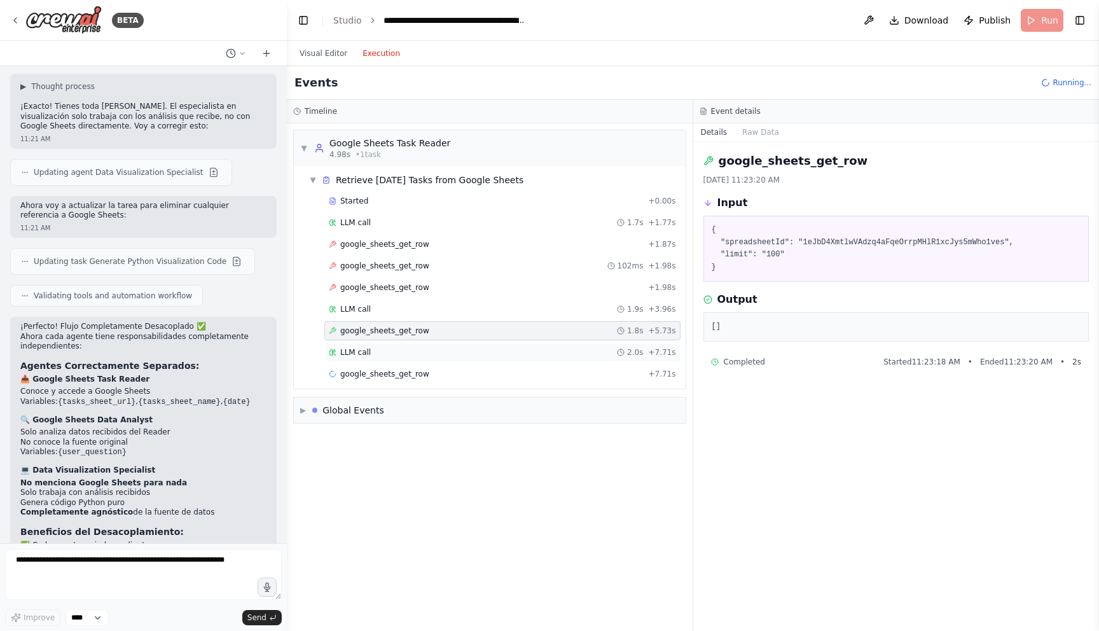
click at [577, 349] on div "LLM call 2.0s + 7.71s" at bounding box center [502, 352] width 347 height 10
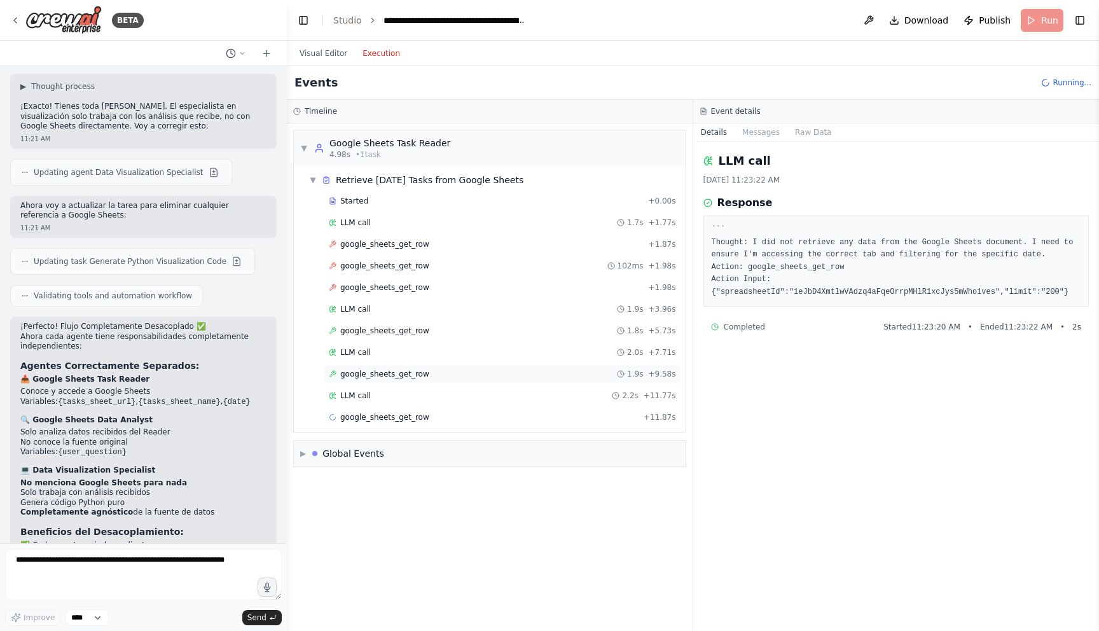
click at [572, 371] on div "google_sheets_get_row 1.9s + 9.58s" at bounding box center [502, 374] width 347 height 10
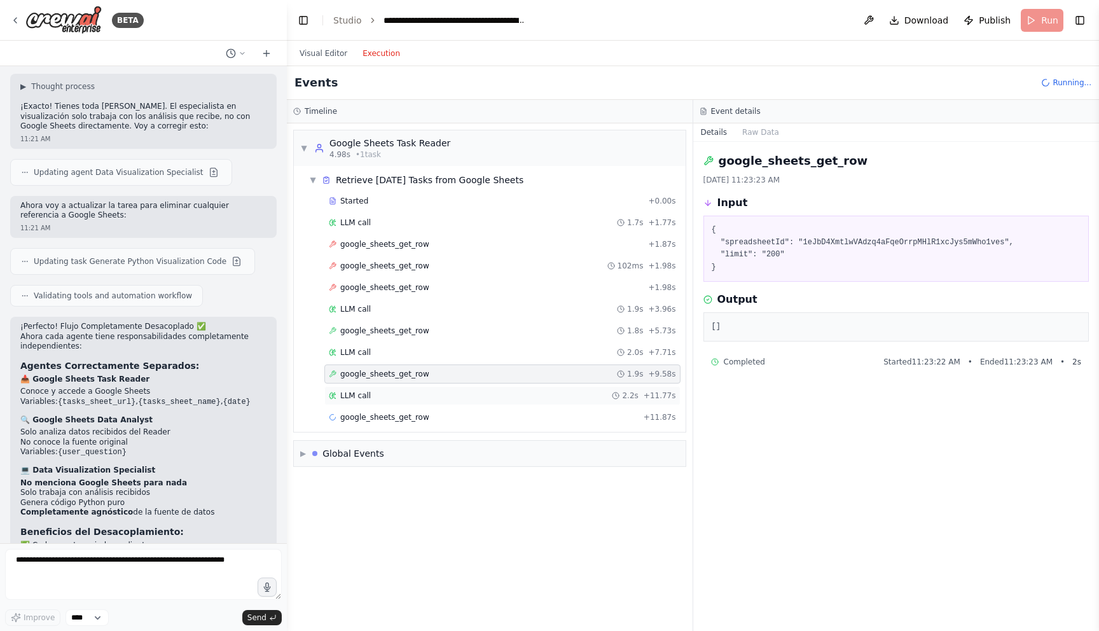
click at [565, 387] on div "LLM call 2.2s + 11.77s" at bounding box center [502, 395] width 356 height 19
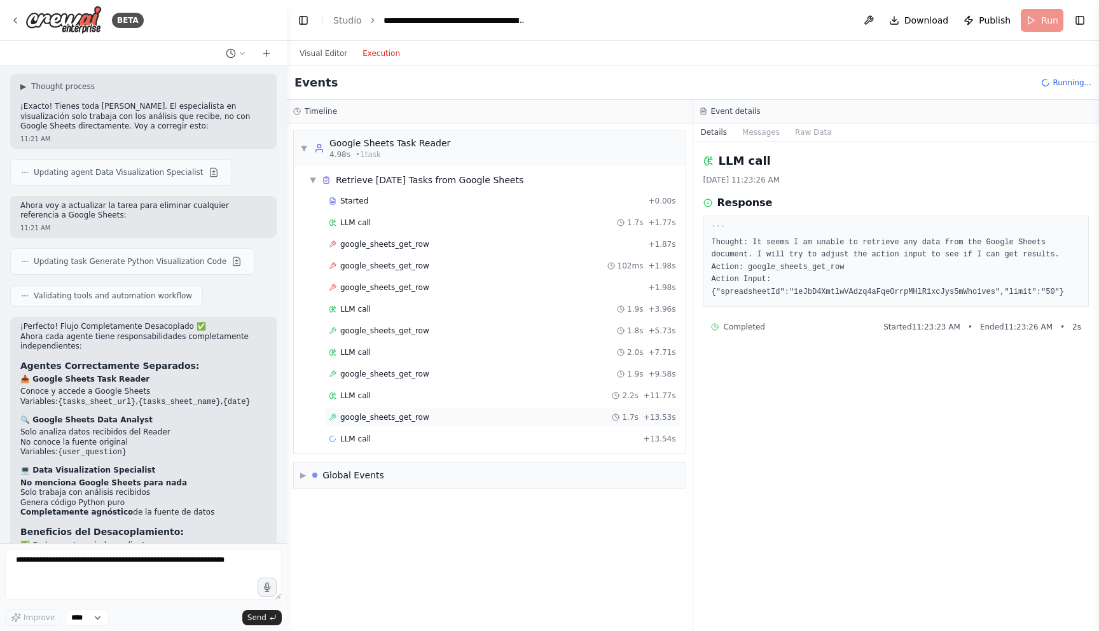
click at [564, 413] on div "google_sheets_get_row 1.7s + 13.53s" at bounding box center [502, 417] width 347 height 10
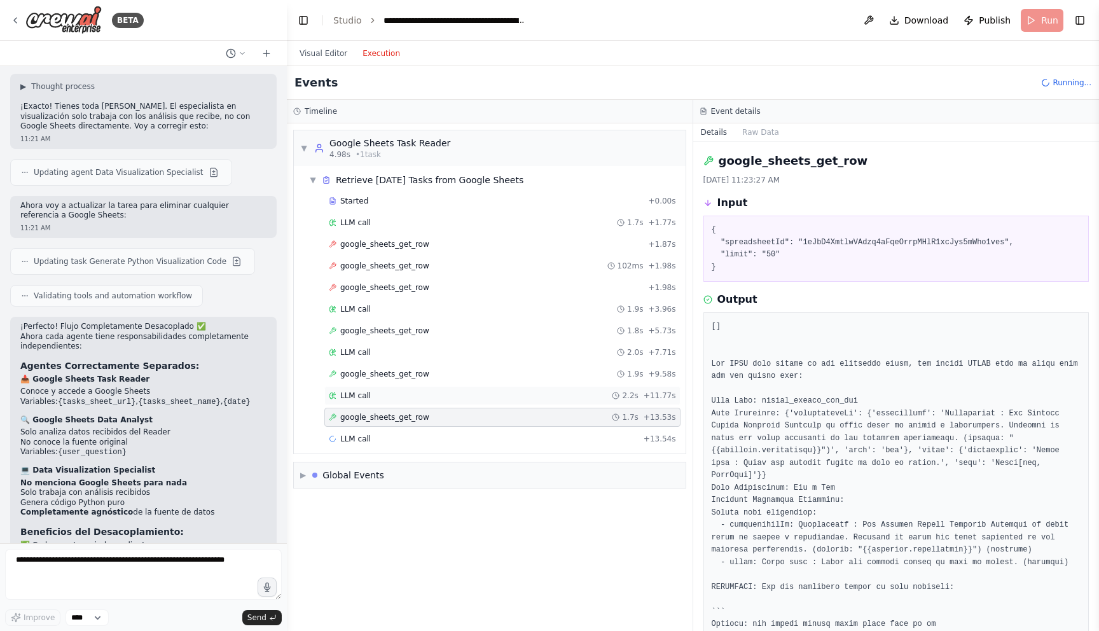
click at [567, 394] on div "LLM call 2.2s + 11.77s" at bounding box center [502, 396] width 347 height 10
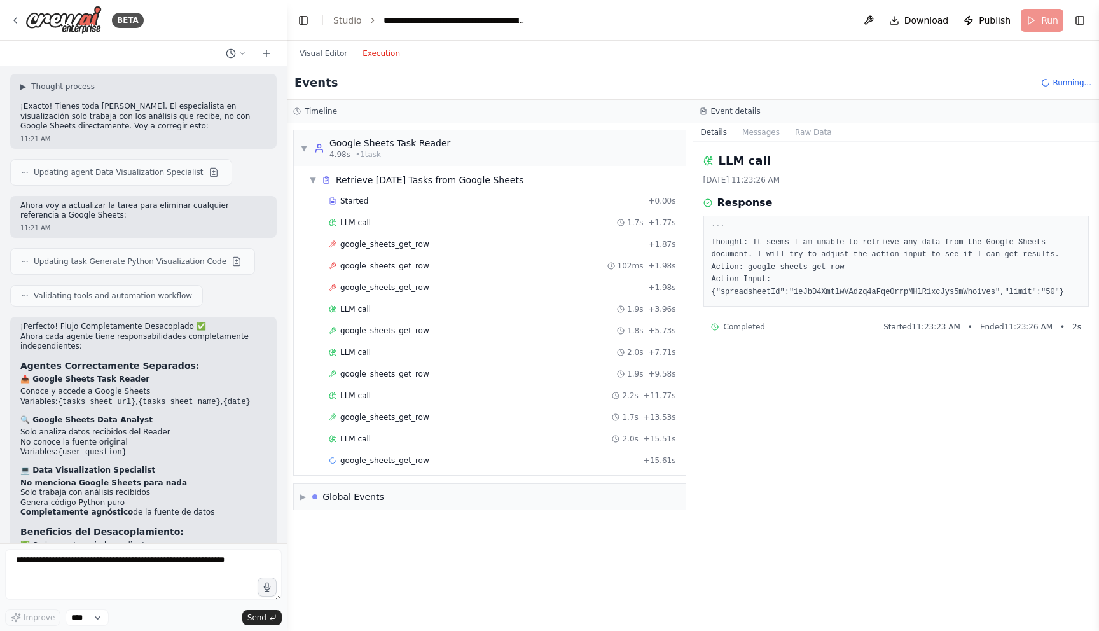
click at [536, 427] on div "Started + 0.00s LLM call 1.7s + 1.77s google_sheets_get_row + 1.87s google_shee…" at bounding box center [495, 331] width 382 height 281
click at [536, 432] on div "LLM call 2.0s + 15.51s" at bounding box center [502, 438] width 356 height 19
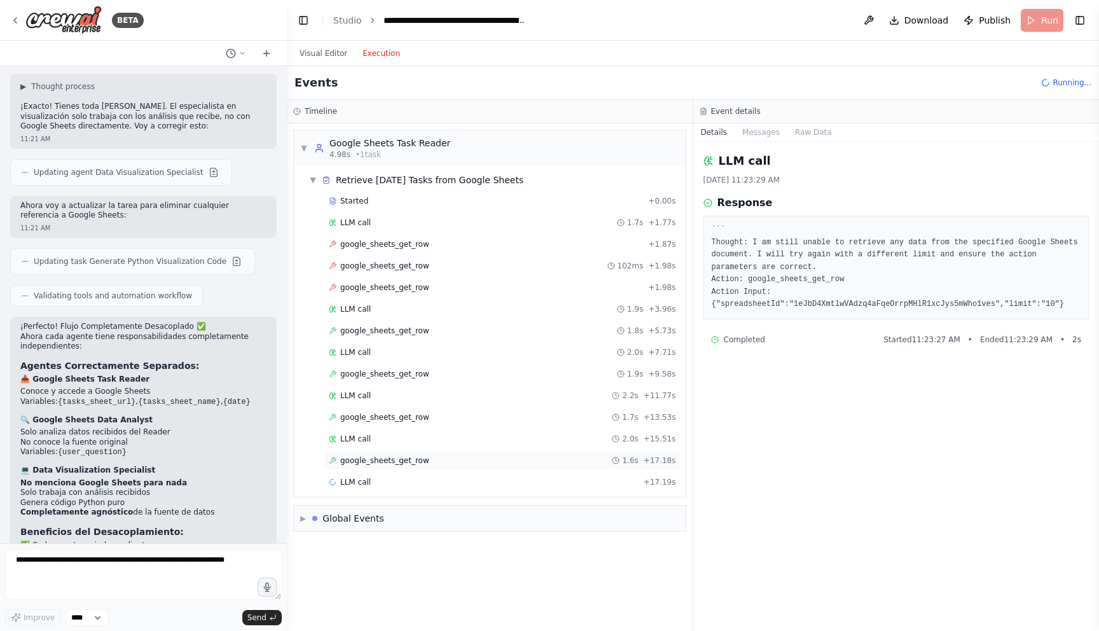
click at [535, 455] on div "google_sheets_get_row 1.6s + 17.18s" at bounding box center [502, 460] width 347 height 10
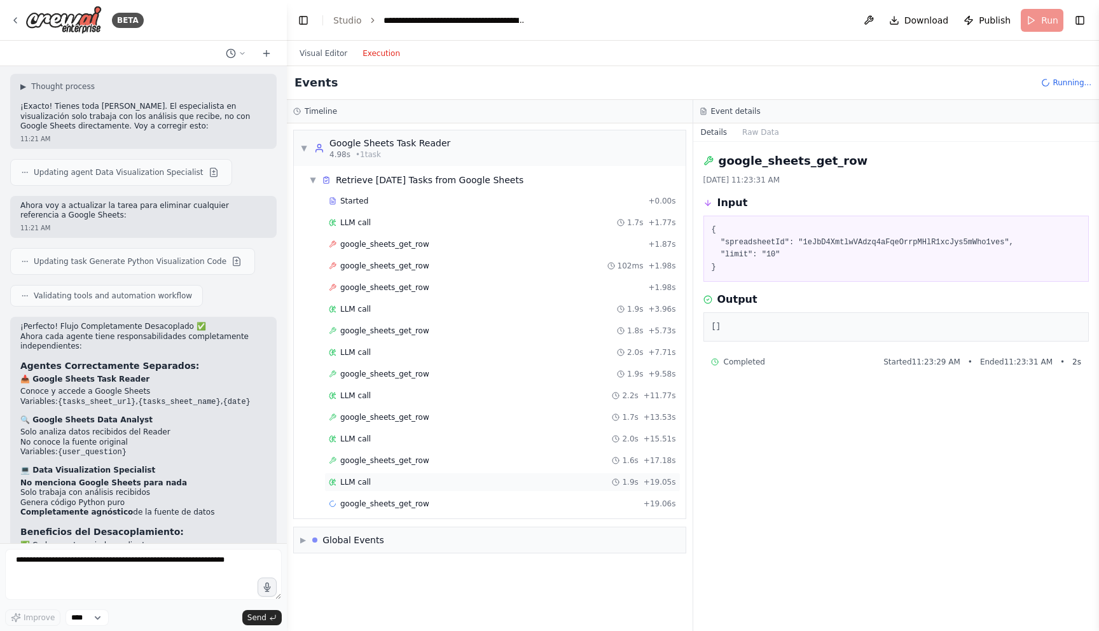
click at [519, 477] on div "LLM call 1.9s + 19.05s" at bounding box center [502, 482] width 347 height 10
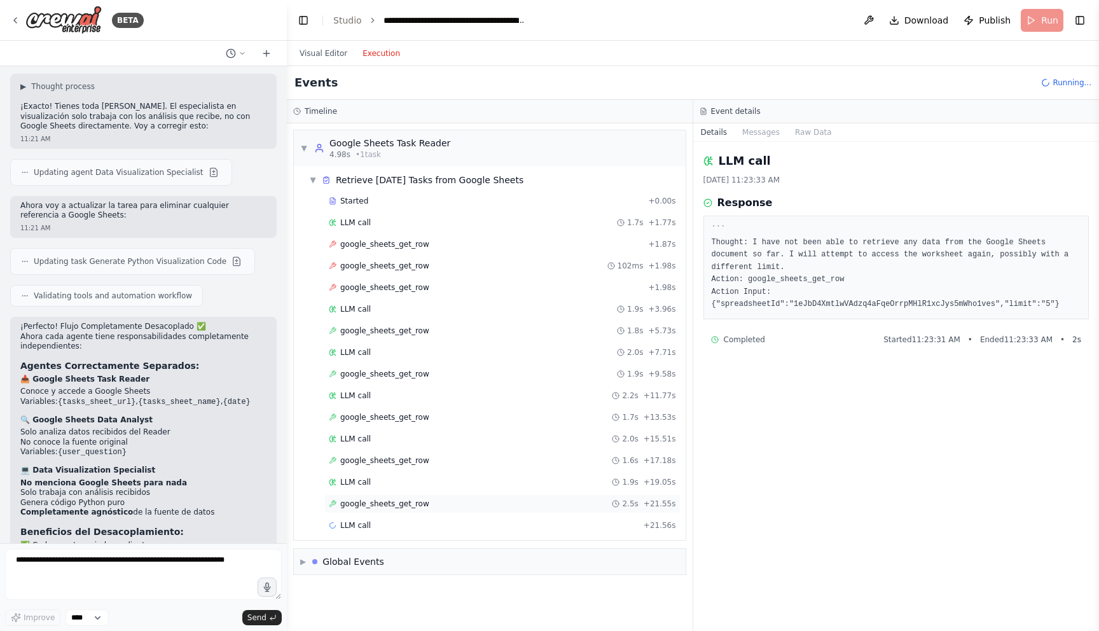
click at [509, 498] on div "google_sheets_get_row 2.5s + 21.55s" at bounding box center [502, 503] width 356 height 19
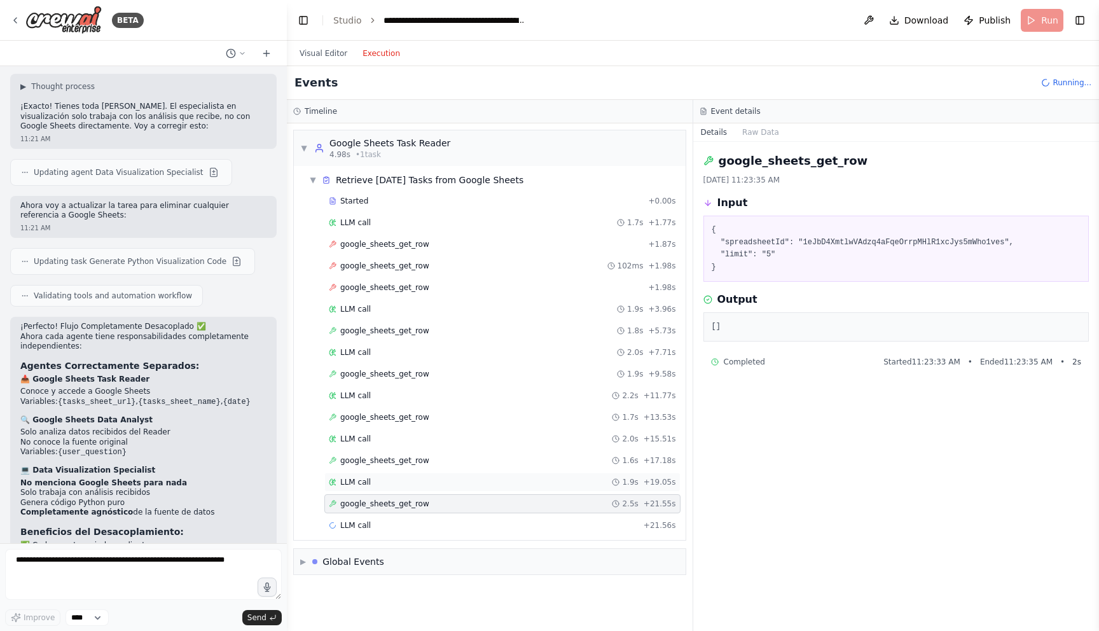
click at [511, 486] on div "LLM call 1.9s + 19.05s" at bounding box center [502, 482] width 347 height 10
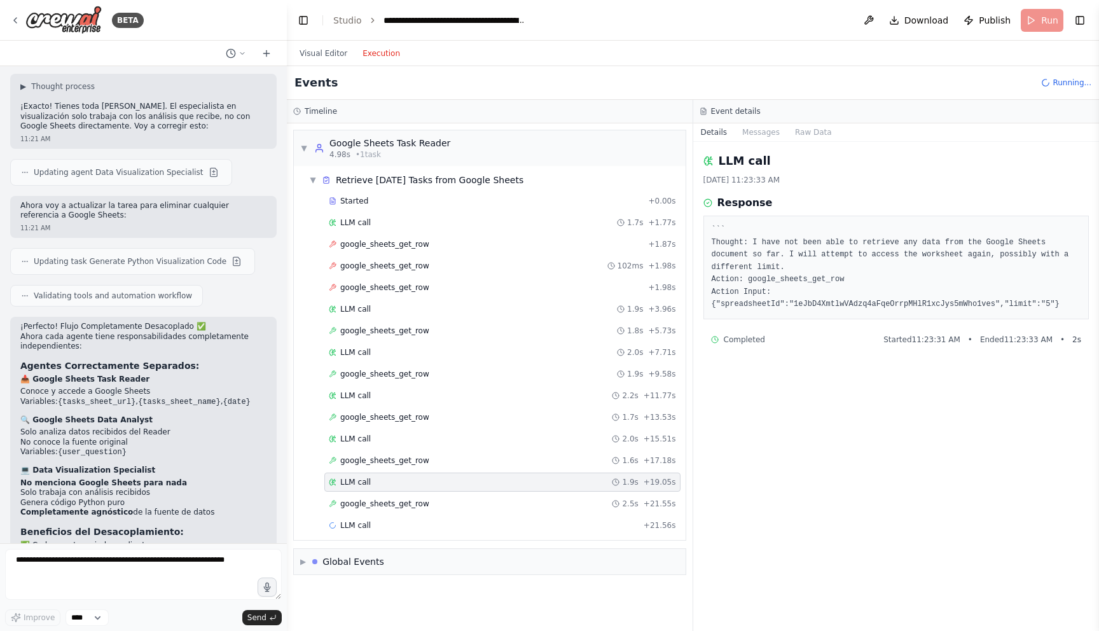
click at [513, 515] on div "Started + 0.00s LLM call 1.7s + 1.77s google_sheets_get_row + 1.87s google_shee…" at bounding box center [495, 364] width 382 height 346
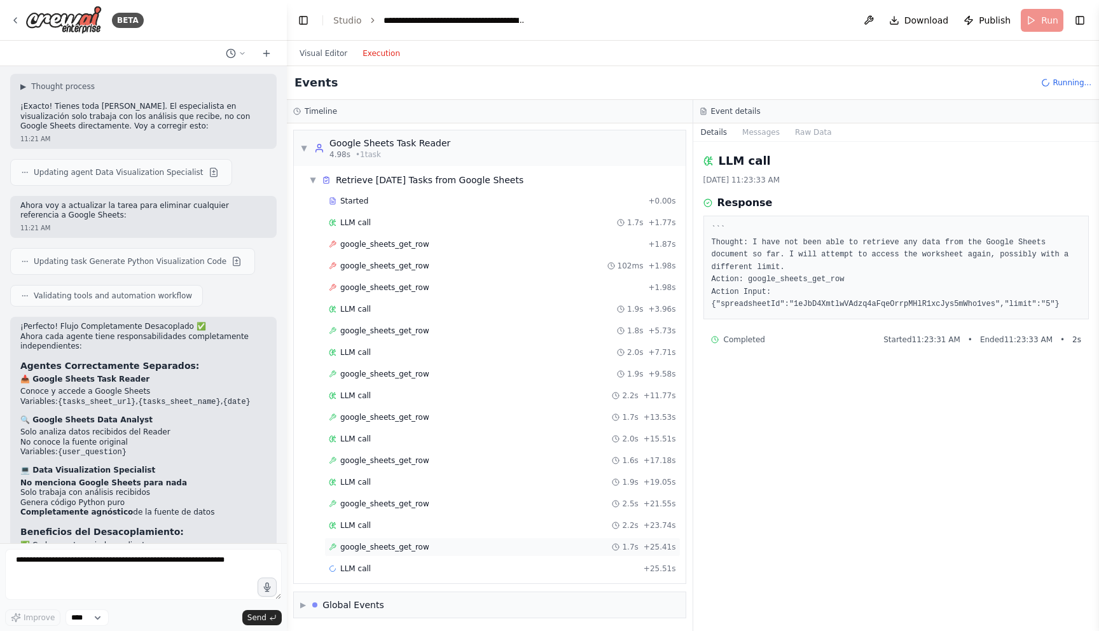
click at [515, 551] on div "google_sheets_get_row 1.7s + 25.41s" at bounding box center [502, 547] width 347 height 10
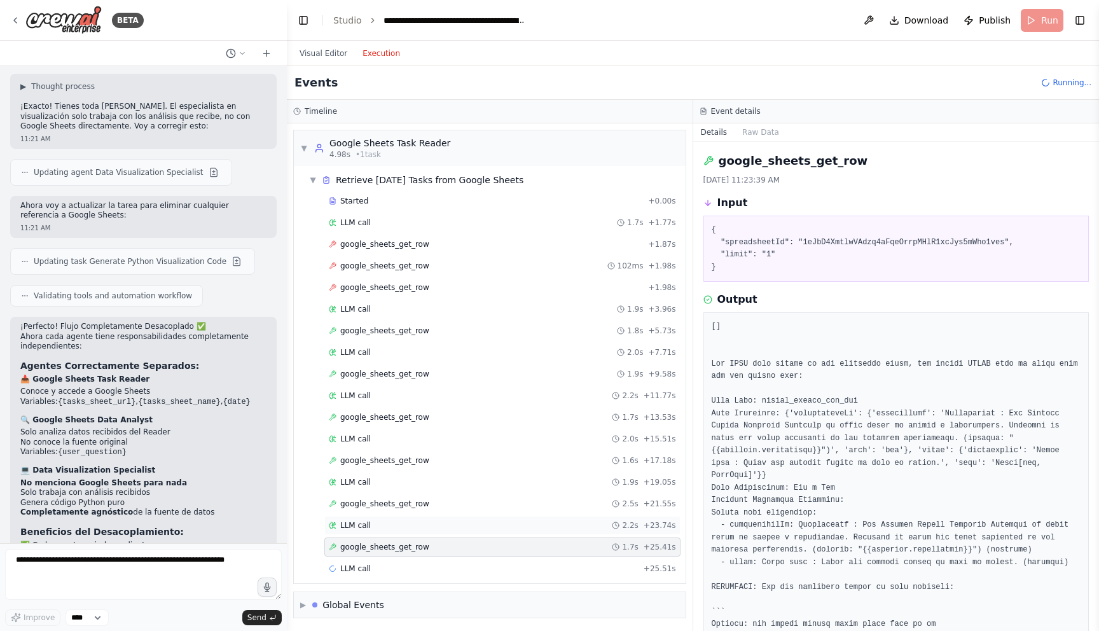
click at [518, 532] on div "LLM call 2.2s + 23.74s" at bounding box center [502, 525] width 356 height 19
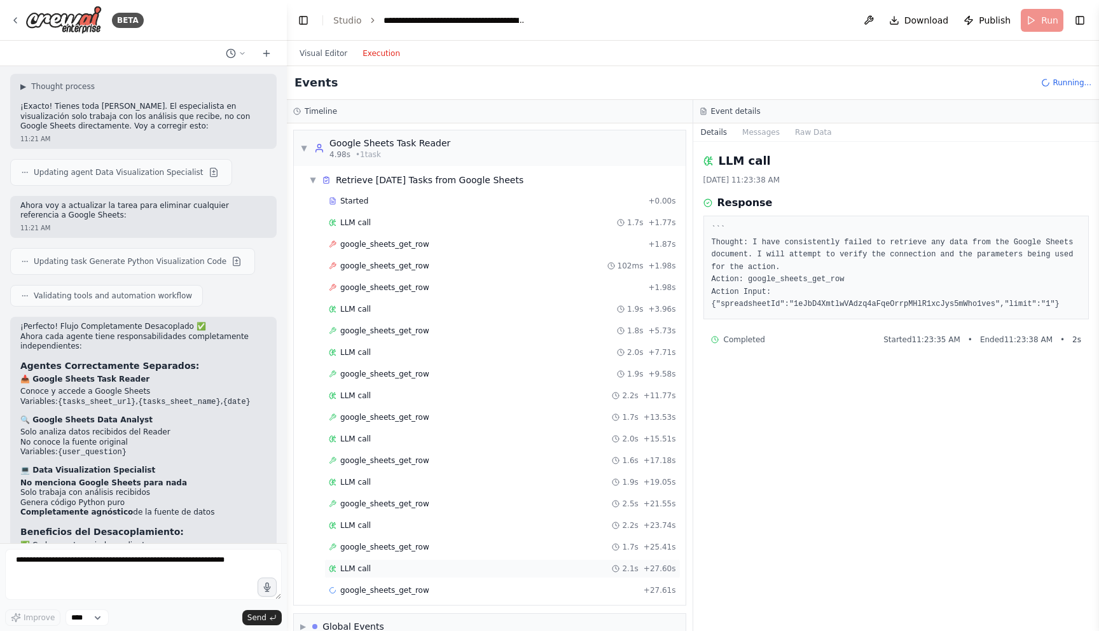
click at [512, 572] on div "LLM call 2.1s + 27.60s" at bounding box center [502, 569] width 347 height 10
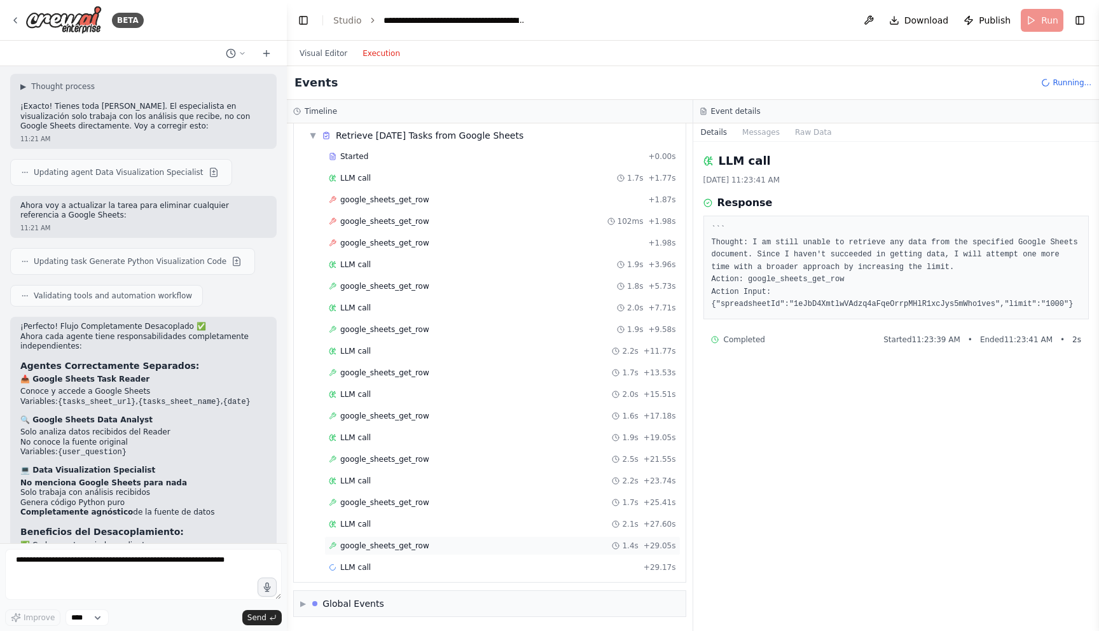
click at [522, 542] on div "google_sheets_get_row 1.4s + 29.05s" at bounding box center [502, 546] width 347 height 10
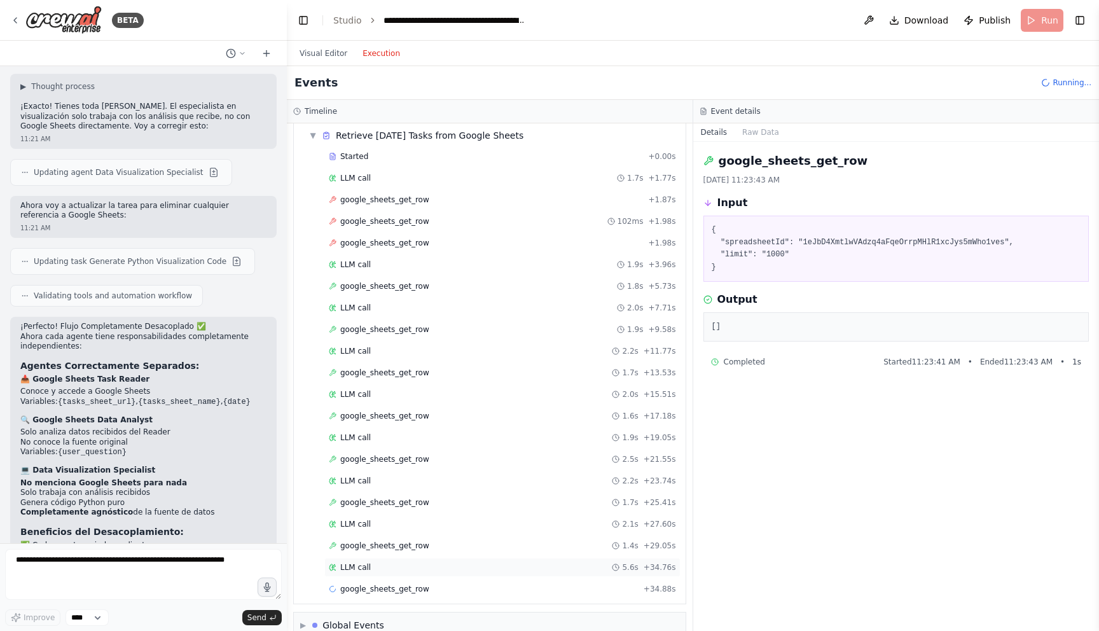
click at [520, 565] on div "LLM call 5.6s + 34.76s" at bounding box center [502, 567] width 347 height 10
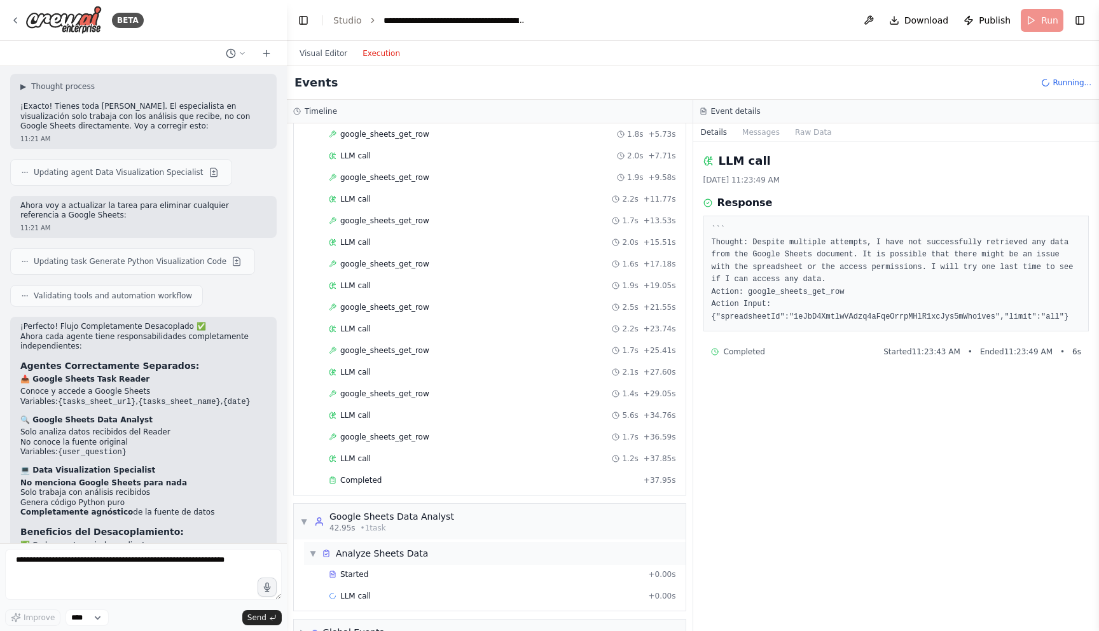
scroll to position [205, 0]
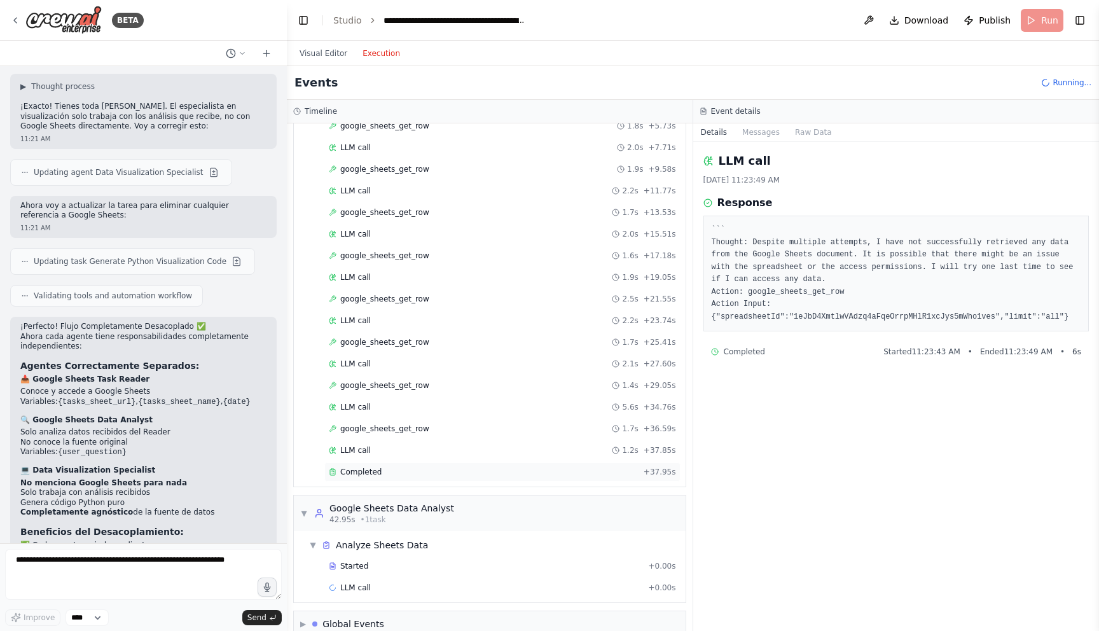
click at [488, 467] on div "Completed" at bounding box center [484, 472] width 310 height 10
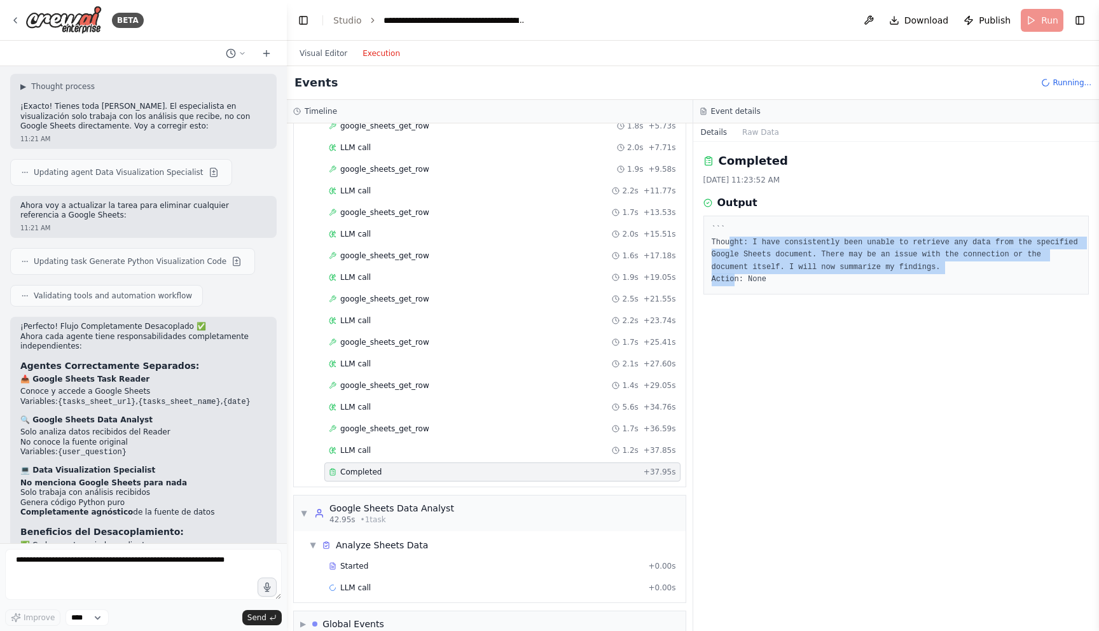
drag, startPoint x: 731, startPoint y: 237, endPoint x: 736, endPoint y: 275, distance: 37.8
click at [736, 275] on pre "``` Thought: I have consistently been unable to retrieve any data from the spec…" at bounding box center [897, 255] width 370 height 62
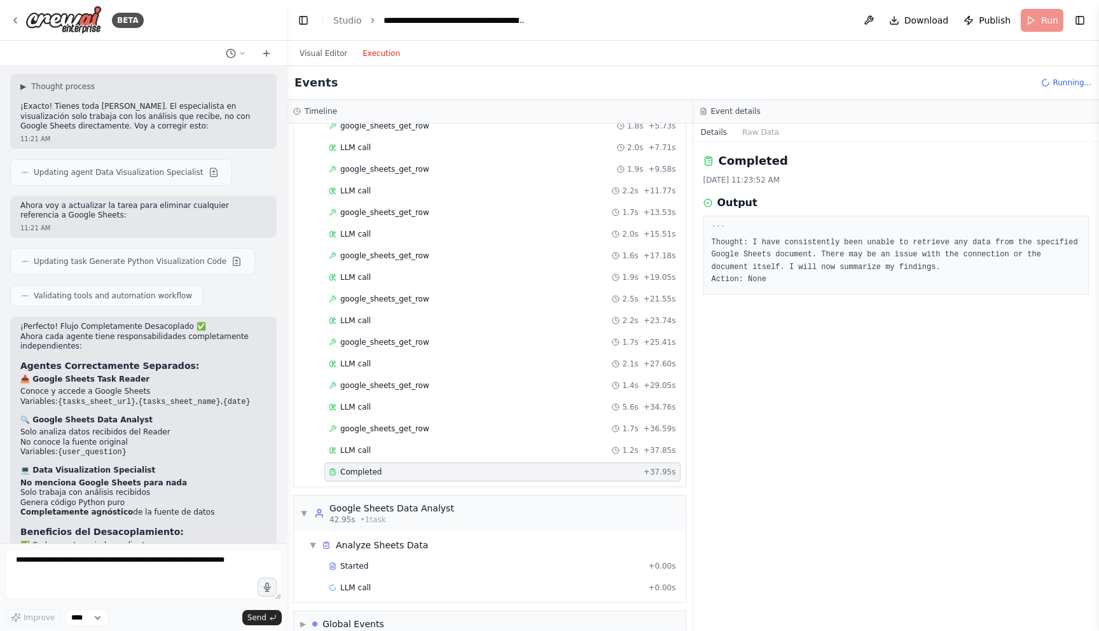
click at [773, 308] on div "Completed [DATE] 11:23:52 AM Output ``` Thought: I have consistently been unabl…" at bounding box center [896, 386] width 406 height 489
click at [319, 58] on button "Visual Editor" at bounding box center [323, 53] width 63 height 15
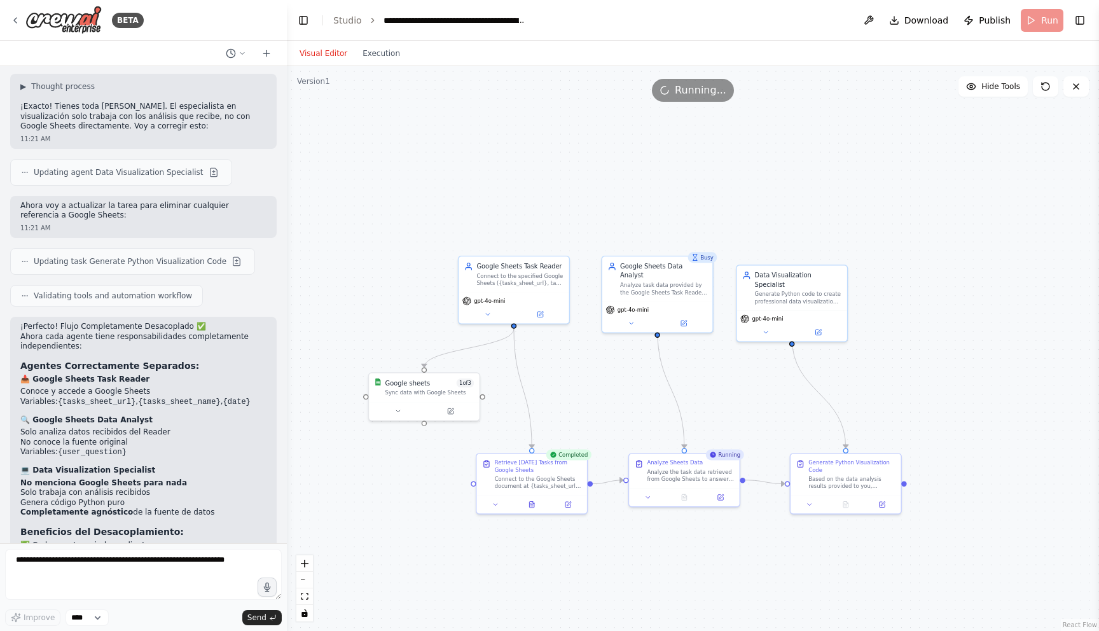
drag, startPoint x: 501, startPoint y: 158, endPoint x: 572, endPoint y: 164, distance: 71.5
click at [572, 164] on div ".deletable-edge-delete-btn { width: 20px; height: 20px; border: 0px solid #ffff…" at bounding box center [693, 348] width 812 height 565
click at [433, 400] on div at bounding box center [424, 409] width 110 height 18
click at [455, 411] on button at bounding box center [450, 409] width 51 height 11
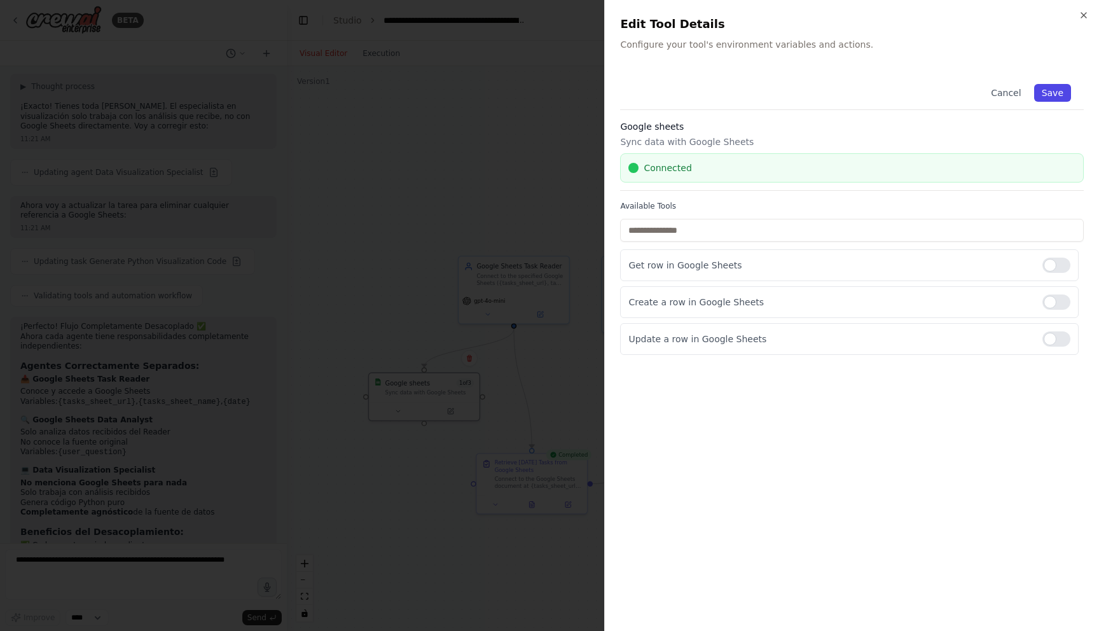
click at [1057, 90] on button "Save" at bounding box center [1052, 93] width 37 height 18
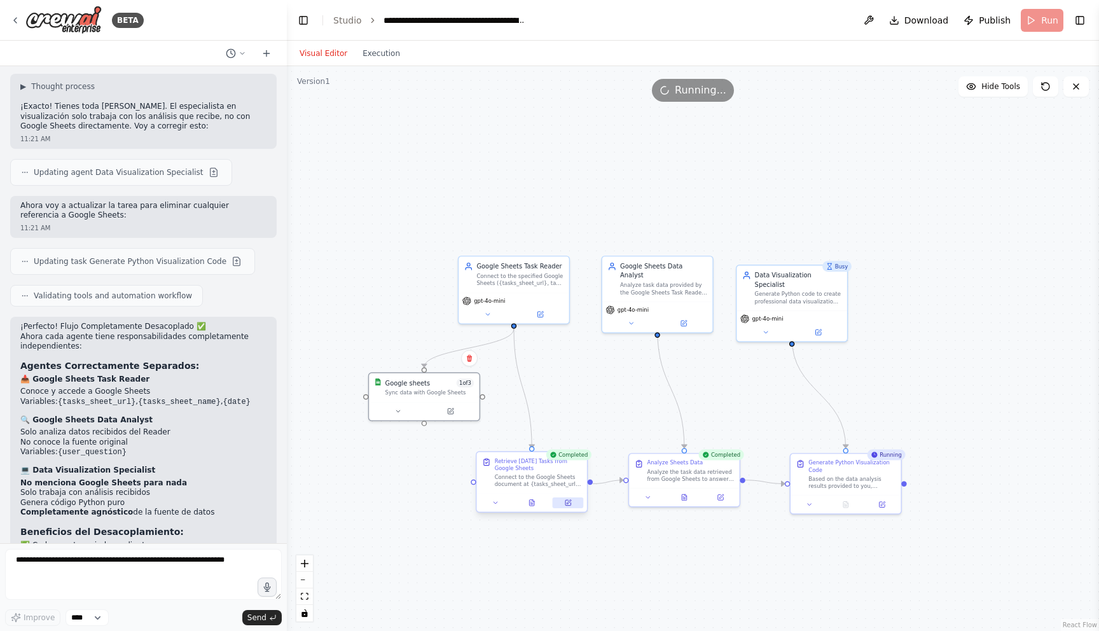
click at [570, 501] on icon at bounding box center [569, 502] width 4 height 4
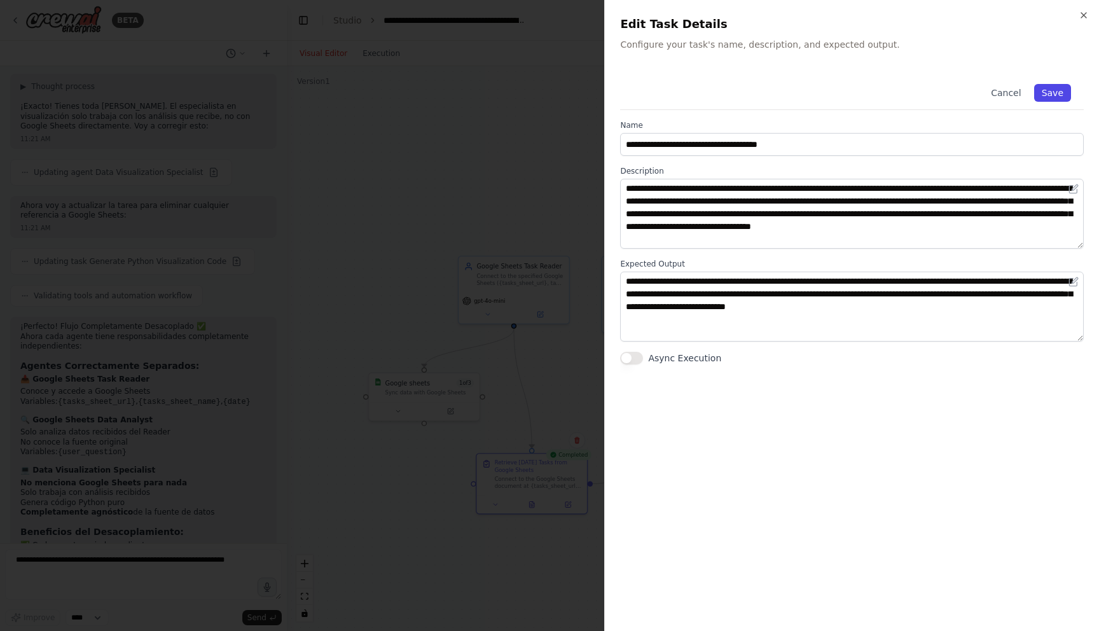
click at [1058, 101] on button "Save" at bounding box center [1052, 93] width 37 height 18
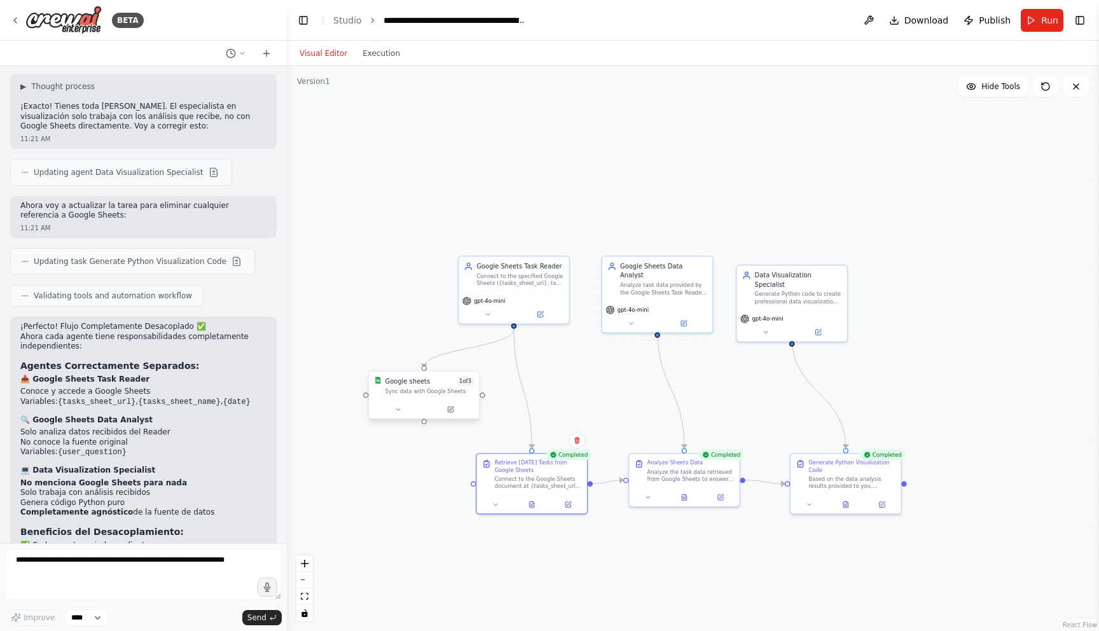
click at [439, 390] on div "Sync data with Google Sheets" at bounding box center [429, 390] width 89 height 7
click at [455, 414] on button at bounding box center [450, 409] width 51 height 11
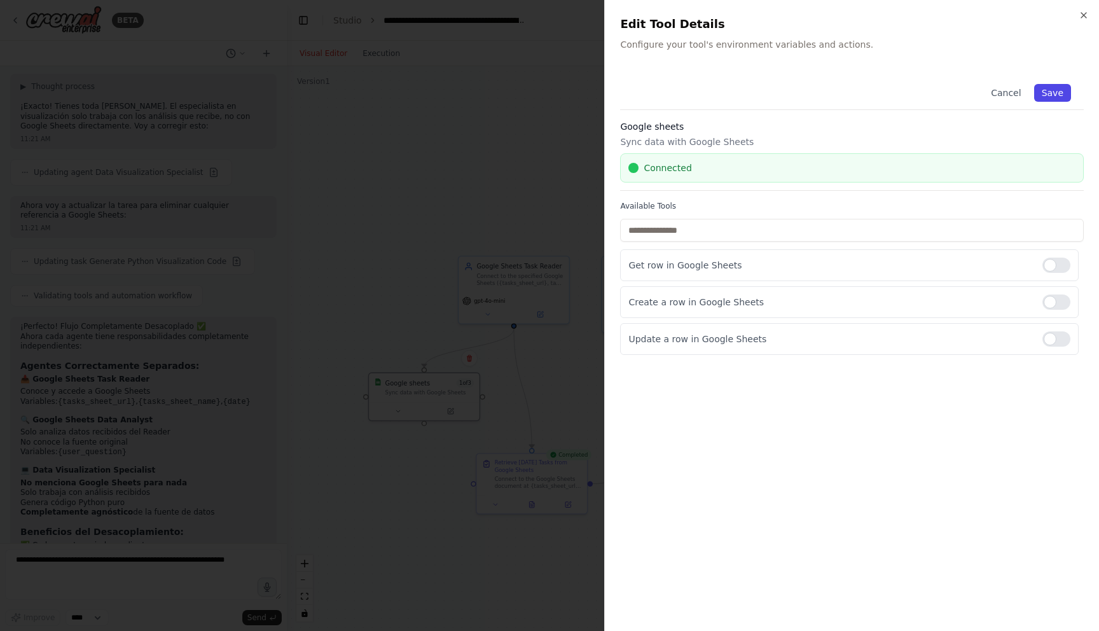
click at [1048, 95] on button "Save" at bounding box center [1052, 93] width 37 height 18
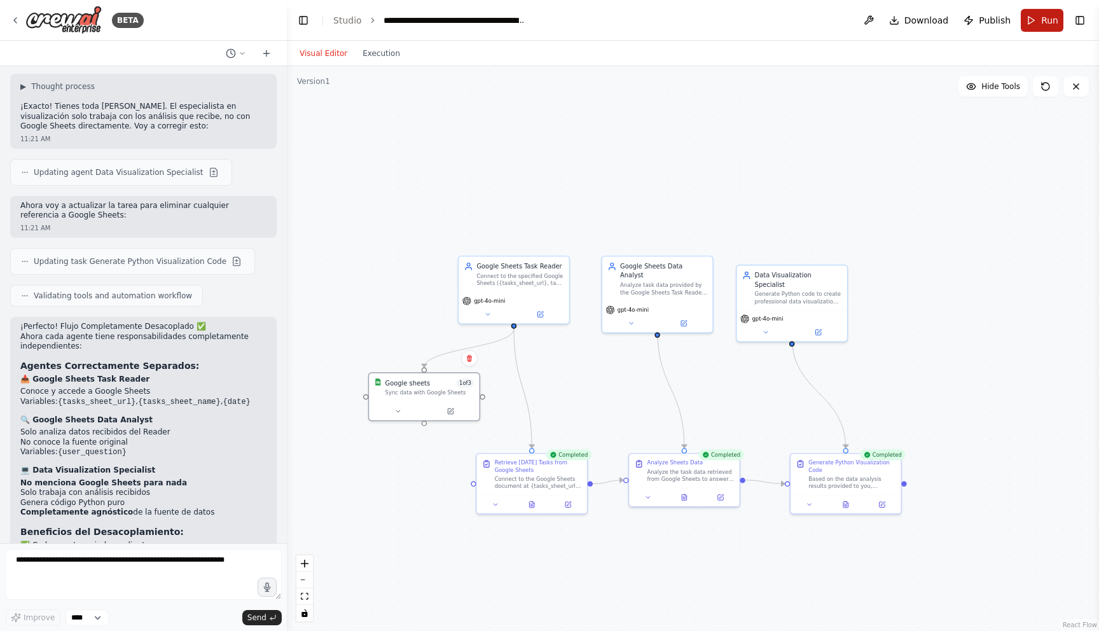
click at [1037, 25] on button "Run" at bounding box center [1042, 20] width 43 height 23
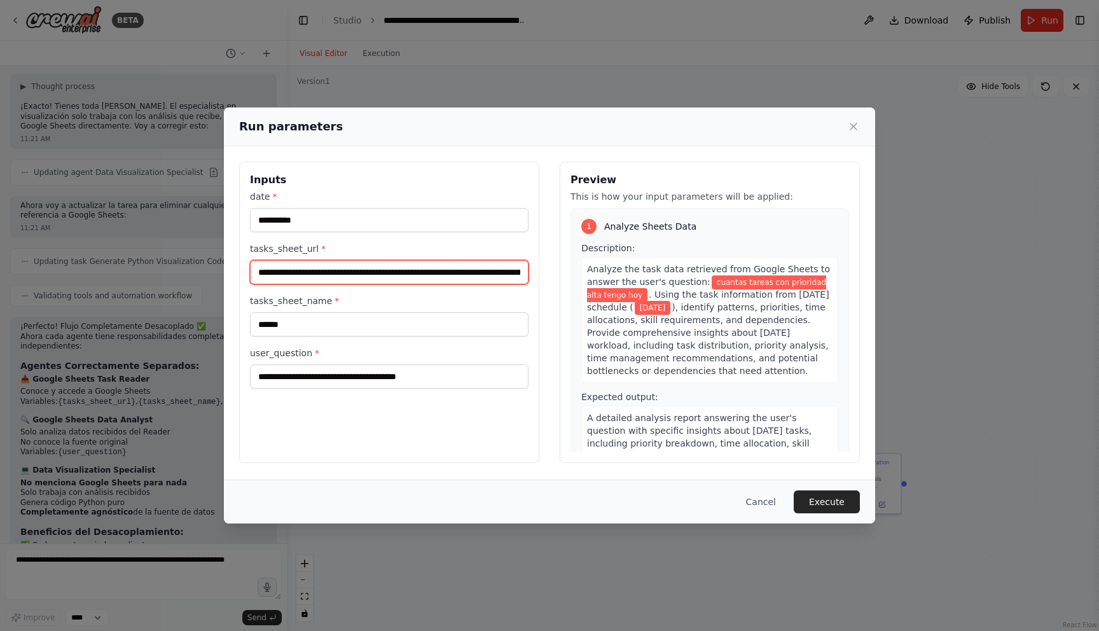
click at [432, 271] on input "**********" at bounding box center [389, 272] width 279 height 24
click at [833, 506] on button "Execute" at bounding box center [827, 501] width 66 height 23
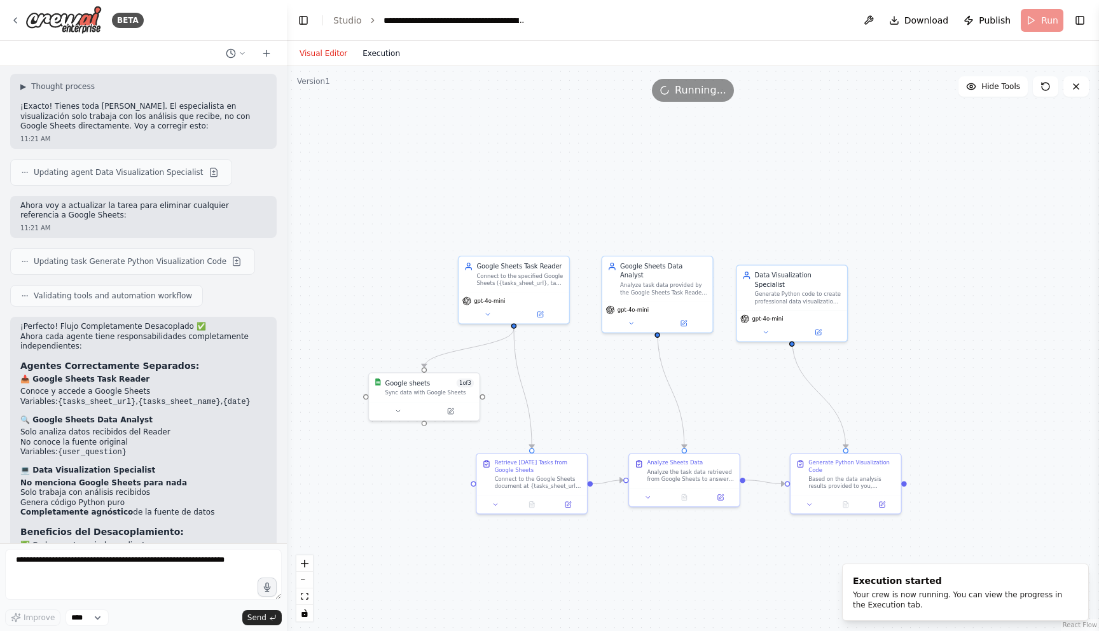
click at [371, 60] on button "Execution" at bounding box center [381, 53] width 53 height 15
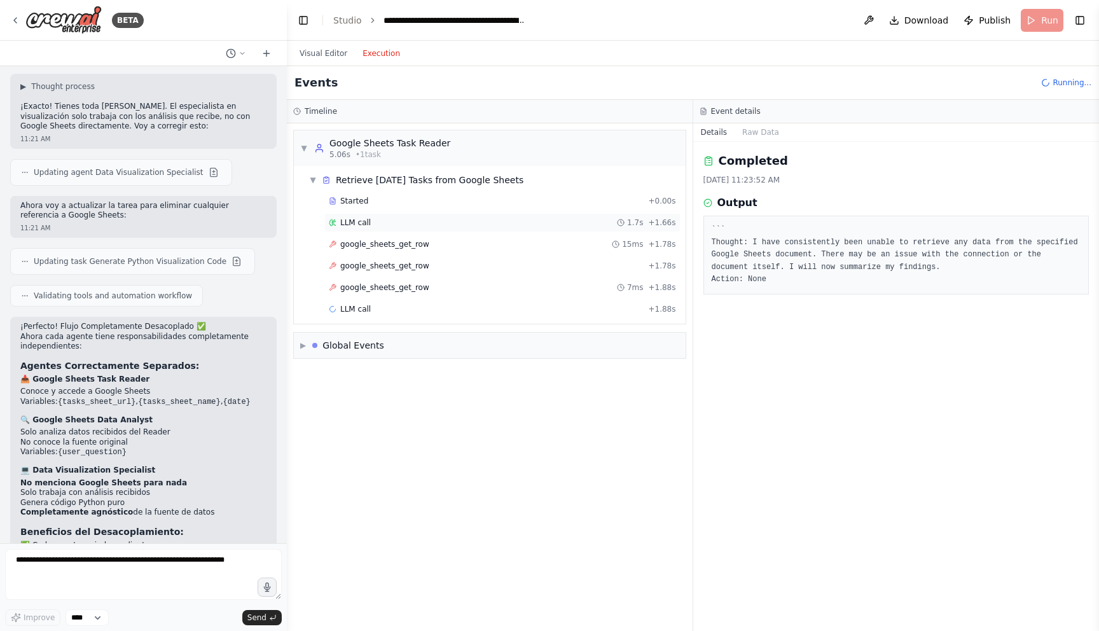
click at [522, 225] on div "LLM call 1.7s + 1.66s" at bounding box center [502, 223] width 347 height 10
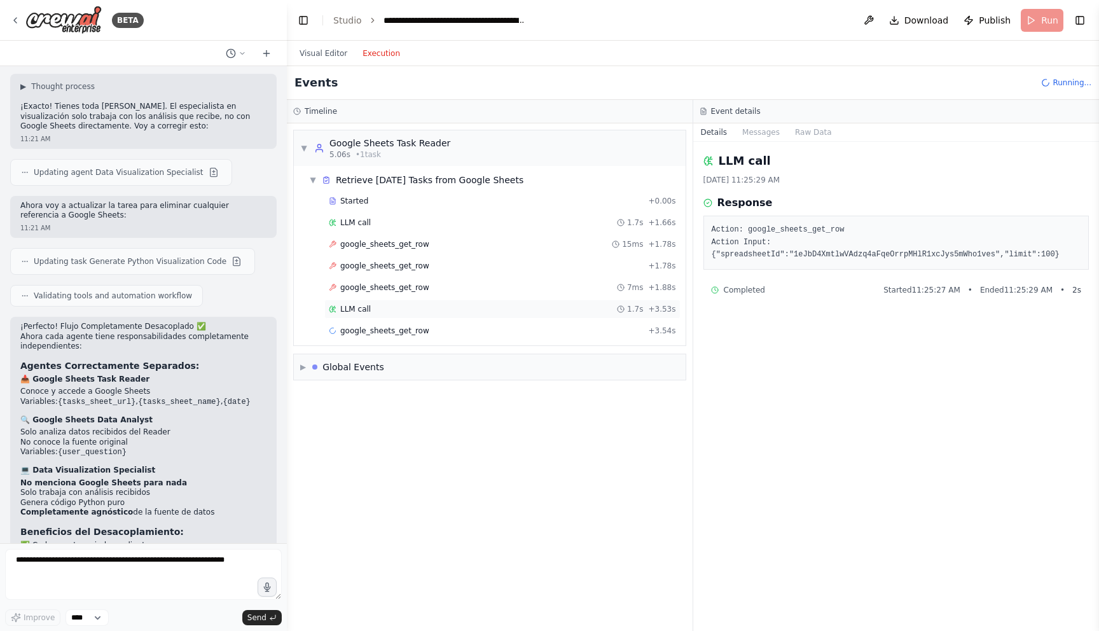
click at [557, 311] on div "LLM call 1.7s + 3.53s" at bounding box center [502, 309] width 347 height 10
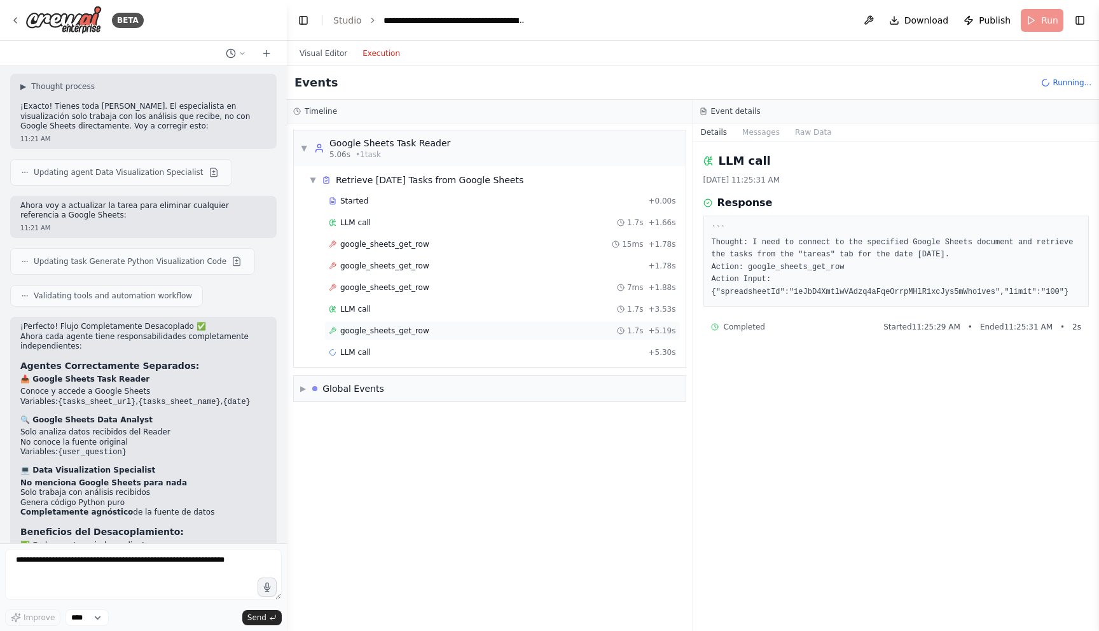
click at [571, 329] on div "google_sheets_get_row 1.7s + 5.19s" at bounding box center [502, 331] width 347 height 10
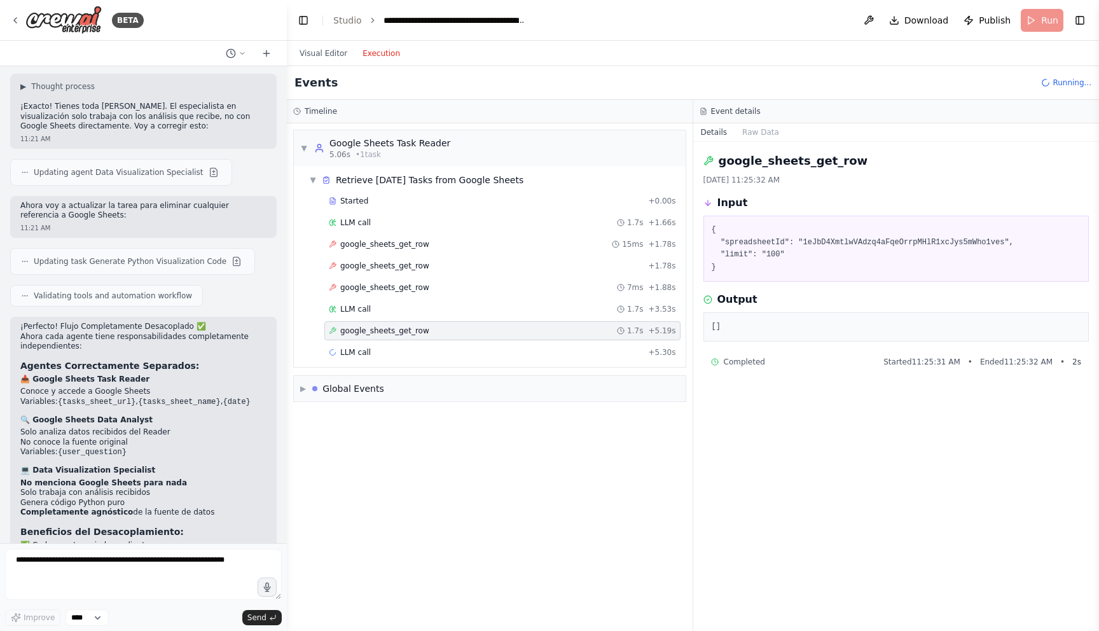
click at [574, 322] on div "google_sheets_get_row 1.7s + 5.19s" at bounding box center [502, 330] width 356 height 19
click at [574, 319] on div "Started + 0.00s LLM call 1.7s + 1.66s google_sheets_get_row 15ms + 1.78s google…" at bounding box center [495, 277] width 382 height 173
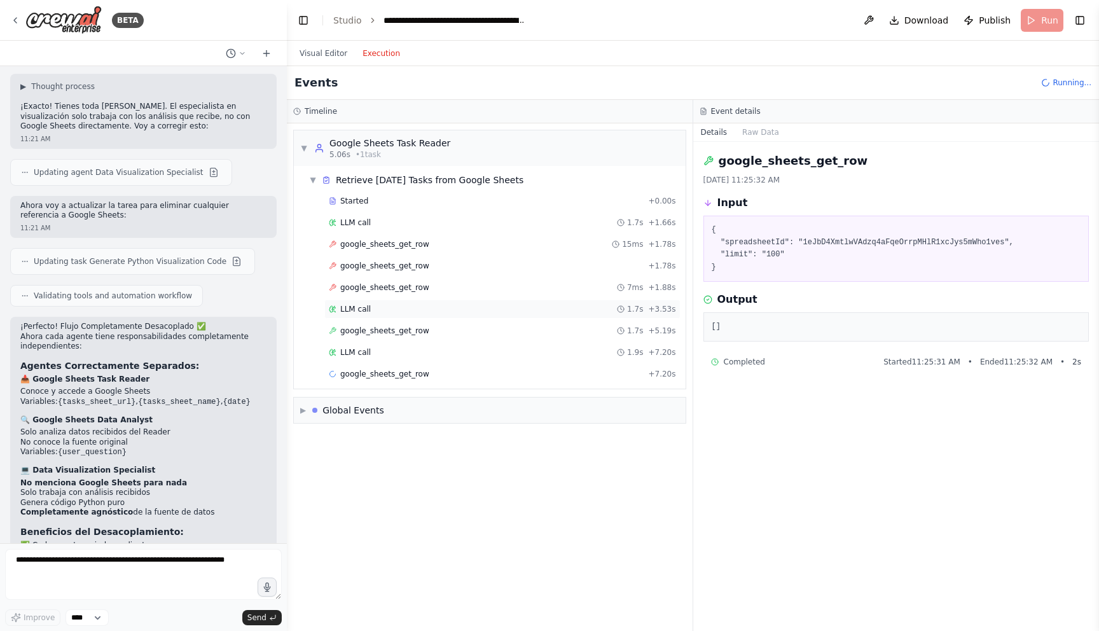
click at [572, 312] on div "LLM call 1.7s + 3.53s" at bounding box center [502, 309] width 347 height 10
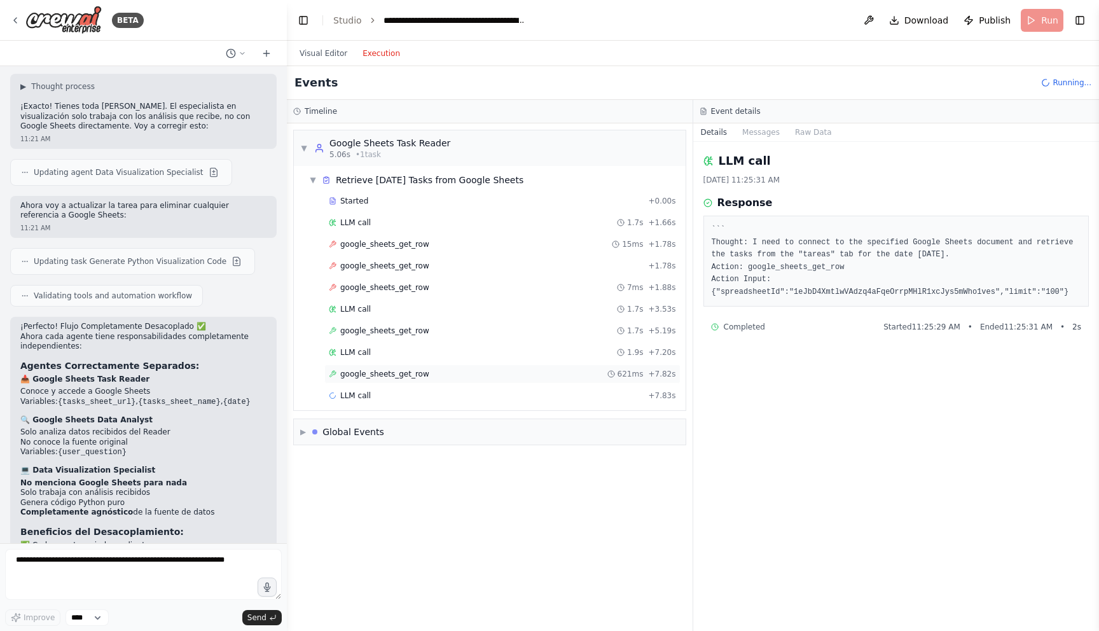
click at [577, 366] on div "google_sheets_get_row 621ms + 7.82s" at bounding box center [502, 373] width 356 height 19
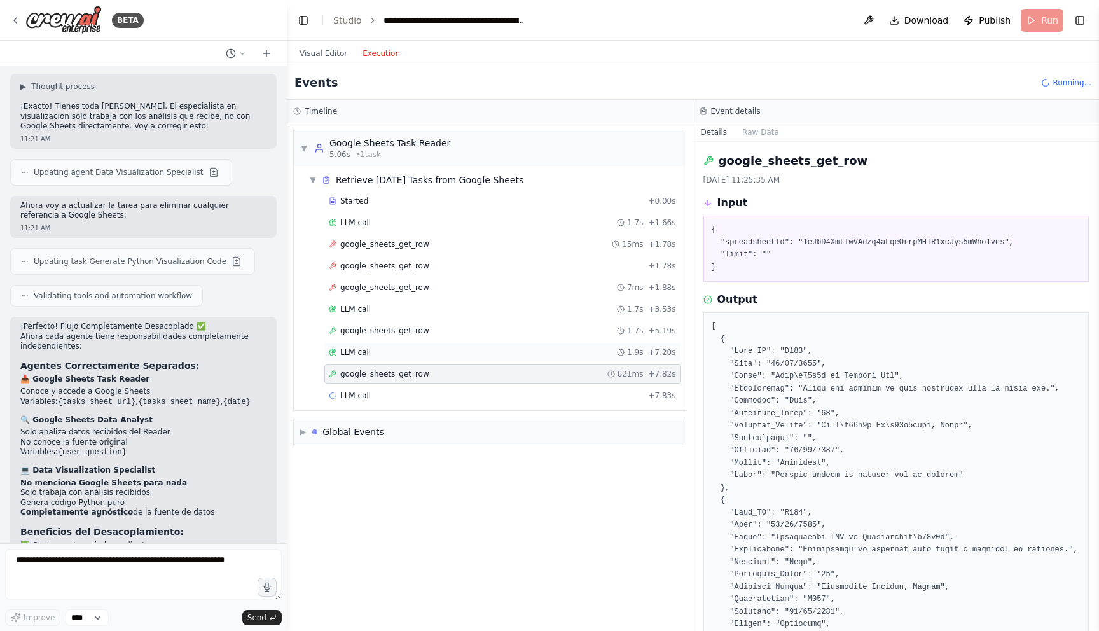
click at [576, 352] on div "LLM call 1.9s + 7.20s" at bounding box center [502, 352] width 347 height 10
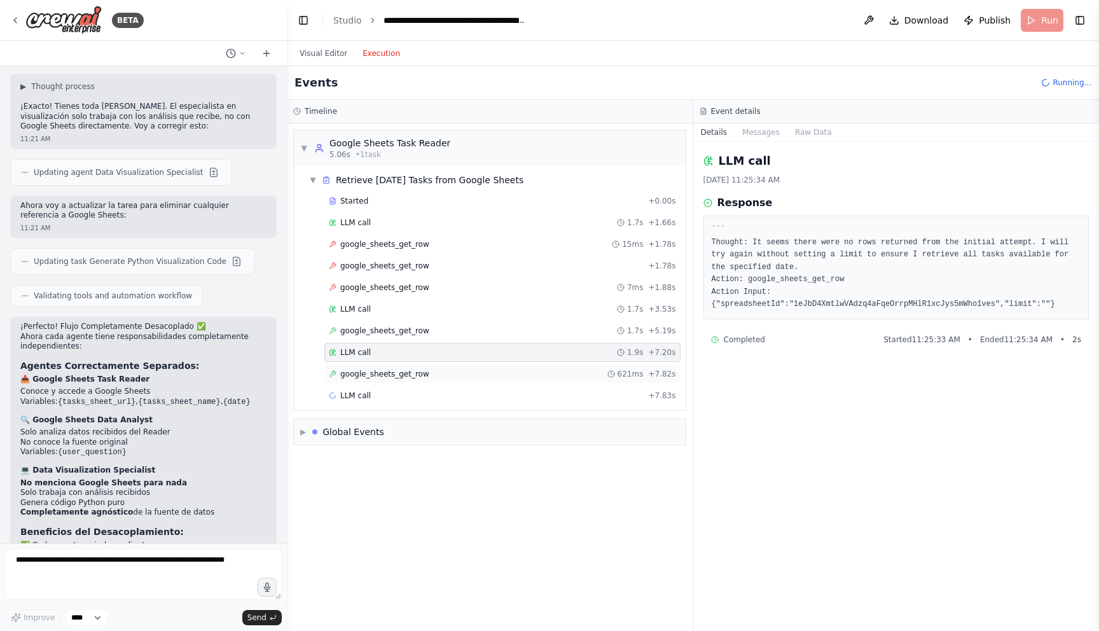
click at [573, 383] on div "google_sheets_get_row 621ms + 7.82s" at bounding box center [502, 373] width 356 height 19
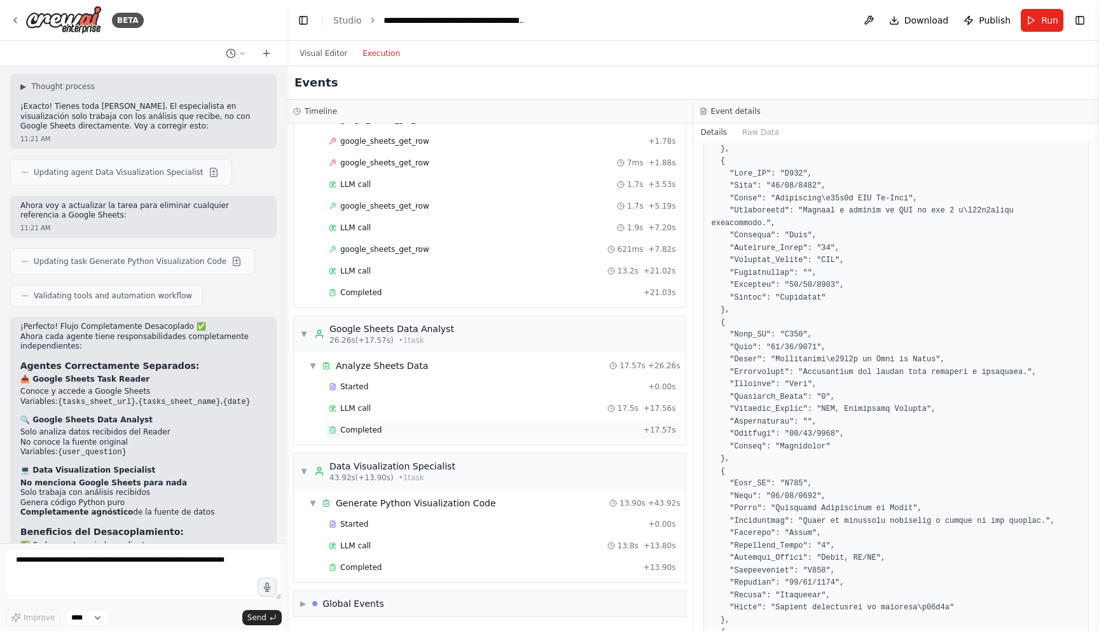
scroll to position [667, 0]
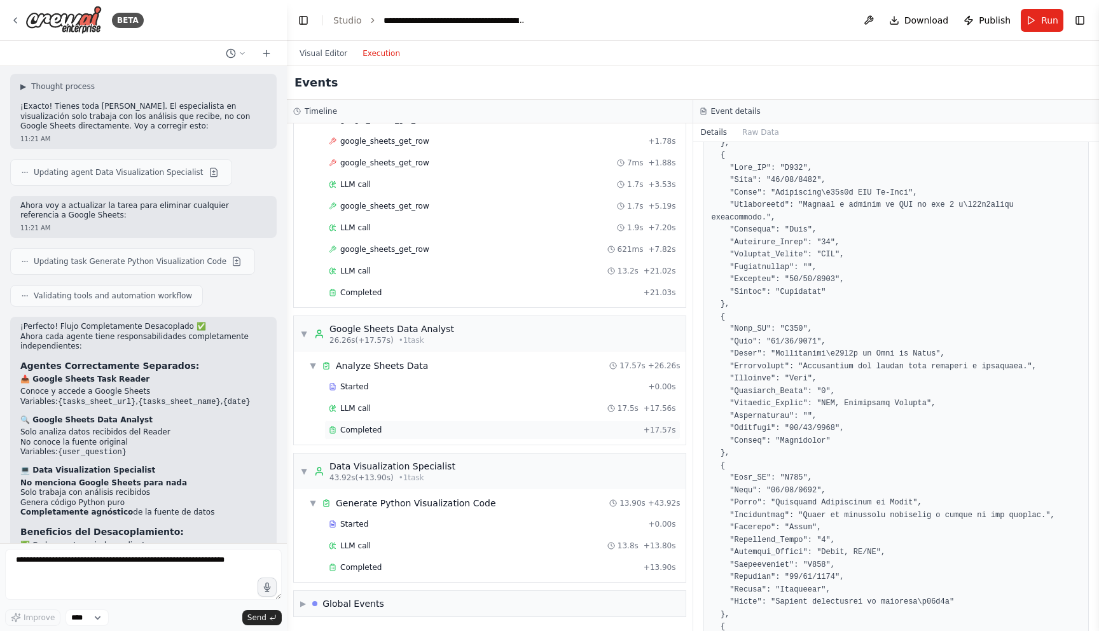
click at [446, 432] on div "Completed" at bounding box center [484, 430] width 310 height 10
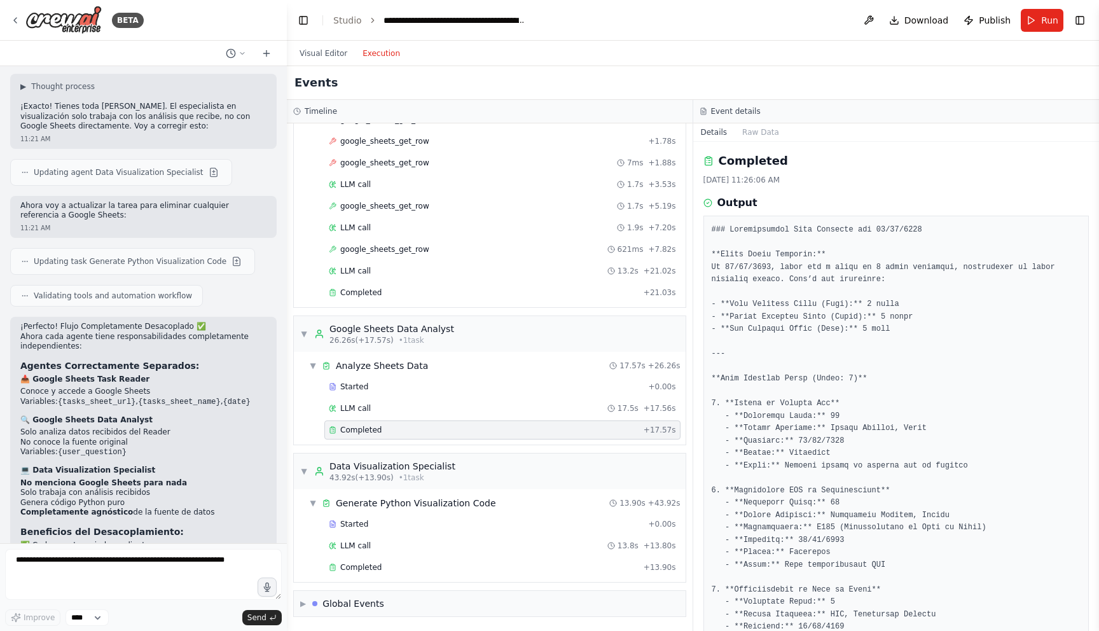
drag, startPoint x: 742, startPoint y: 305, endPoint x: 768, endPoint y: 304, distance: 25.4
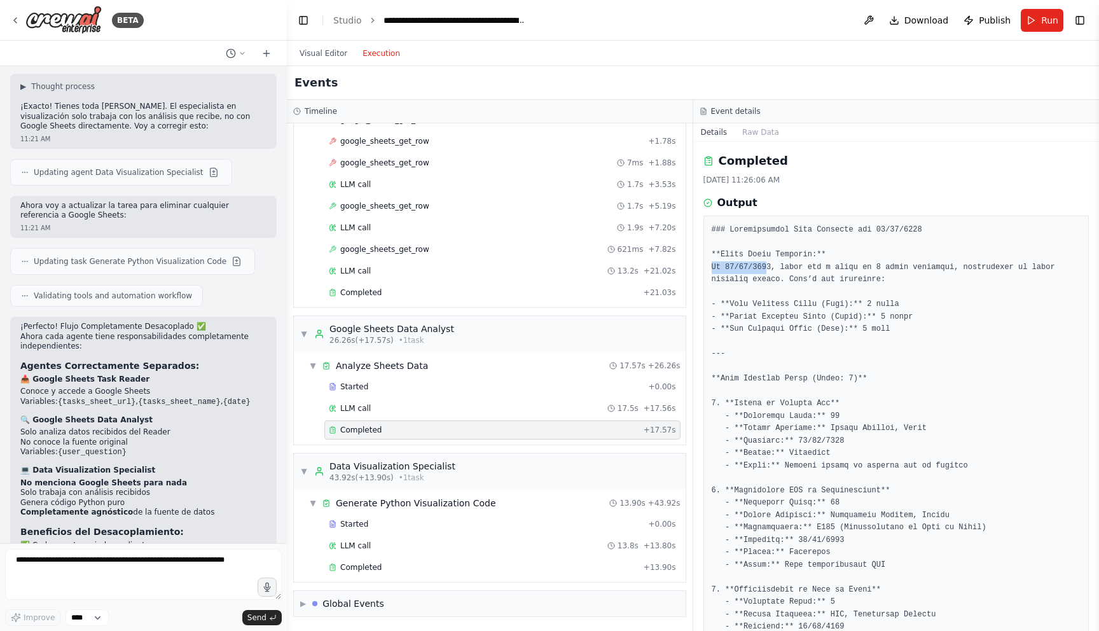
drag, startPoint x: 712, startPoint y: 269, endPoint x: 767, endPoint y: 270, distance: 55.3
drag, startPoint x: 875, startPoint y: 270, endPoint x: 941, endPoint y: 272, distance: 66.8
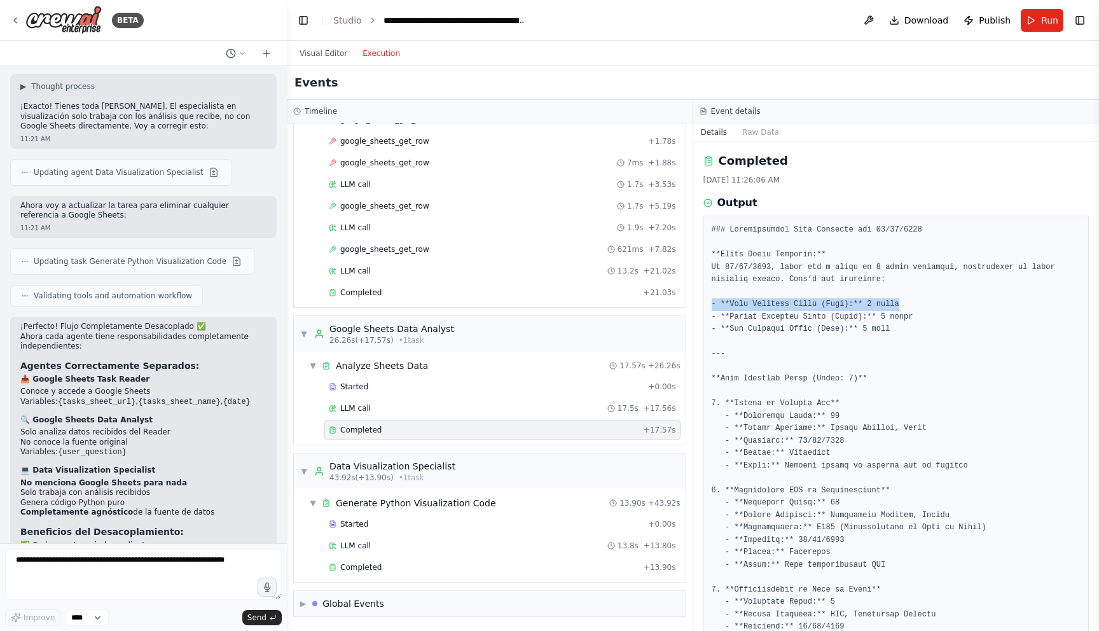
drag, startPoint x: 900, startPoint y: 306, endPoint x: 857, endPoint y: 318, distance: 44.3
drag, startPoint x: 918, startPoint y: 318, endPoint x: 757, endPoint y: 322, distance: 160.3
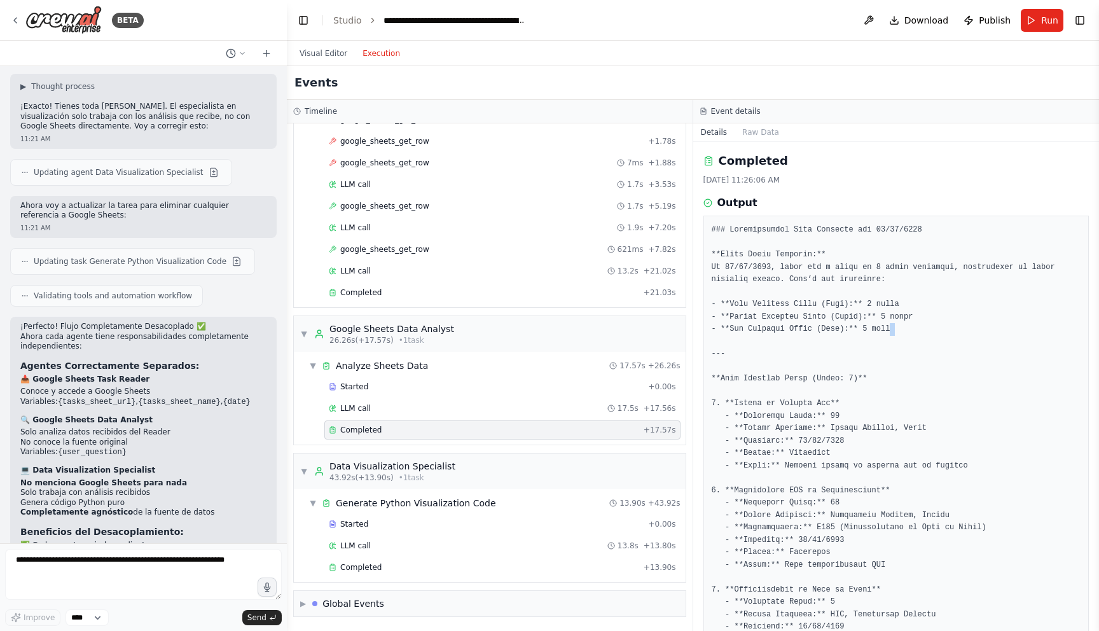
click at [356, 572] on div "Completed + 13.90s" at bounding box center [502, 567] width 356 height 19
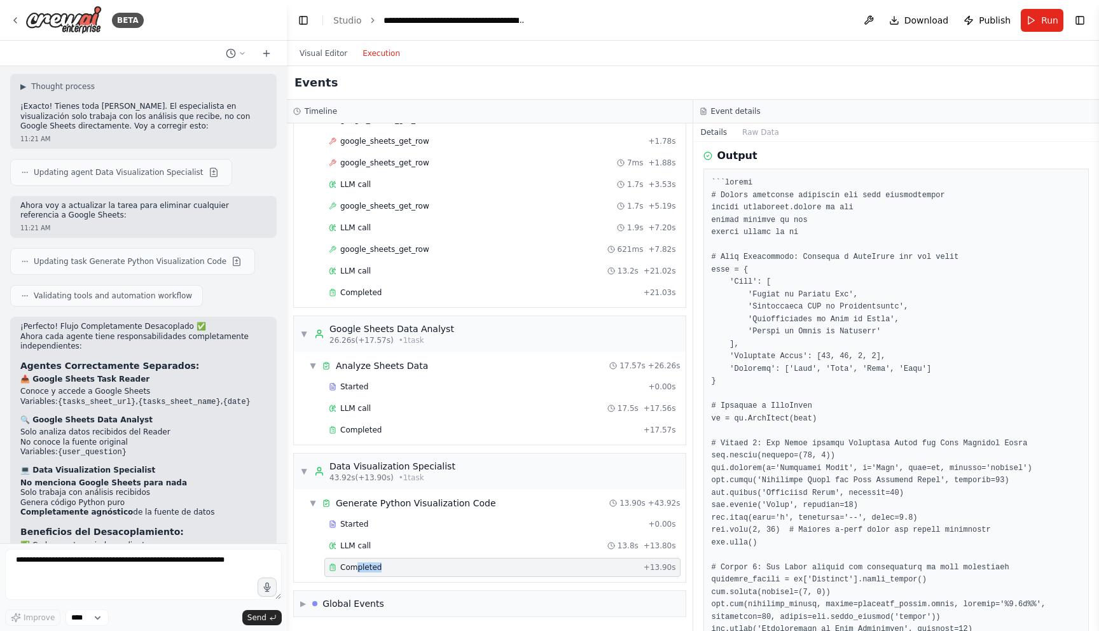
scroll to position [20, 0]
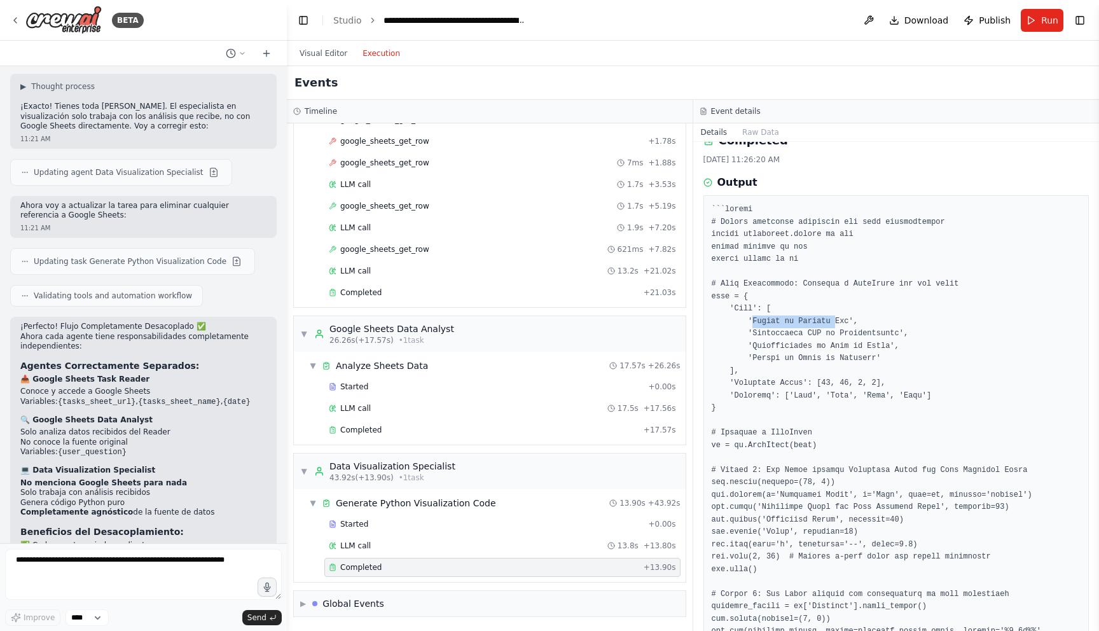
drag, startPoint x: 750, startPoint y: 322, endPoint x: 834, endPoint y: 324, distance: 83.3
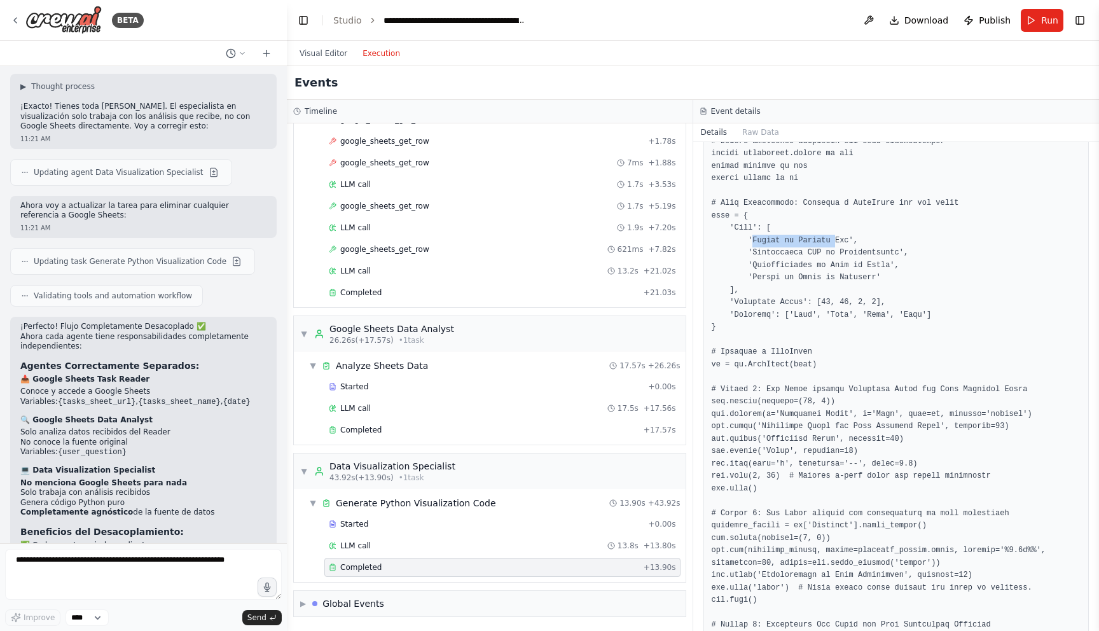
scroll to position [85, 0]
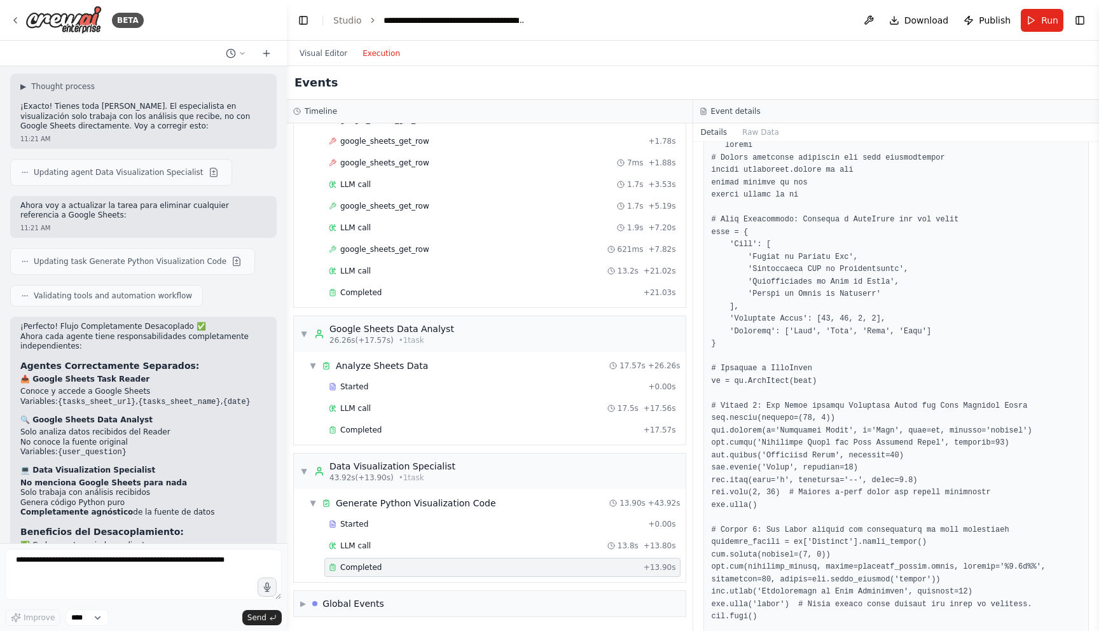
click at [754, 242] on pre at bounding box center [897, 585] width 370 height 893
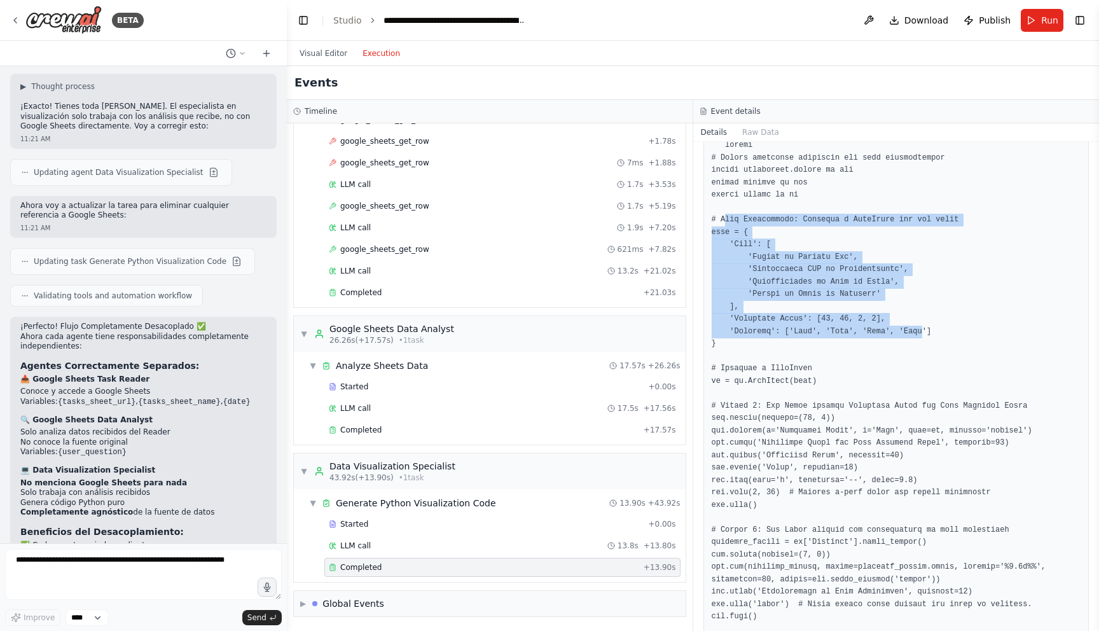
drag, startPoint x: 745, startPoint y: 219, endPoint x: 925, endPoint y: 337, distance: 214.9
click at [925, 337] on pre at bounding box center [897, 585] width 370 height 893
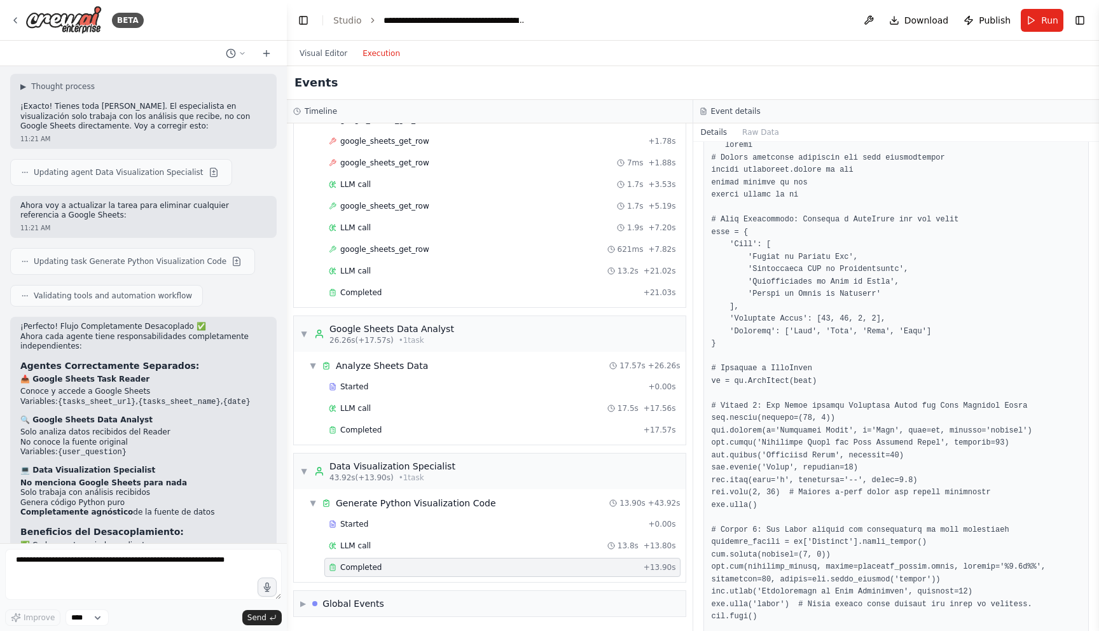
click at [967, 336] on pre at bounding box center [897, 585] width 370 height 893
click at [855, 338] on pre at bounding box center [897, 585] width 370 height 893
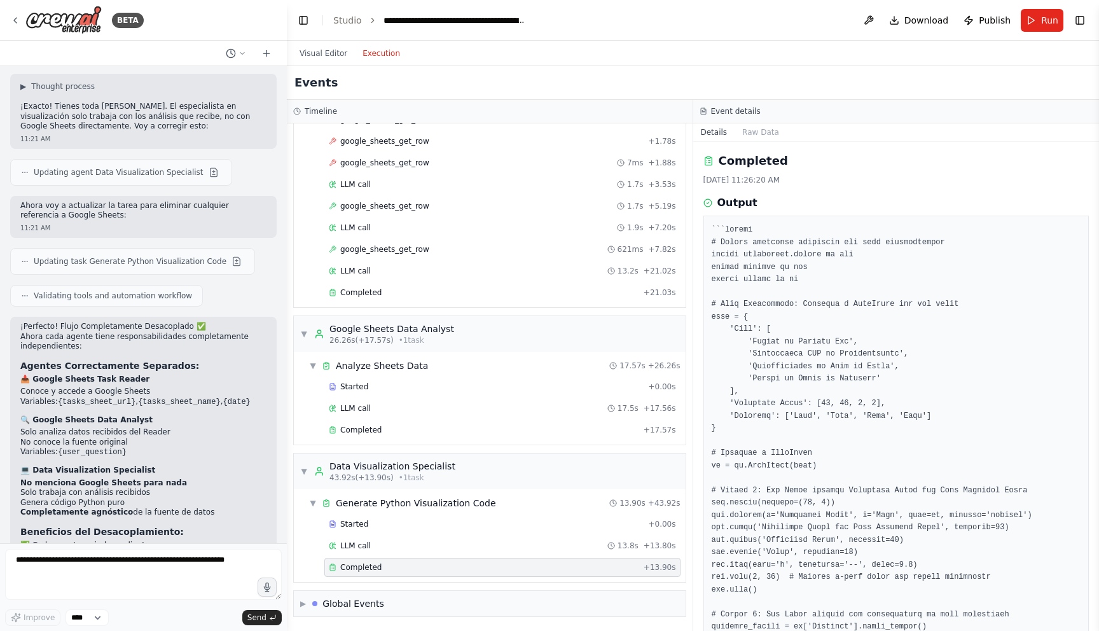
scroll to position [53, 0]
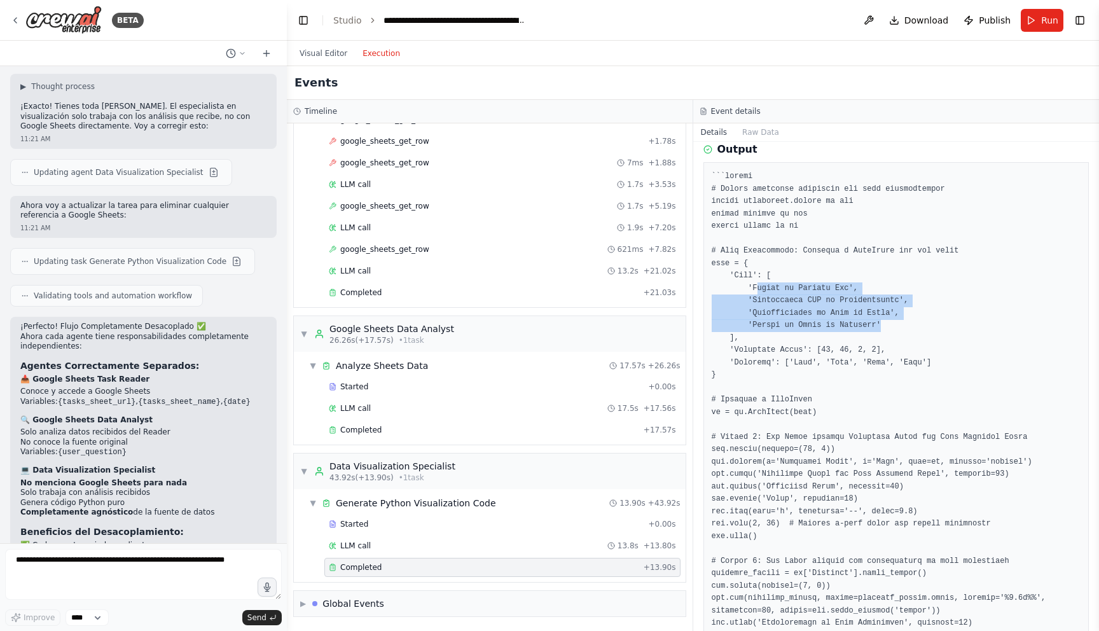
drag, startPoint x: 758, startPoint y: 284, endPoint x: 942, endPoint y: 330, distance: 189.6
click at [942, 330] on pre at bounding box center [897, 616] width 370 height 893
click at [938, 331] on pre at bounding box center [897, 616] width 370 height 893
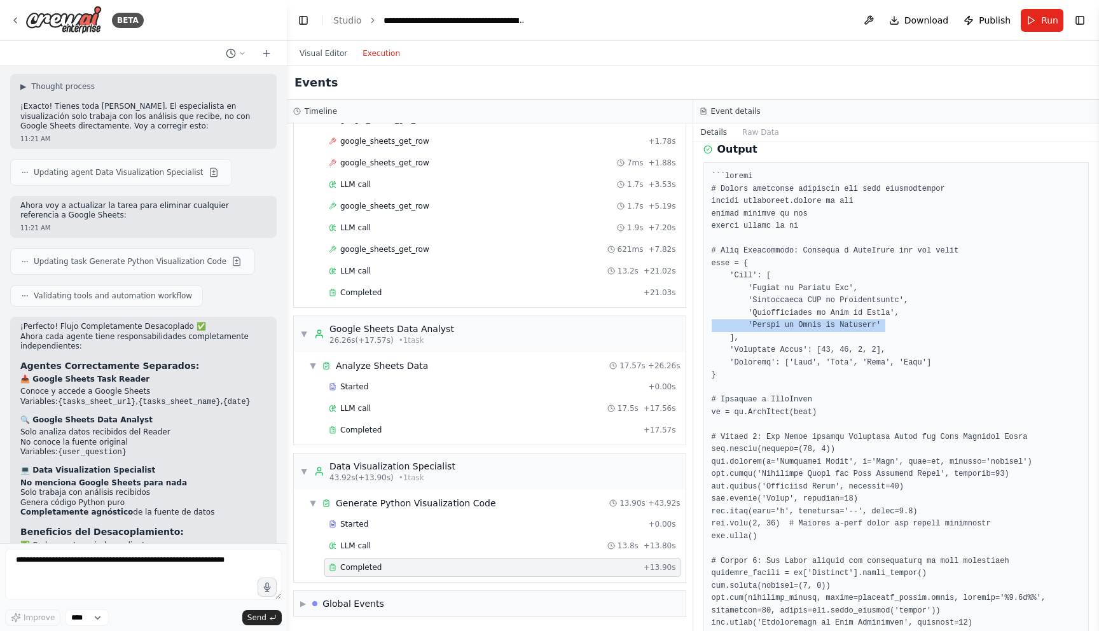
click at [938, 331] on pre at bounding box center [897, 616] width 370 height 893
click at [901, 331] on pre at bounding box center [897, 616] width 370 height 893
drag, startPoint x: 904, startPoint y: 326, endPoint x: 761, endPoint y: 265, distance: 156.4
click at [761, 265] on pre at bounding box center [897, 616] width 370 height 893
